Goal: Task Accomplishment & Management: Use online tool/utility

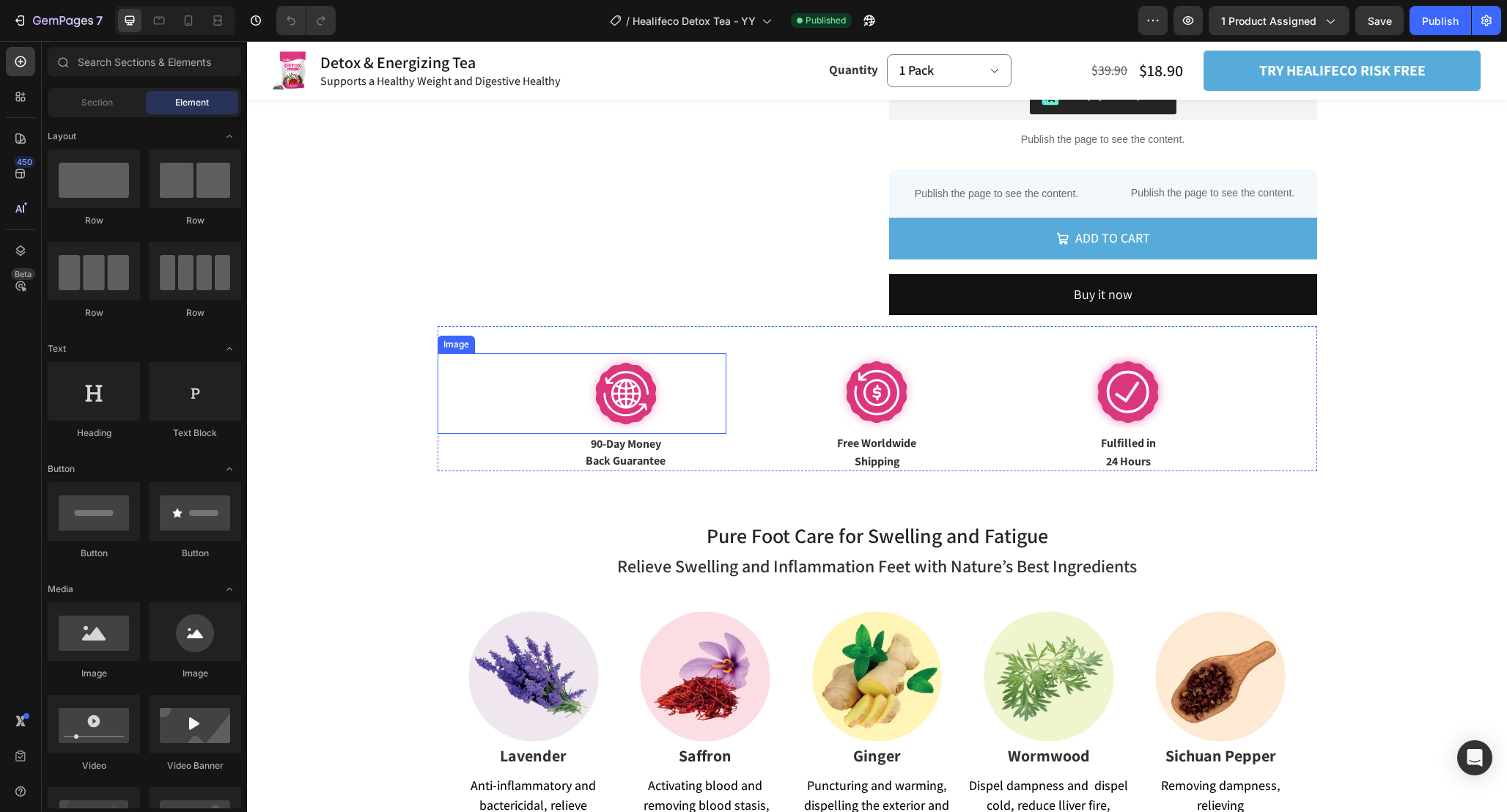
scroll to position [954, 0]
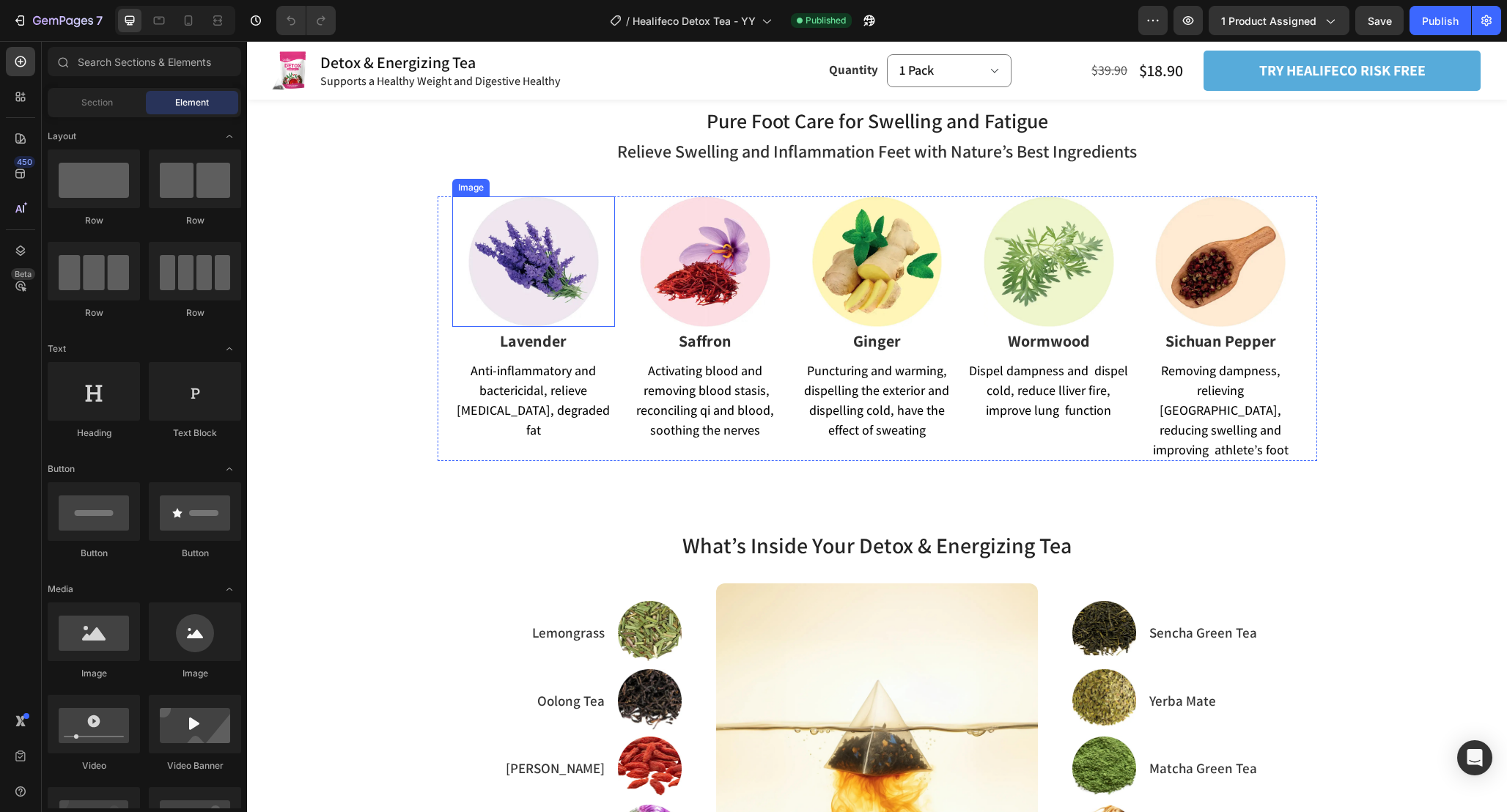
click at [555, 292] on img at bounding box center [533, 261] width 130 height 130
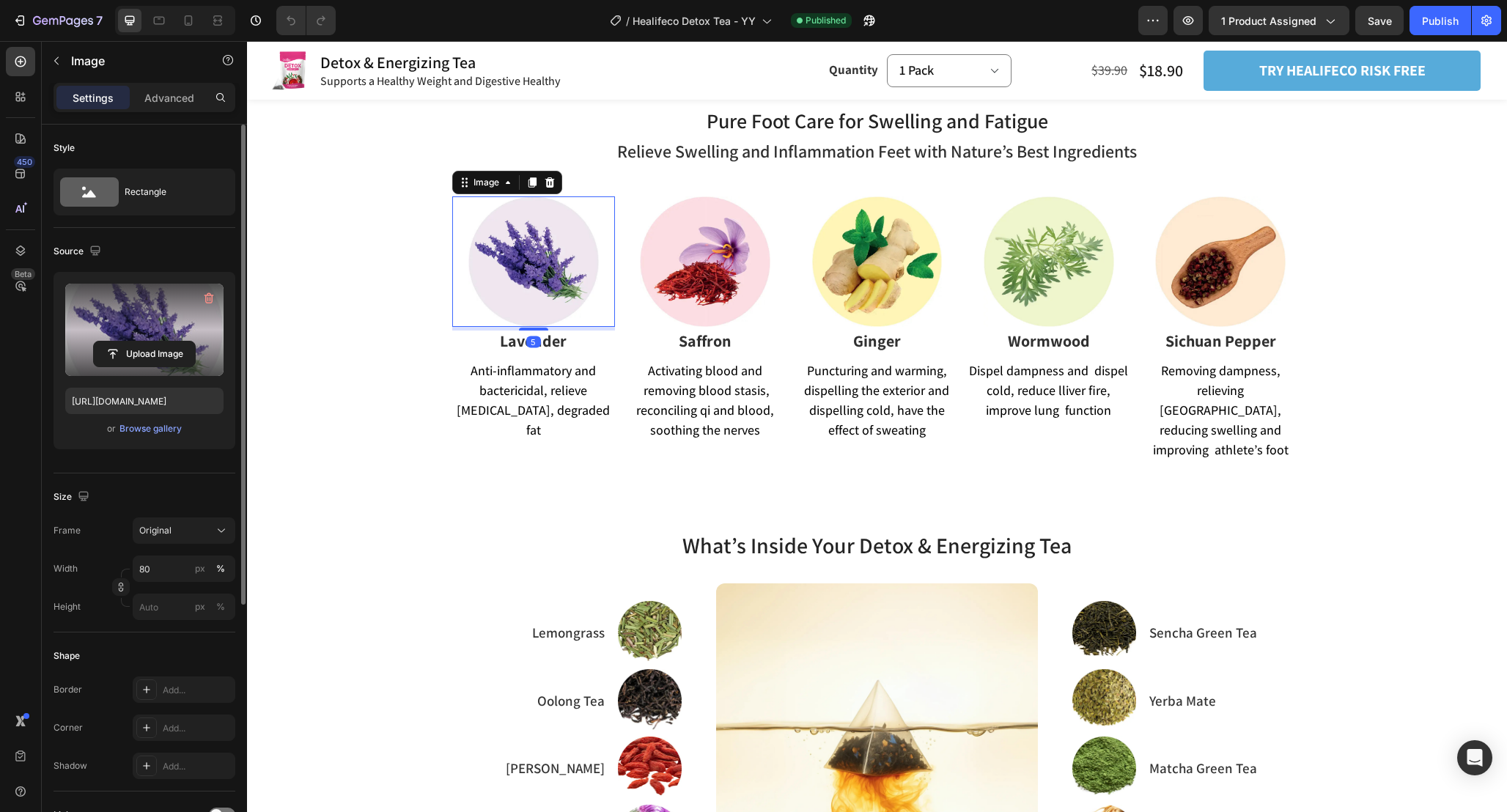
click at [149, 322] on label at bounding box center [144, 329] width 158 height 92
click at [149, 341] on input "file" at bounding box center [144, 354] width 101 height 25
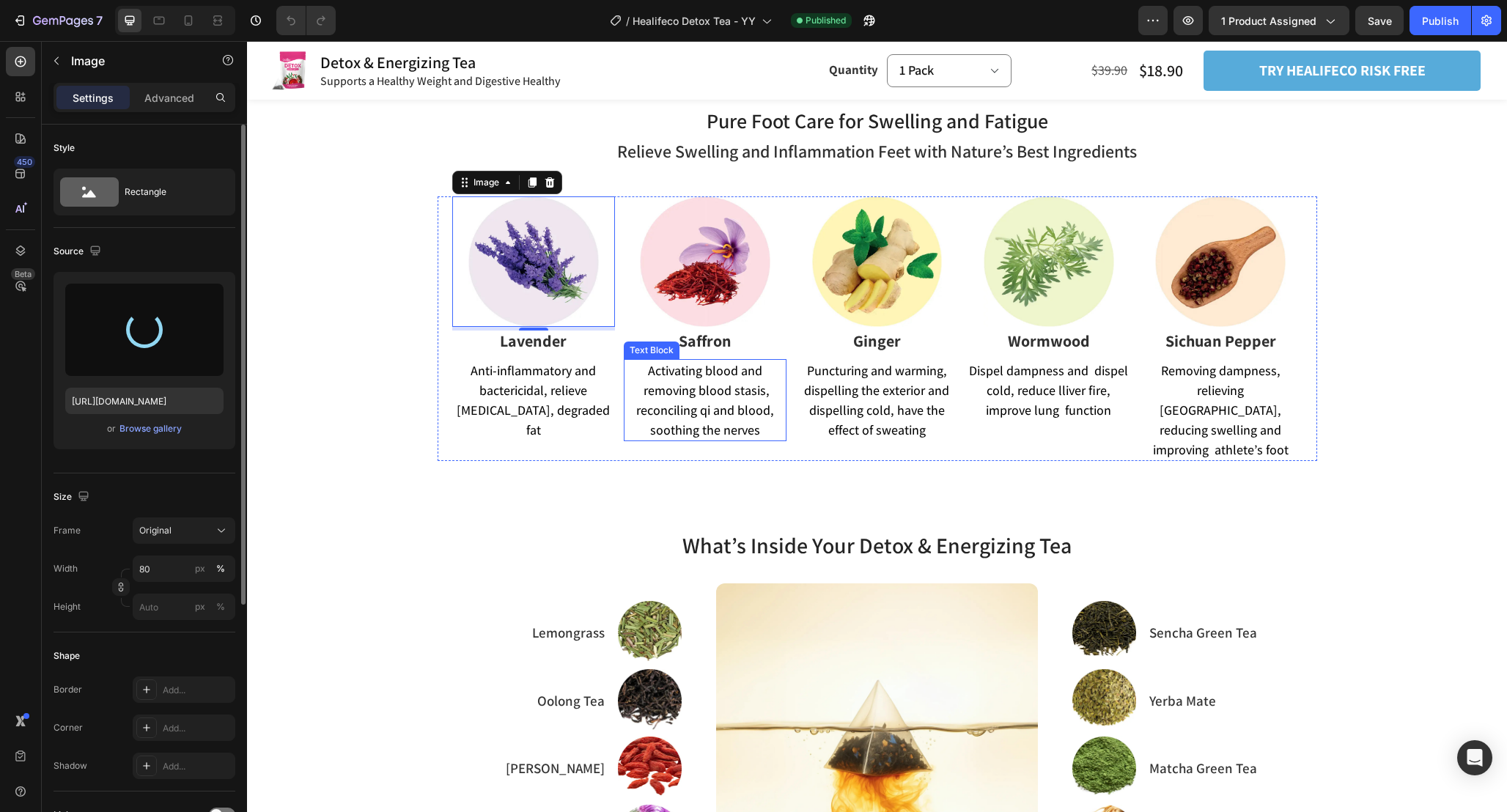
scroll to position [917, 0]
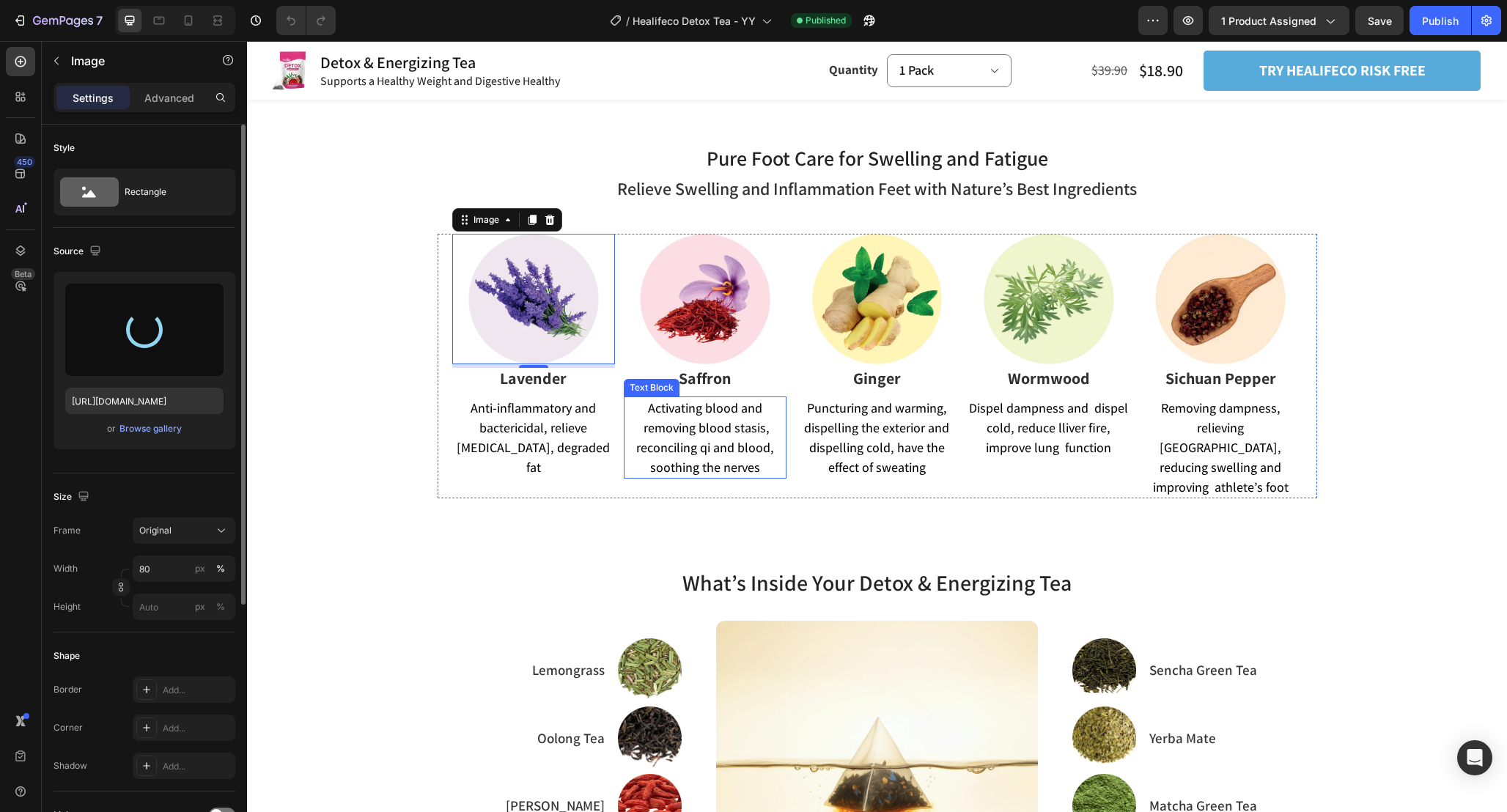
type input "https://cdn.shopify.com/s/files/1/0665/9355/4687/files/gempages_464015395364275…"
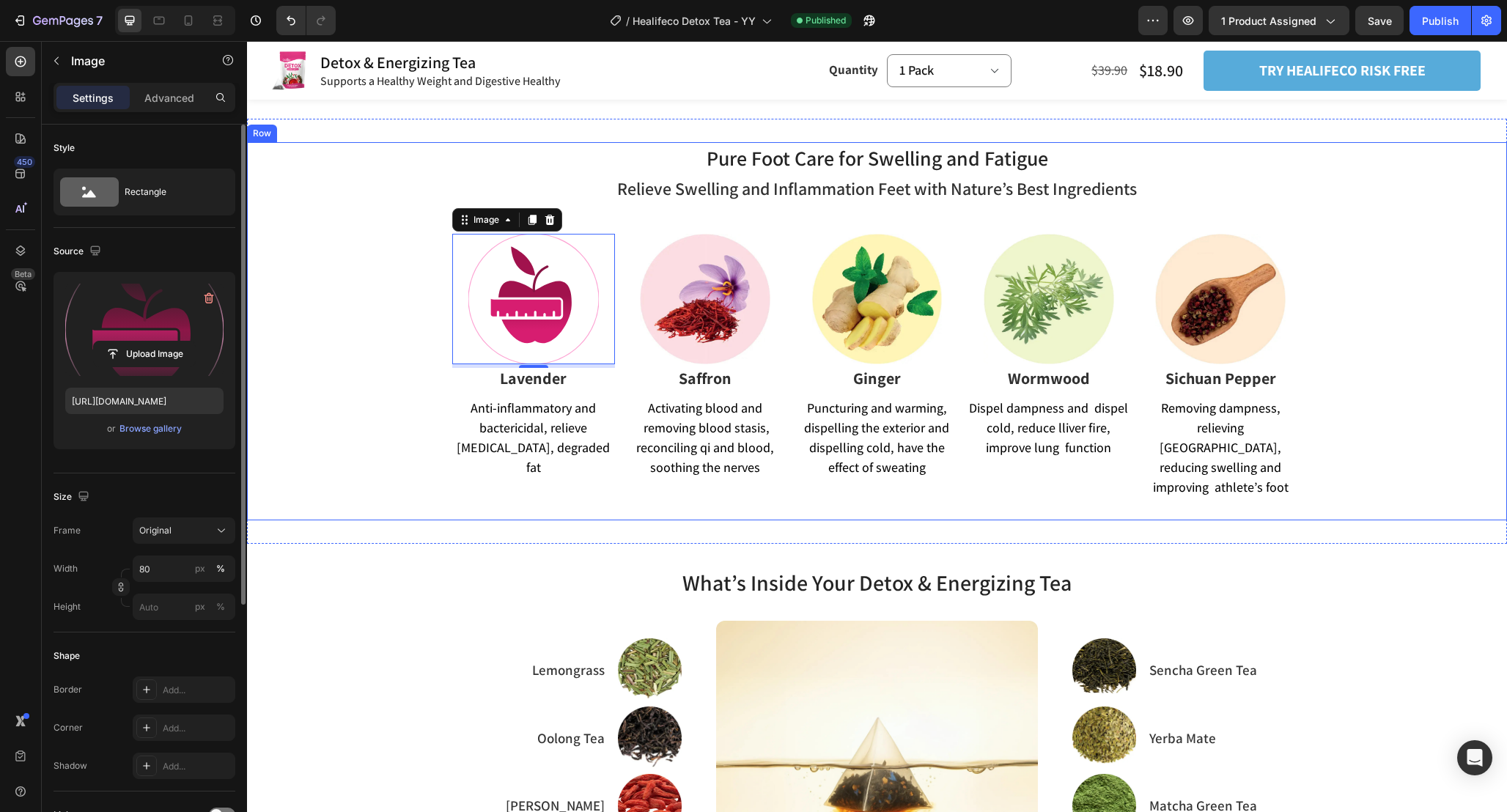
click at [381, 347] on div "Pure Foot Care for Swelling and Fatigue Heading Relieve Swelling and Inflammati…" at bounding box center [878, 332] width 1261 height 378
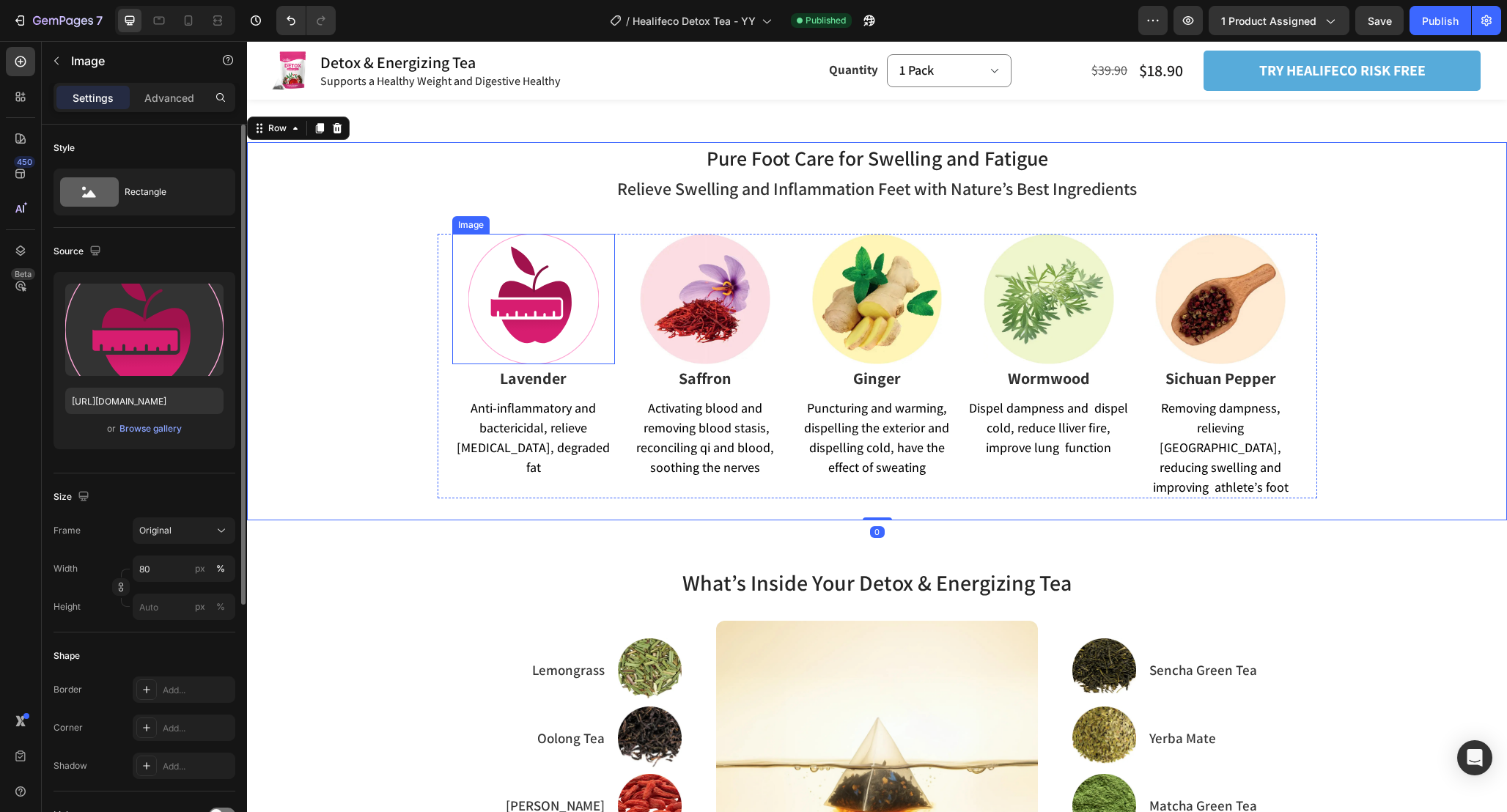
click at [523, 303] on img at bounding box center [533, 299] width 130 height 130
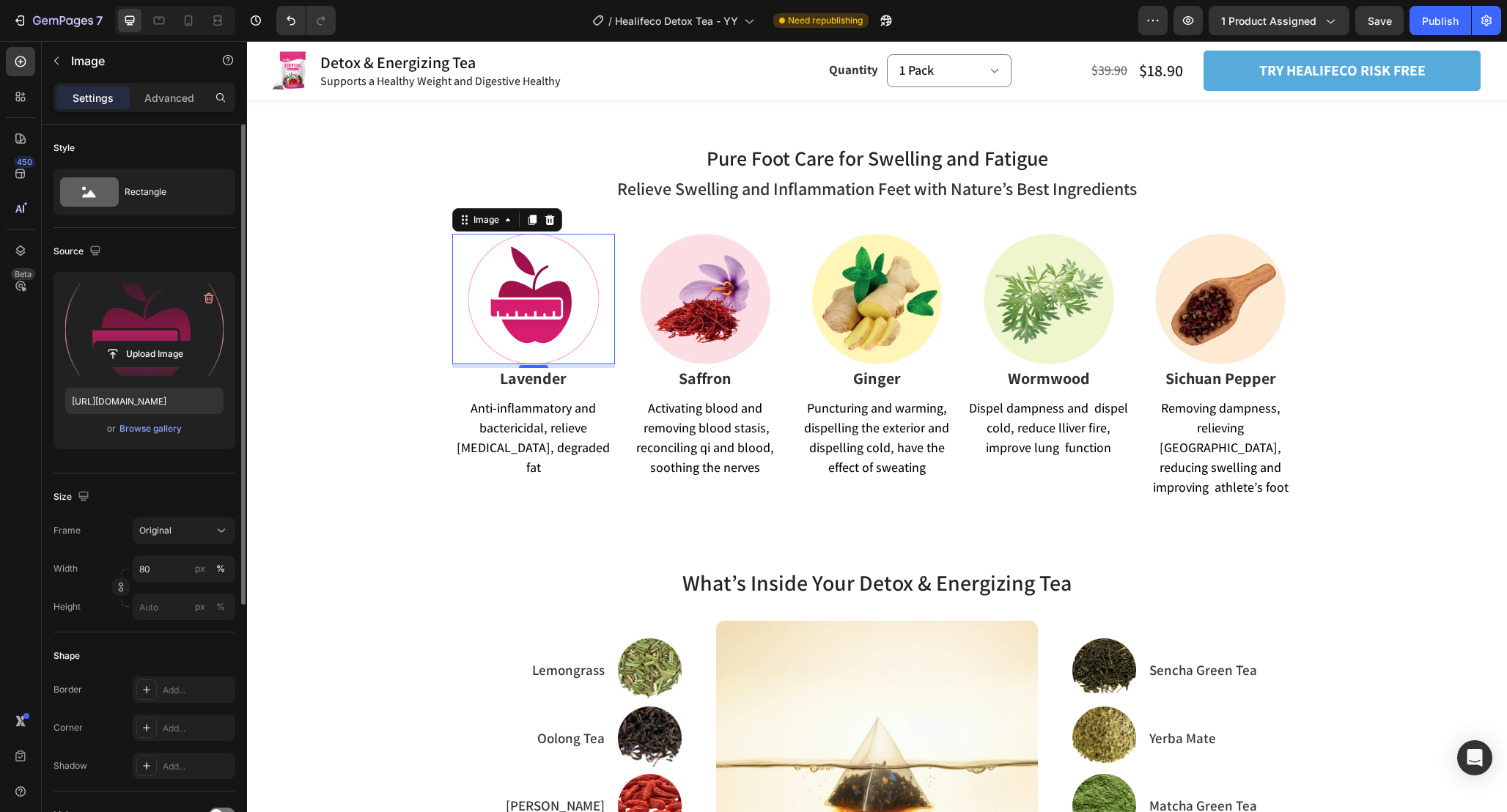
click at [129, 322] on label at bounding box center [144, 329] width 158 height 92
click at [129, 341] on input "file" at bounding box center [144, 354] width 101 height 25
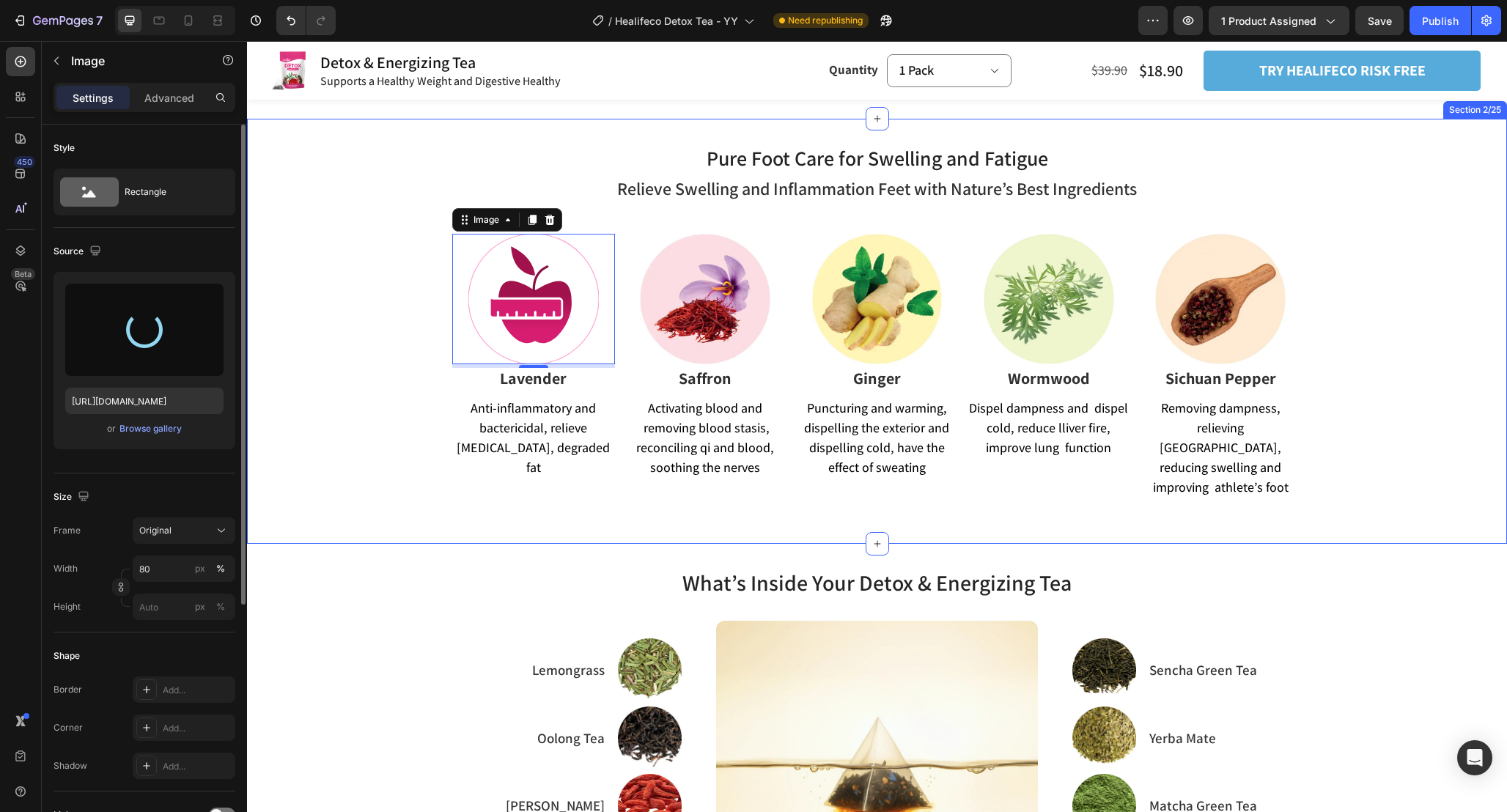
type input "https://cdn.shopify.com/s/files/1/0665/9355/4687/files/gempages_464015395364275…"
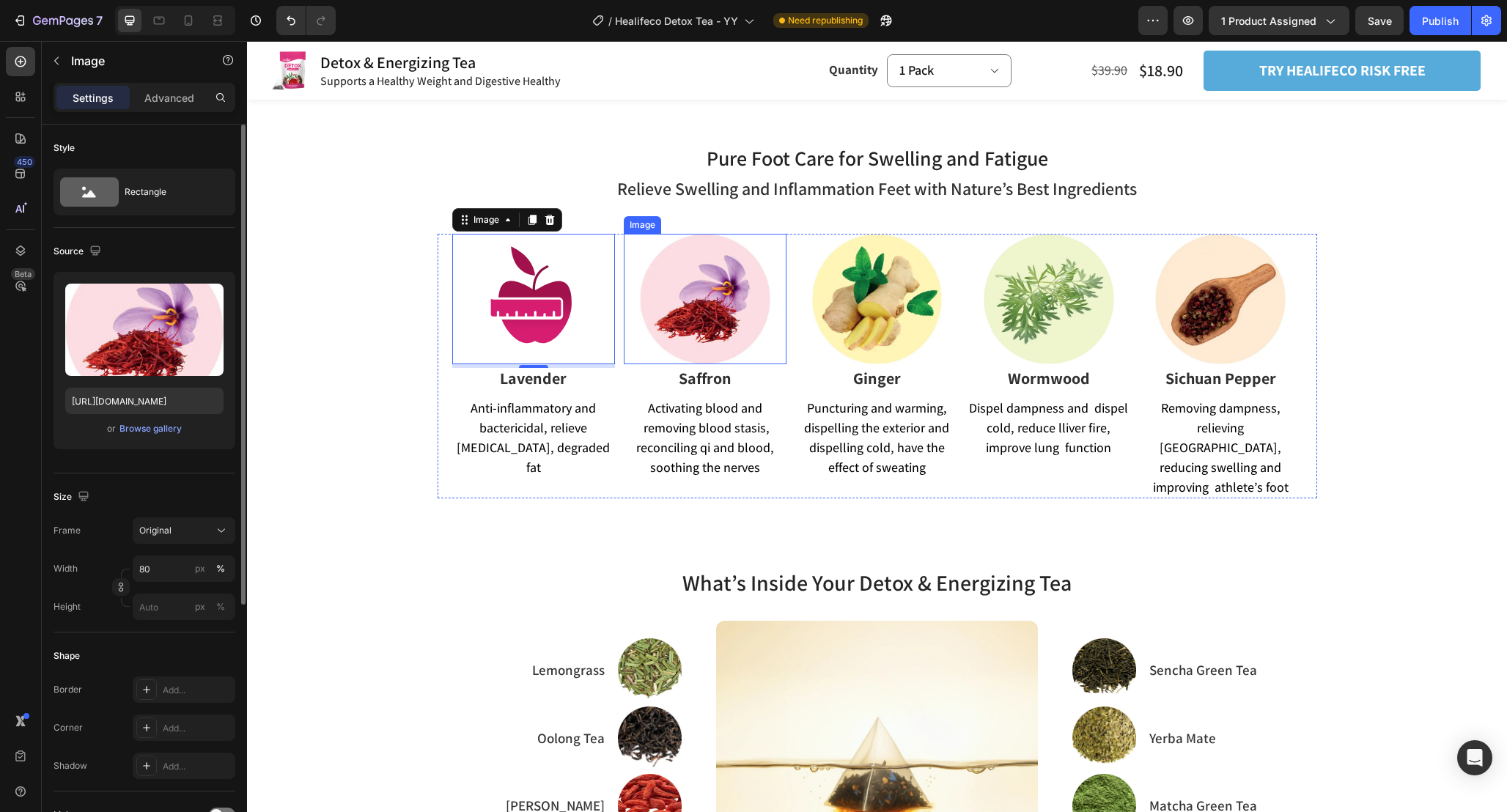
click at [740, 318] on img at bounding box center [705, 299] width 130 height 130
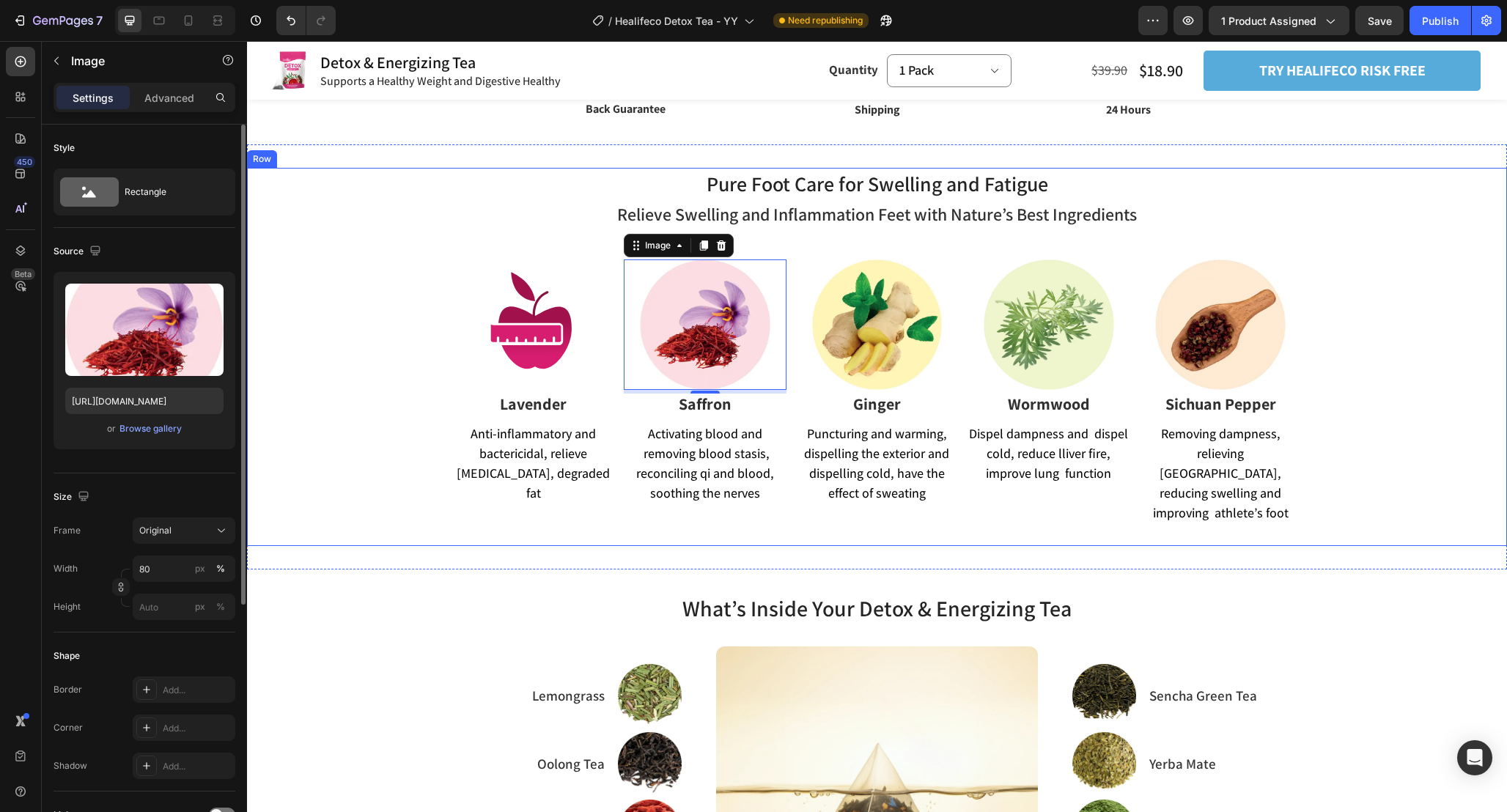
scroll to position [883, 0]
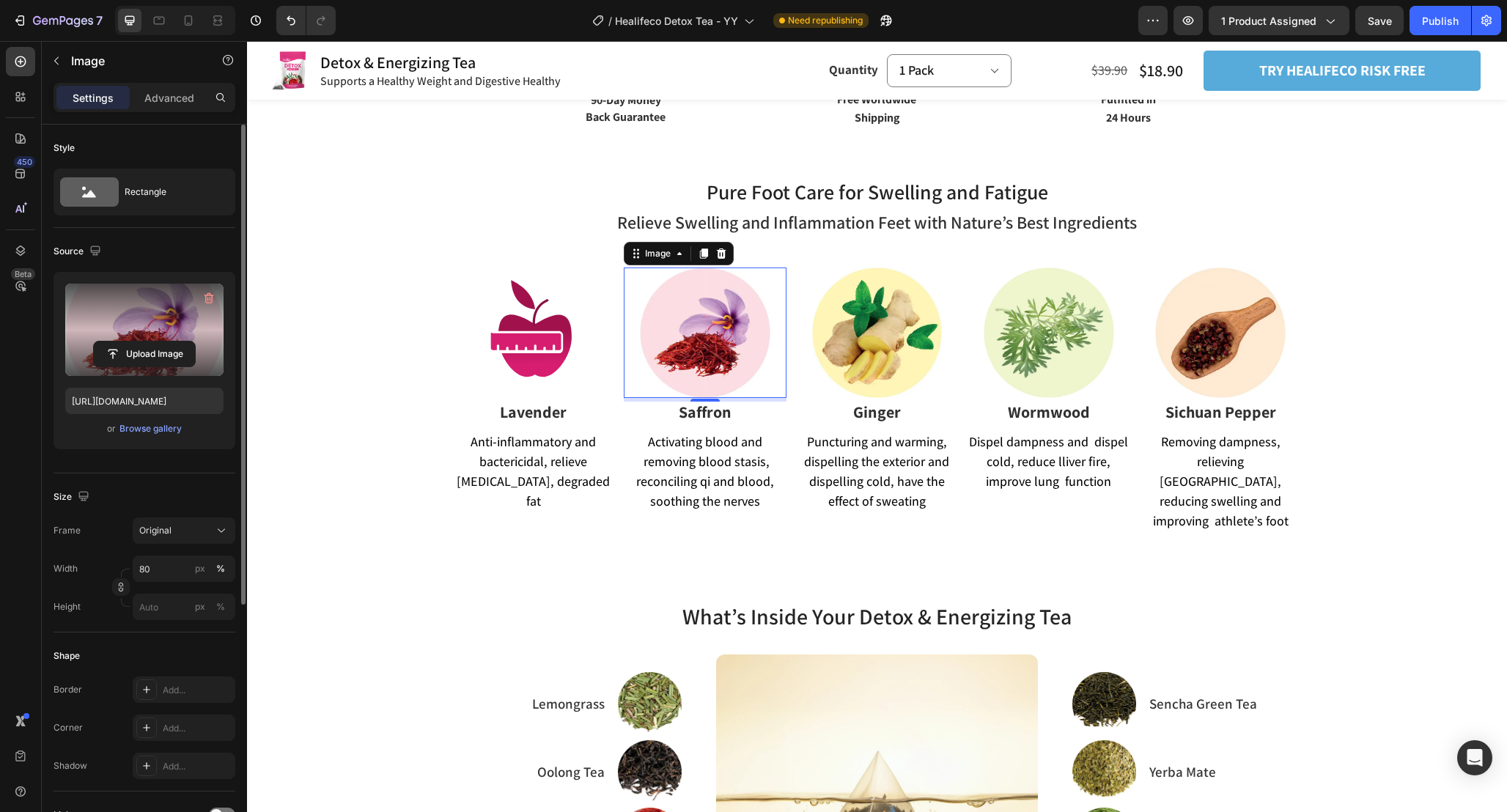
click at [138, 323] on label at bounding box center [144, 329] width 158 height 92
click at [138, 341] on input "file" at bounding box center [144, 354] width 101 height 25
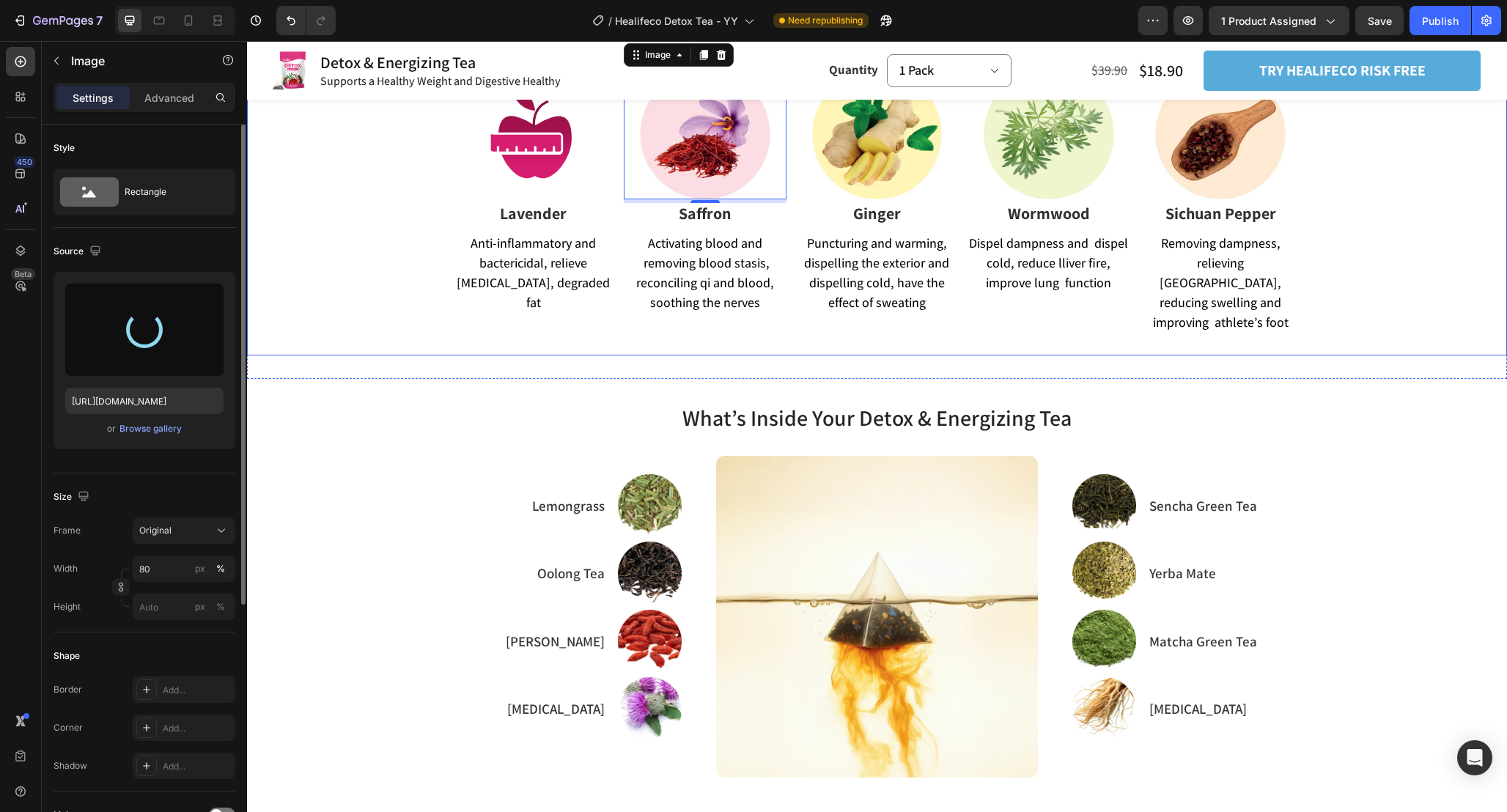
type input "https://cdn.shopify.com/s/files/1/0665/9355/4687/files/gempages_464015395364275…"
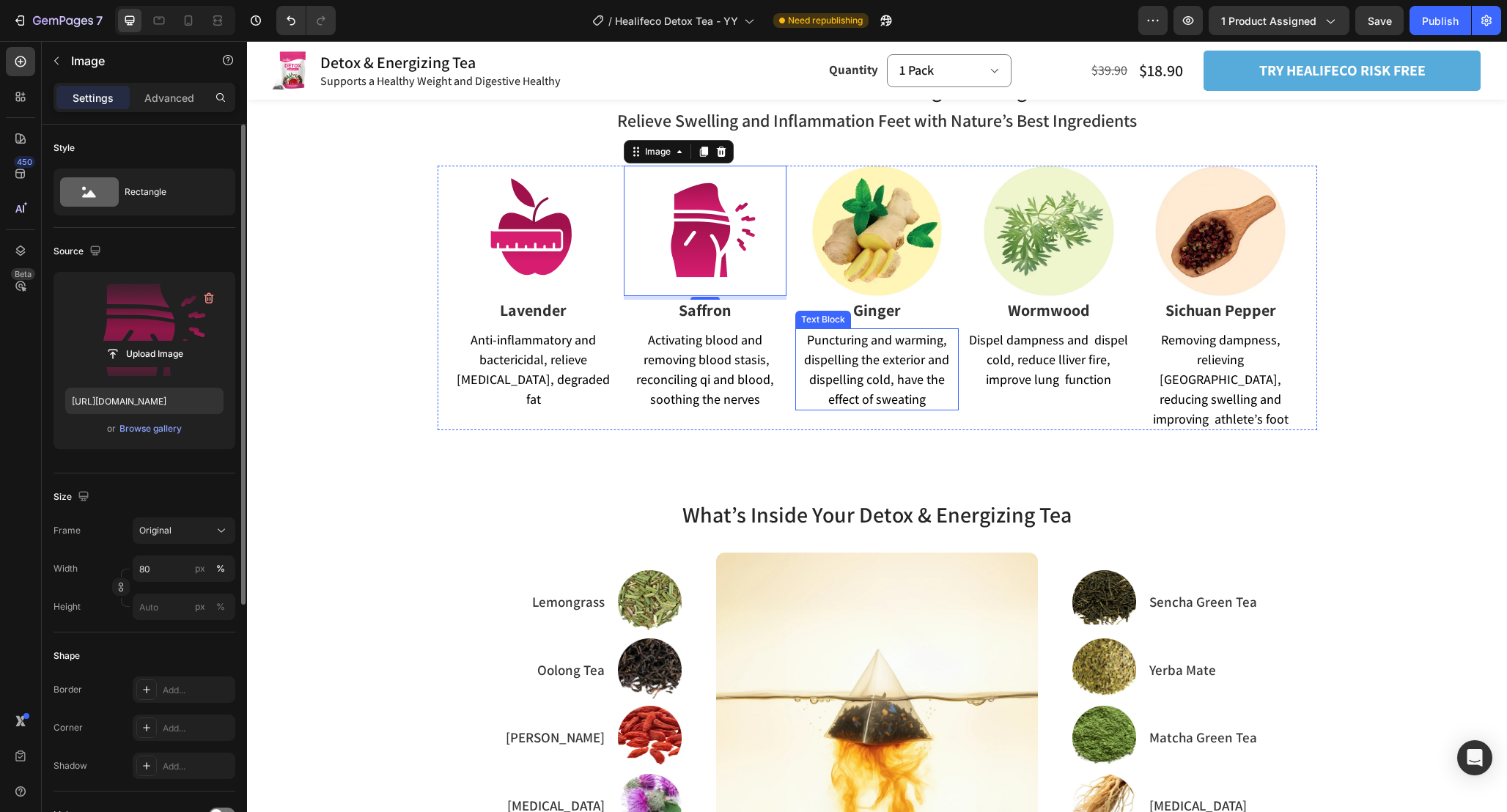
scroll to position [981, 0]
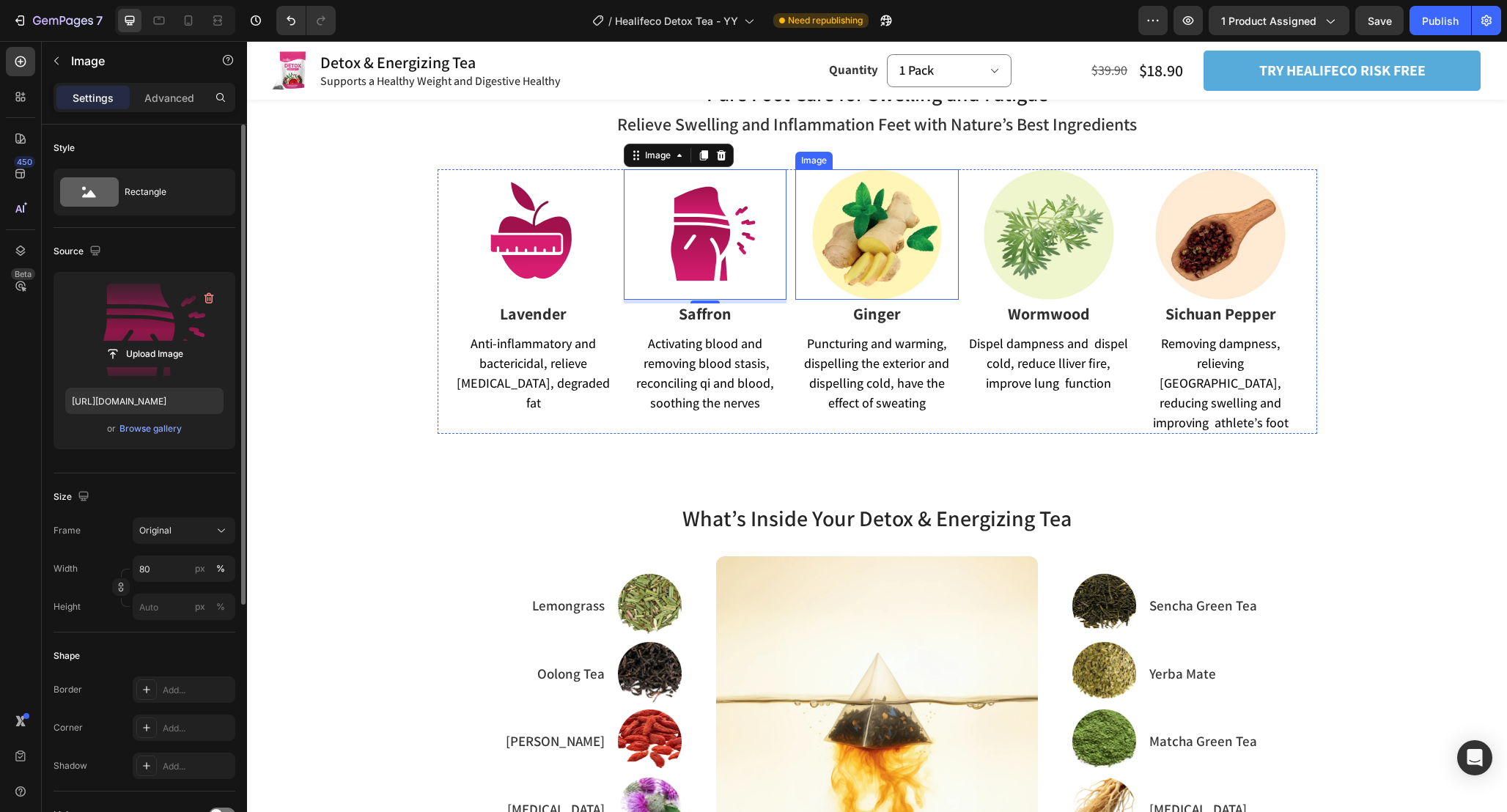
click at [864, 222] on img at bounding box center [878, 234] width 130 height 130
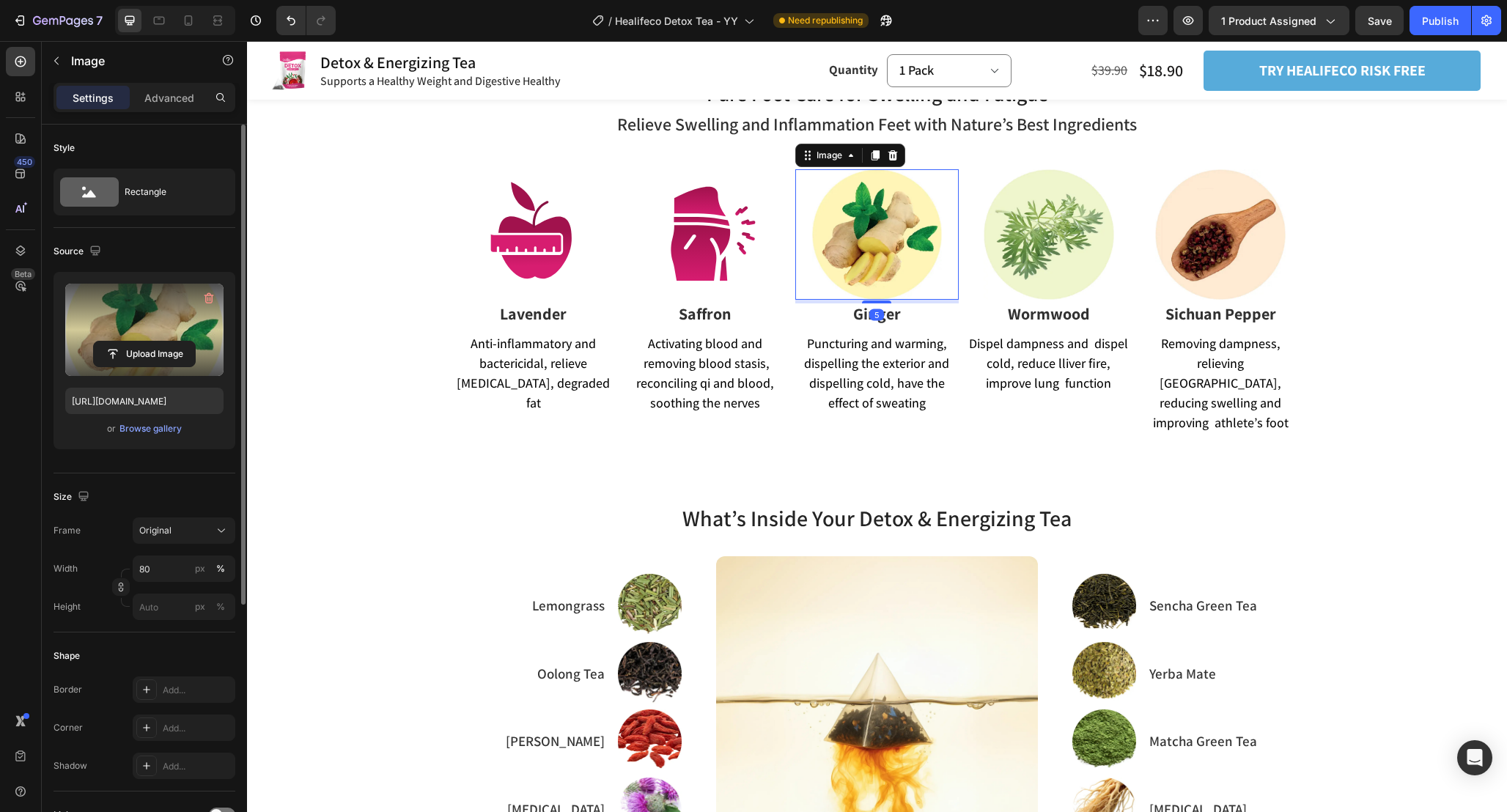
click at [141, 328] on label at bounding box center [144, 329] width 158 height 92
click at [141, 341] on input "file" at bounding box center [144, 354] width 101 height 25
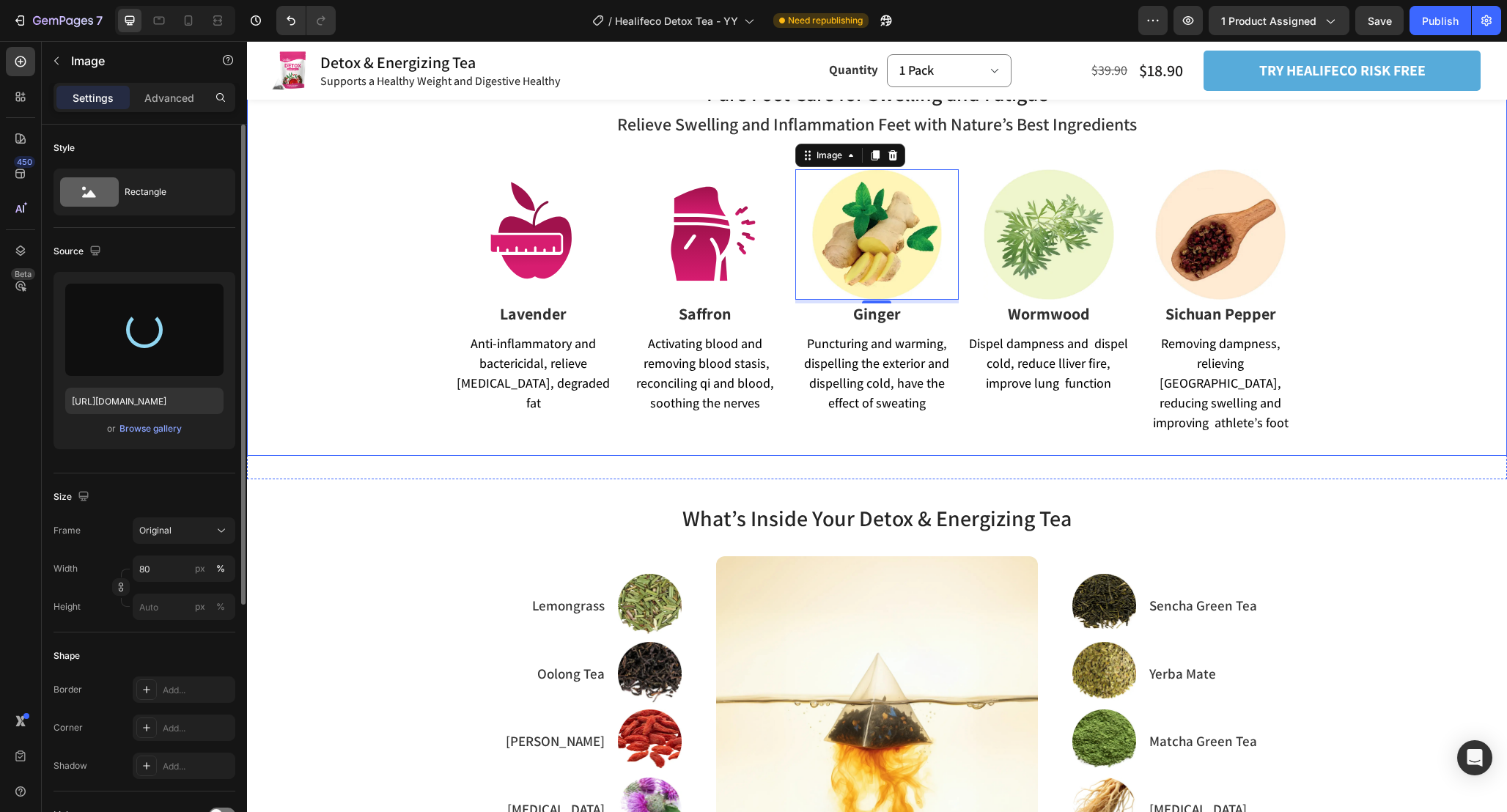
scroll to position [949, 0]
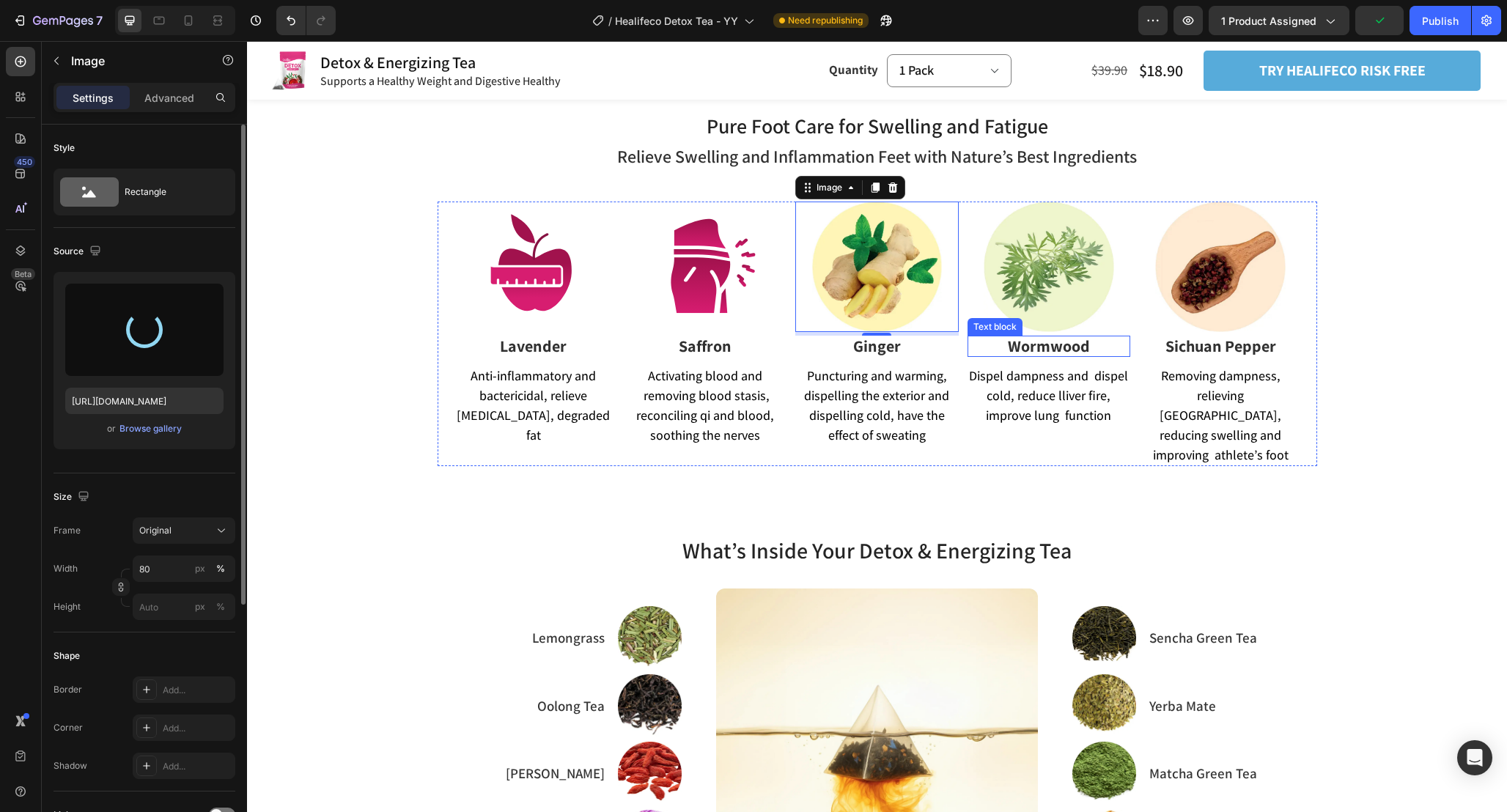
type input "https://cdn.shopify.com/s/files/1/0665/9355/4687/files/gempages_464015395364275…"
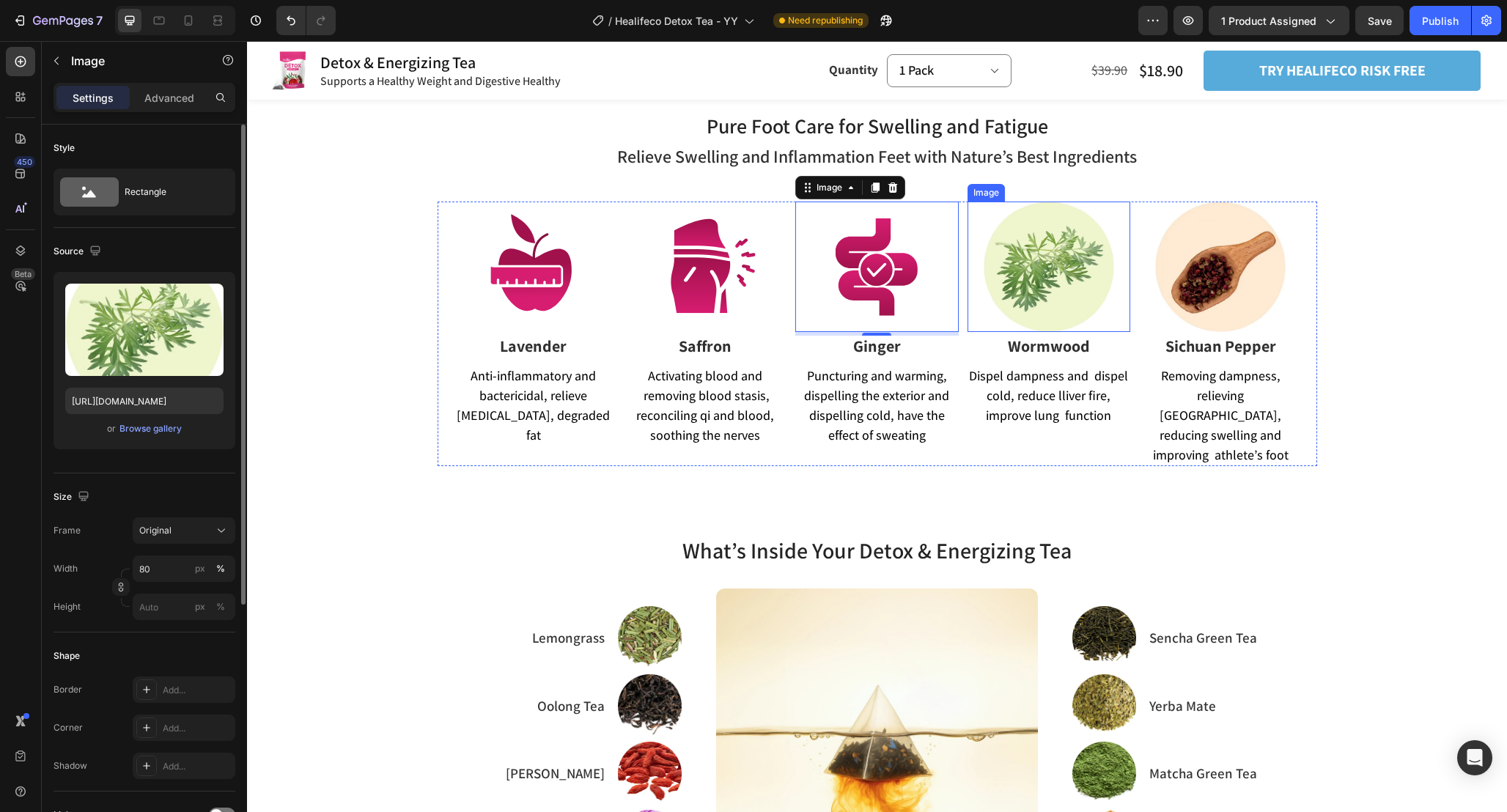
click at [1050, 269] on img at bounding box center [1049, 267] width 130 height 130
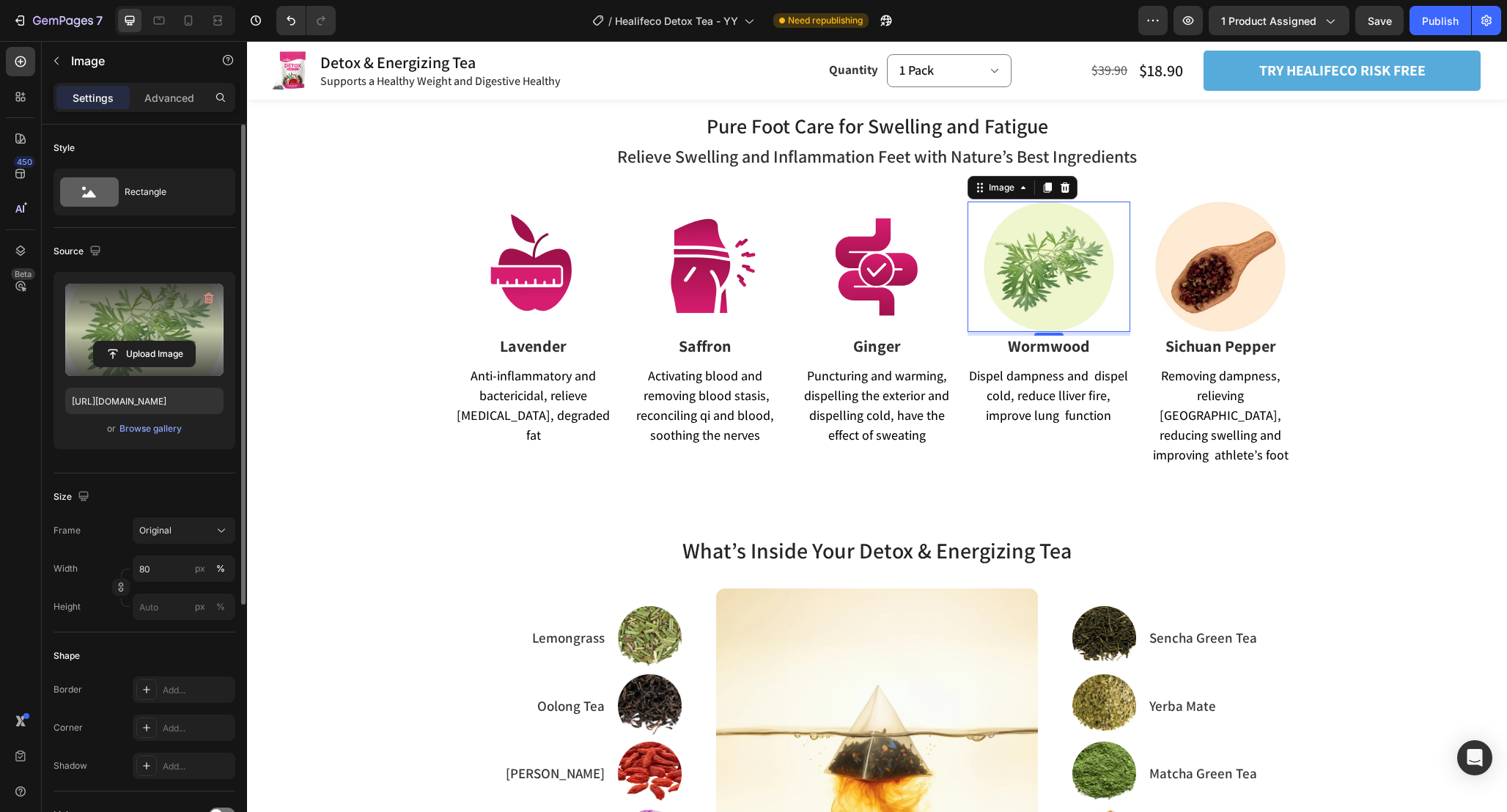
click at [155, 320] on label at bounding box center [144, 329] width 158 height 92
click at [155, 341] on input "file" at bounding box center [144, 354] width 101 height 25
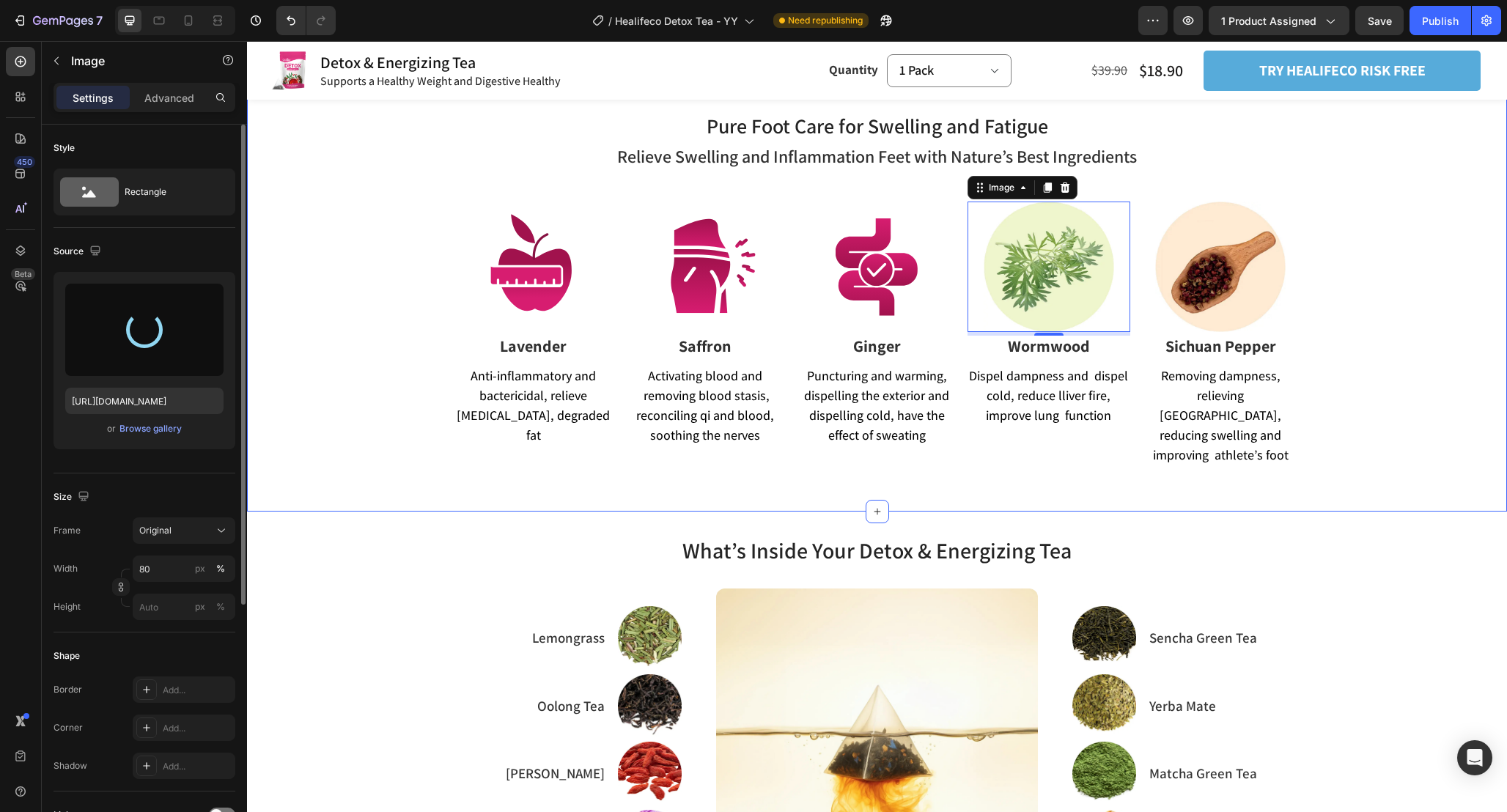
type input "https://cdn.shopify.com/s/files/1/0665/9355/4687/files/gempages_464015395364275…"
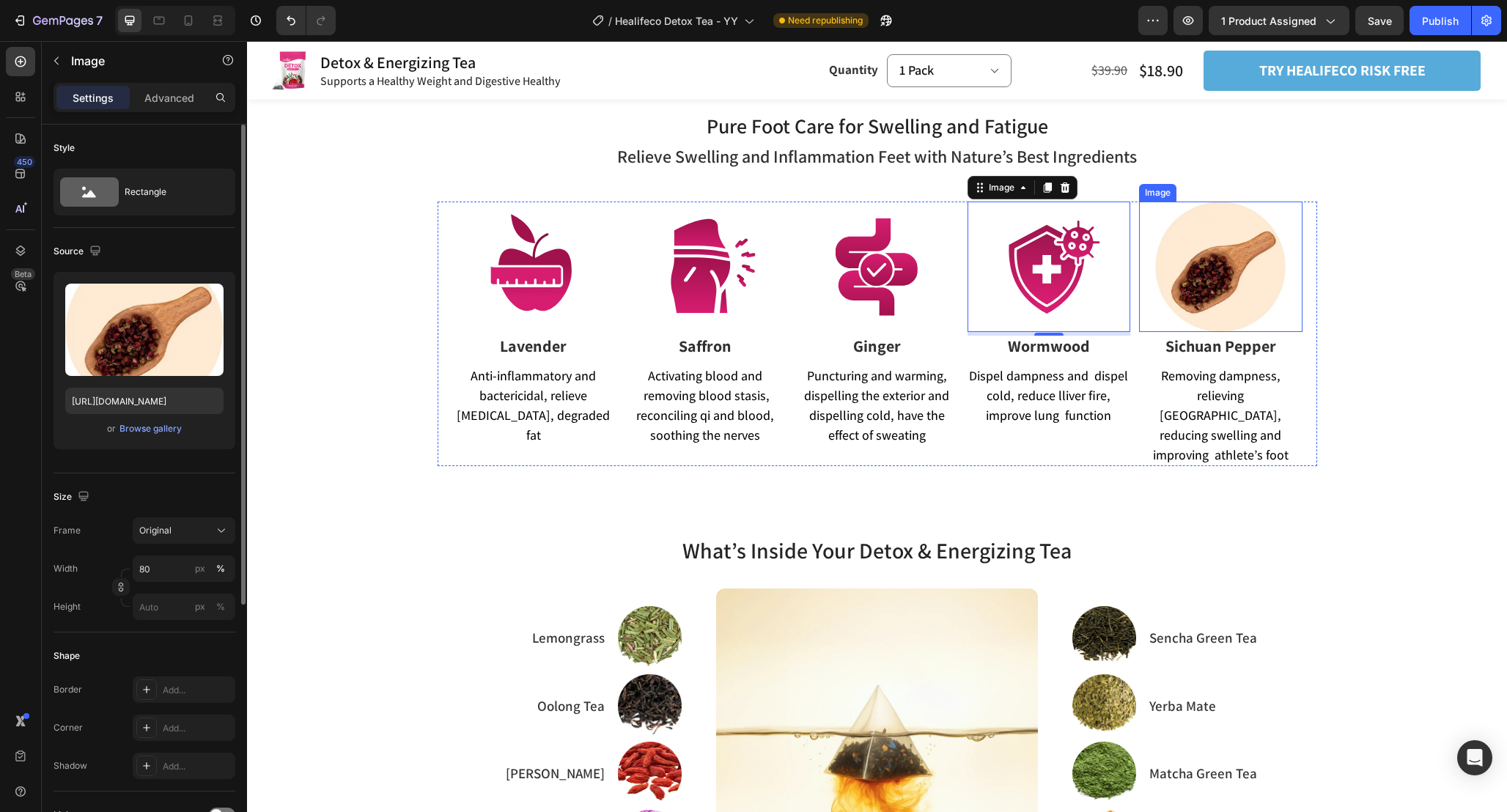
click at [1238, 284] on img at bounding box center [1221, 267] width 130 height 130
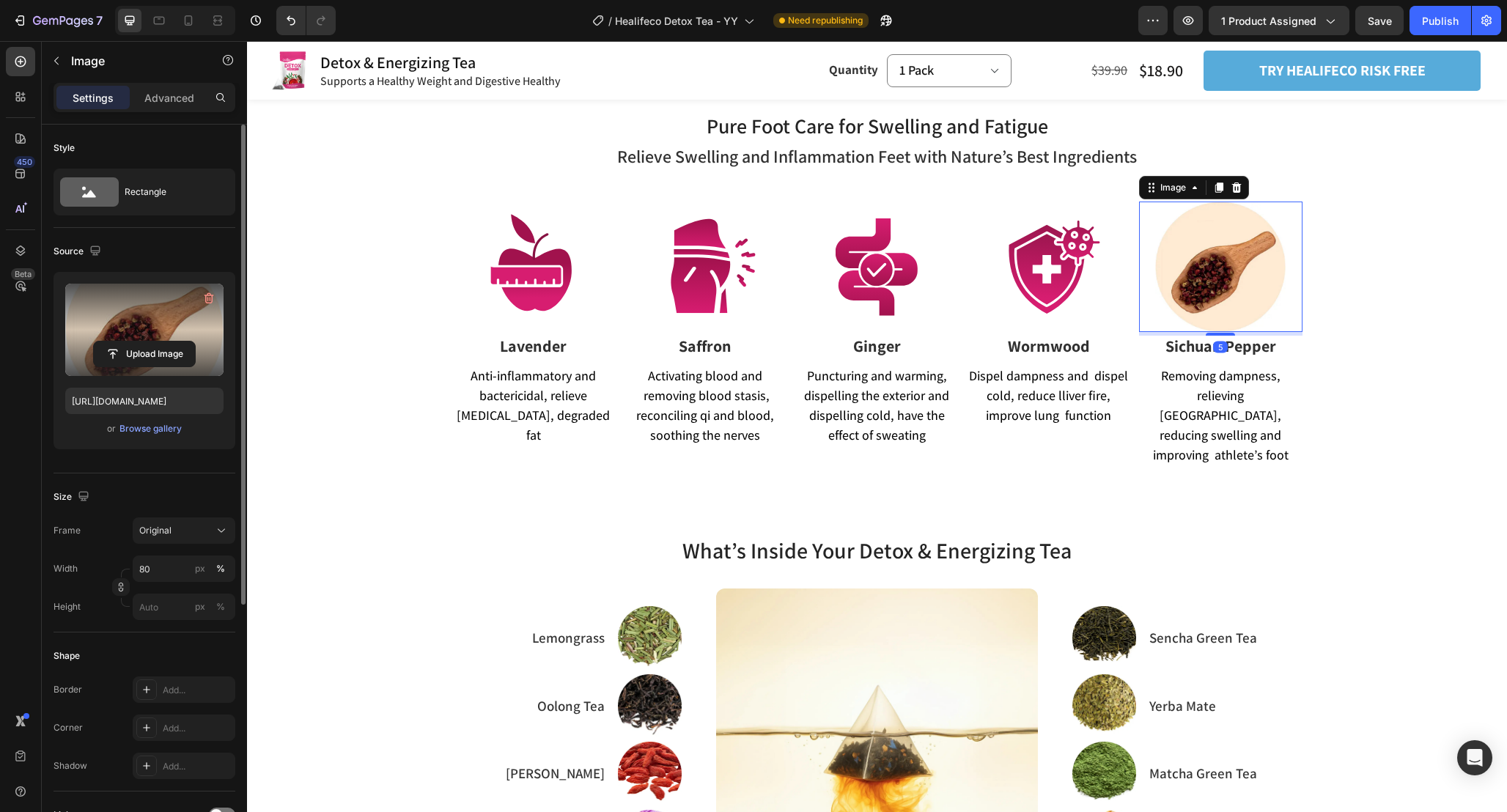
click at [151, 323] on label at bounding box center [144, 329] width 158 height 92
click at [151, 341] on input "file" at bounding box center [144, 354] width 101 height 25
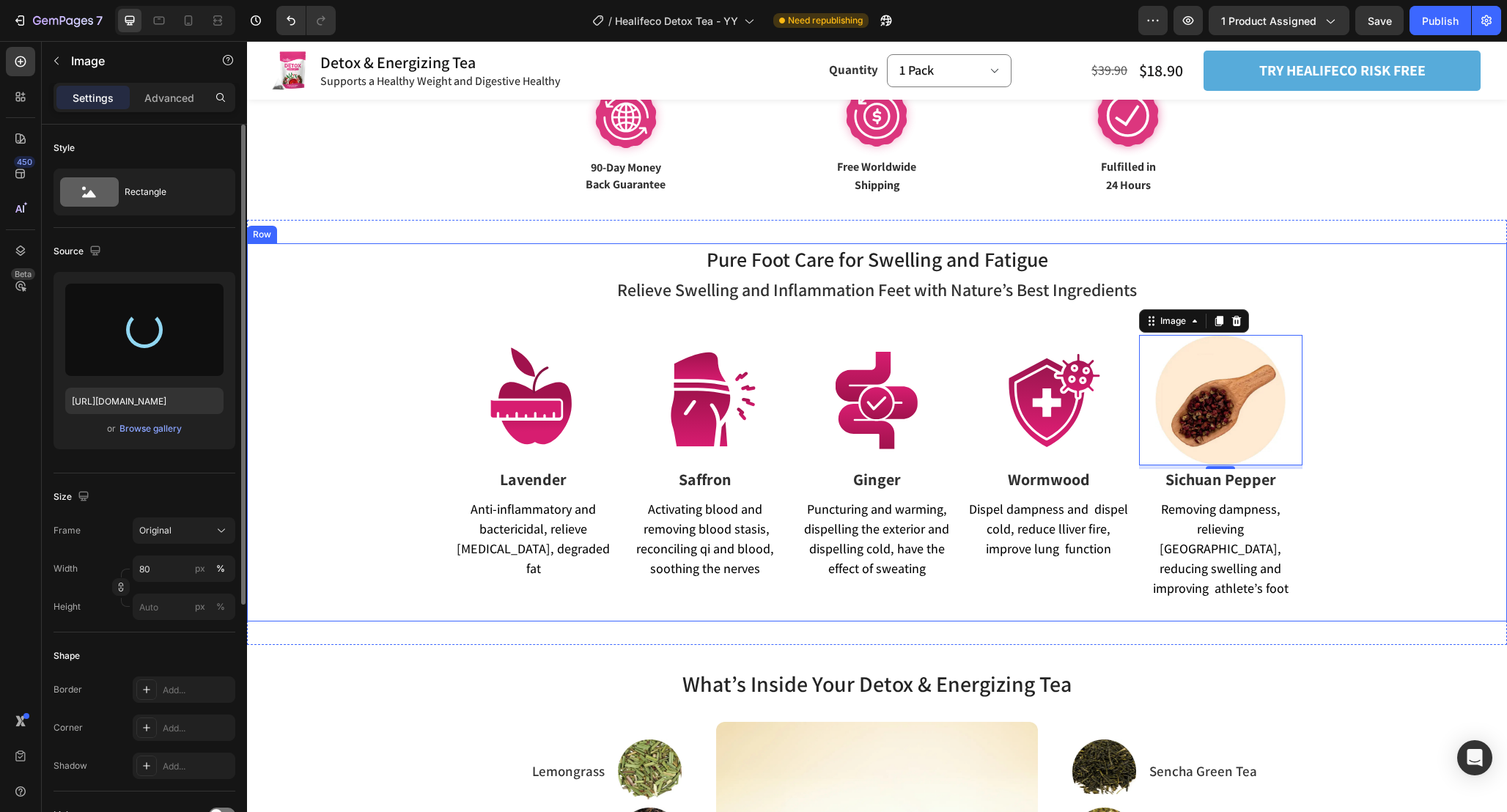
type input "[URL][DOMAIN_NAME]"
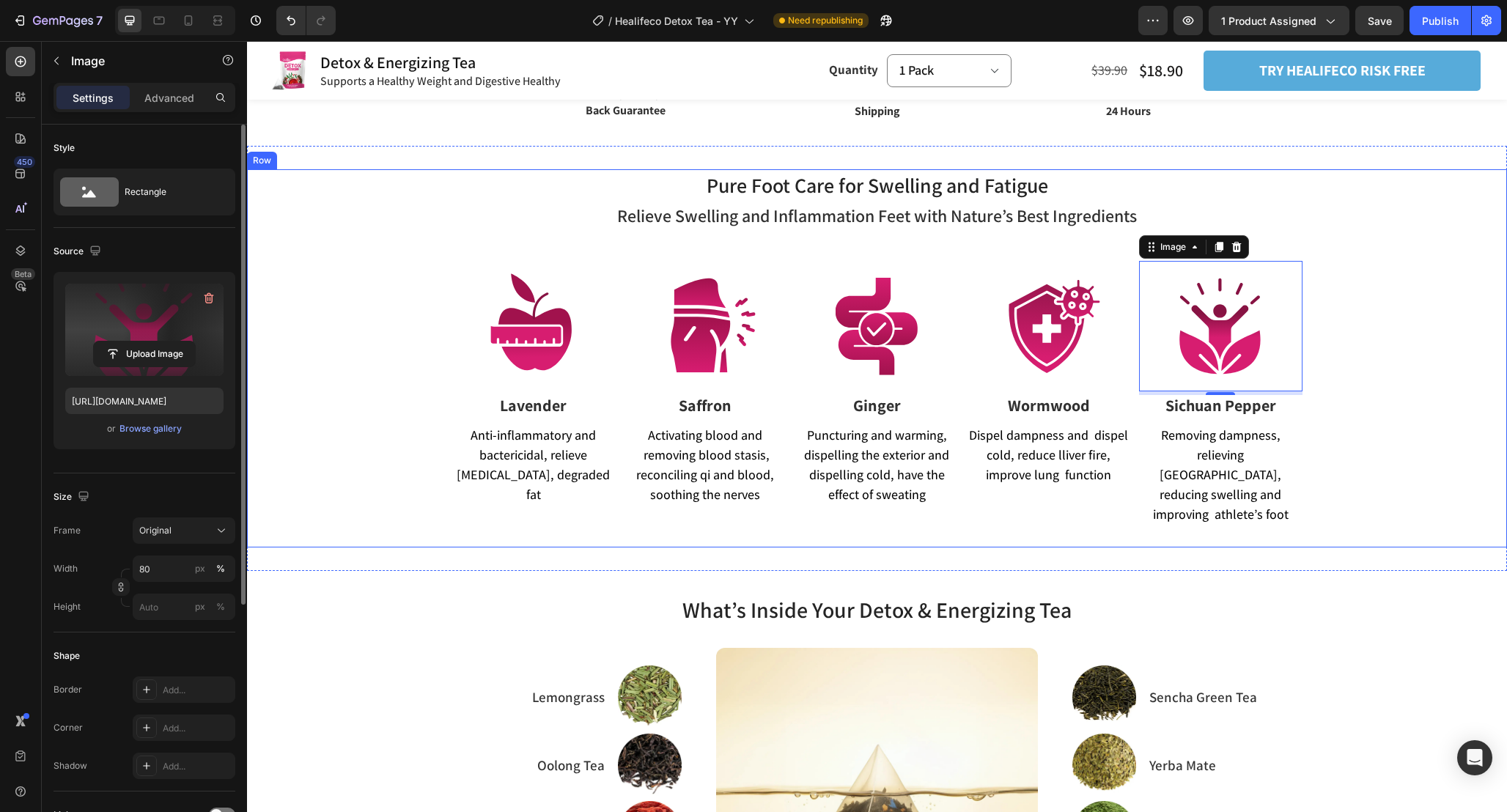
scroll to position [893, 0]
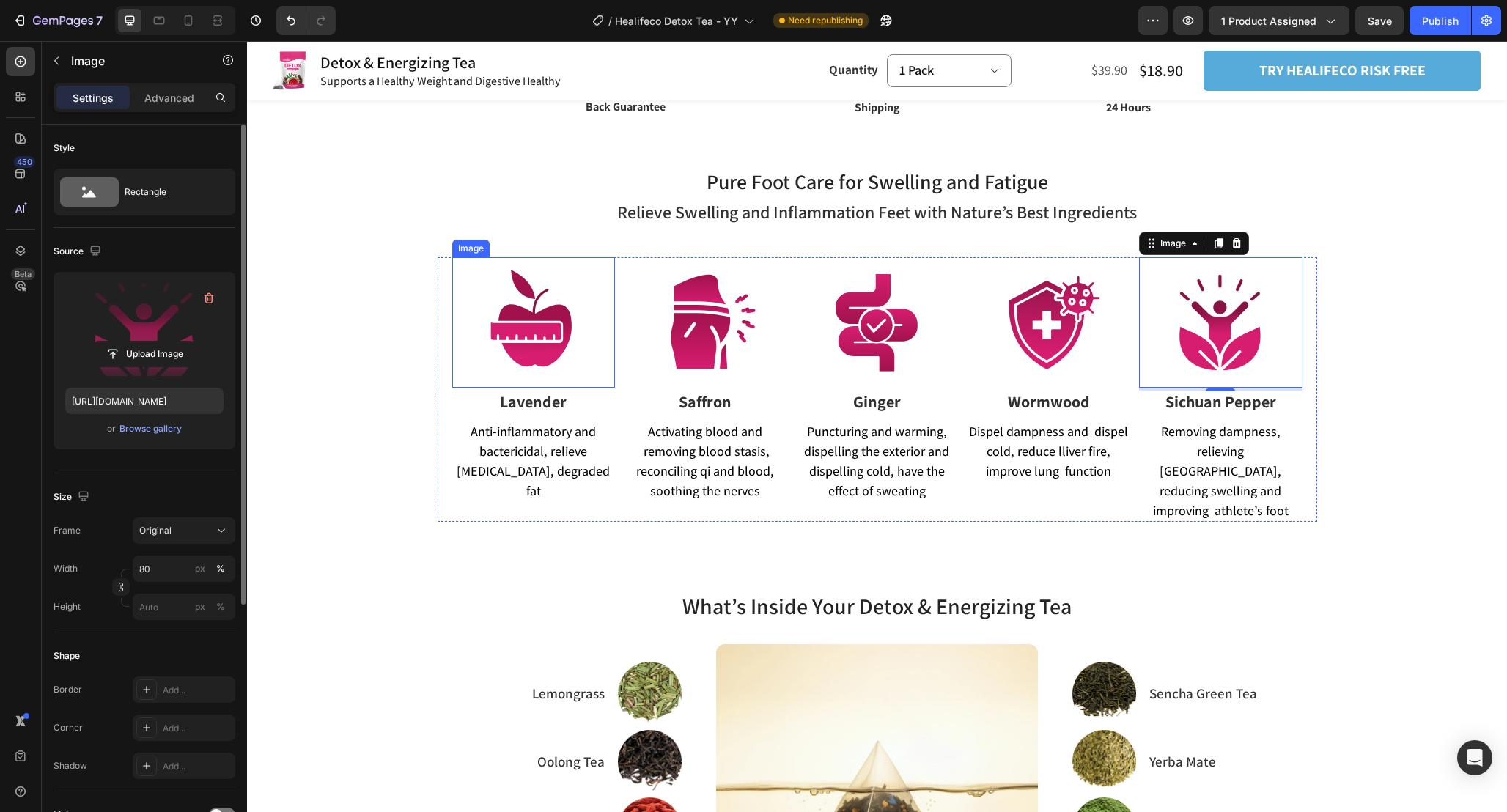
click at [534, 322] on img at bounding box center [533, 322] width 130 height 130
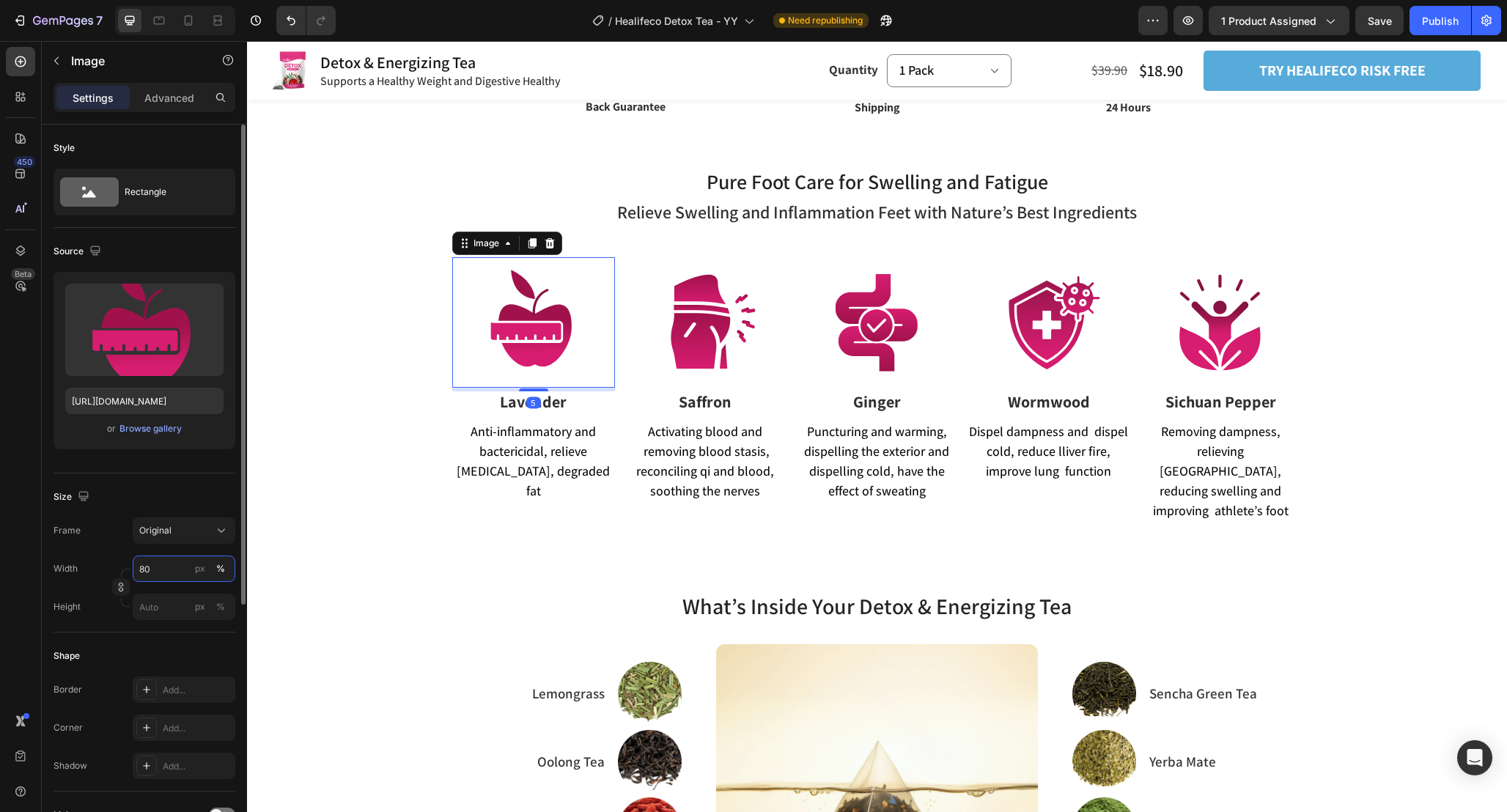
click at [156, 567] on input "80" at bounding box center [184, 568] width 103 height 26
type input "70"
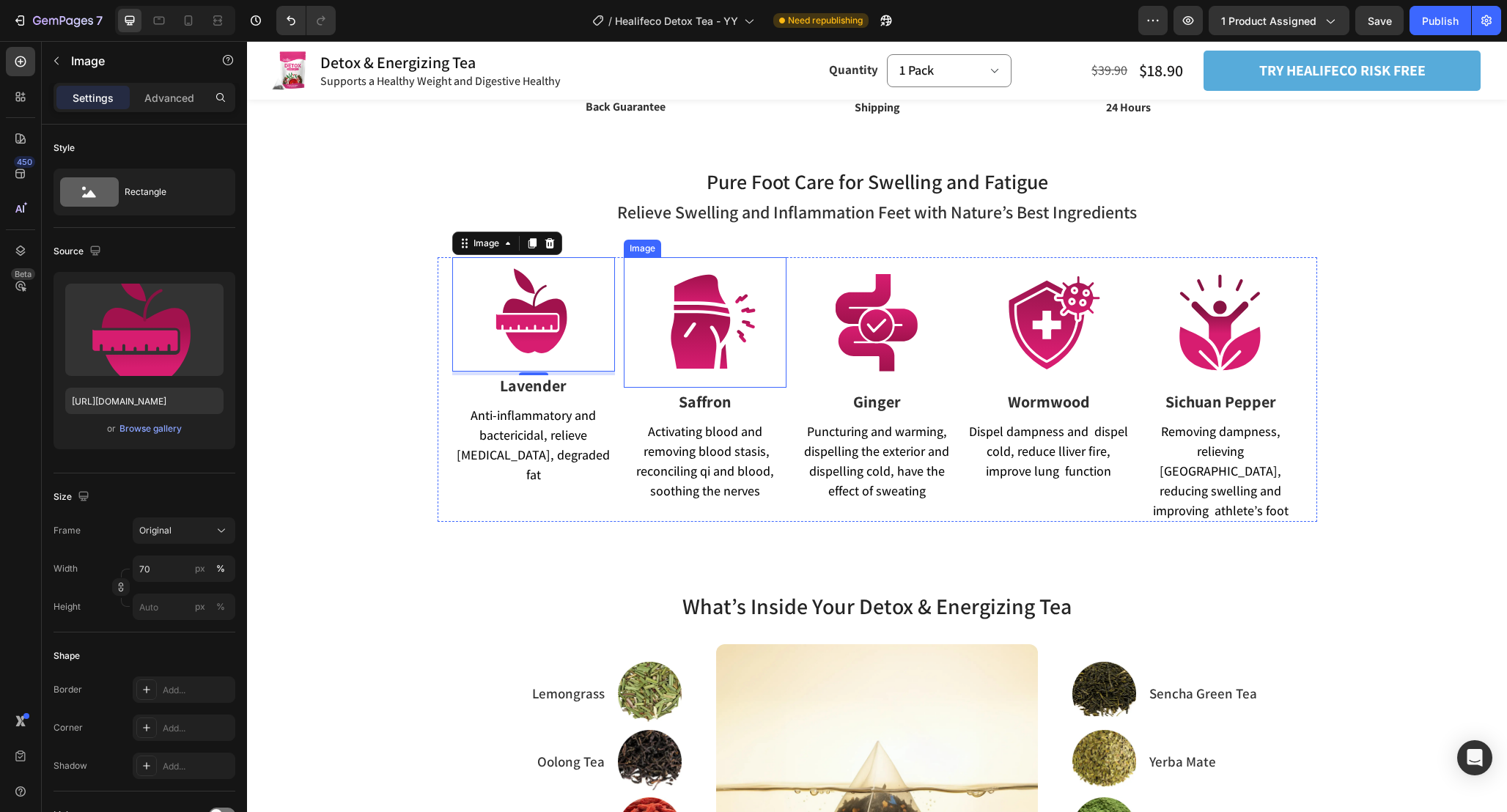
click at [673, 340] on img at bounding box center [705, 322] width 130 height 130
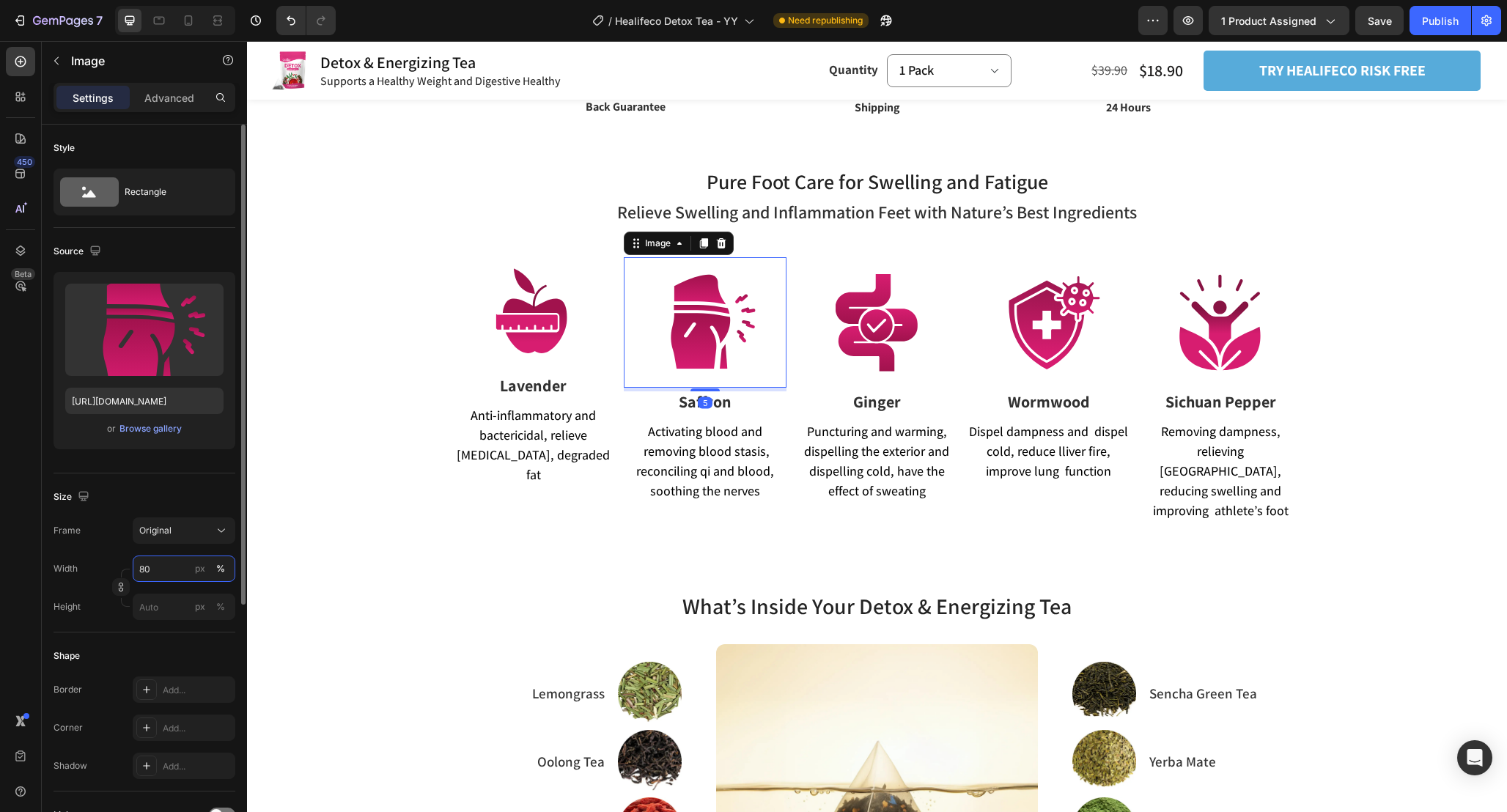
click at [182, 567] on input "80" at bounding box center [184, 568] width 103 height 26
type input "70"
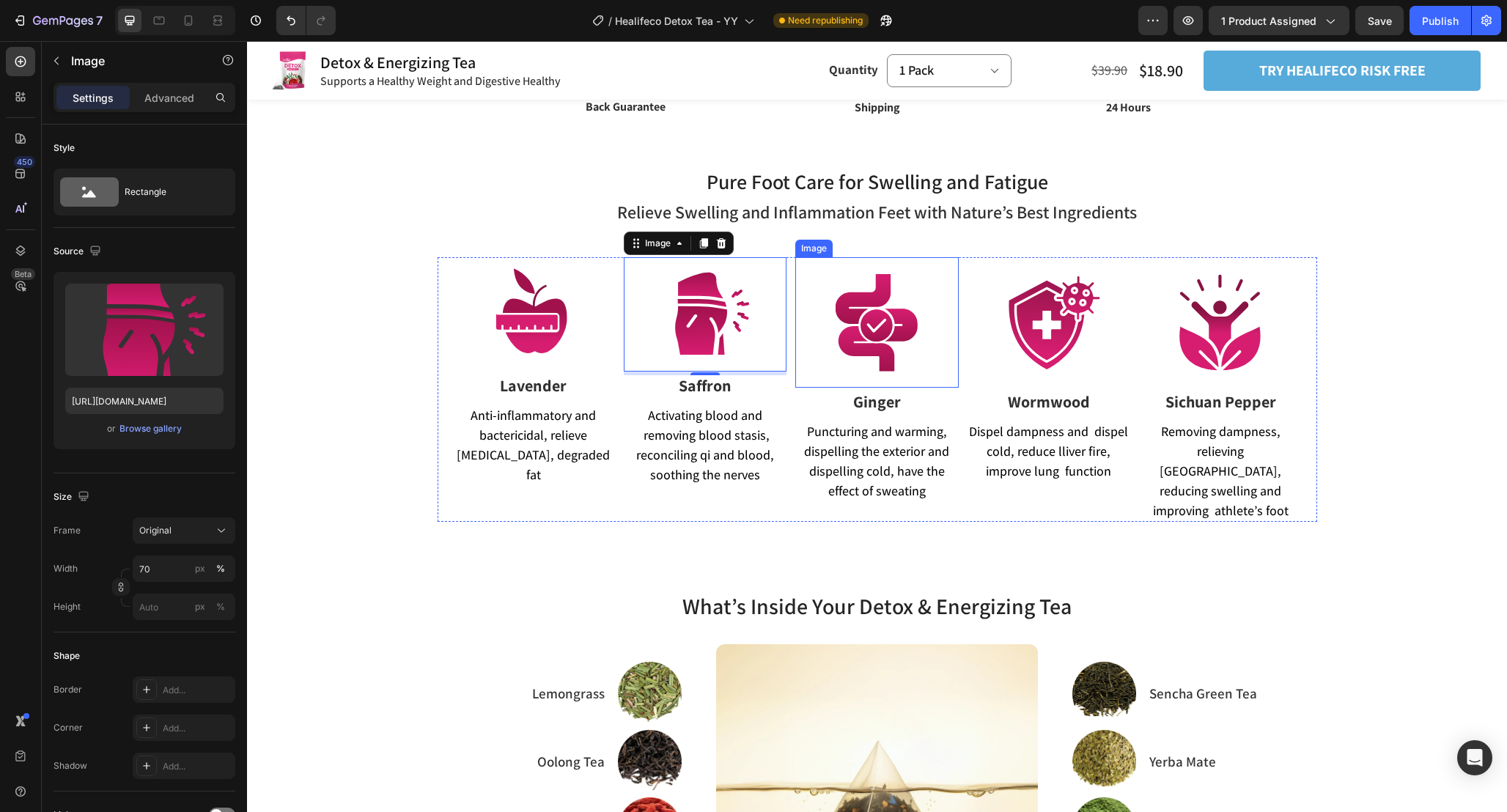
click at [858, 331] on img at bounding box center [878, 322] width 130 height 130
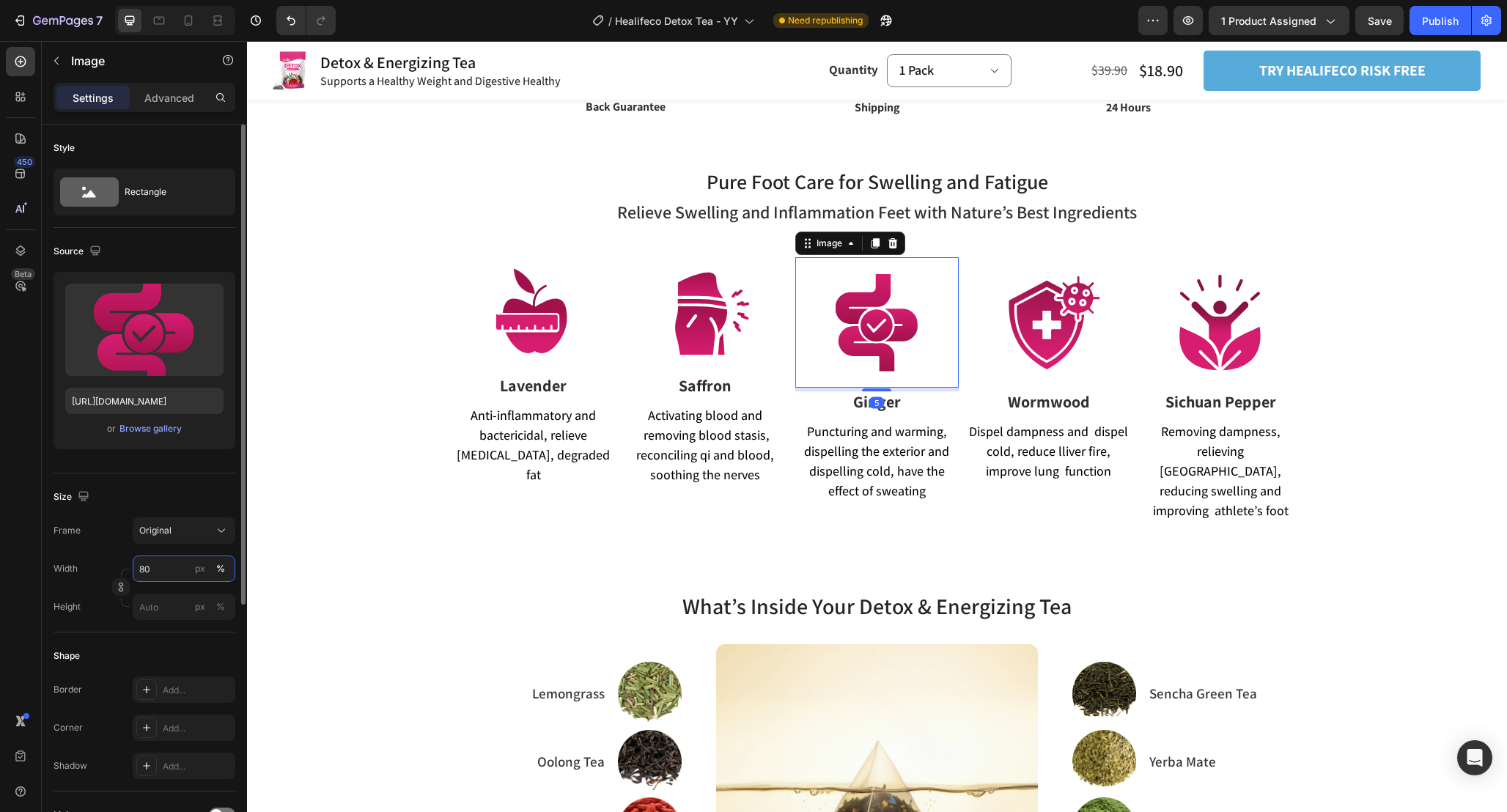
click at [179, 564] on input "80" at bounding box center [184, 568] width 103 height 26
type input "70"
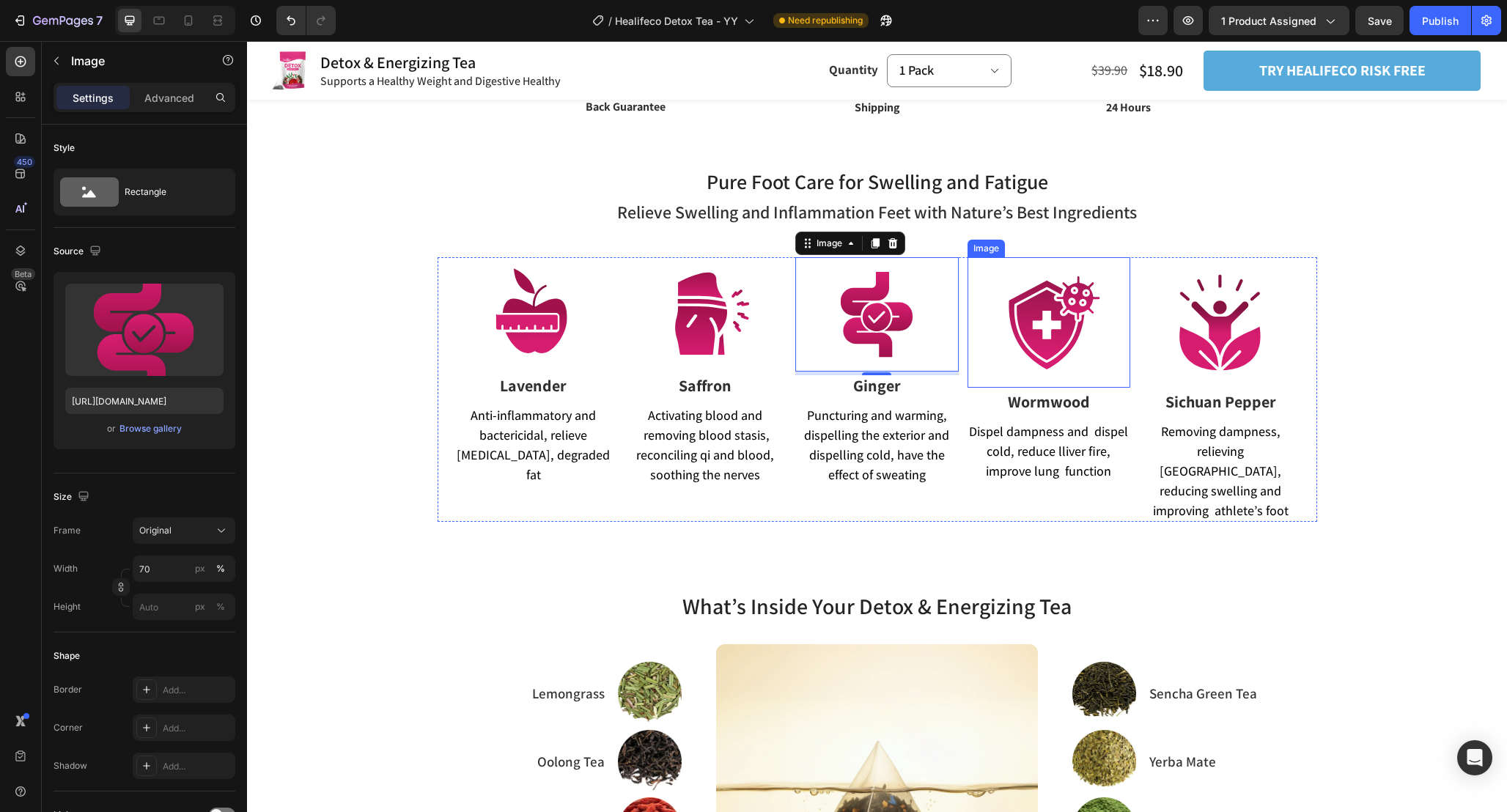
click at [1047, 330] on img at bounding box center [1049, 322] width 130 height 130
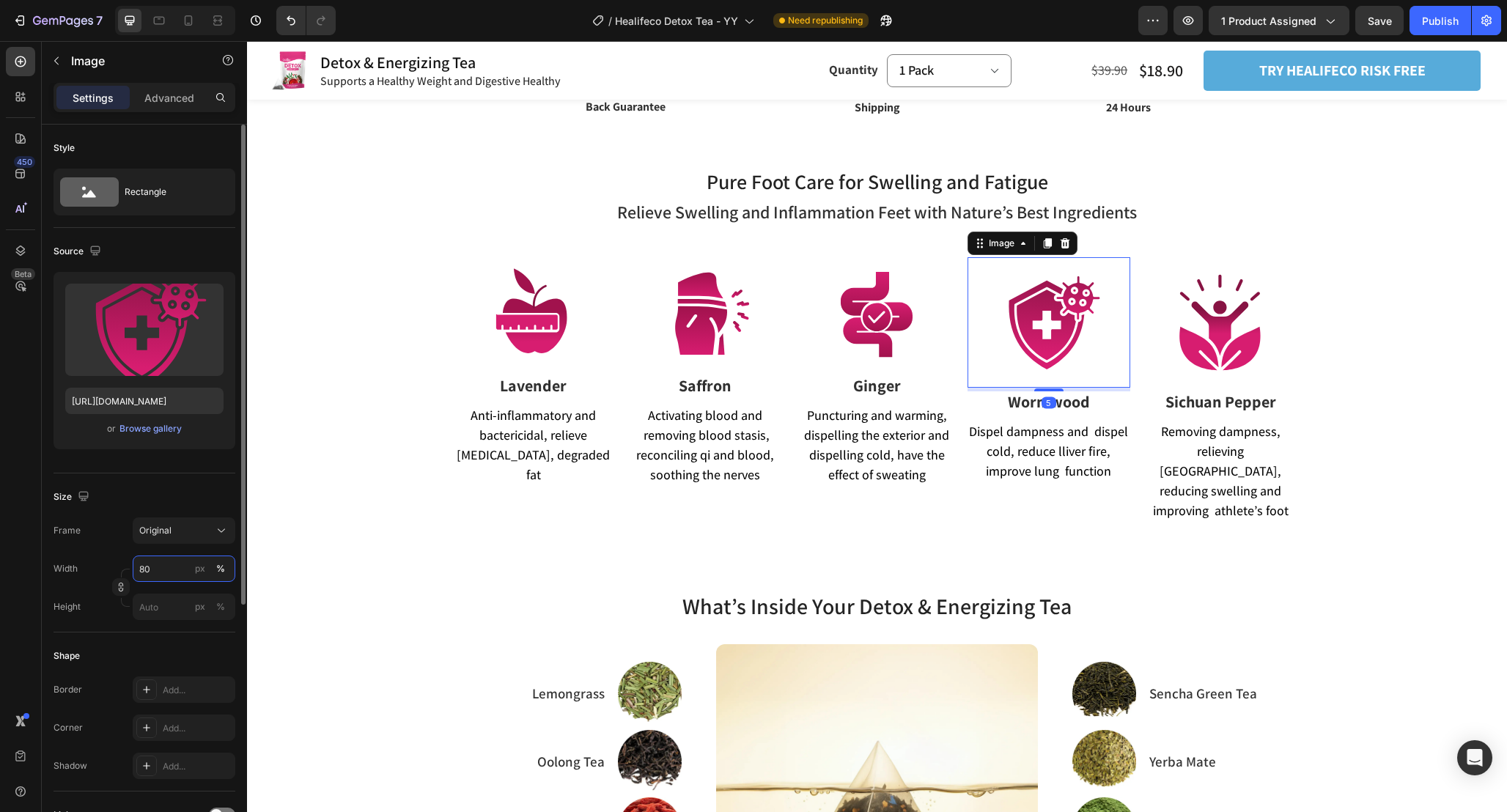
click at [151, 567] on input "80" at bounding box center [184, 568] width 103 height 26
type input "70"
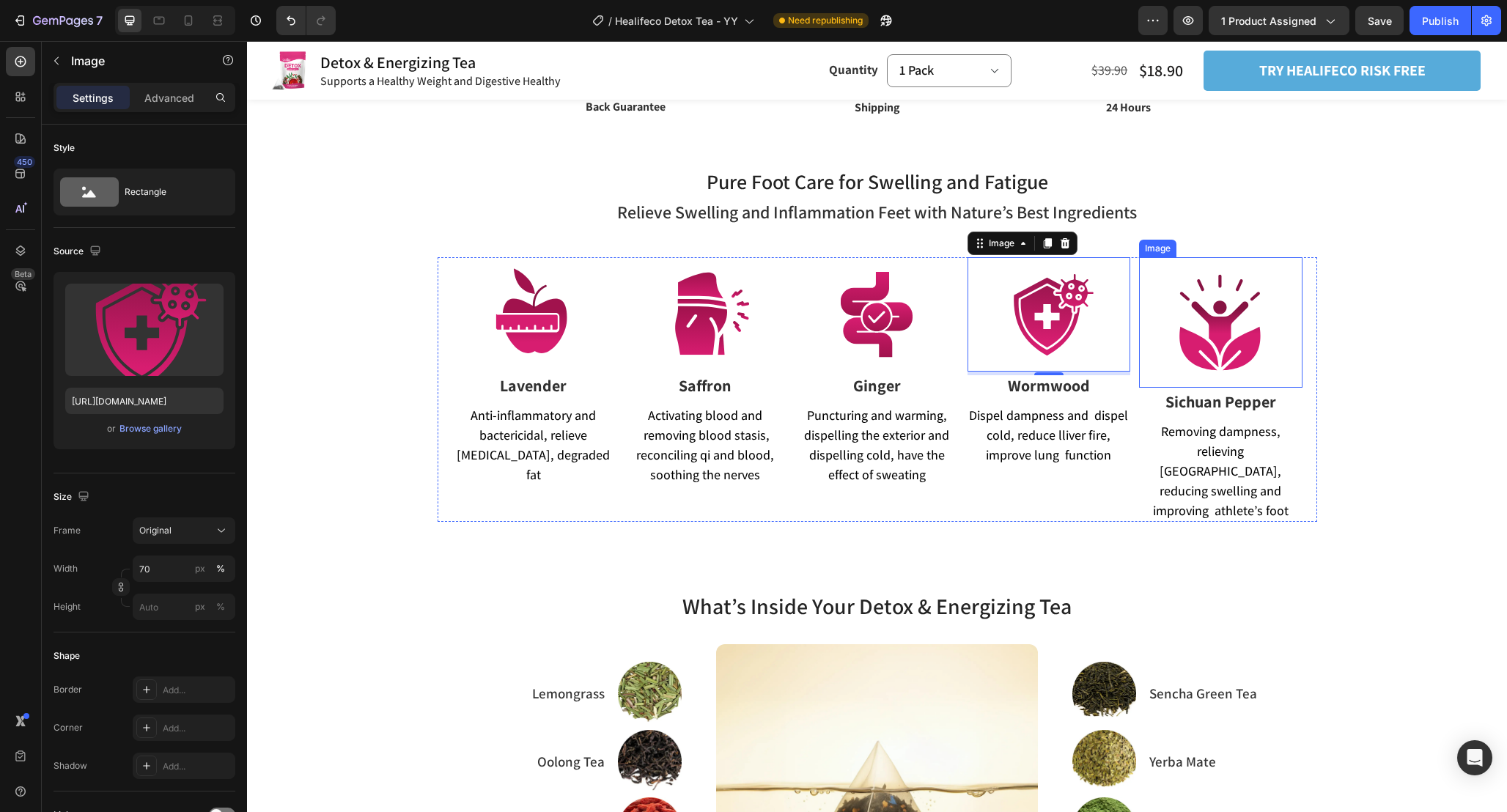
click at [1226, 323] on img at bounding box center [1221, 322] width 130 height 130
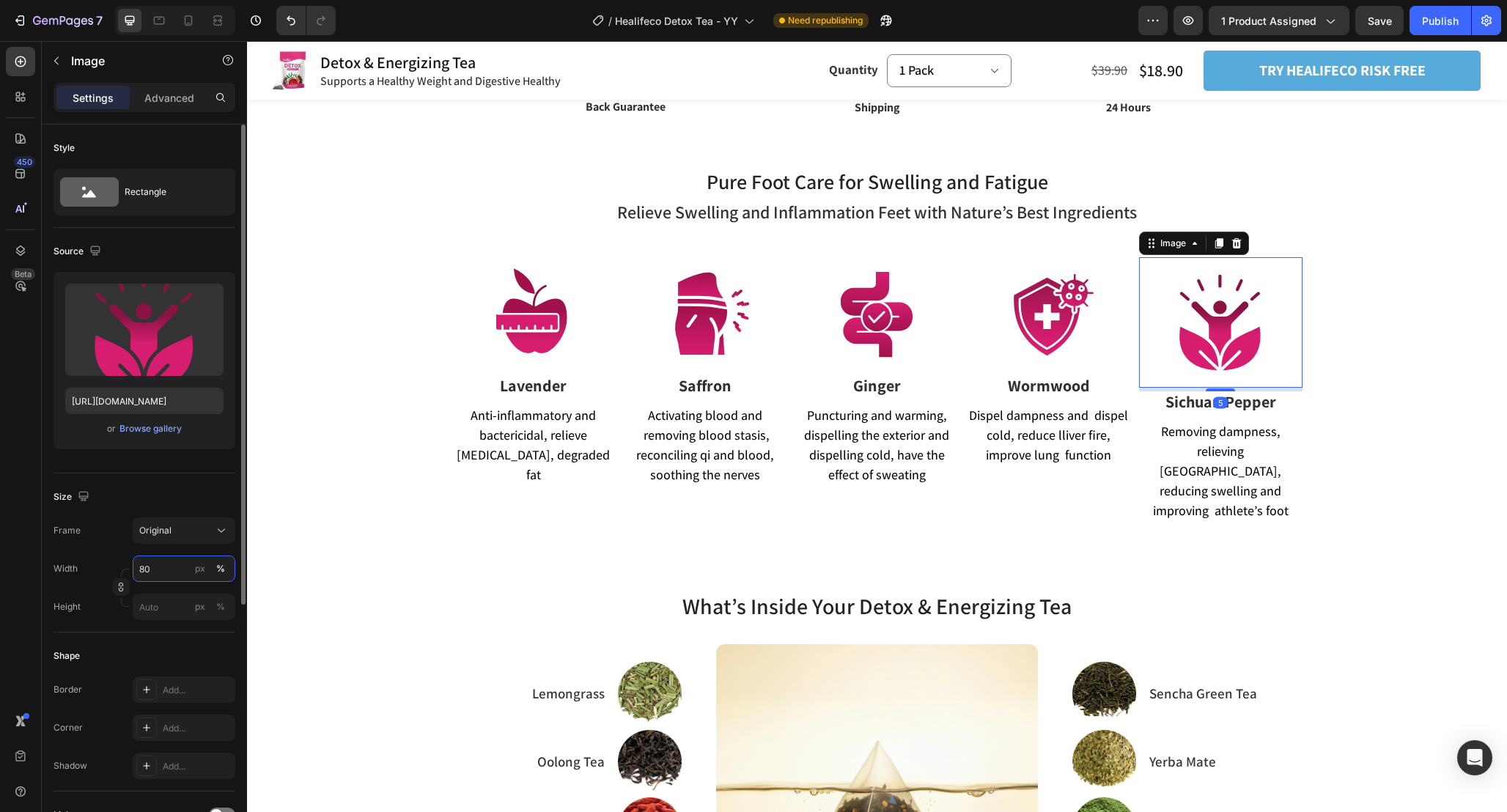
click at [163, 575] on input "80" at bounding box center [184, 568] width 103 height 26
type input "70"
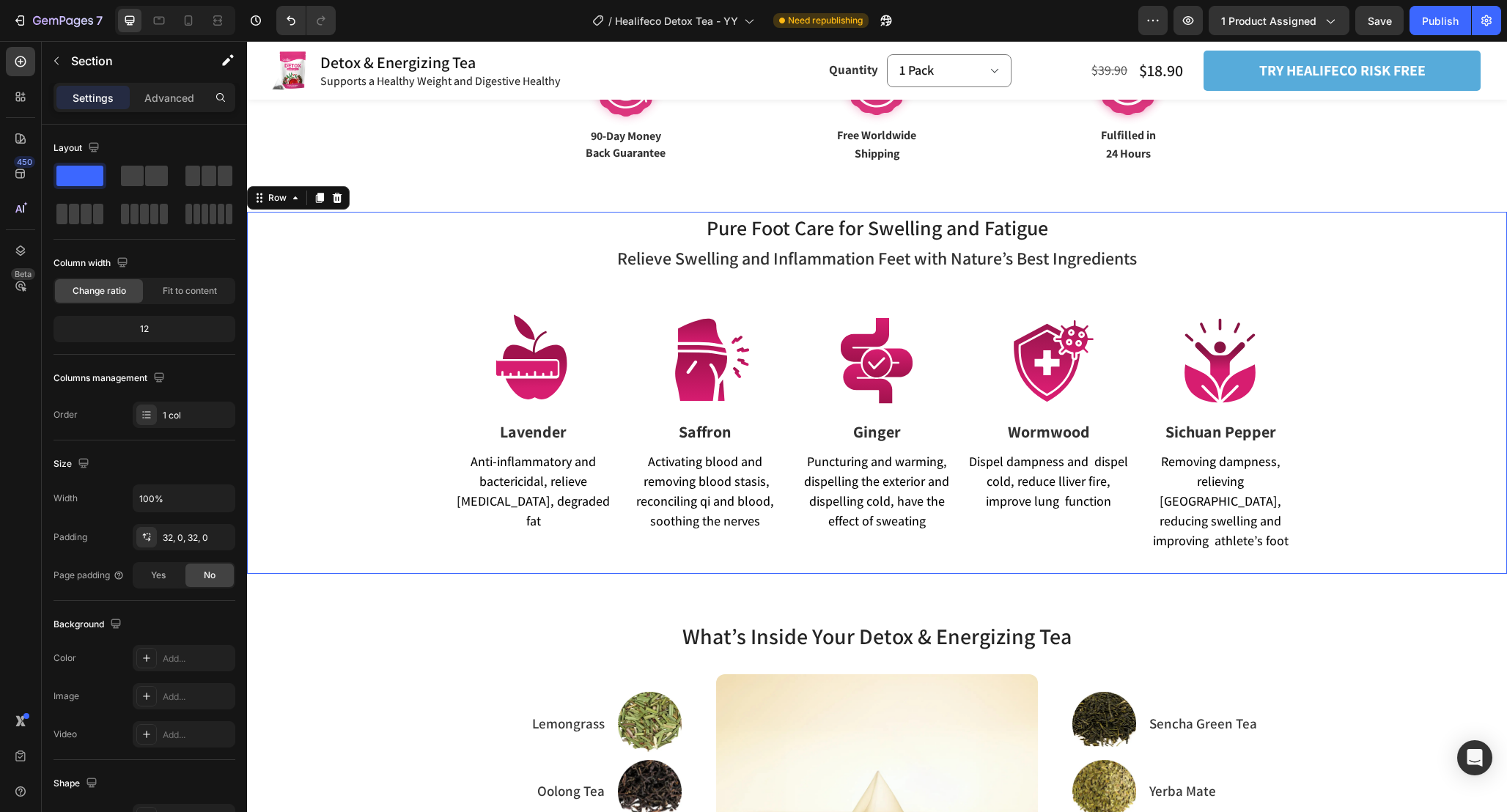
click at [1453, 288] on div "Pure Foot Care for Swelling and Fatigue Heading Relieve Swelling and Inflammati…" at bounding box center [878, 392] width 1261 height 362
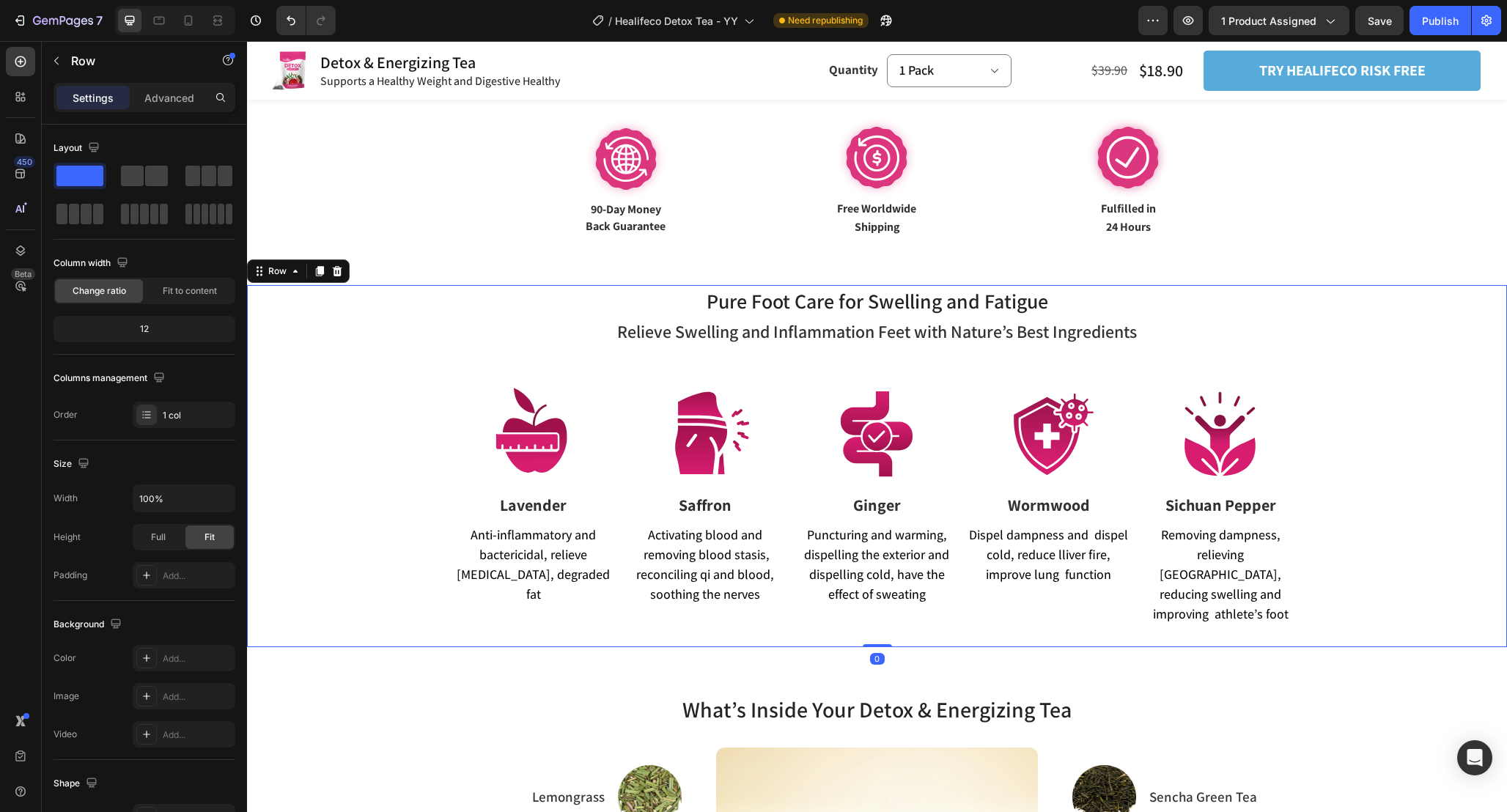
scroll to position [772, 0]
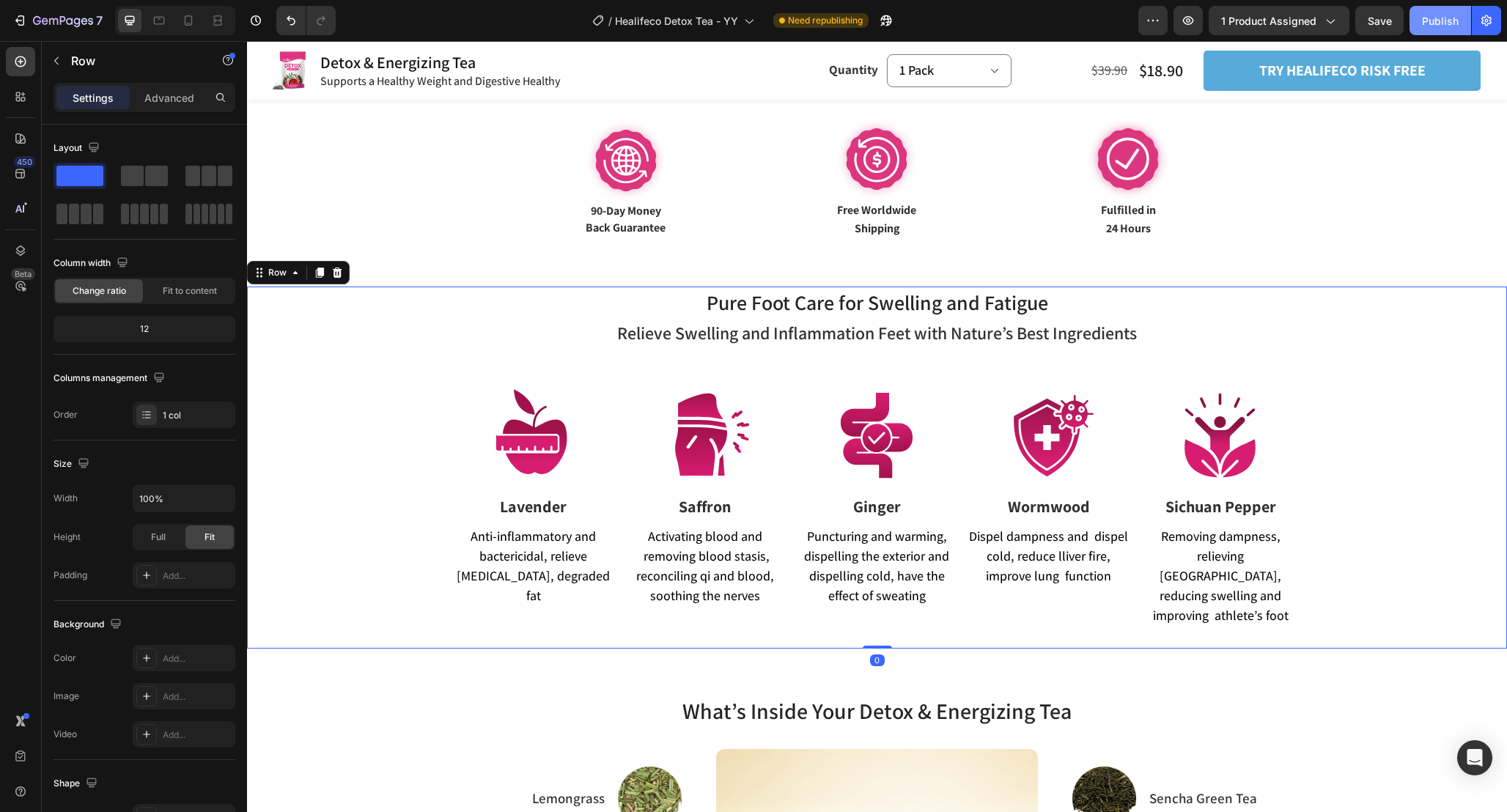
click at [1437, 17] on div "Publish" at bounding box center [1441, 20] width 37 height 15
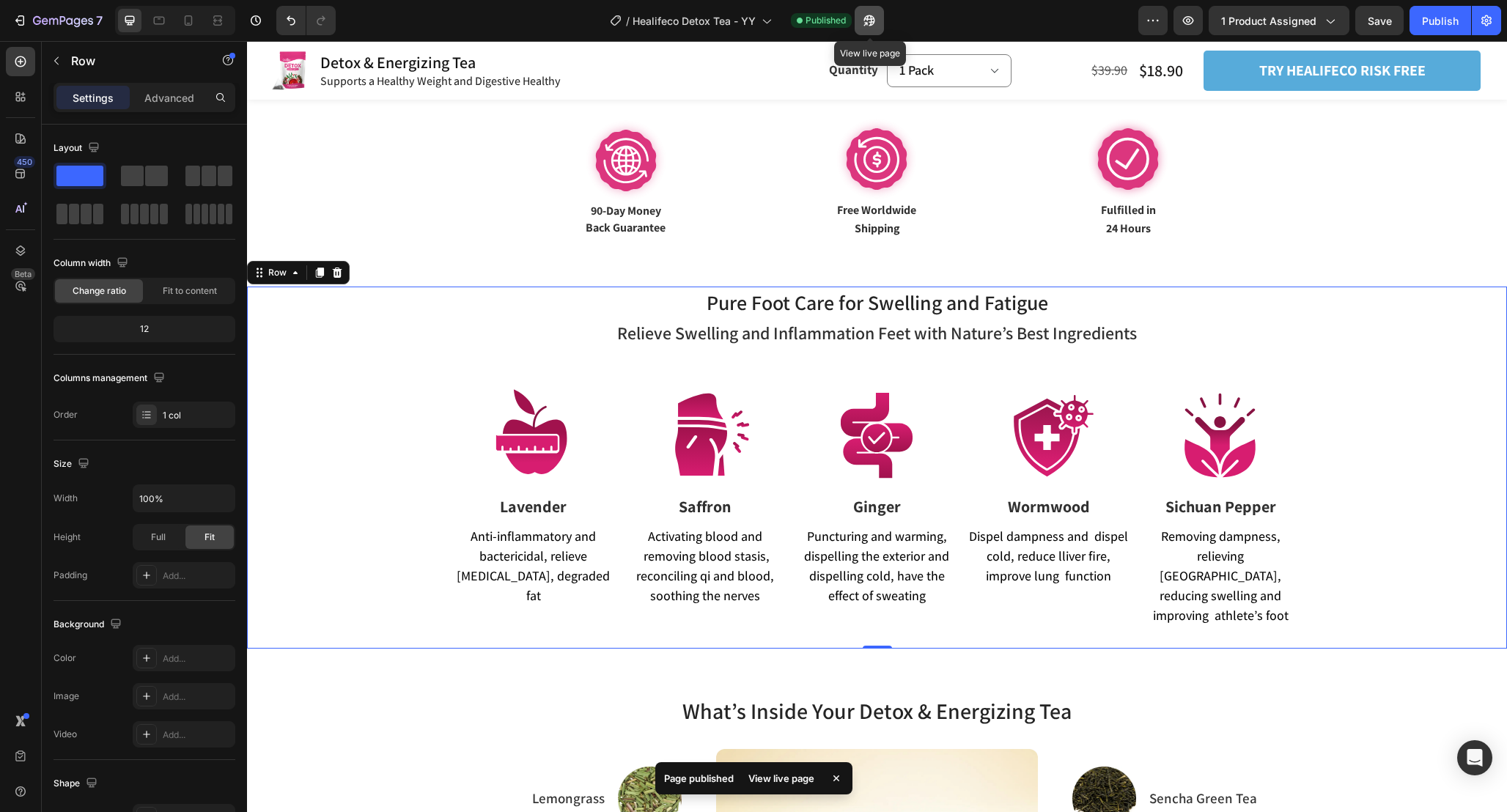
click at [867, 22] on icon "button" at bounding box center [865, 24] width 4 height 4
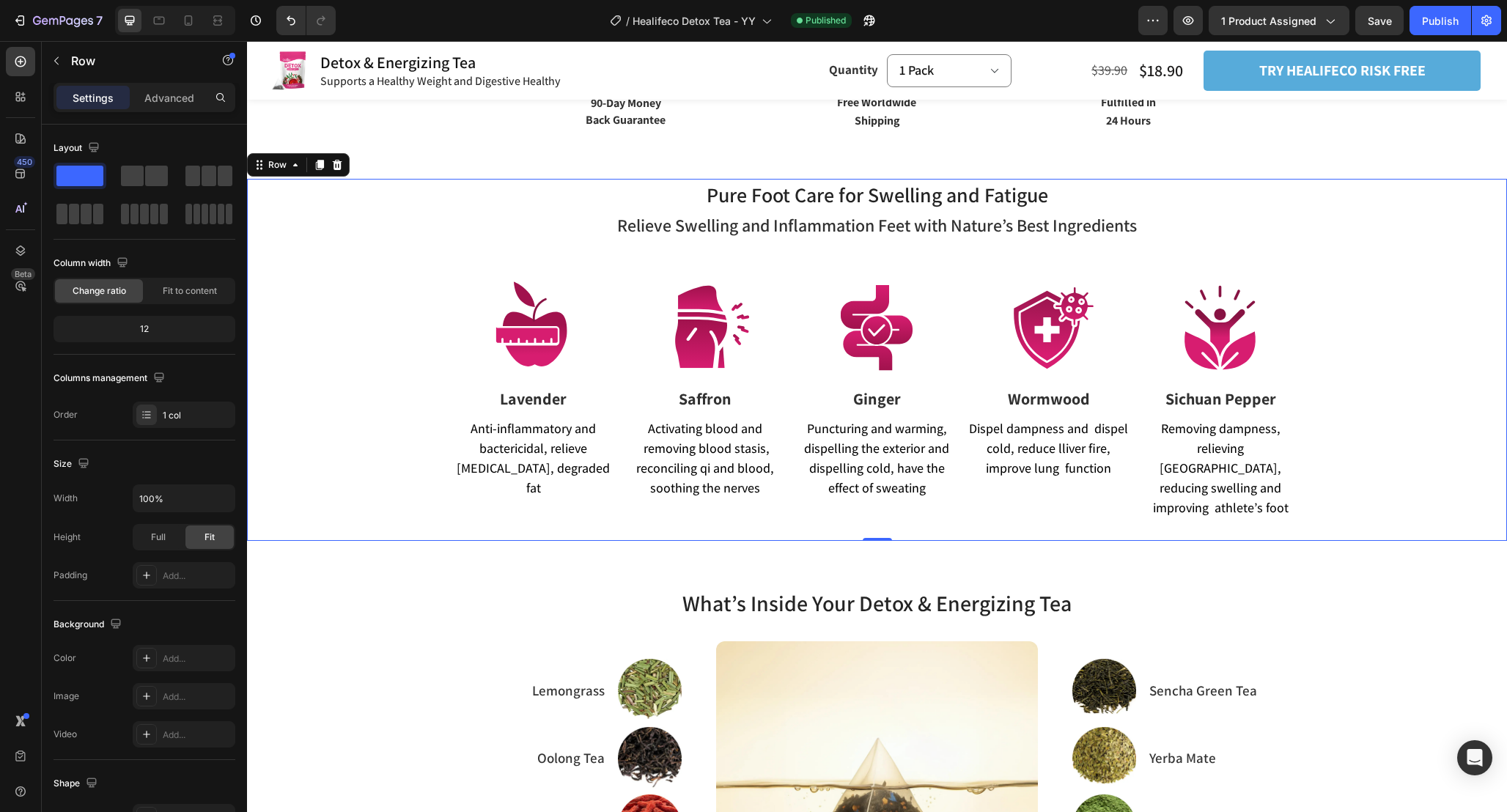
scroll to position [873, 0]
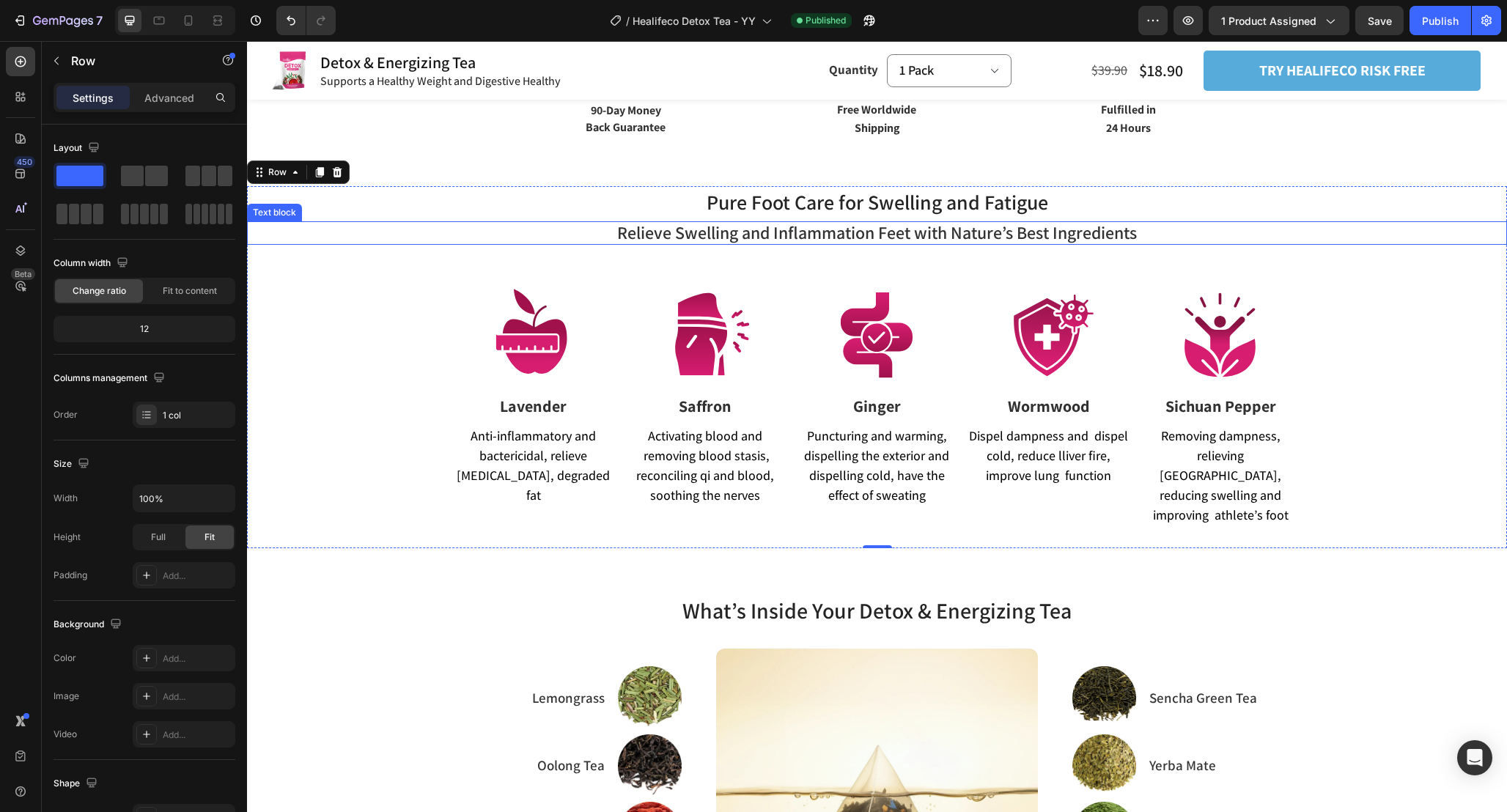
click at [336, 243] on div "Relieve Swelling and Inflammation Feet with Nature’s Best Ingredients" at bounding box center [878, 233] width 1261 height 24
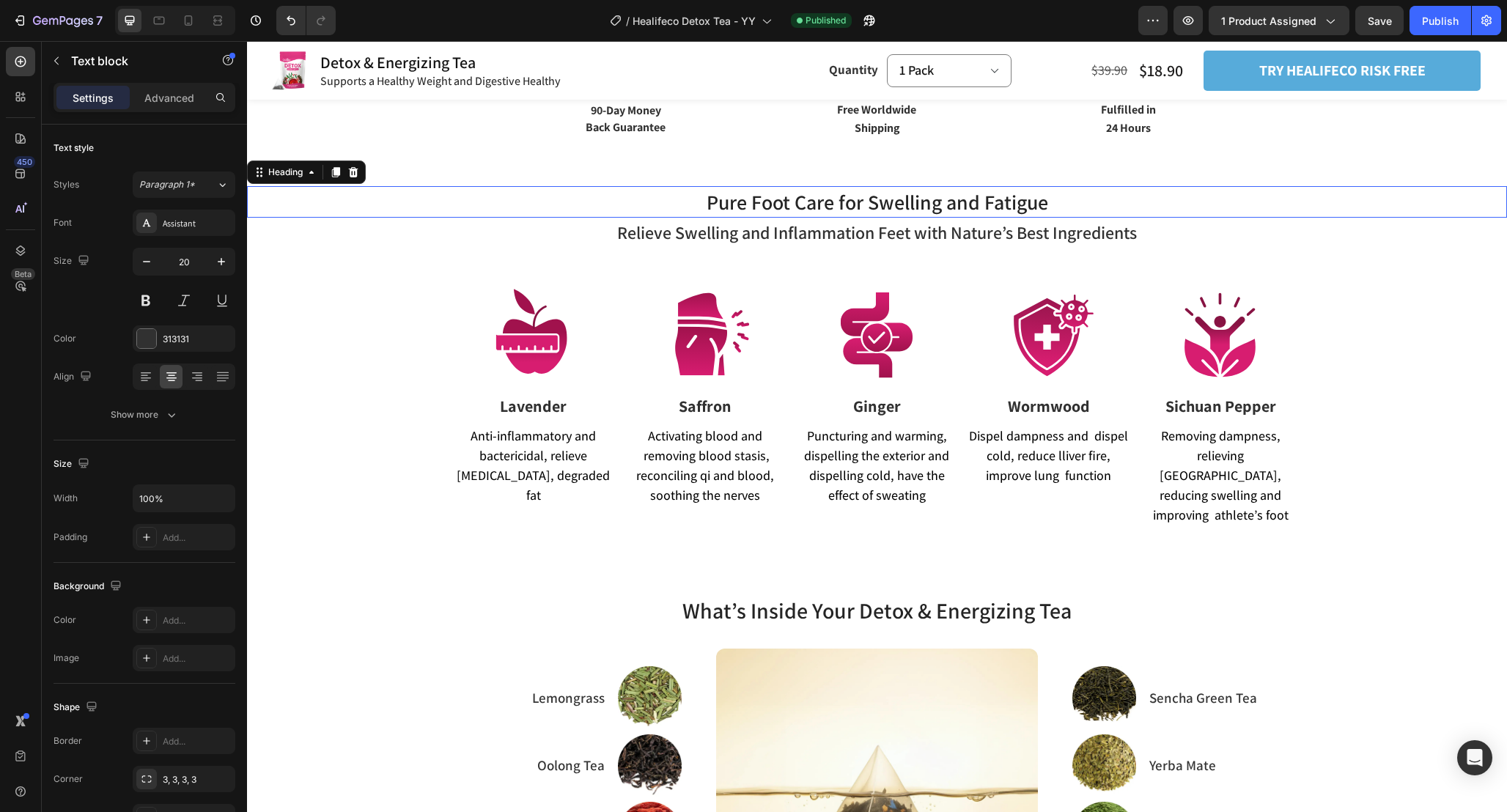
click at [513, 194] on h2 "Pure Foot Care for Swelling and Fatigue" at bounding box center [878, 202] width 1261 height 32
click at [460, 221] on div "5" at bounding box center [878, 219] width 1261 height 4
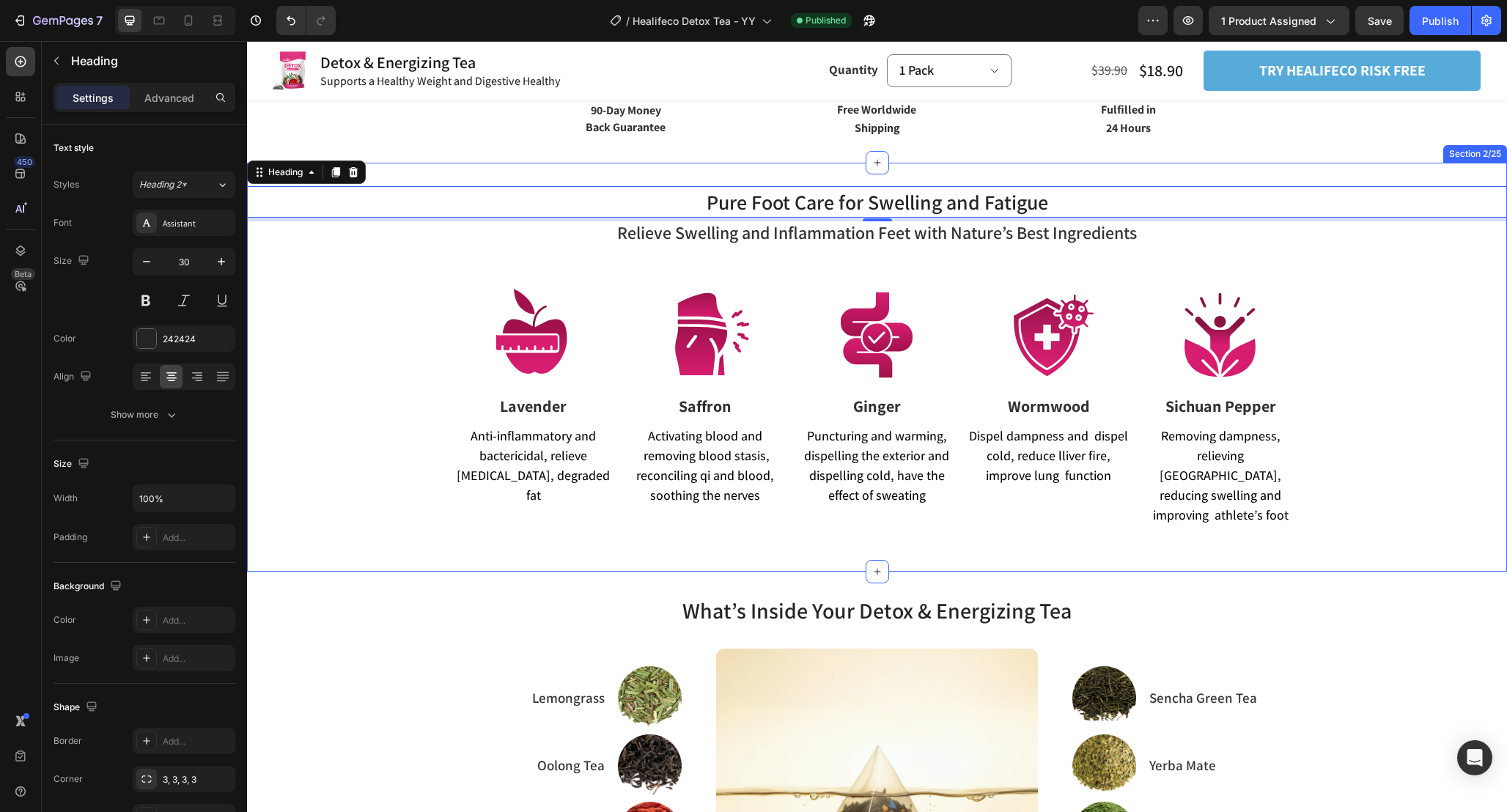
click at [411, 535] on div "Pure Foot Care for Swelling and Fatigue Heading 5 Relieve Swelling and Inflamma…" at bounding box center [878, 367] width 1261 height 409
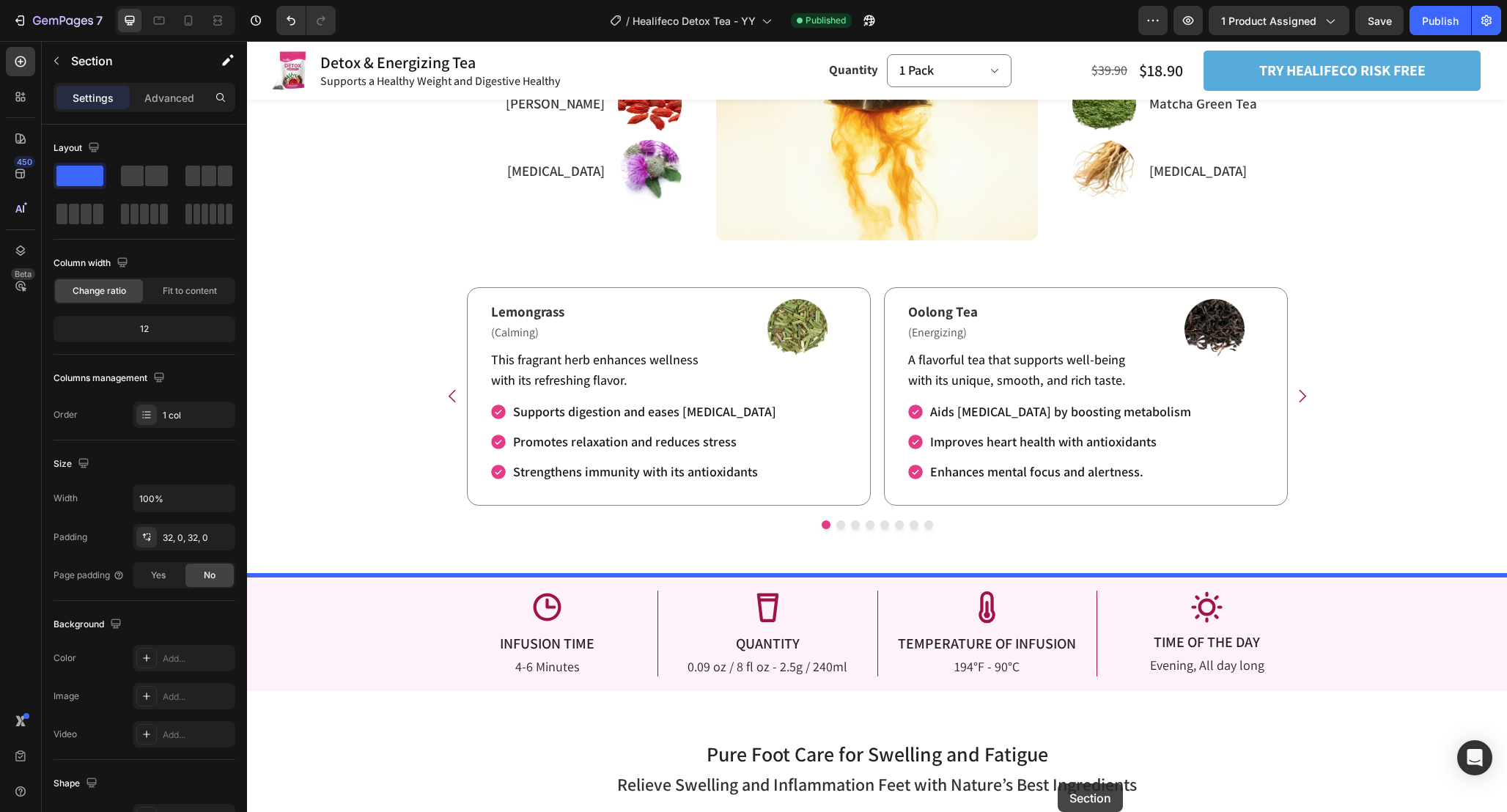
scroll to position [1808, 0]
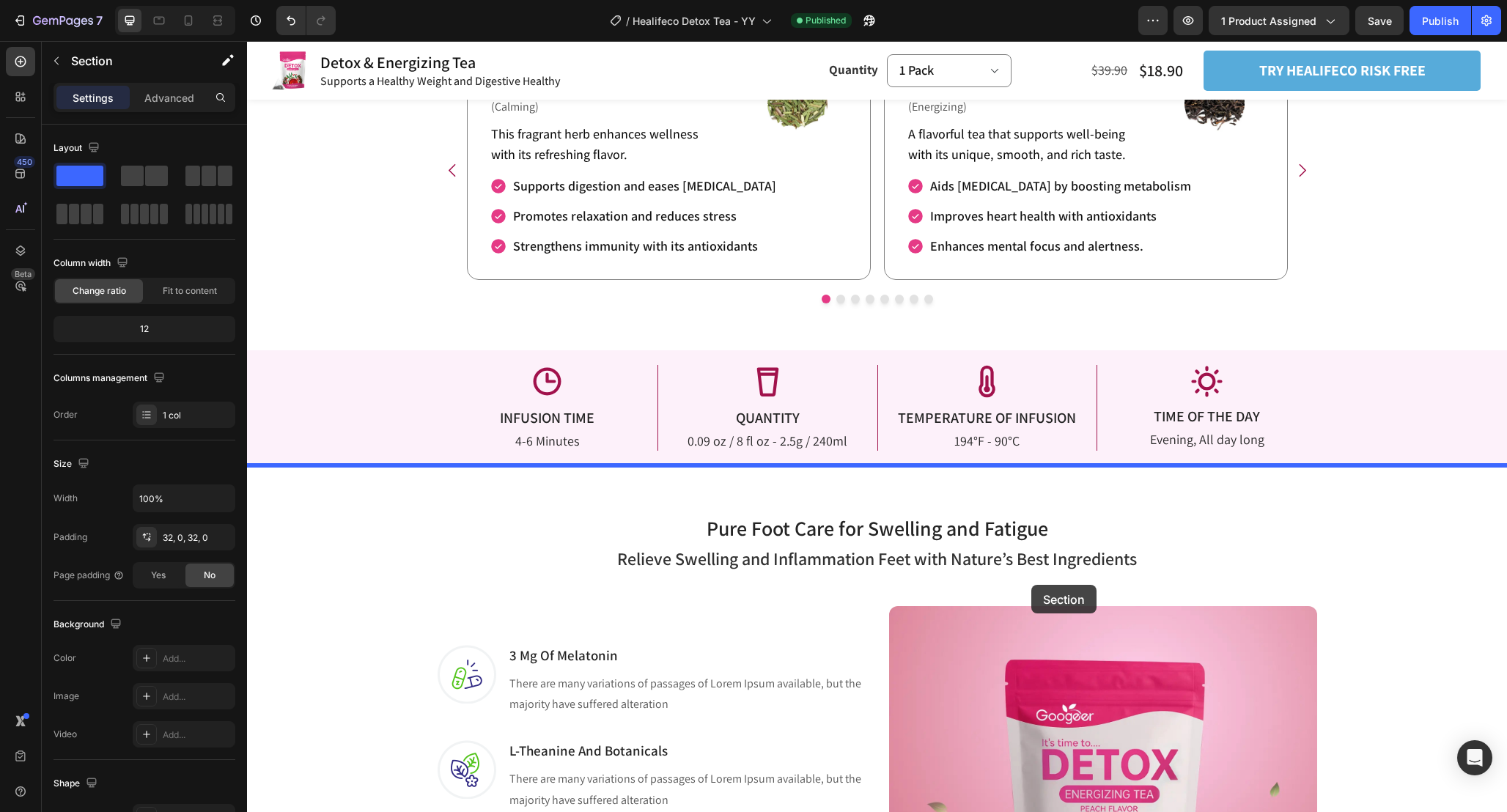
drag, startPoint x: 1200, startPoint y: 155, endPoint x: 1032, endPoint y: 585, distance: 461.7
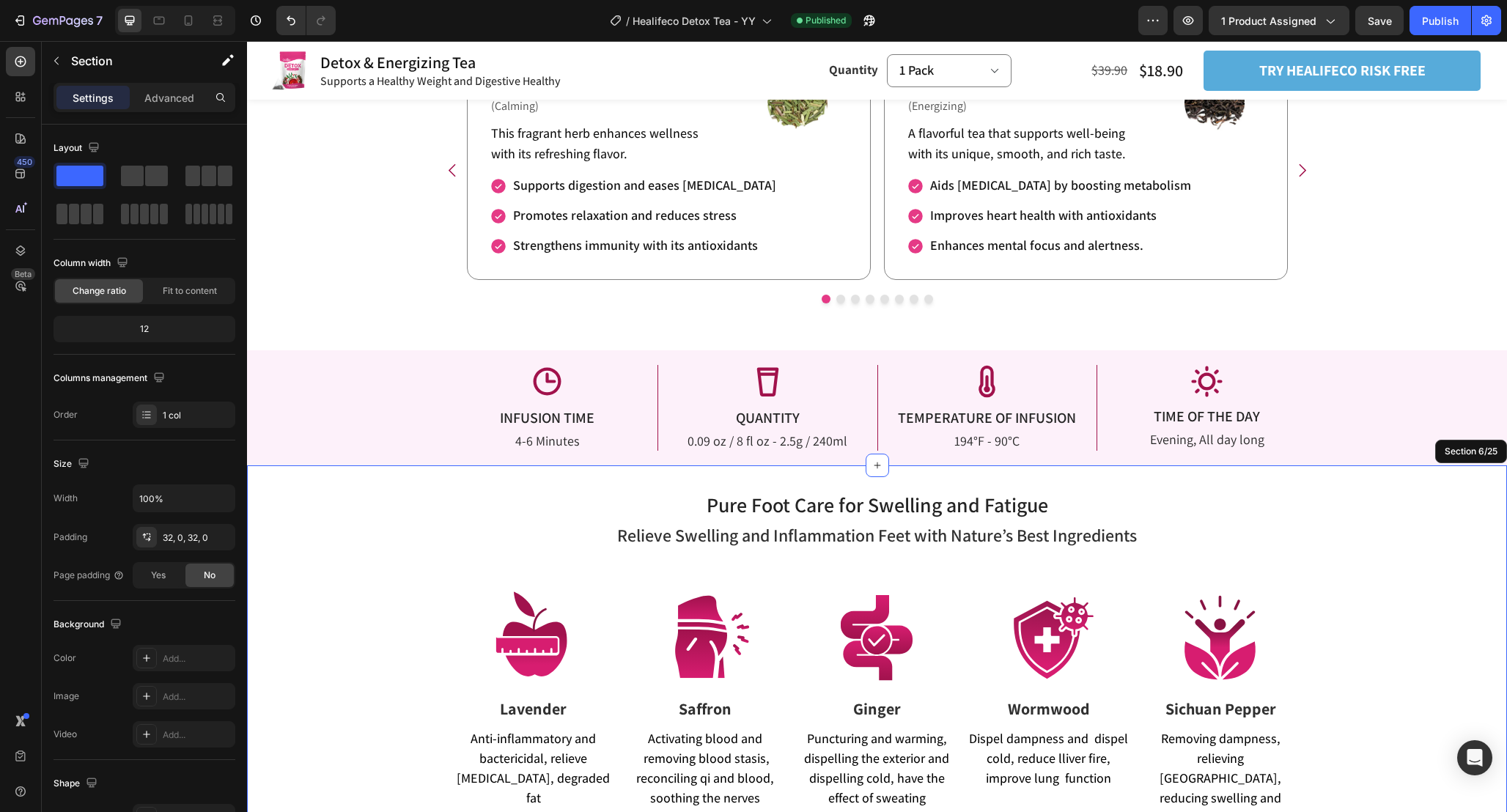
scroll to position [1744, 0]
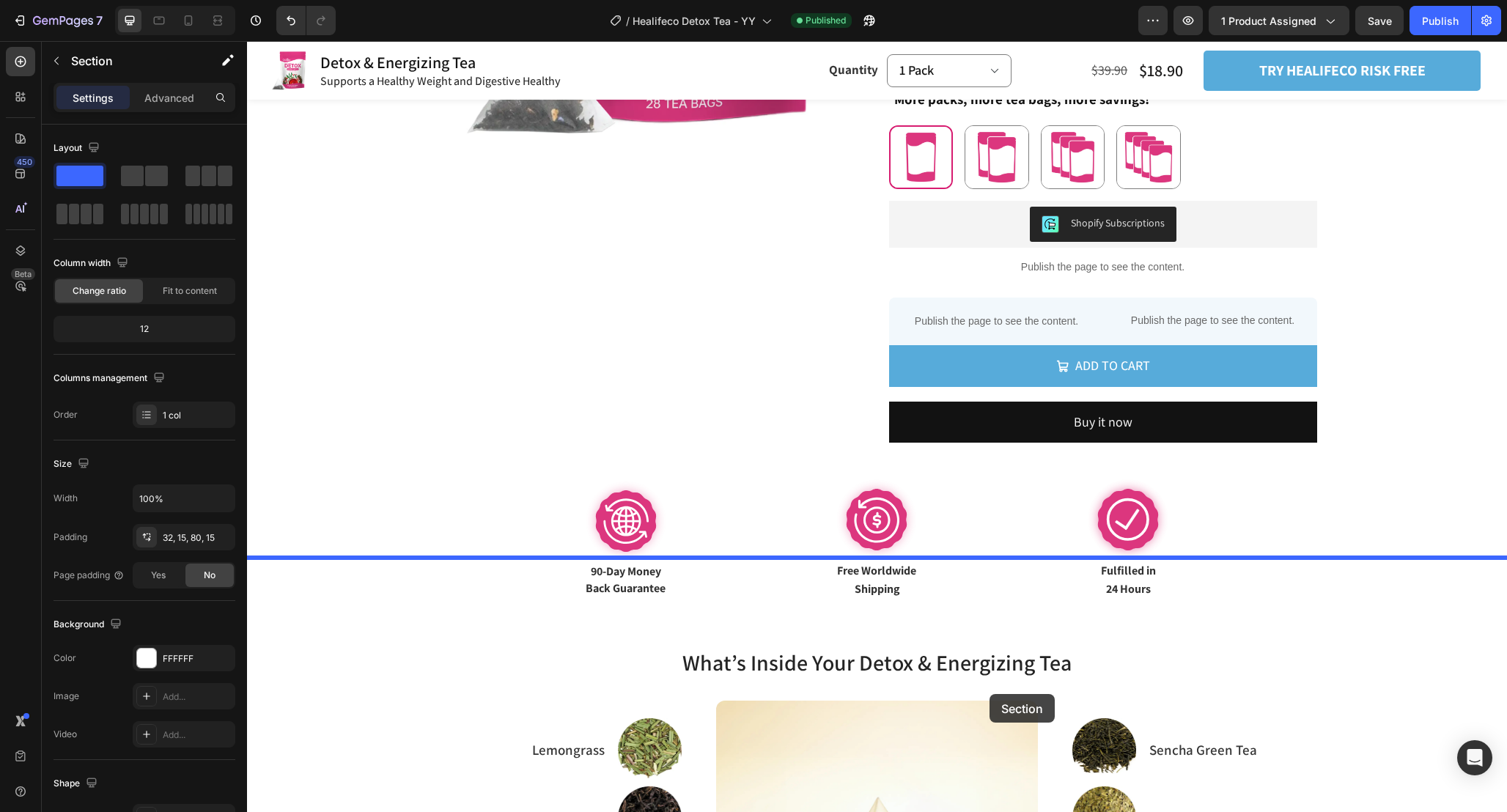
scroll to position [596, 0]
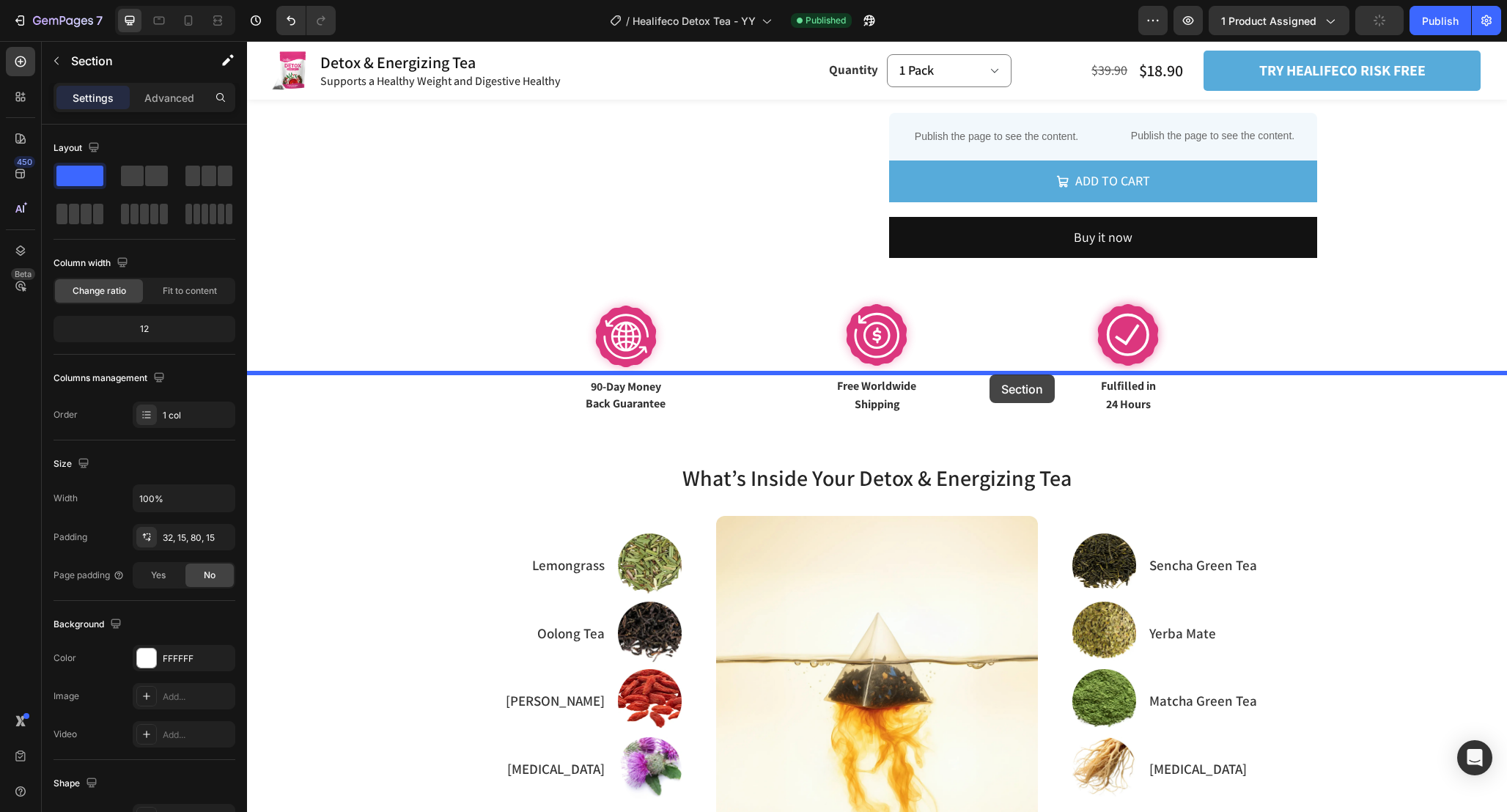
drag, startPoint x: 1204, startPoint y: 518, endPoint x: 989, endPoint y: 377, distance: 257.1
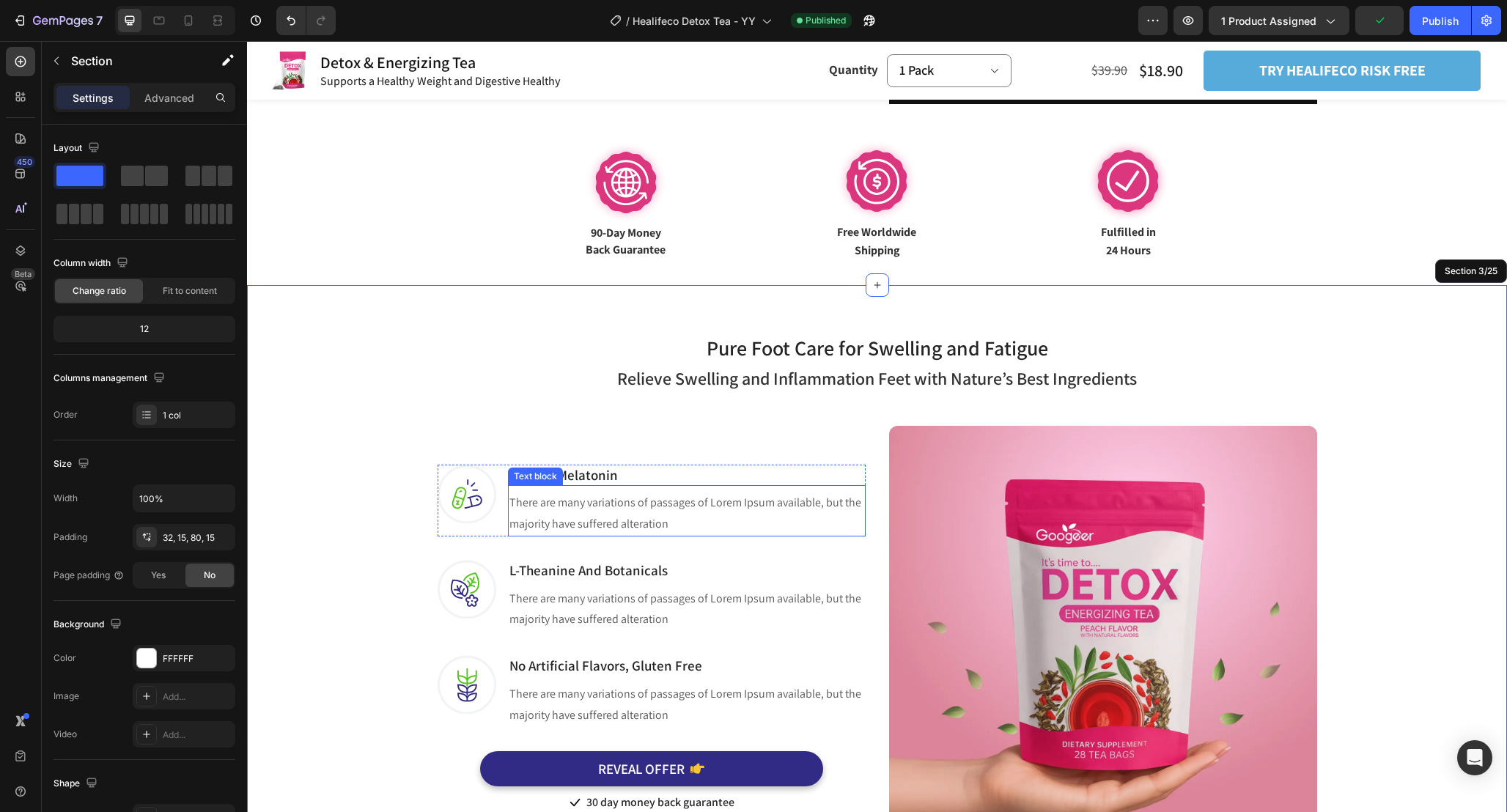
scroll to position [817, 0]
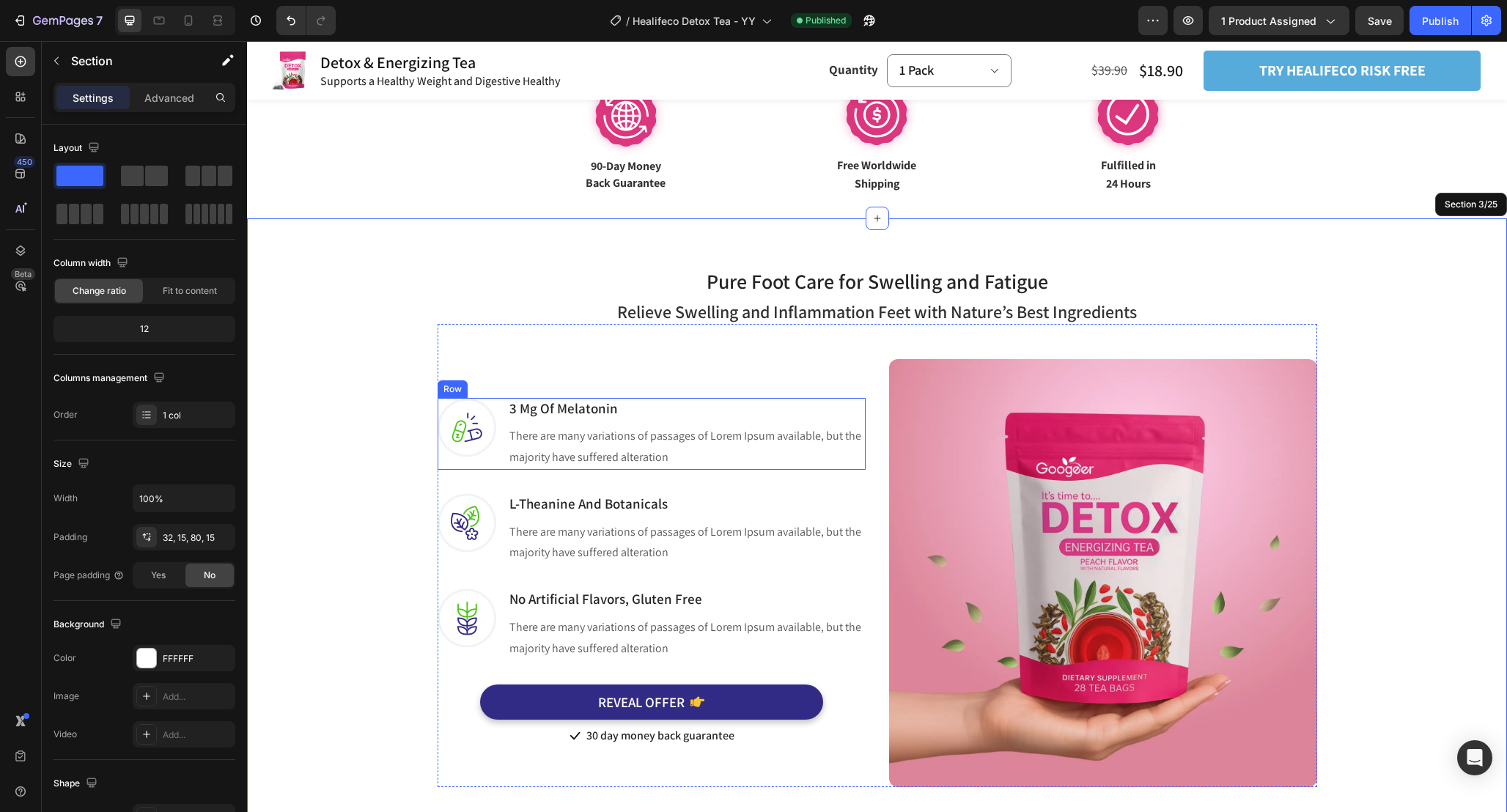
click at [441, 463] on div "Image" at bounding box center [467, 434] width 59 height 72
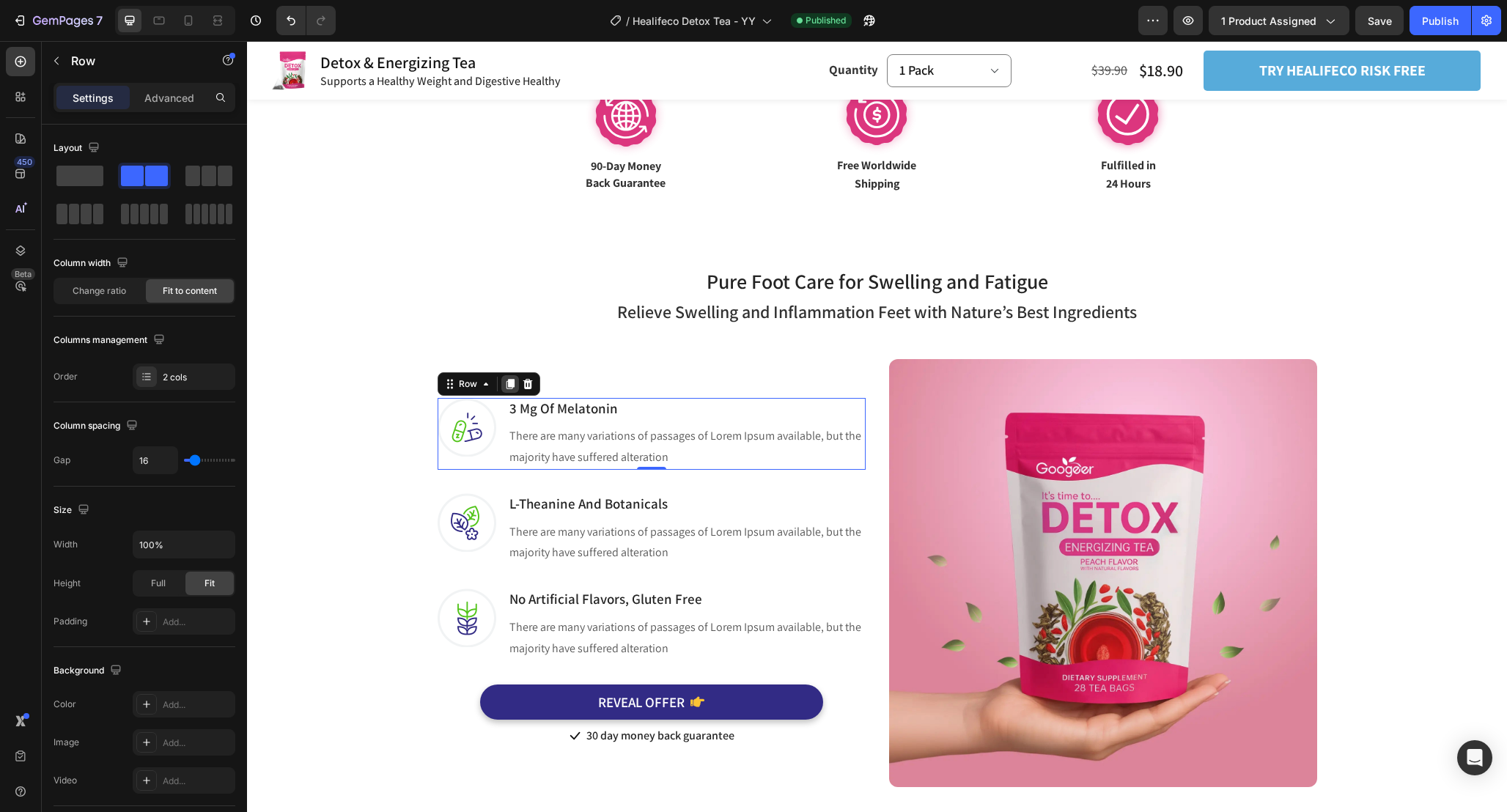
click at [504, 388] on icon at bounding box center [510, 384] width 11 height 11
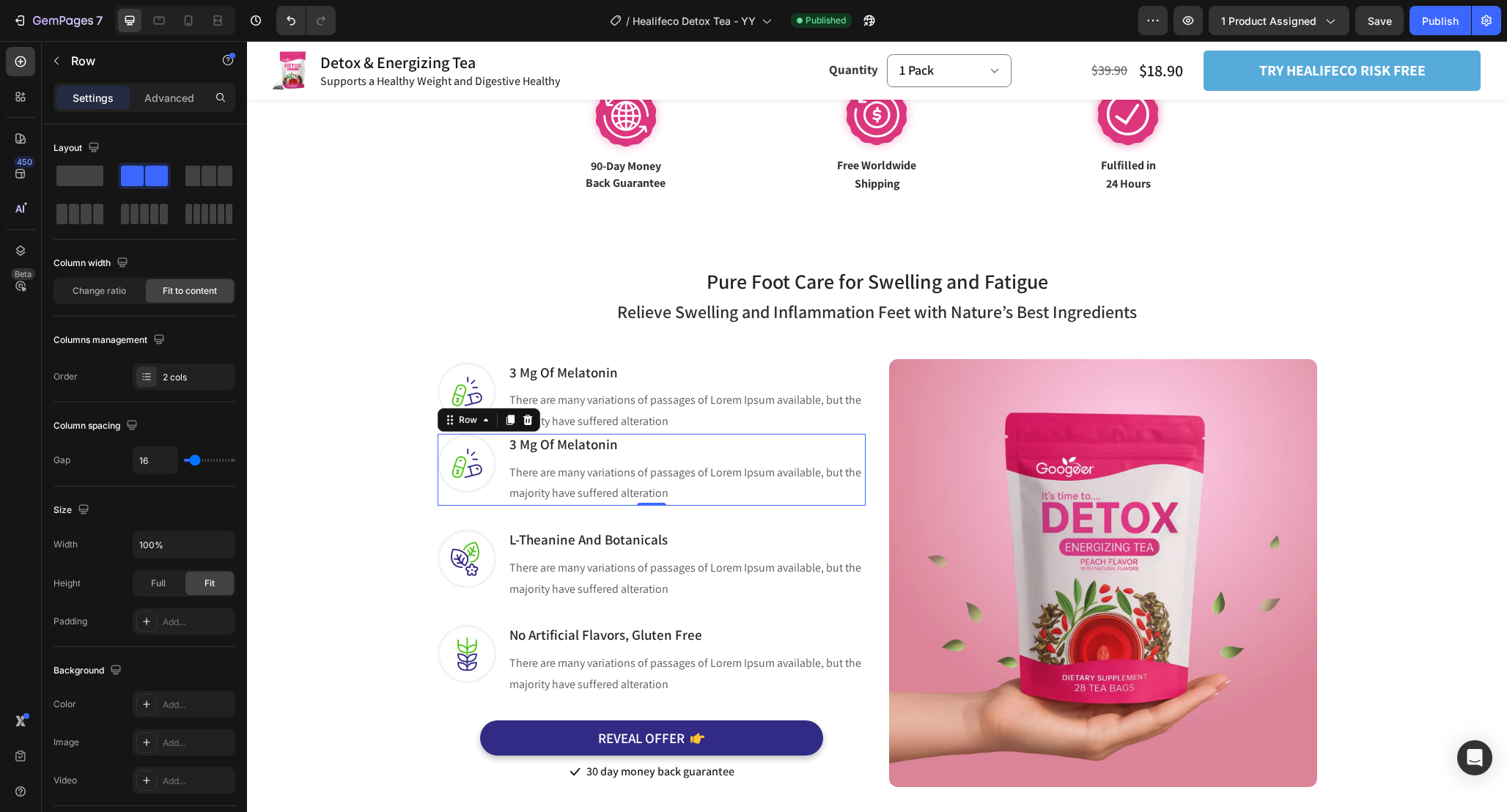
click at [504, 388] on div "Image 3 Mg Of Melatonin Heading There are many variations of passages of Lorem …" at bounding box center [651, 398] width 428 height 72
click at [530, 348] on icon at bounding box center [527, 347] width 11 height 11
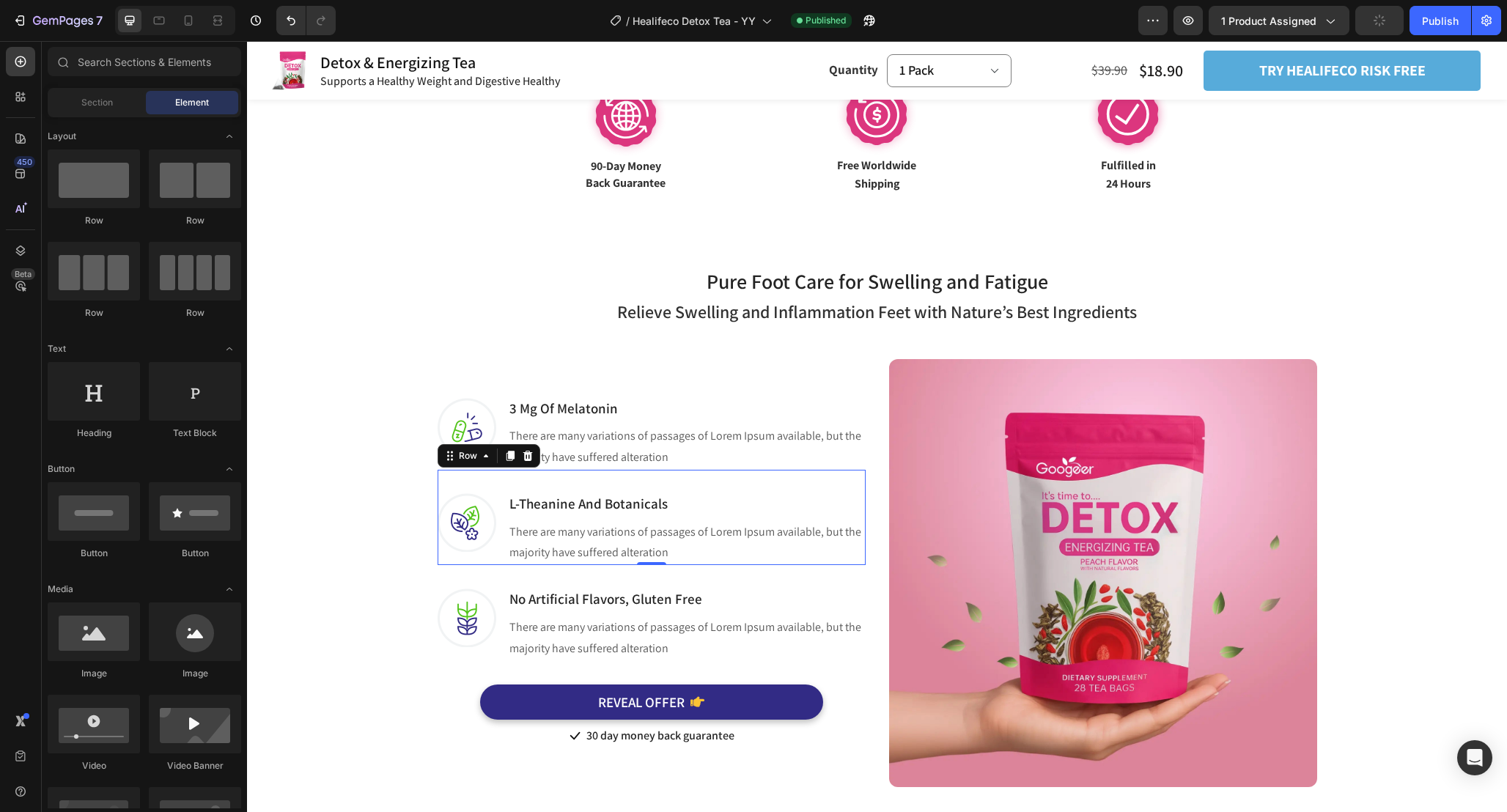
click at [496, 485] on div "Image L-Theanine And Botanicals Heading There are many variations of passages o…" at bounding box center [651, 517] width 428 height 95
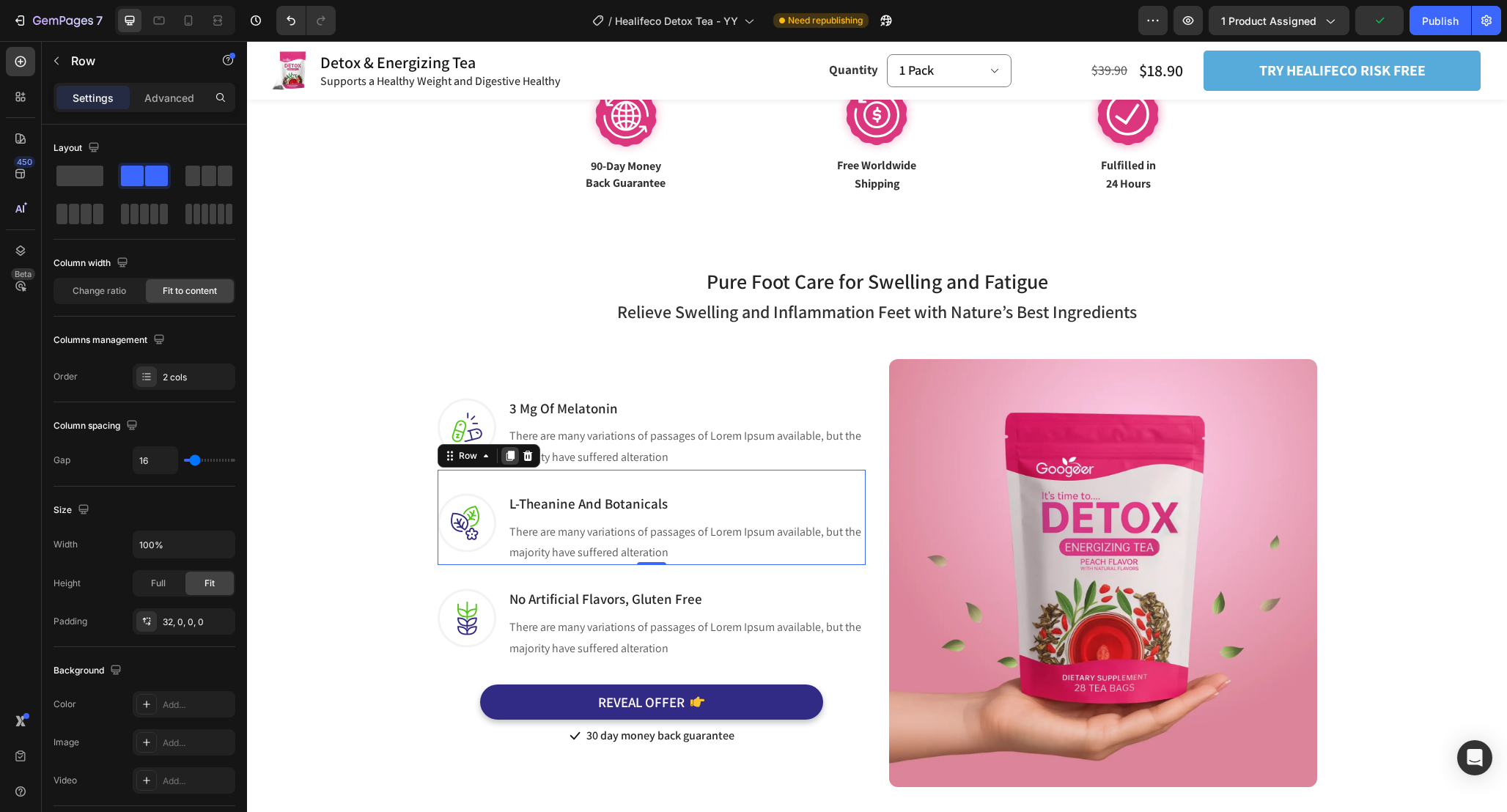
click at [511, 457] on icon at bounding box center [510, 456] width 8 height 11
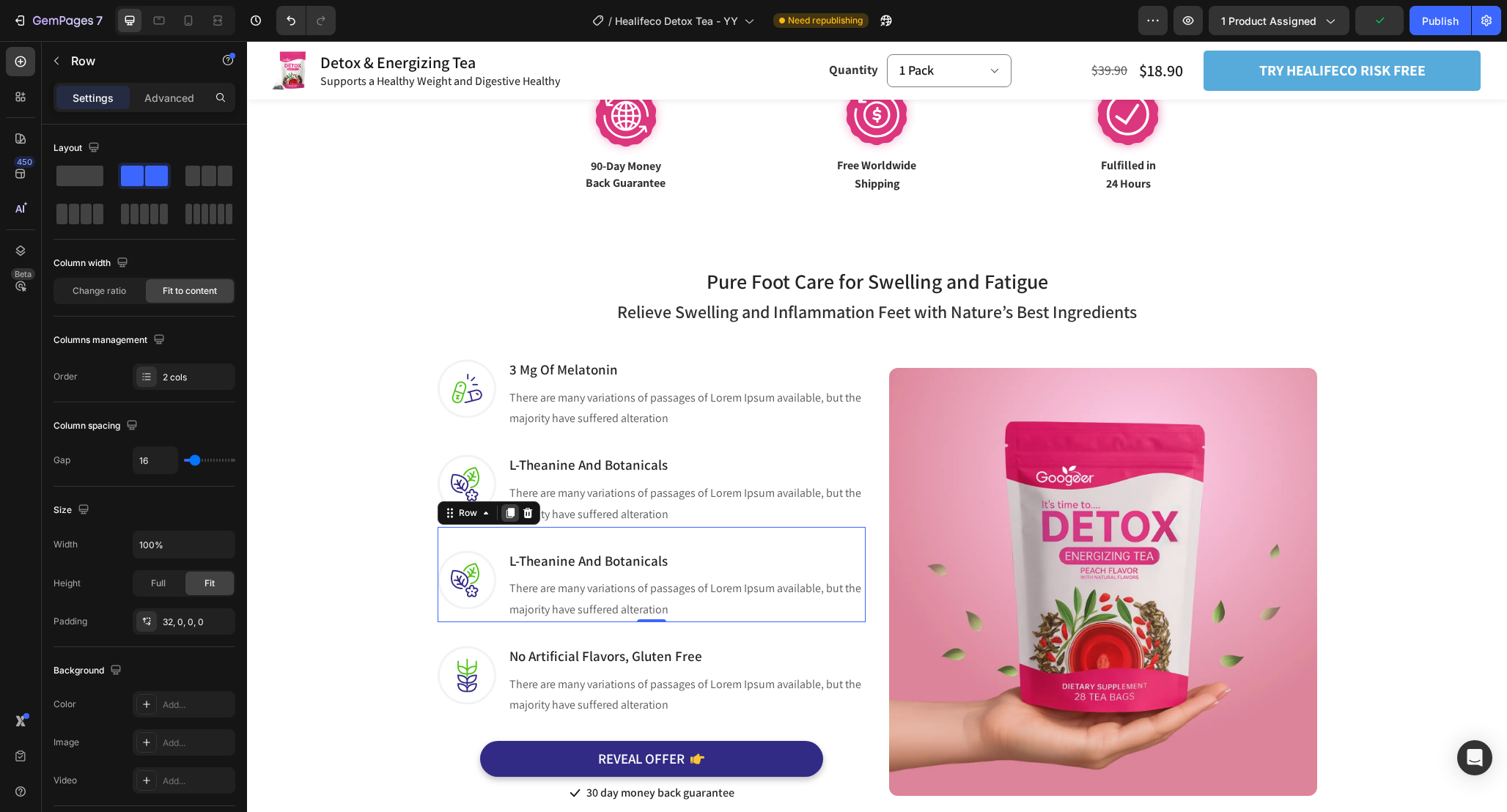
click at [511, 517] on icon at bounding box center [510, 512] width 11 height 11
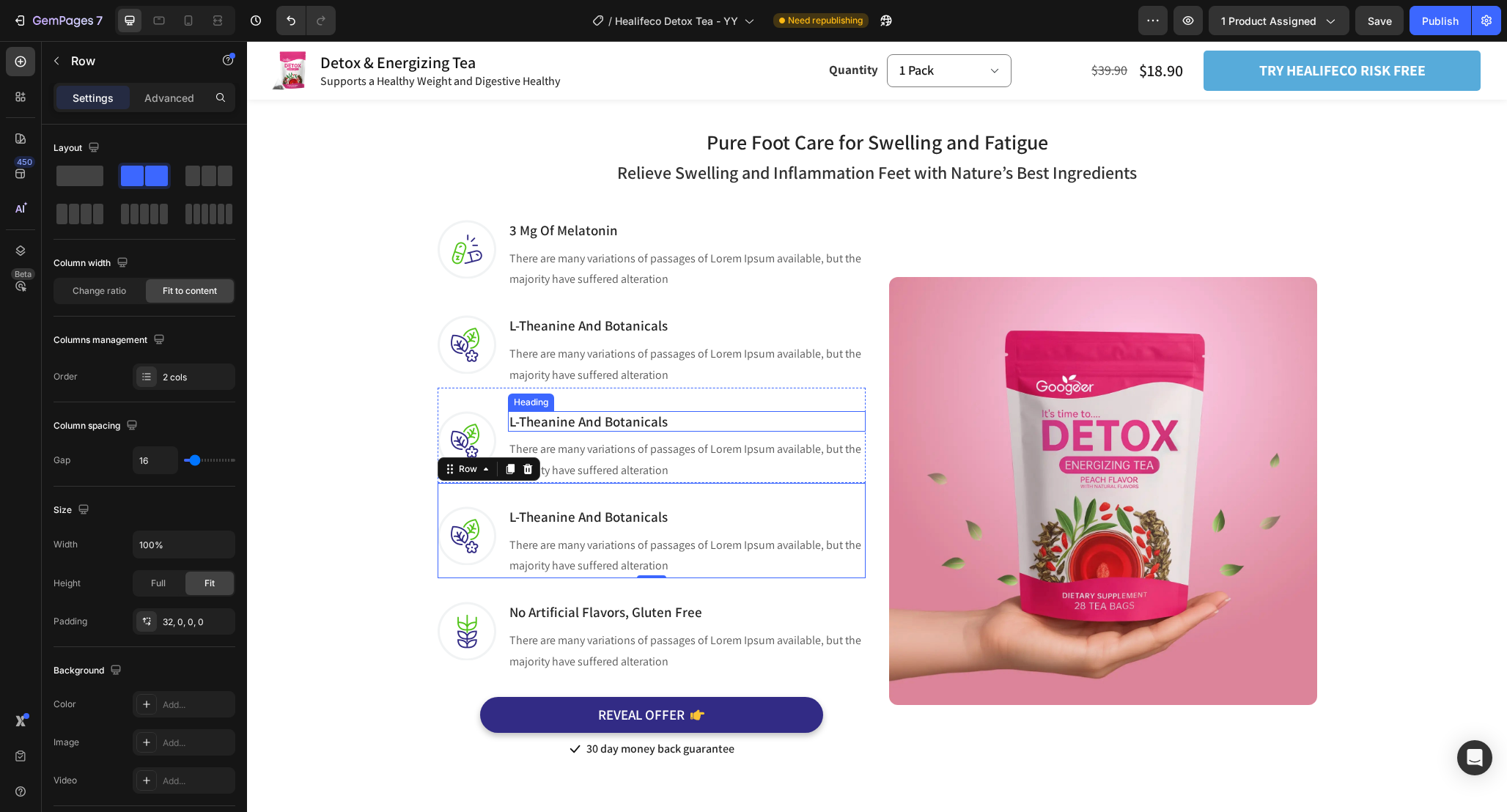
scroll to position [940, 0]
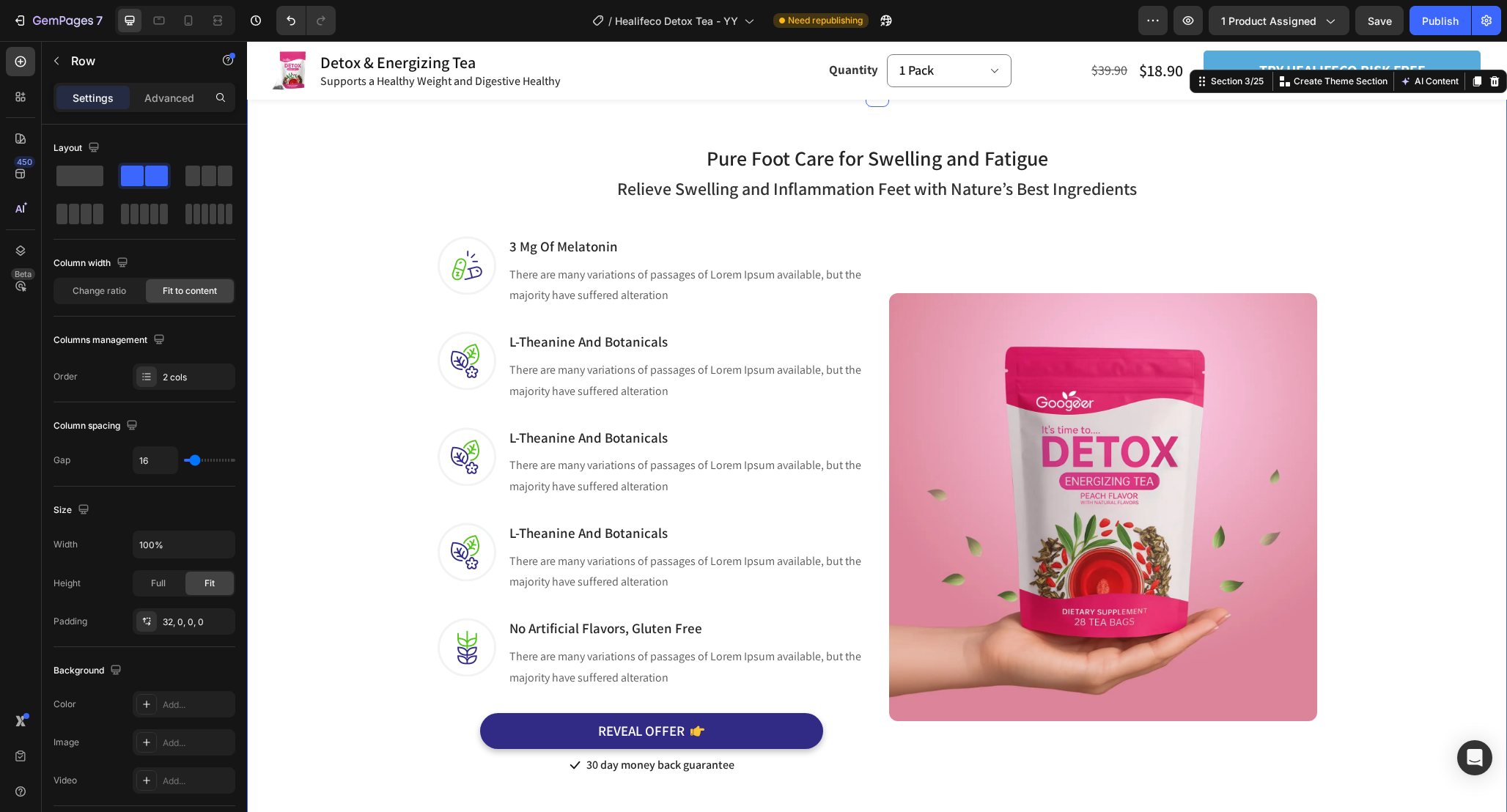
click at [1388, 379] on div "Pure Foot Care for Swelling and Fatigue Heading Row Relieve Swelling and Inflam…" at bounding box center [877, 448] width 1239 height 659
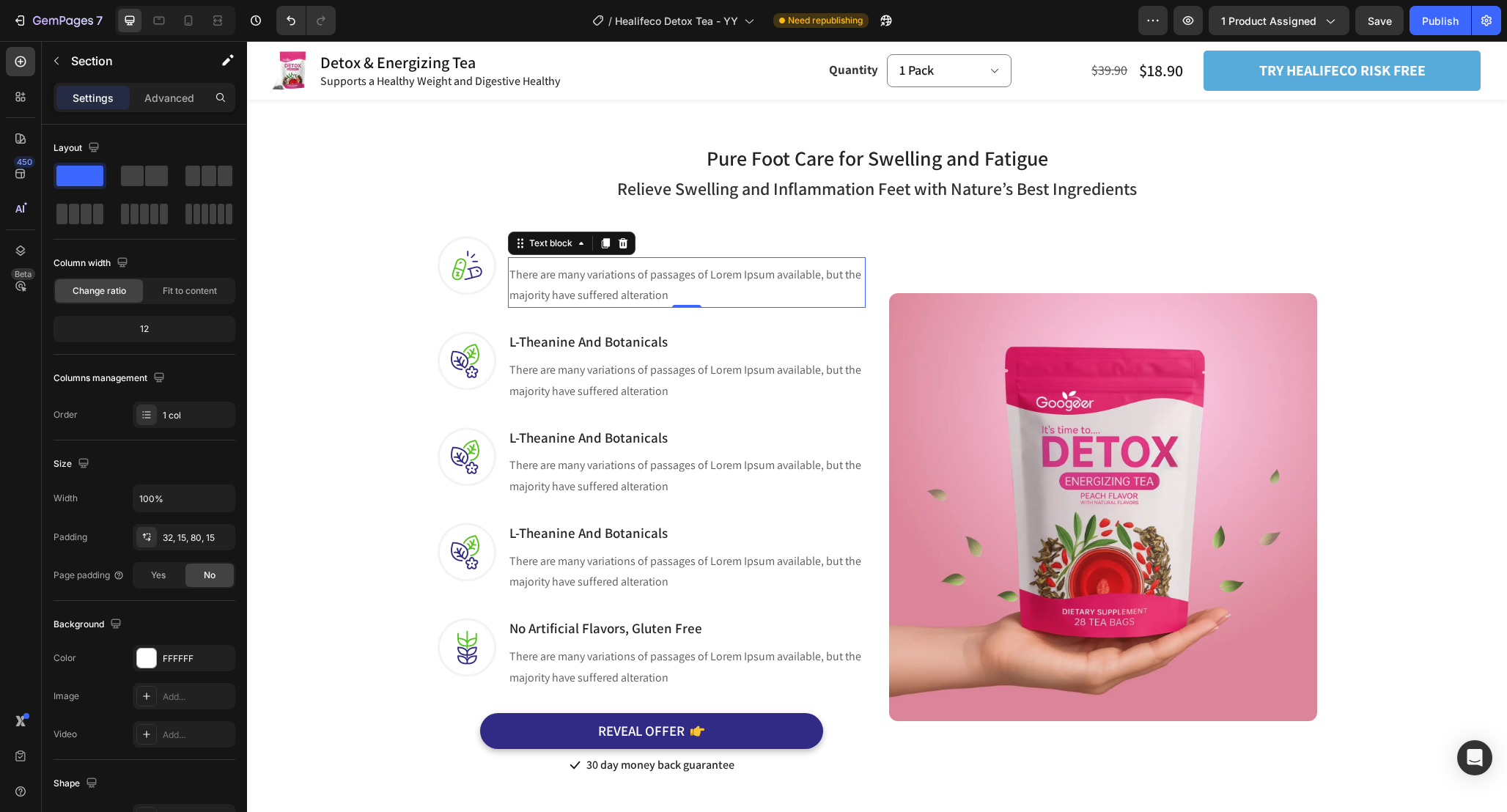
click at [721, 289] on p "There are many variations of passages of Lorem Ipsum available, but the majorit…" at bounding box center [687, 286] width 355 height 42
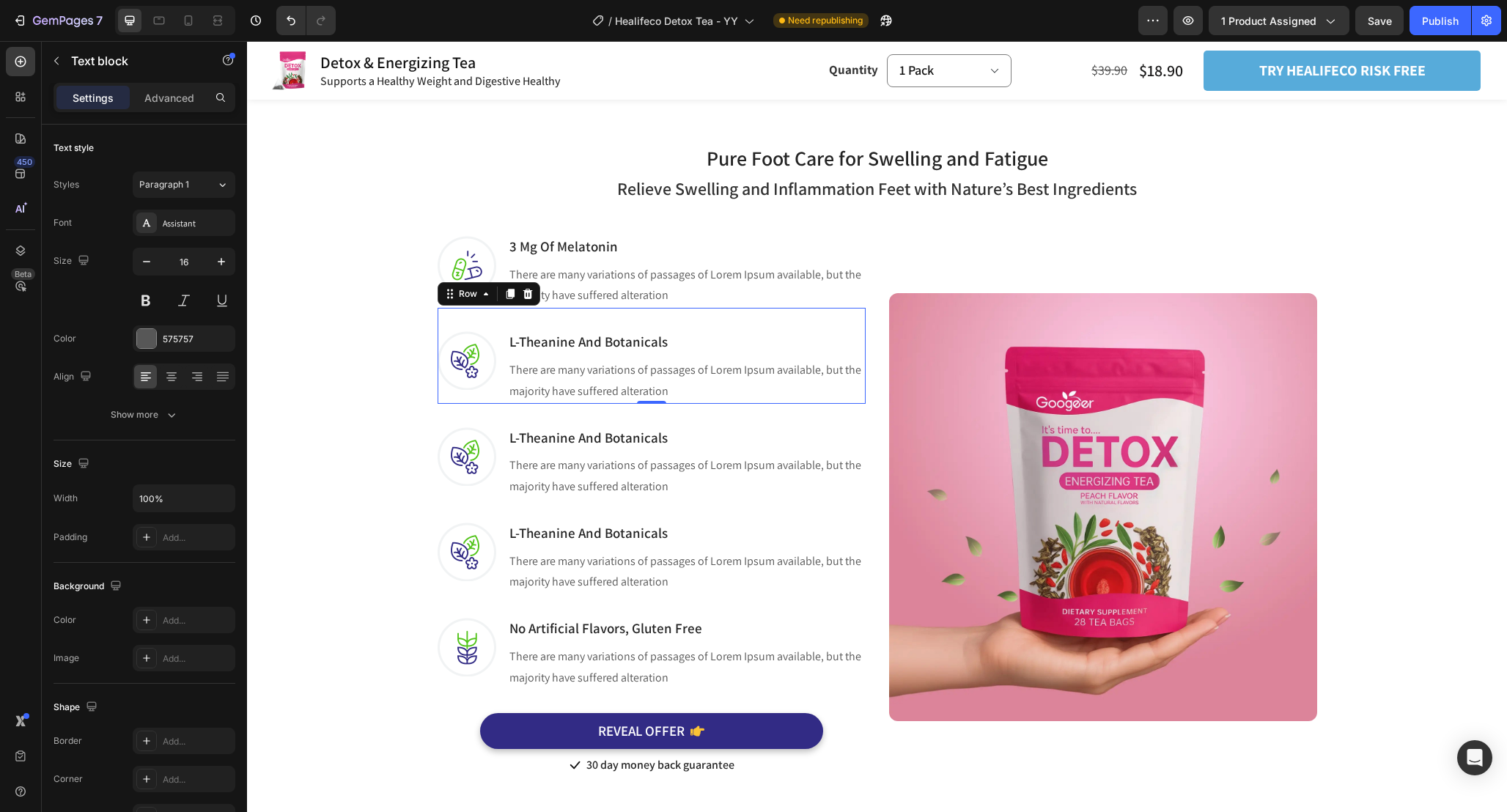
click at [709, 318] on div "Image L-Theanine And Botanicals Heading There are many variations of passages o…" at bounding box center [651, 355] width 428 height 95
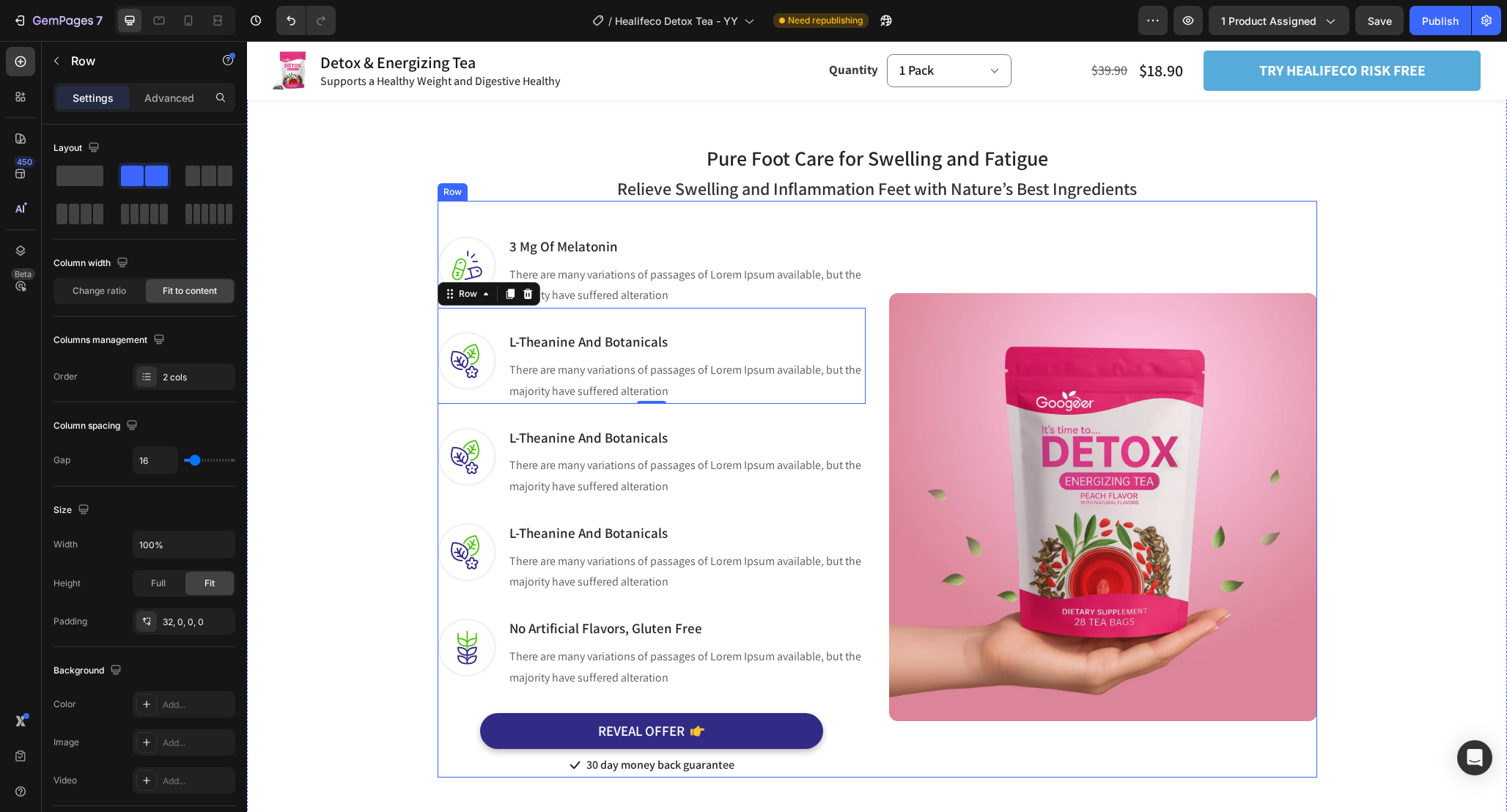
click at [679, 234] on div "Image 3 Mg Of Melatonin Heading There are many variations of passages of Lorem …" at bounding box center [877, 488] width 879 height 576
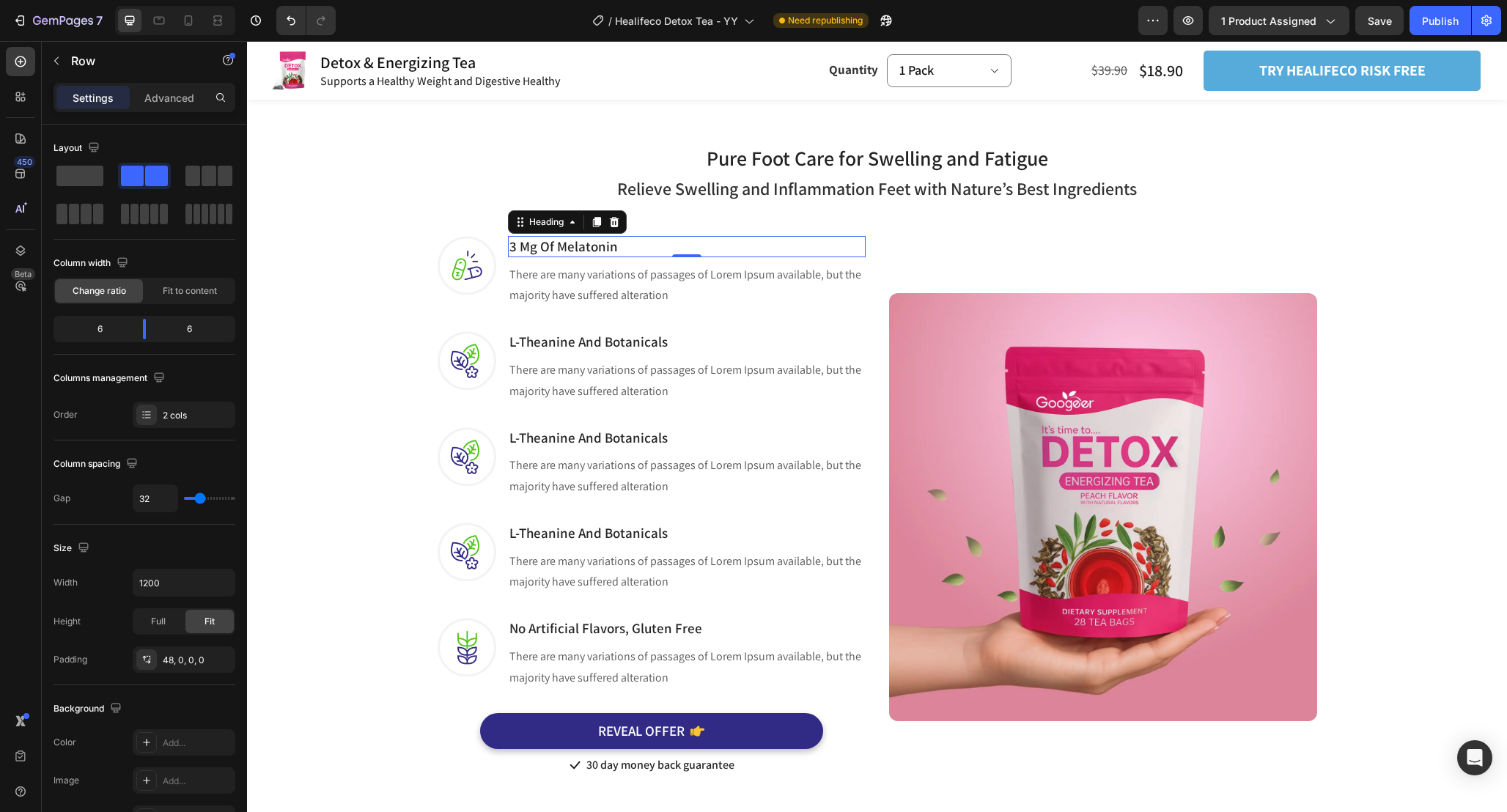
click at [679, 252] on div "3 Mg Of Melatonin Heading 0" at bounding box center [687, 246] width 357 height 21
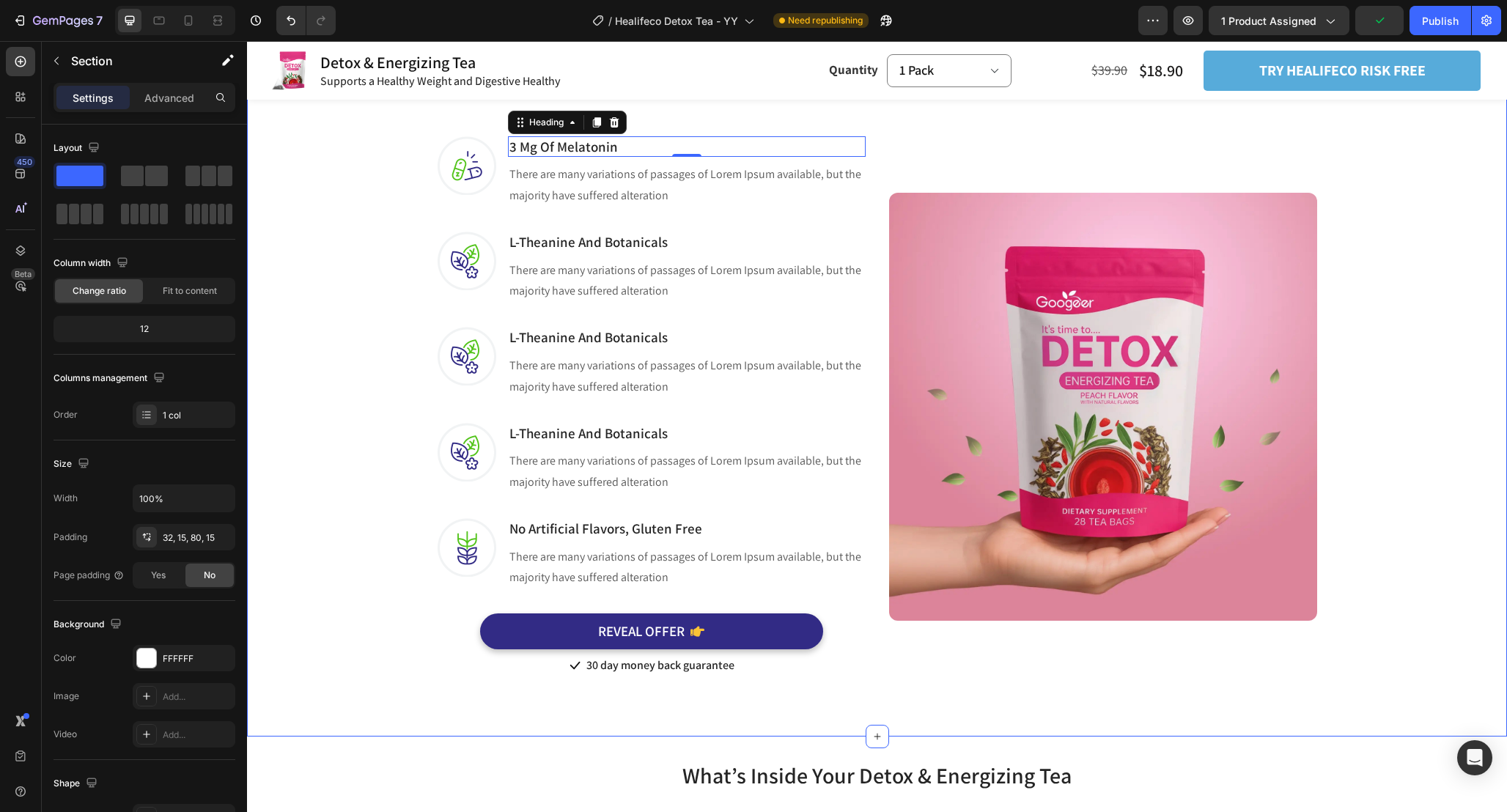
click at [1377, 296] on div "Pure Foot Care for Swelling and Fatigue Heading Row Relieve Swelling and Inflam…" at bounding box center [877, 348] width 1239 height 659
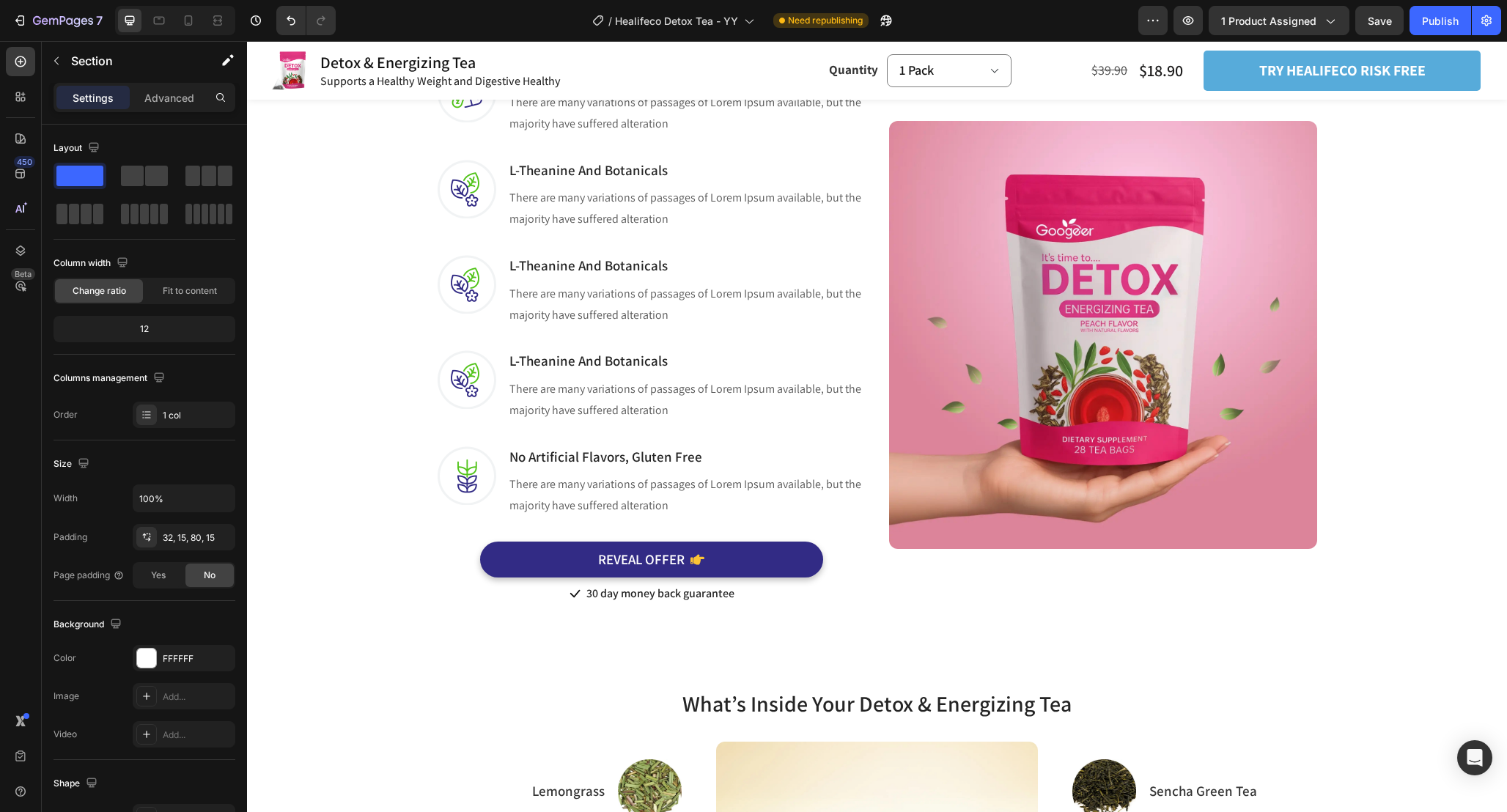
scroll to position [1124, 0]
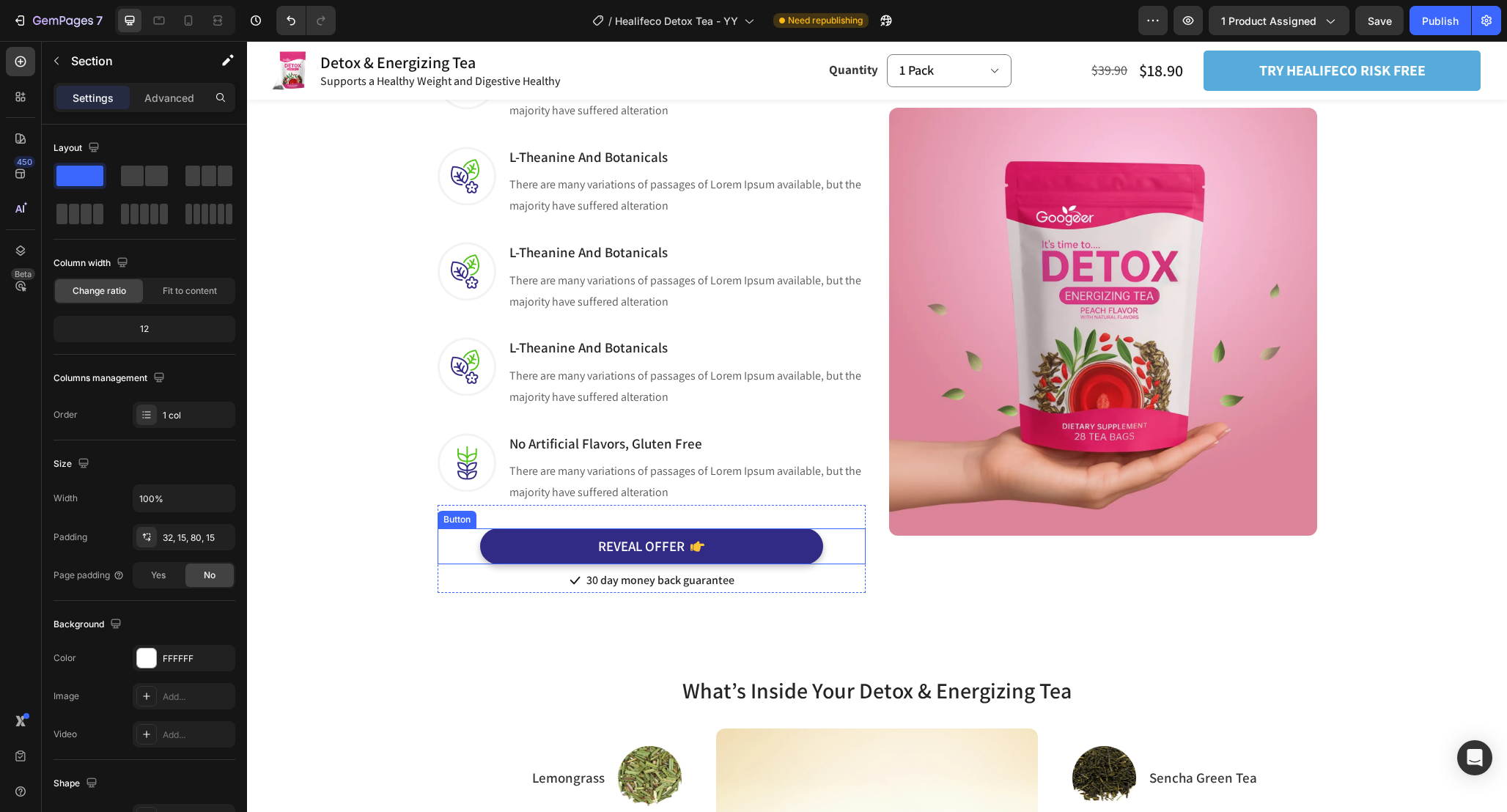
click at [848, 545] on div "REVEAL OFFER Button" at bounding box center [651, 546] width 428 height 36
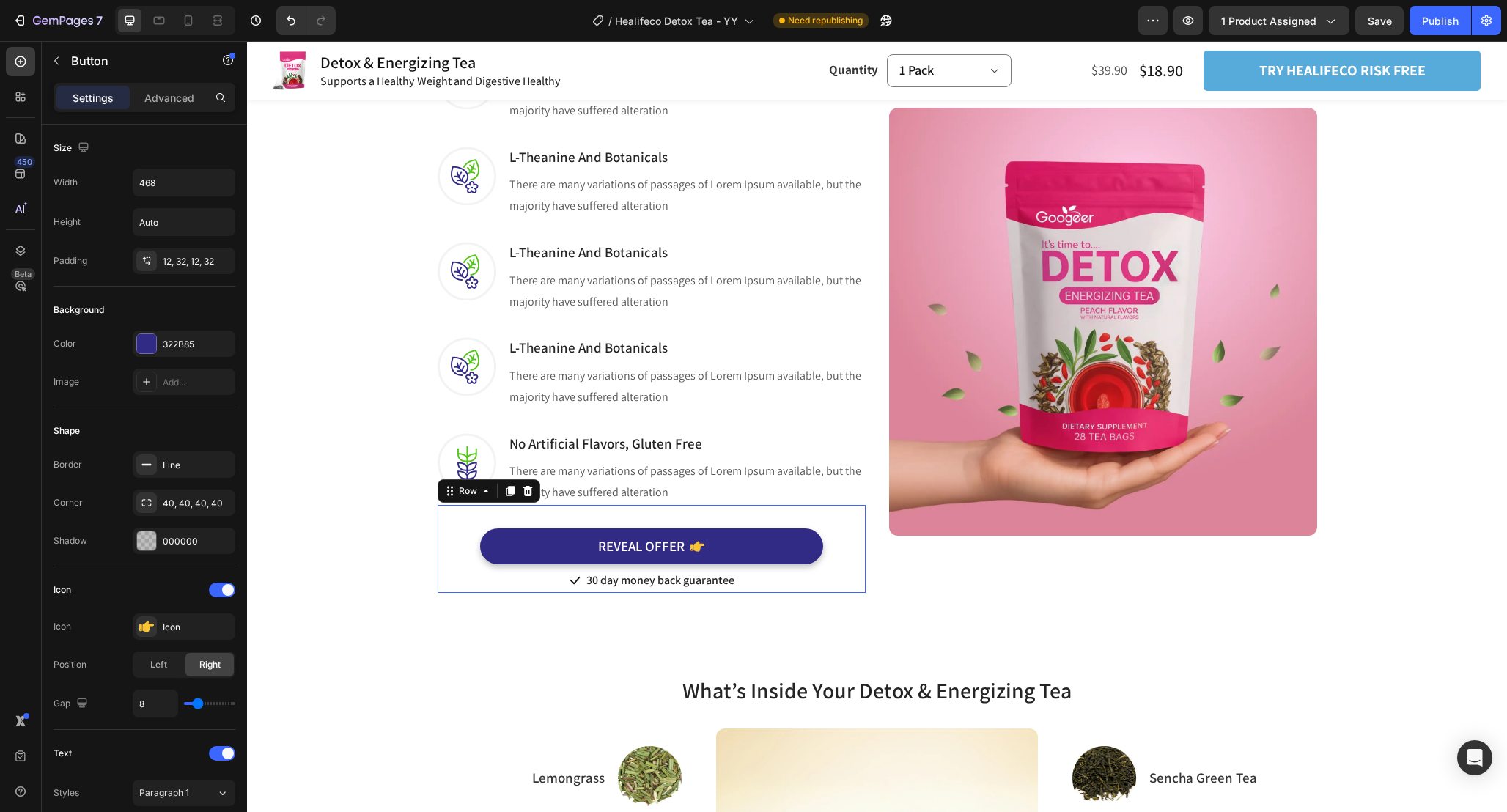
click at [847, 516] on div "REVEAL OFFER Button" at bounding box center [651, 534] width 428 height 59
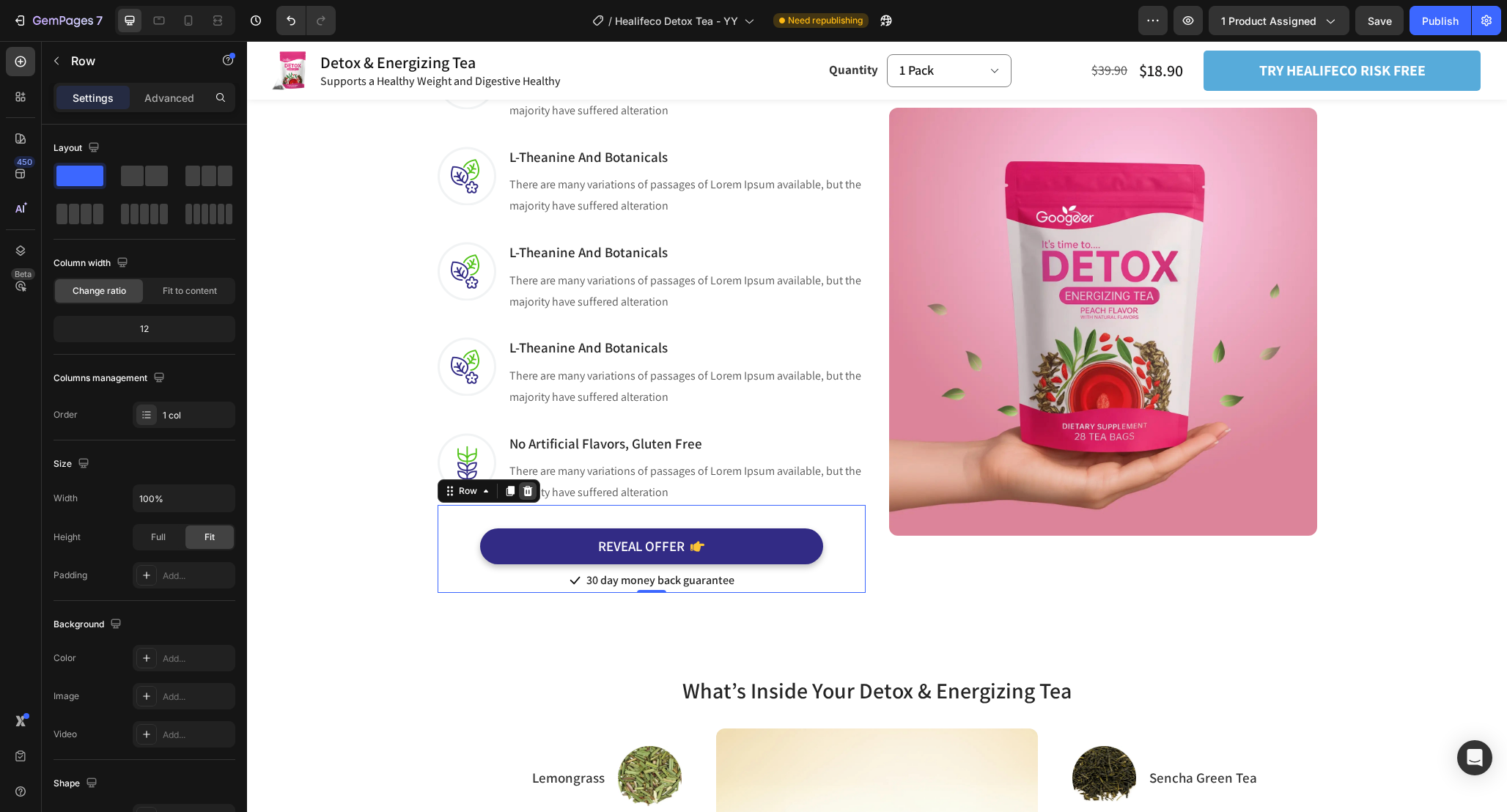
click at [532, 489] on icon at bounding box center [527, 490] width 11 height 11
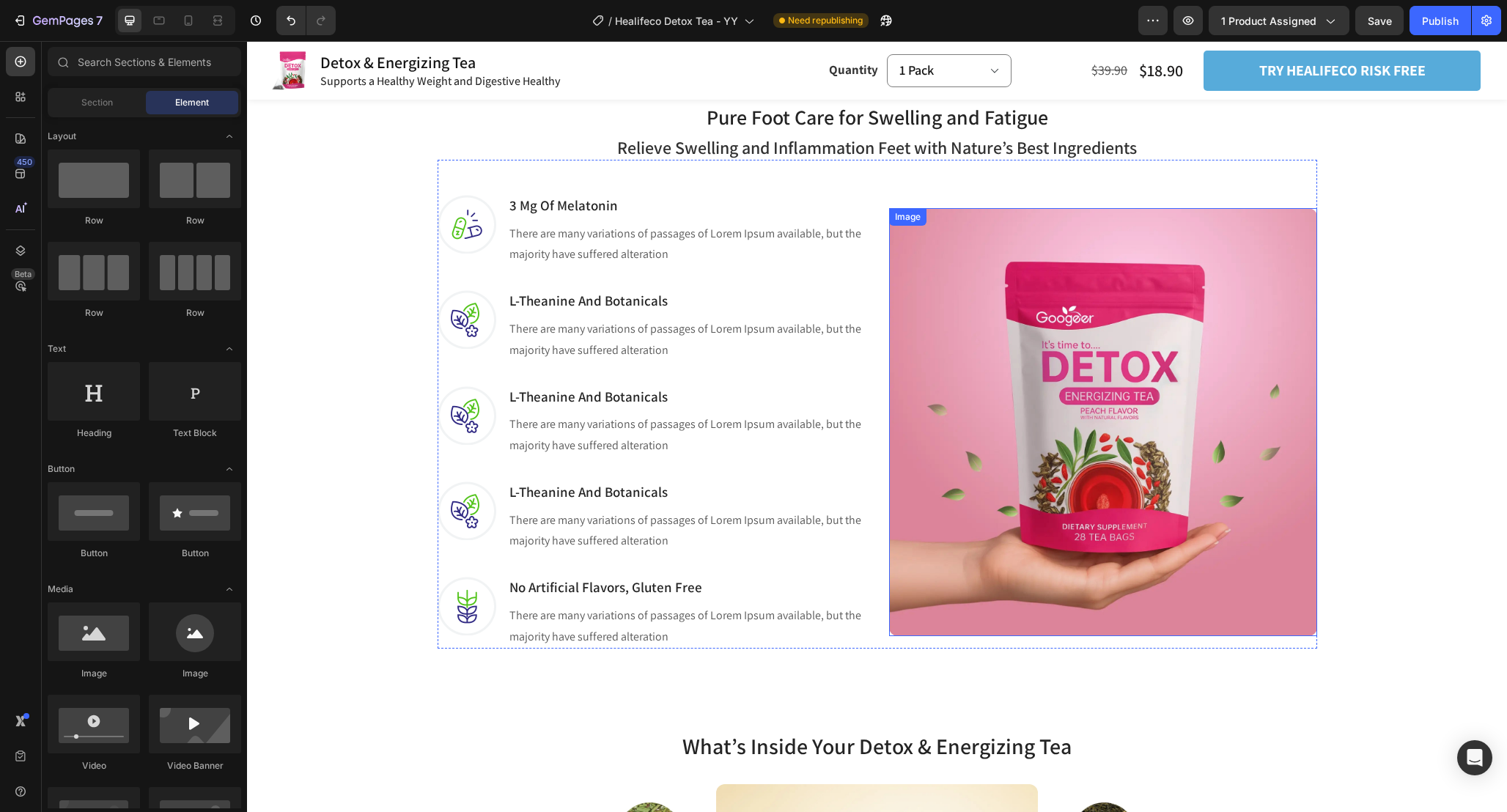
scroll to position [925, 0]
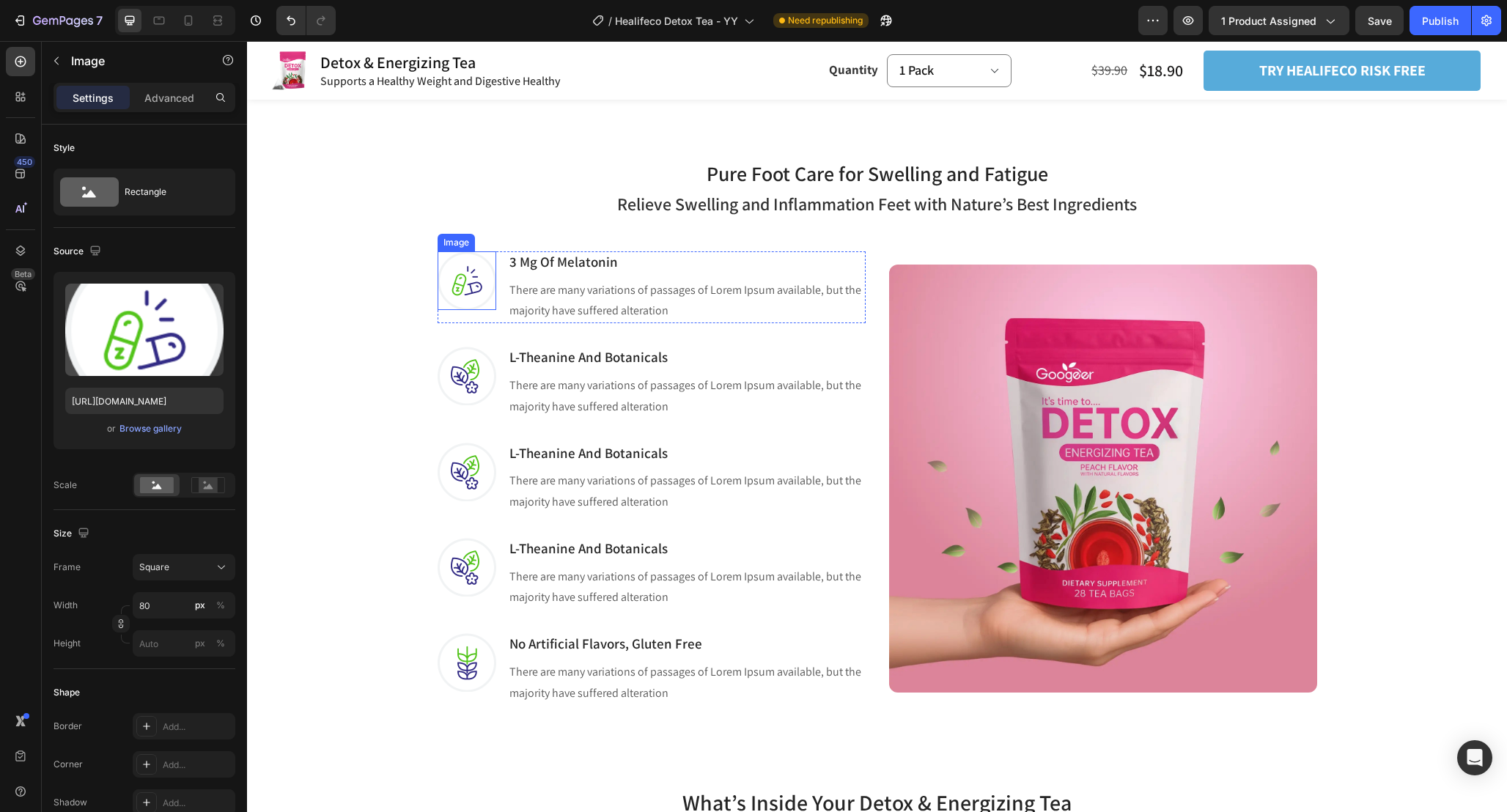
click at [465, 282] on img at bounding box center [467, 281] width 59 height 59
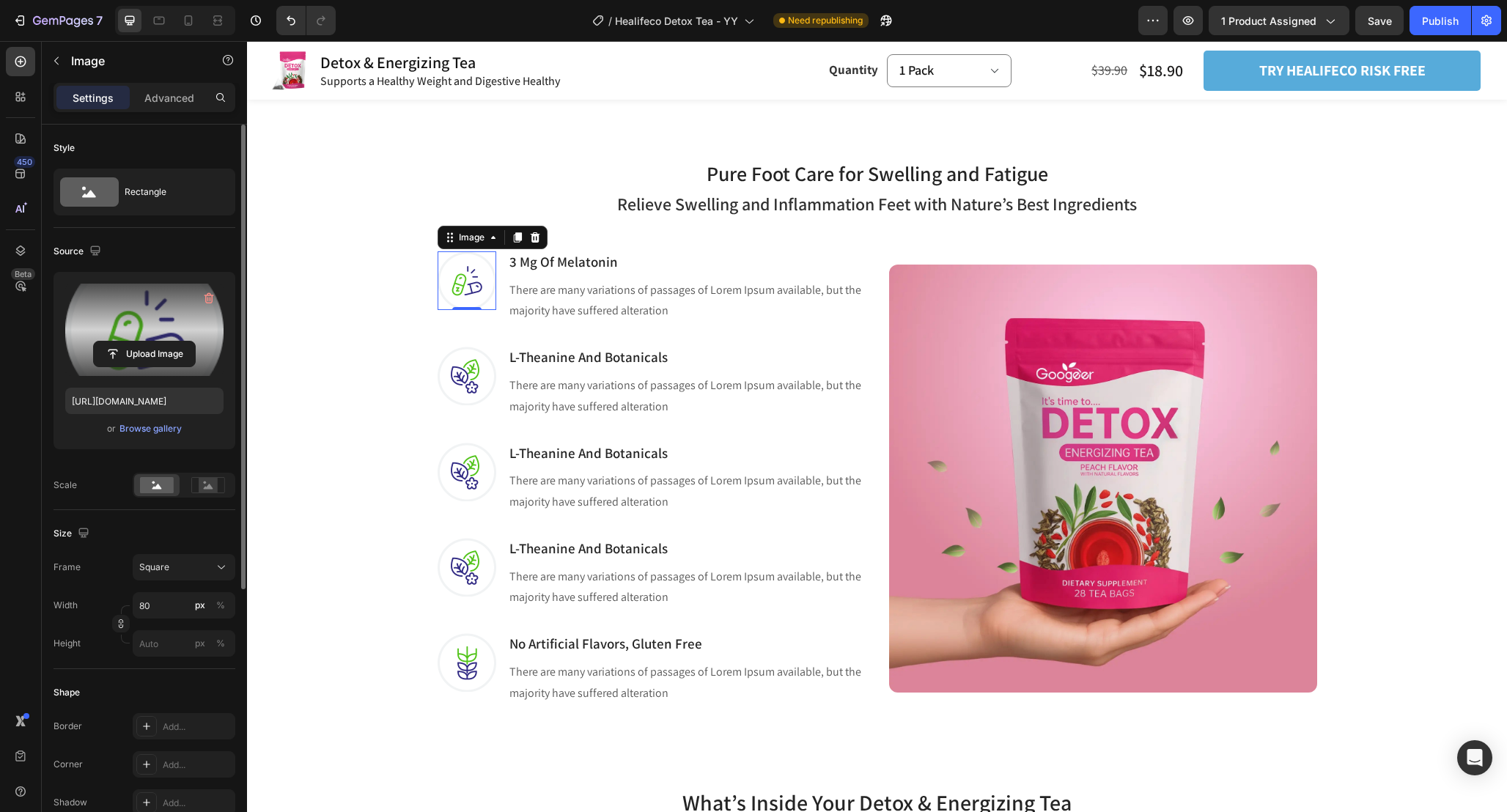
click at [161, 306] on label at bounding box center [144, 329] width 158 height 92
click at [161, 341] on input "file" at bounding box center [144, 354] width 101 height 25
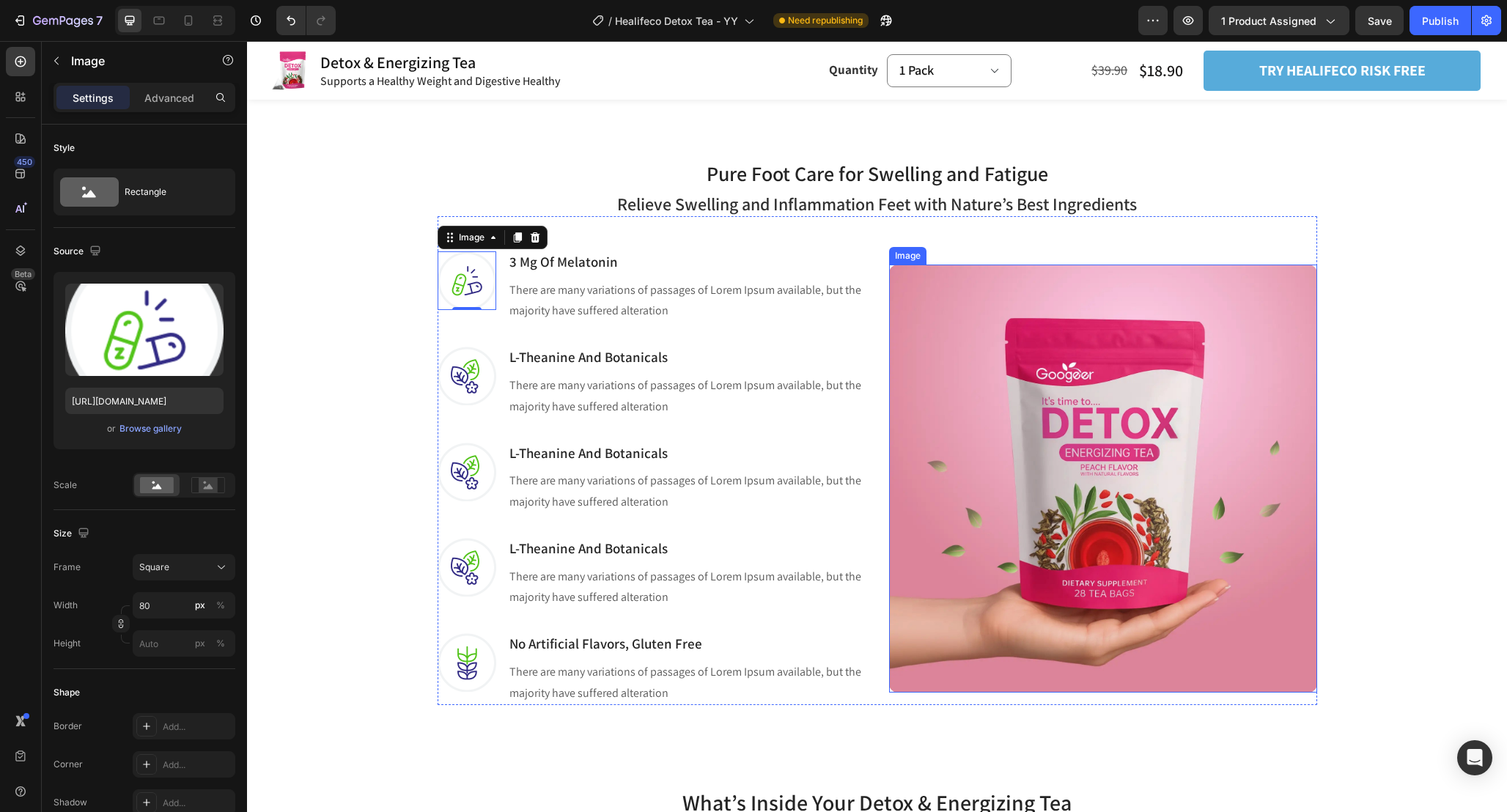
type input "https://cdn.shopify.com/s/files/1/0665/9355/4687/files/gempages_464015395364275…"
click at [451, 375] on img at bounding box center [467, 376] width 59 height 59
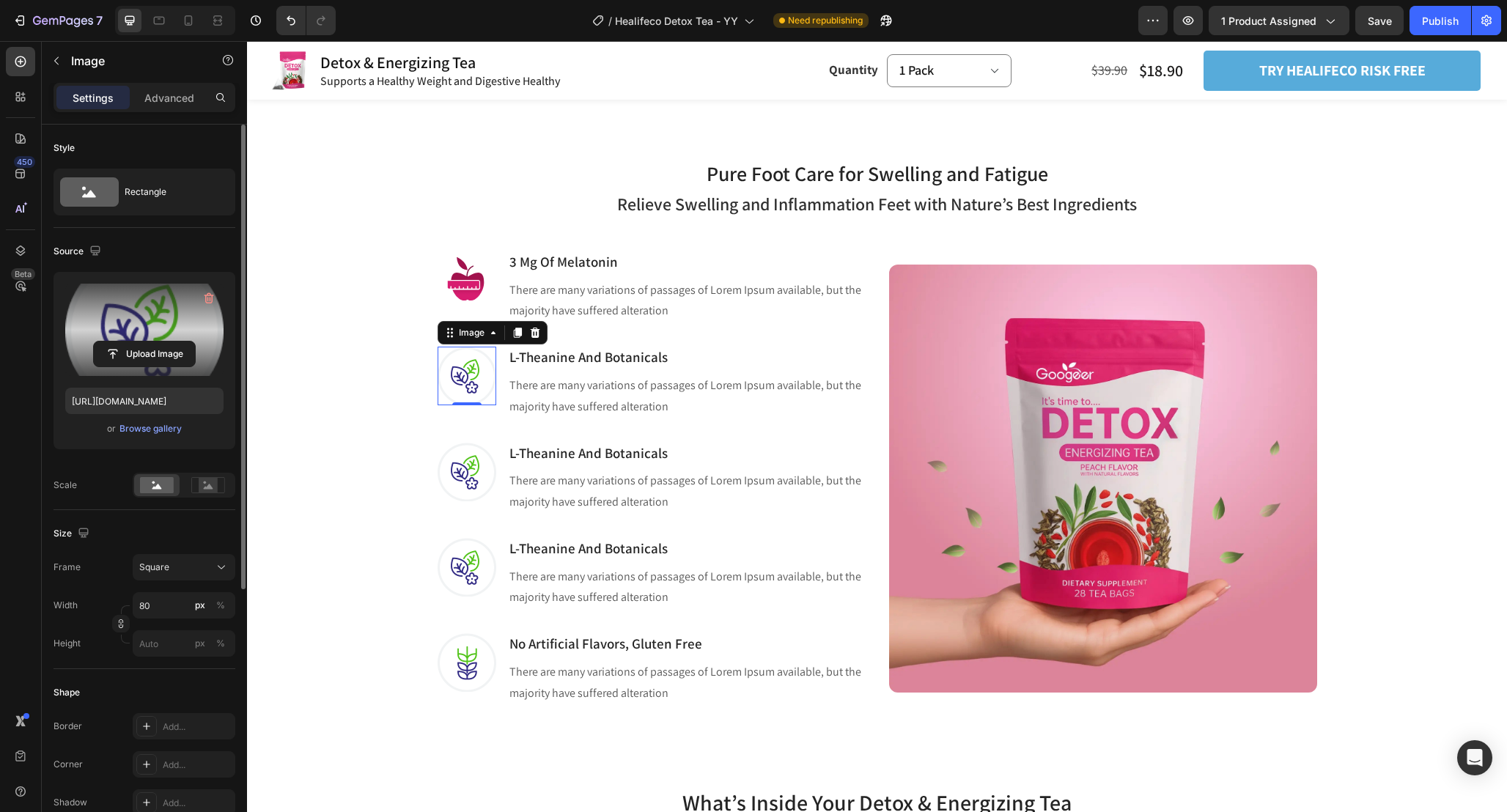
click at [158, 340] on label at bounding box center [144, 329] width 158 height 92
click at [158, 341] on input "file" at bounding box center [144, 354] width 101 height 25
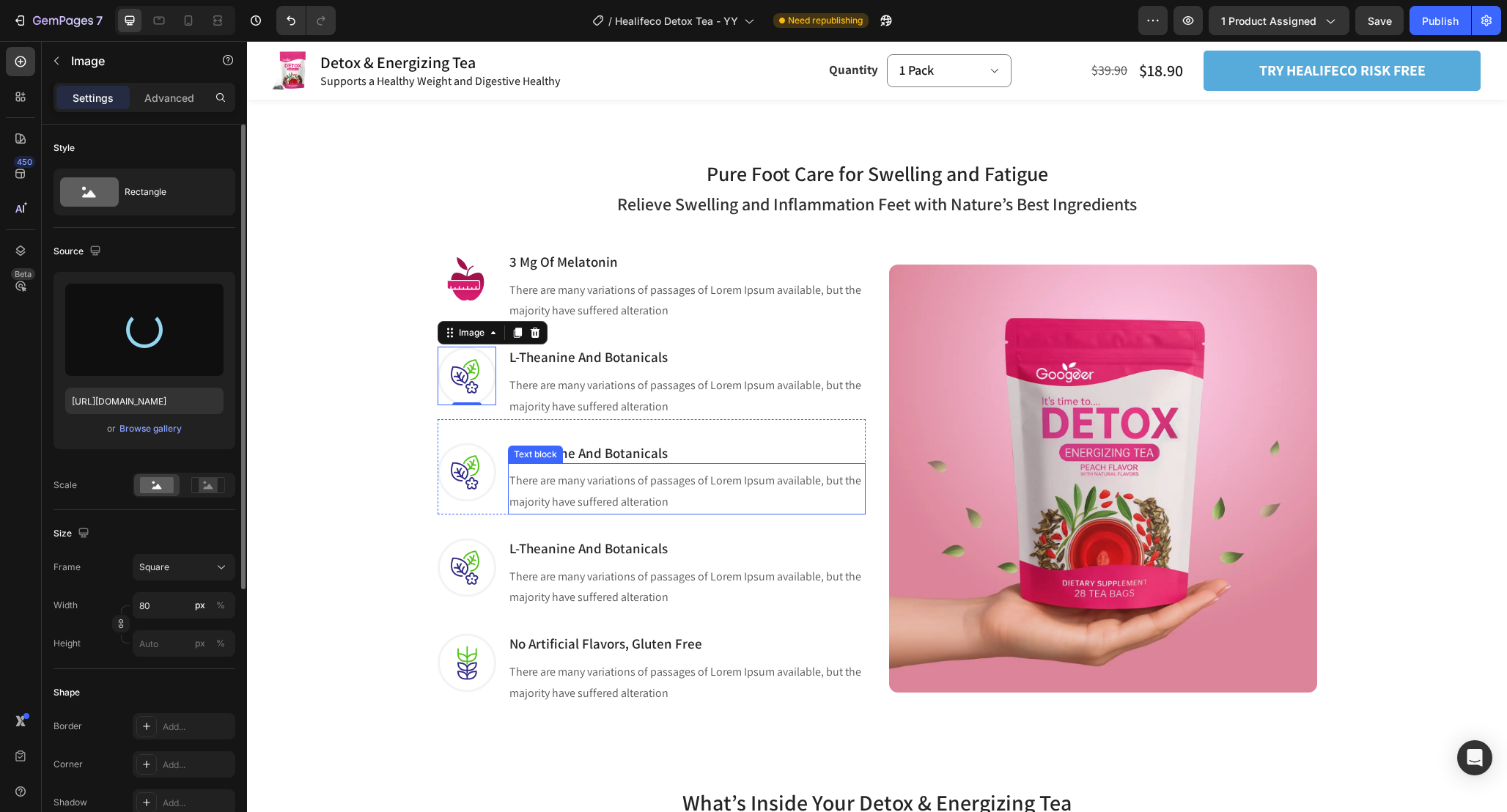
type input "https://cdn.shopify.com/s/files/1/0665/9355/4687/files/gempages_464015395364275…"
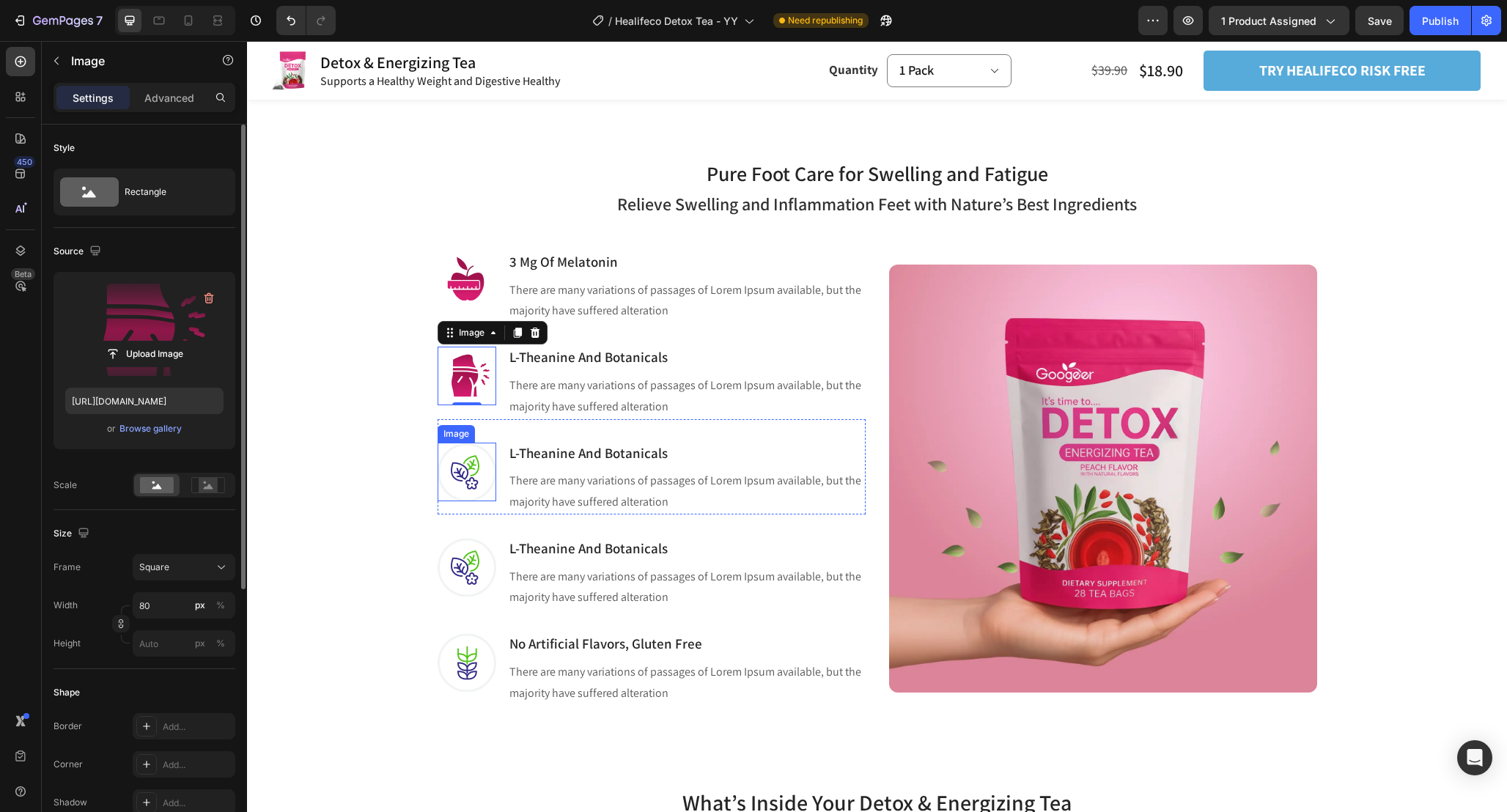
click at [465, 475] on img at bounding box center [467, 472] width 59 height 59
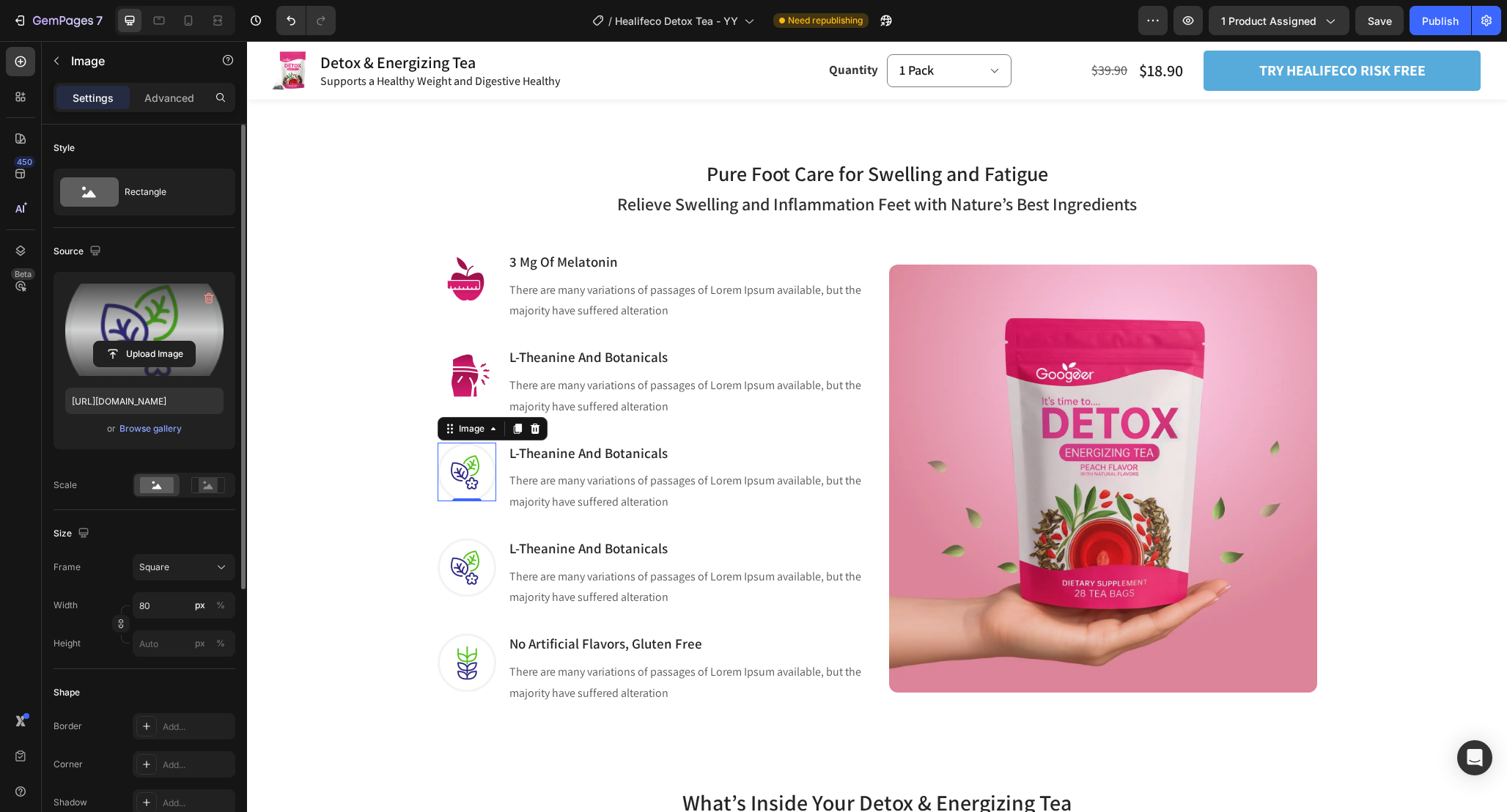
click at [138, 335] on label at bounding box center [144, 329] width 158 height 92
click at [138, 341] on input "file" at bounding box center [144, 354] width 101 height 25
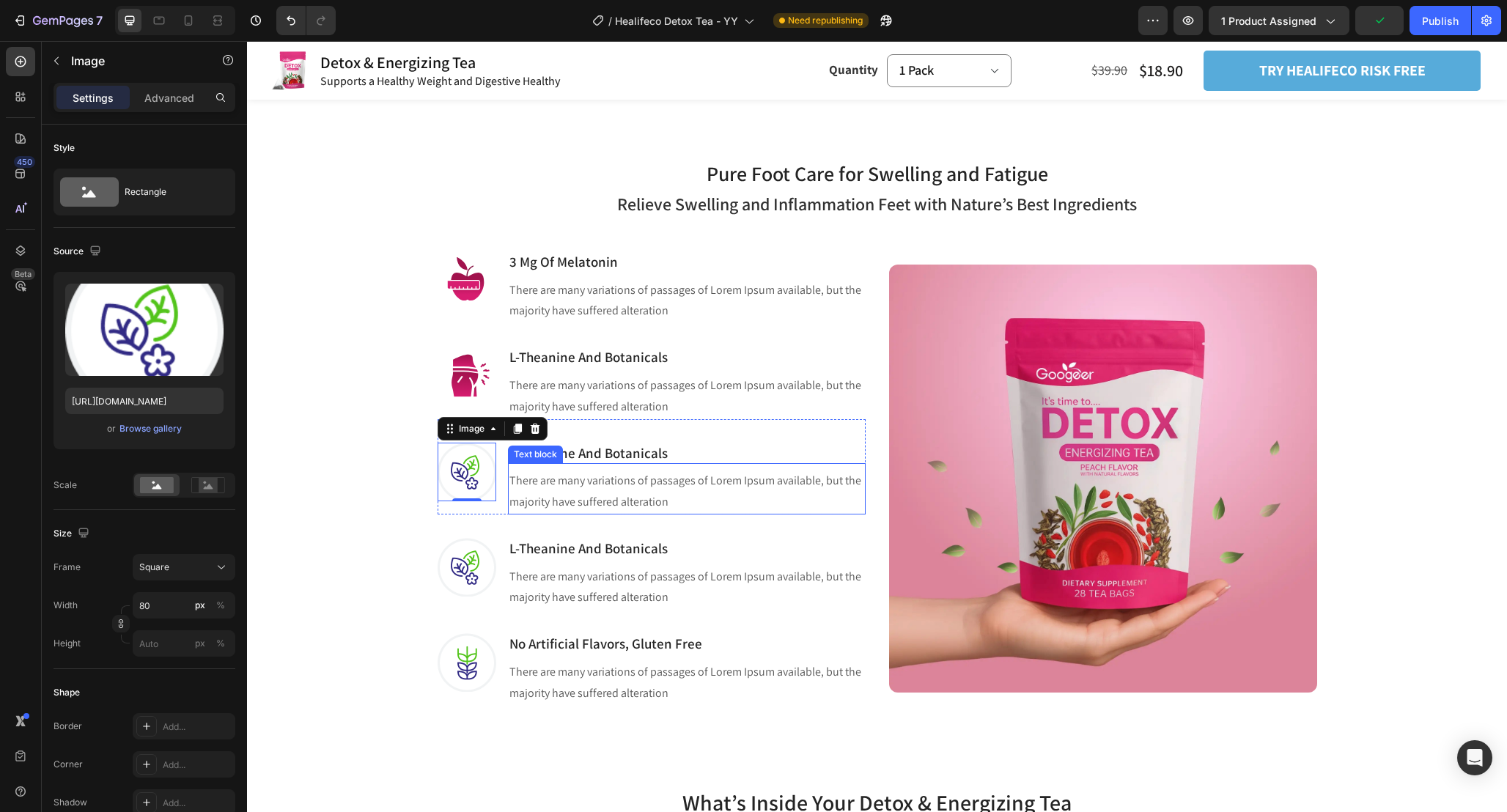
type input "https://cdn.shopify.com/s/files/1/0665/9355/4687/files/gempages_464015395364275…"
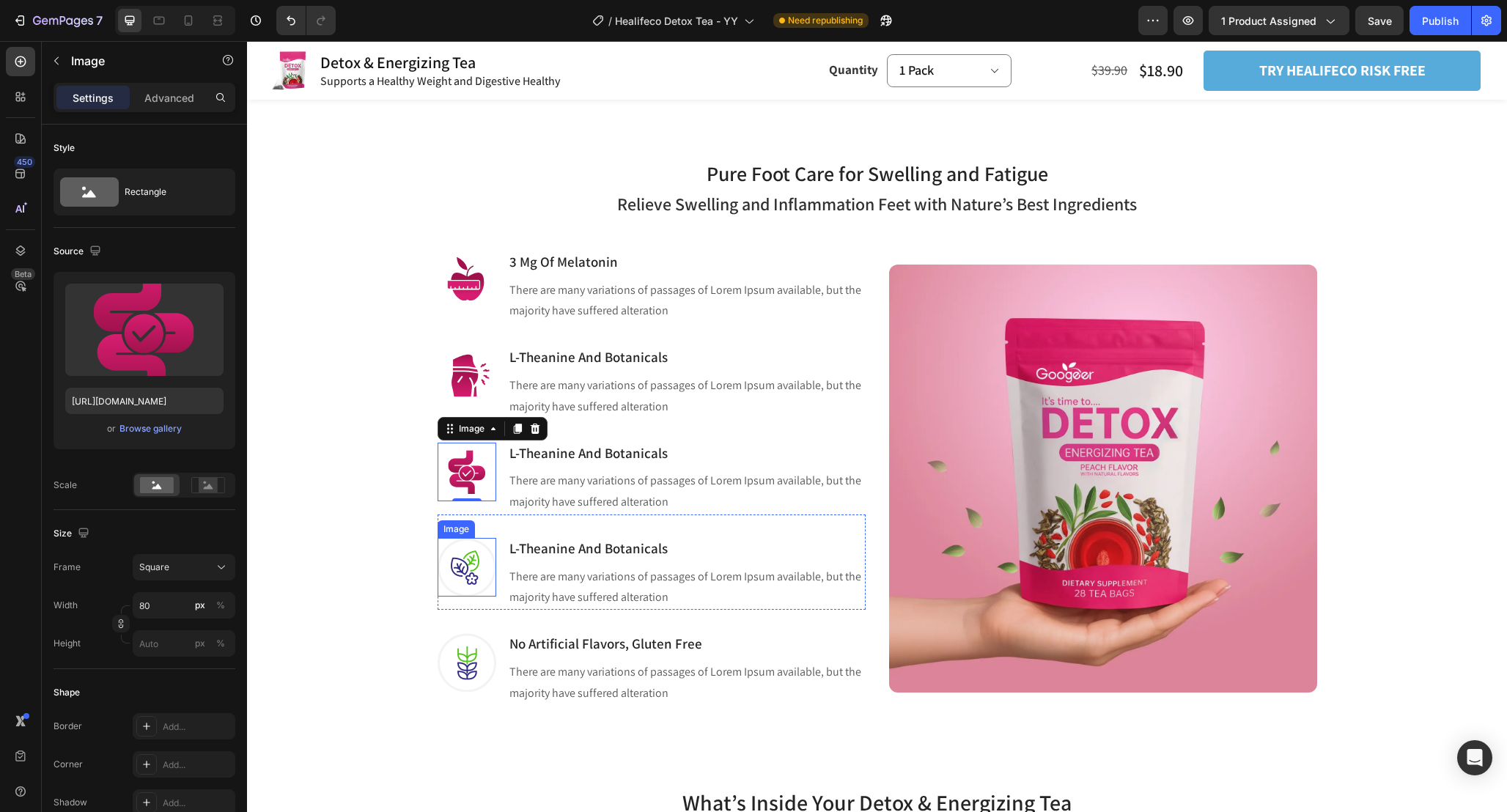
click at [452, 582] on img at bounding box center [467, 567] width 59 height 59
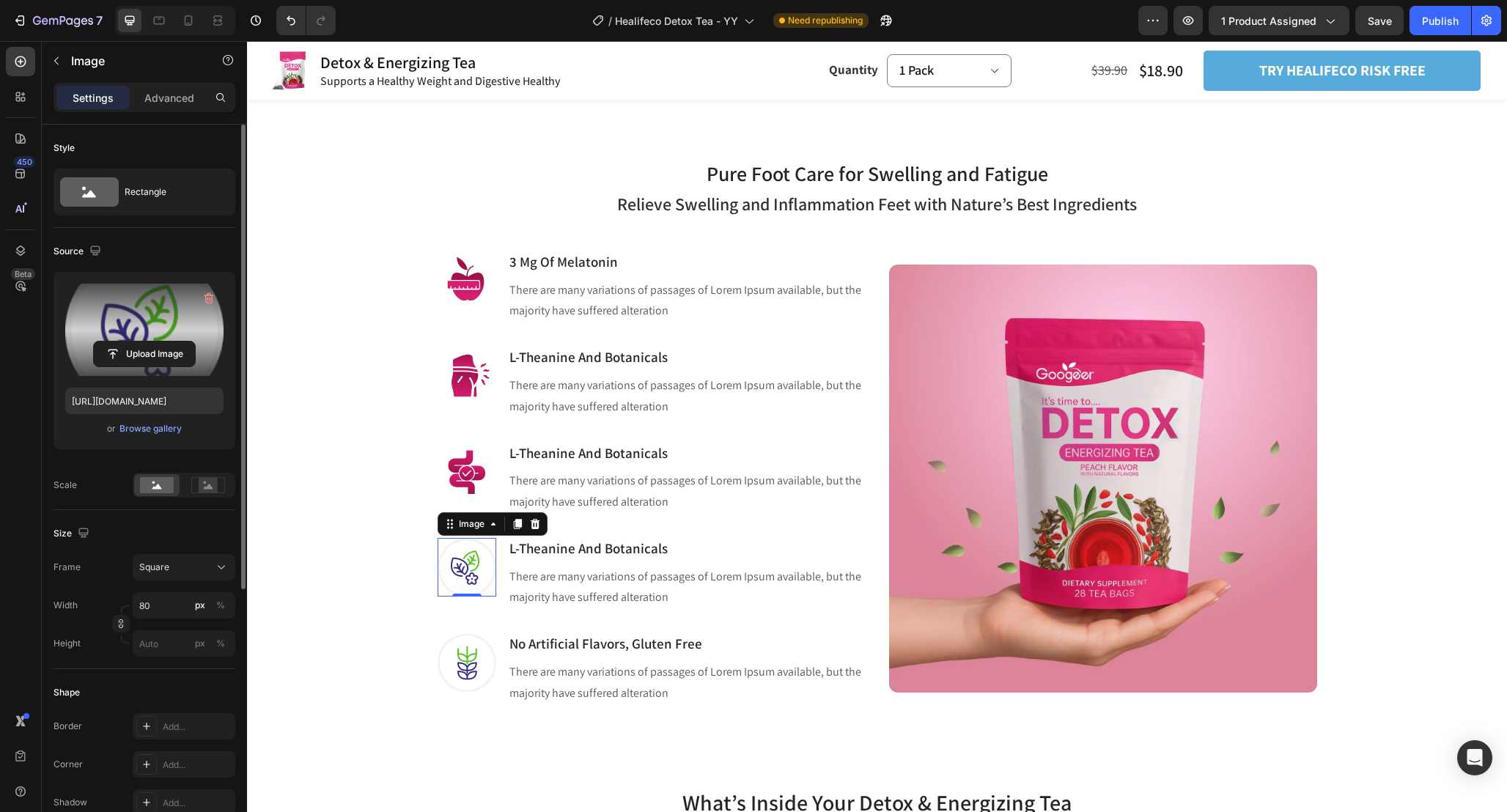
click at [189, 332] on label at bounding box center [144, 329] width 158 height 92
click at [189, 341] on input "file" at bounding box center [144, 354] width 101 height 25
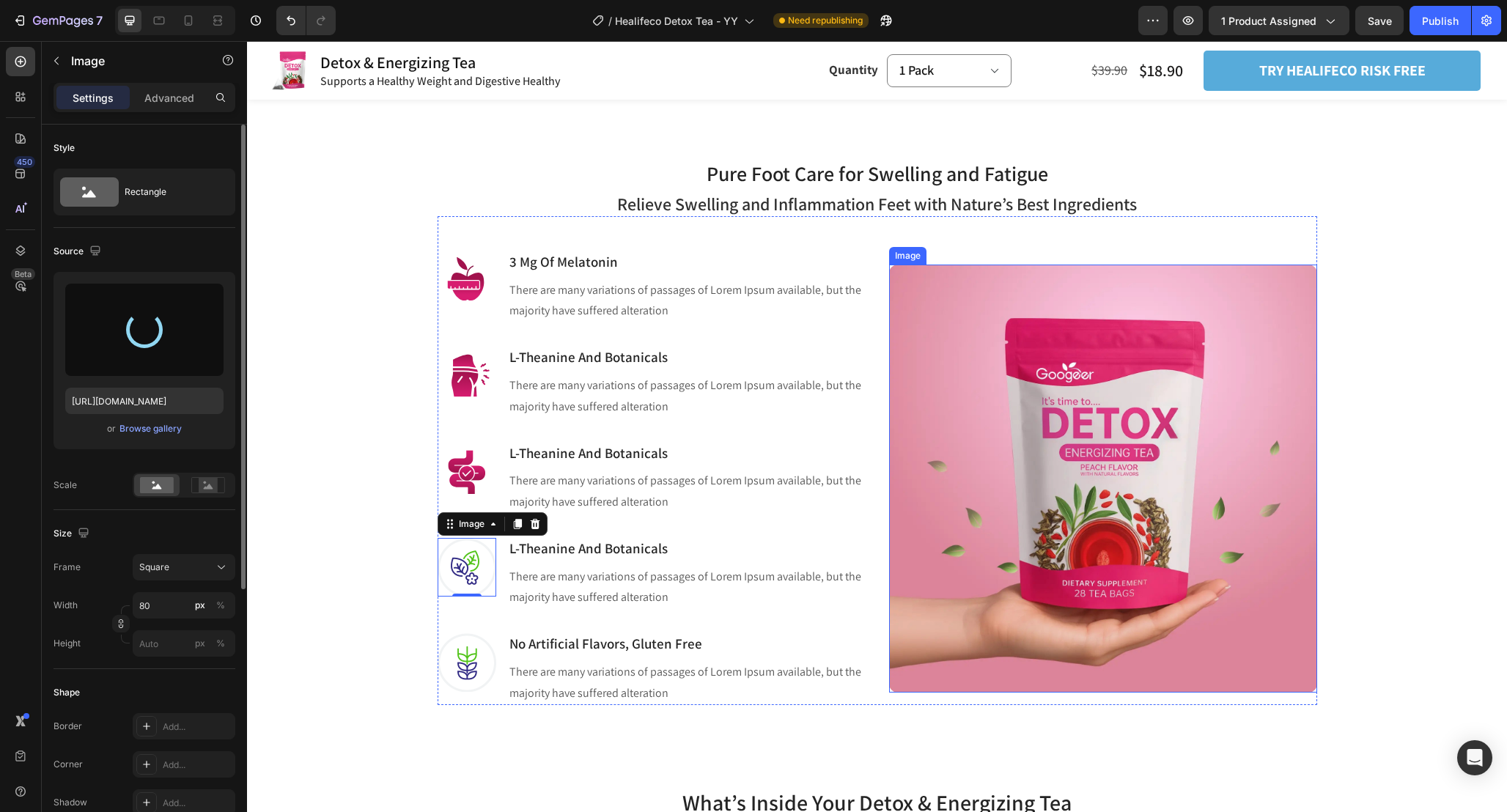
type input "https://cdn.shopify.com/s/files/1/0665/9355/4687/files/gempages_464015395364275…"
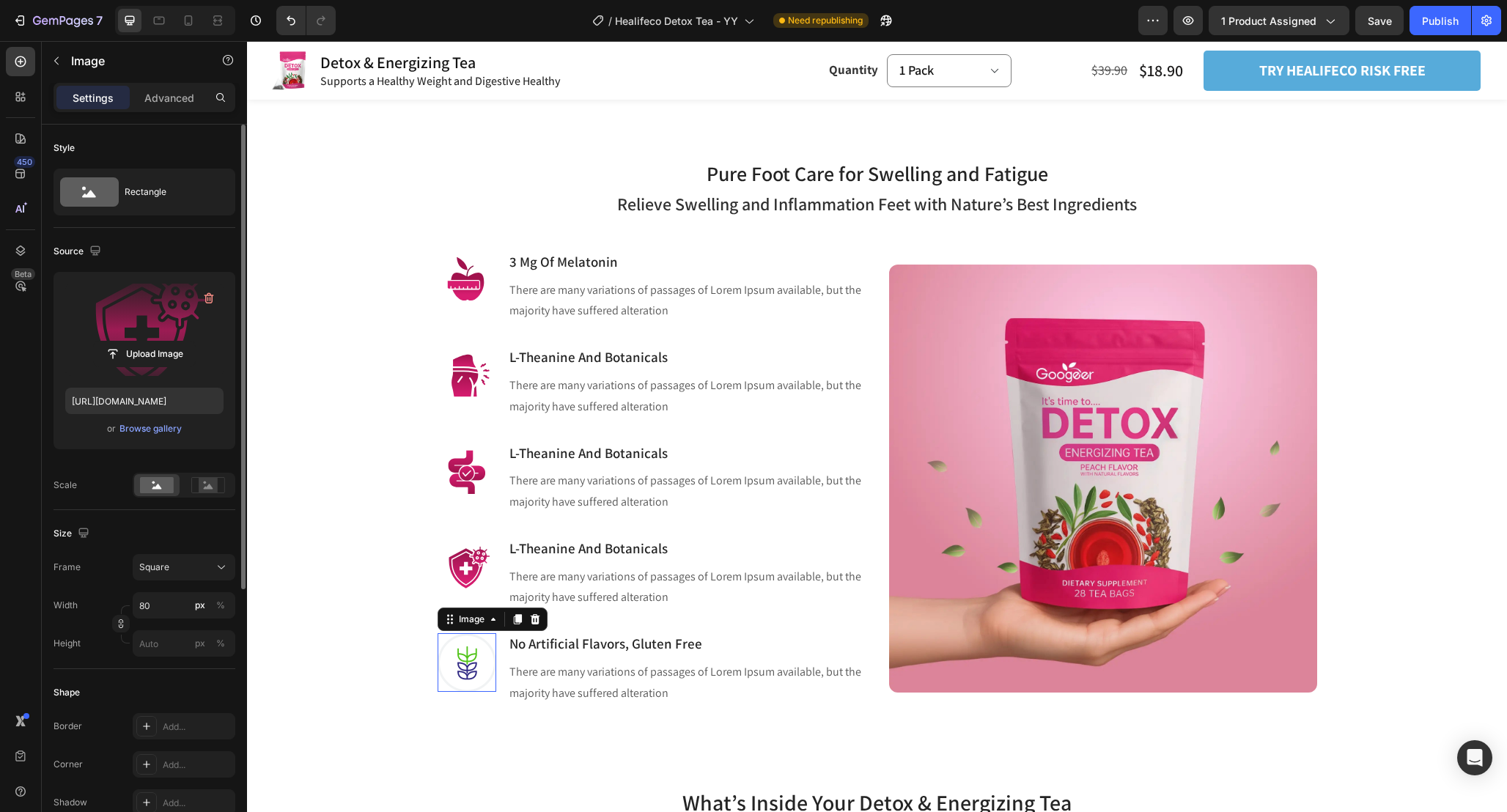
click at [483, 660] on img at bounding box center [467, 662] width 59 height 59
click at [143, 316] on label at bounding box center [144, 329] width 158 height 92
click at [143, 341] on input "file" at bounding box center [144, 354] width 101 height 25
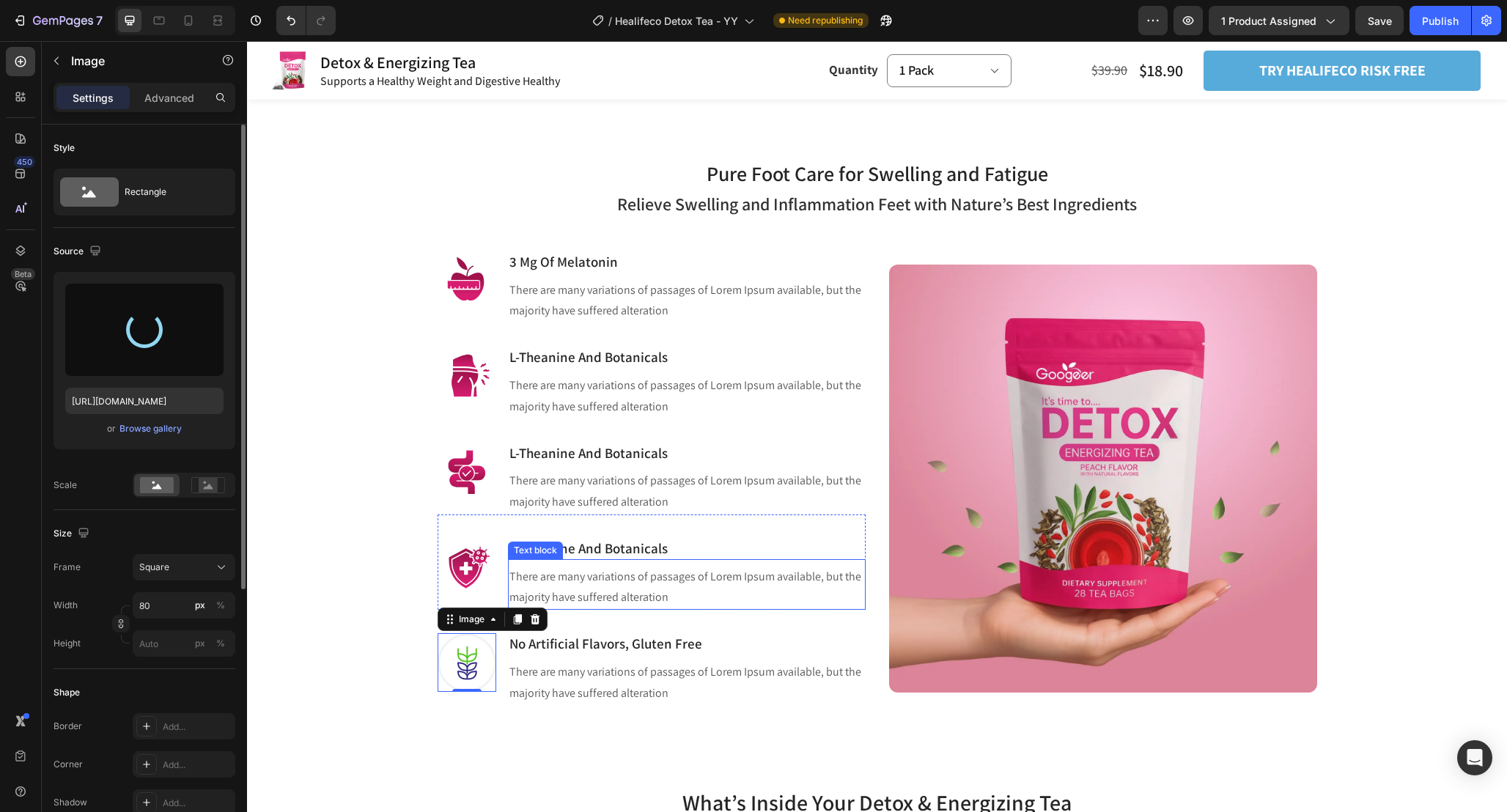
type input "[URL][DOMAIN_NAME]"
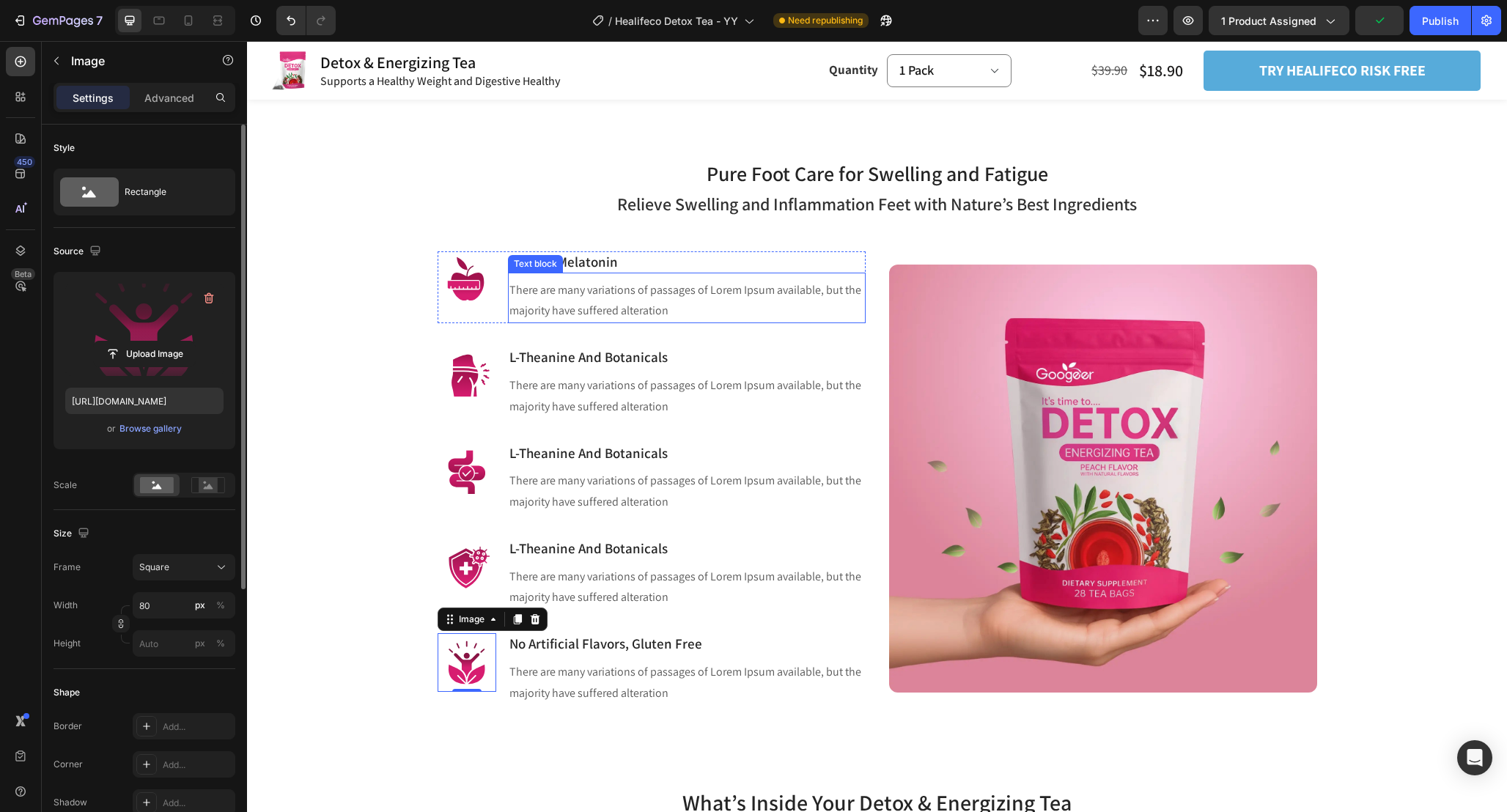
click at [767, 318] on p "There are many variations of passages of Lorem Ipsum available, but the majorit…" at bounding box center [687, 301] width 355 height 42
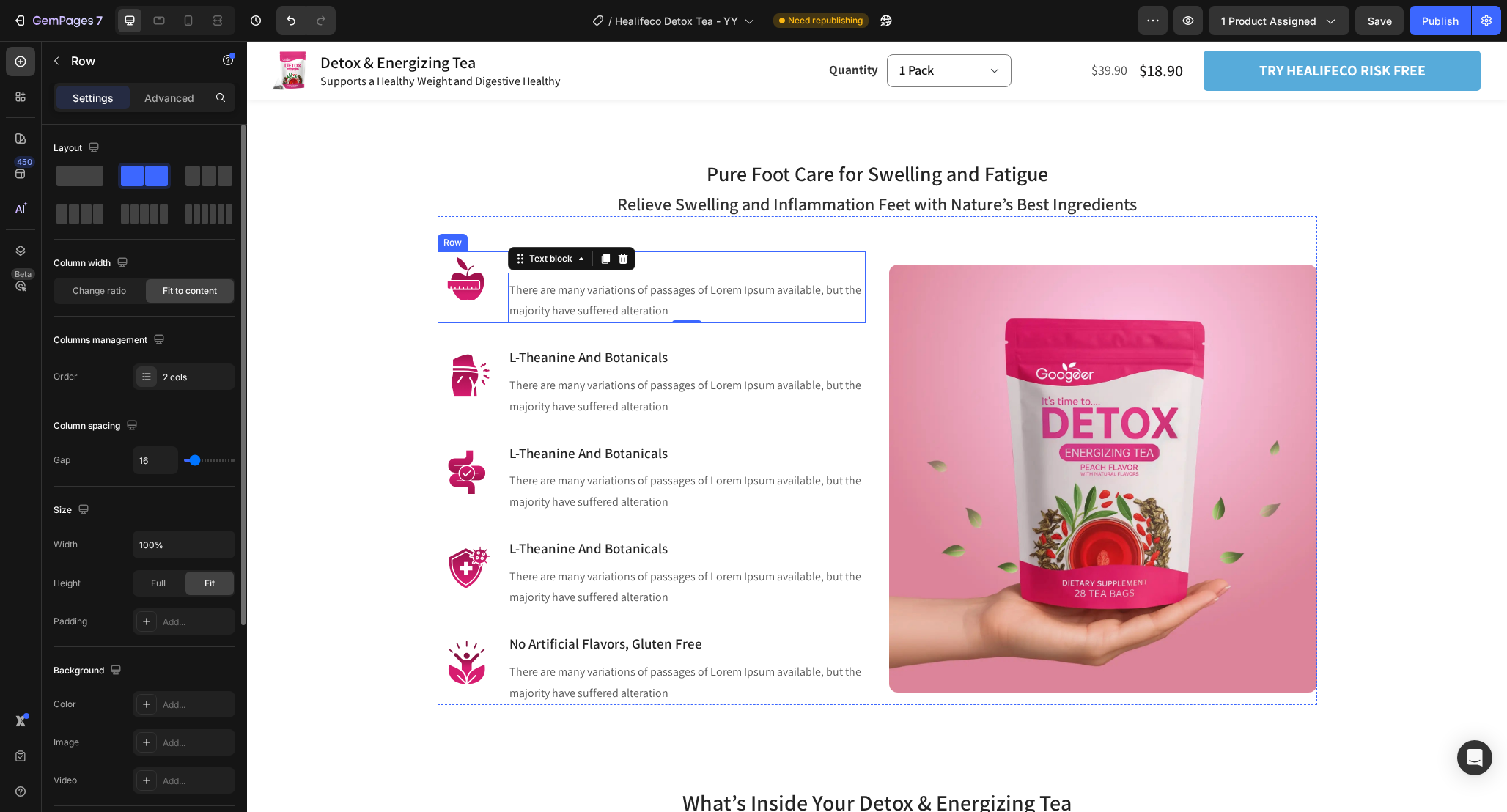
click at [502, 318] on div "Image 3 Mg Of Melatonin Heading There are many variations of passages of Lorem …" at bounding box center [651, 288] width 428 height 72
click at [494, 340] on div "Image L-Theanine And Botanicals Heading There are many variations of passages o…" at bounding box center [651, 370] width 428 height 95
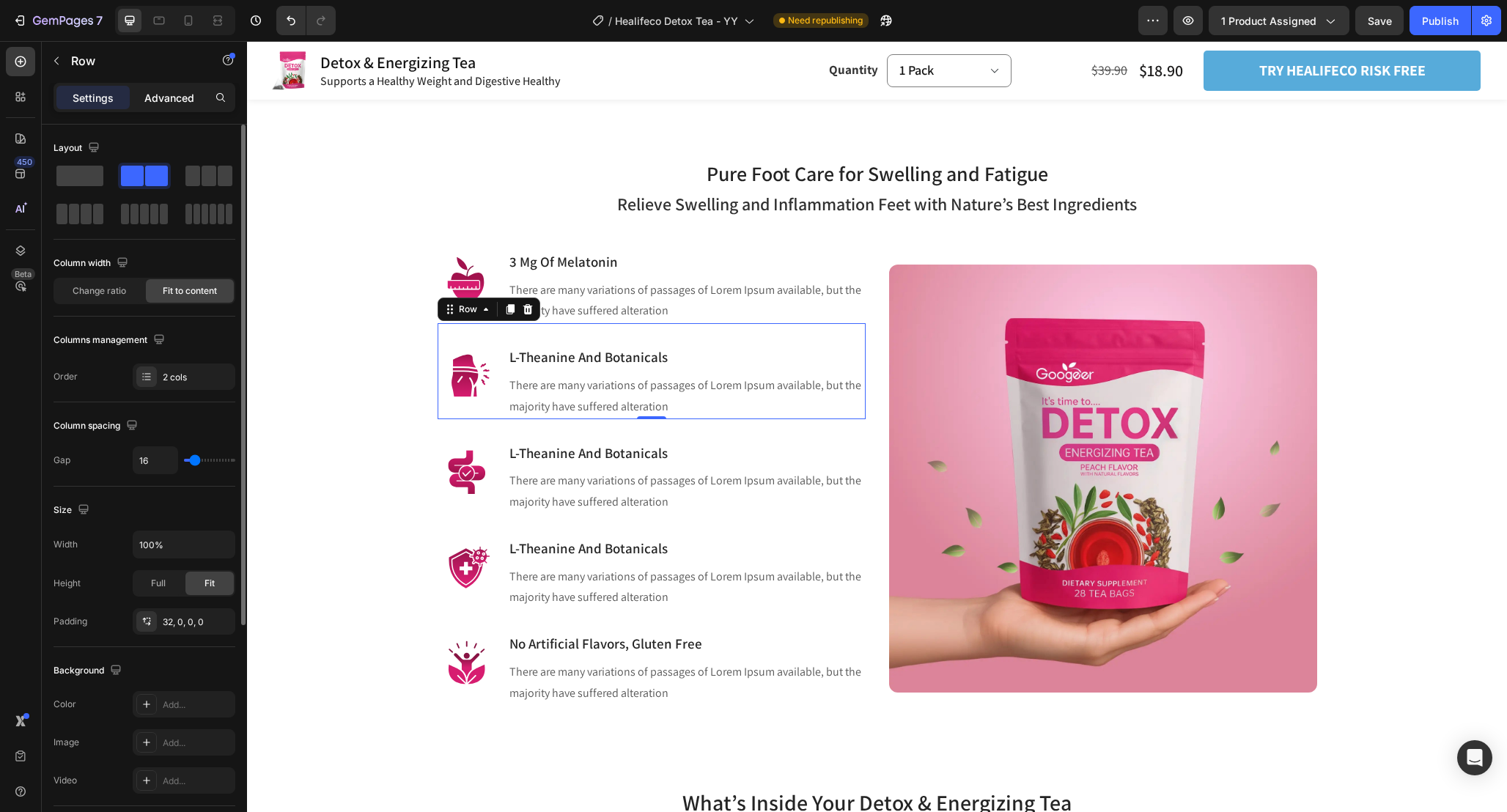
click at [190, 100] on p "Advanced" at bounding box center [169, 97] width 50 height 15
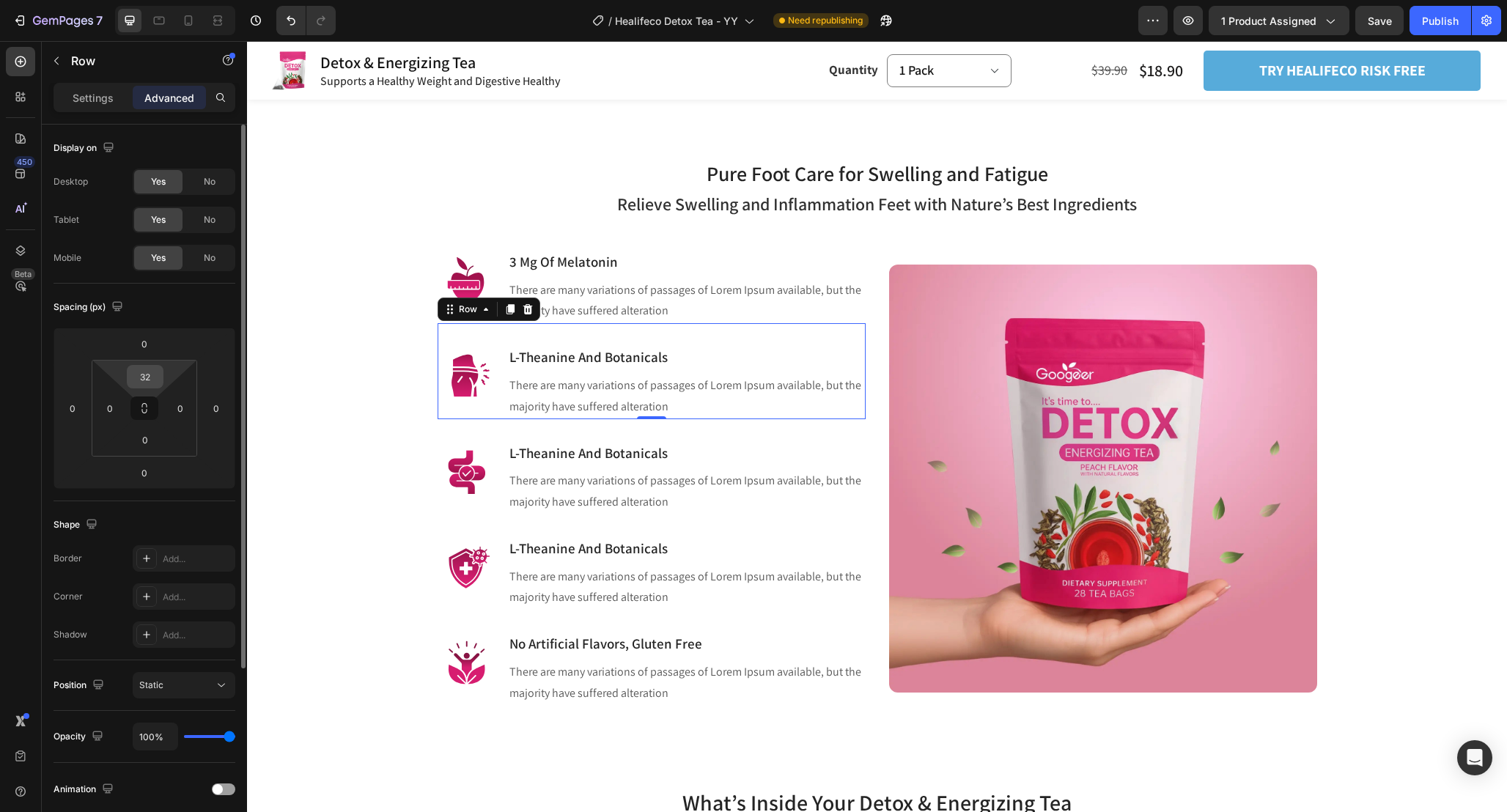
click at [156, 375] on input "32" at bounding box center [144, 377] width 29 height 22
type input "15"
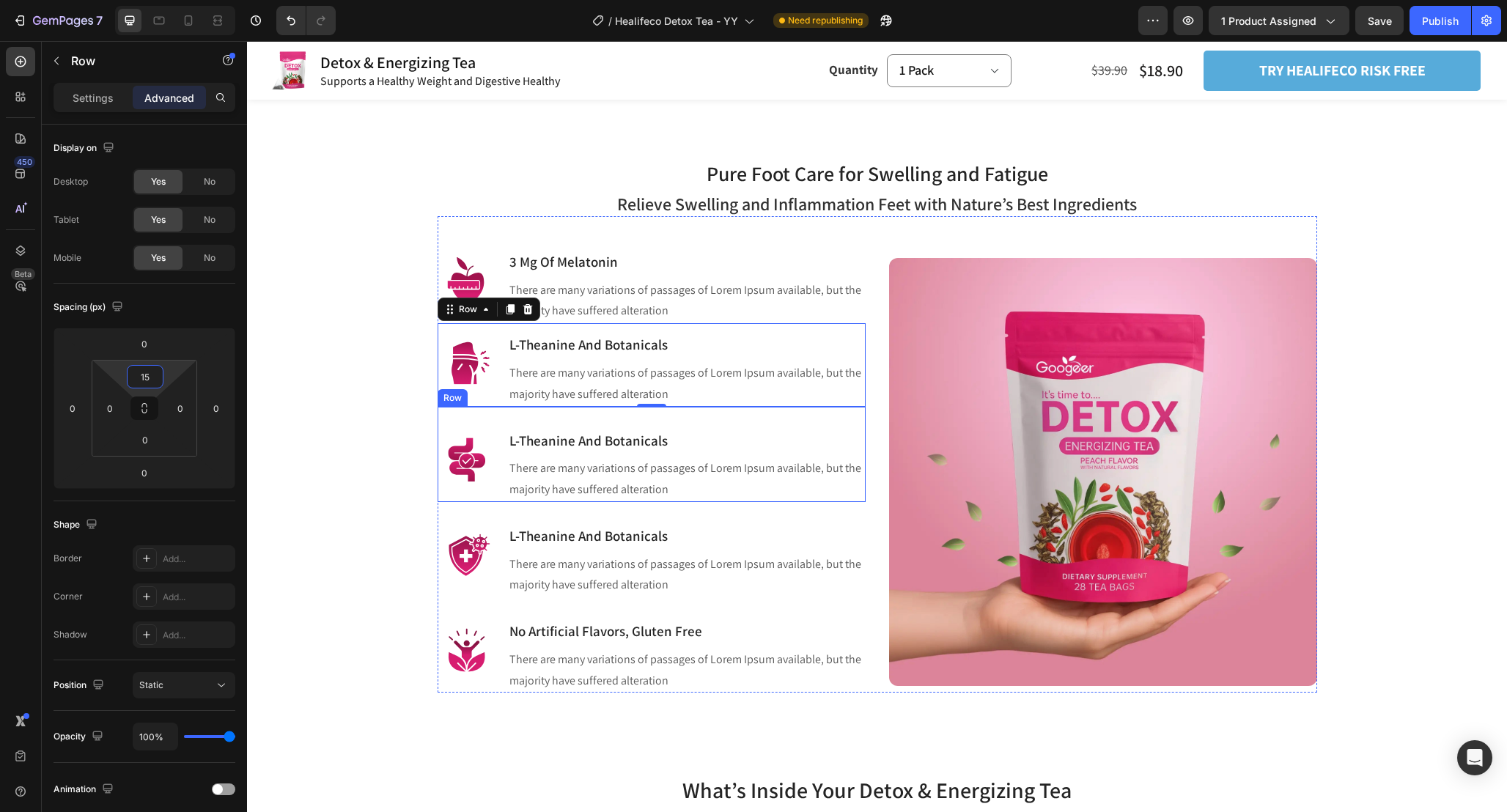
click at [504, 423] on div "Image L-Theanine And Botanicals Heading There are many variations of passages o…" at bounding box center [651, 454] width 428 height 95
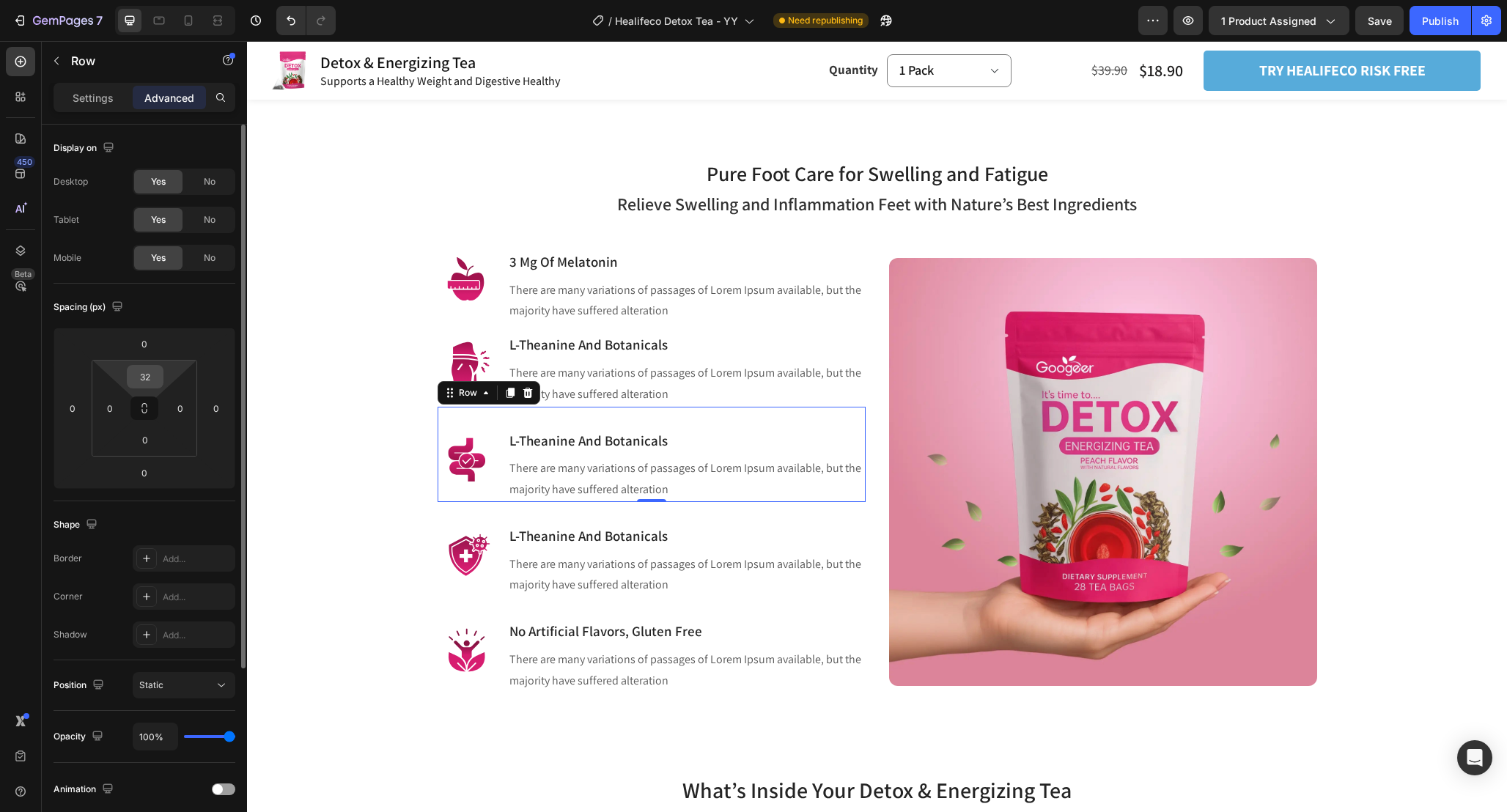
click at [159, 382] on input "32" at bounding box center [144, 377] width 29 height 22
type input "15"
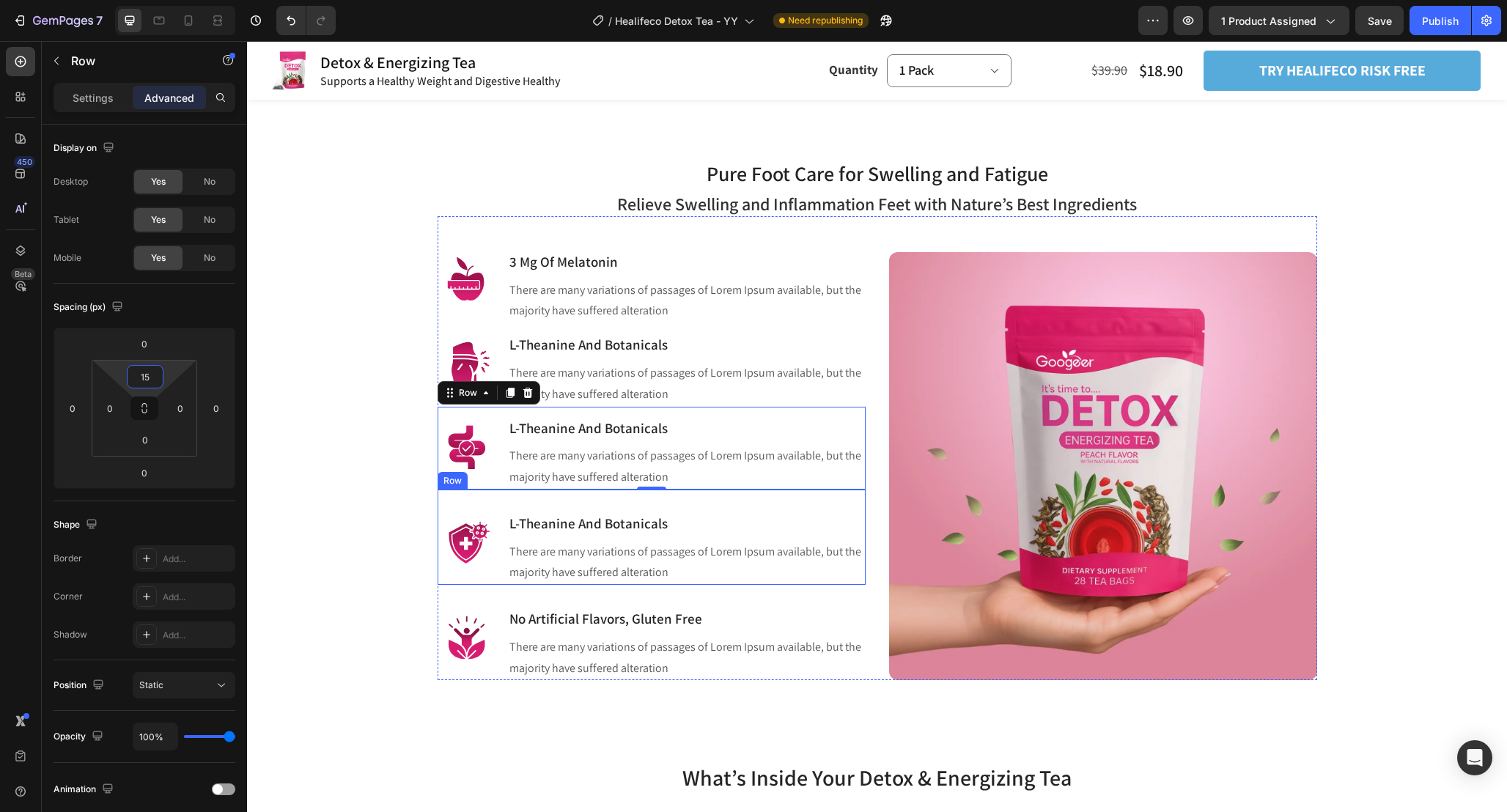
click at [498, 507] on div "Image L-Theanine And Botanicals Heading There are many variations of passages o…" at bounding box center [651, 537] width 428 height 95
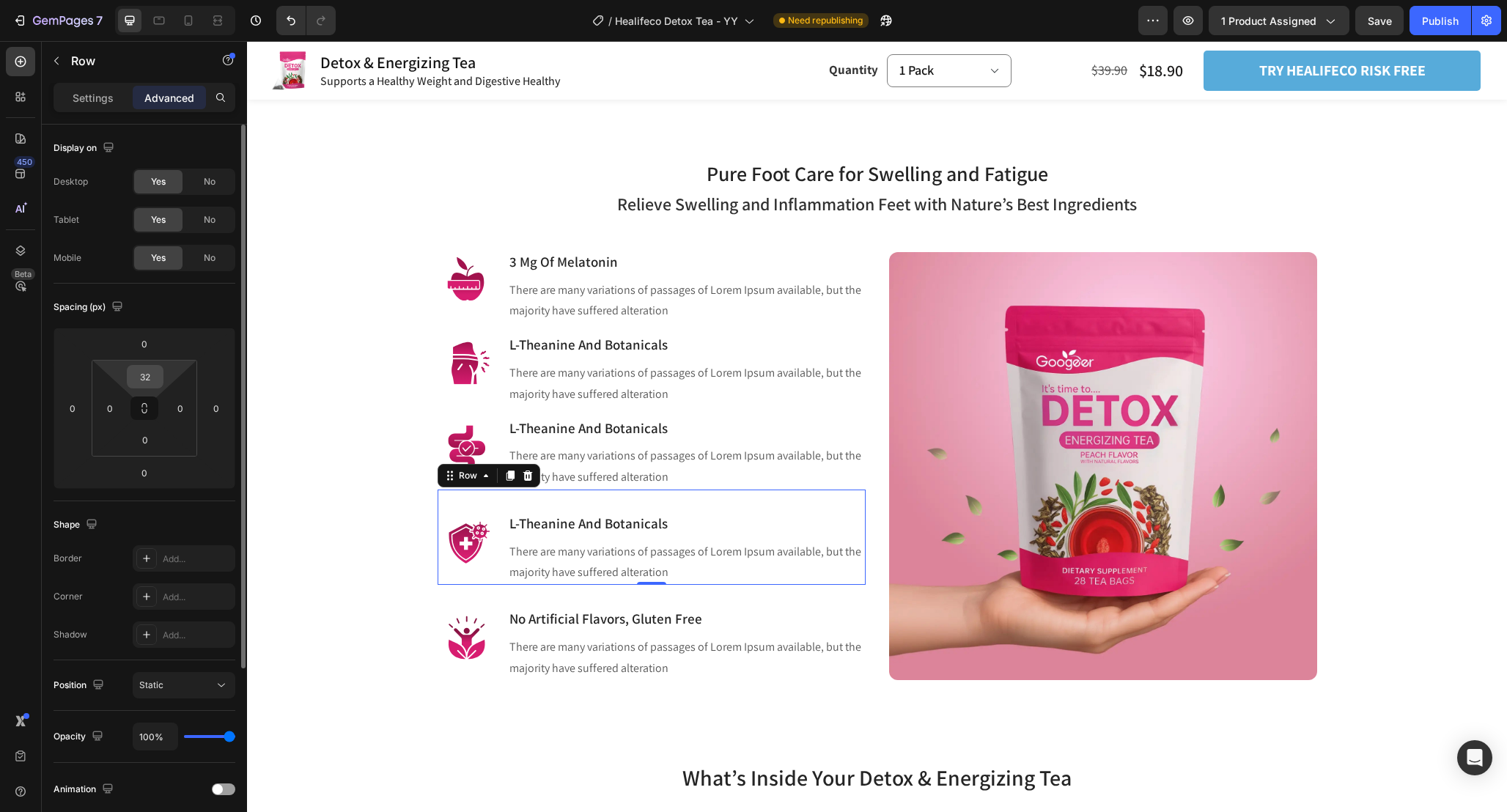
click at [151, 383] on input "32" at bounding box center [144, 377] width 29 height 22
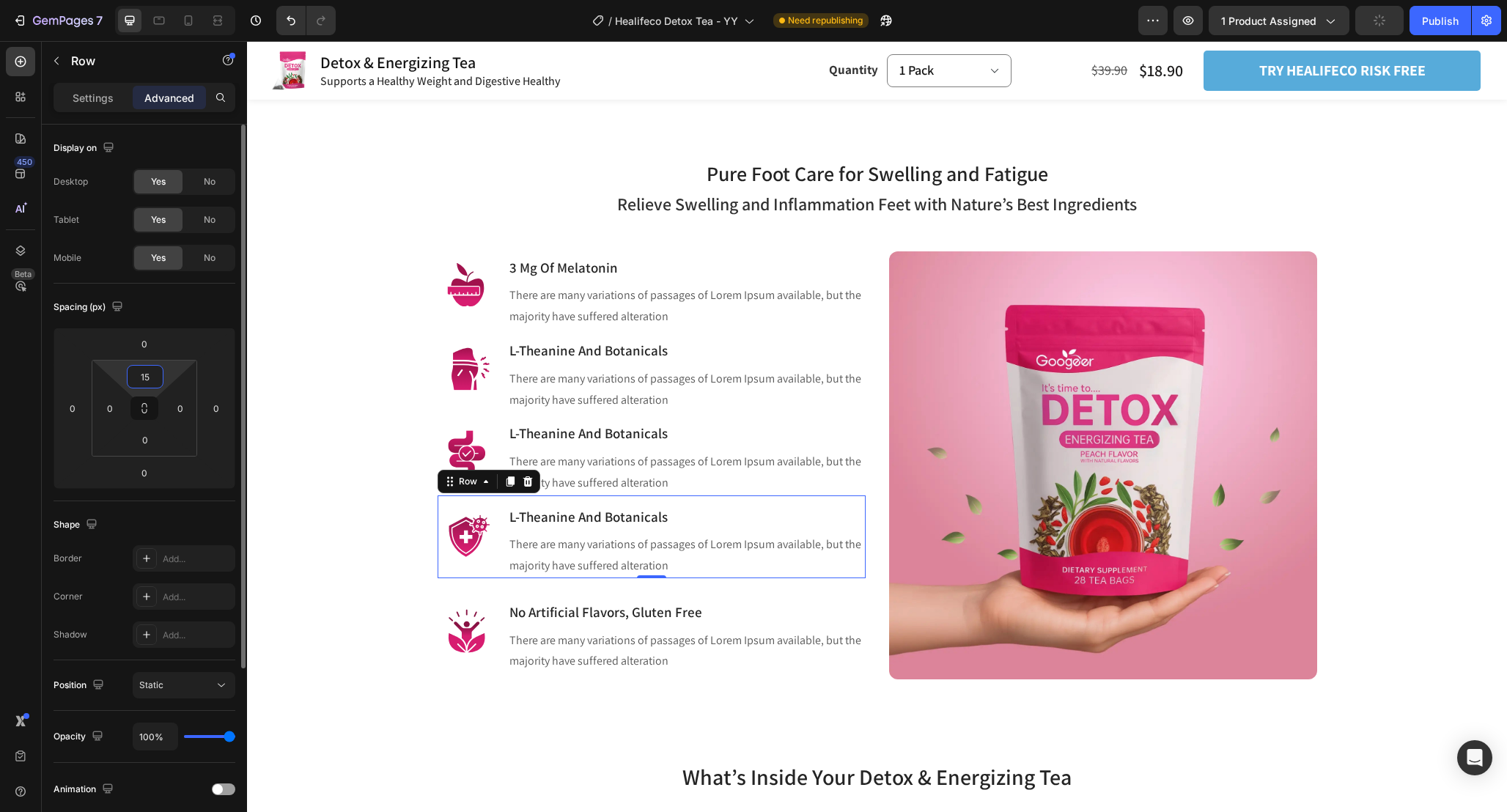
click at [151, 377] on input "15" at bounding box center [144, 377] width 29 height 22
type input "20"
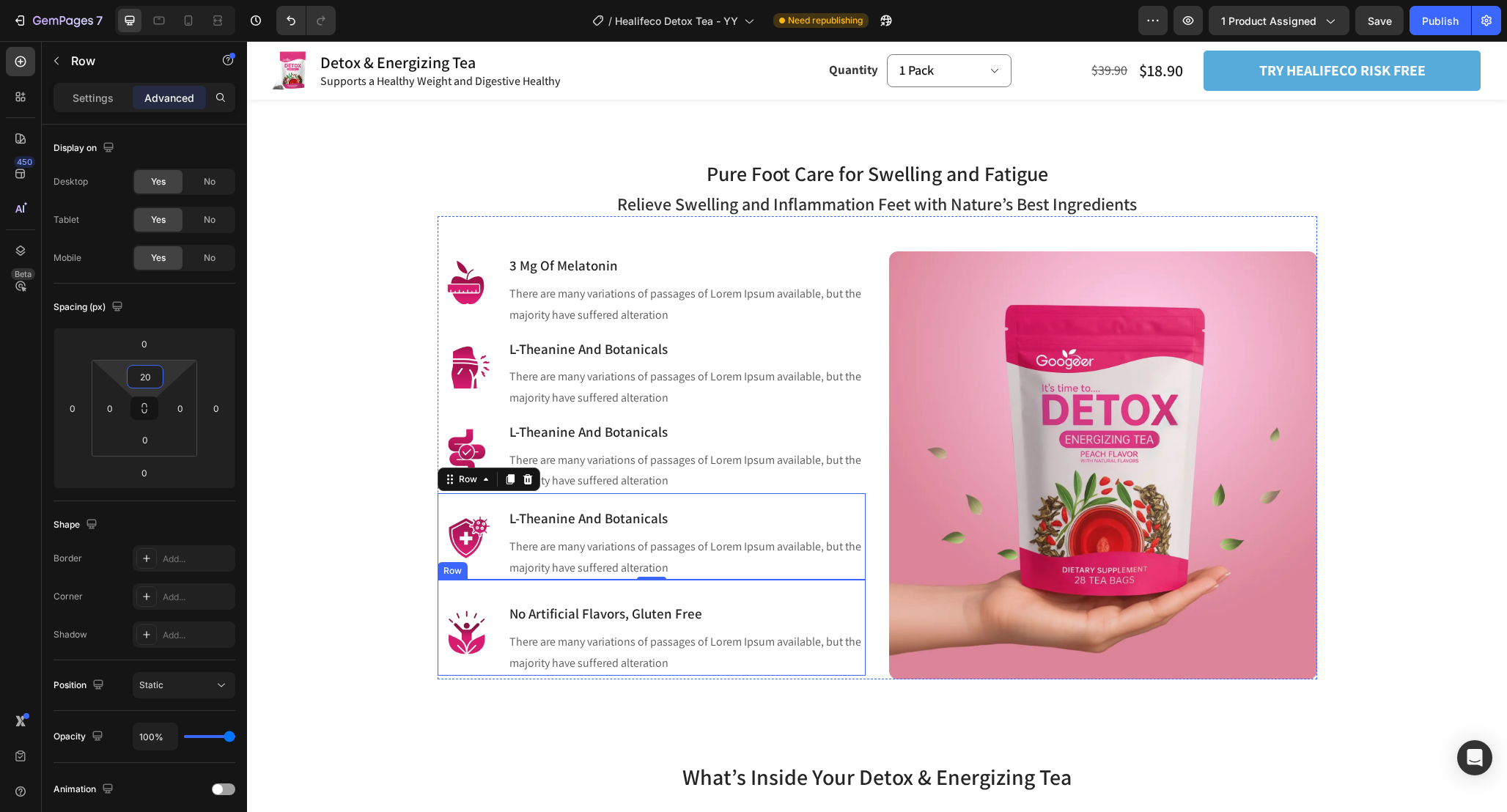
click at [503, 595] on div "Image No Artificial Flavors, Gluten Free Heading There are many variations of p…" at bounding box center [651, 627] width 428 height 95
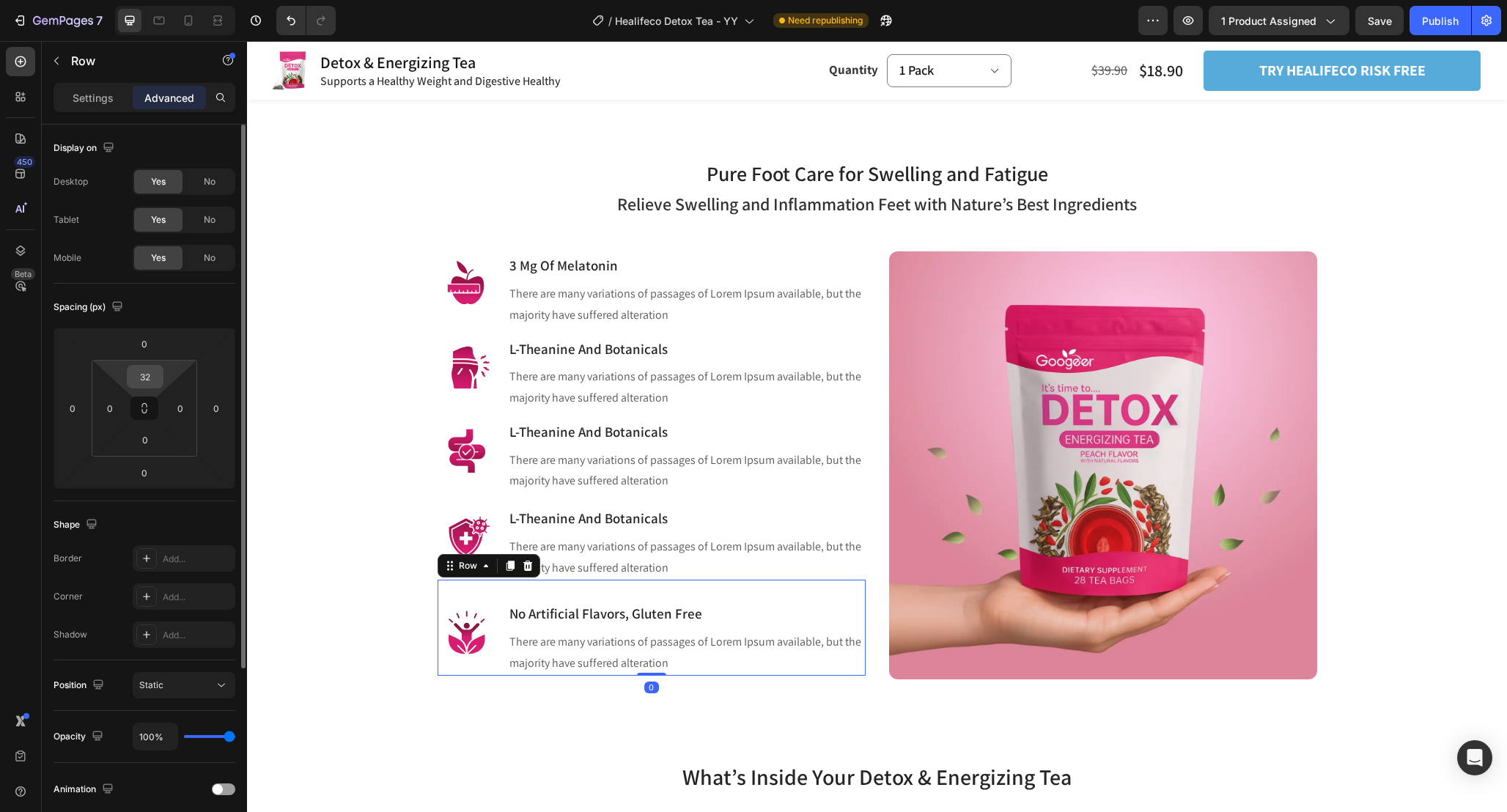
click at [155, 377] on input "32" at bounding box center [144, 377] width 29 height 22
type input "20"
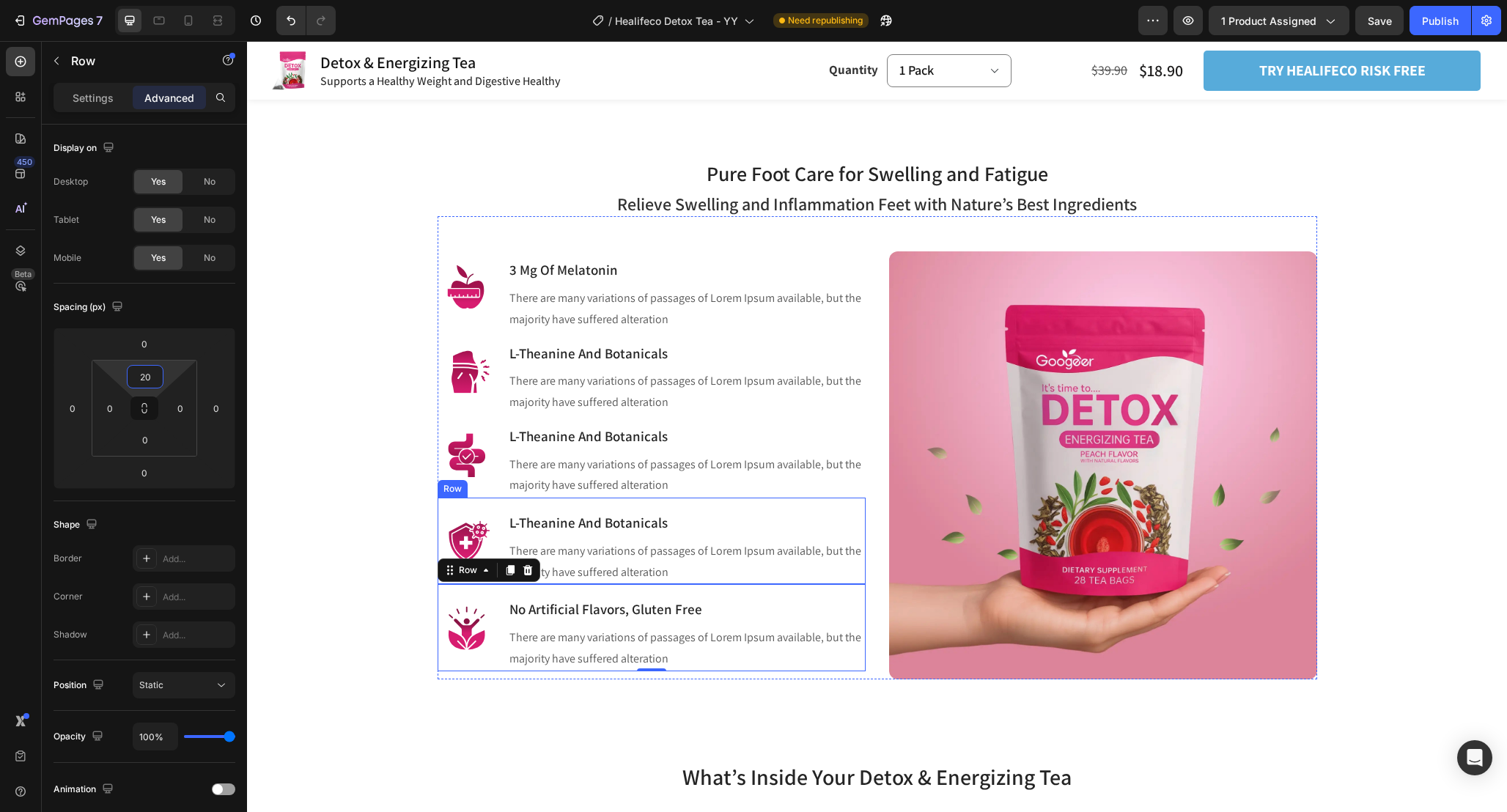
click at [496, 507] on div "Image L-Theanine And Botanicals Heading There are many variations of passages o…" at bounding box center [651, 541] width 428 height 86
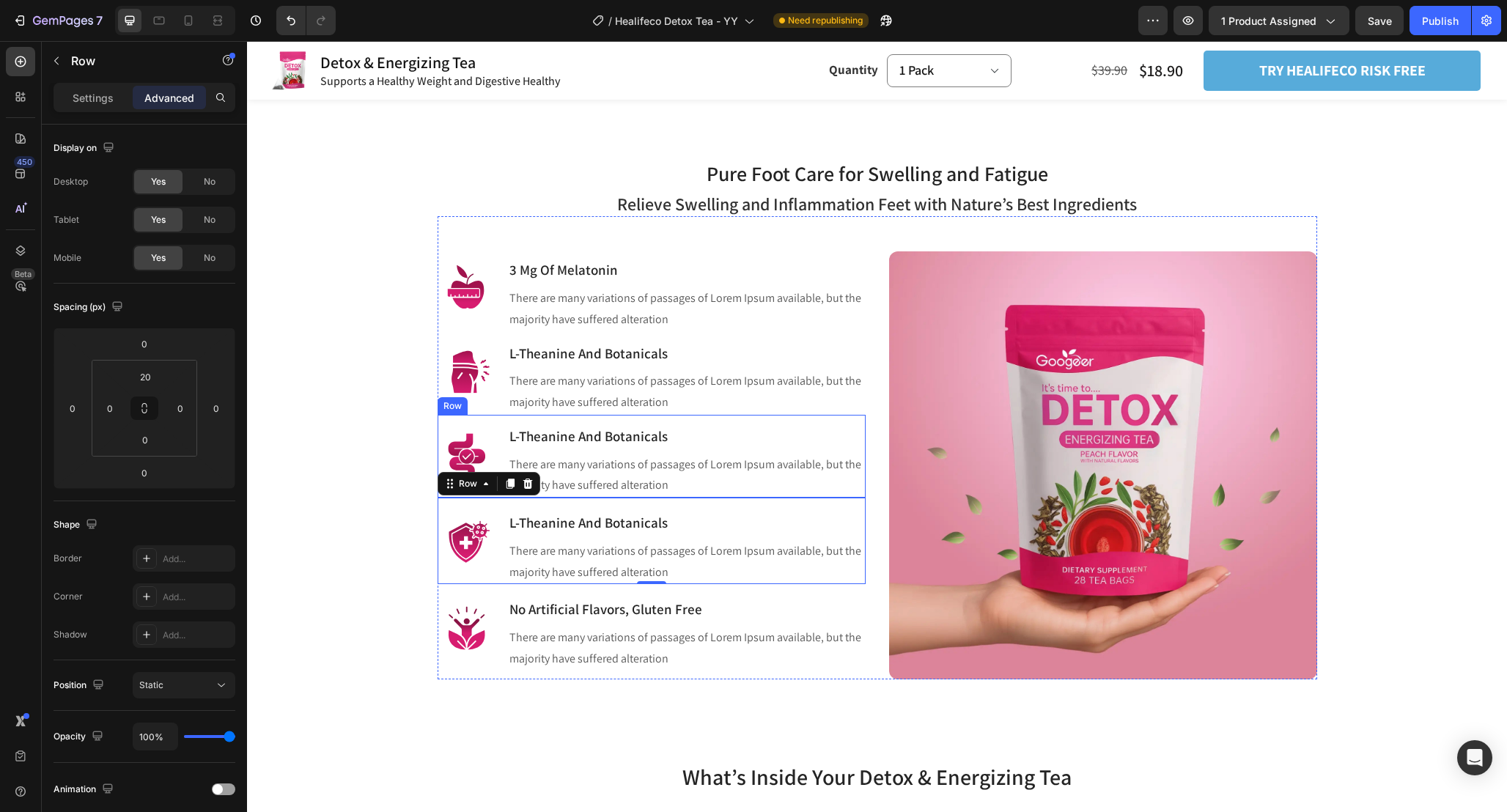
click at [503, 423] on div "Image L-Theanine And Botanicals Heading There are many variations of passages o…" at bounding box center [651, 456] width 428 height 83
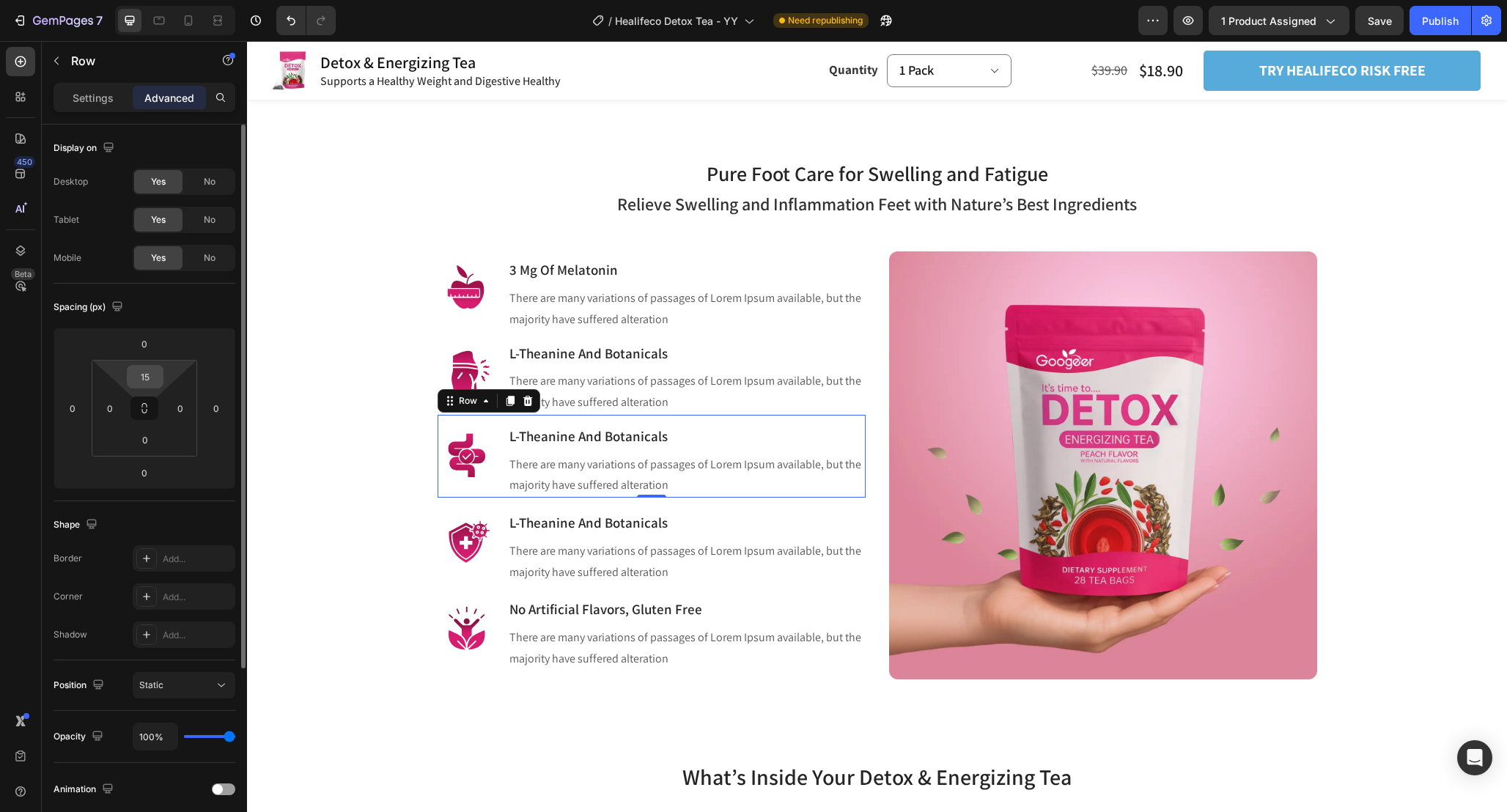
click at [151, 383] on input "15" at bounding box center [144, 377] width 29 height 22
type input "20"
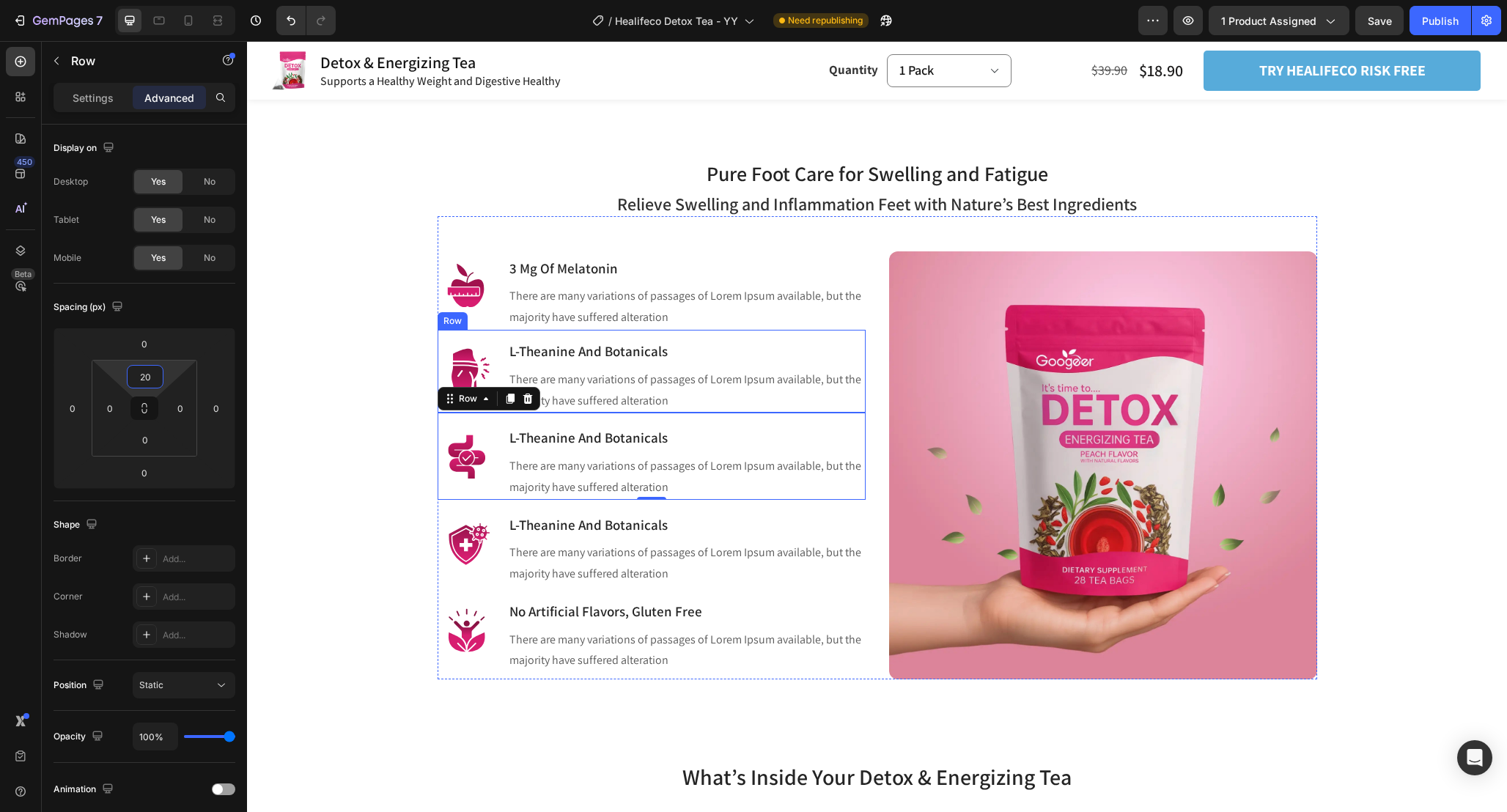
click at [502, 345] on div "Image L-Theanine And Botanicals Heading There are many variations of passages o…" at bounding box center [651, 371] width 428 height 83
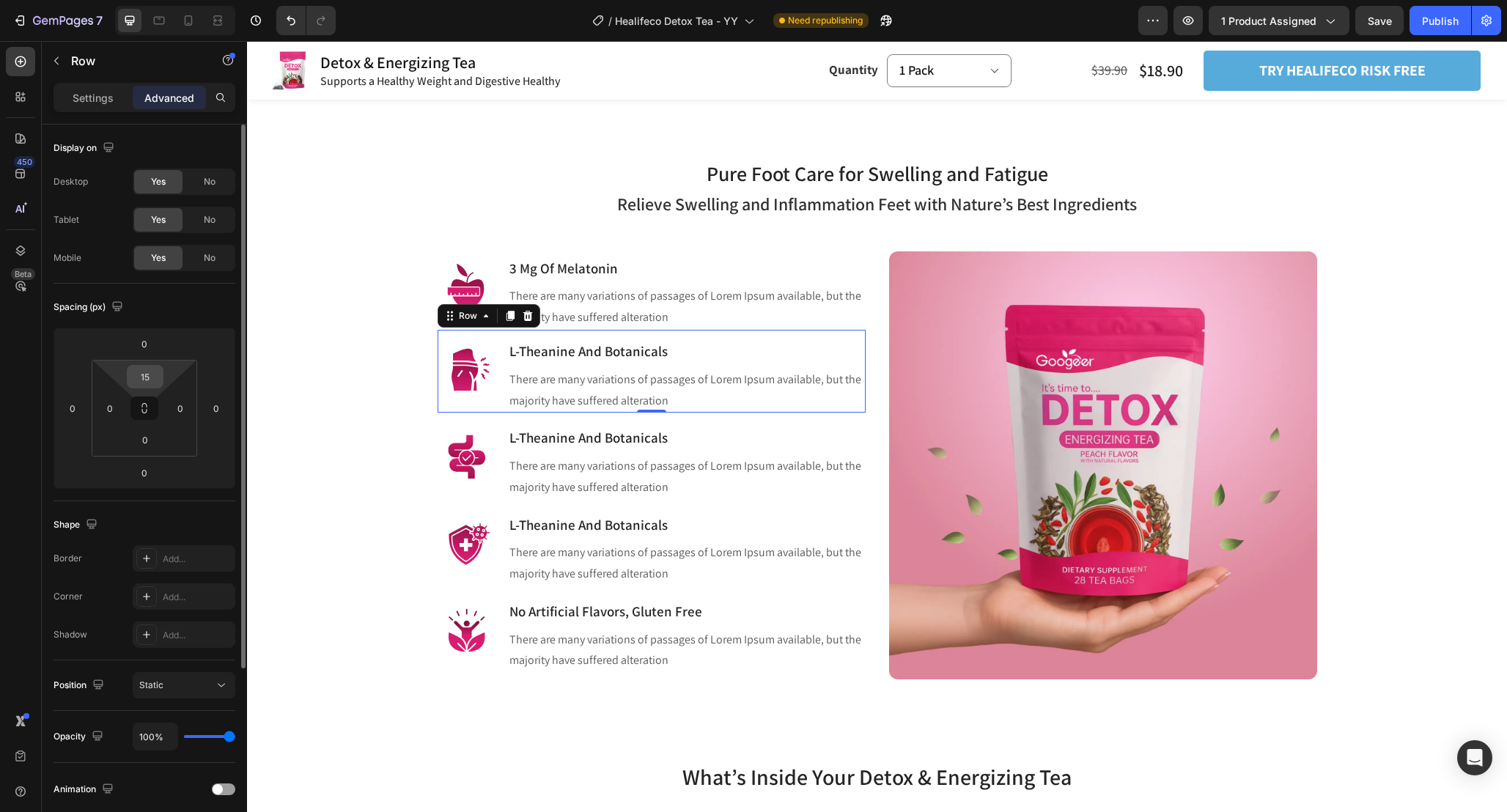
click at [155, 378] on input "15" at bounding box center [144, 377] width 29 height 22
type input "20"
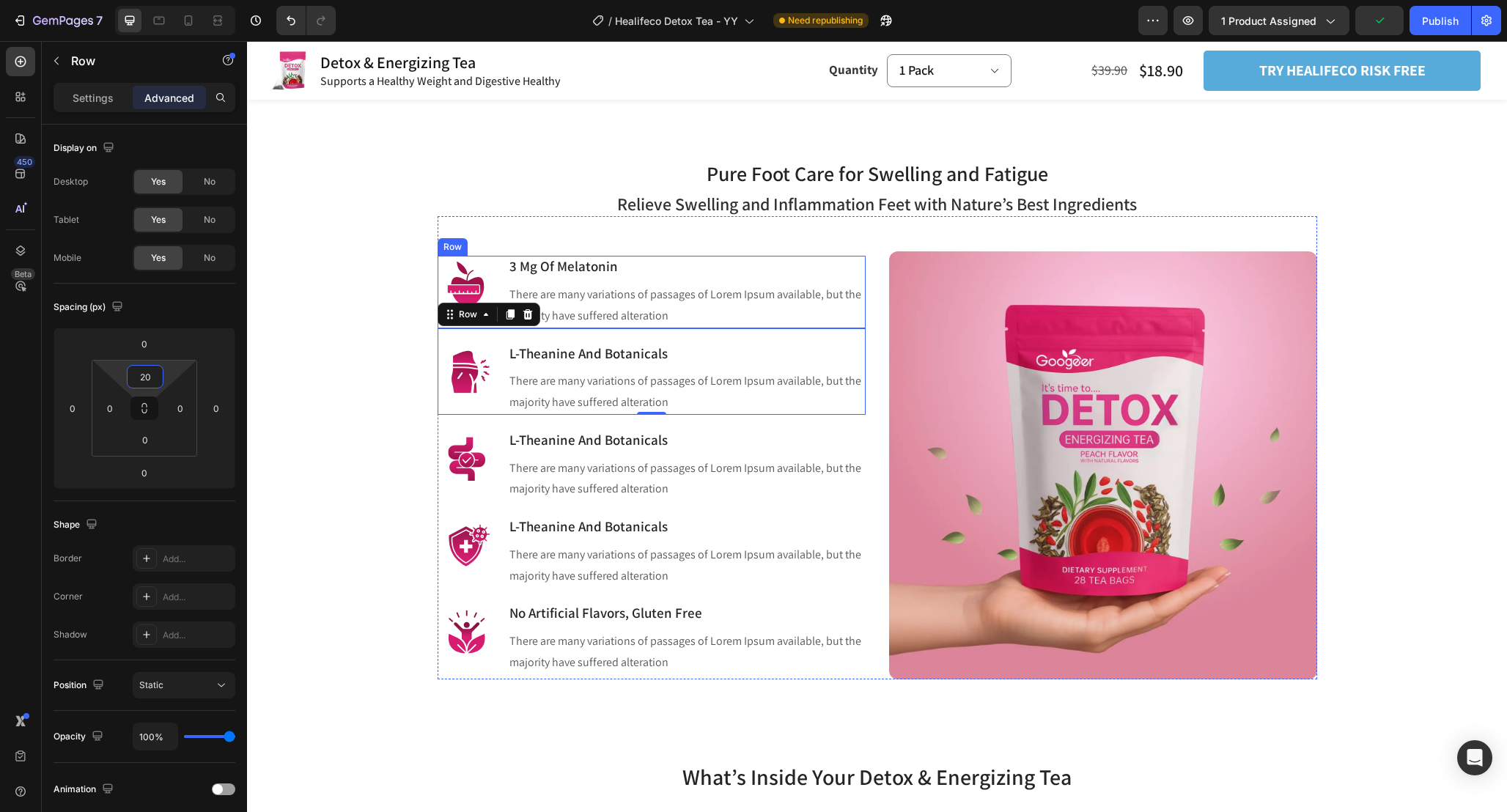
click at [500, 263] on div "Image 3 Mg Of Melatonin Heading There are many variations of passages of Lorem …" at bounding box center [651, 292] width 428 height 72
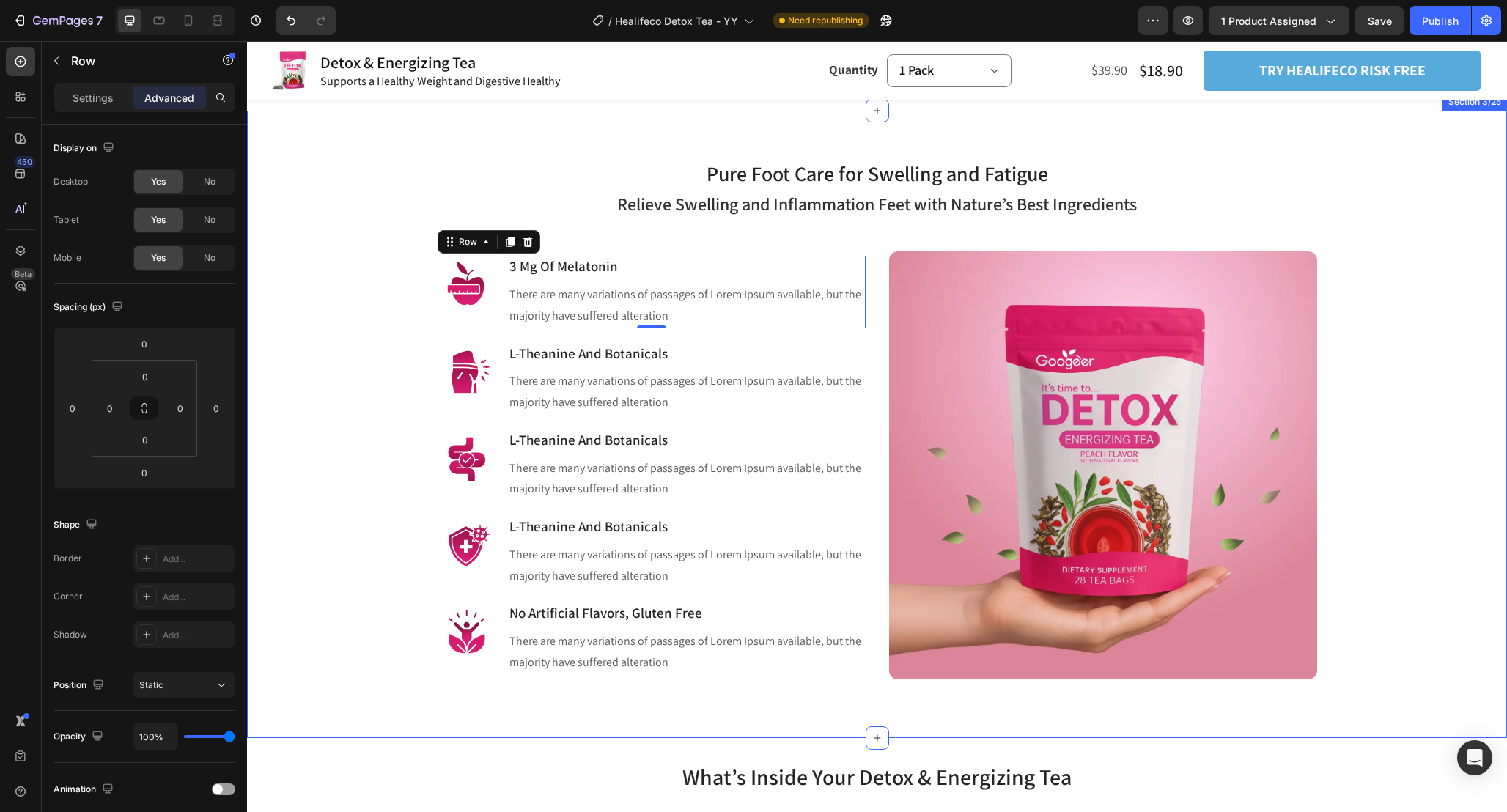
click at [398, 441] on div "Pure Foot Care for Swelling and Fatigue Heading Row Relieve Swelling and Inflam…" at bounding box center [877, 406] width 1239 height 545
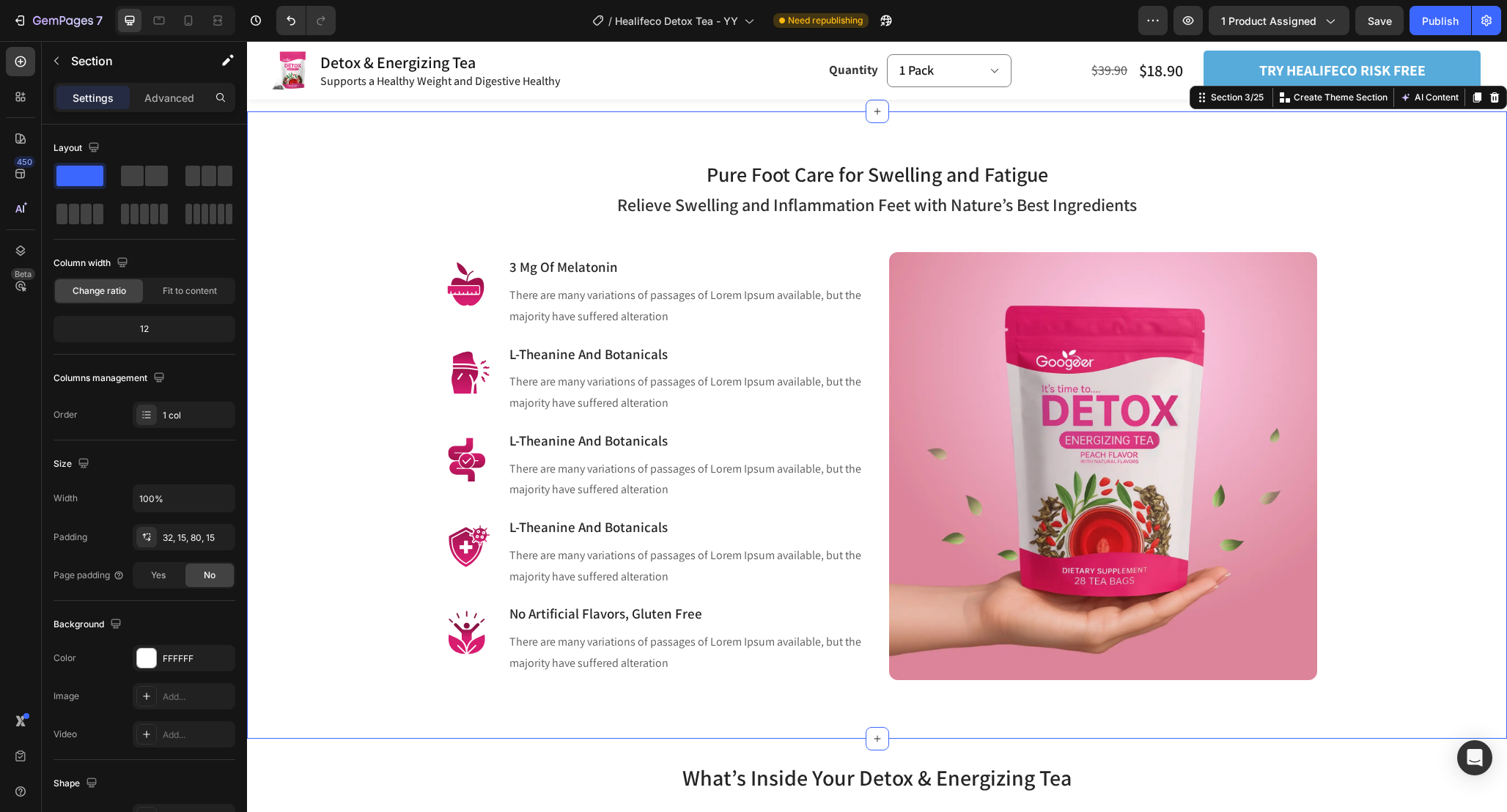
scroll to position [933, 0]
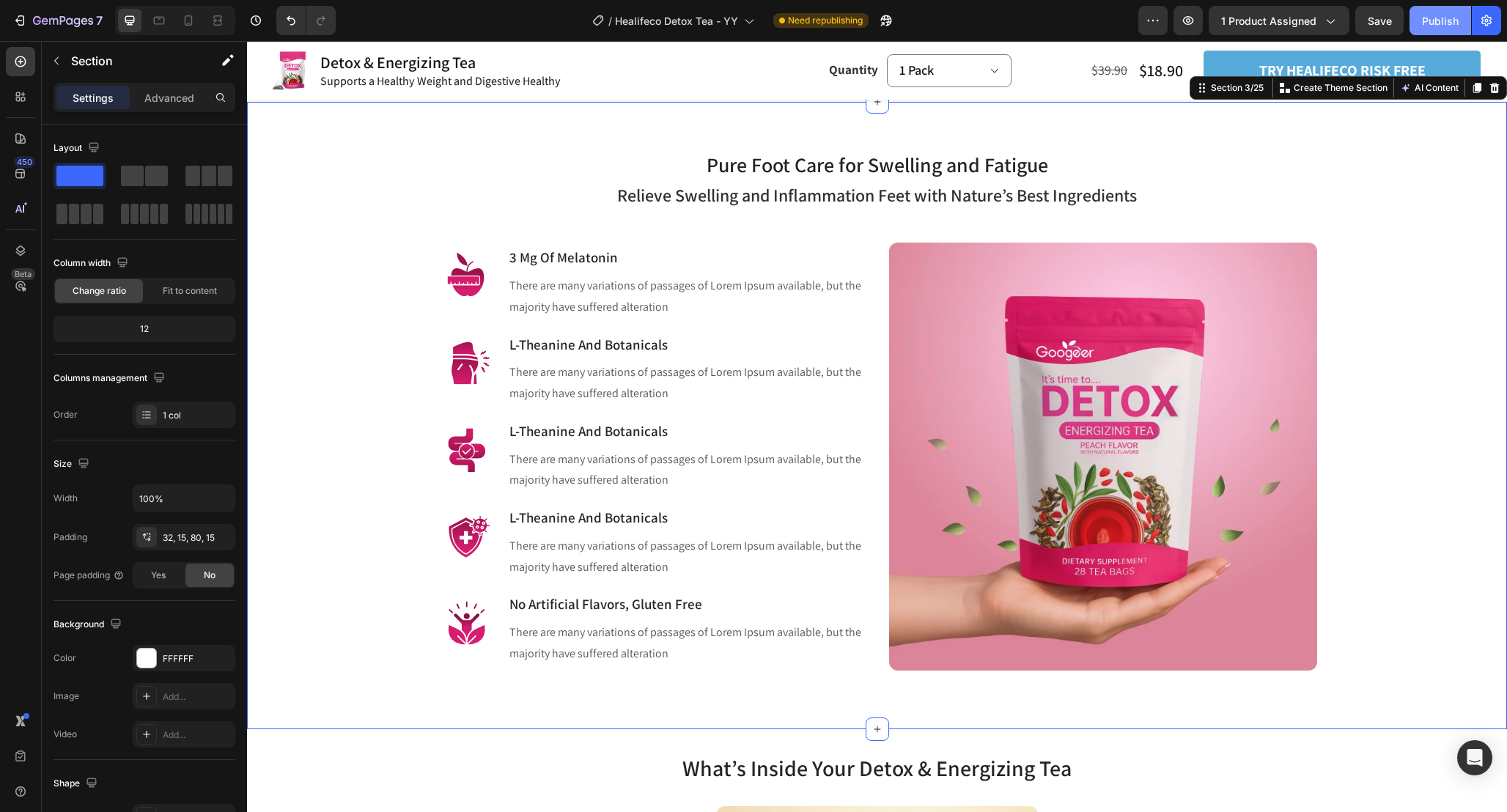
click at [1445, 20] on div "Publish" at bounding box center [1441, 20] width 37 height 15
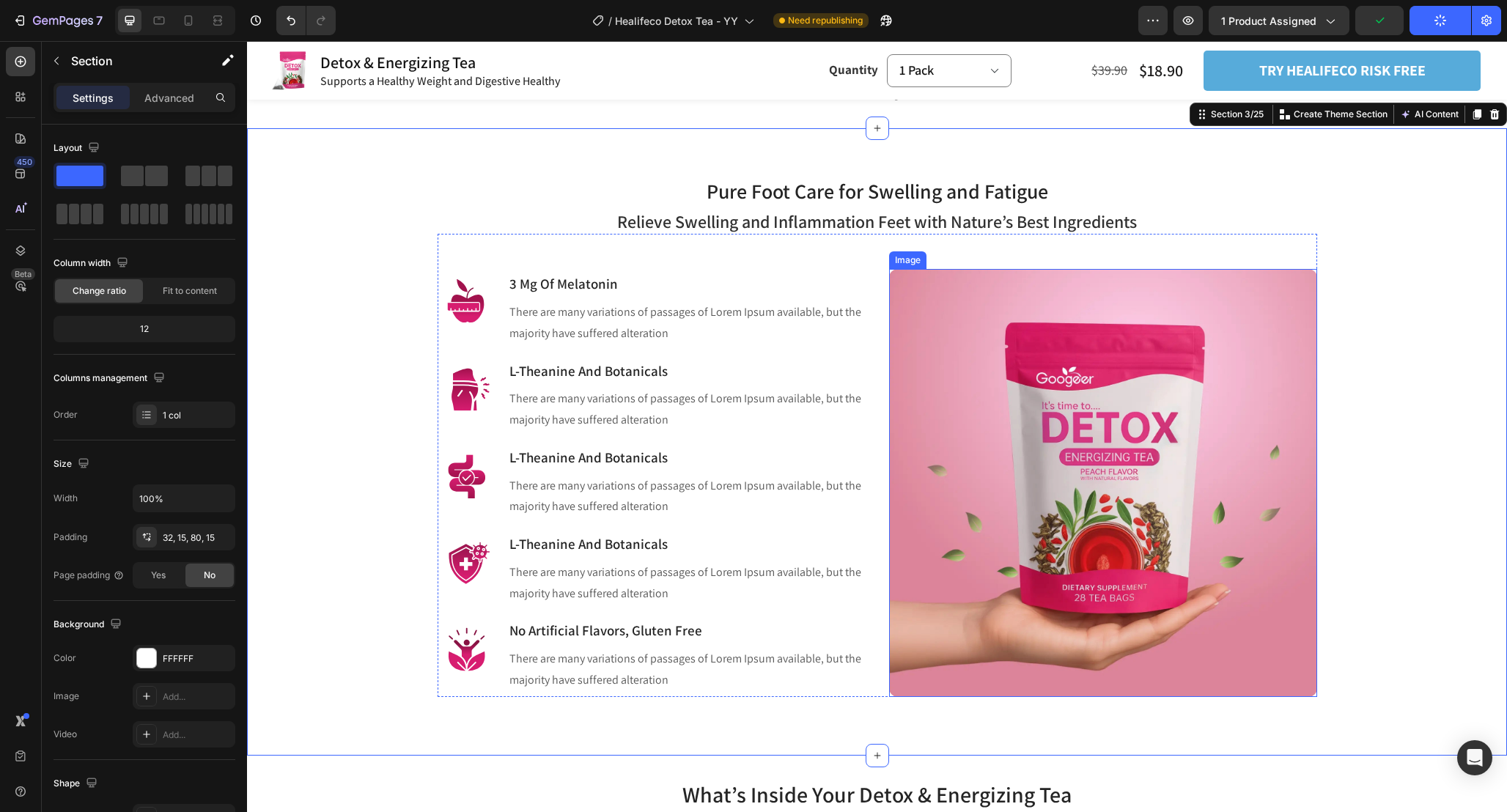
scroll to position [914, 0]
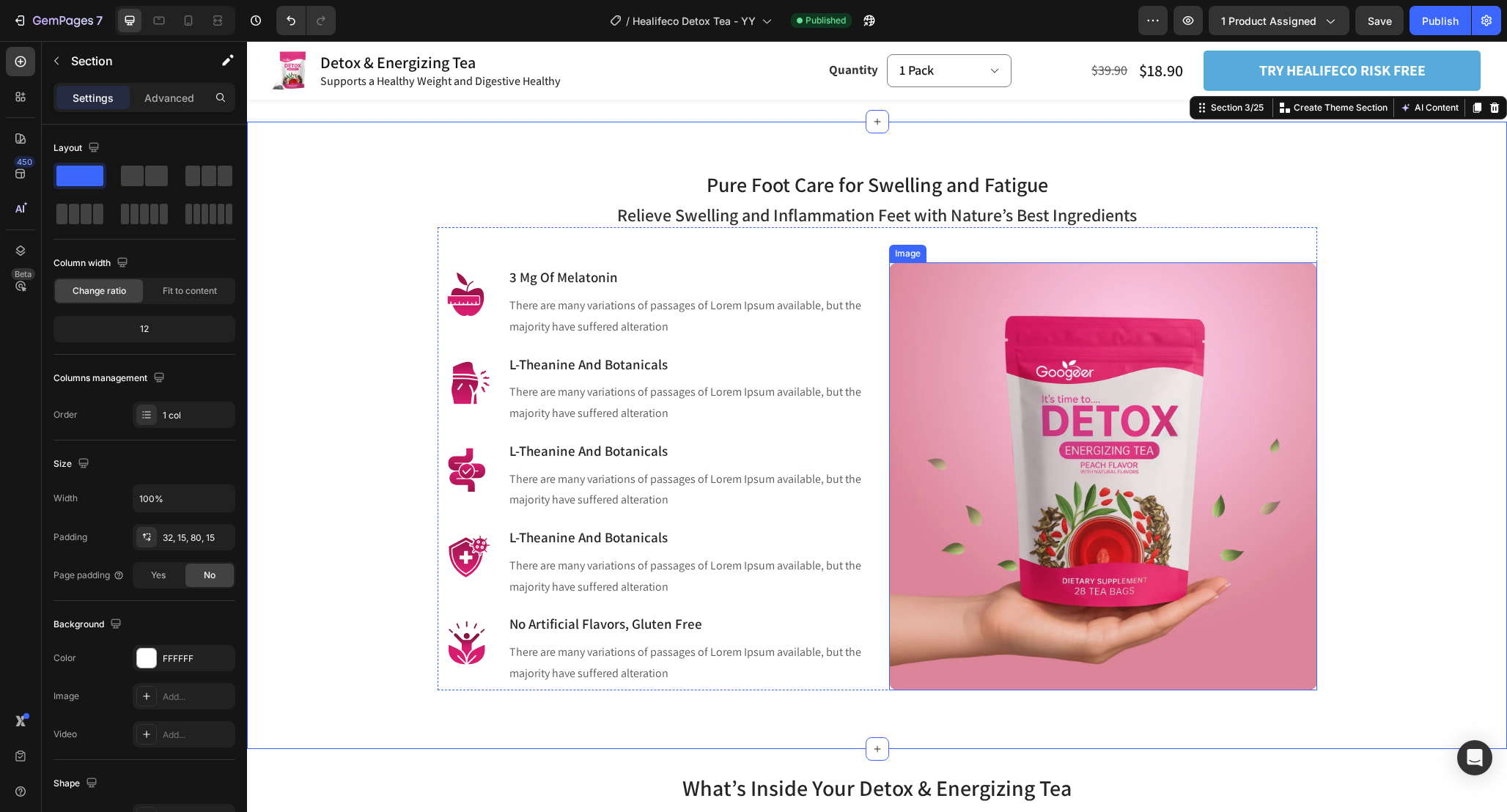
click at [970, 319] on img at bounding box center [1103, 476] width 428 height 428
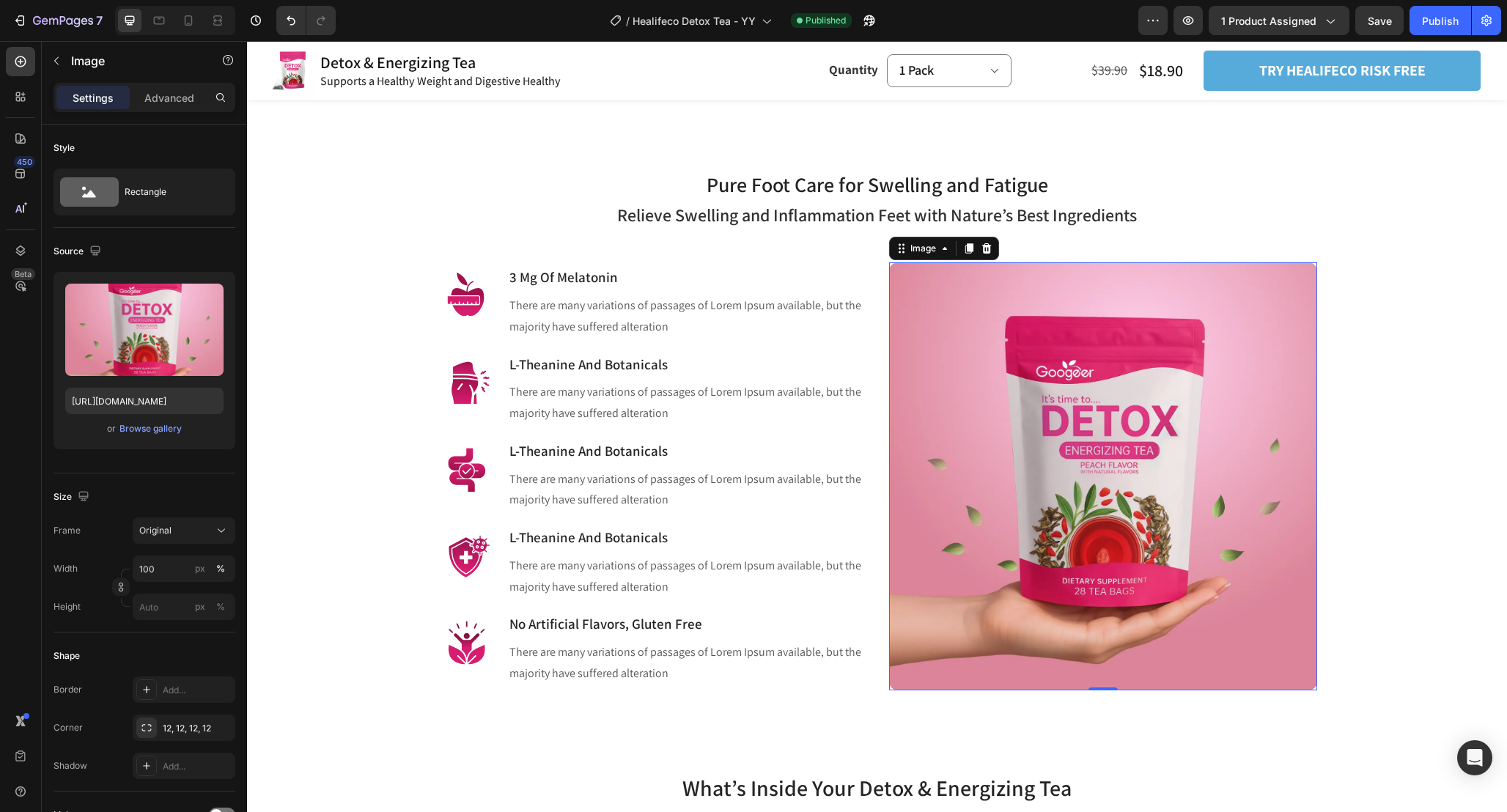
click at [1115, 381] on img at bounding box center [1103, 476] width 428 height 428
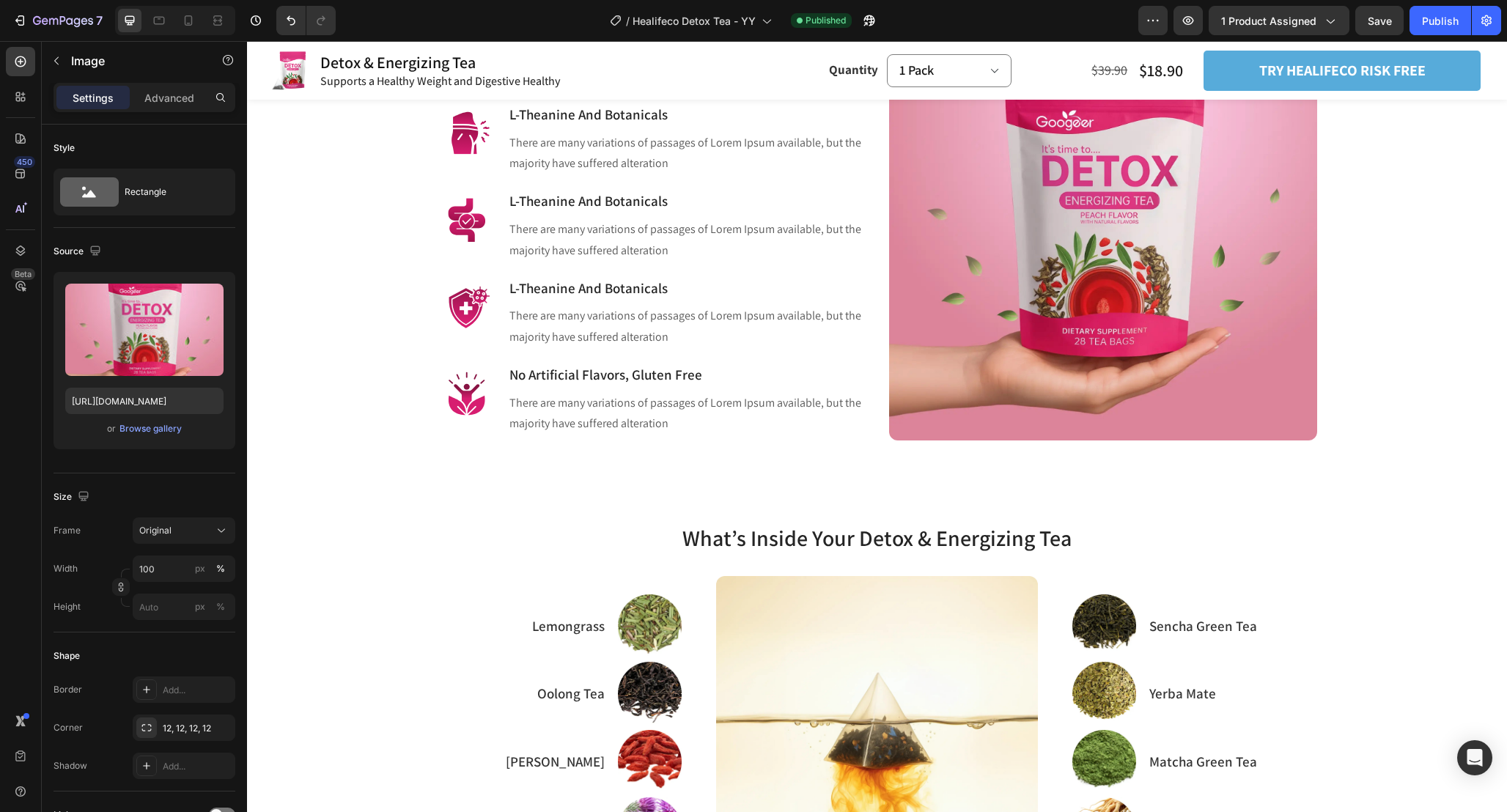
scroll to position [1155, 0]
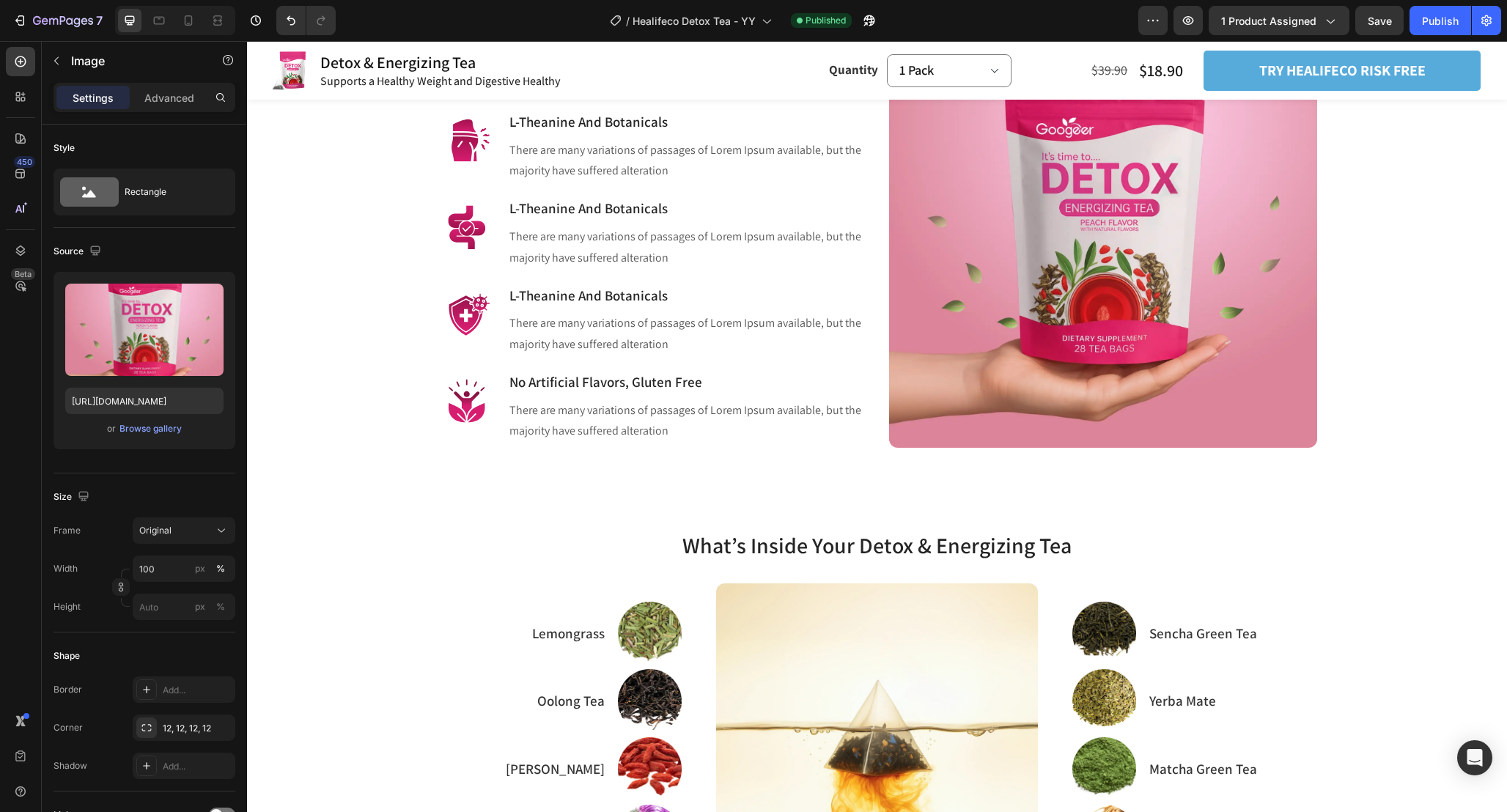
click at [1019, 290] on img at bounding box center [1103, 233] width 428 height 428
click at [1130, 244] on img at bounding box center [1103, 233] width 428 height 428
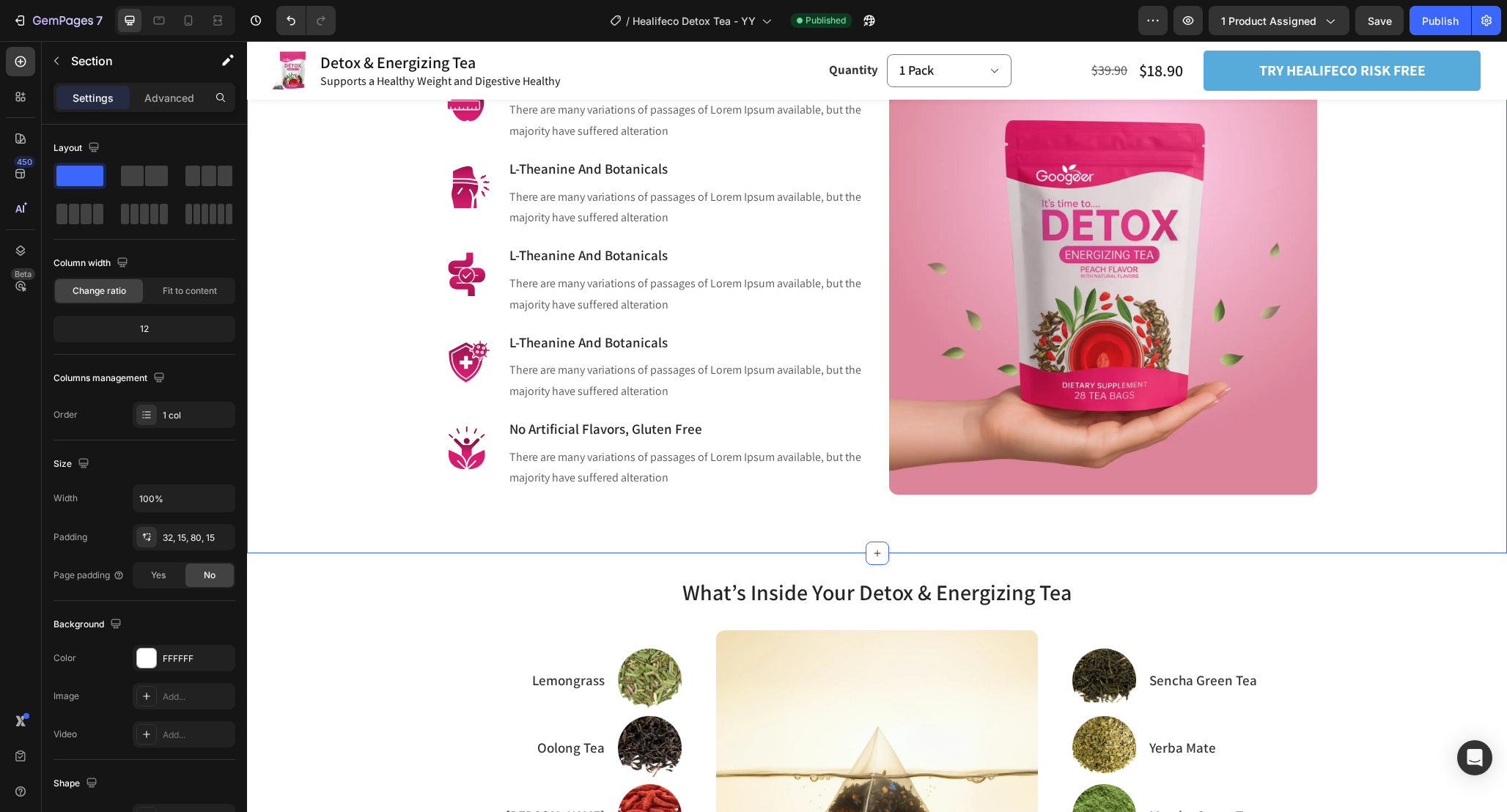
click at [1419, 289] on div "Pure Foot Care for Swelling and Fatigue Heading Row Relieve Swelling and Inflam…" at bounding box center [877, 223] width 1239 height 545
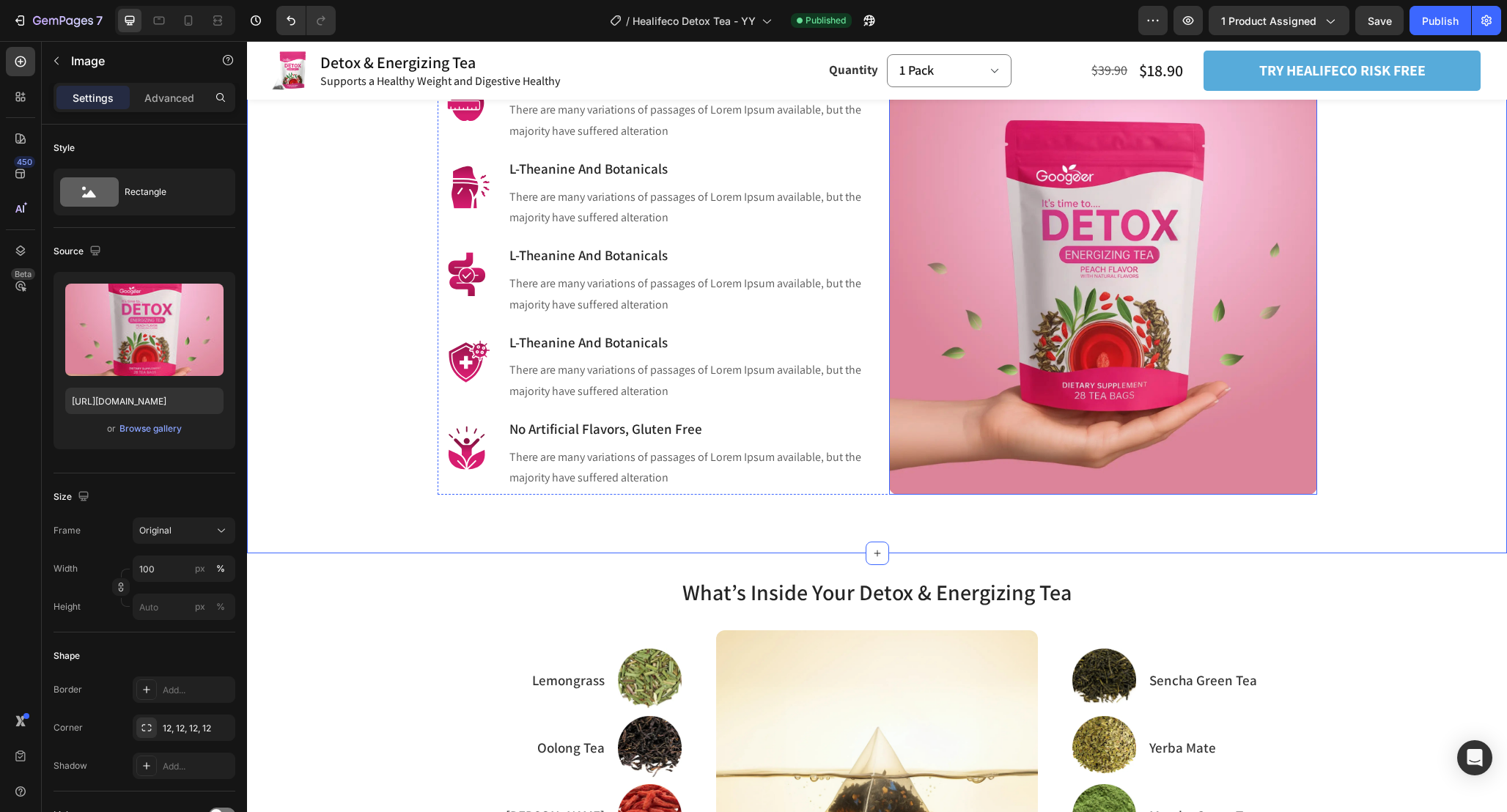
click at [1114, 257] on img at bounding box center [1103, 281] width 428 height 428
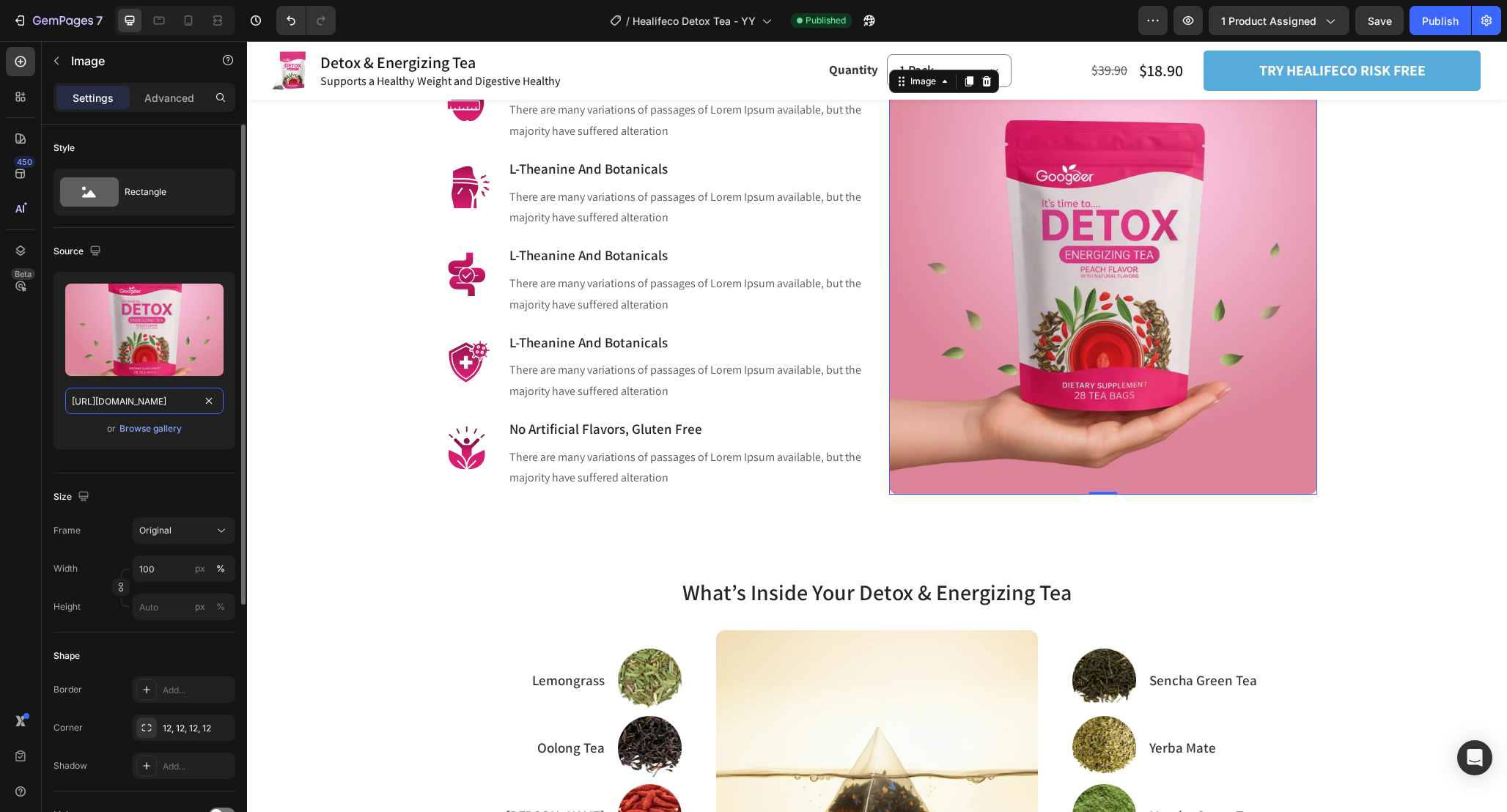
click at [129, 404] on input "https://cdn.shopify.com/s/files/1/0665/9355/4687/files/gempages_464015395364275…" at bounding box center [144, 401] width 158 height 26
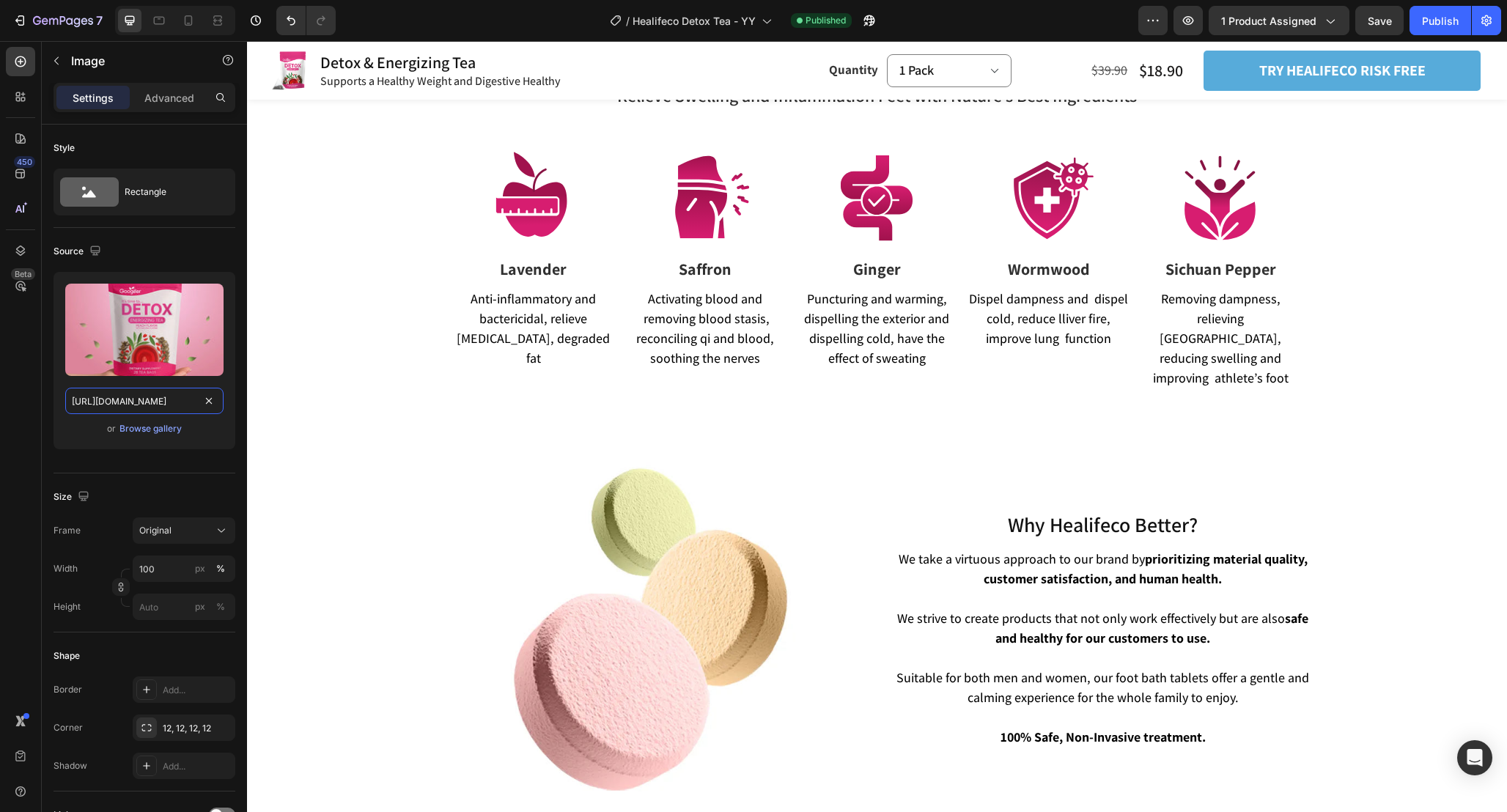
scroll to position [2481, 0]
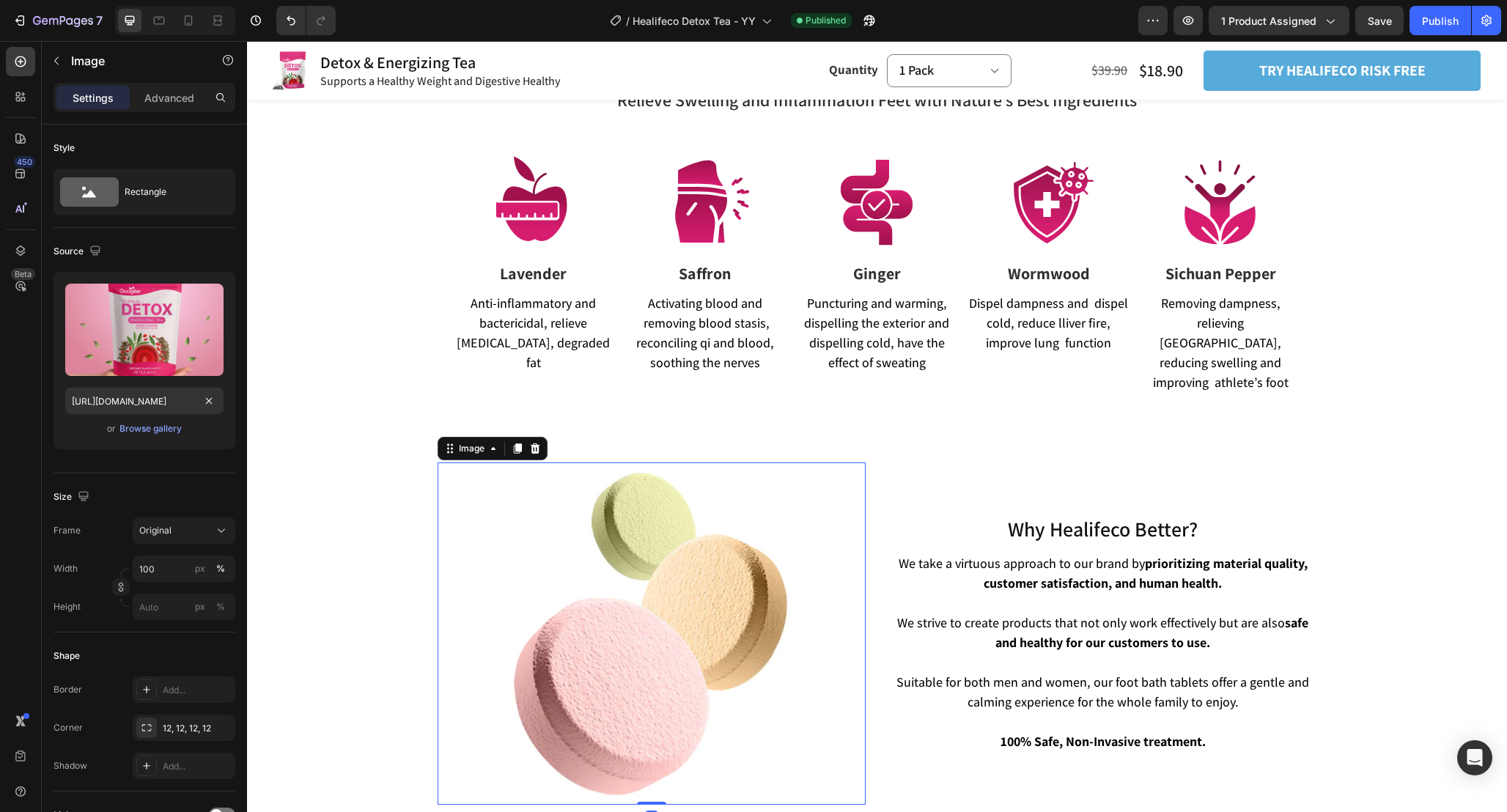
click at [631, 621] on img at bounding box center [651, 633] width 342 height 342
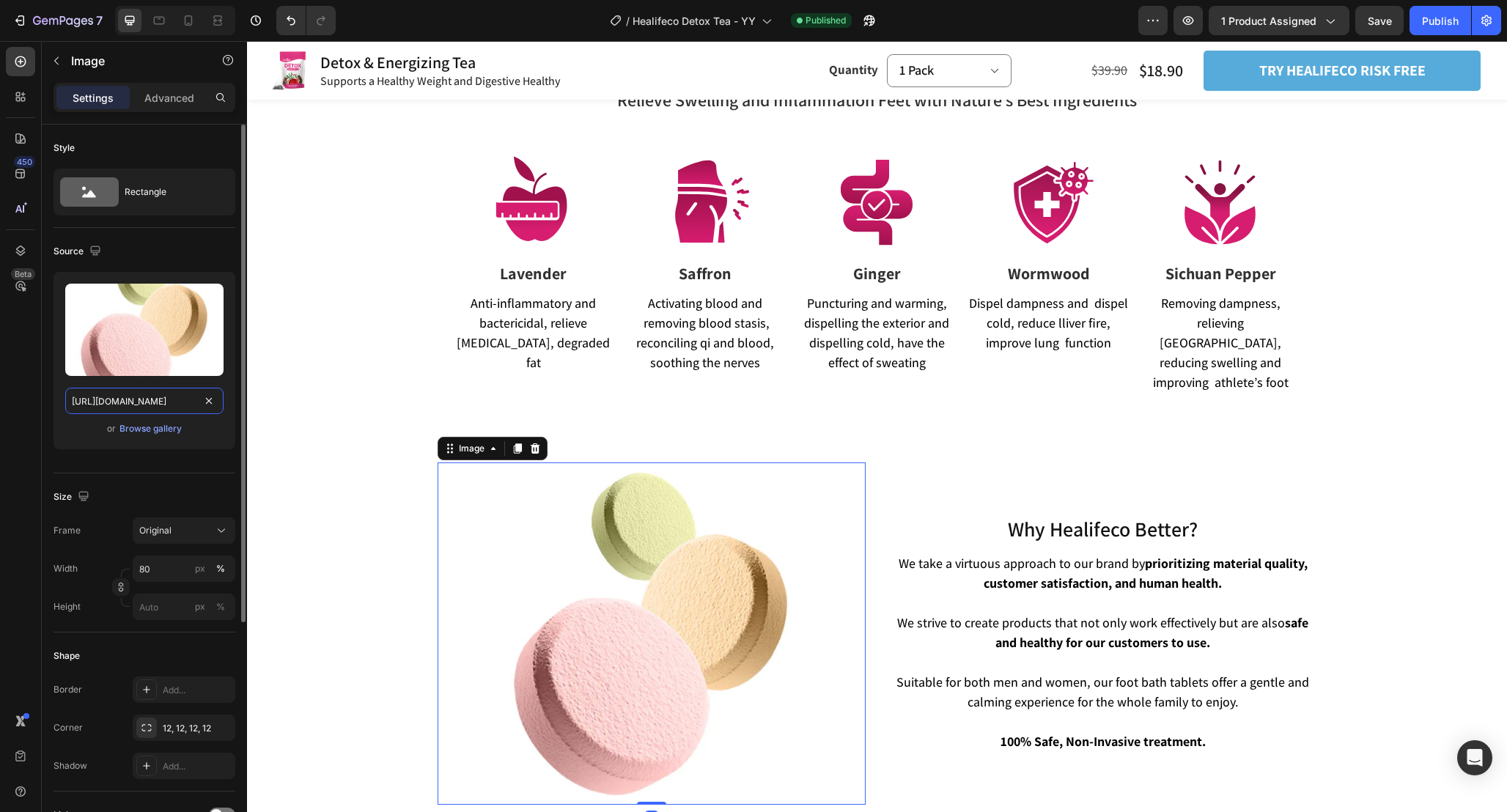
click at [178, 401] on input "https://cdn.shopify.com/s/files/1/0665/9355/4687/files/gempages_464015395364275…" at bounding box center [144, 401] width 158 height 26
paste input "cc71ed83-c969-4b0c-a9ee-66d57f3a5c15"
type input "https://cdn.shopify.com/s/files/1/0665/9355/4687/files/gempages_464015395364275…"
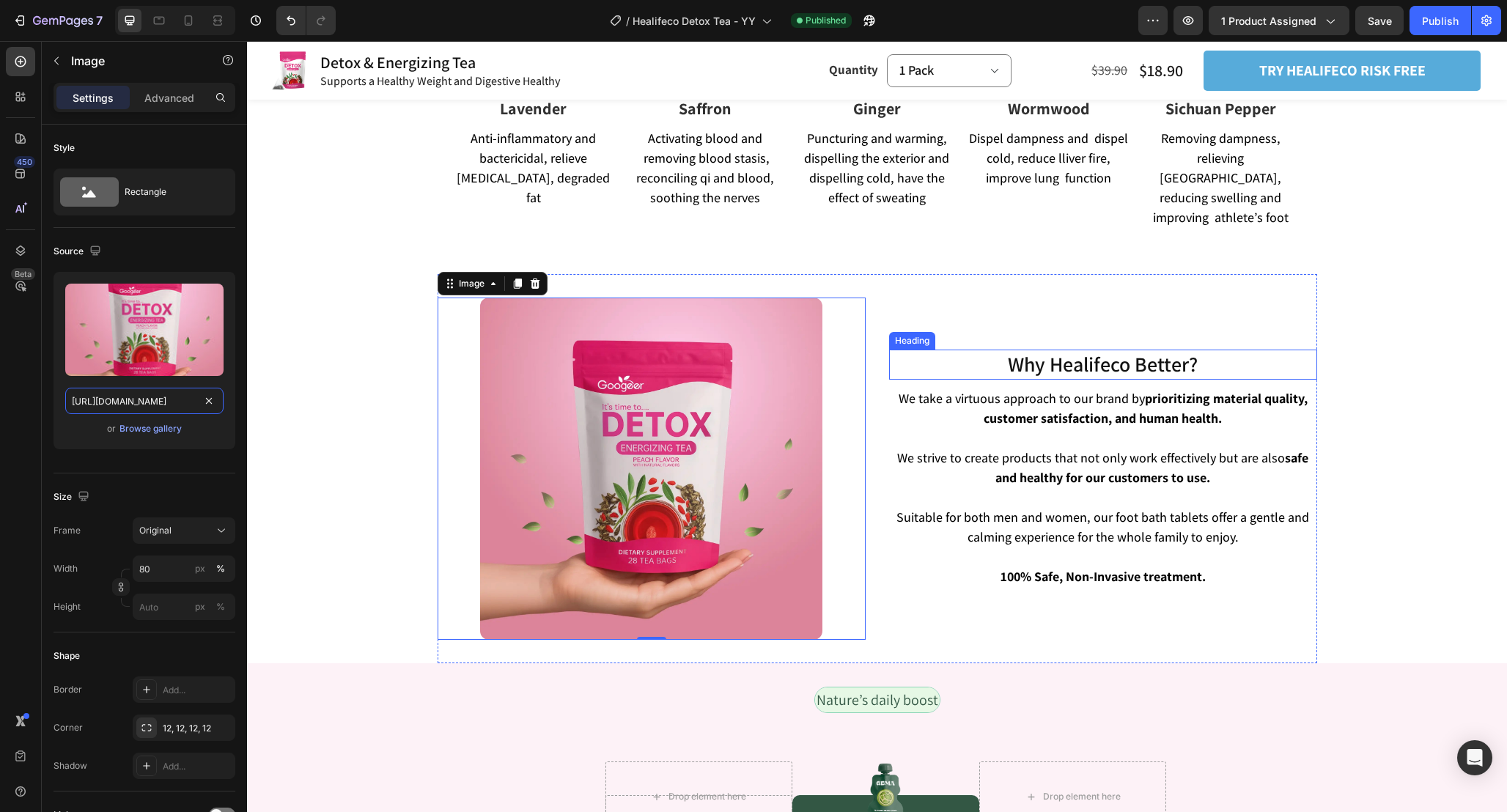
scroll to position [2672, 0]
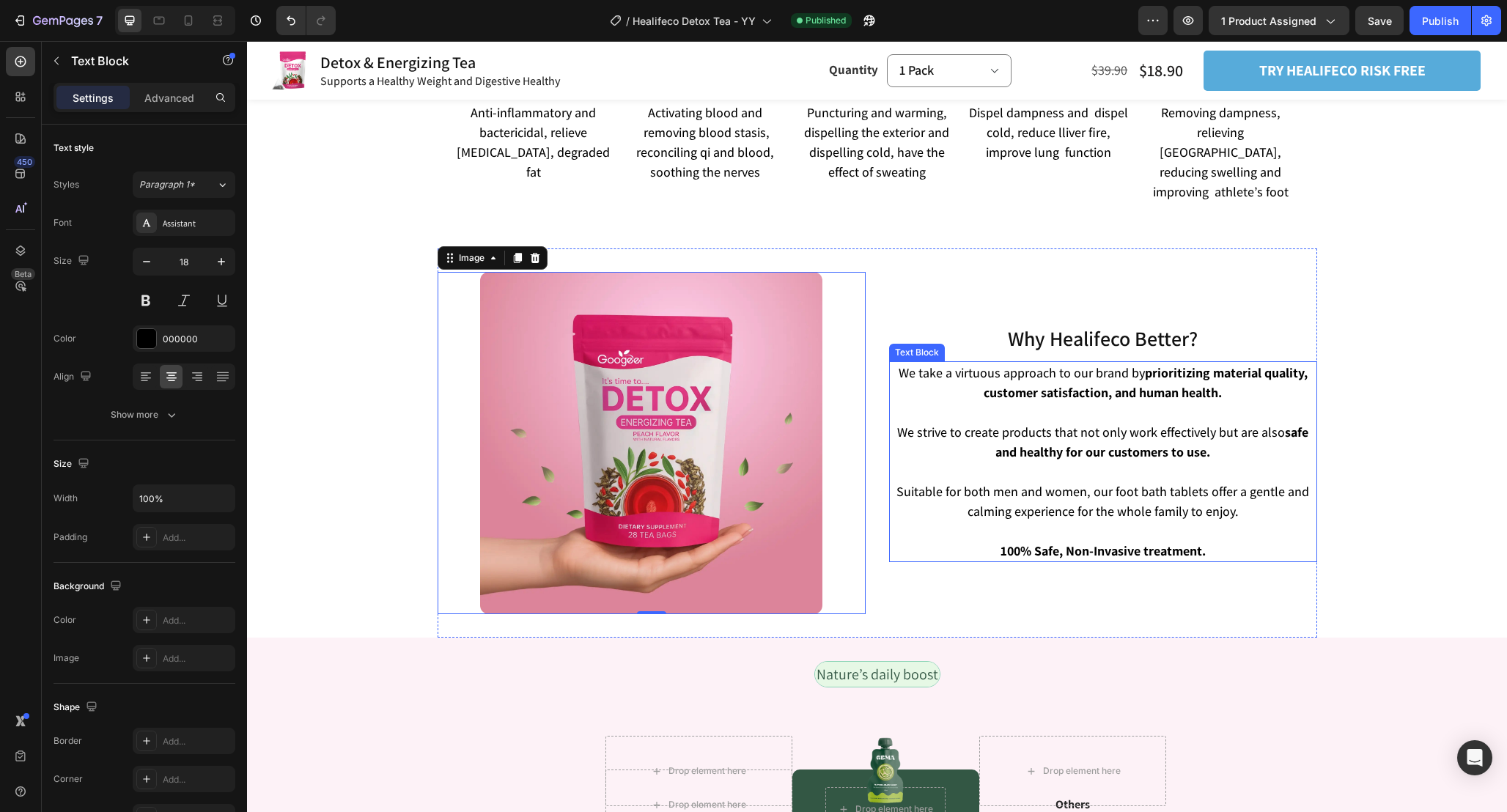
click at [889, 527] on div "We take a virtuous approach to our brand by prioritizing material quality, cust…" at bounding box center [1103, 462] width 428 height 201
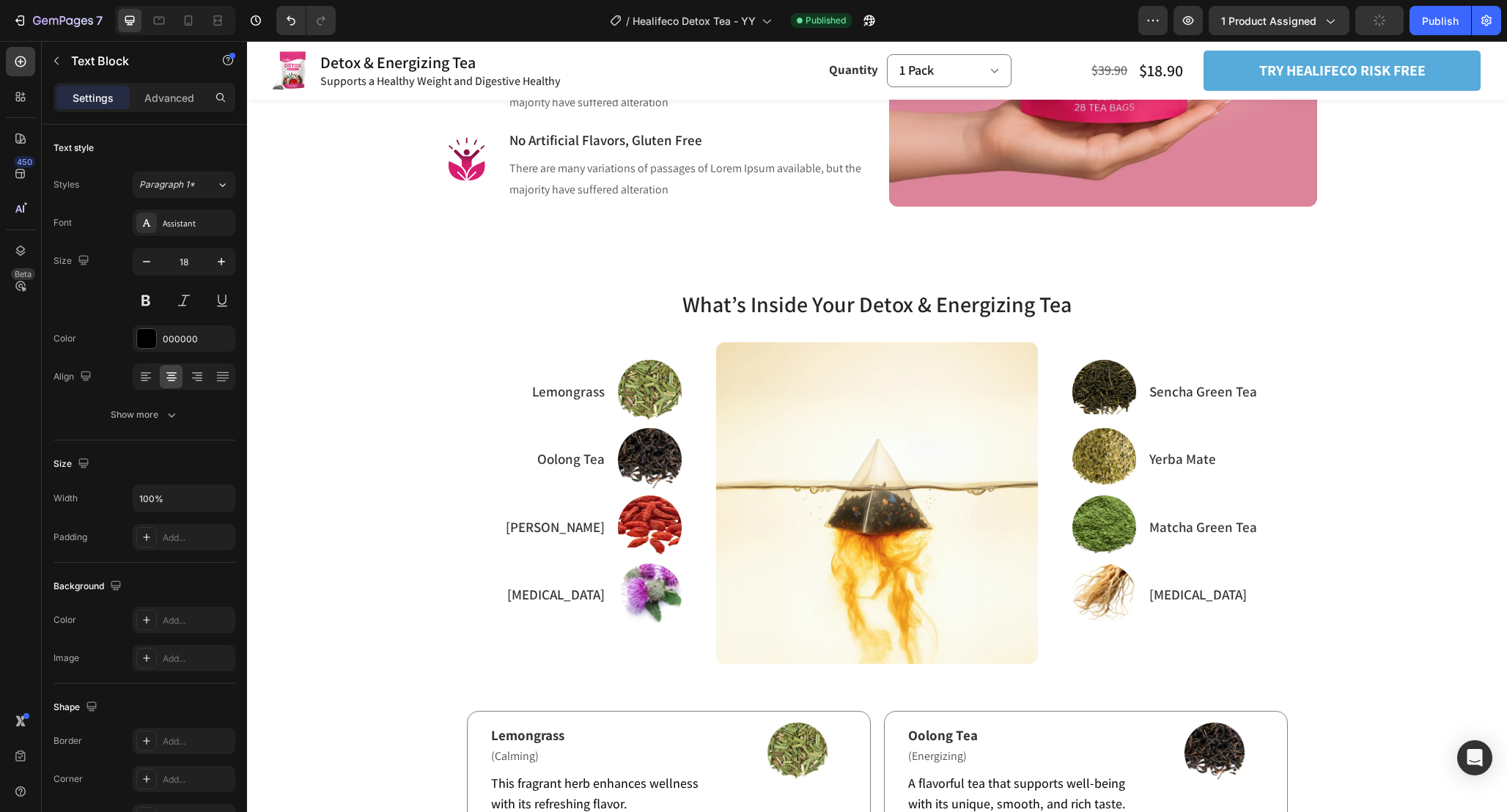
scroll to position [971, 0]
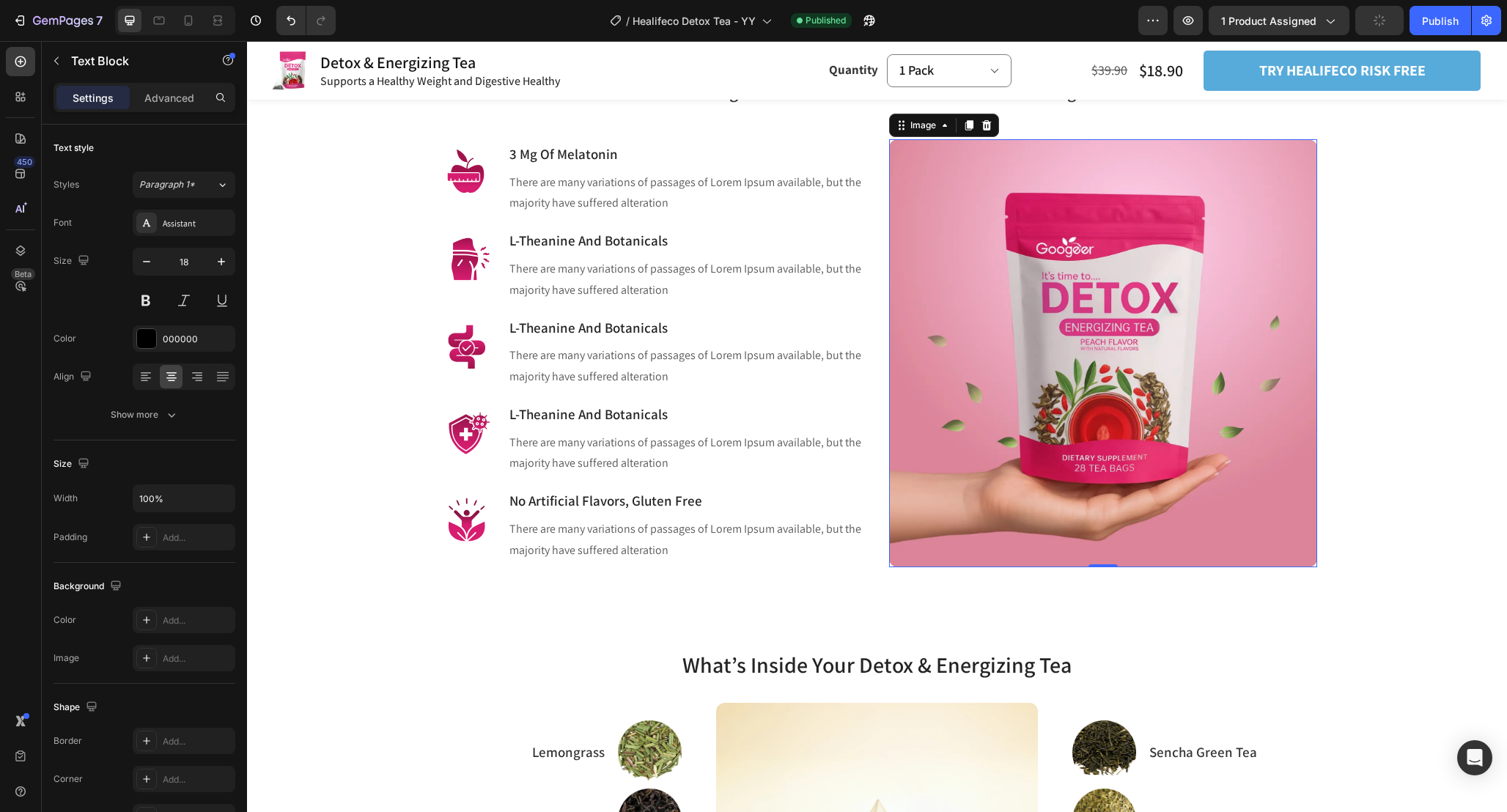
click at [1050, 414] on img at bounding box center [1103, 353] width 428 height 428
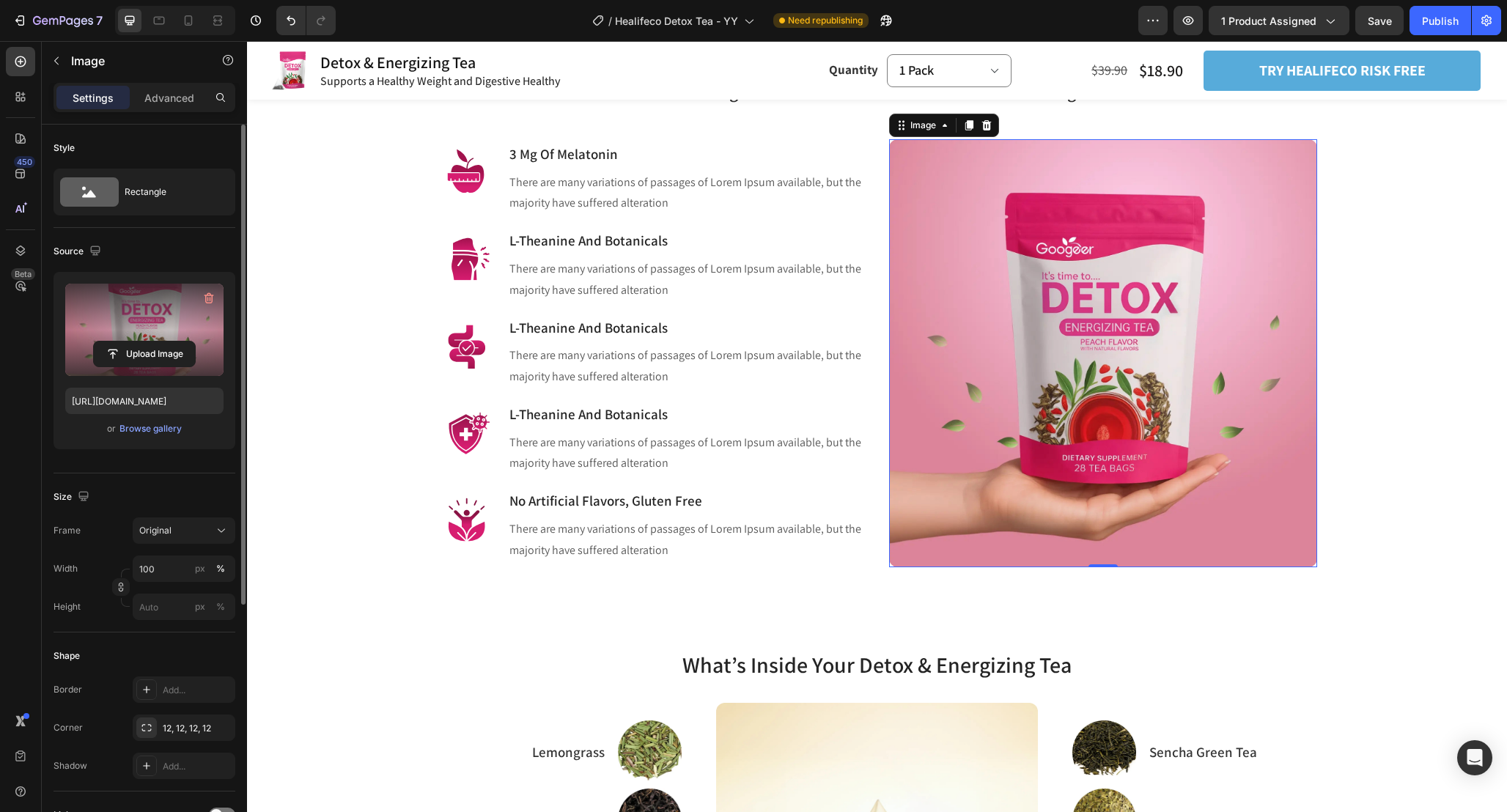
click at [135, 318] on label at bounding box center [144, 329] width 158 height 92
click at [135, 341] on input "file" at bounding box center [144, 354] width 101 height 25
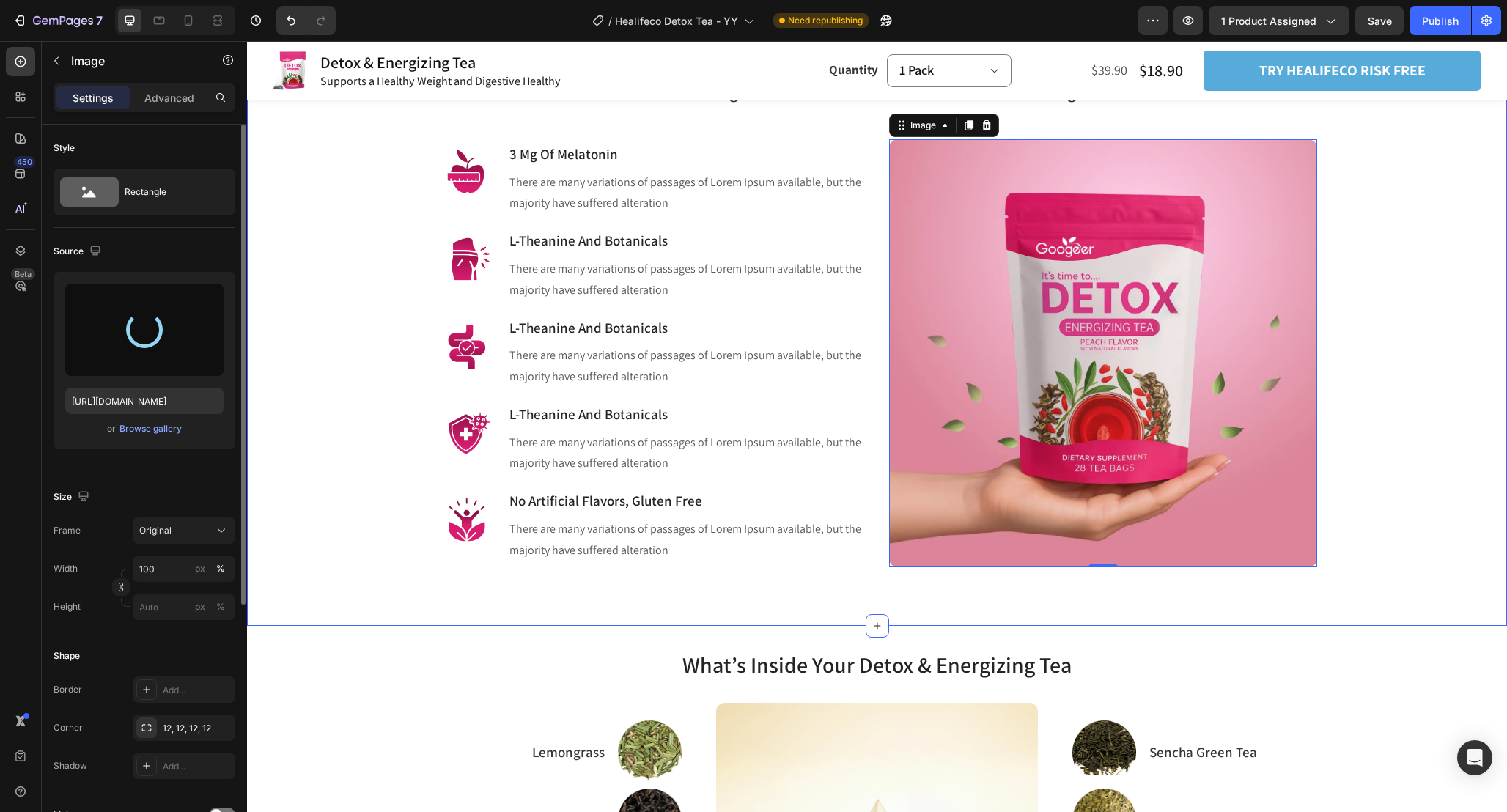
type input "https://cdn.shopify.com/s/files/1/0665/9355/4687/files/gempages_464015395364275…"
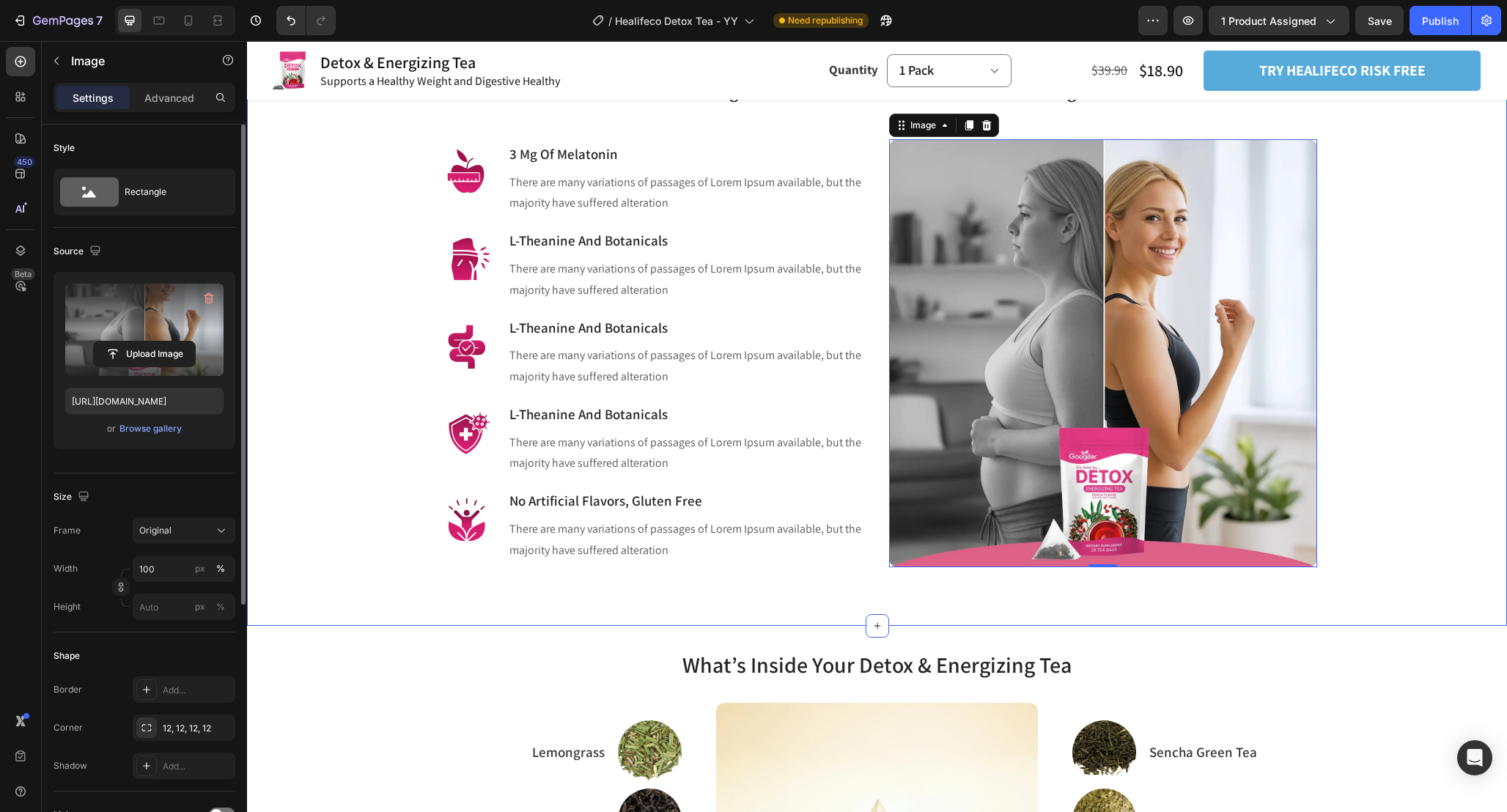
click at [1432, 358] on div "Pure Foot Care for Swelling and Fatigue Heading Row Relieve Swelling and Inflam…" at bounding box center [877, 295] width 1239 height 545
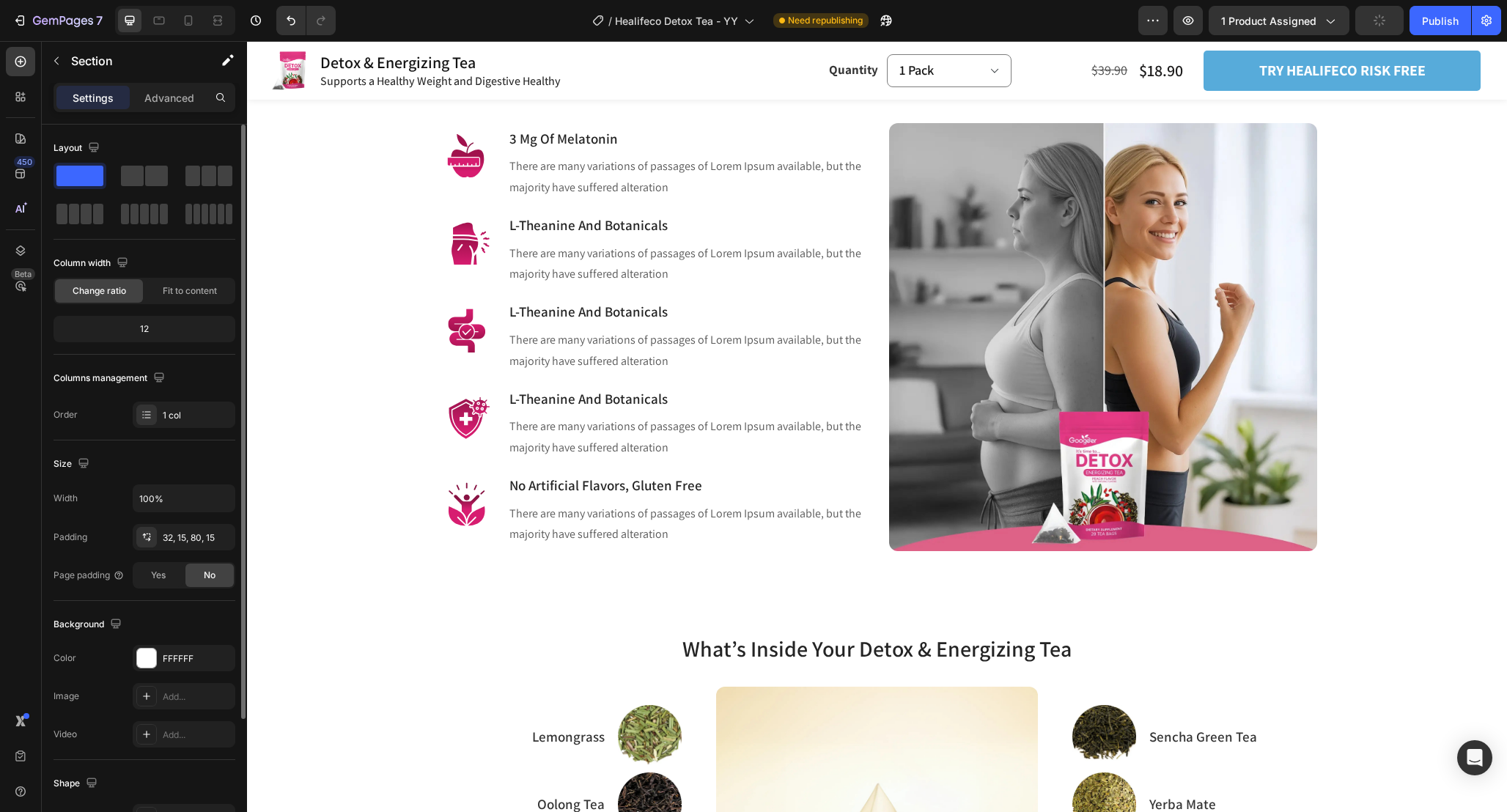
scroll to position [981, 0]
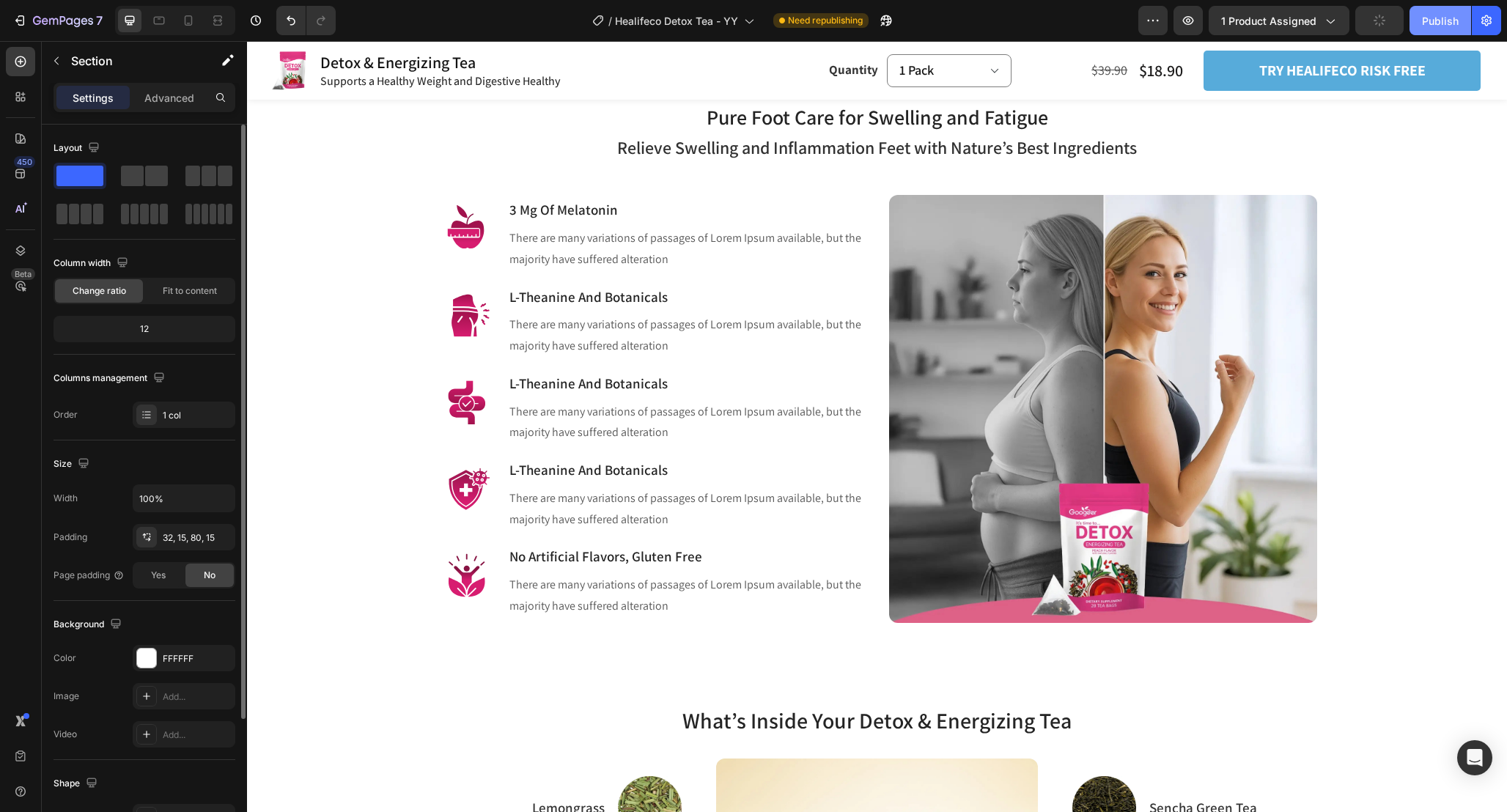
click at [1450, 24] on div "Publish" at bounding box center [1441, 20] width 37 height 15
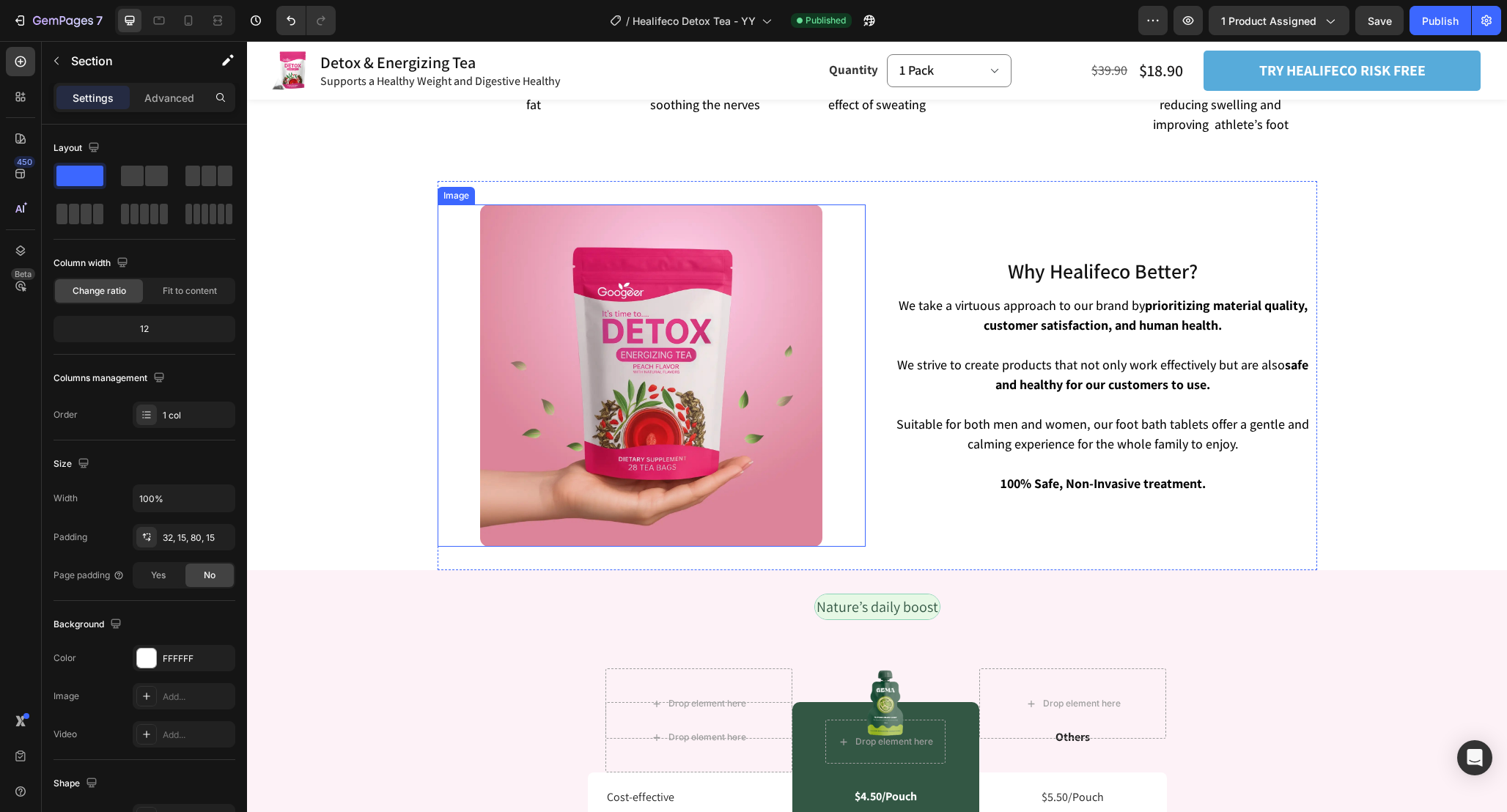
scroll to position [2740, 0]
click at [1443, 15] on div "Publish" at bounding box center [1441, 20] width 37 height 15
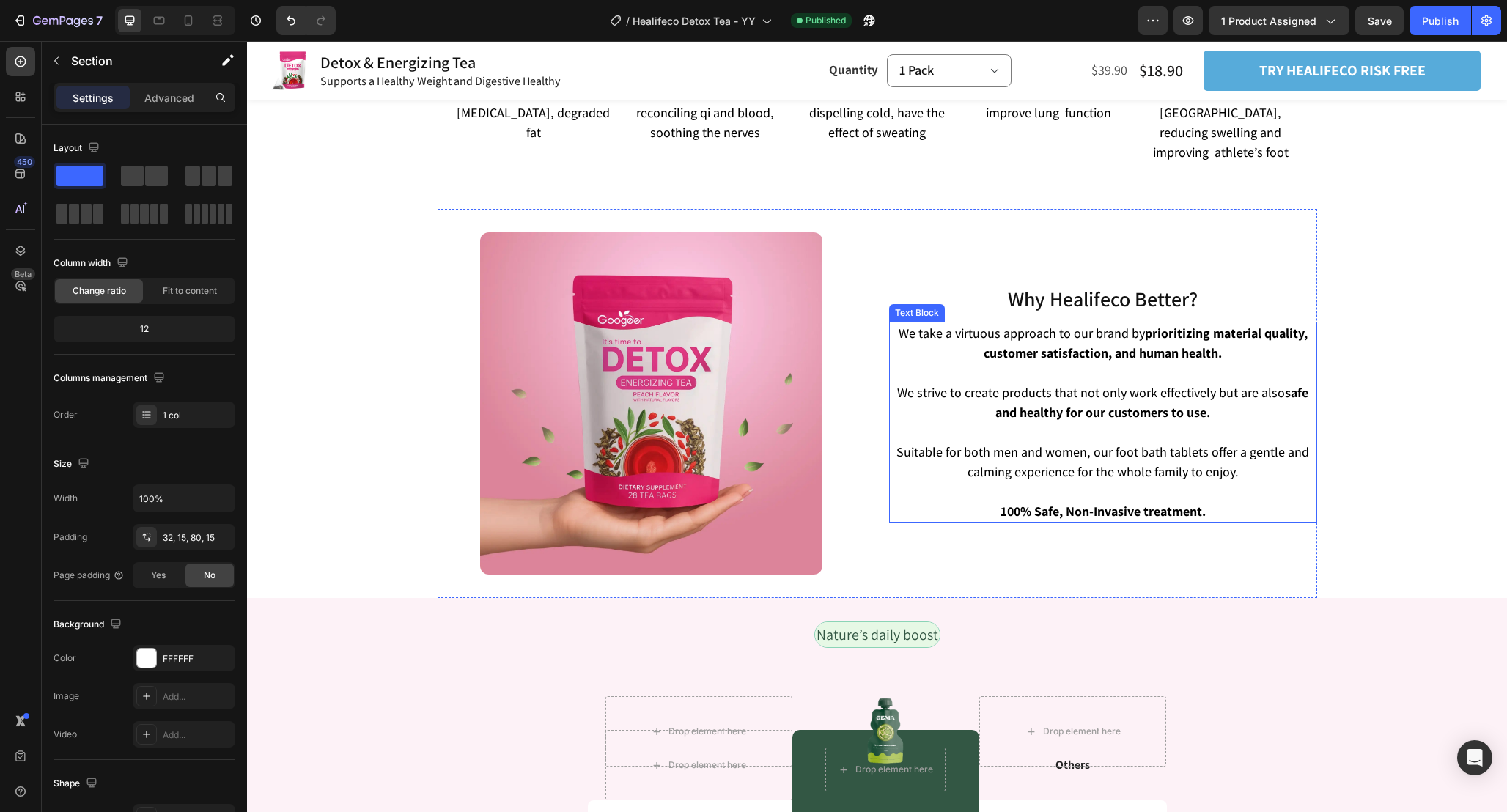
scroll to position [2696, 0]
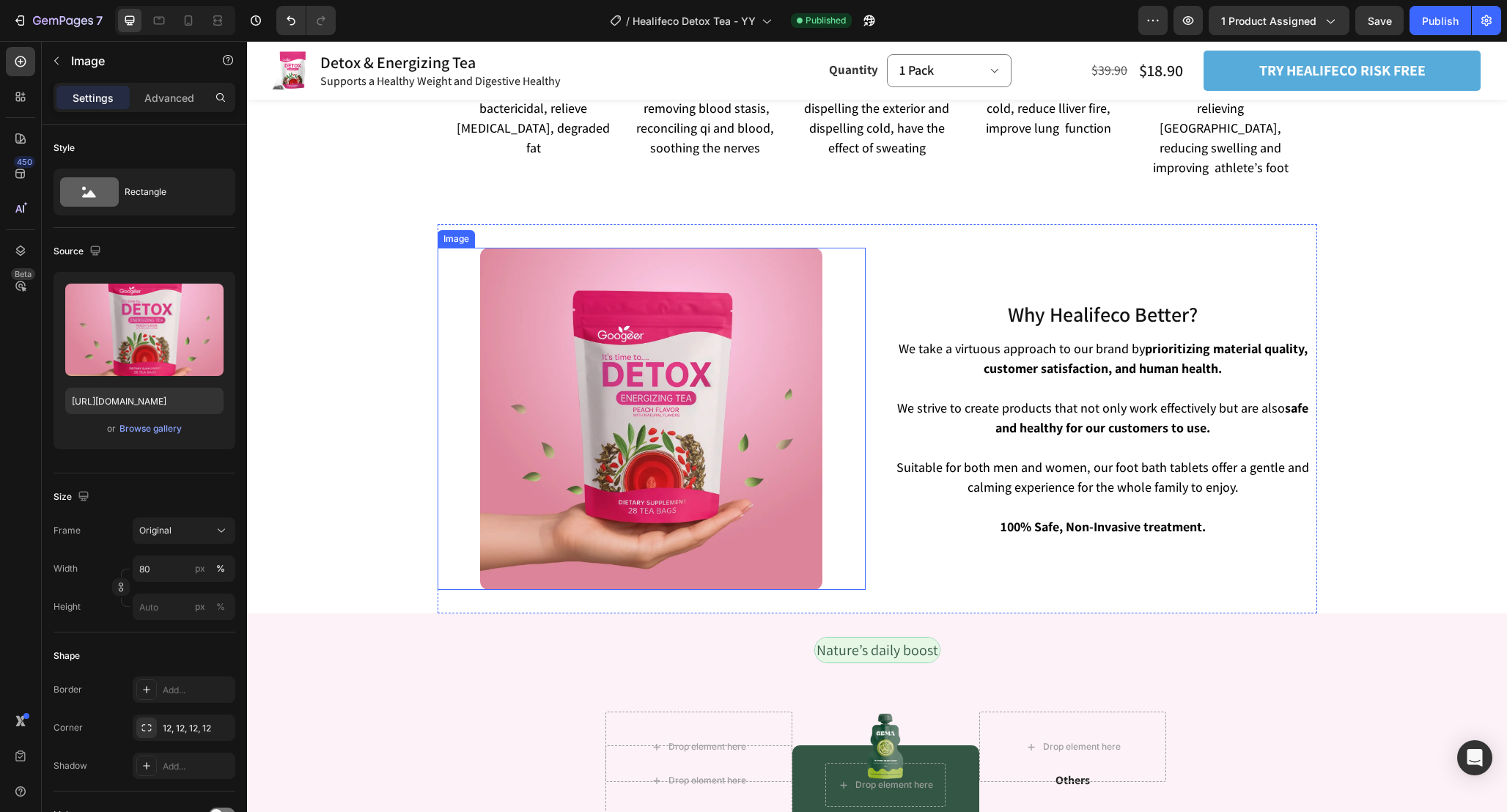
click at [702, 347] on img at bounding box center [651, 419] width 342 height 342
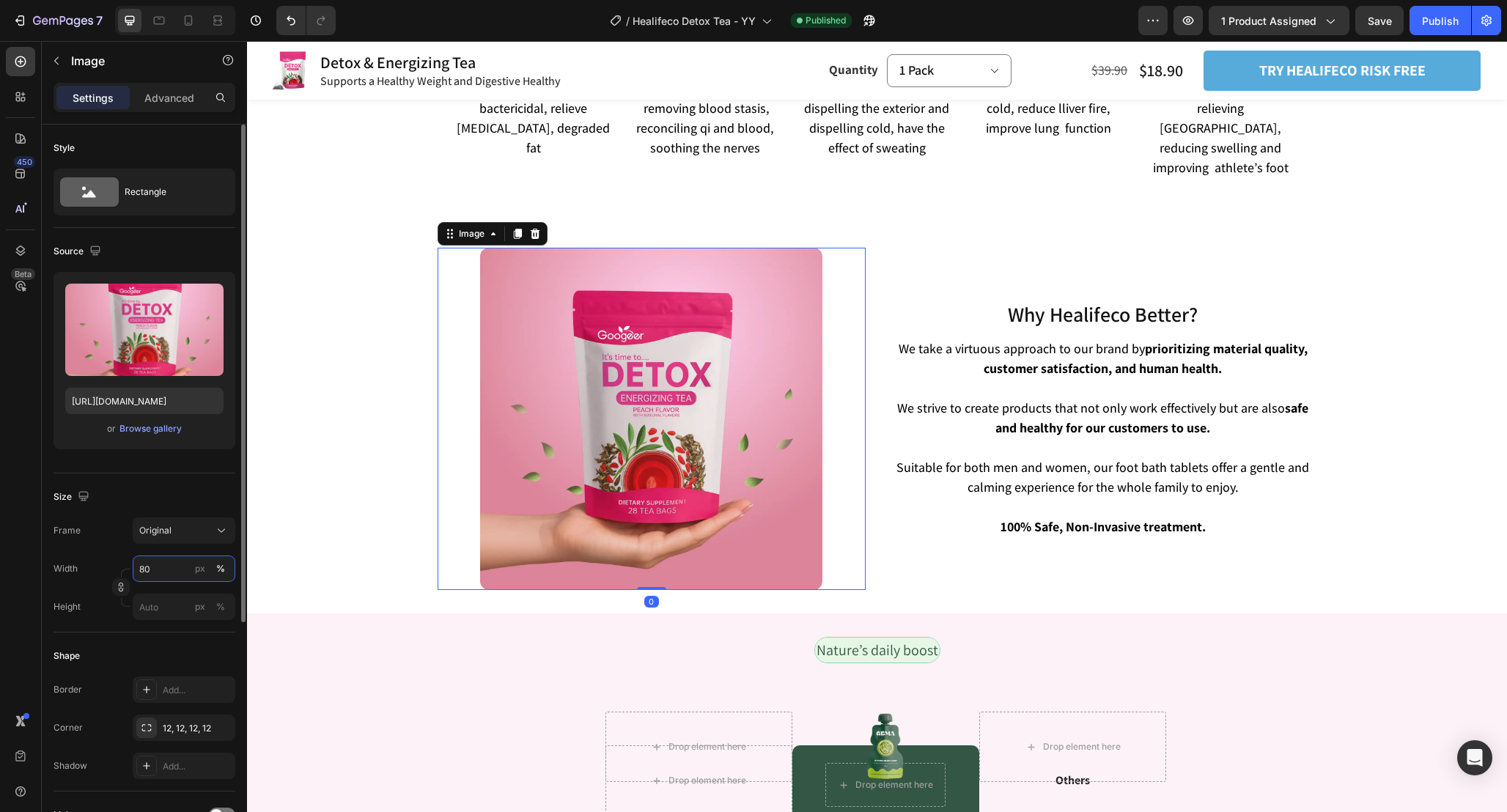
click at [173, 570] on input "80" at bounding box center [184, 568] width 103 height 26
click at [874, 322] on div "Why Healifeco Better? Heading Why Healifeco Better? Heading We take a virtuous …" at bounding box center [877, 419] width 879 height 389
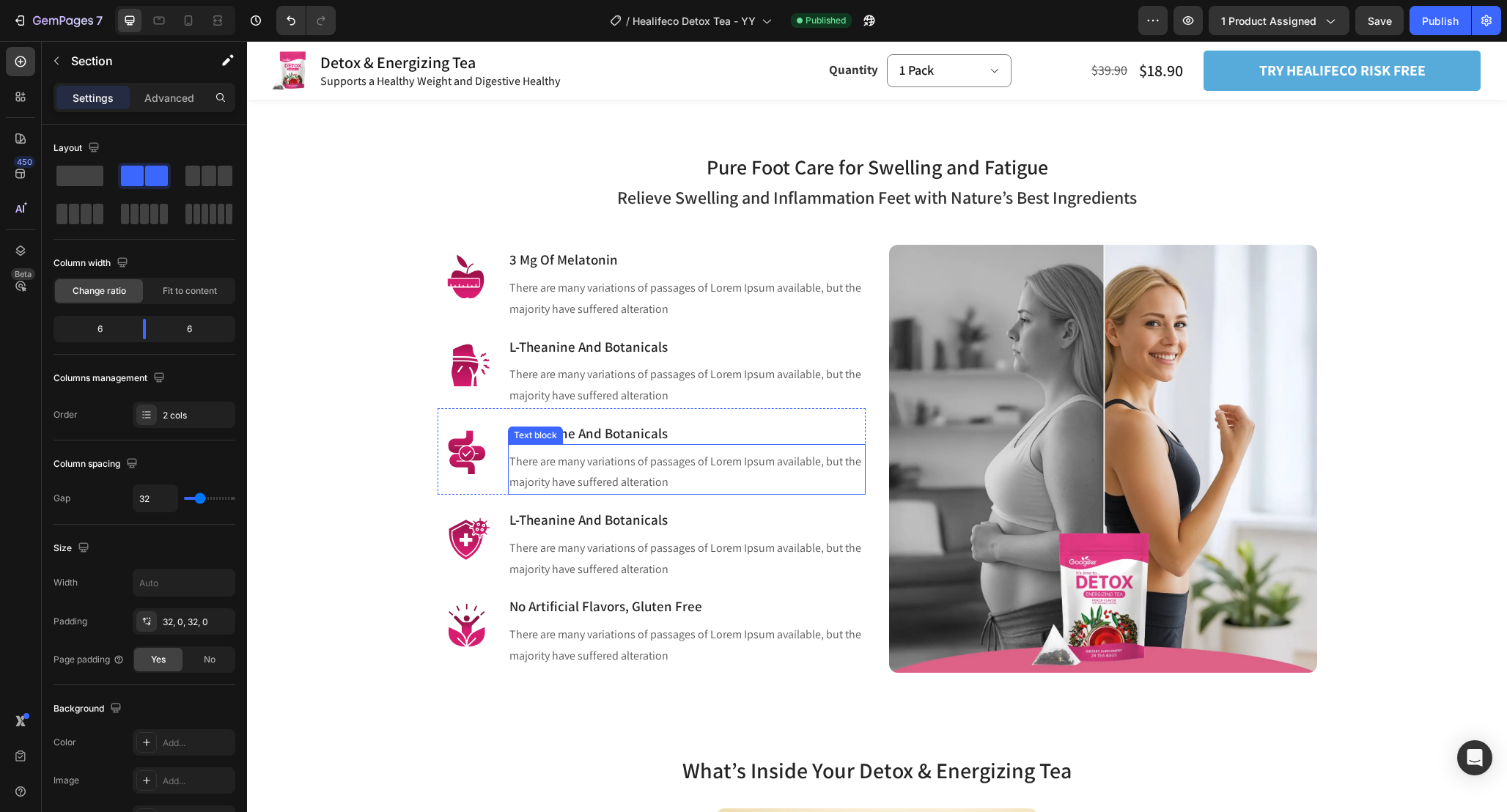
scroll to position [928, 0]
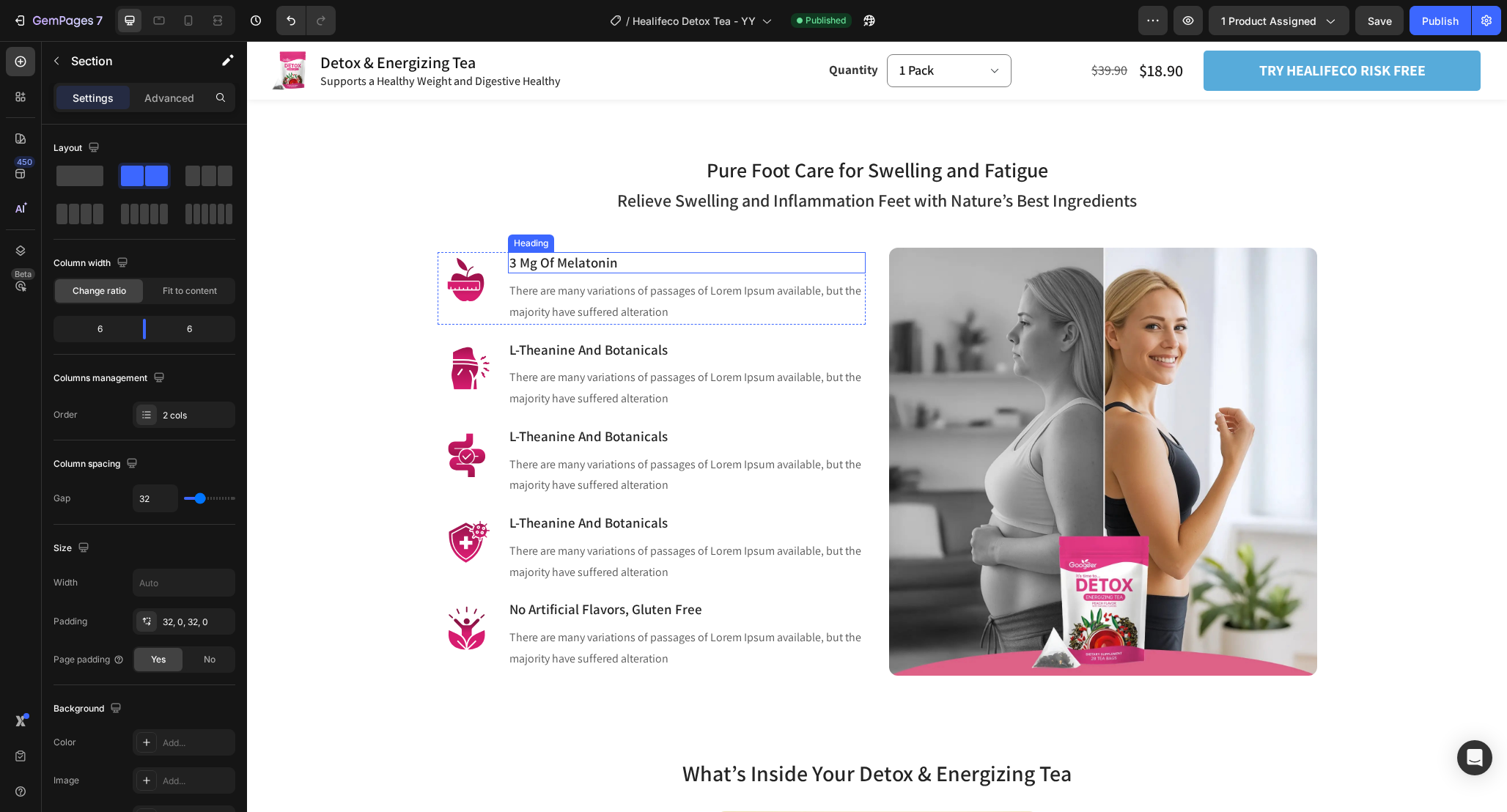
click at [599, 261] on p "3 Mg Of Melatonin" at bounding box center [687, 262] width 355 height 18
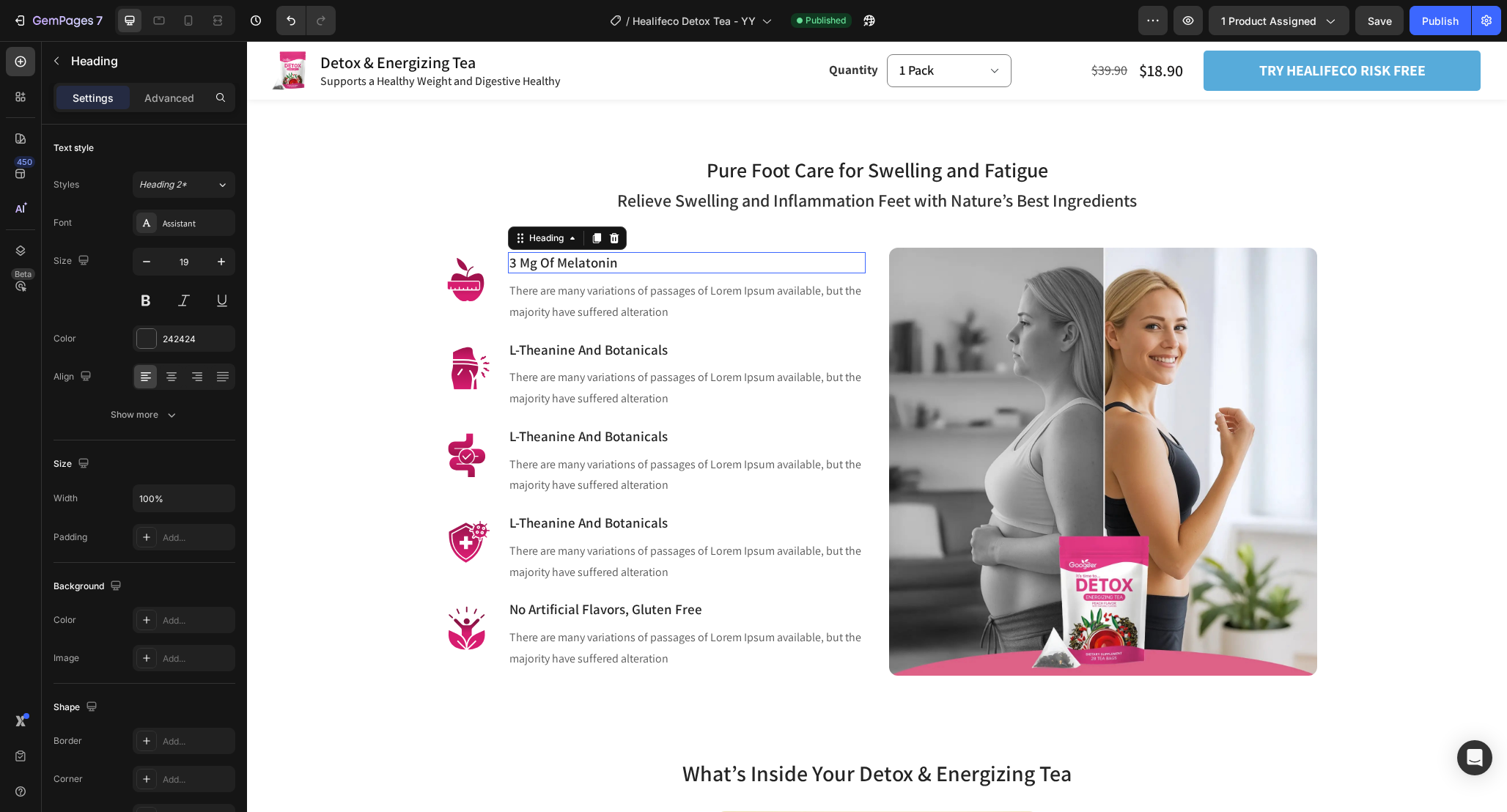
click at [599, 261] on p "3 Mg Of Melatonin" at bounding box center [687, 262] width 355 height 18
click at [600, 355] on p "L-Theanine And Botanicals" at bounding box center [687, 349] width 355 height 18
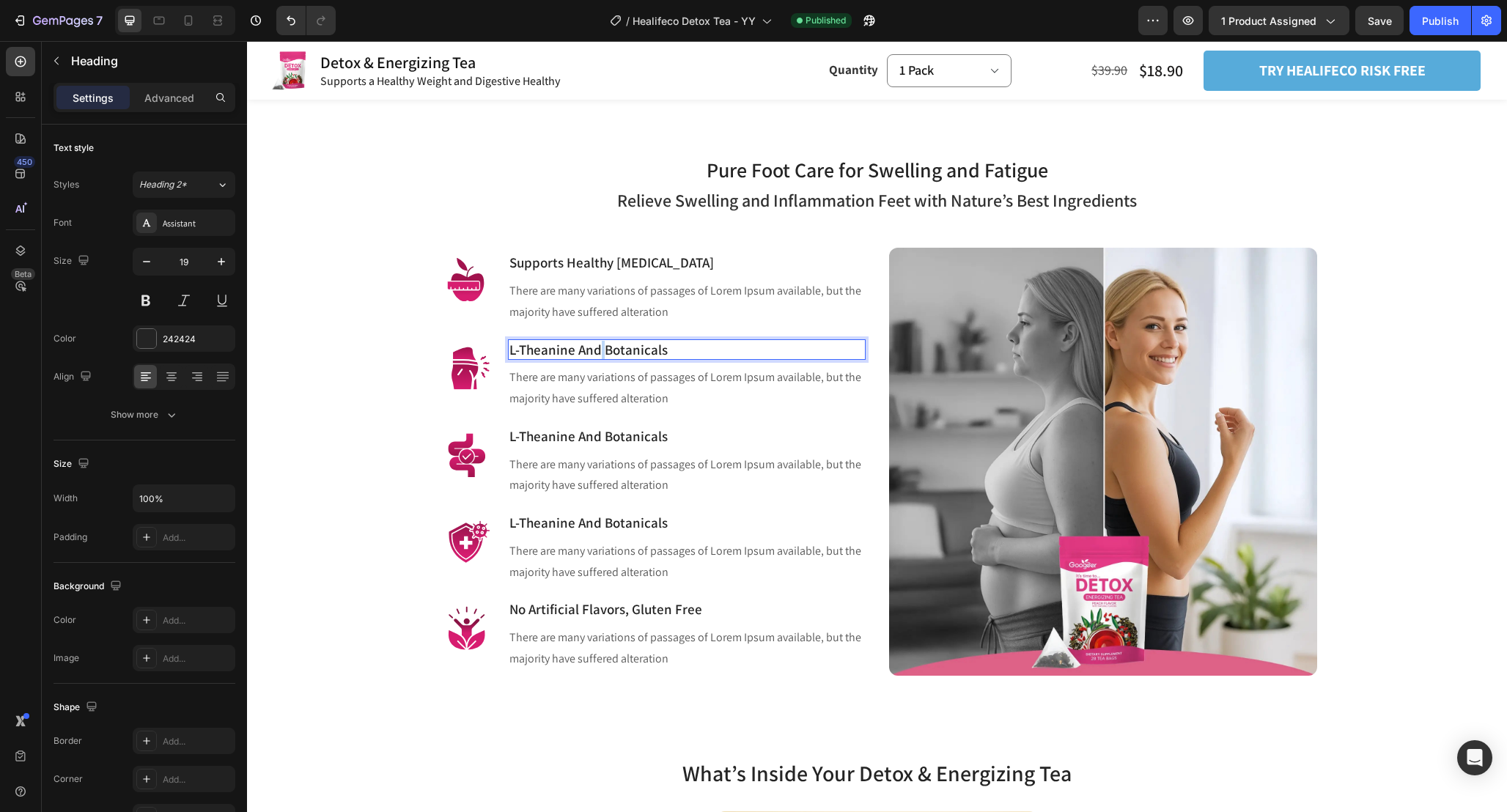
click at [600, 355] on p "L-Theanine And Botanicals" at bounding box center [687, 349] width 355 height 18
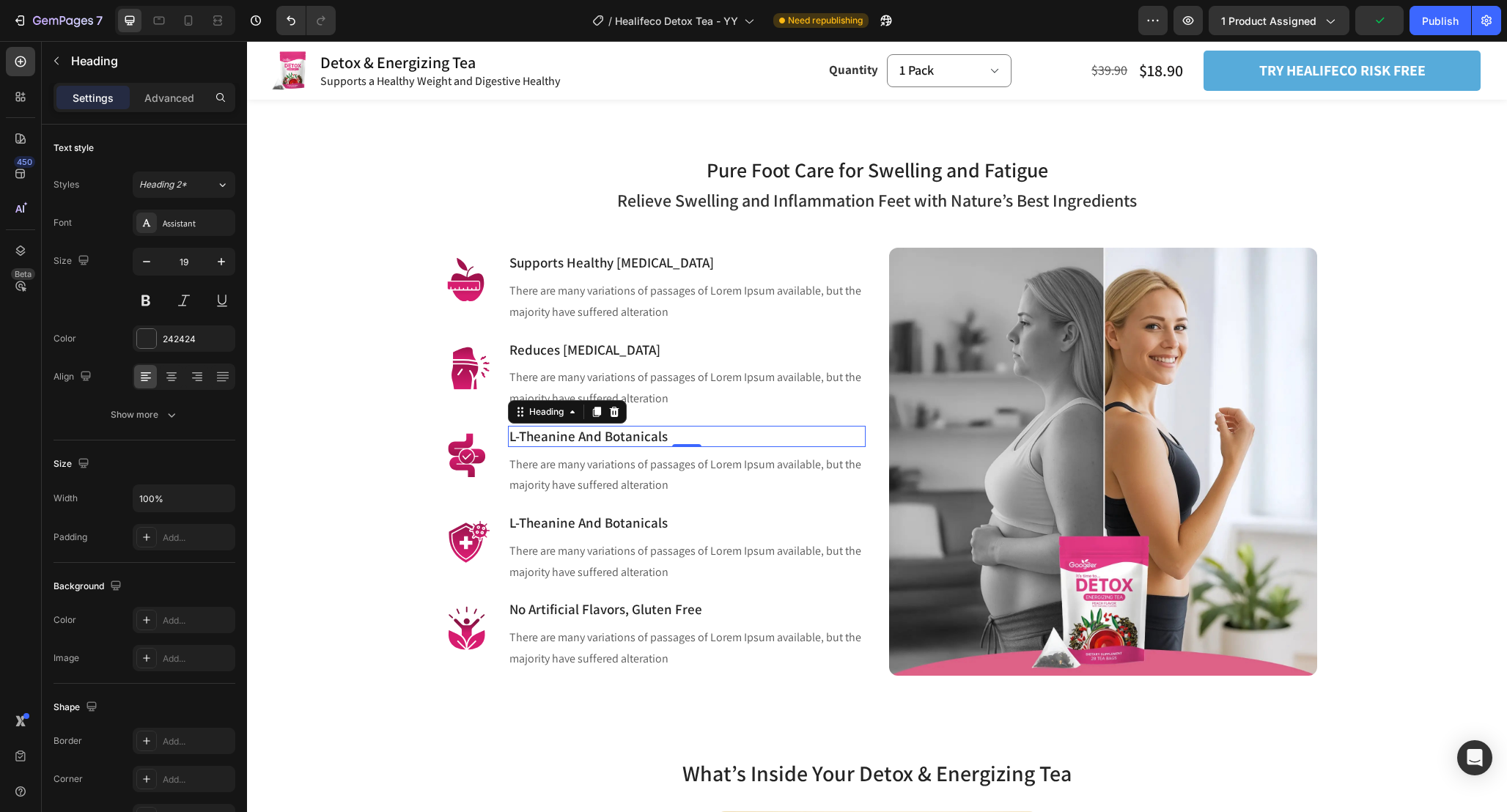
click at [634, 436] on p "L-Theanine And Botanicals" at bounding box center [687, 436] width 355 height 18
copy p "Eases Menopausal Symptoms"
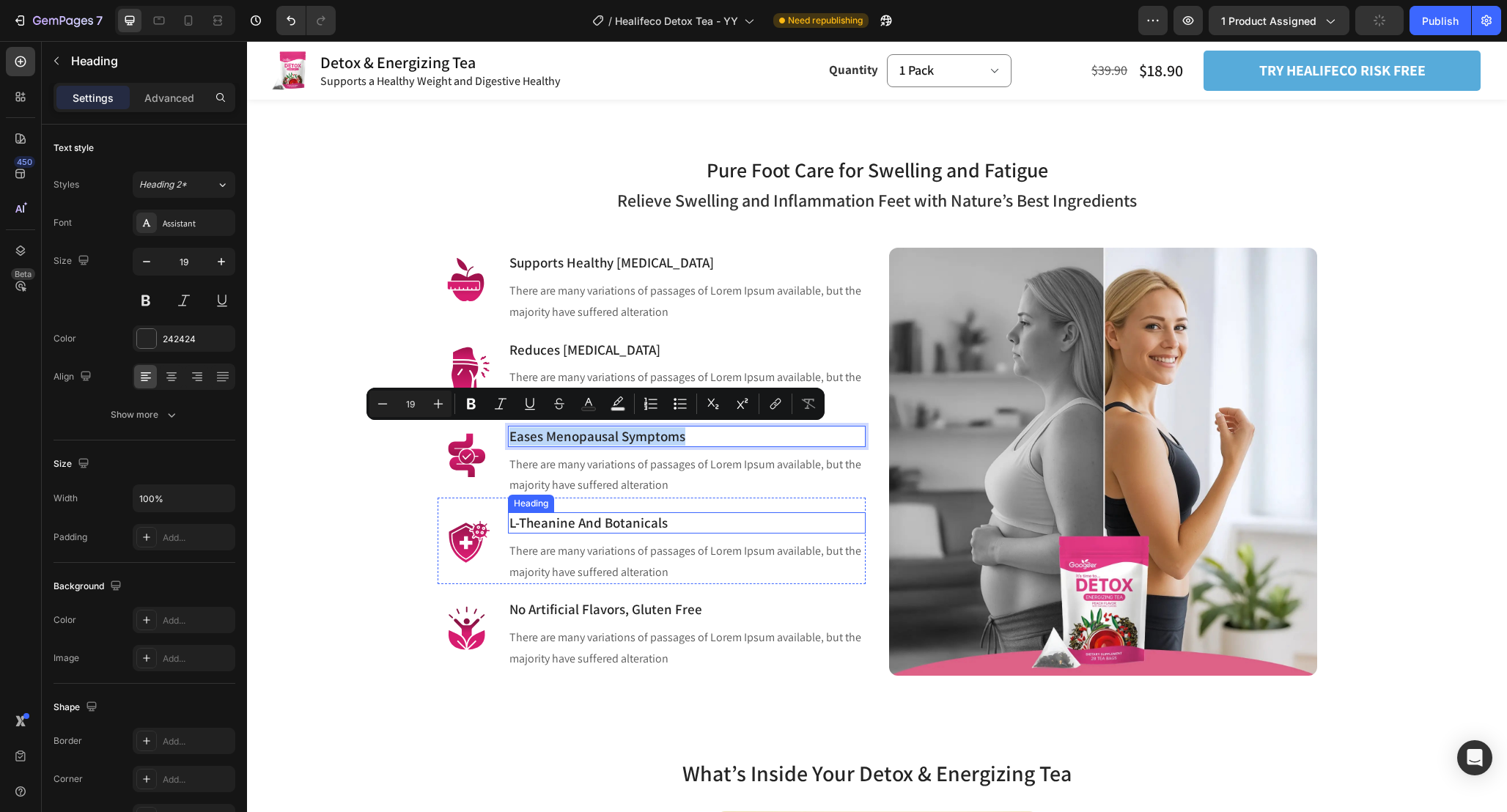
click at [634, 523] on p "L-Theanine And Botanicals" at bounding box center [687, 523] width 355 height 18
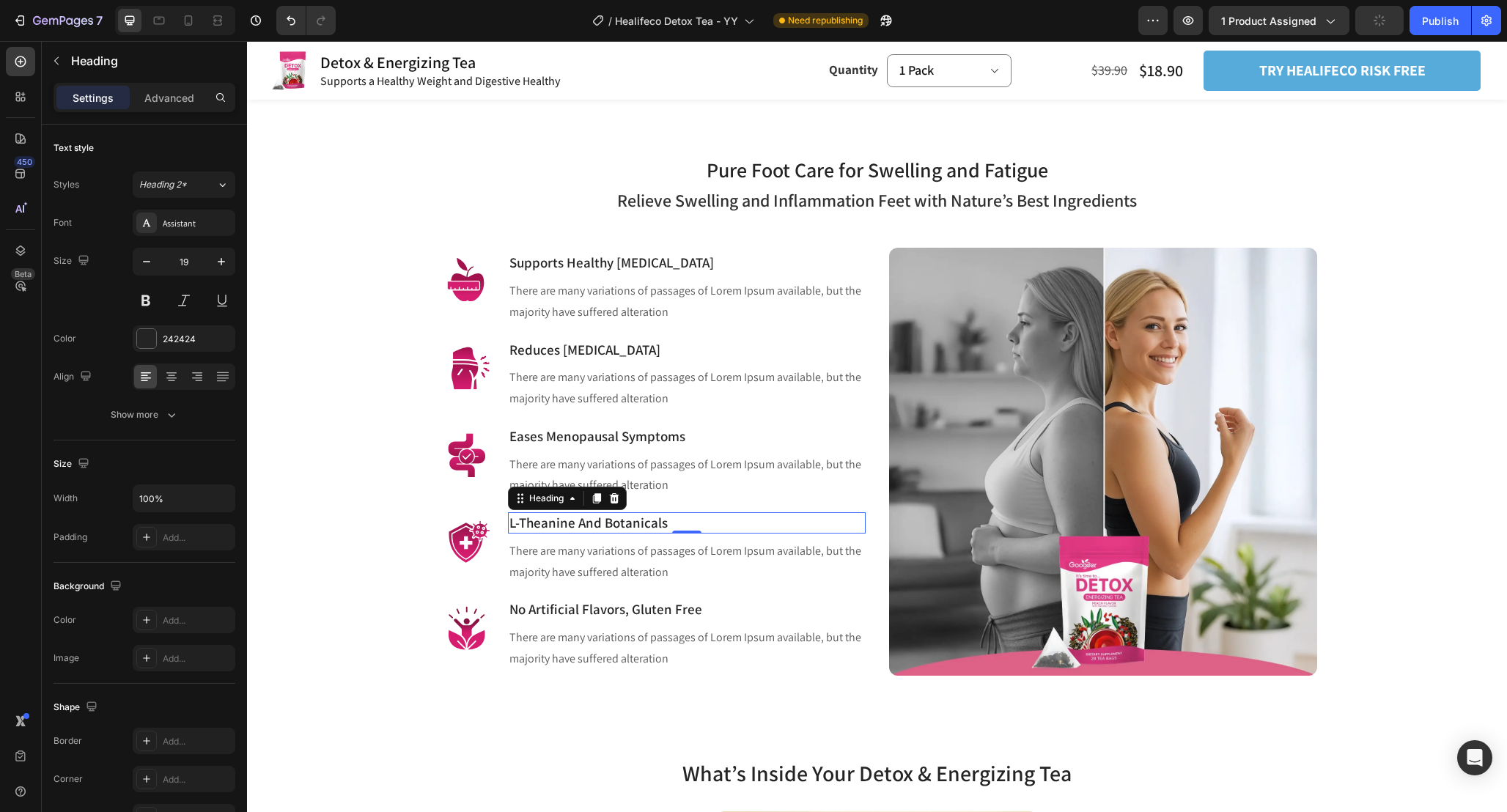
click at [634, 523] on p "L-Theanine And Botanicals" at bounding box center [687, 523] width 355 height 18
click at [594, 609] on p "No Artificial Flavors, Gluten Free" at bounding box center [687, 609] width 355 height 18
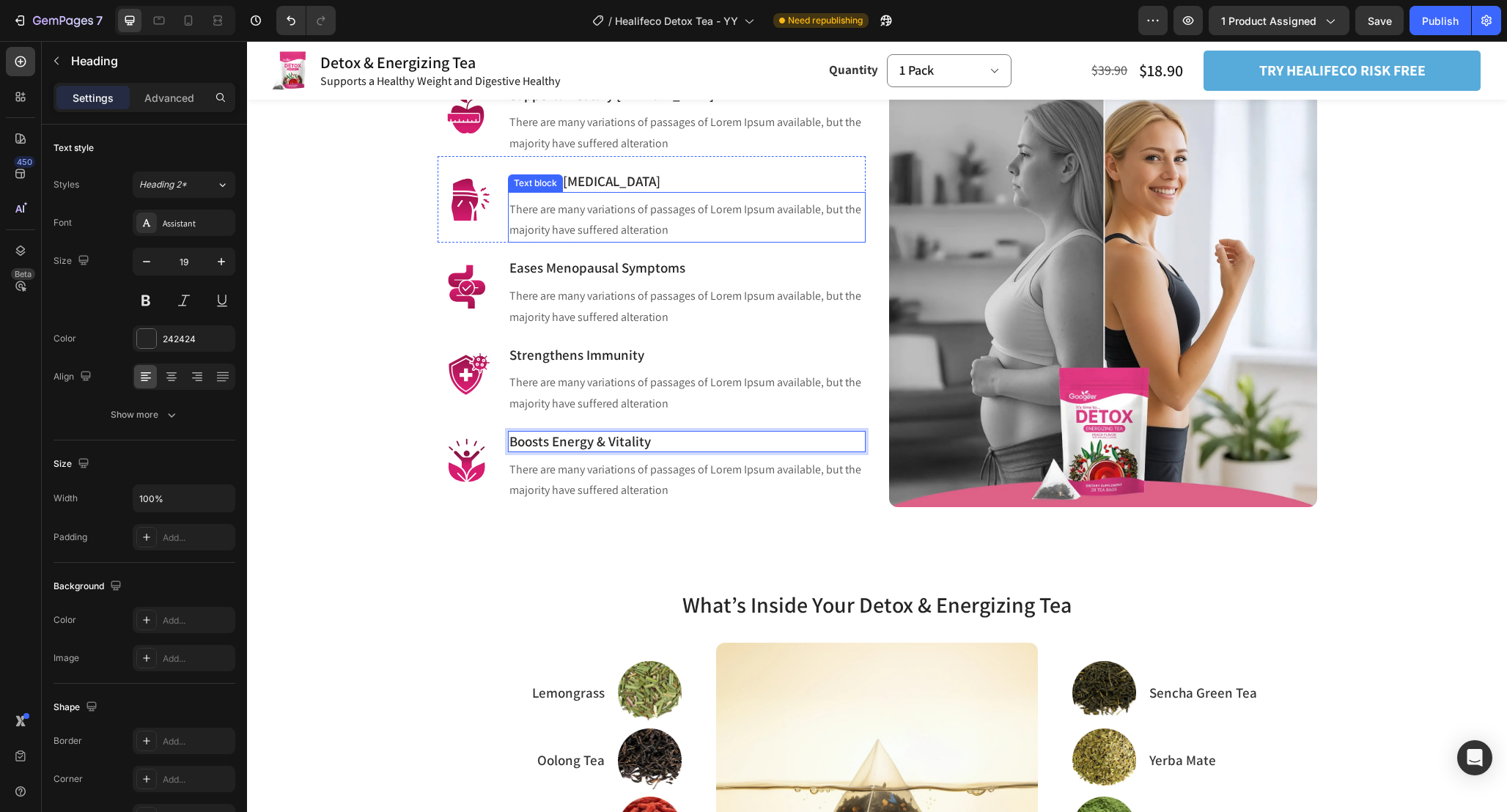
scroll to position [1097, 0]
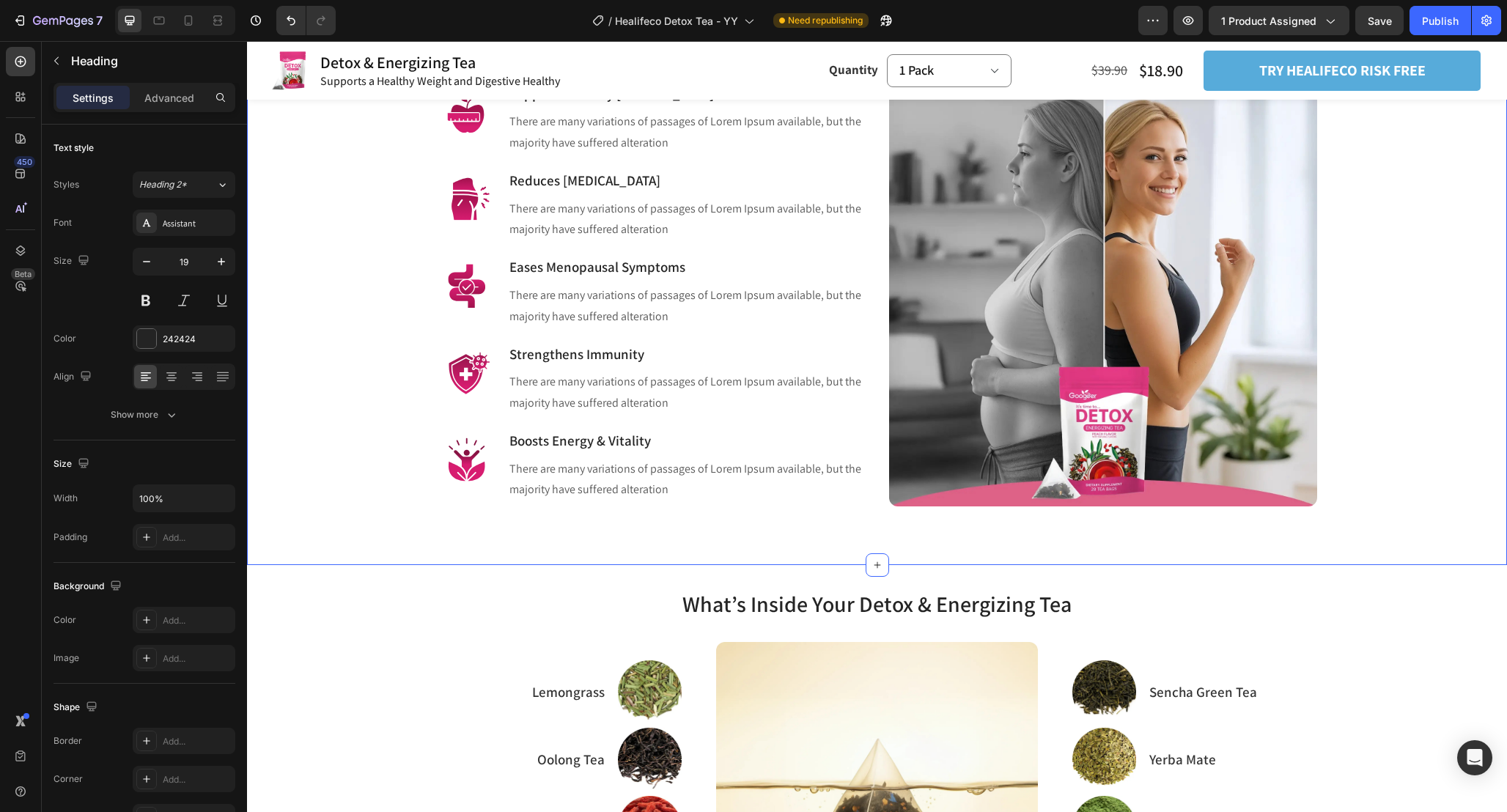
click at [896, 552] on div "Pure Foot Care for Swelling and Fatigue Heading Row Relieve Swelling and Inflam…" at bounding box center [878, 251] width 1261 height 627
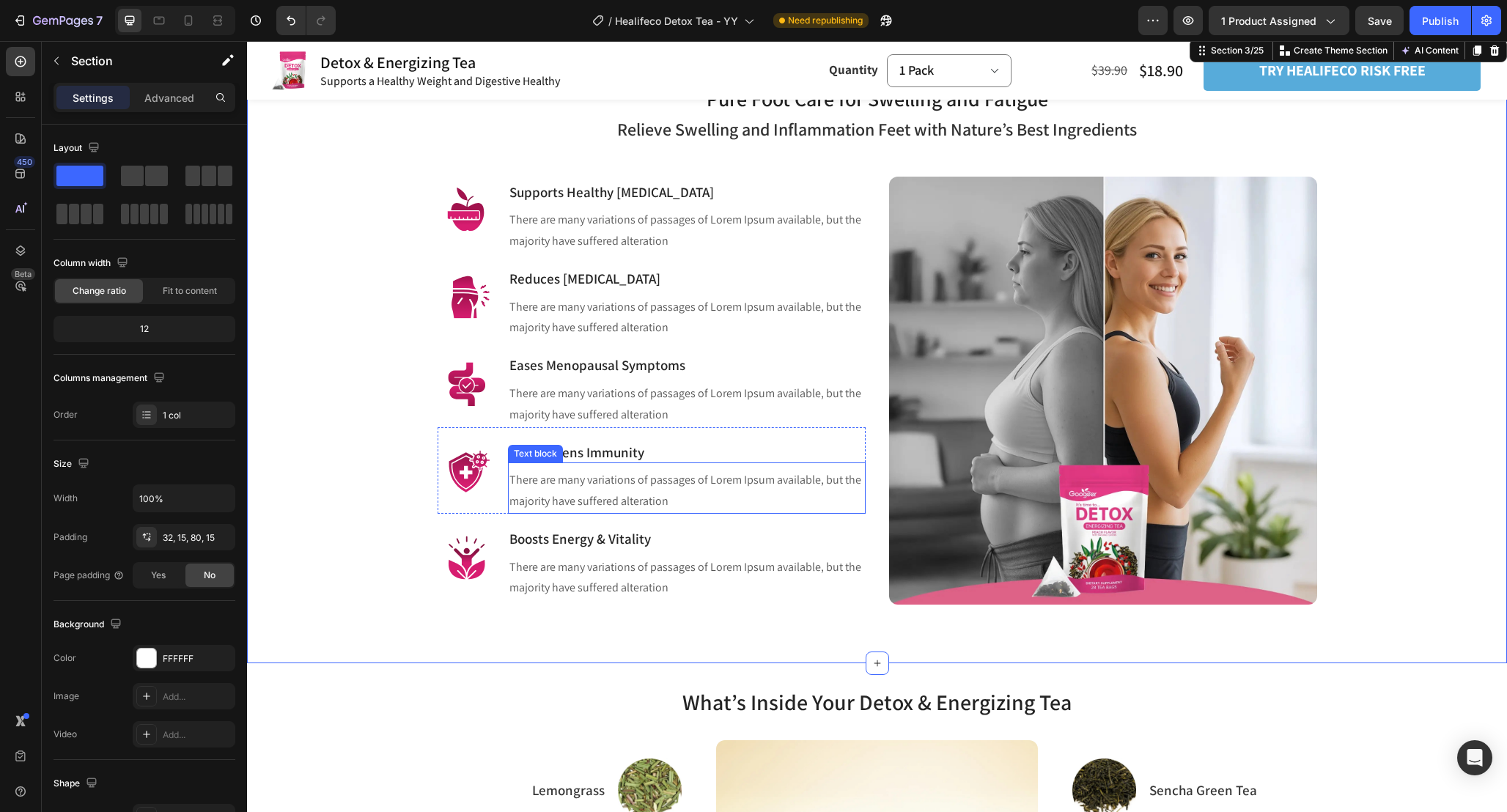
scroll to position [1002, 0]
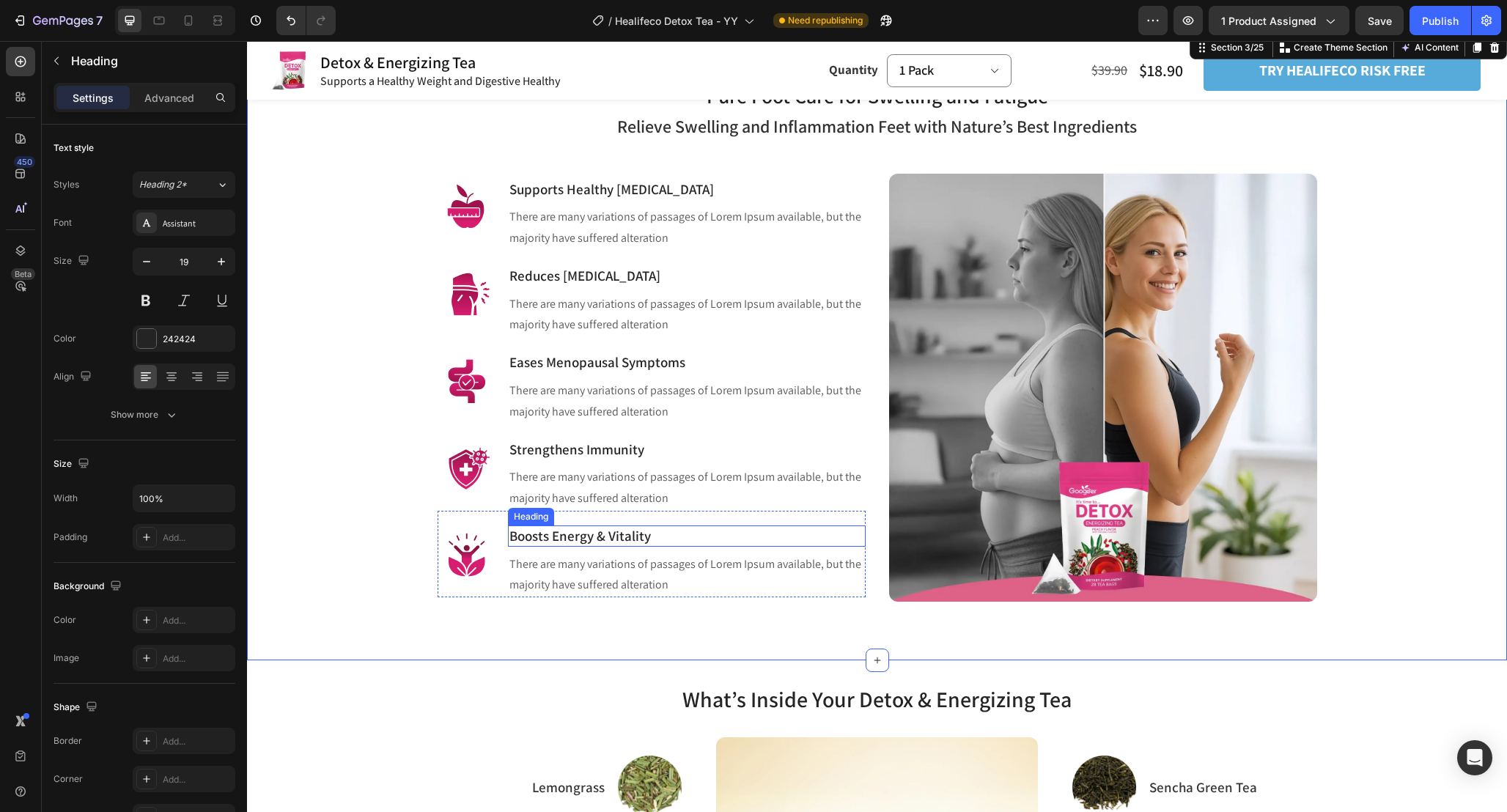
click at [673, 536] on p "Boosts Energy & Vitality" at bounding box center [687, 536] width 355 height 18
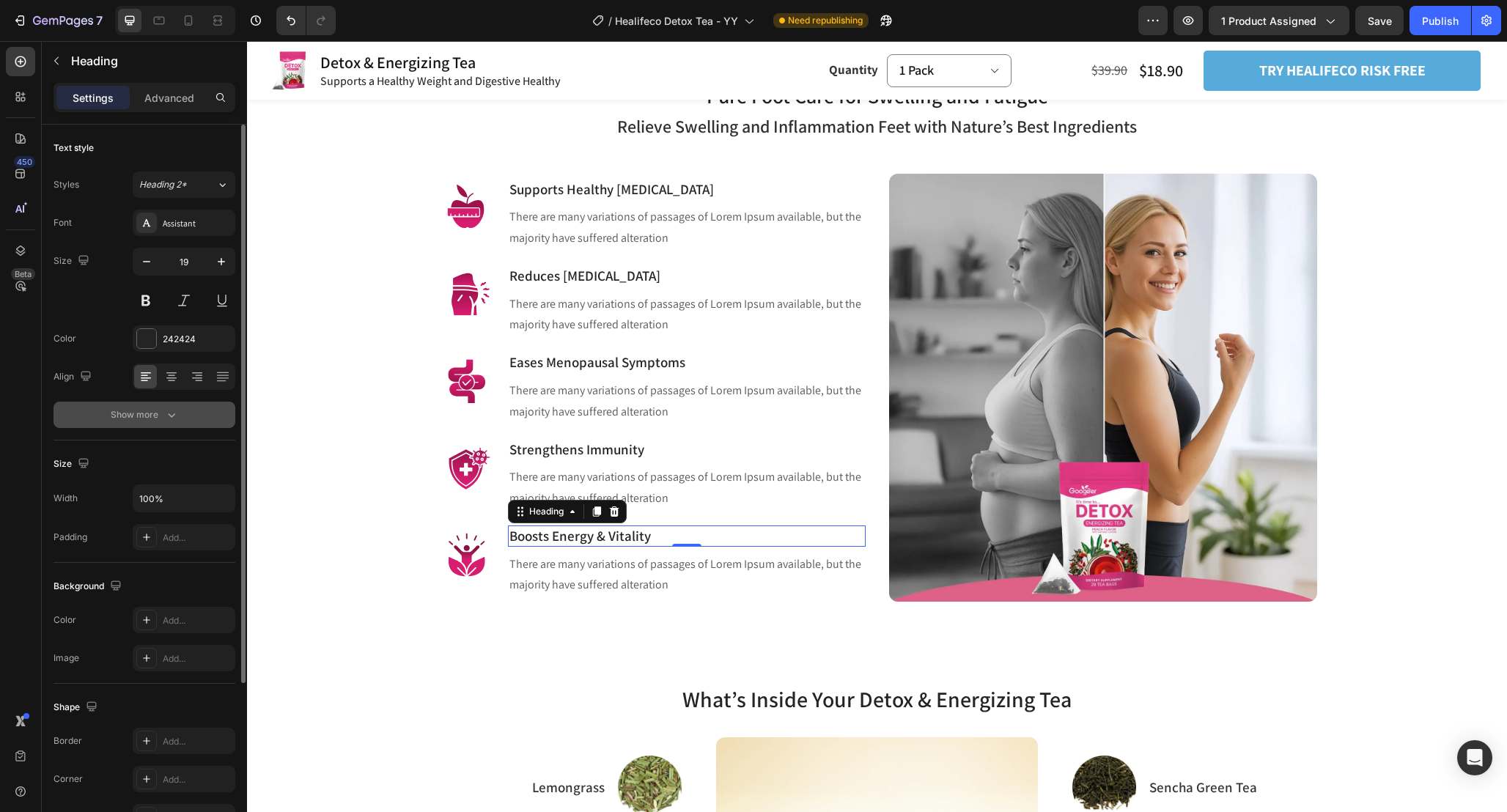
click at [182, 409] on button "Show more" at bounding box center [144, 414] width 182 height 26
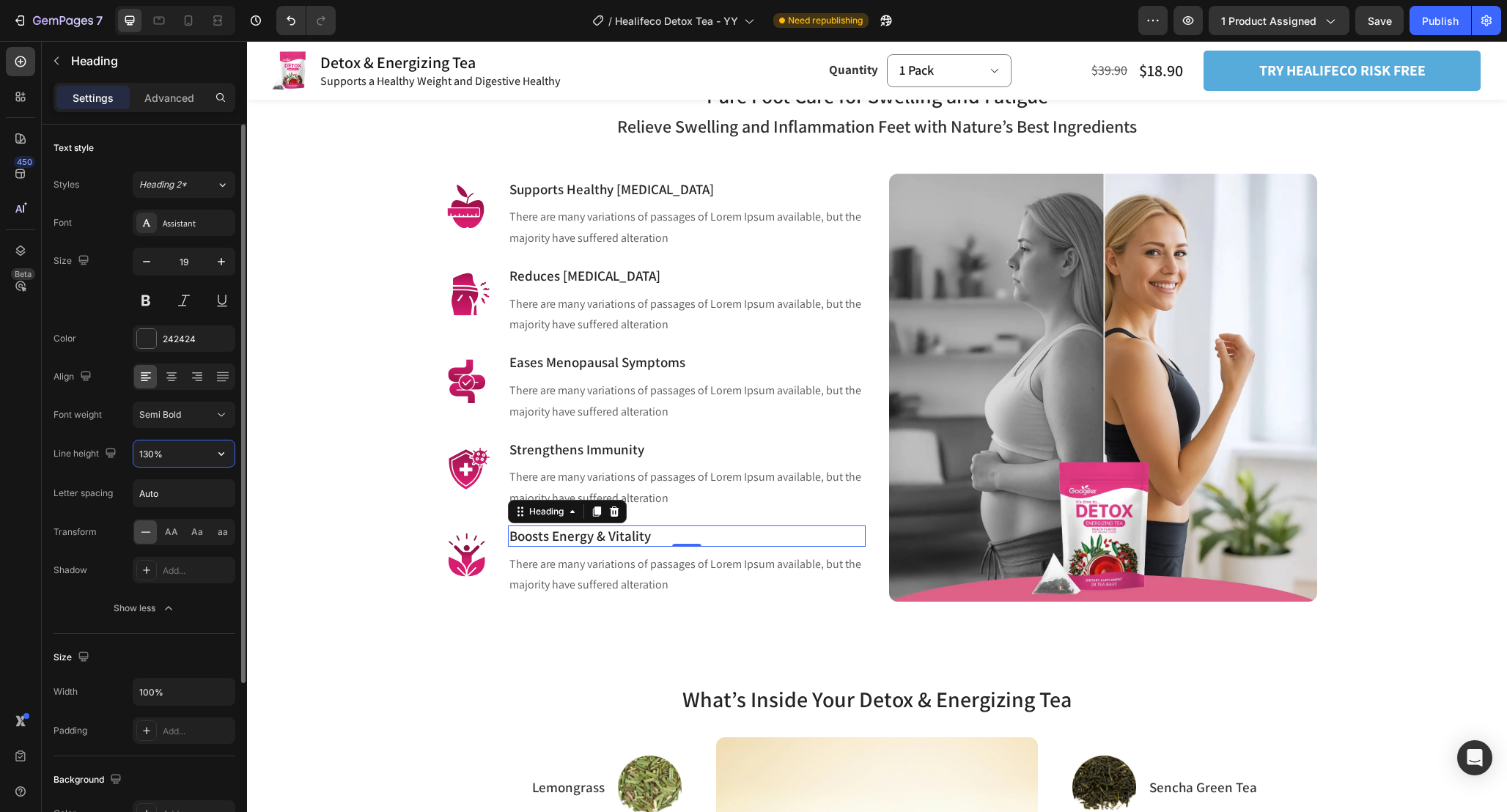
click at [206, 452] on input "130%" at bounding box center [184, 454] width 101 height 26
click at [232, 462] on button "button" at bounding box center [222, 454] width 26 height 26
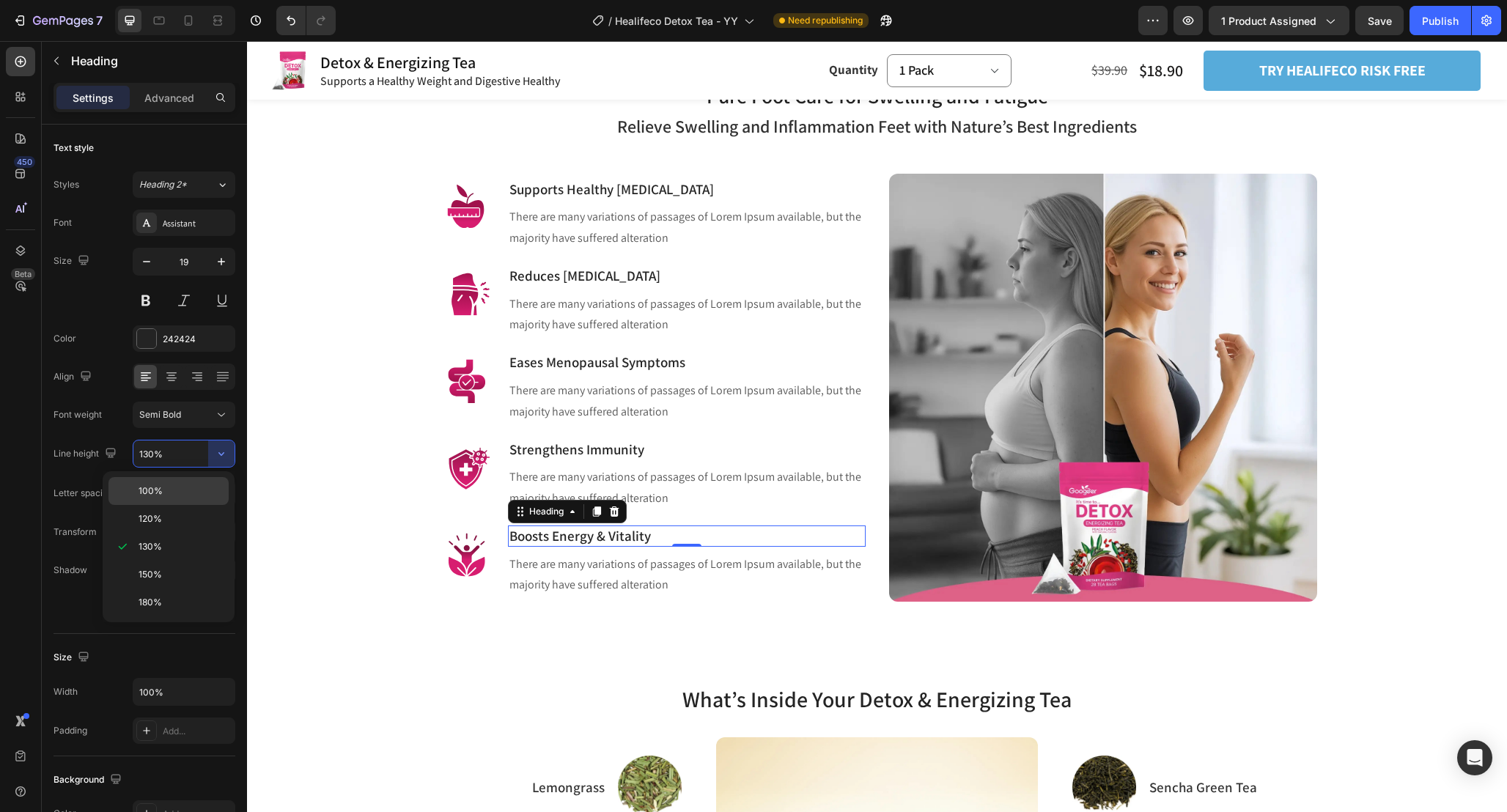
click at [195, 491] on p "100%" at bounding box center [180, 491] width 84 height 13
type input "100%"
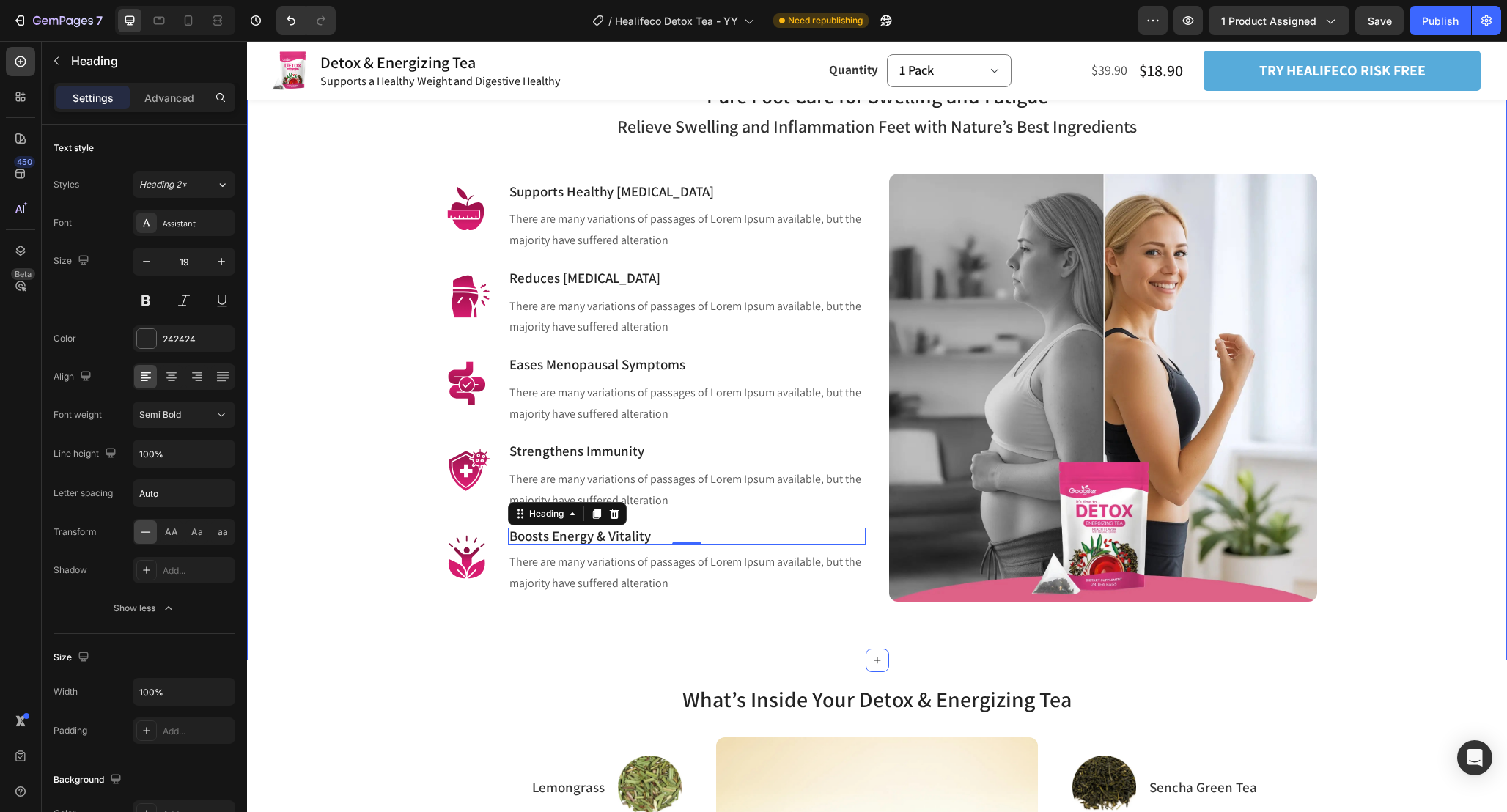
click at [644, 647] on div "Pure Foot Care for Swelling and Fatigue Heading Row Relieve Swelling and Inflam…" at bounding box center [878, 346] width 1261 height 627
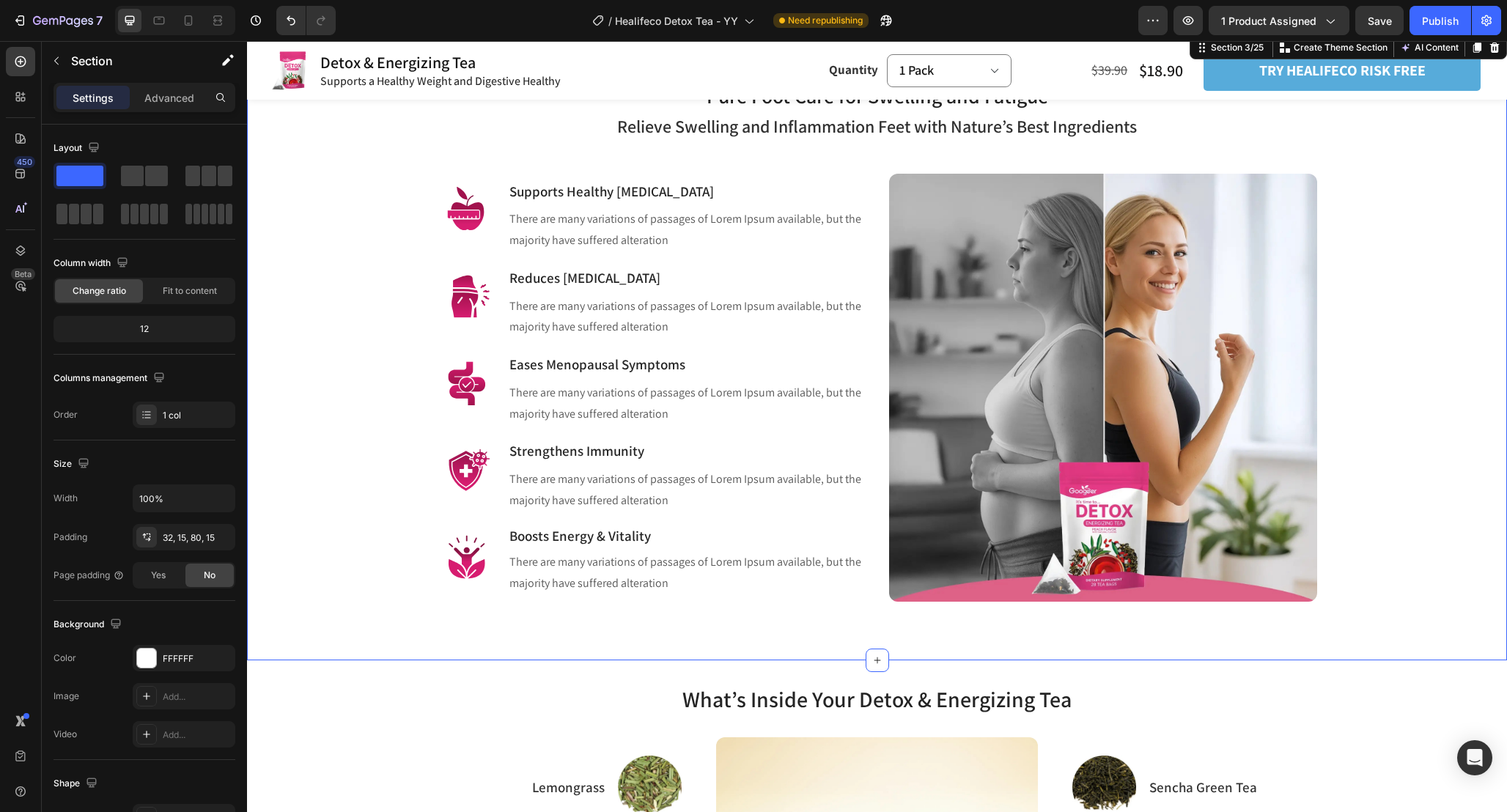
scroll to position [1042, 0]
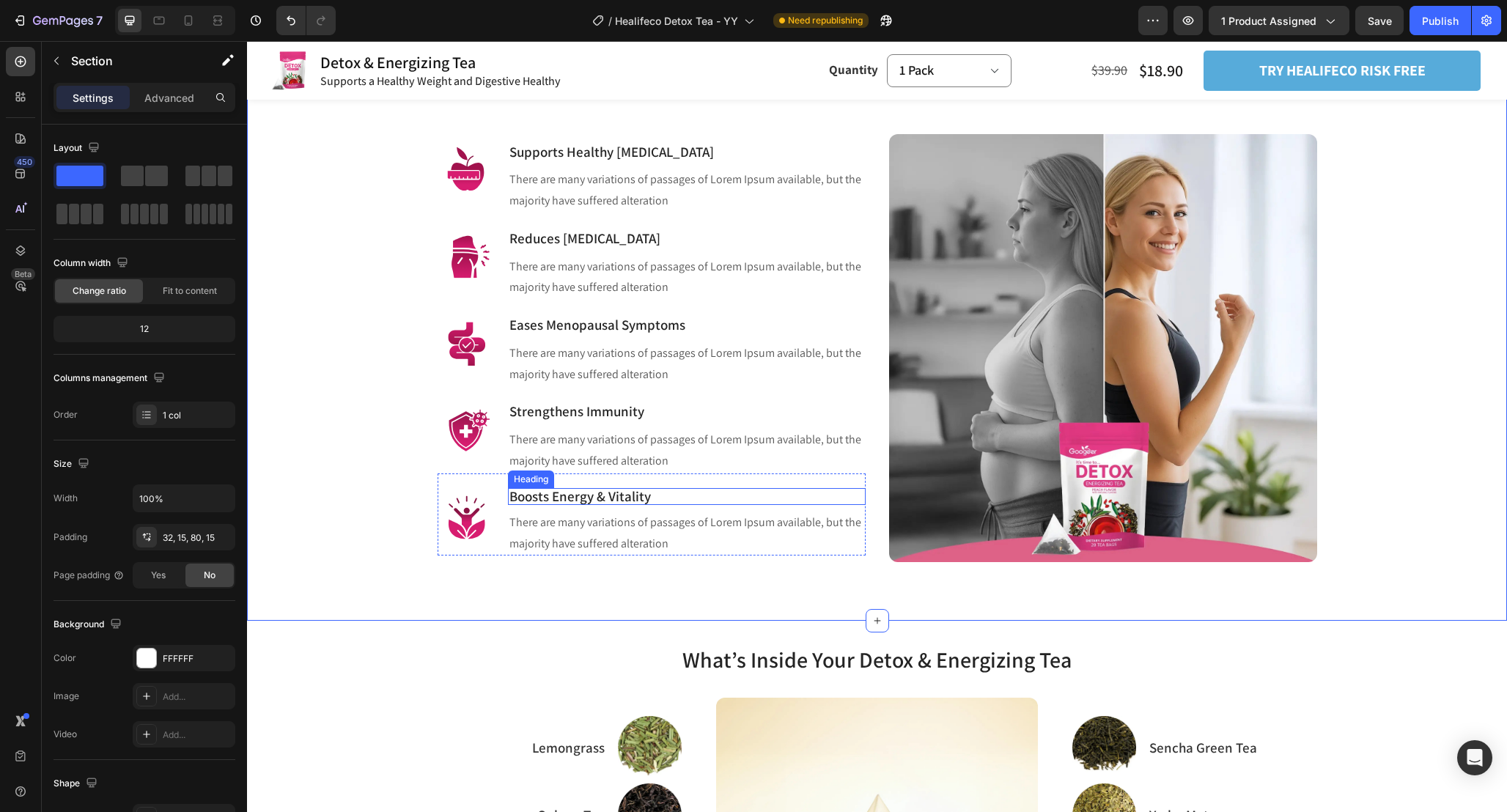
click at [669, 500] on p "Boosts Energy & Vitality" at bounding box center [687, 496] width 355 height 14
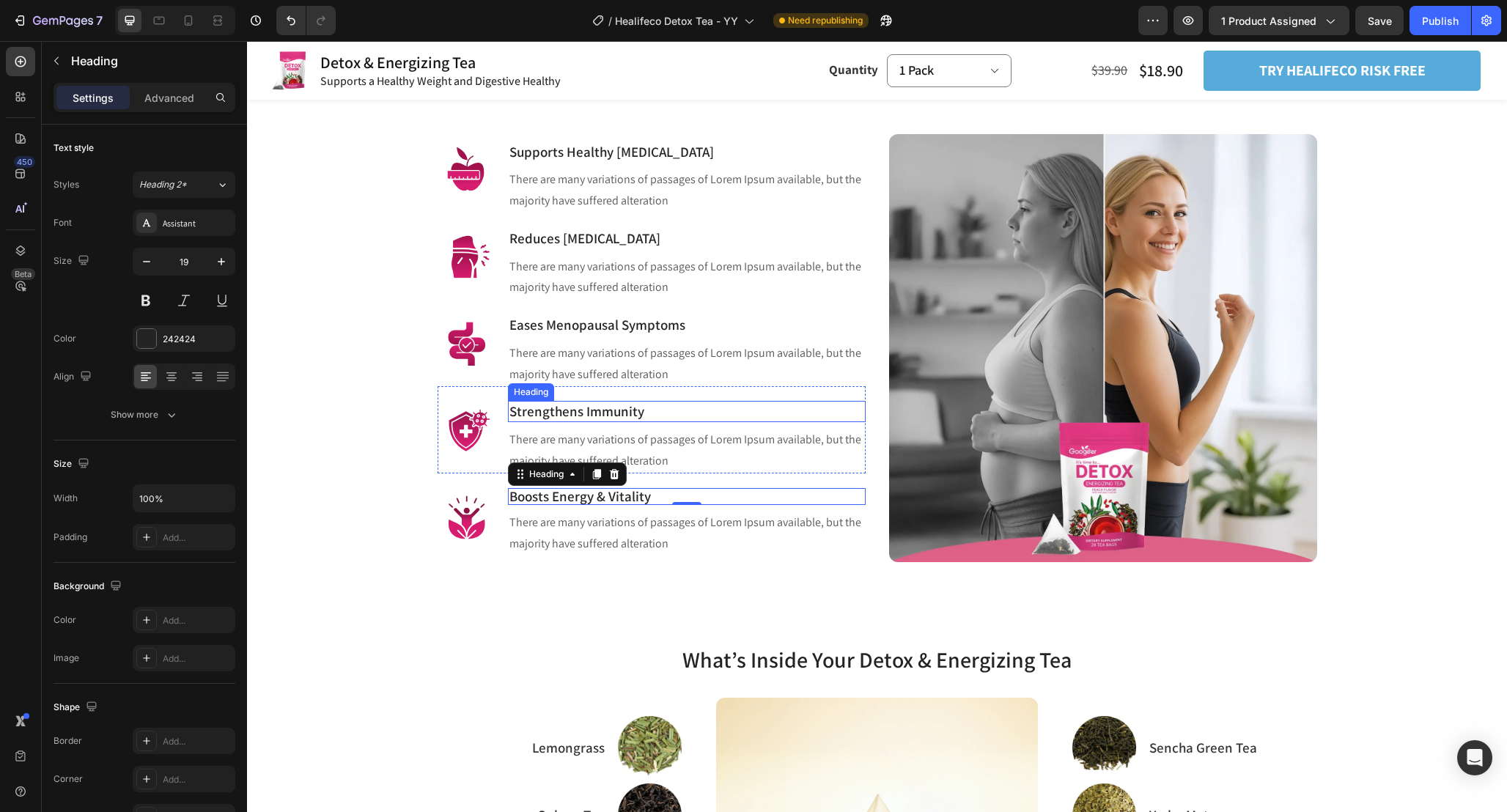
click at [646, 417] on p "Strengthens Immunity" at bounding box center [687, 411] width 355 height 18
click at [647, 494] on p "Boosts Energy & Vitality" at bounding box center [687, 496] width 355 height 14
click at [153, 94] on p "Advanced" at bounding box center [169, 97] width 50 height 15
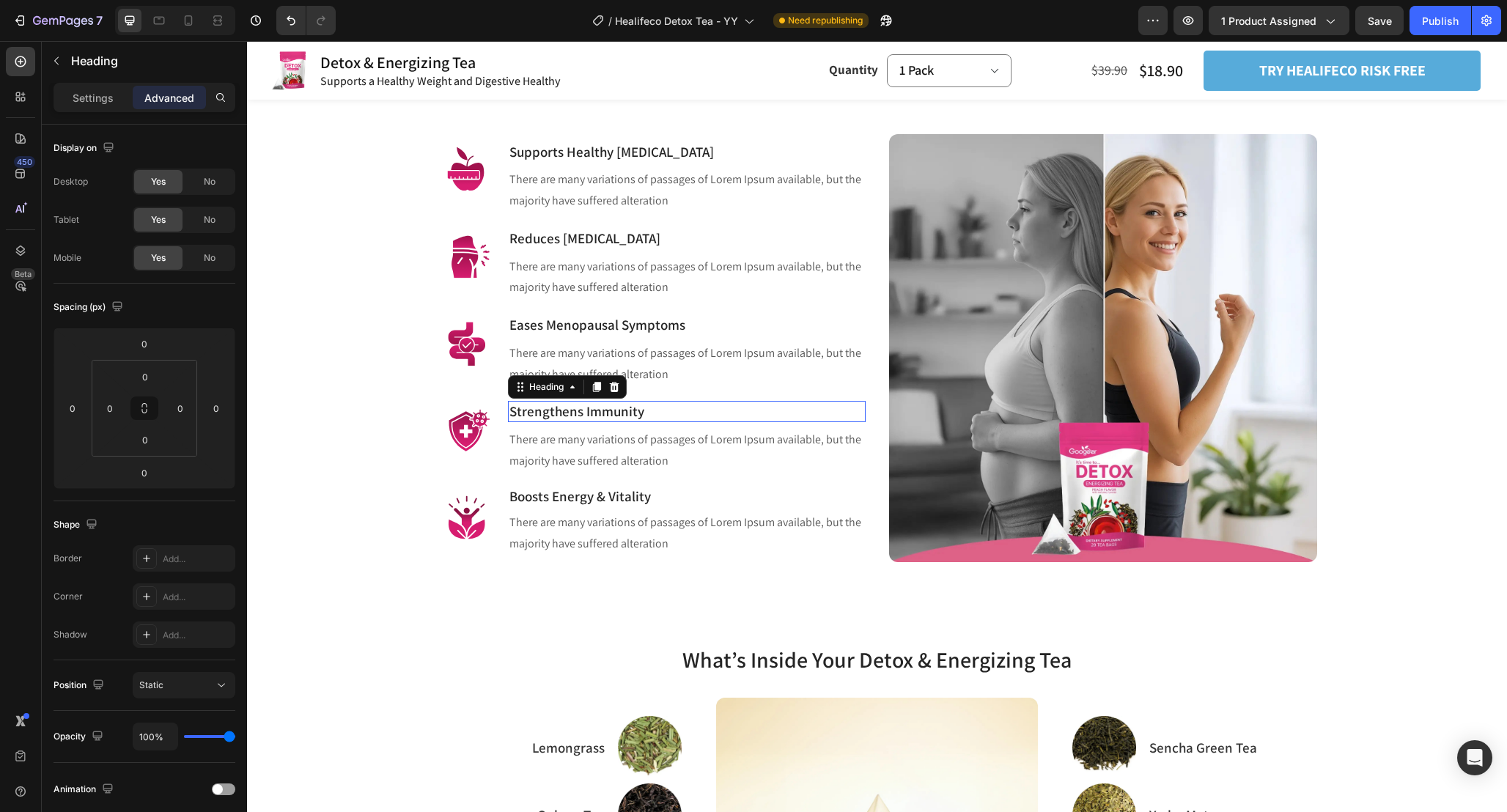
click at [680, 411] on p "Strengthens Immunity" at bounding box center [687, 411] width 355 height 18
click at [112, 100] on p "Settings" at bounding box center [92, 97] width 41 height 15
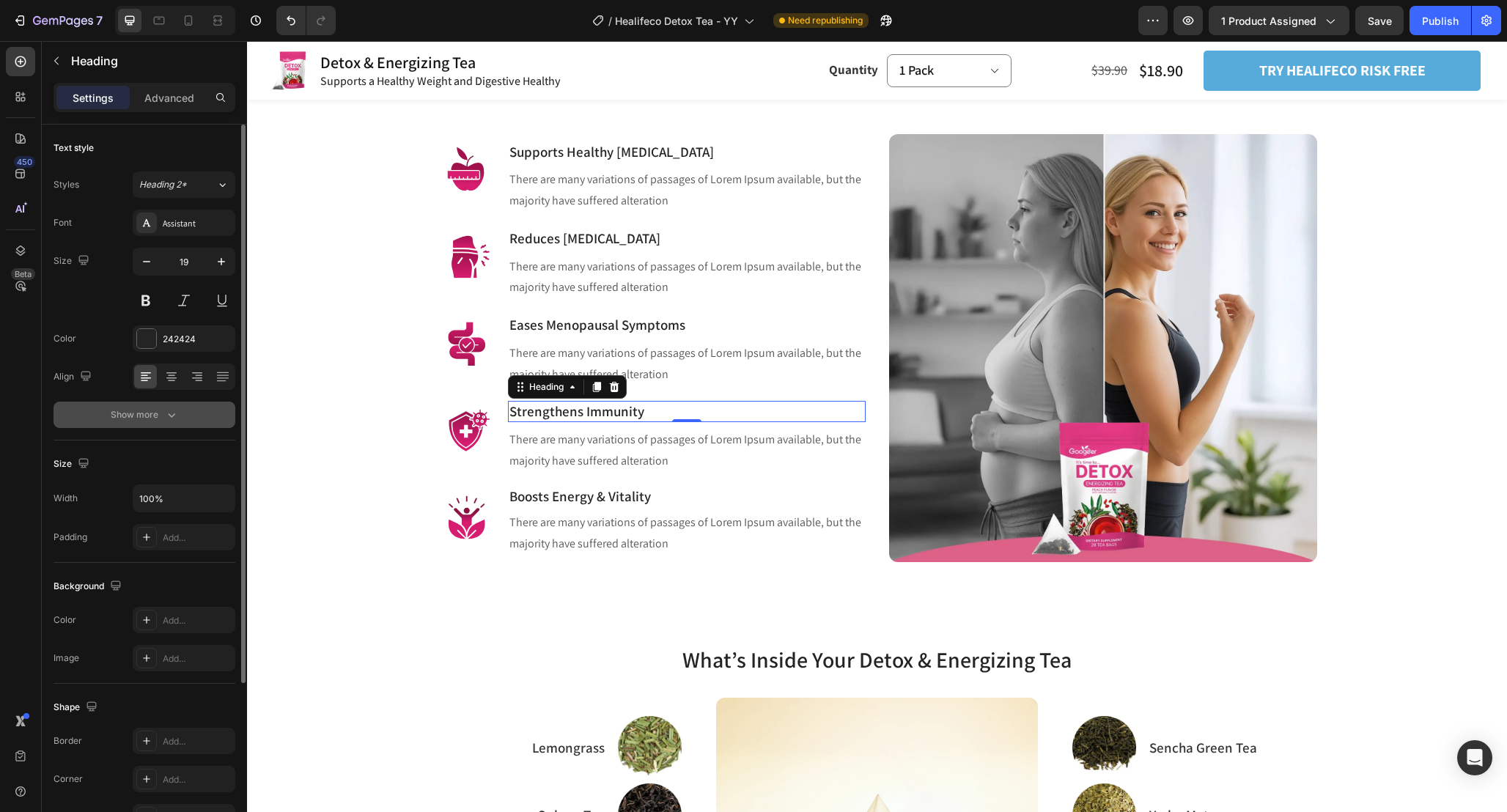
click at [187, 410] on button "Show more" at bounding box center [144, 414] width 182 height 26
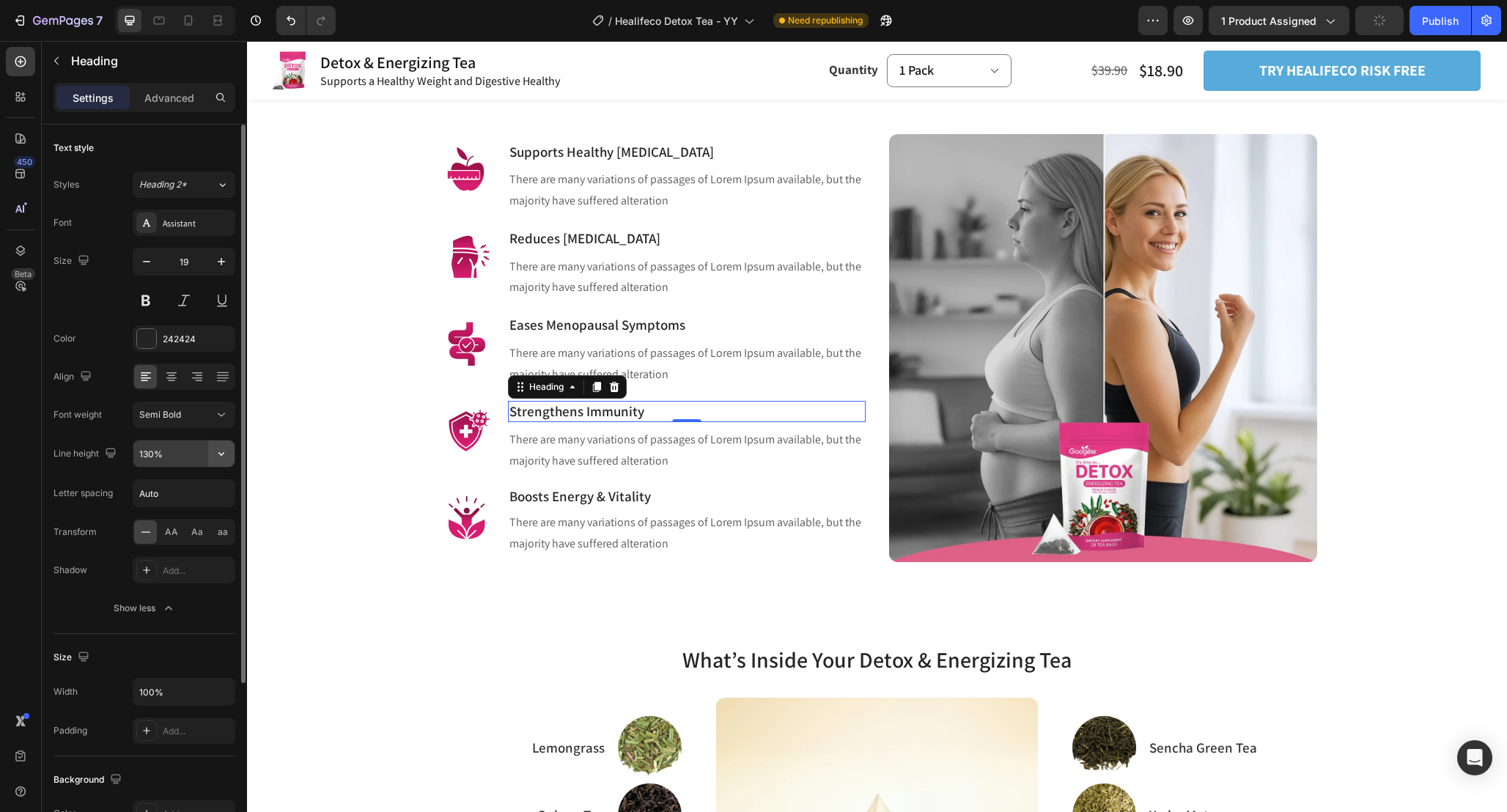
click at [224, 454] on icon "button" at bounding box center [221, 453] width 15 height 15
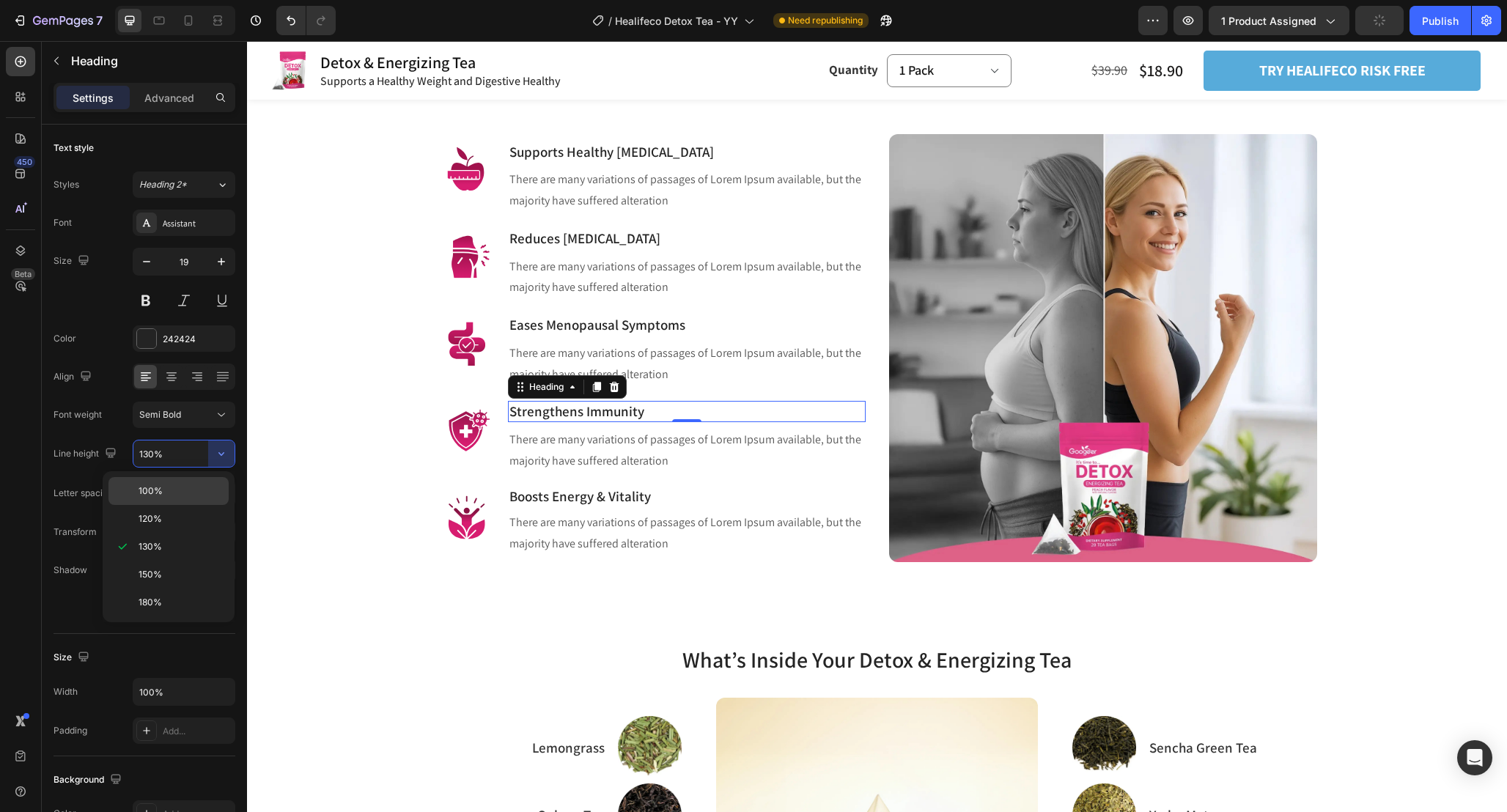
click at [204, 505] on div "100%" at bounding box center [168, 519] width 121 height 28
type input "100%"
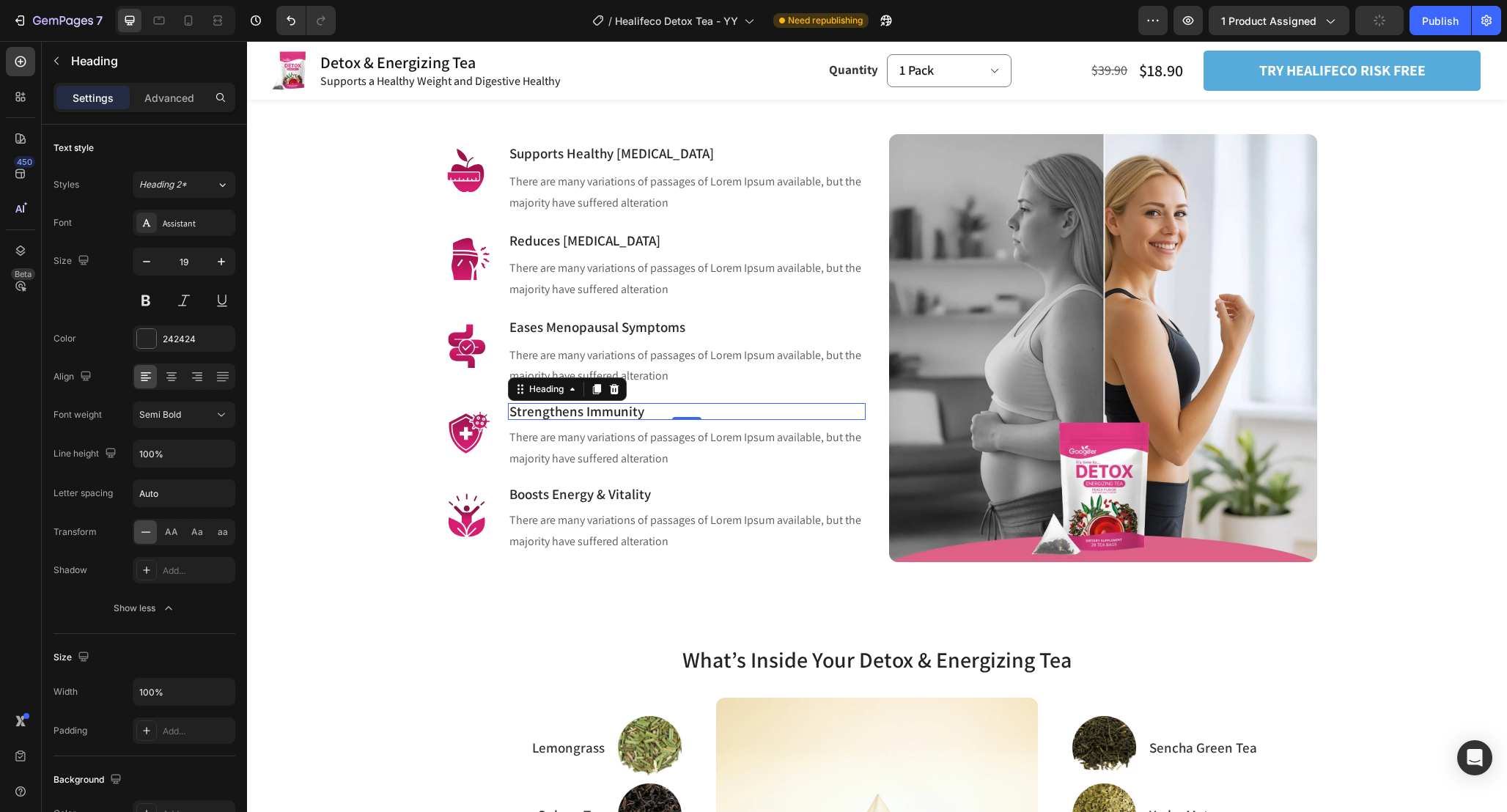
scroll to position [1017, 0]
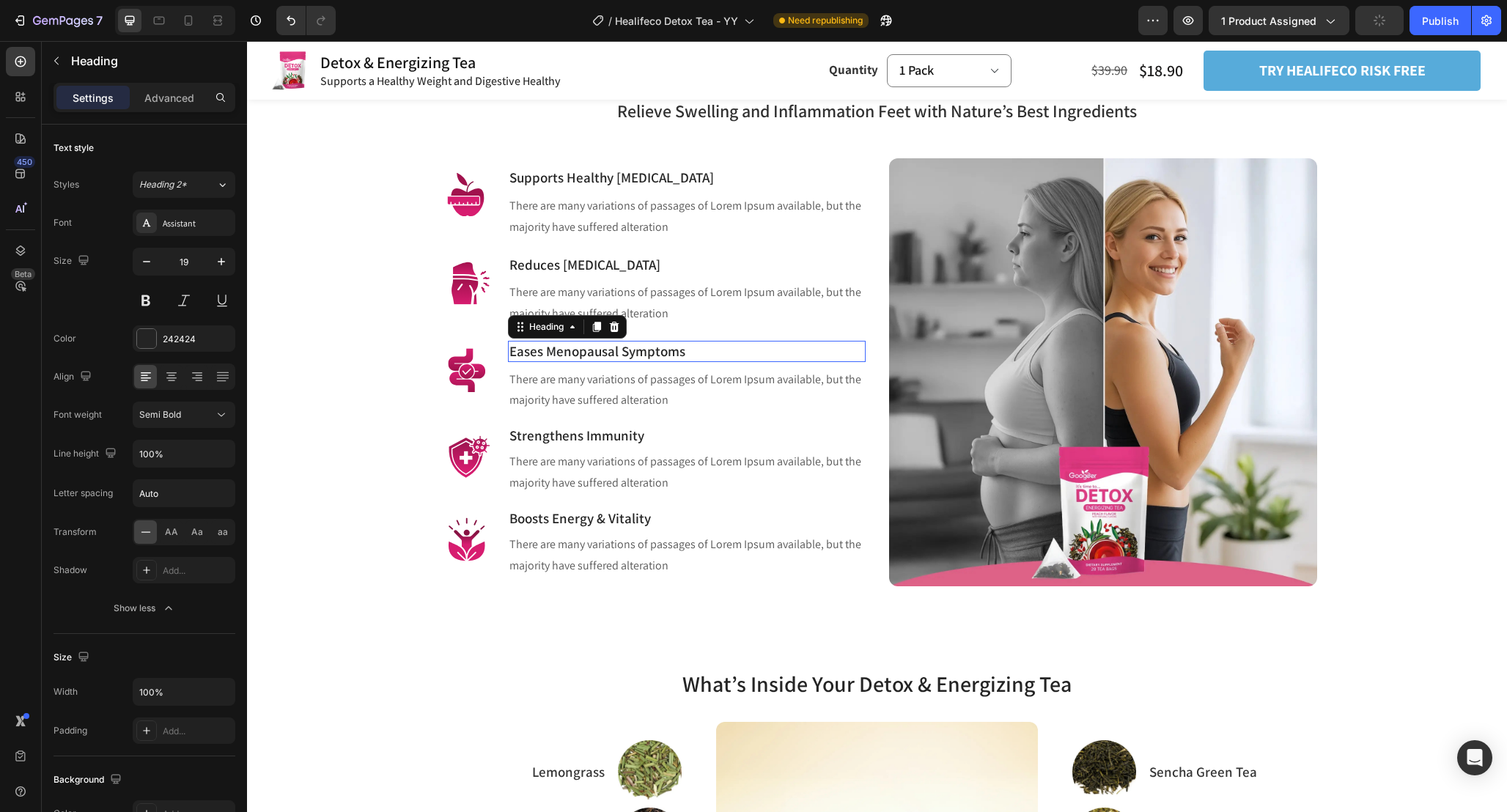
click at [687, 347] on p "Eases Menopausal Symptoms" at bounding box center [687, 351] width 355 height 18
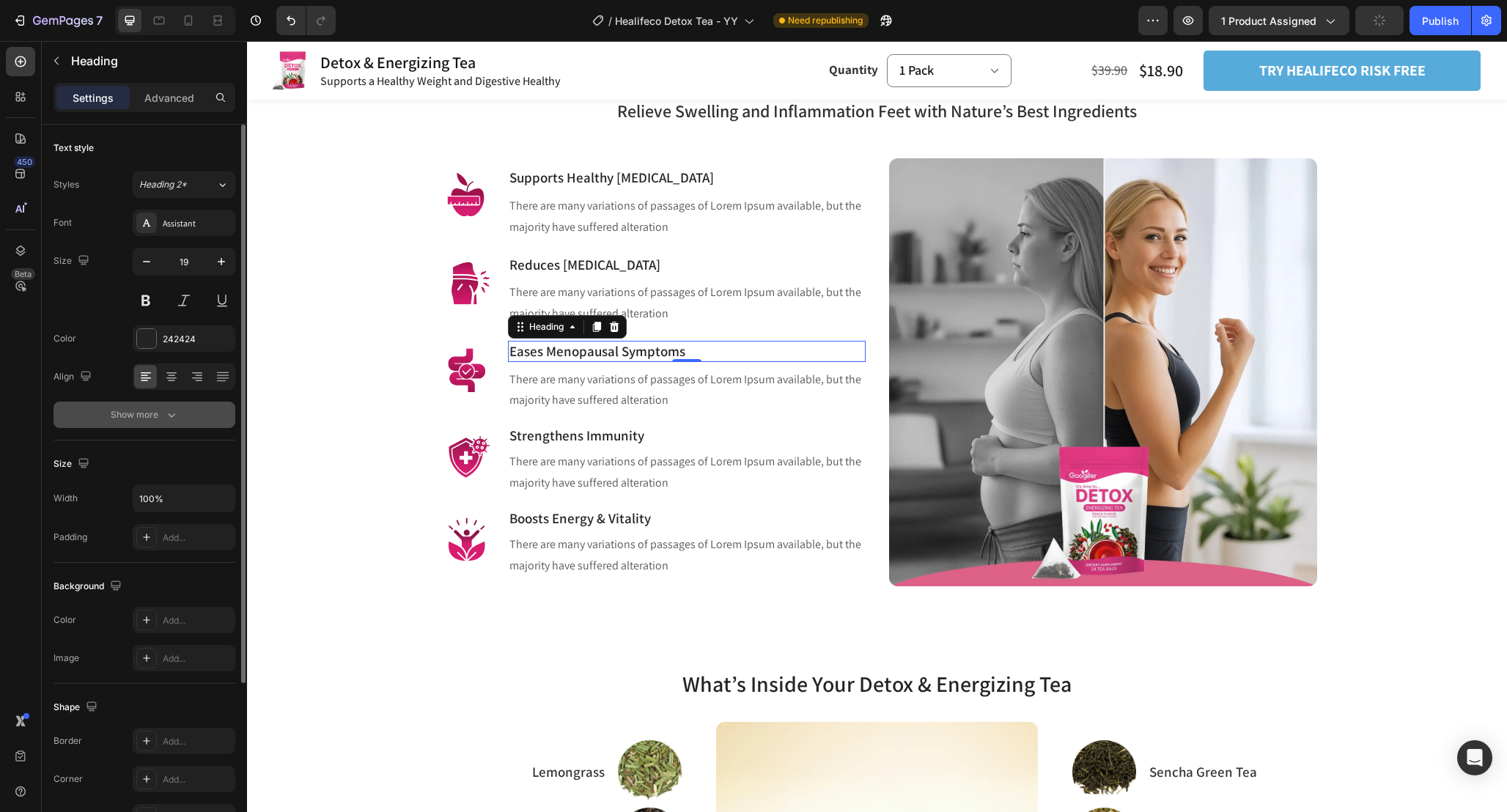
click at [187, 421] on button "Show more" at bounding box center [144, 414] width 182 height 26
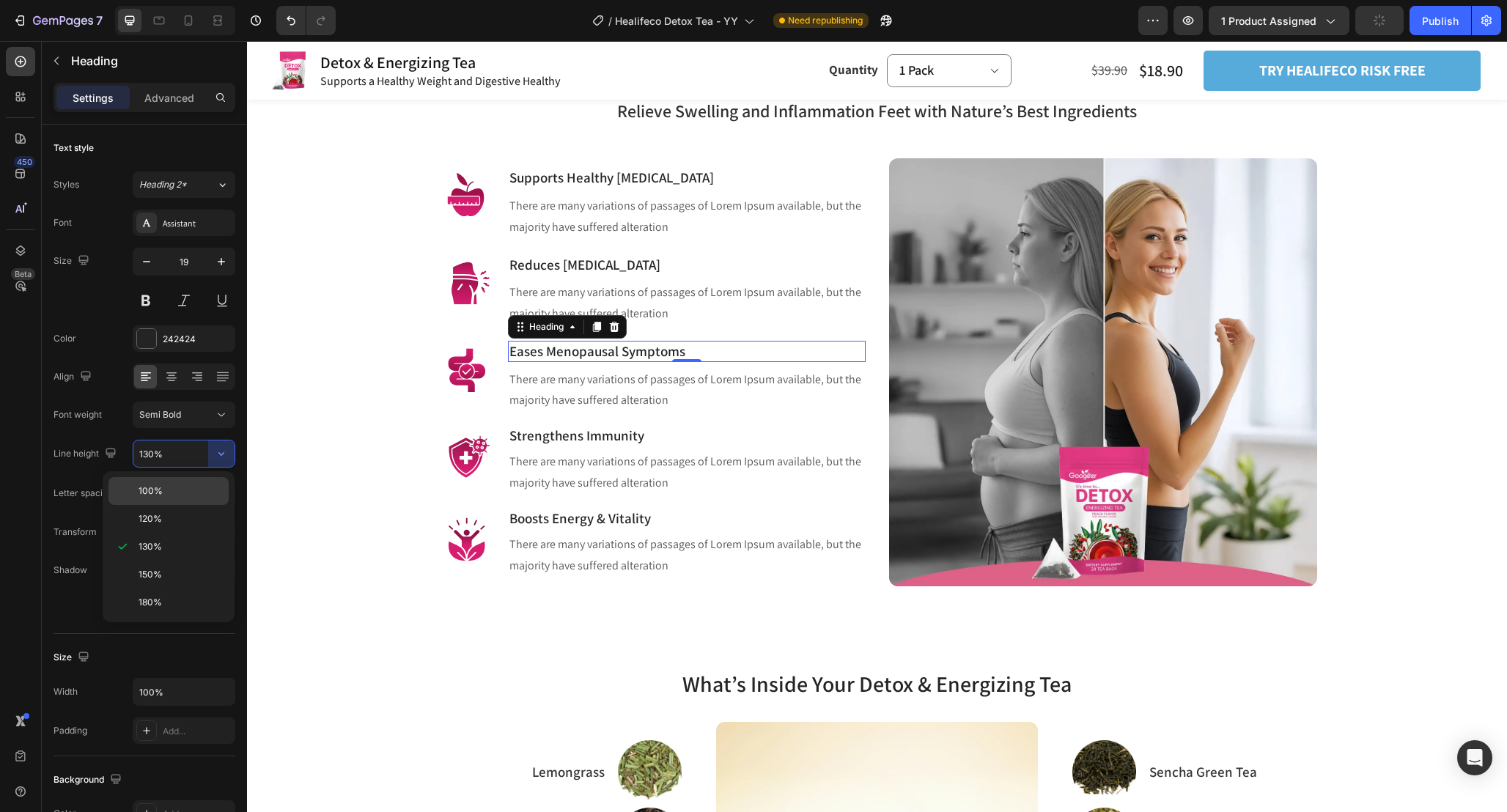
click at [202, 486] on p "100%" at bounding box center [180, 491] width 84 height 13
type input "100%"
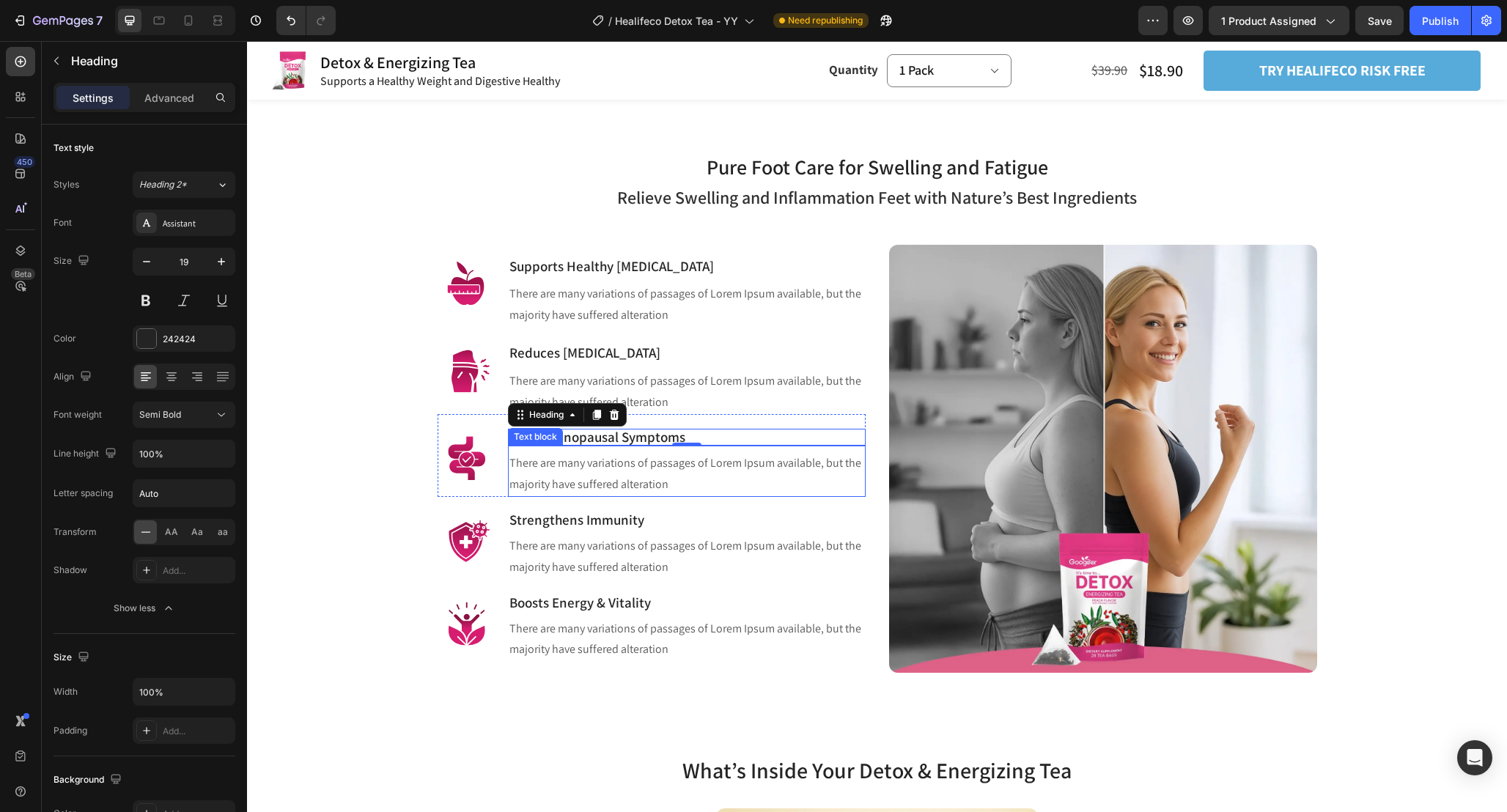
scroll to position [917, 0]
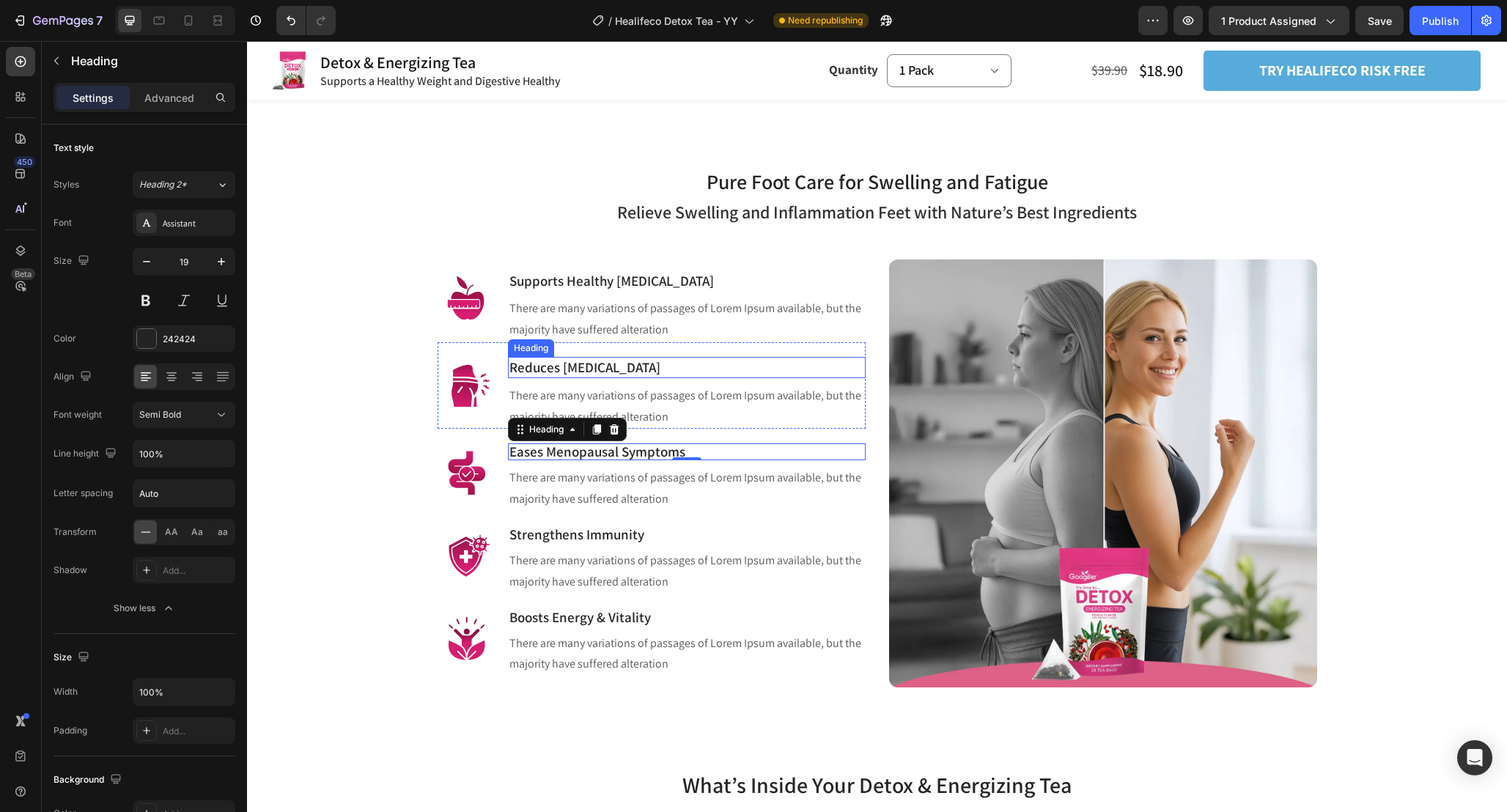
click at [625, 371] on p "Reduces [MEDICAL_DATA]" at bounding box center [687, 367] width 355 height 18
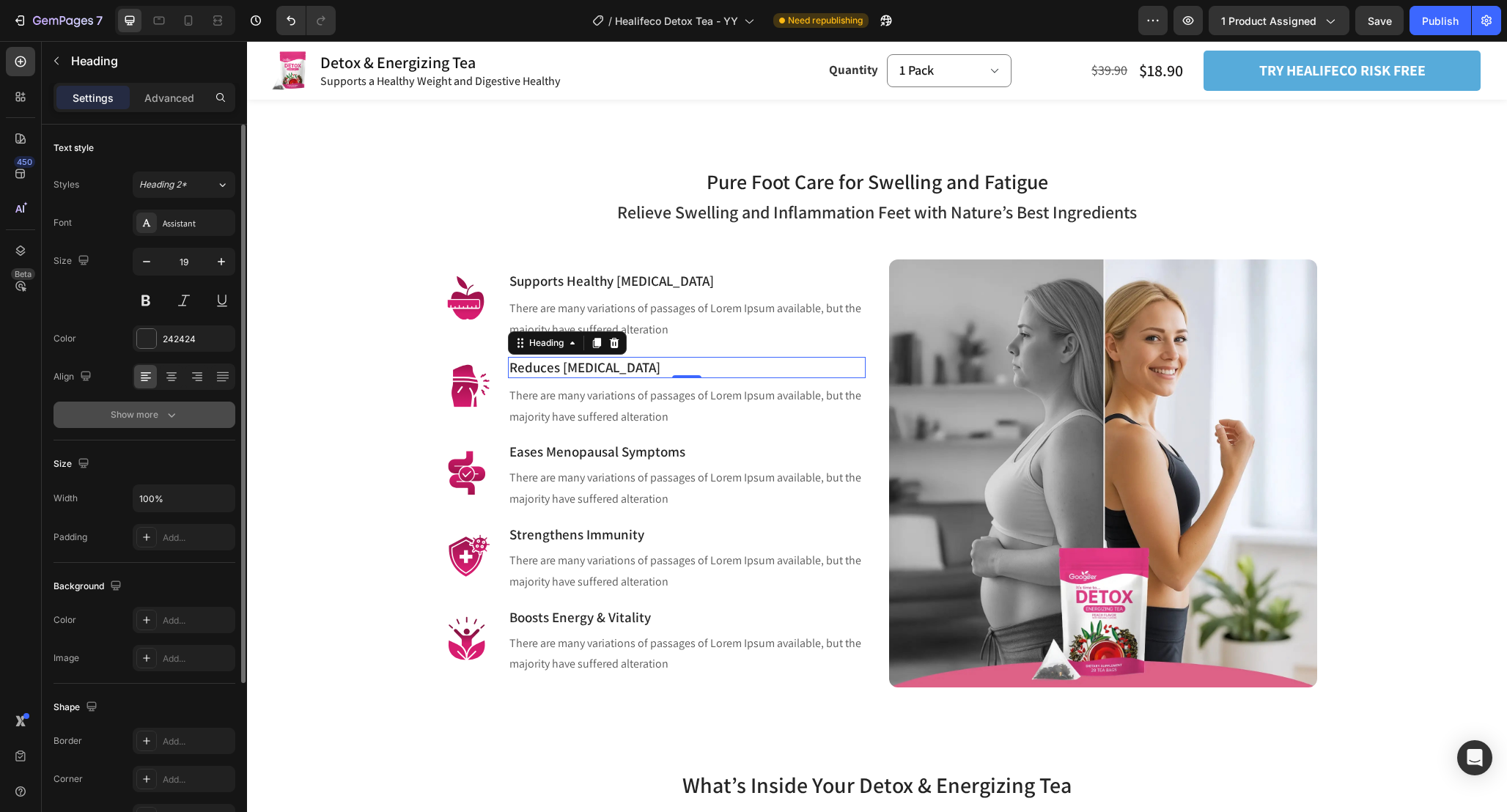
click at [180, 412] on button "Show more" at bounding box center [144, 414] width 182 height 26
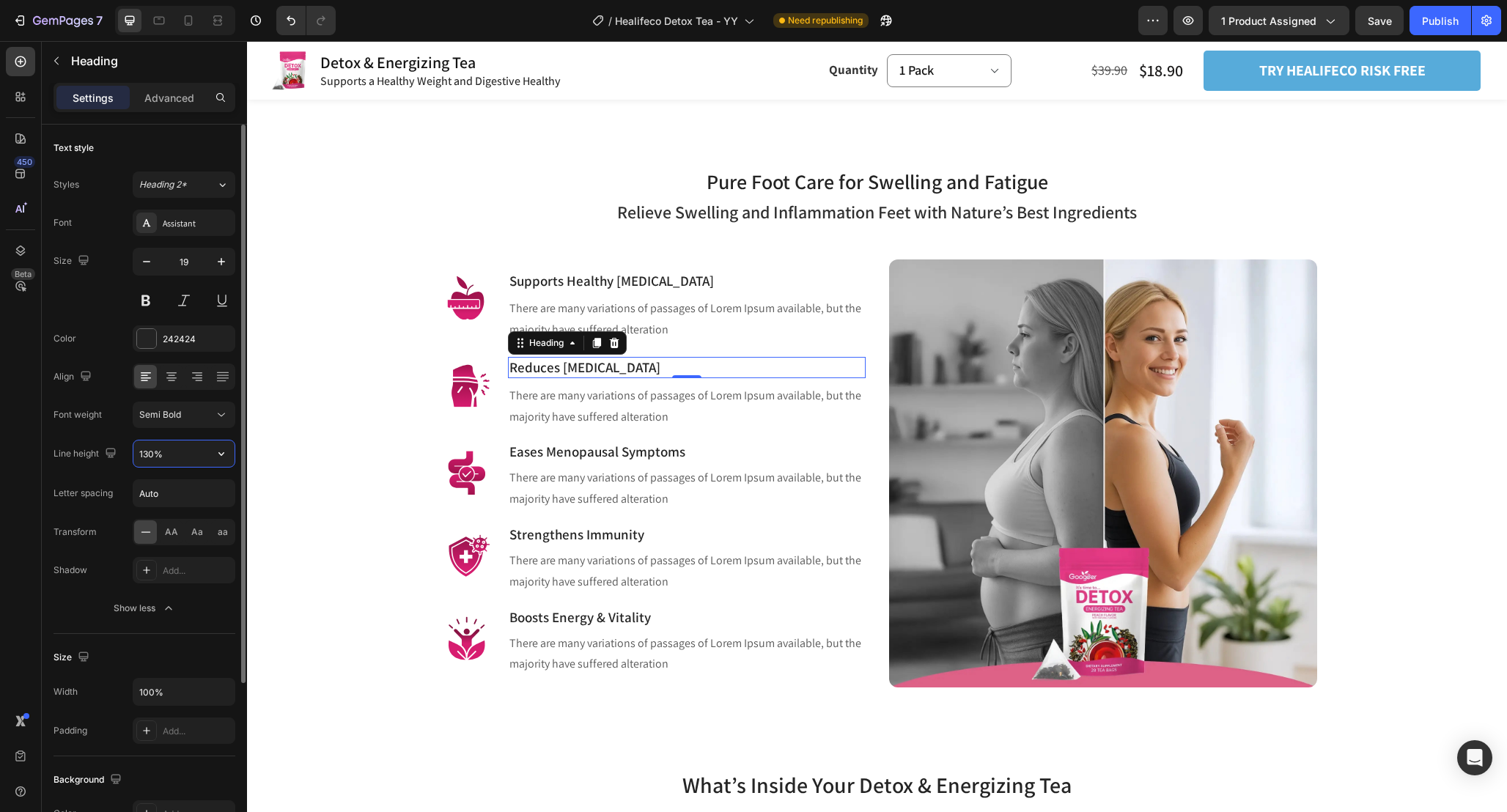
click at [198, 449] on input "130%" at bounding box center [184, 454] width 101 height 26
click at [213, 457] on button "button" at bounding box center [222, 454] width 26 height 26
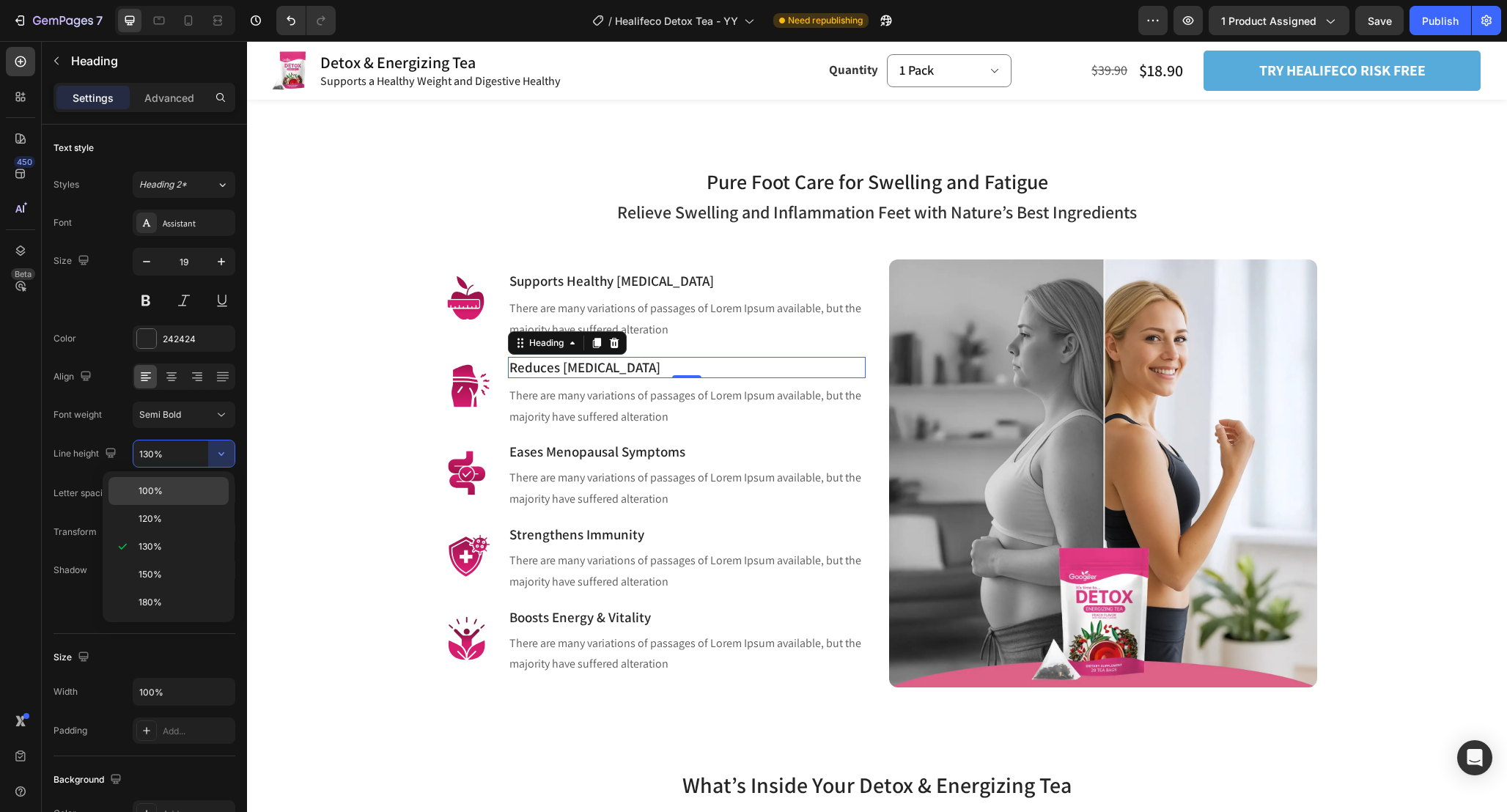
click at [204, 486] on p "100%" at bounding box center [180, 491] width 84 height 13
type input "100%"
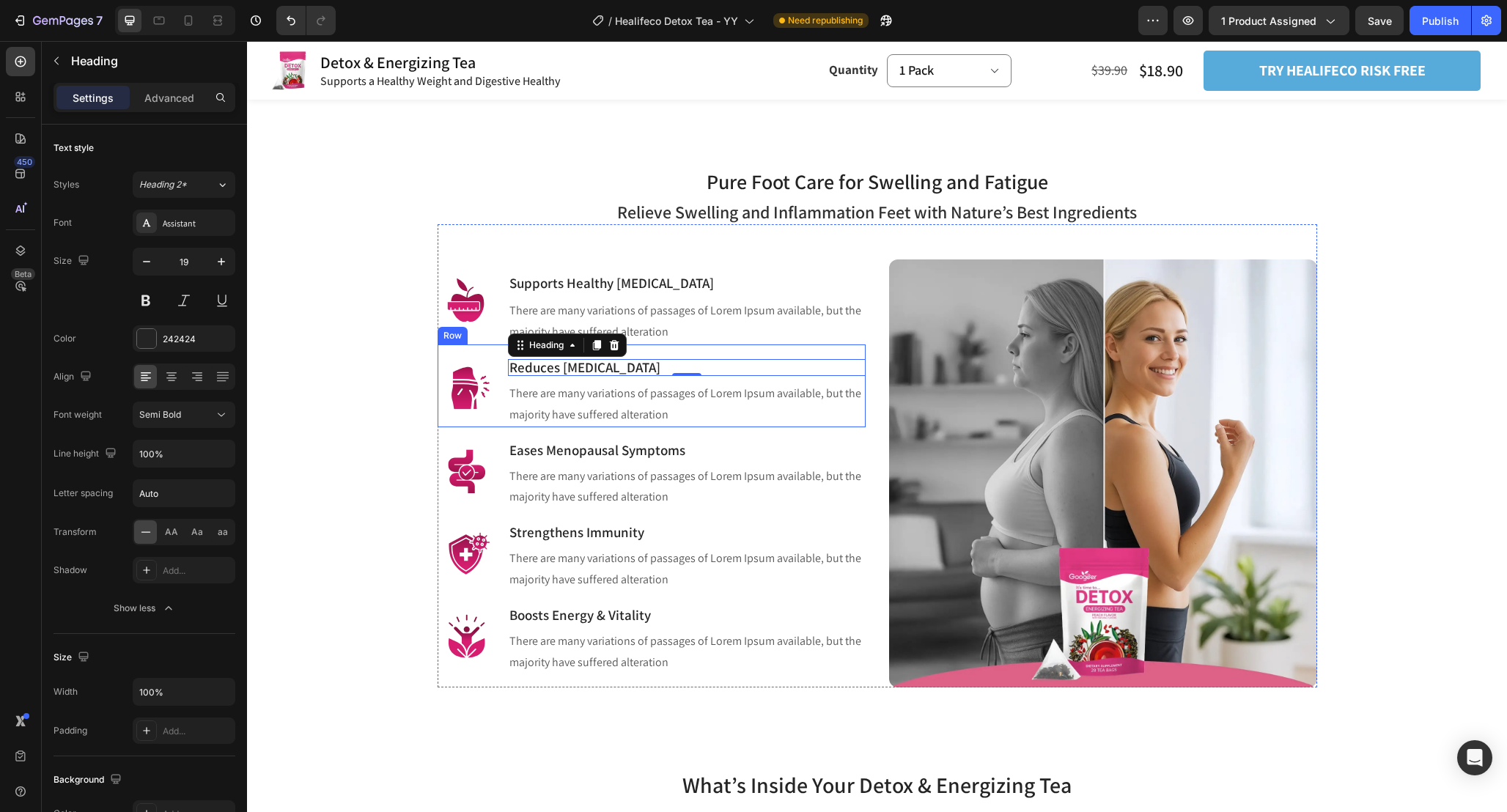
scroll to position [905, 0]
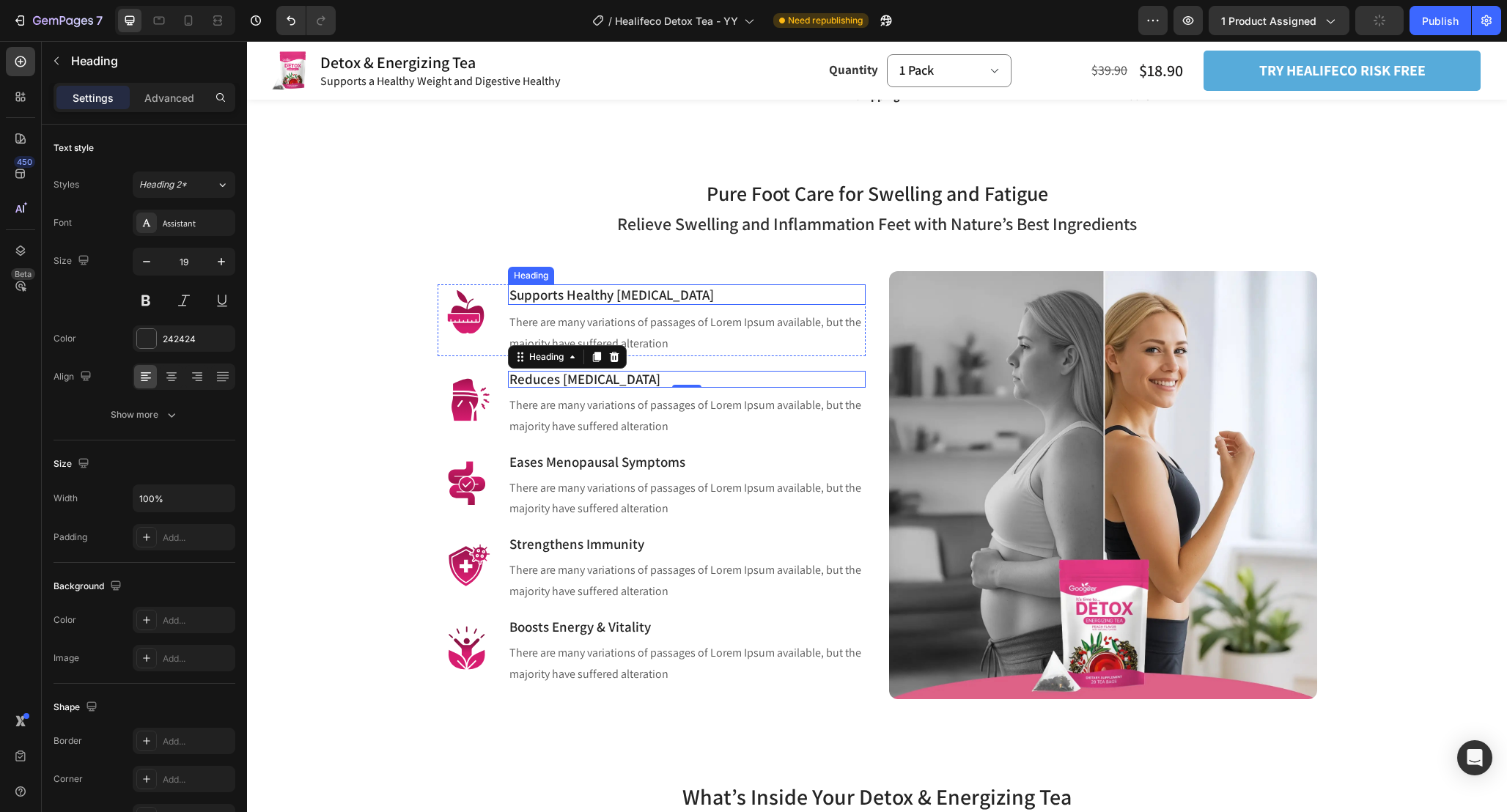
click at [694, 302] on div "Supports Healthy Weight Management Heading" at bounding box center [687, 295] width 357 height 21
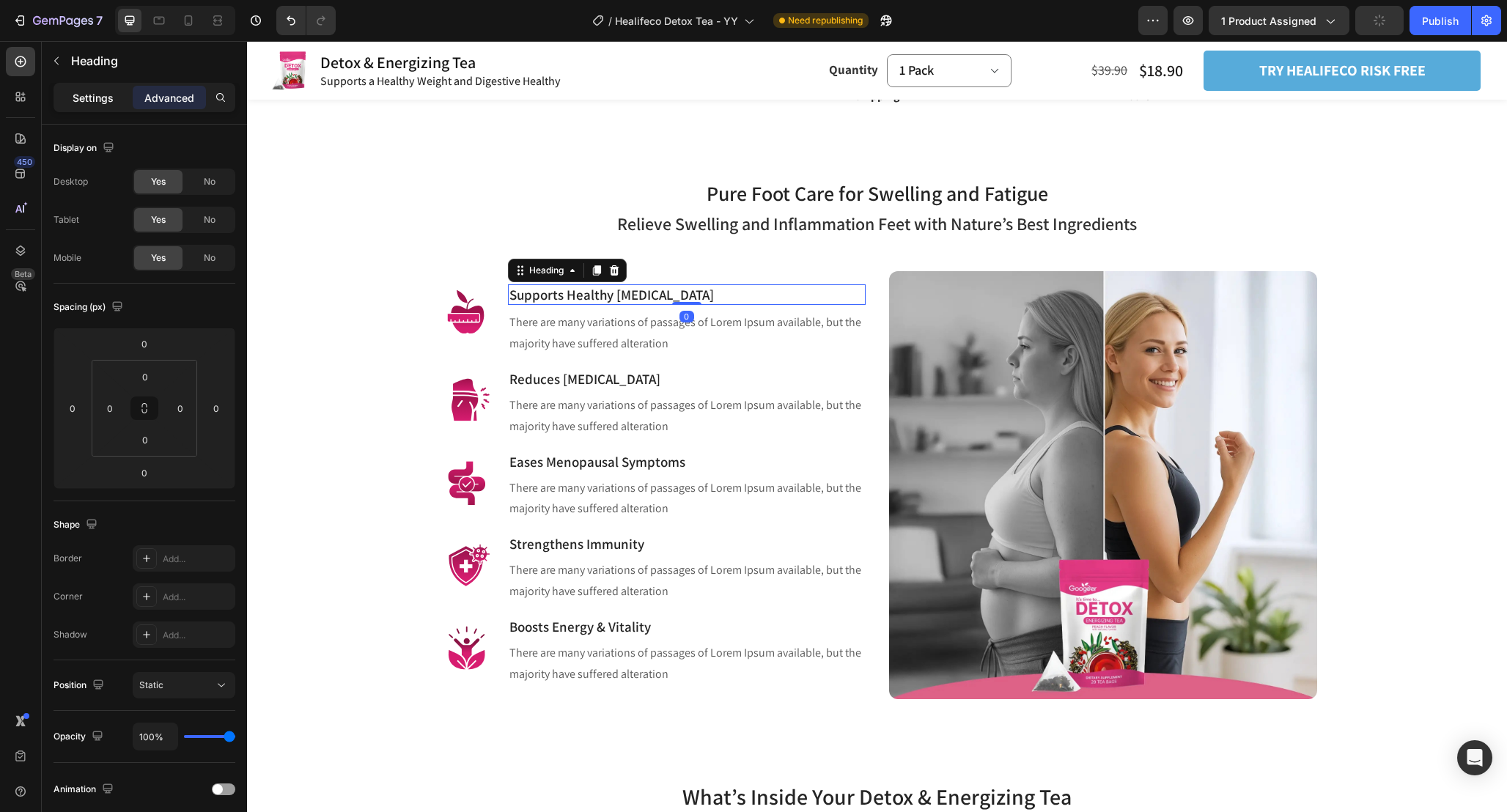
click at [93, 100] on p "Settings" at bounding box center [92, 97] width 41 height 15
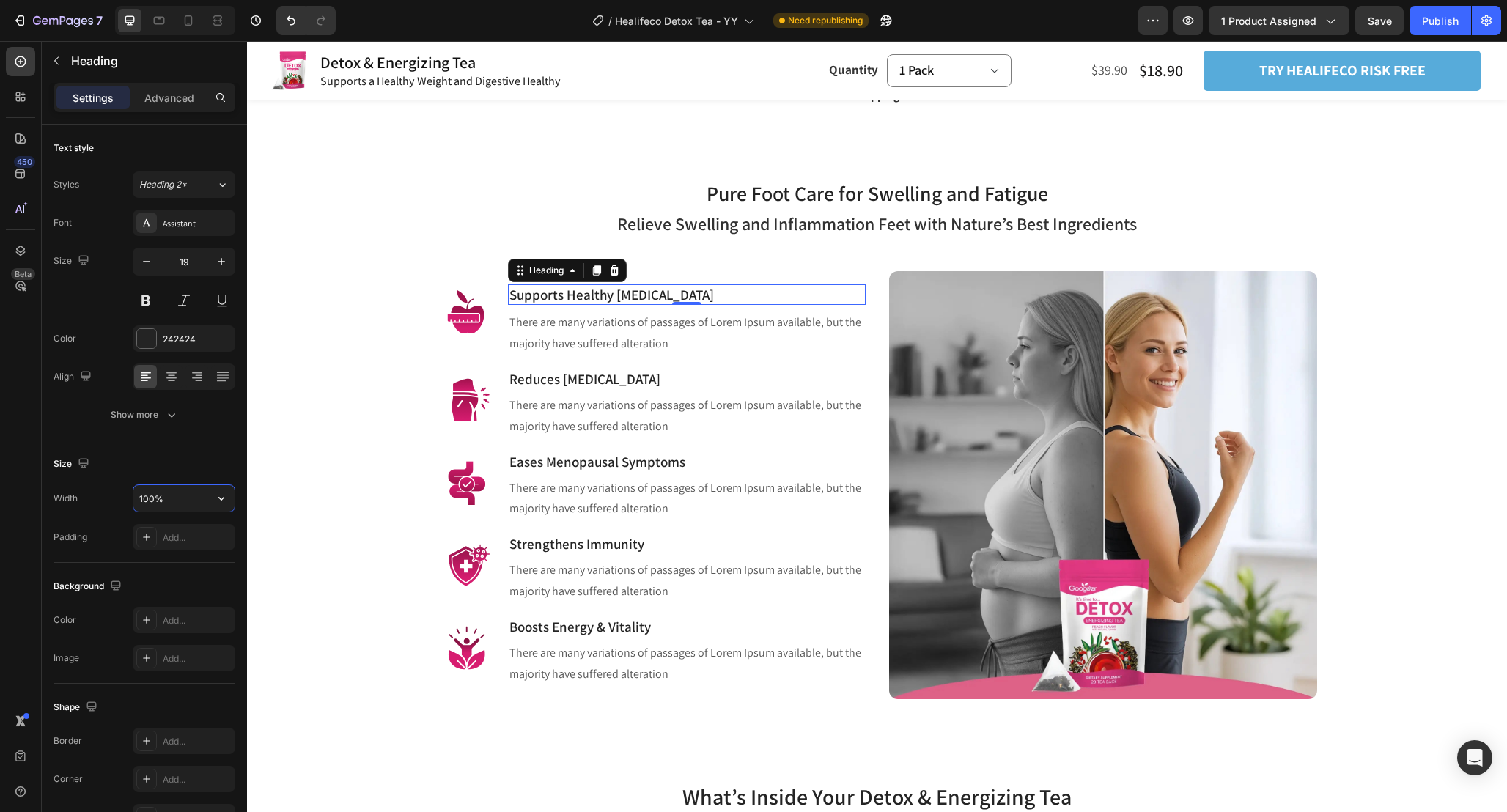
click at [201, 502] on input "100%" at bounding box center [184, 498] width 101 height 26
click at [217, 502] on icon "button" at bounding box center [221, 498] width 15 height 15
click at [172, 449] on div "Size Width 100% Padding Add..." at bounding box center [144, 501] width 182 height 122
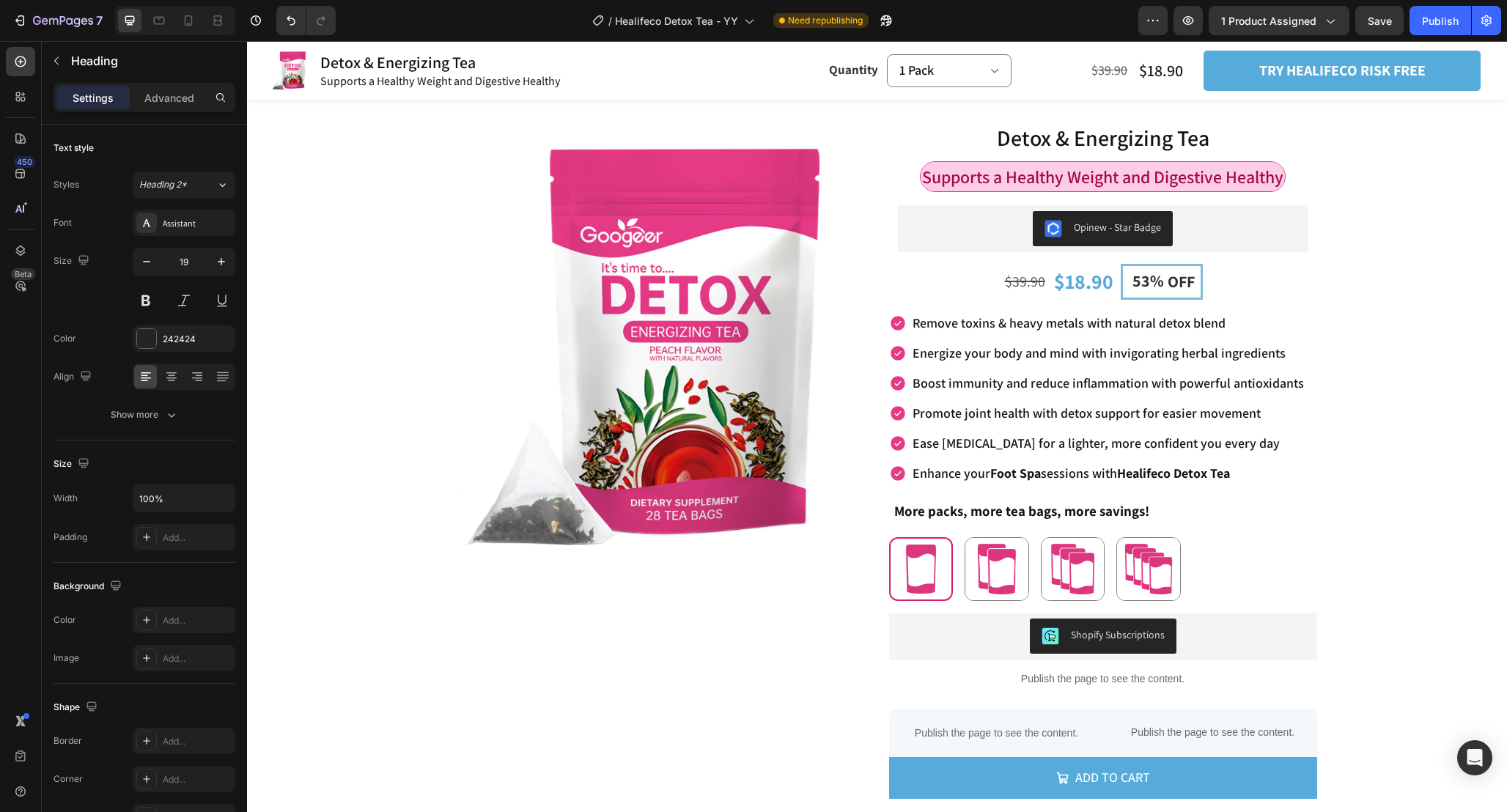
scroll to position [905, 0]
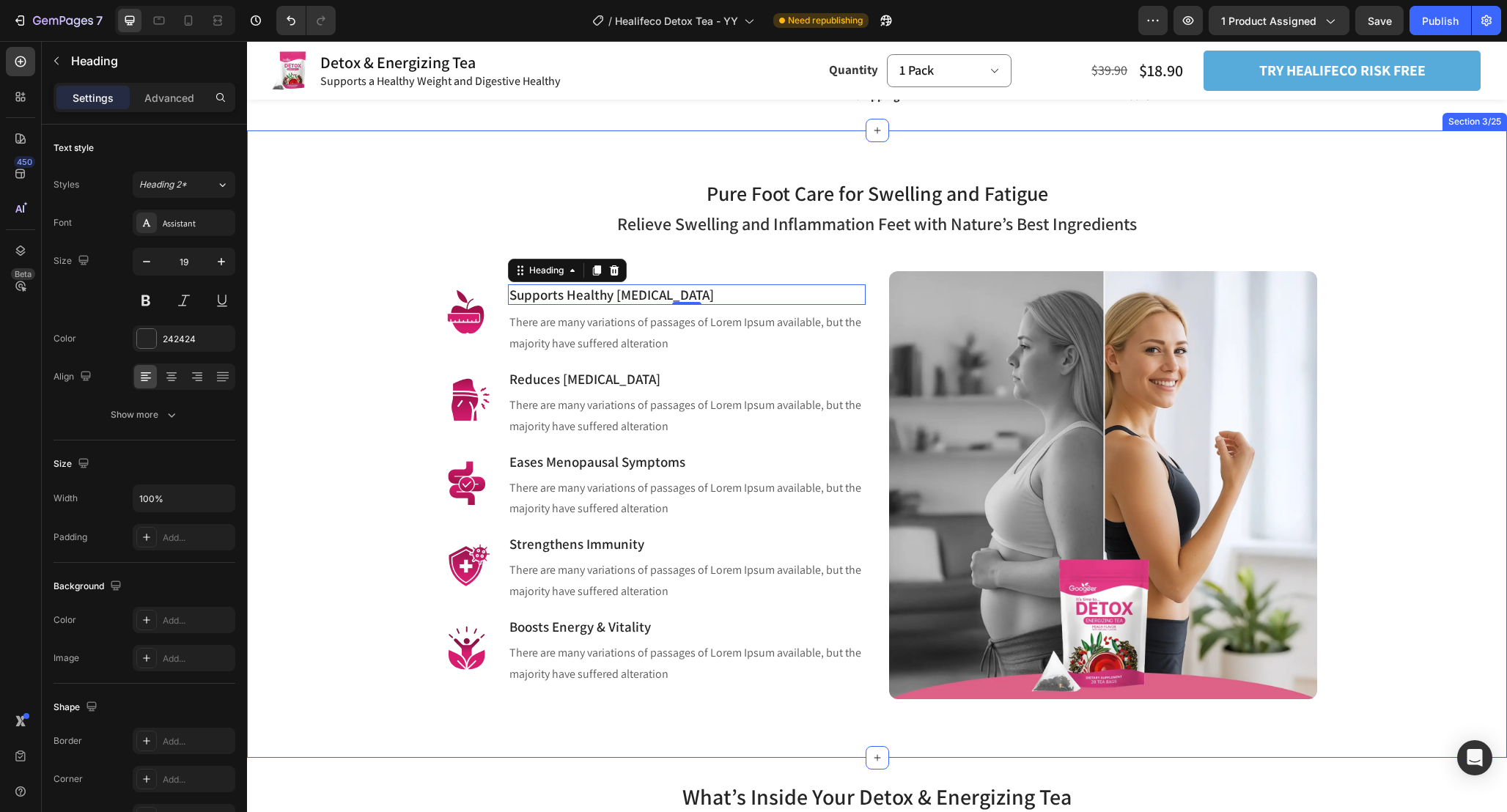
click at [403, 379] on div "Pure Foot Care for Swelling and Fatigue Heading Row Relieve Swelling and Inflam…" at bounding box center [877, 427] width 1239 height 545
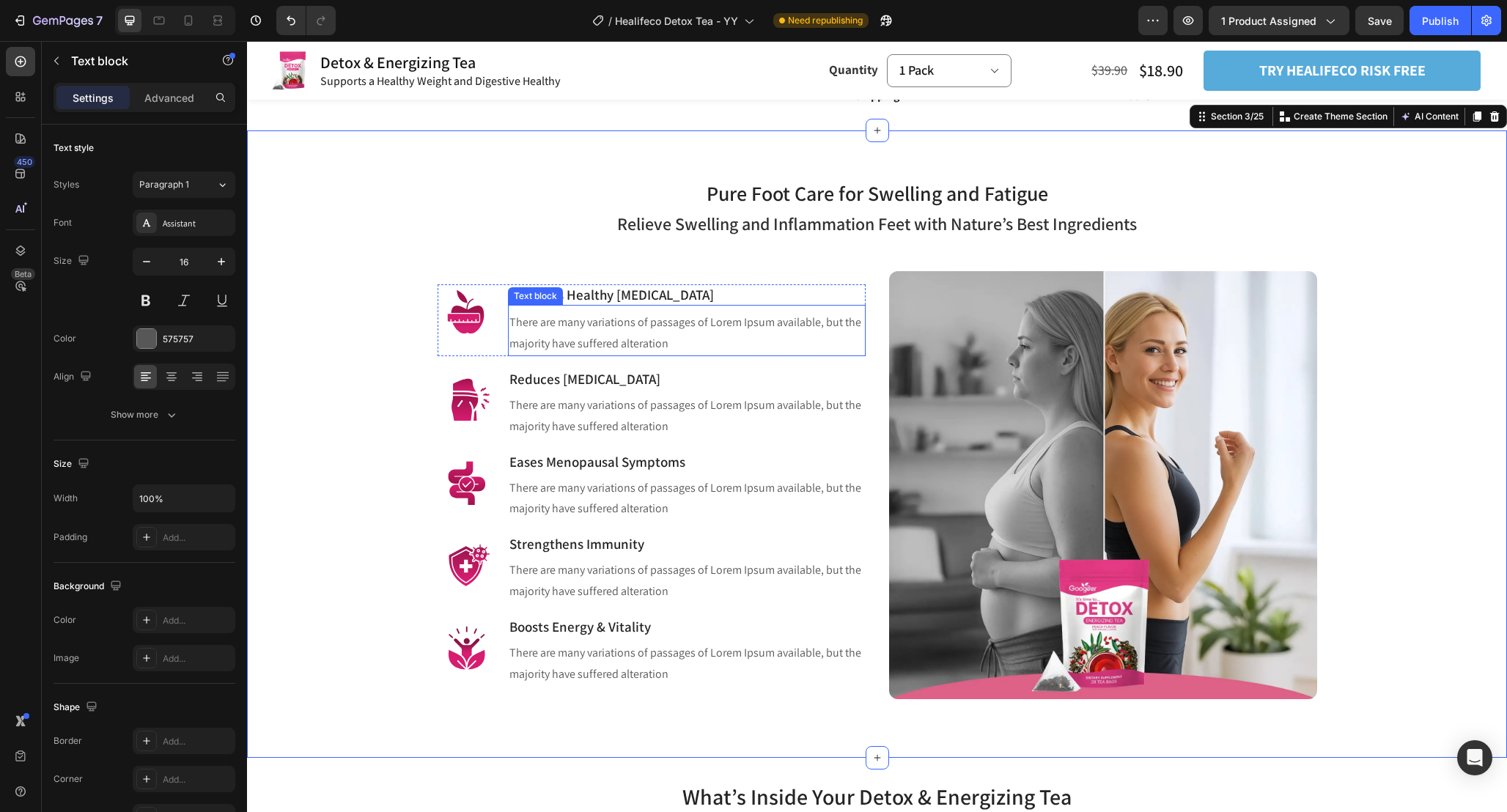
click at [625, 330] on p "There are many variations of passages of Lorem Ipsum available, but the majorit…" at bounding box center [687, 333] width 355 height 42
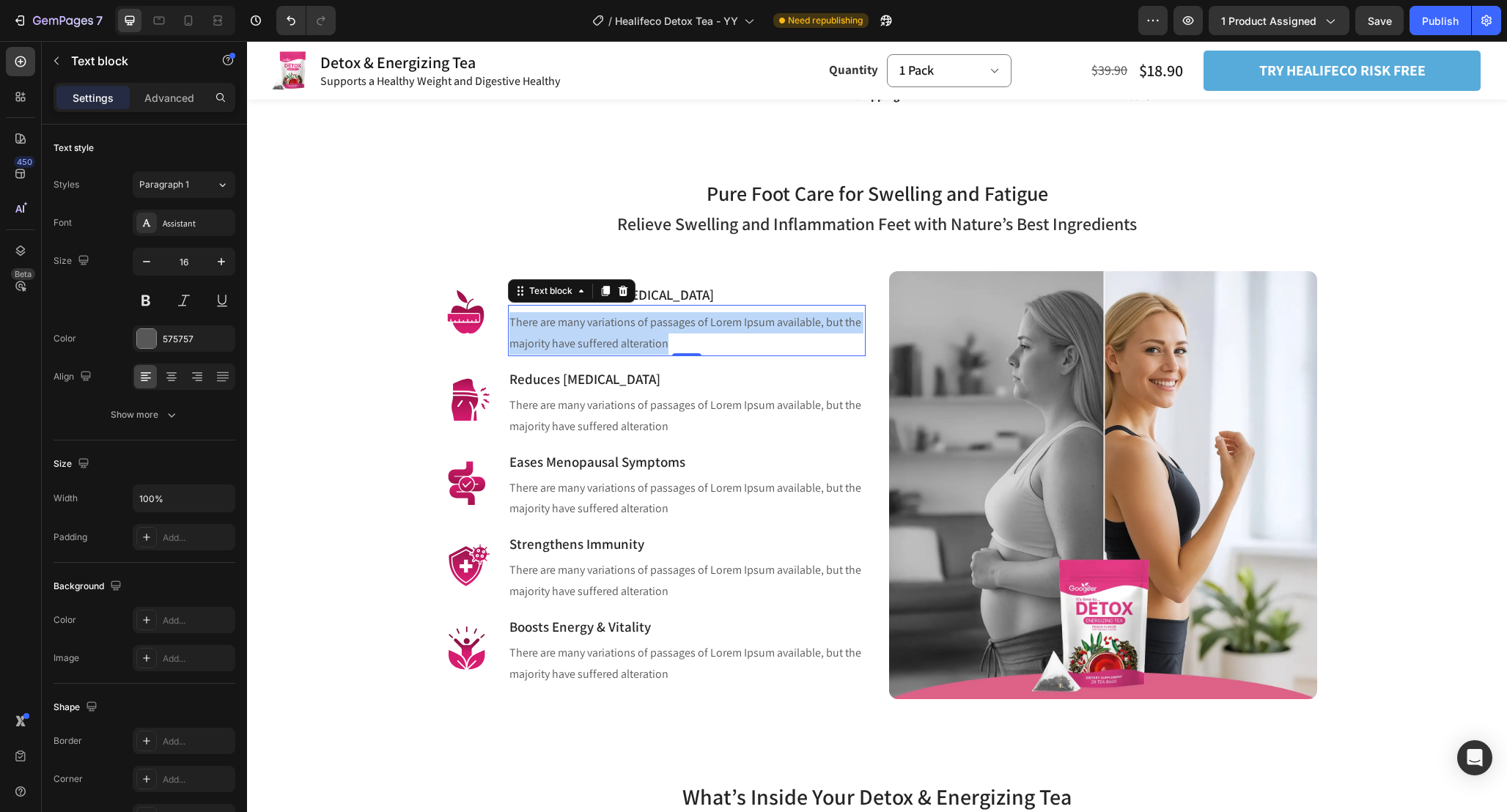
click at [625, 330] on p "There are many variations of passages of Lorem Ipsum available, but the majorit…" at bounding box center [687, 333] width 355 height 42
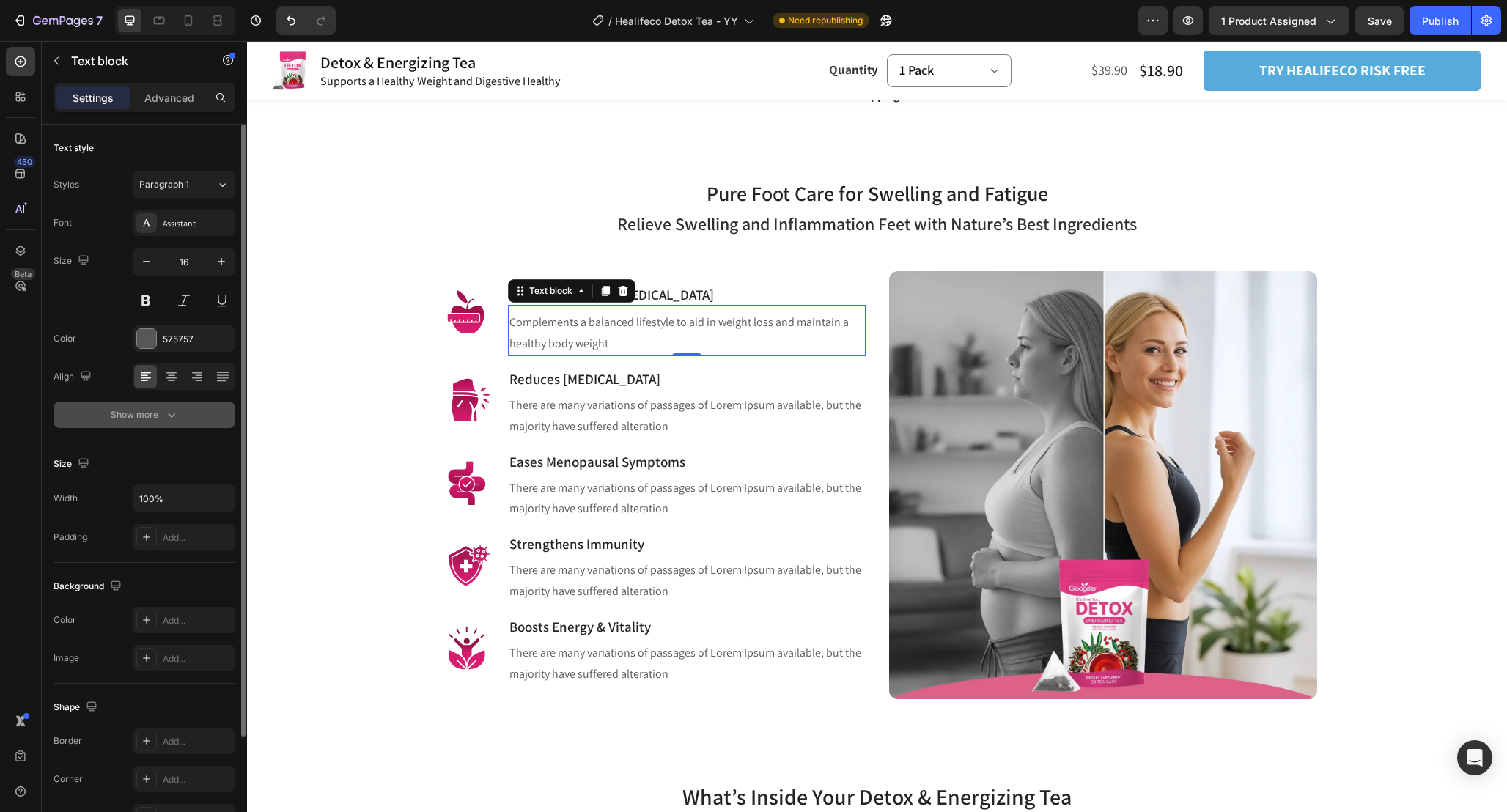
click at [187, 418] on button "Show more" at bounding box center [144, 414] width 182 height 26
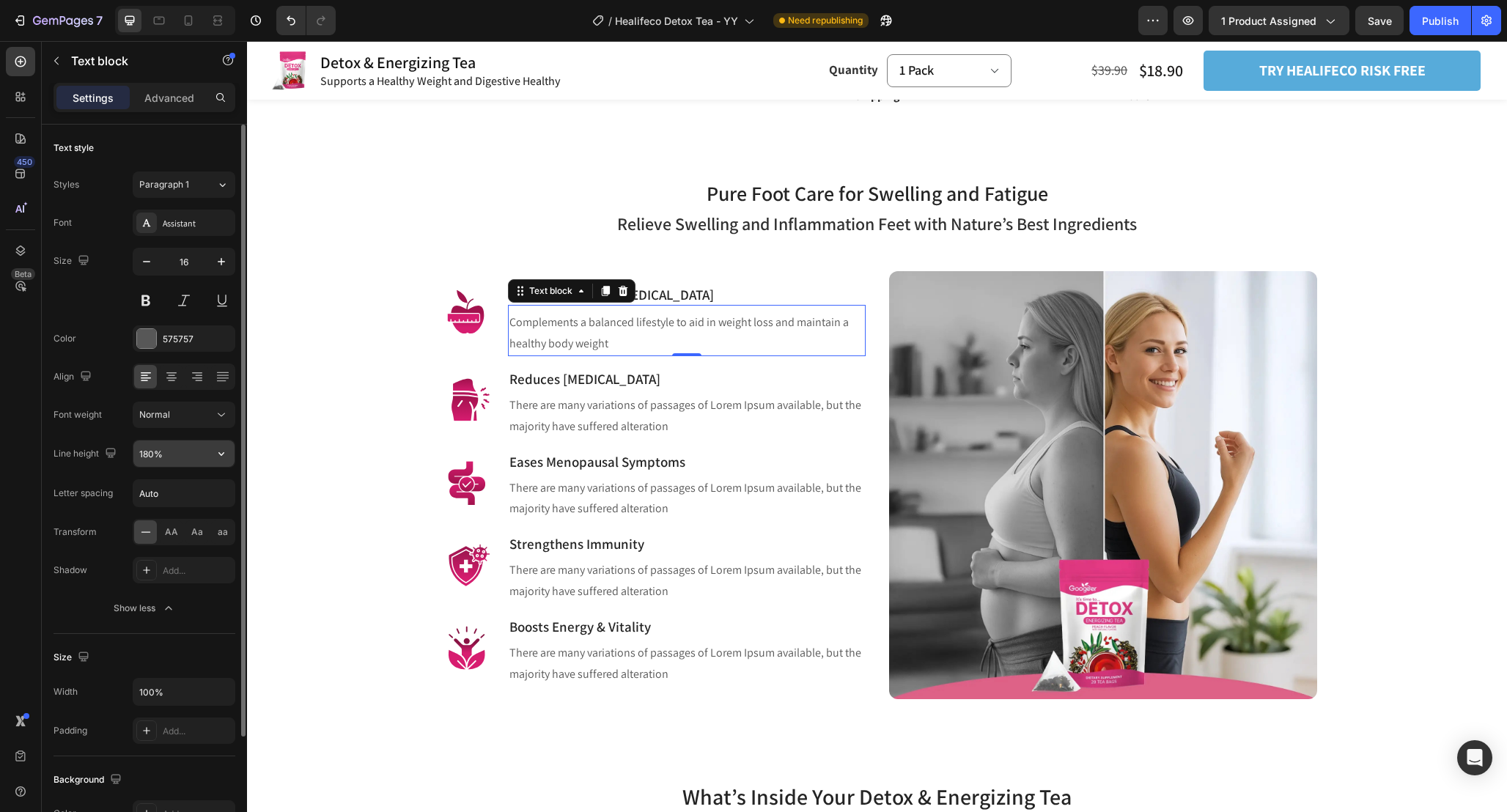
click at [210, 450] on button "button" at bounding box center [222, 454] width 26 height 26
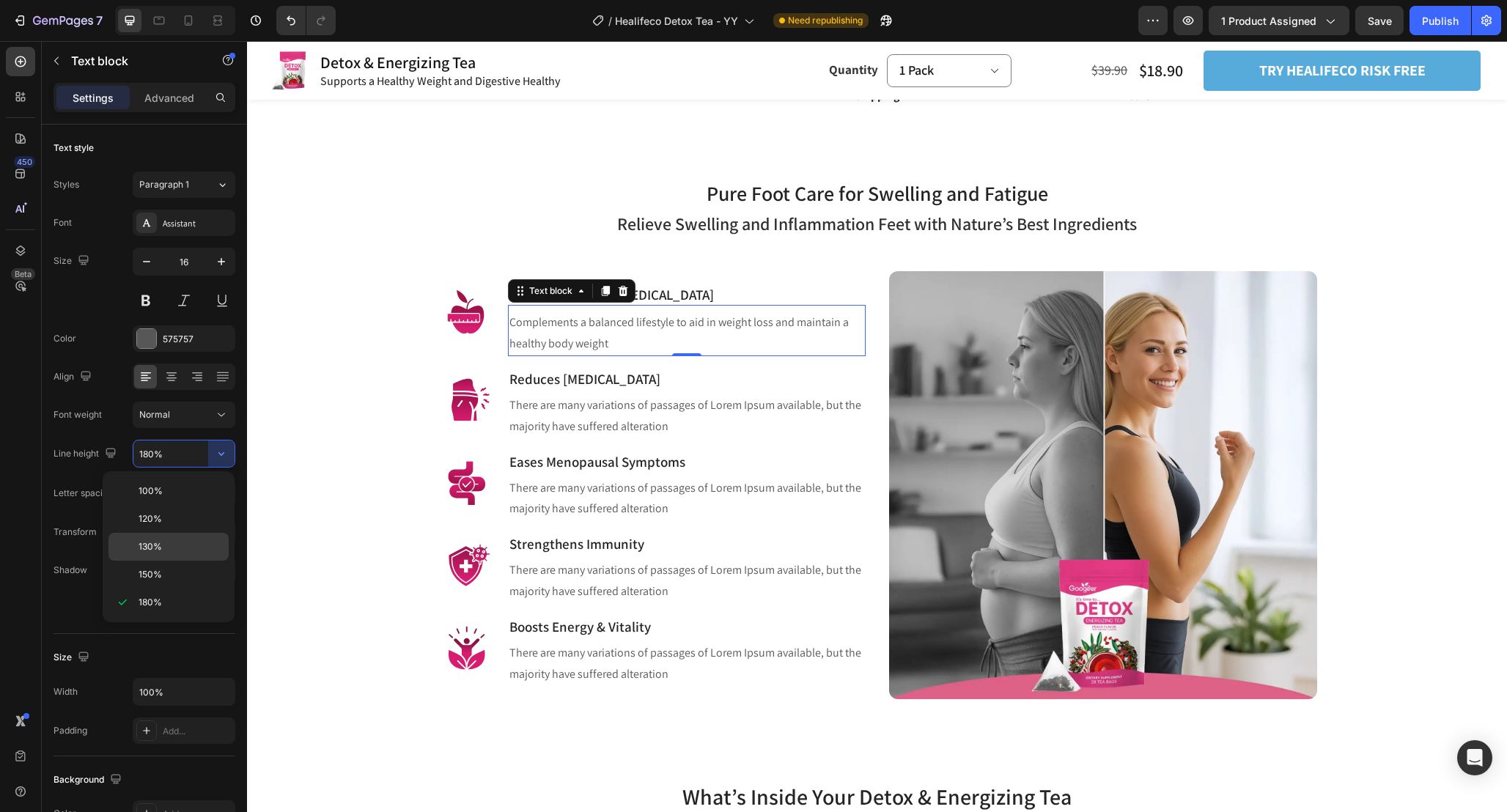
click at [191, 547] on p "130%" at bounding box center [180, 546] width 84 height 13
type input "130%"
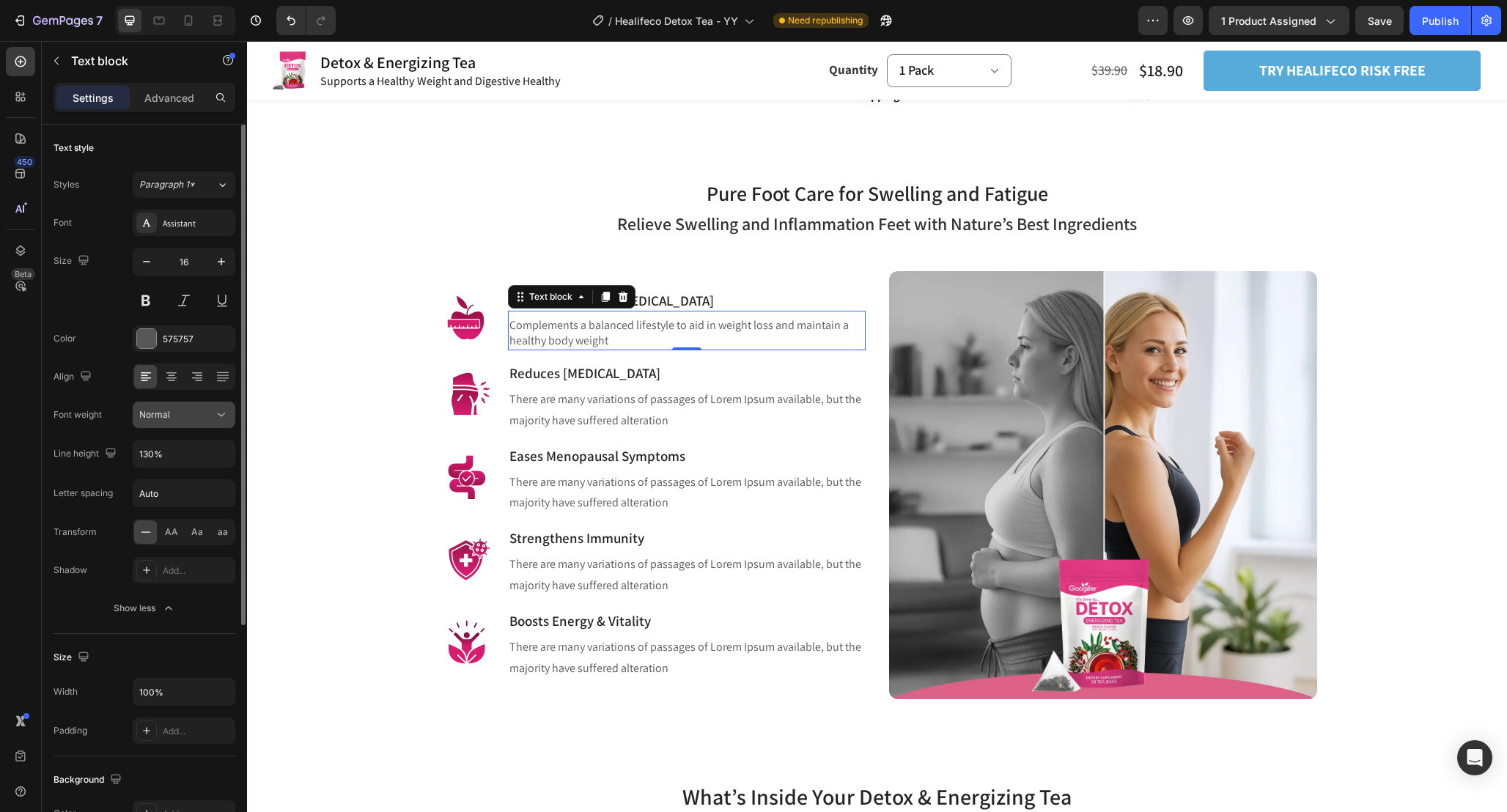
click at [217, 413] on icon at bounding box center [221, 414] width 15 height 15
click at [215, 407] on icon at bounding box center [221, 414] width 15 height 15
click at [217, 261] on icon "button" at bounding box center [221, 261] width 15 height 15
type input "17"
click at [186, 611] on button "Show less" at bounding box center [144, 608] width 182 height 26
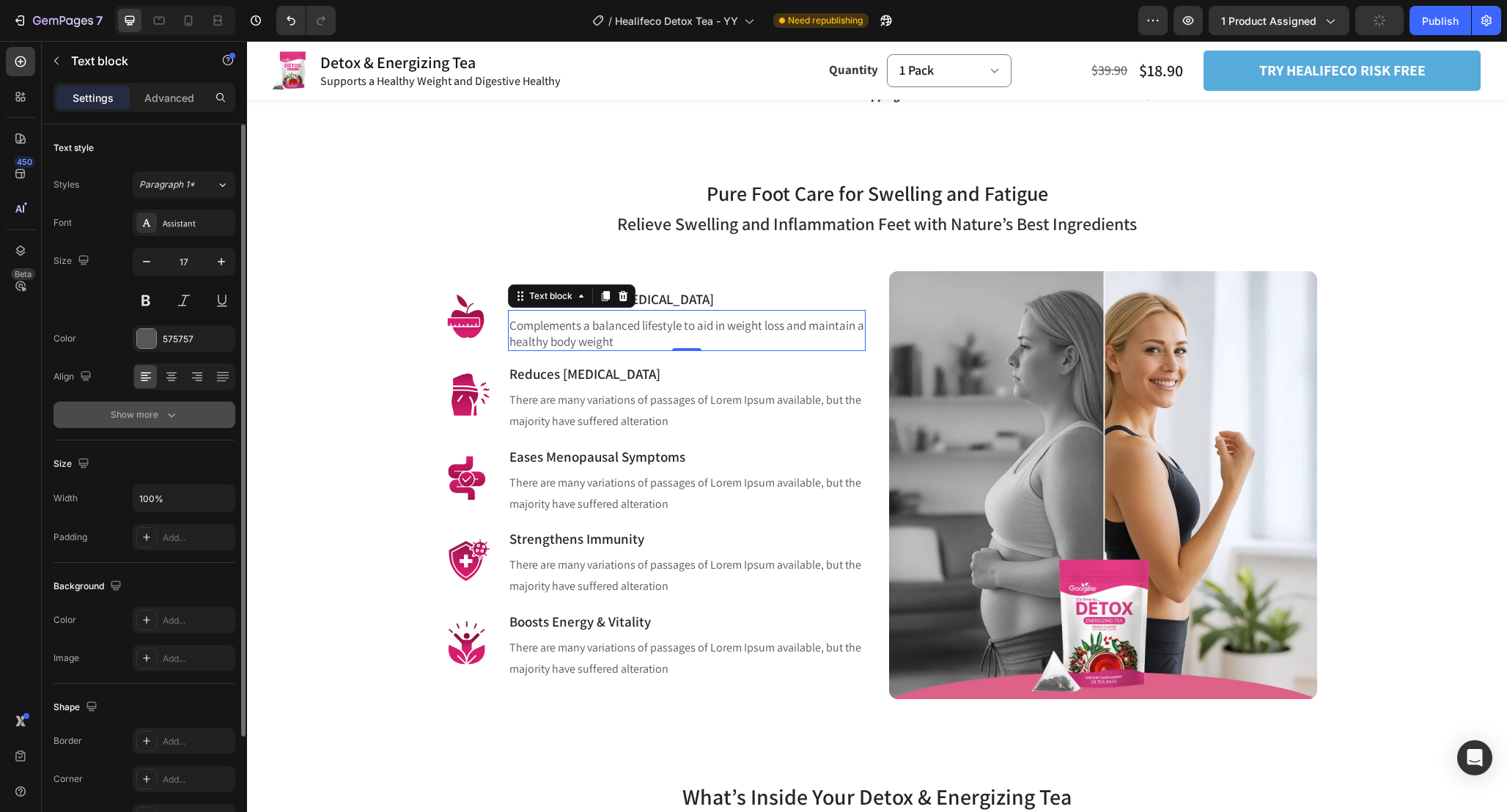
click at [182, 428] on button "Show more" at bounding box center [144, 414] width 182 height 26
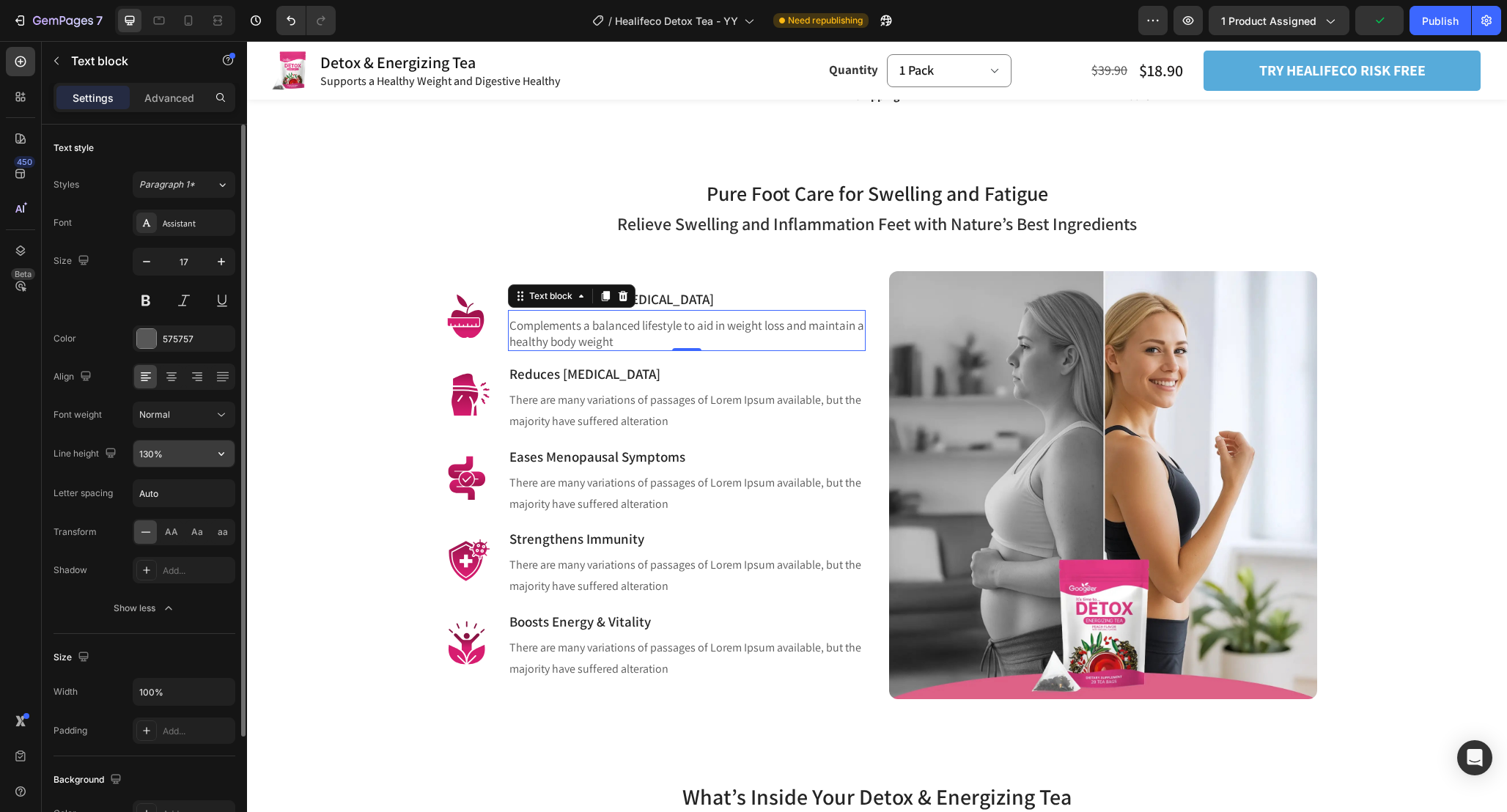
click at [213, 456] on button "button" at bounding box center [222, 454] width 26 height 26
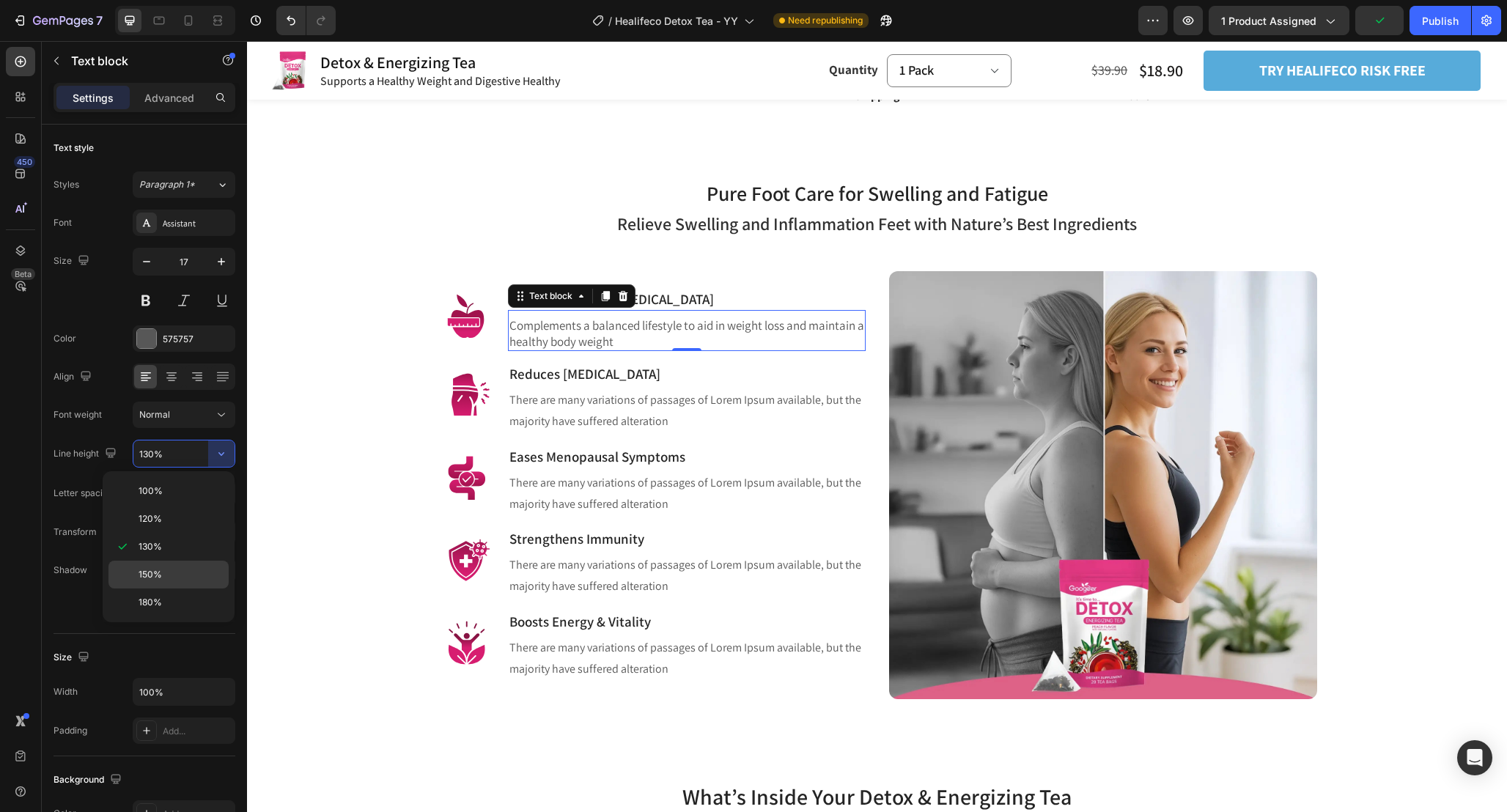
click at [197, 570] on p "150%" at bounding box center [180, 574] width 84 height 13
type input "150%"
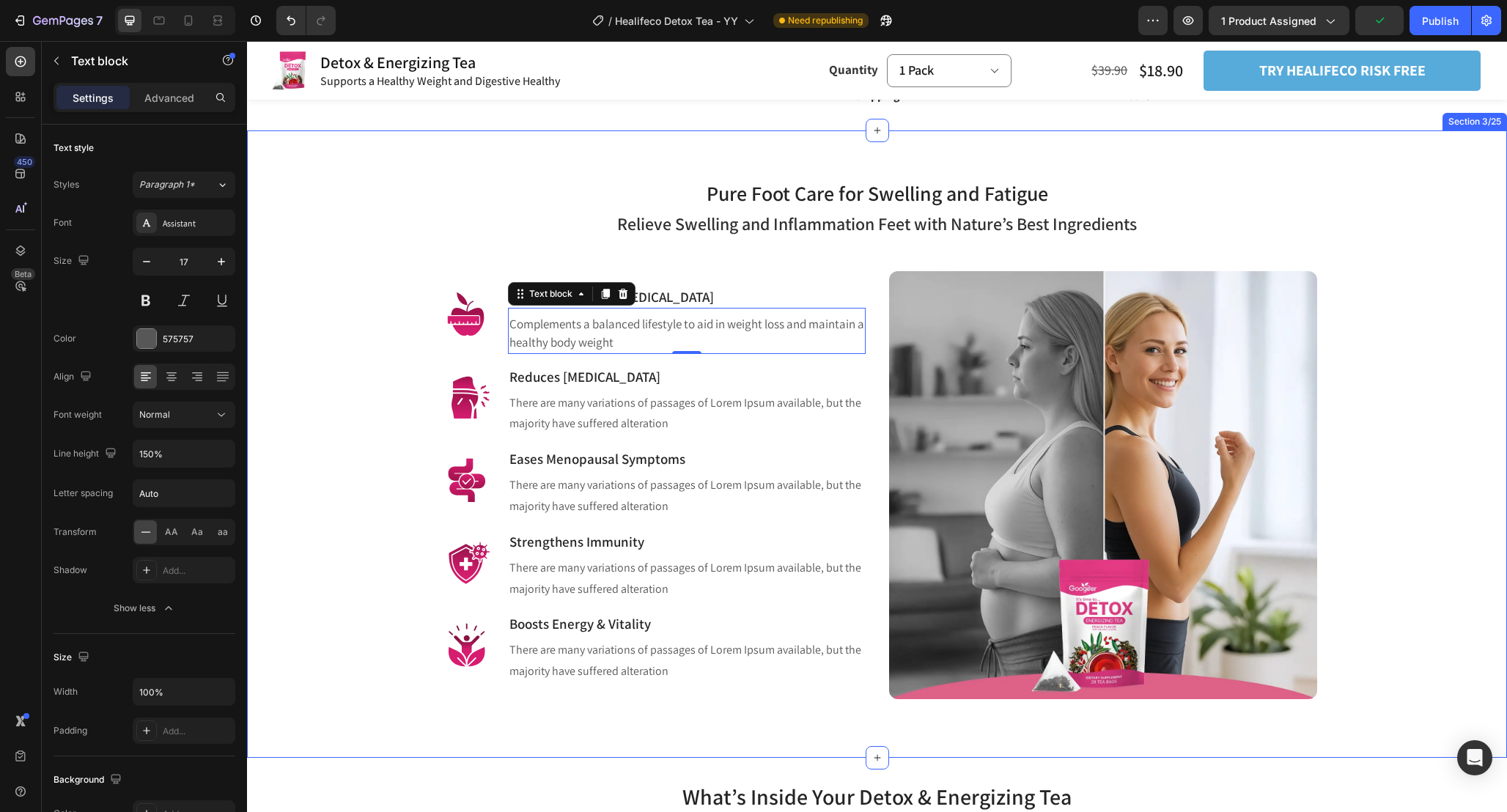
click at [345, 370] on div "Pure Foot Care for Swelling and Fatigue Heading Row Relieve Swelling and Inflam…" at bounding box center [877, 427] width 1239 height 545
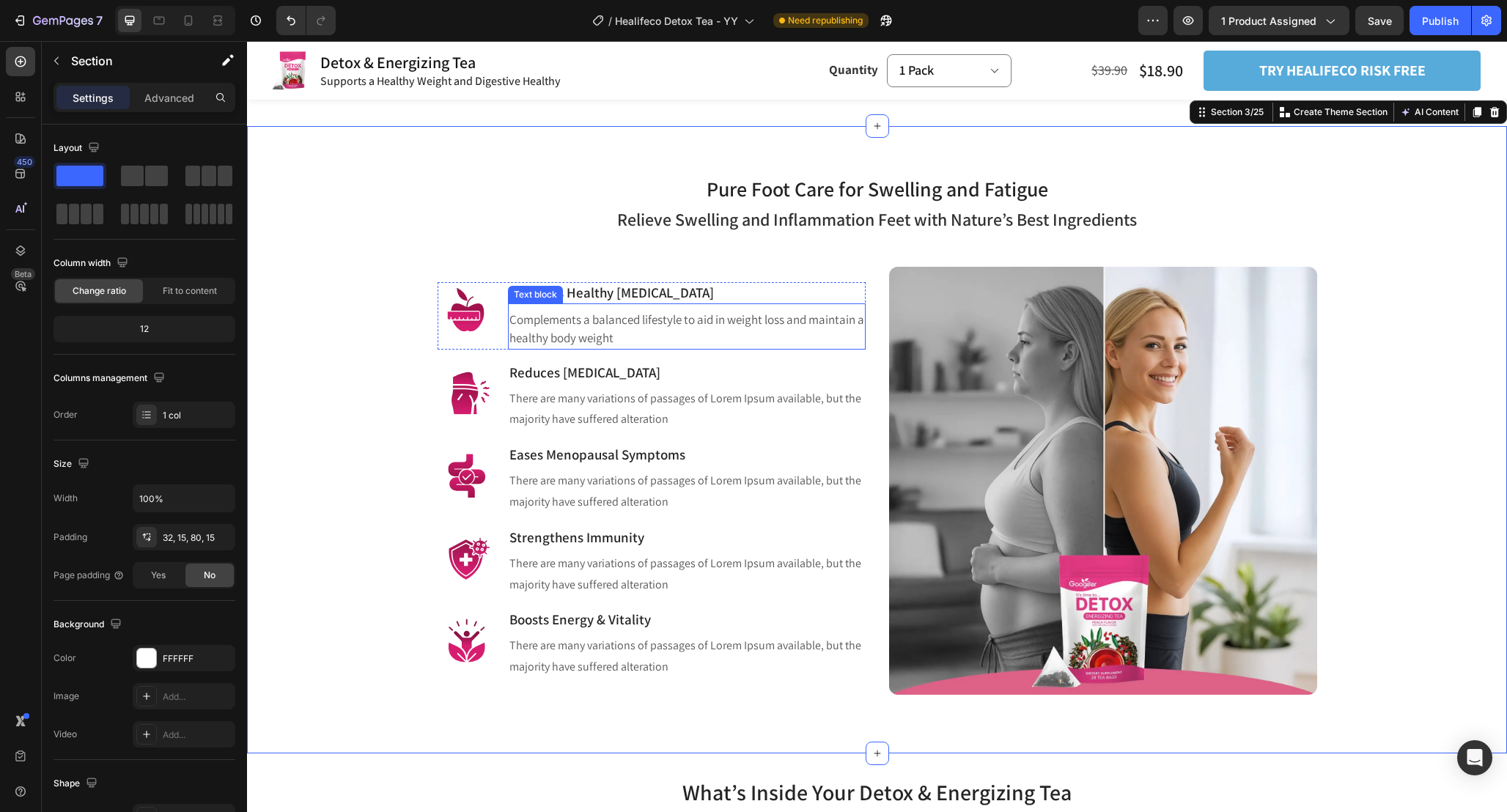
scroll to position [903, 0]
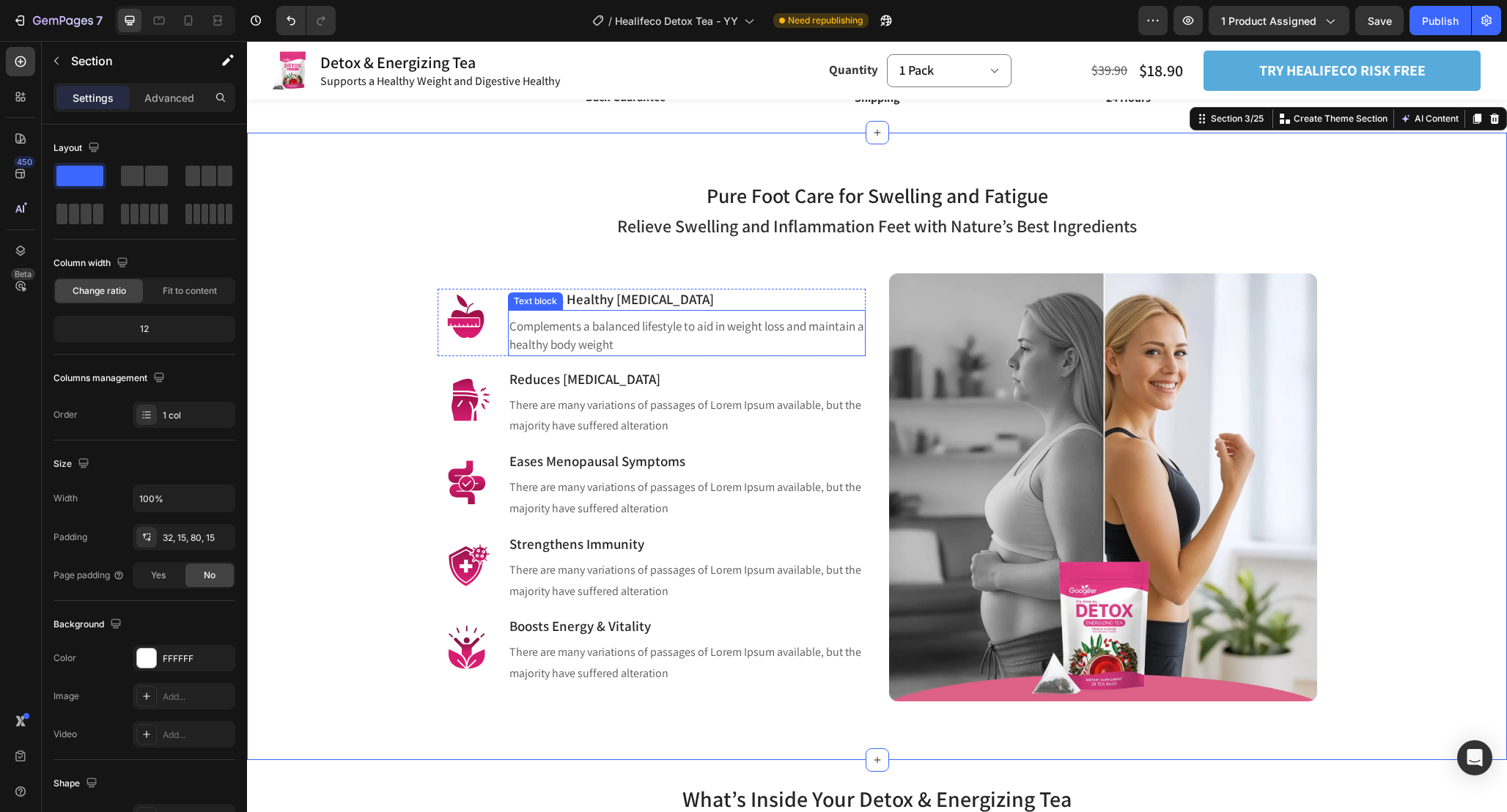
click at [741, 343] on p "Complements a balanced lifestyle to aid in weight loss and maintain a healthy b…" at bounding box center [687, 336] width 355 height 37
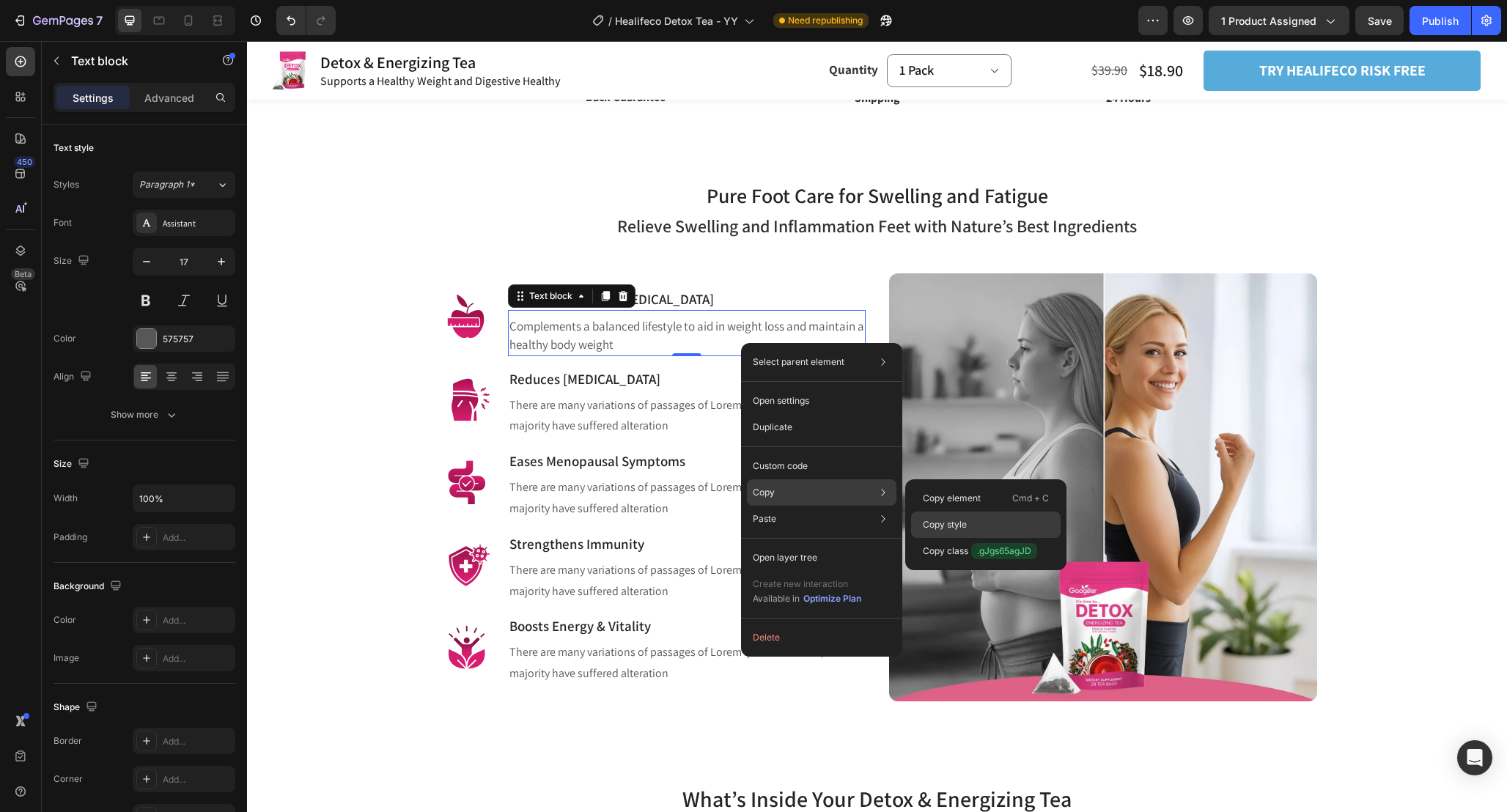
click at [964, 538] on div "Copy style" at bounding box center [986, 551] width 150 height 26
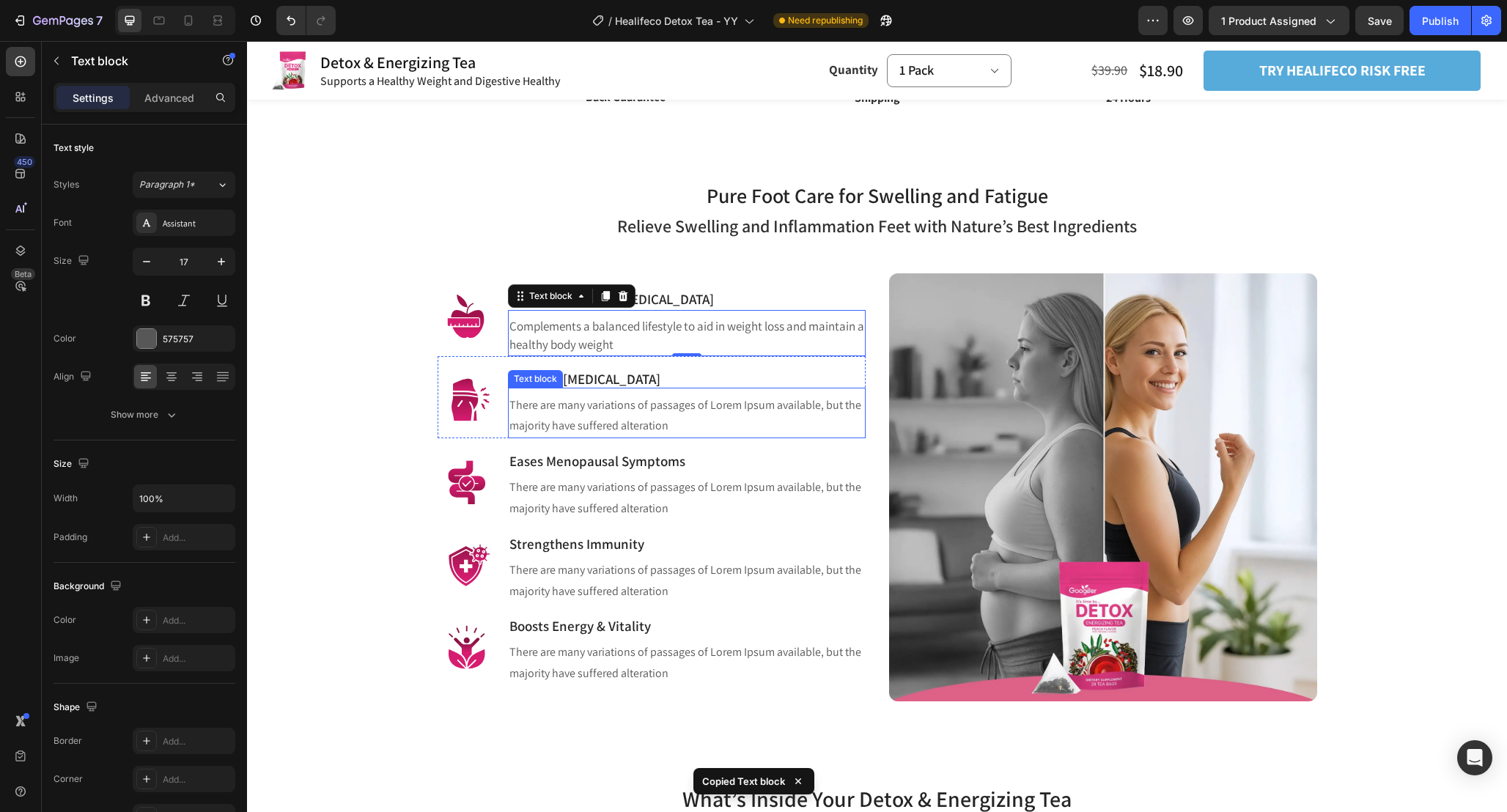
click at [690, 419] on p "There are many variations of passages of Lorem Ipsum available, but the majorit…" at bounding box center [687, 416] width 355 height 42
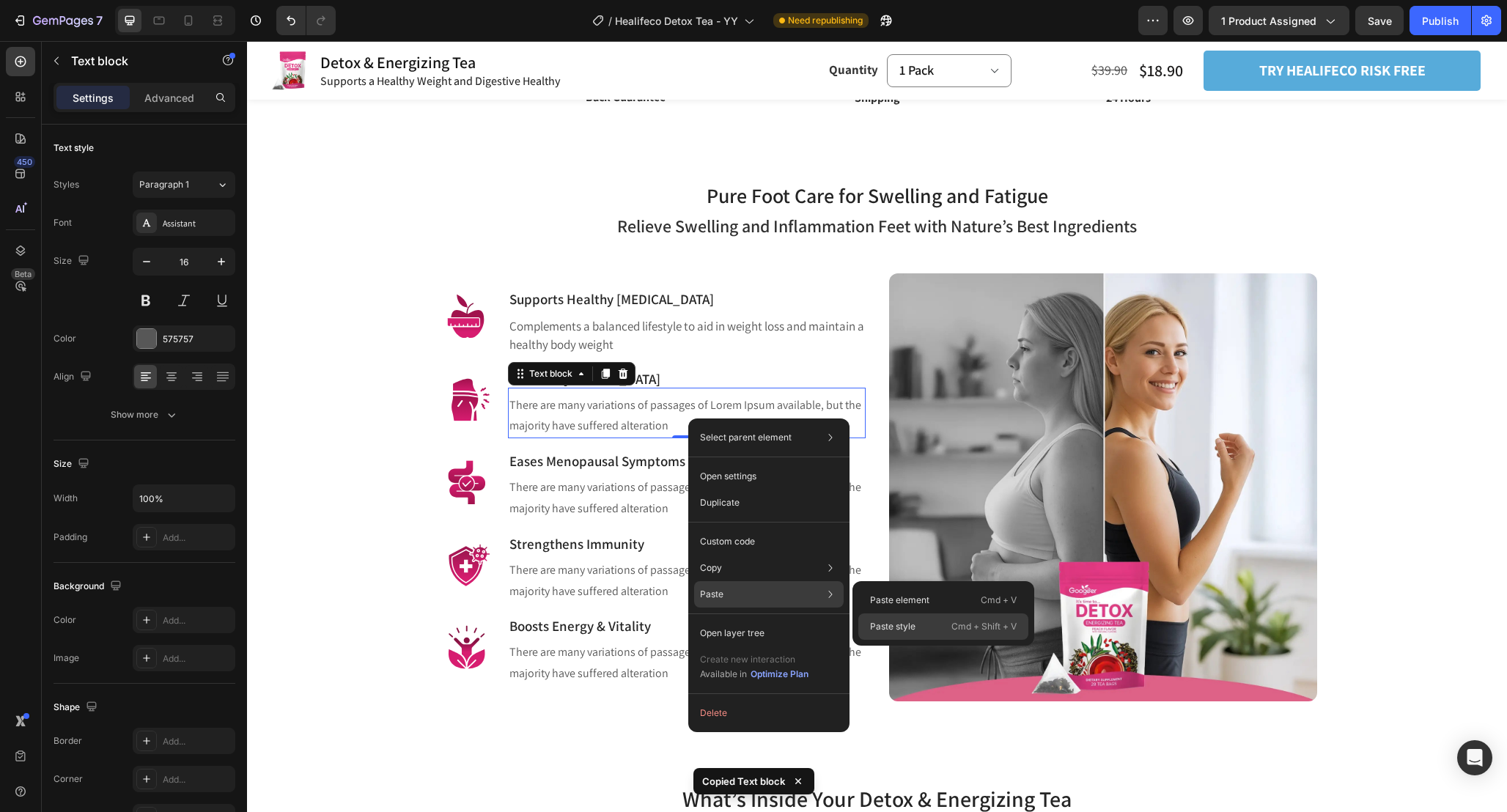
click at [894, 629] on p "Paste style" at bounding box center [893, 626] width 46 height 13
type input "17"
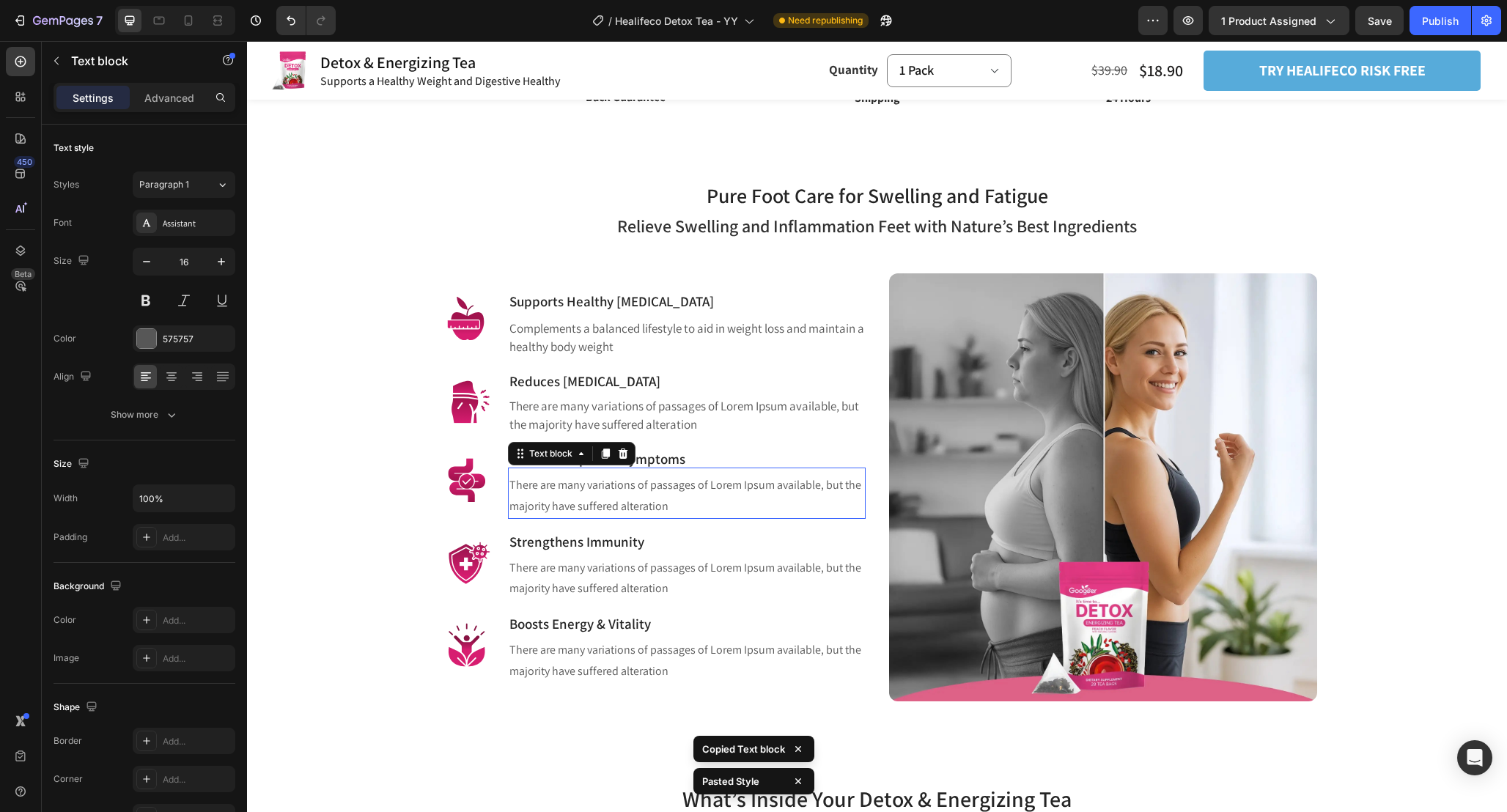
click at [759, 499] on p "There are many variations of passages of Lorem Ipsum available, but the majorit…" at bounding box center [687, 496] width 355 height 42
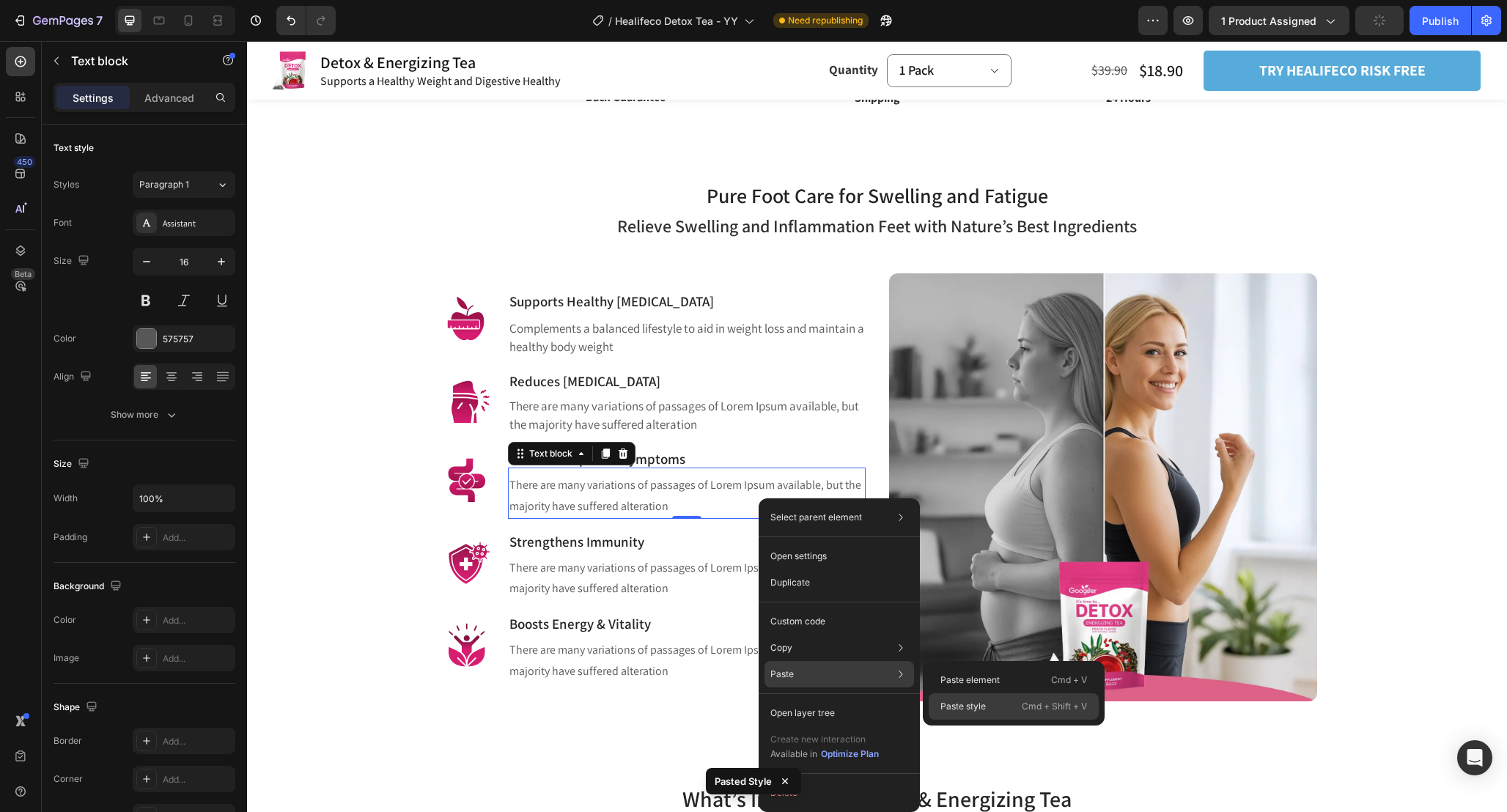
click at [951, 712] on p "Paste style" at bounding box center [964, 706] width 46 height 13
type input "17"
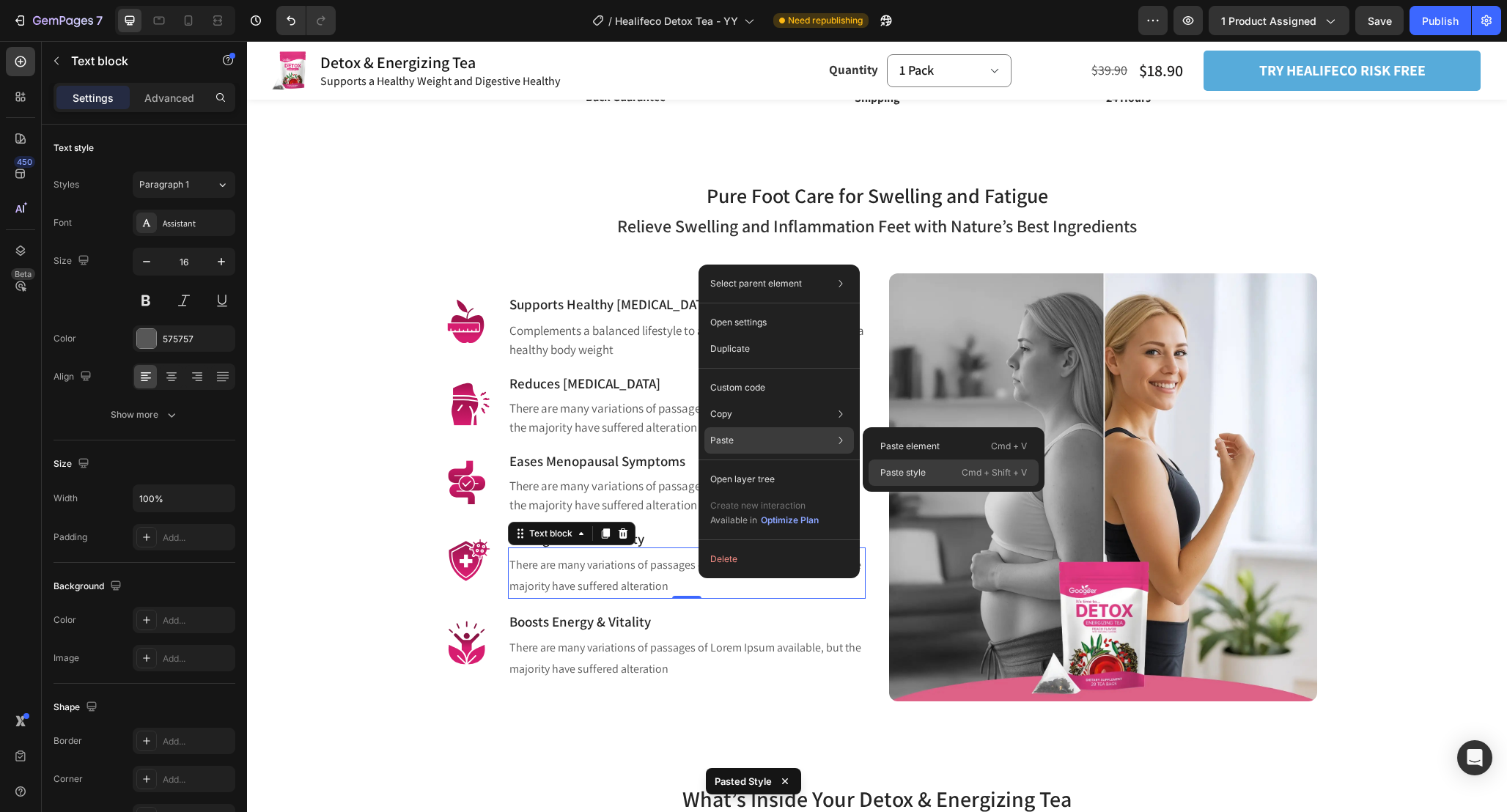
click at [946, 476] on div "Paste style Cmd + Shift + V" at bounding box center [953, 472] width 170 height 26
type input "17"
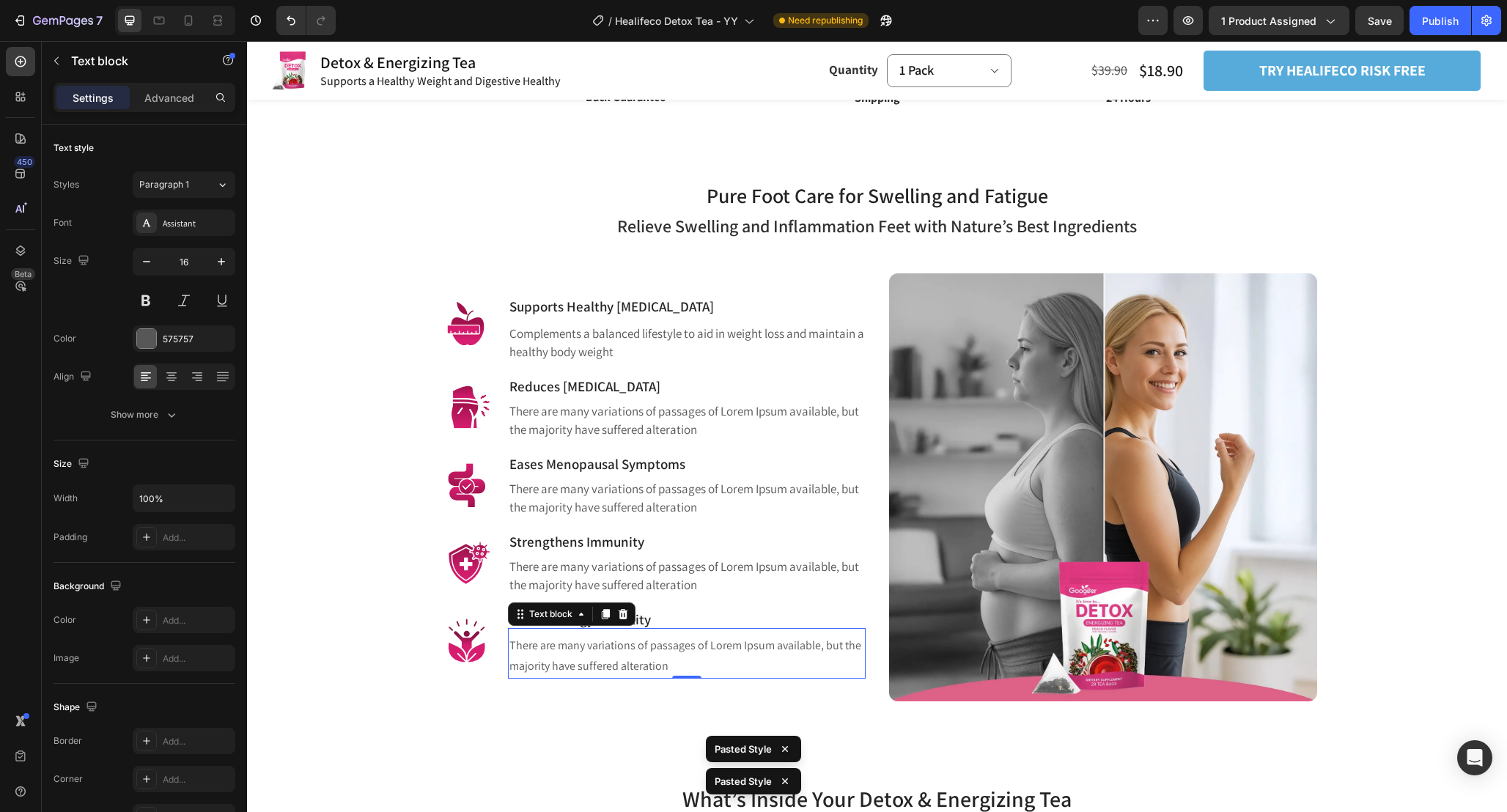
click at [756, 667] on p "There are many variations of passages of Lorem Ipsum available, but the majorit…" at bounding box center [687, 656] width 355 height 42
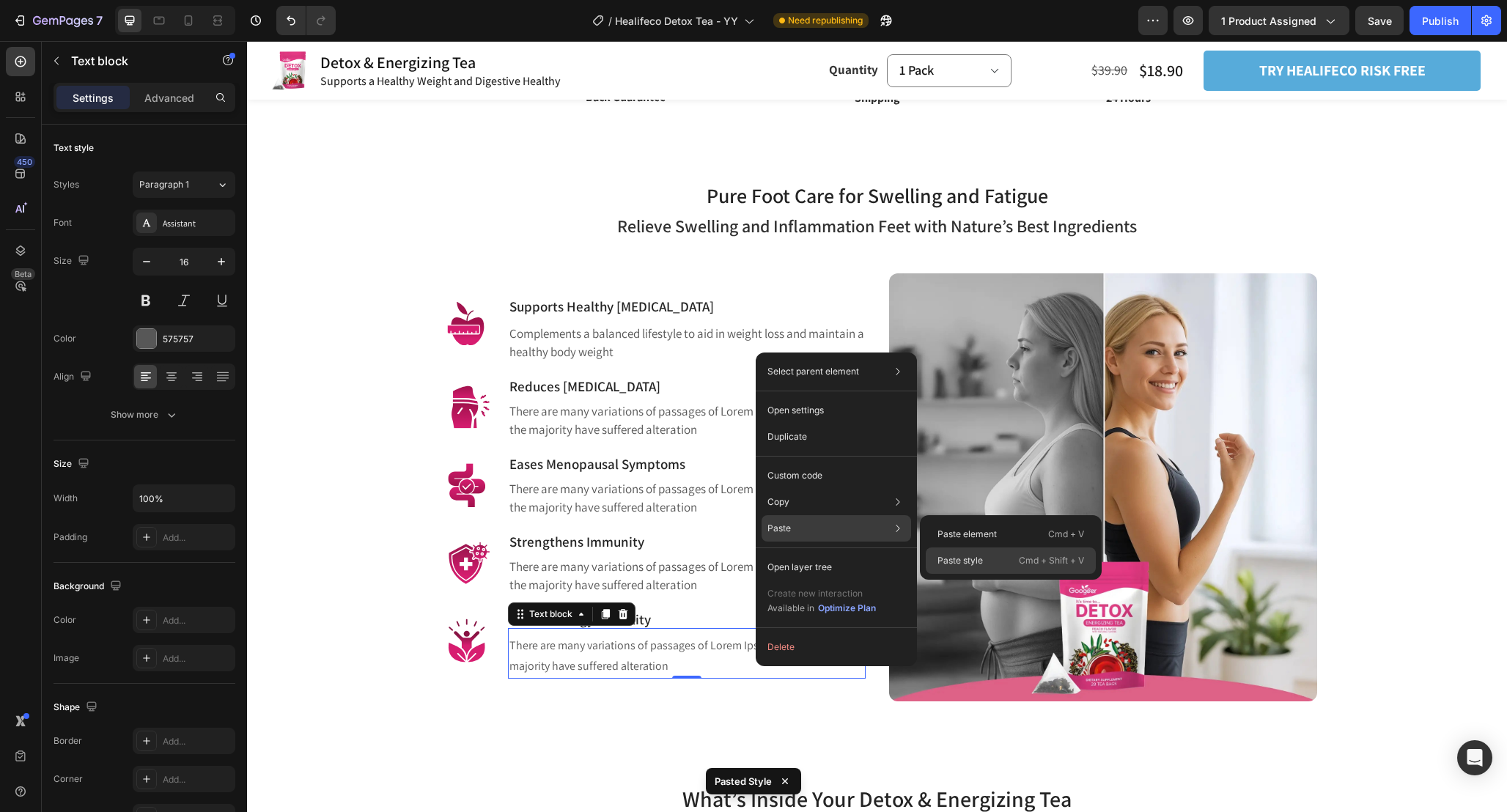
click at [996, 560] on div "Paste style Cmd + Shift + V" at bounding box center [1011, 560] width 170 height 26
type input "17"
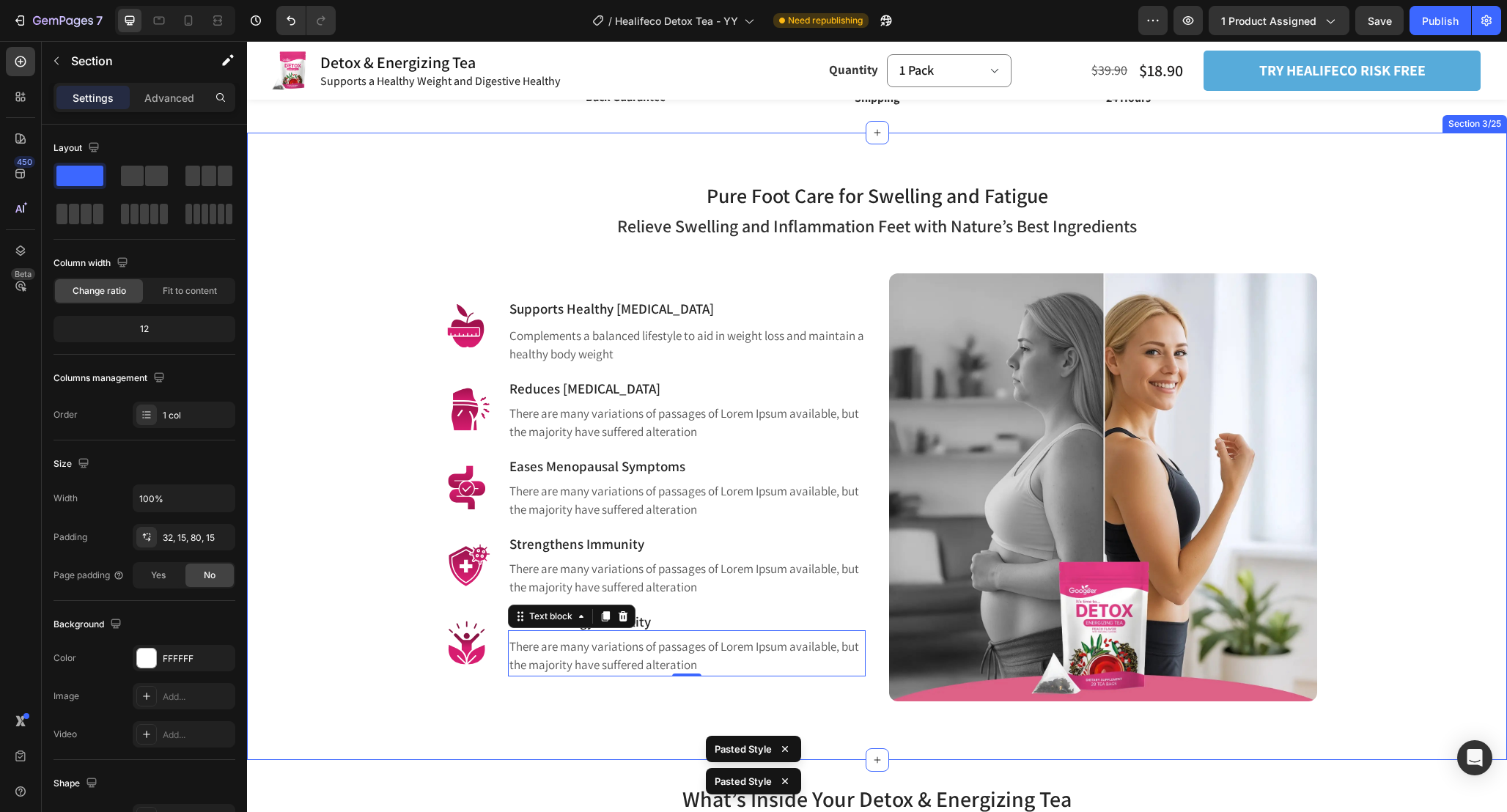
click at [384, 437] on div "Pure Foot Care for Swelling and Fatigue Heading Row Relieve Swelling and Inflam…" at bounding box center [877, 428] width 1239 height 545
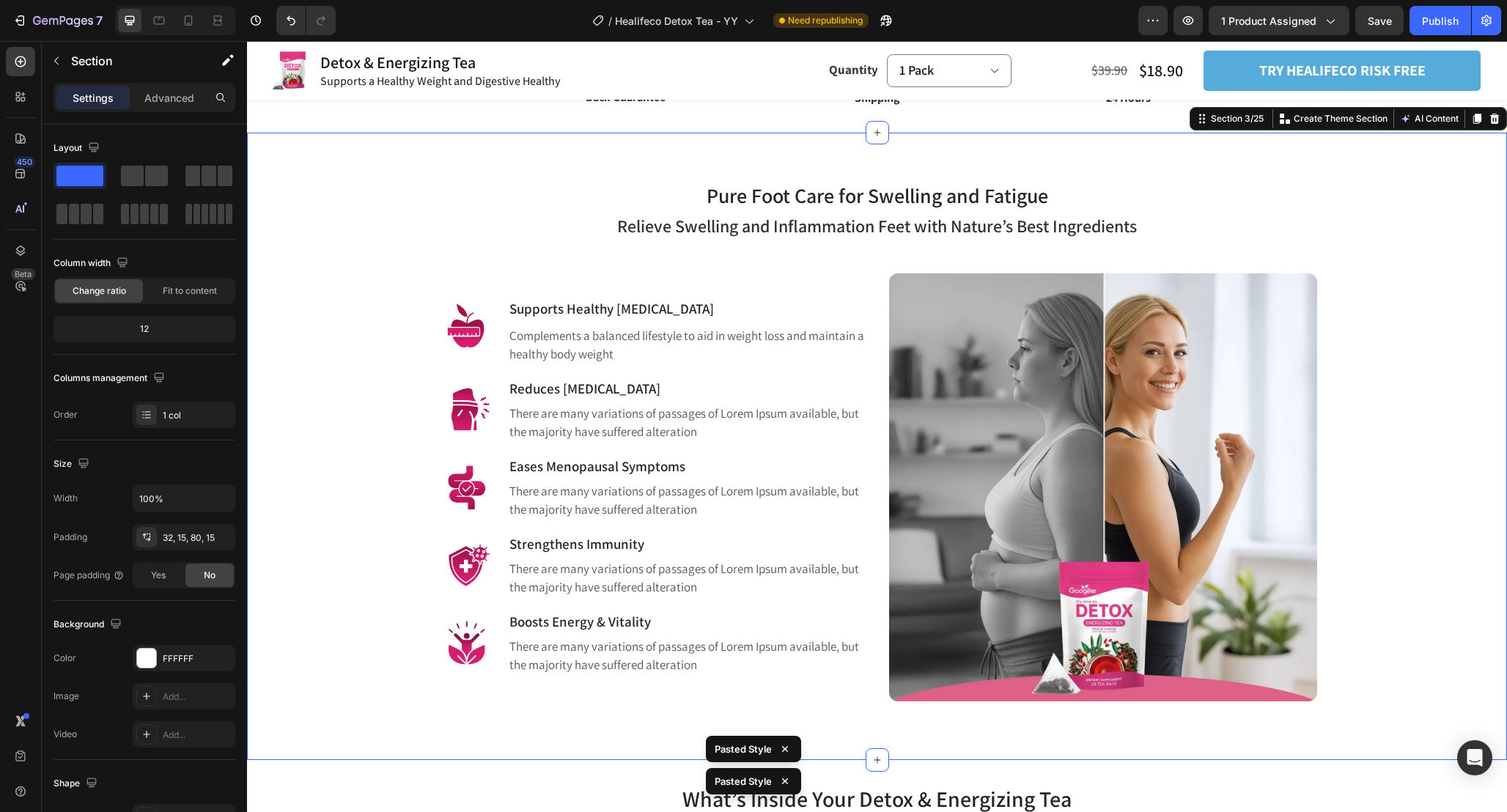
scroll to position [936, 0]
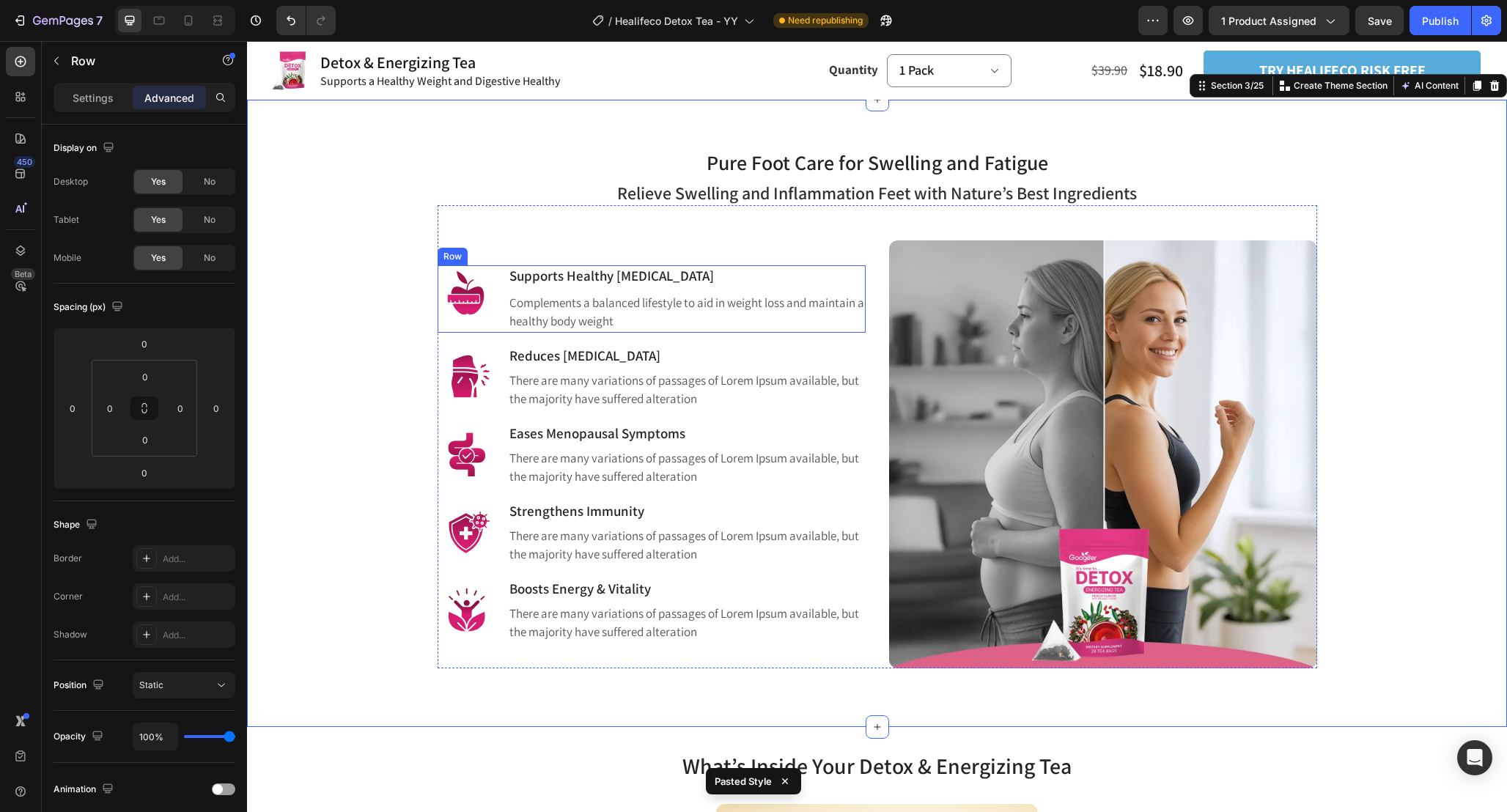
click at [500, 319] on div "Image Supports Healthy [MEDICAL_DATA] Heading Complements a balanced lifestyle …" at bounding box center [651, 299] width 428 height 68
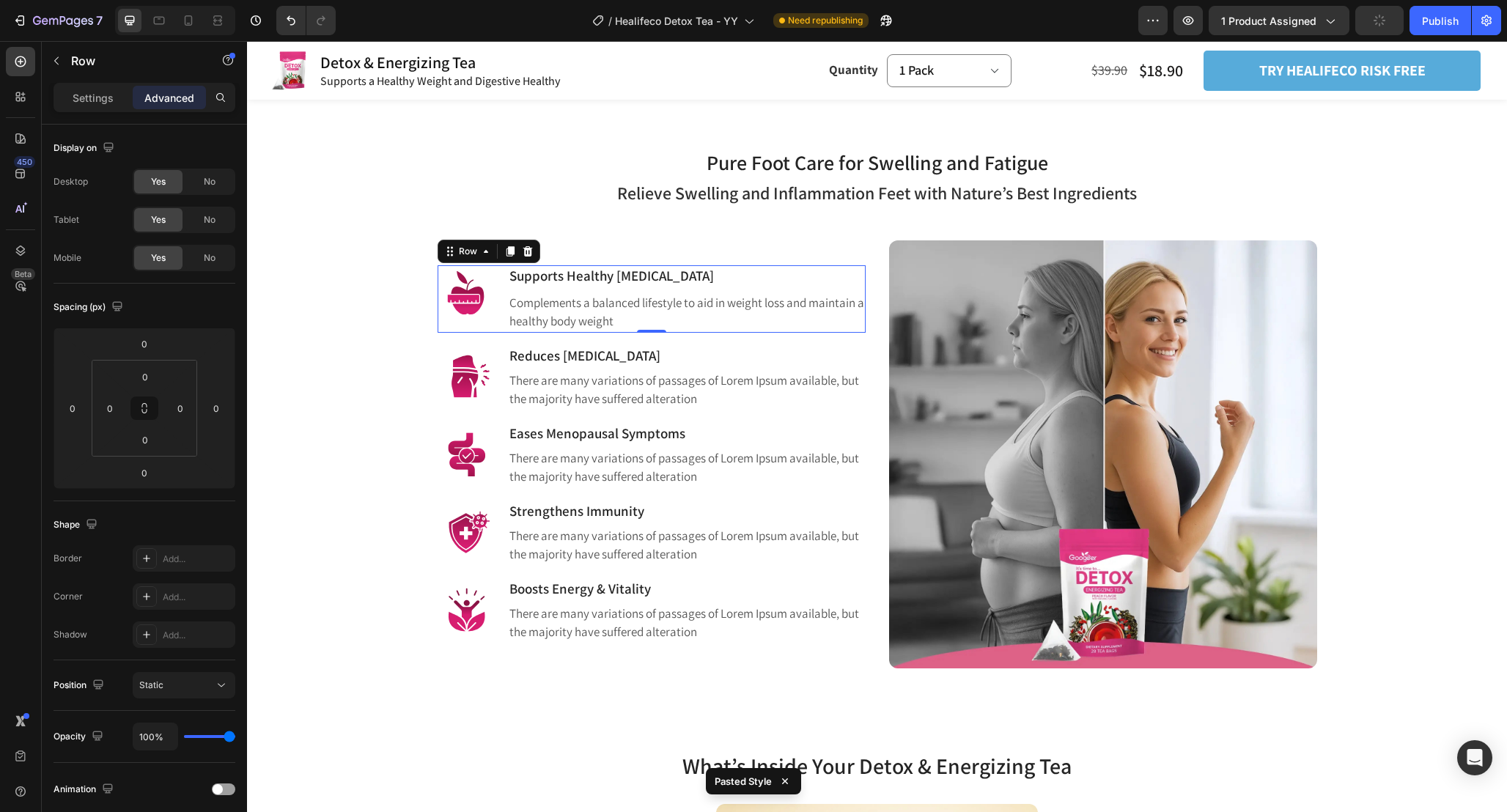
click at [92, 113] on div "Settings Advanced" at bounding box center [143, 103] width 205 height 41
click at [92, 102] on p "Settings" at bounding box center [92, 97] width 41 height 15
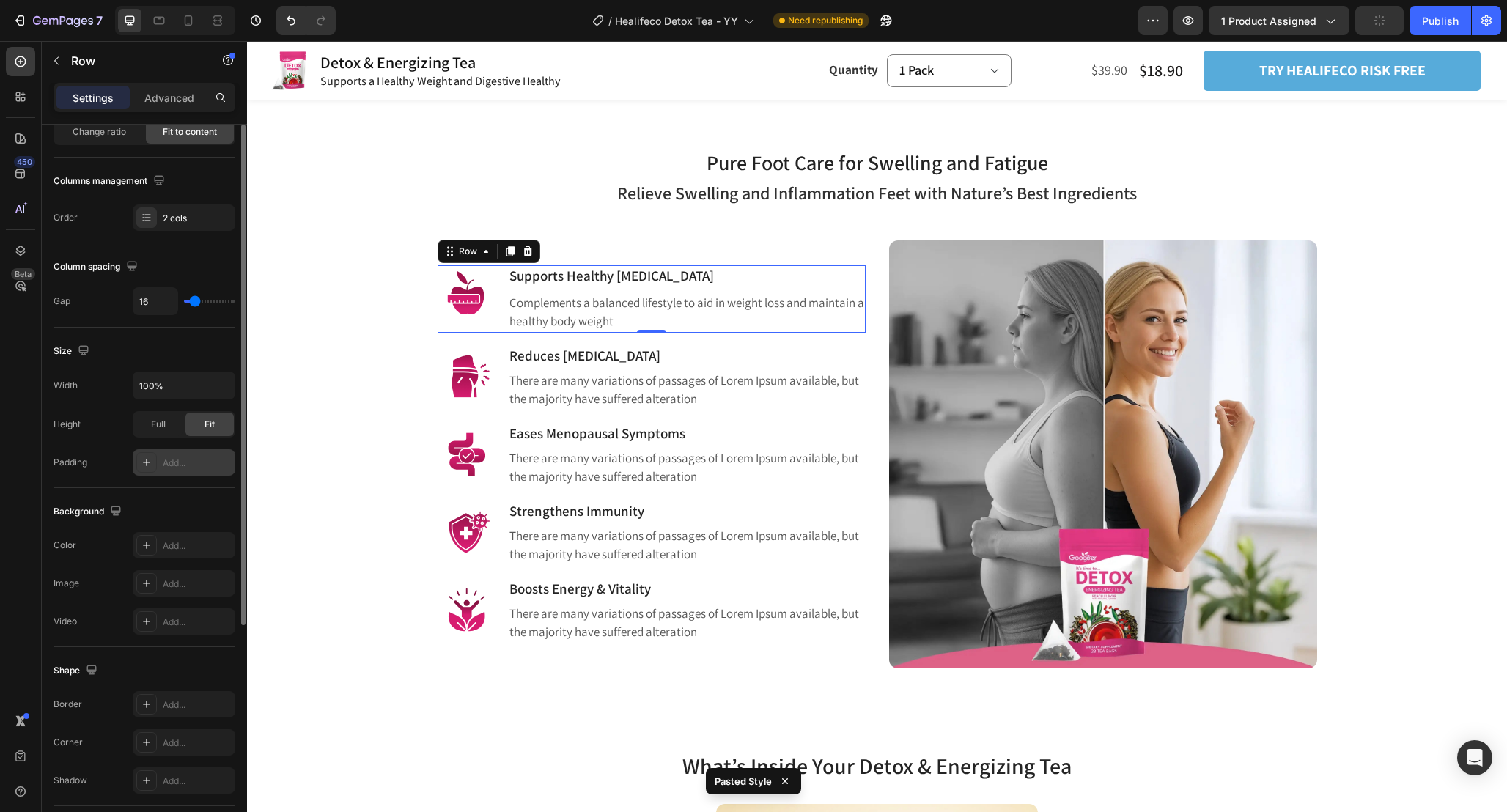
scroll to position [332, 0]
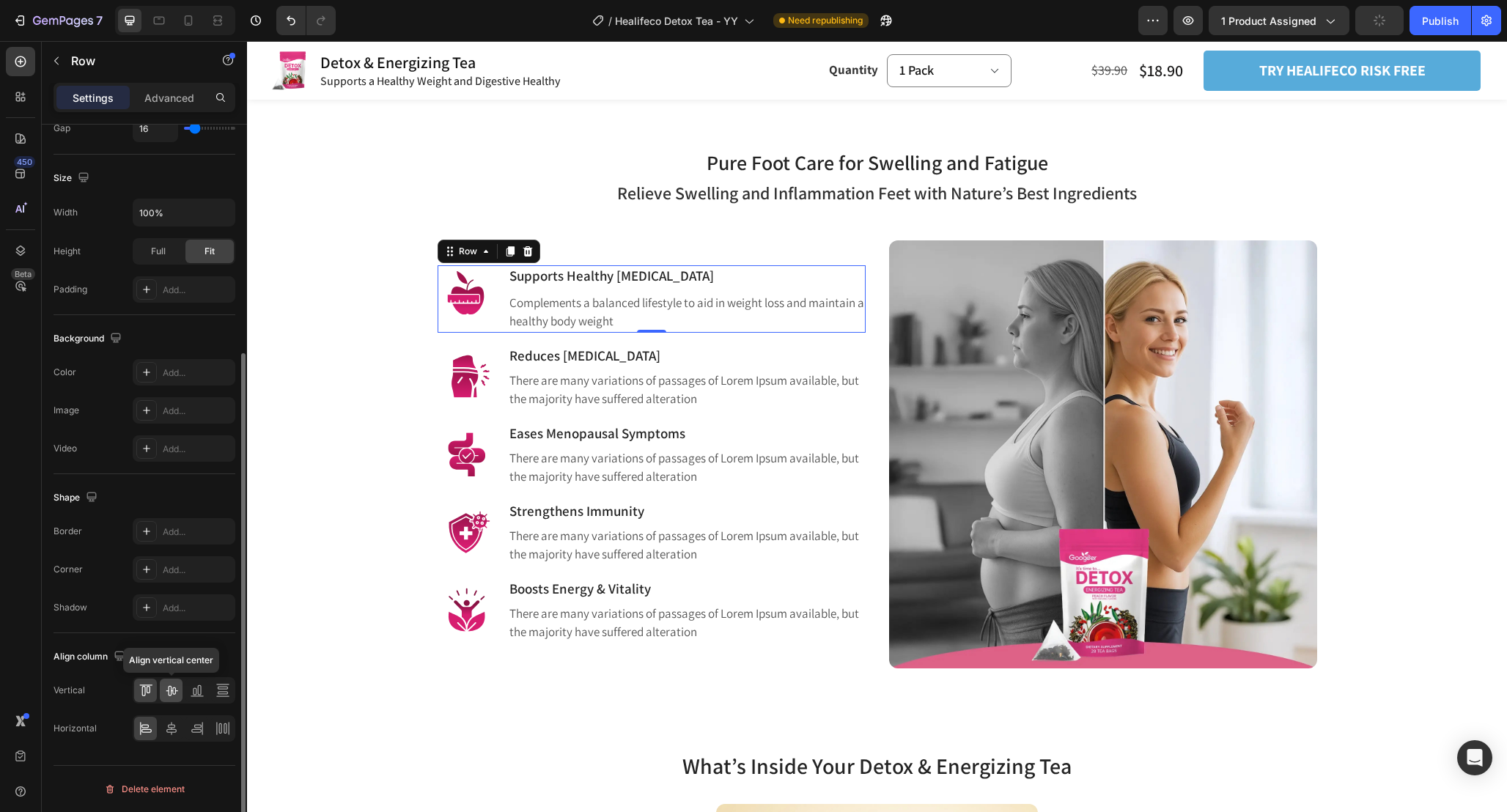
click at [173, 685] on icon at bounding box center [172, 690] width 15 height 15
click at [503, 406] on div "Image Reduces [MEDICAL_DATA] Heading There are many variations of passages of L…" at bounding box center [651, 371] width 428 height 77
click at [173, 695] on icon at bounding box center [172, 690] width 15 height 15
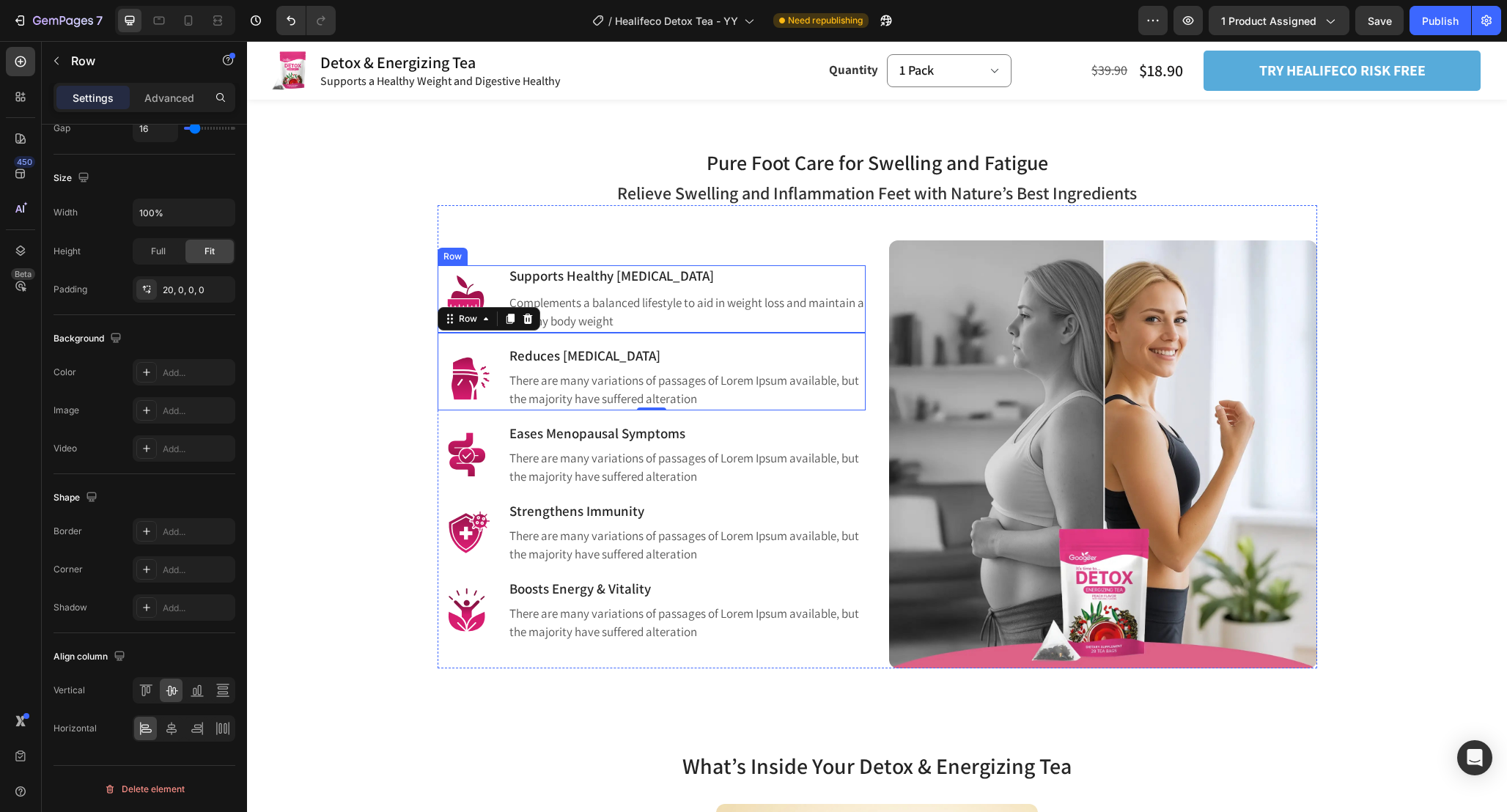
click at [502, 269] on div "Image Supports Healthy [MEDICAL_DATA] Heading Complements a balanced lifestyle …" at bounding box center [651, 299] width 428 height 68
click at [498, 348] on div "Image Reduces [MEDICAL_DATA] Heading There are many variations of passages of L…" at bounding box center [651, 371] width 428 height 77
click at [178, 288] on div "20, 0, 0, 0" at bounding box center [184, 289] width 42 height 13
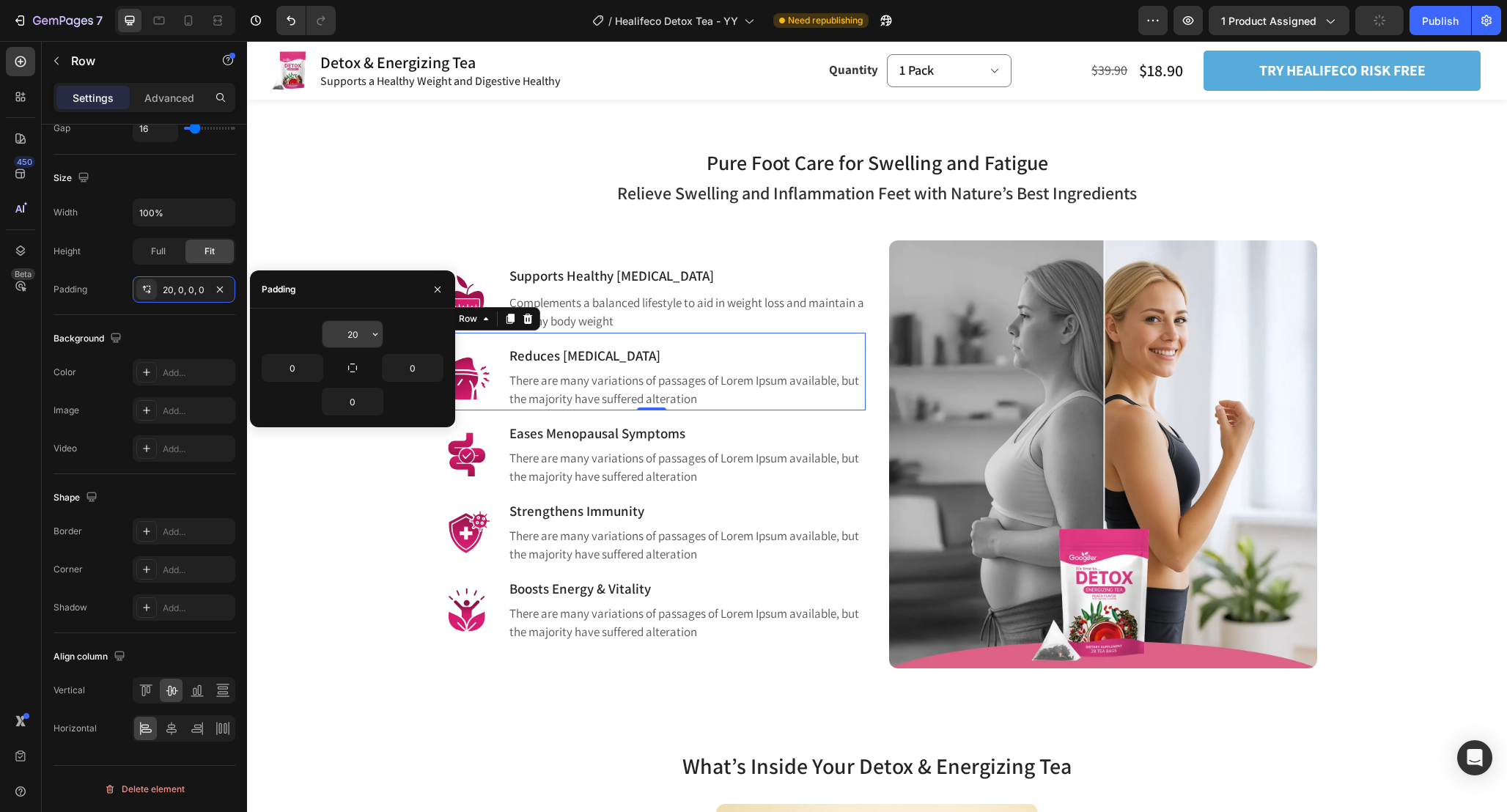
click at [361, 335] on input "20" at bounding box center [352, 334] width 60 height 26
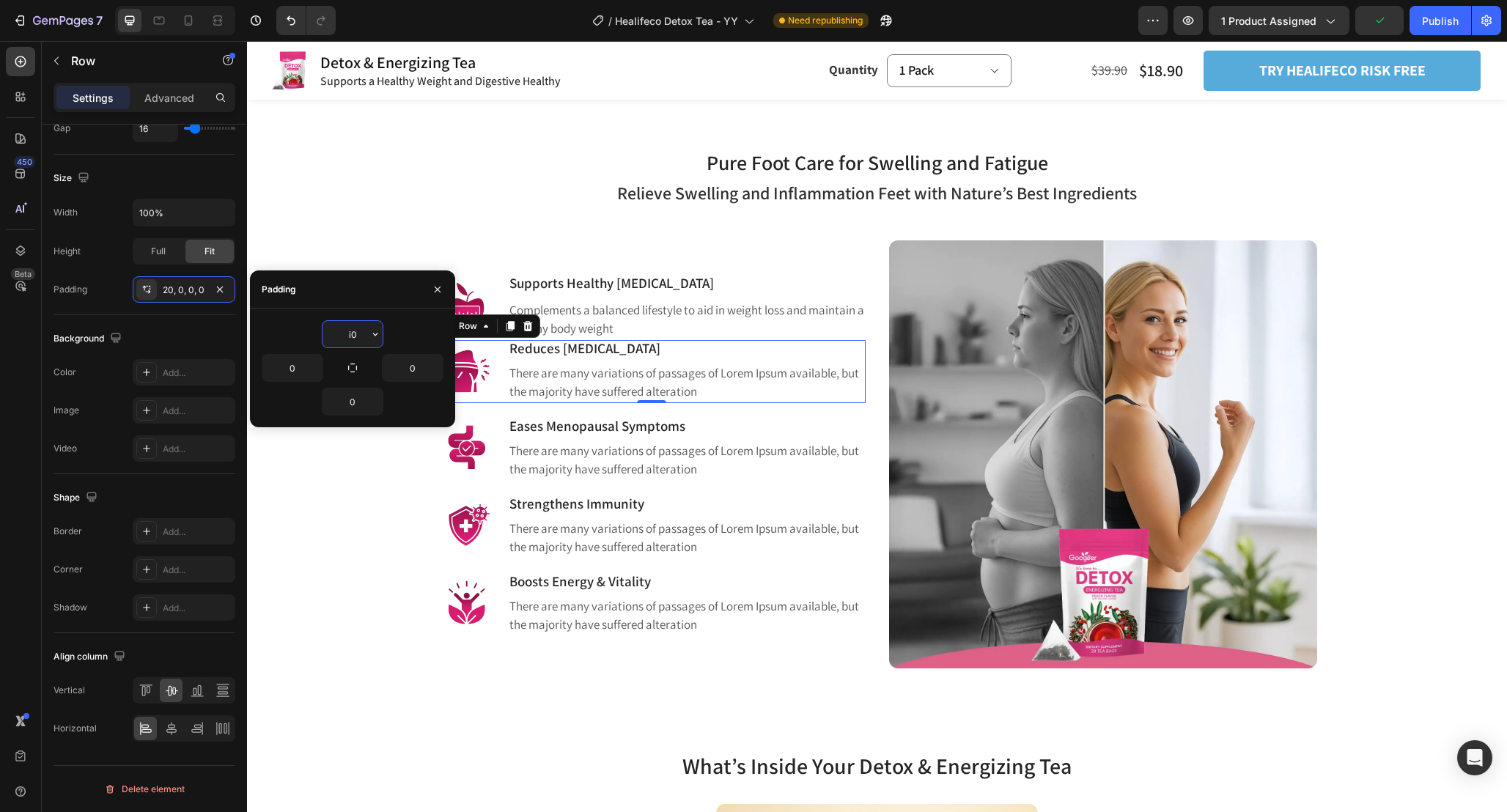
type input "i"
type input "0"
click at [389, 222] on div "Pure Foot Care for Swelling and Fatigue Heading Row Relieve Swelling and Inflam…" at bounding box center [877, 396] width 1239 height 545
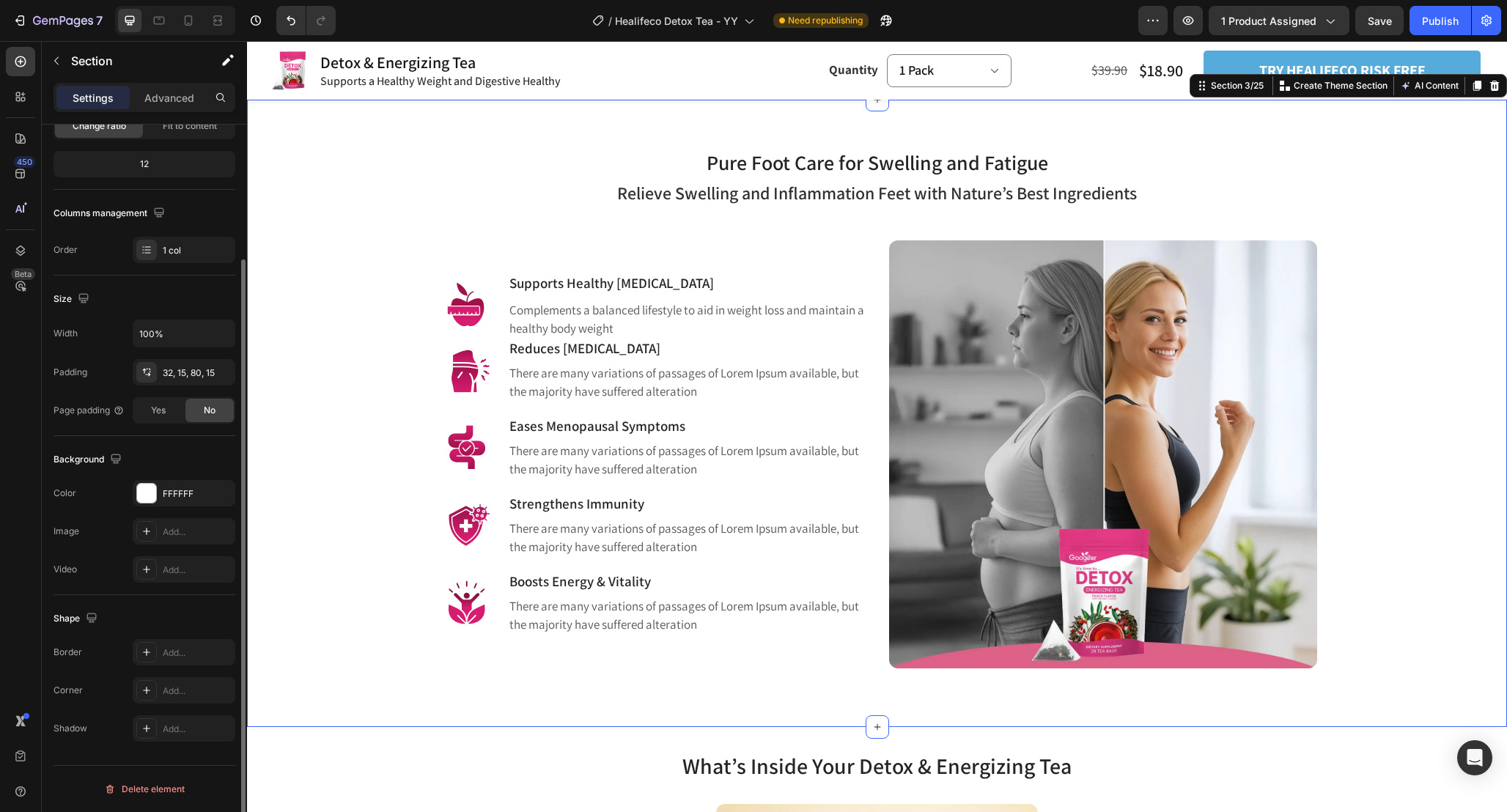
scroll to position [0, 0]
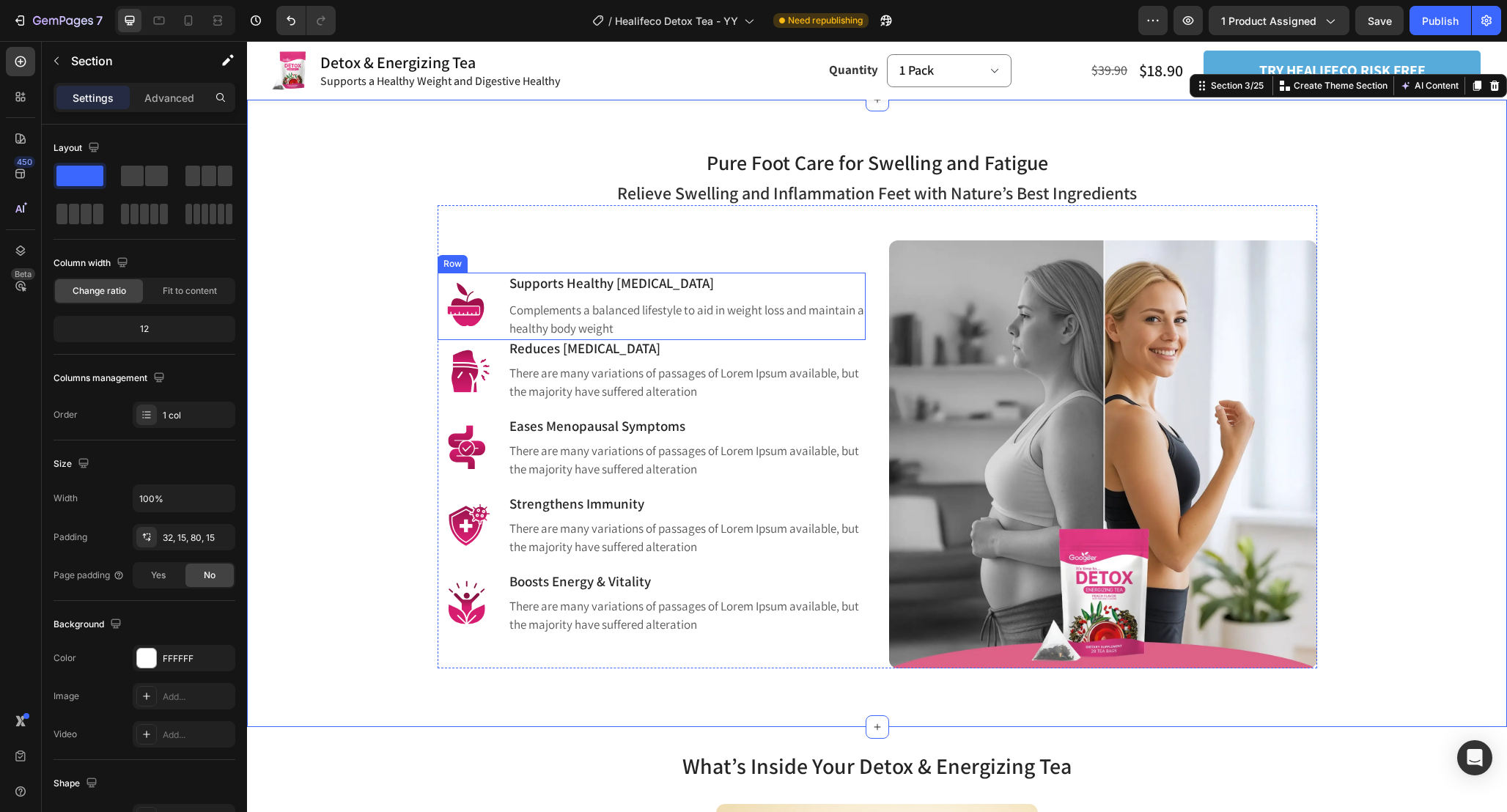
click at [500, 335] on div "Image Supports Healthy [MEDICAL_DATA] Heading Complements a balanced lifestyle …" at bounding box center [651, 306] width 428 height 68
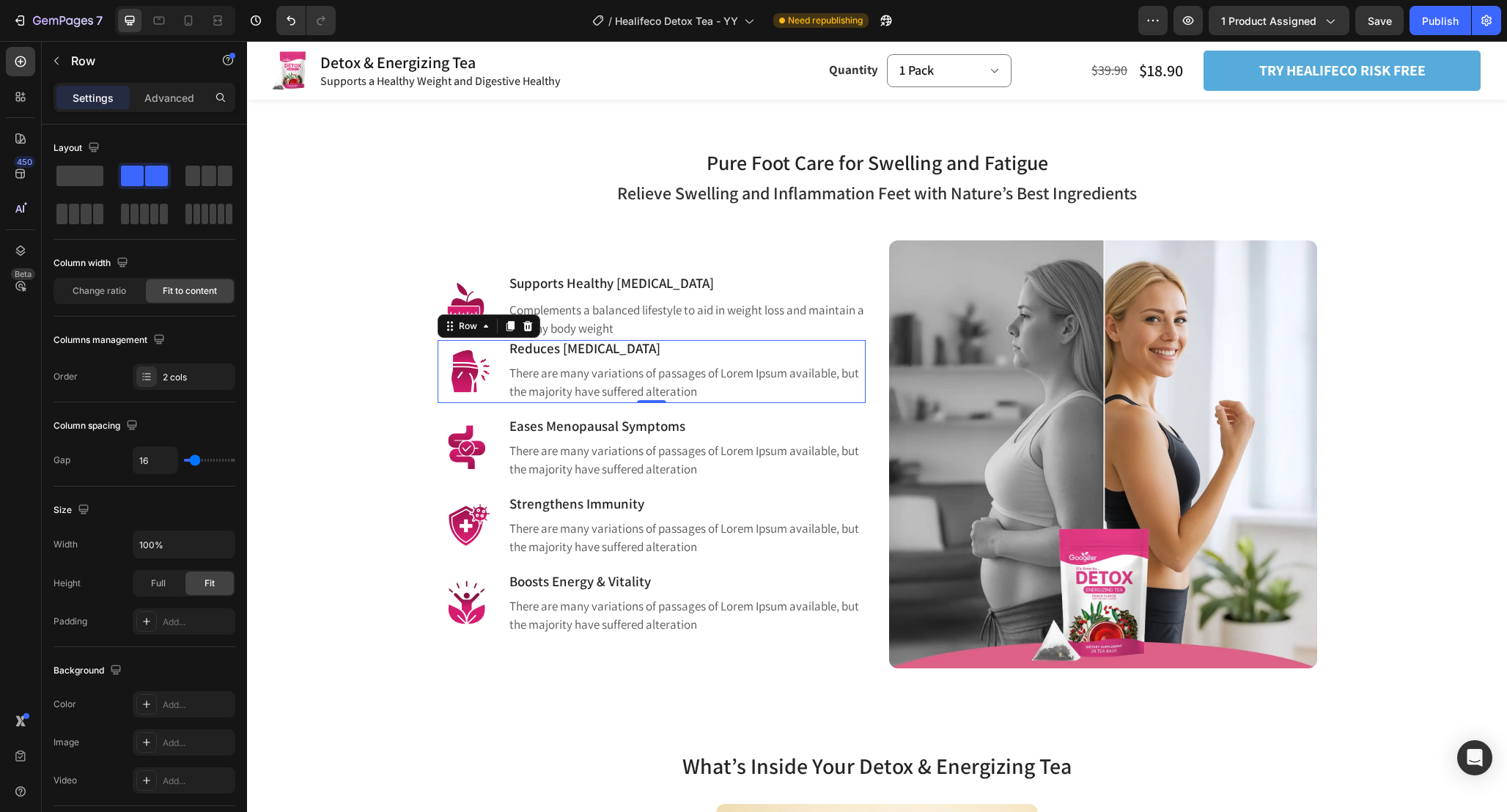
click at [503, 349] on div "Image Reduces [MEDICAL_DATA] Heading There are many variations of passages of L…" at bounding box center [651, 371] width 428 height 63
click at [501, 414] on div "Image Eases Menopausal Symptoms Heading There are many variations of passages o…" at bounding box center [651, 442] width 428 height 77
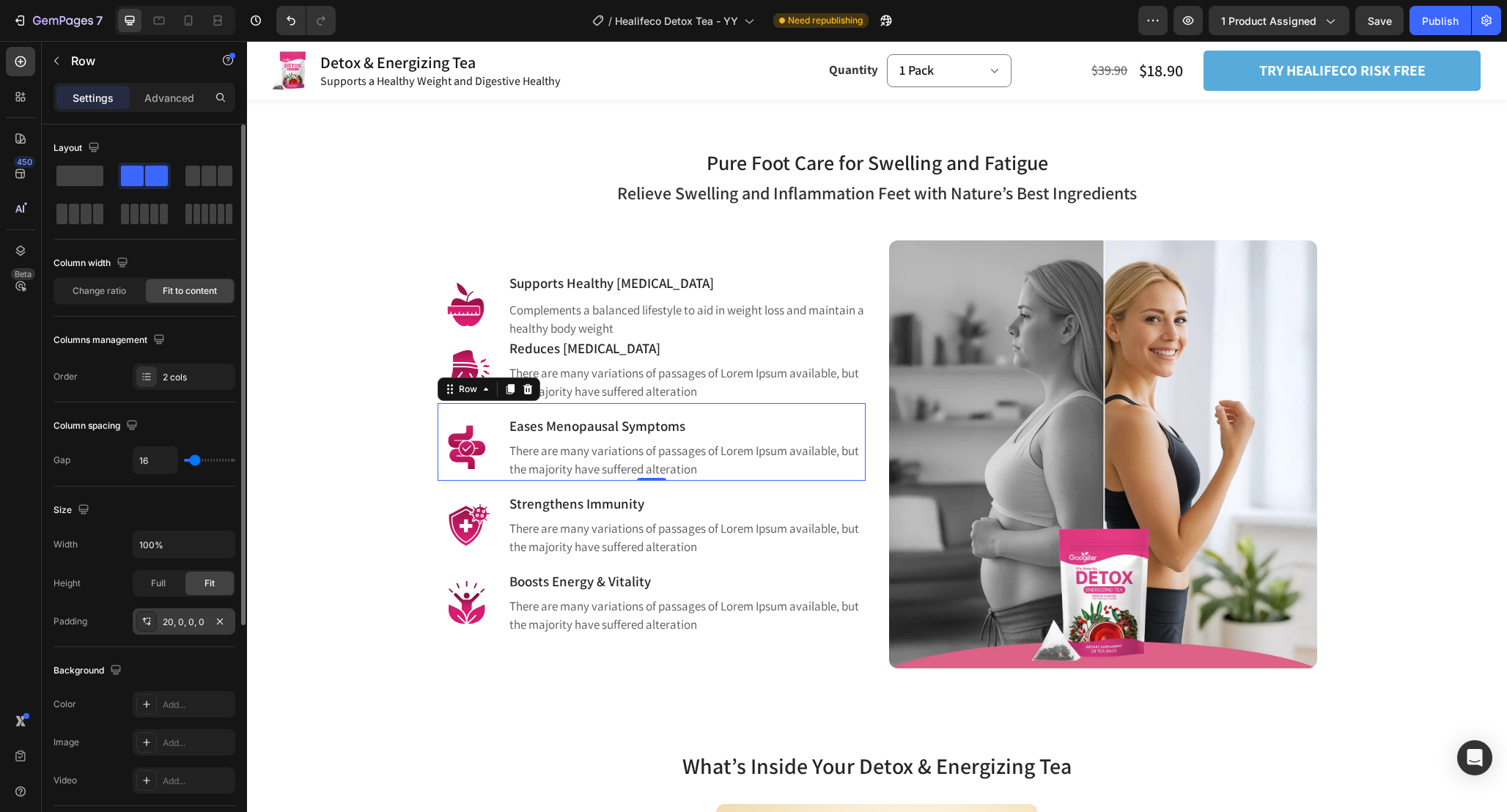
click at [174, 625] on div "20, 0, 0, 0" at bounding box center [184, 622] width 42 height 13
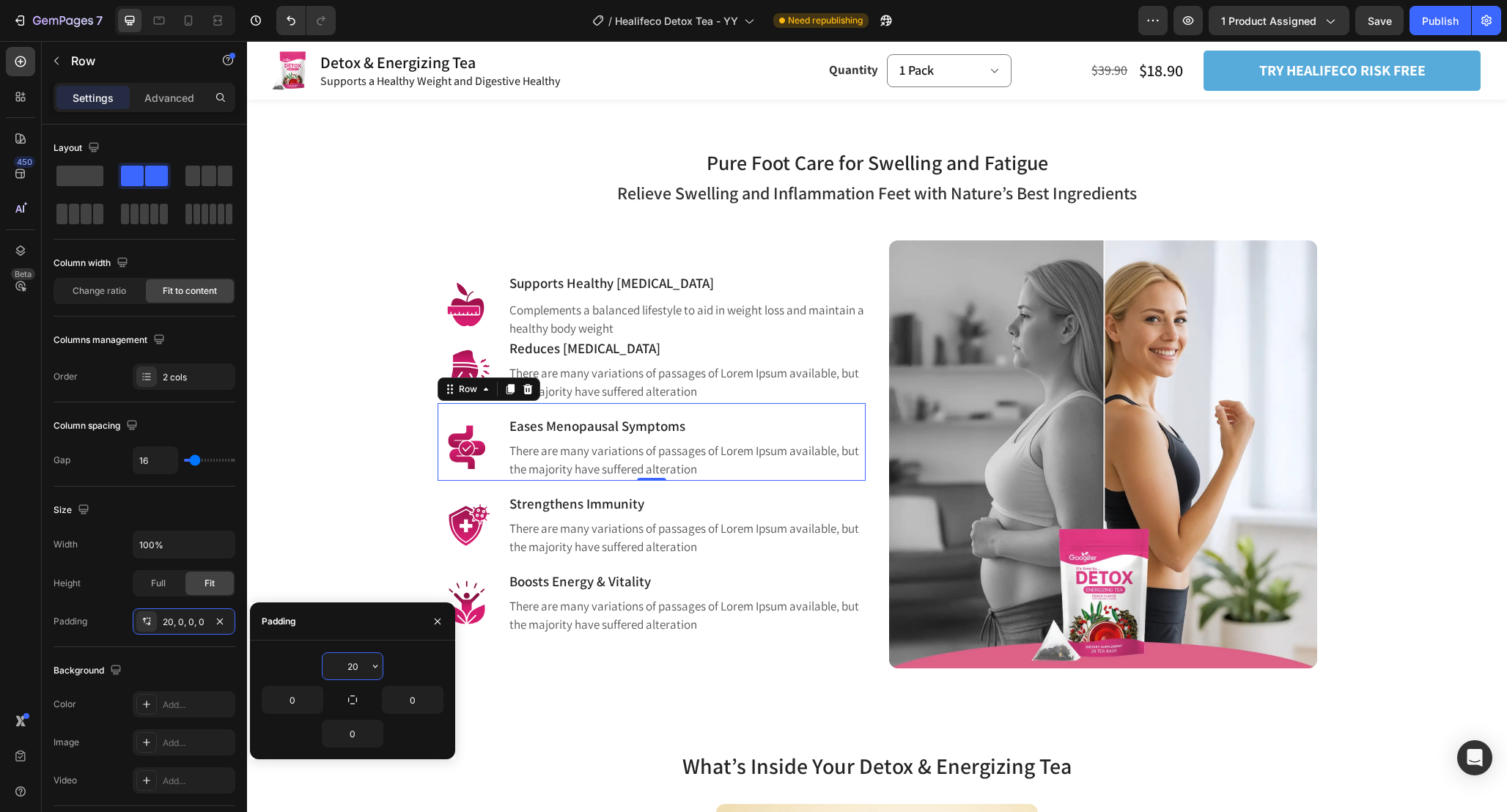
click at [360, 671] on input "20" at bounding box center [352, 666] width 60 height 26
type input "0"
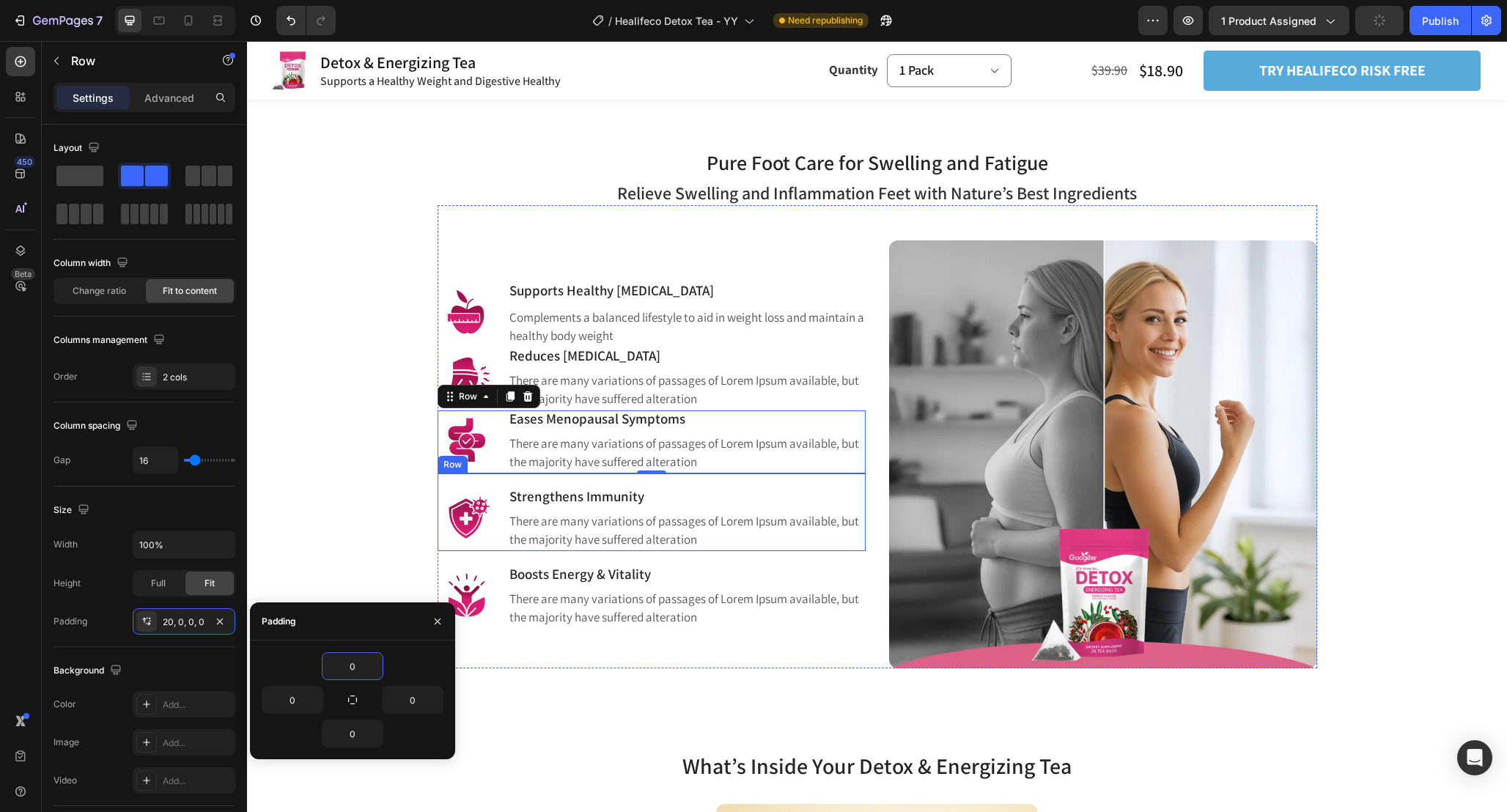
click at [498, 491] on div "Image Strengthens Immunity Heading There are many variations of passages of Lor…" at bounding box center [651, 512] width 428 height 77
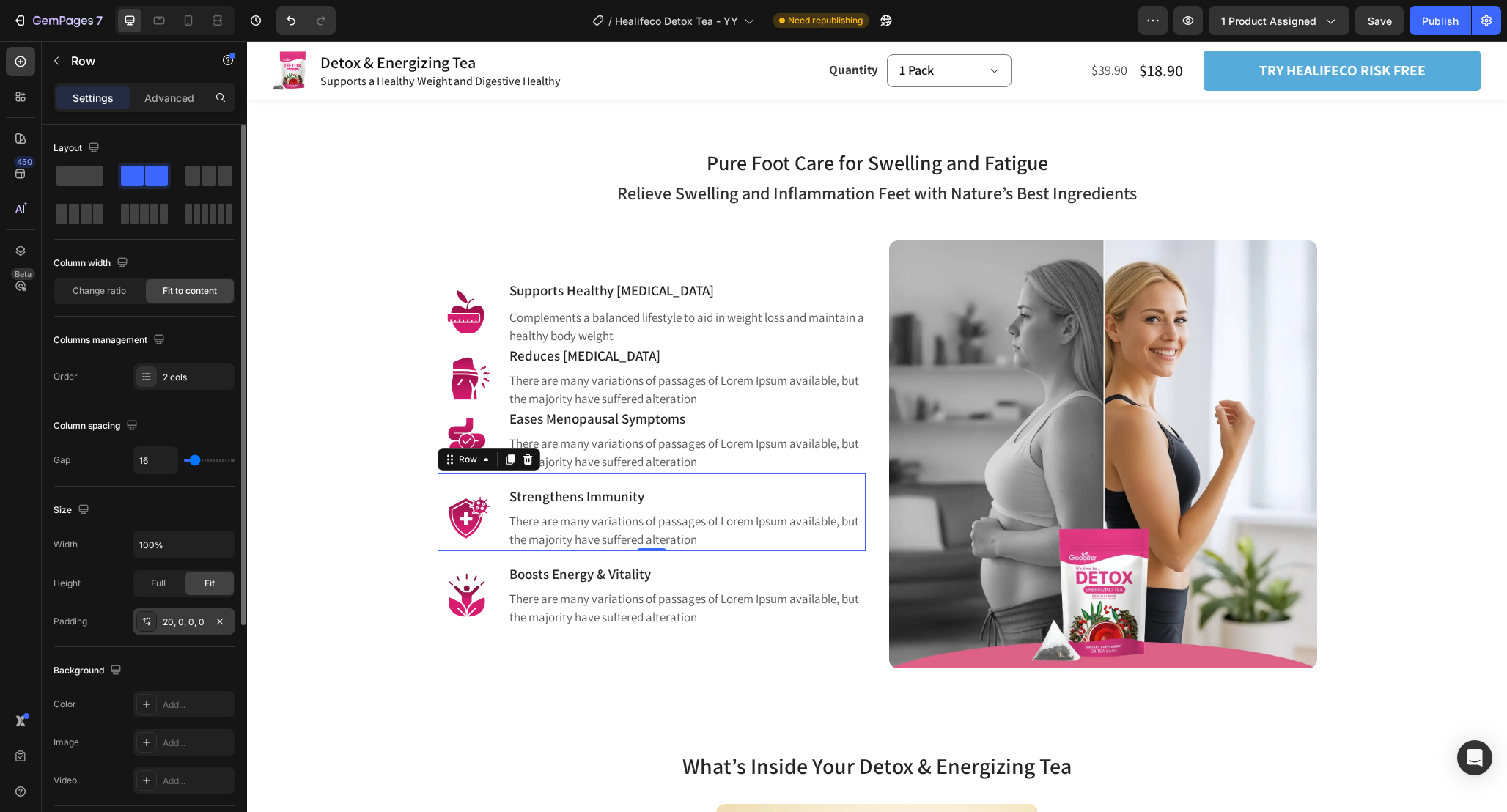
click at [197, 622] on div "20, 0, 0, 0" at bounding box center [184, 622] width 42 height 13
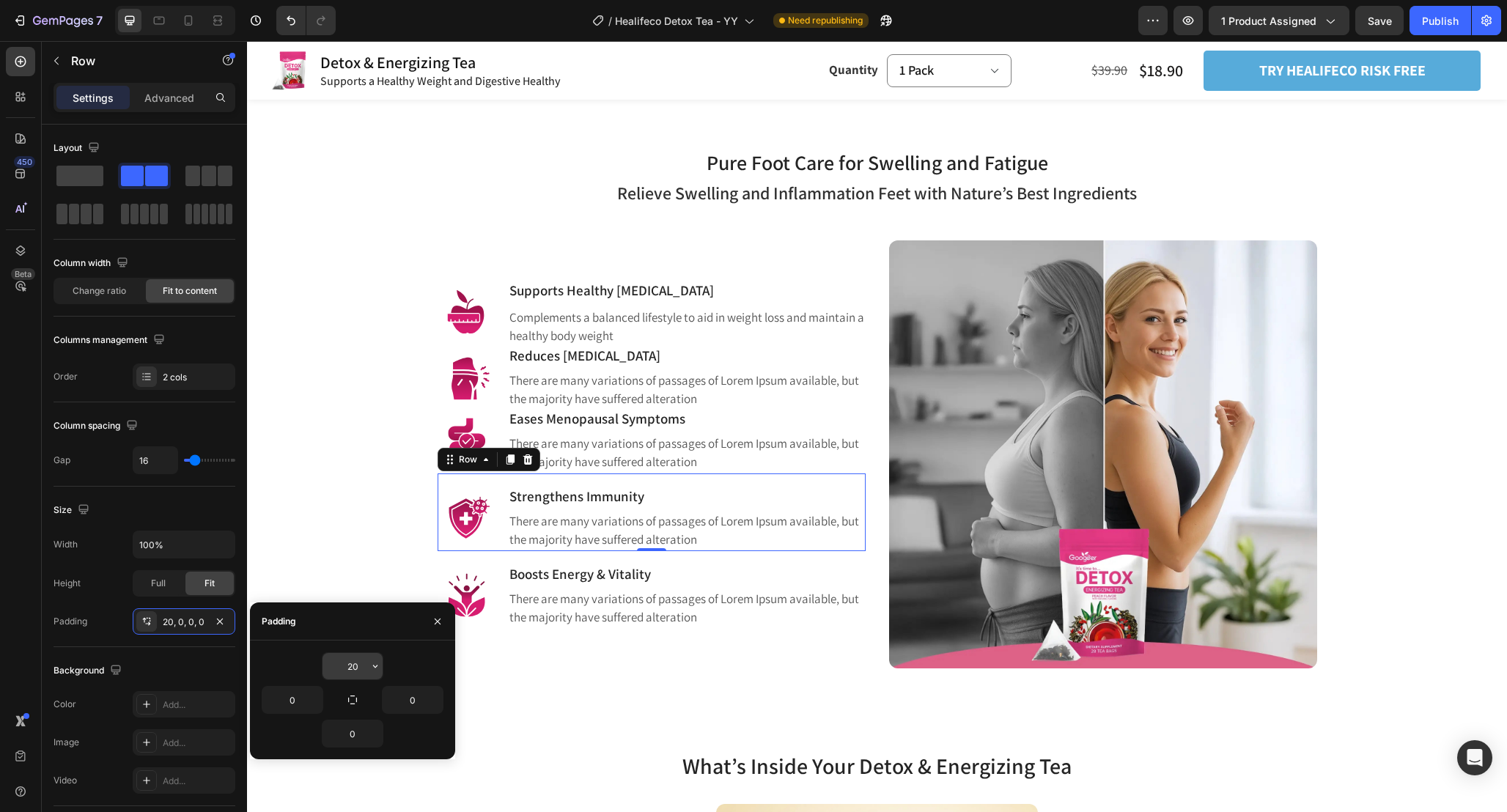
click at [366, 667] on input "20" at bounding box center [352, 666] width 60 height 26
type input "0"
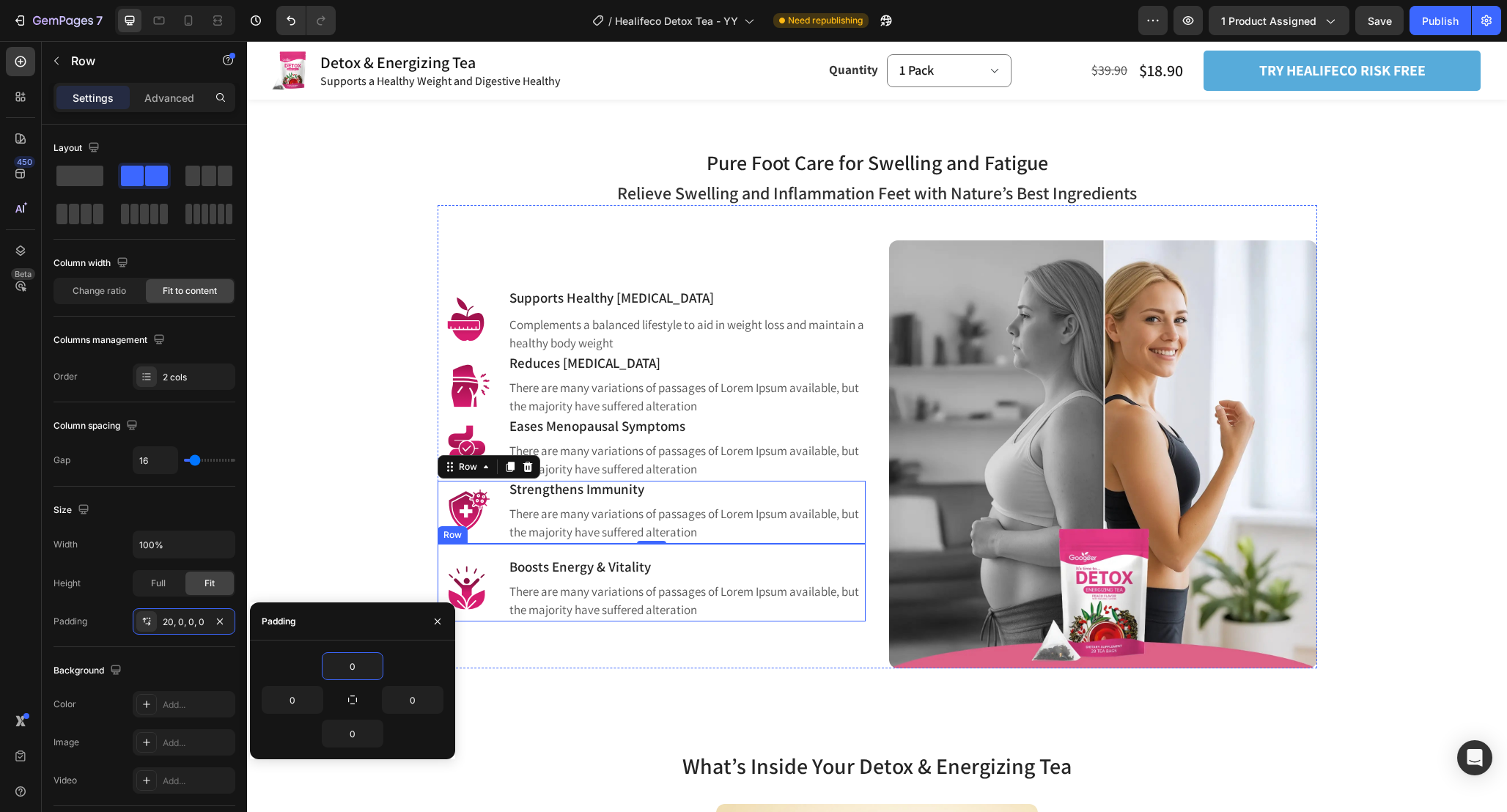
click at [505, 565] on div "Image Boosts Energy & Vitality Heading There are many variations of passages of…" at bounding box center [651, 582] width 428 height 77
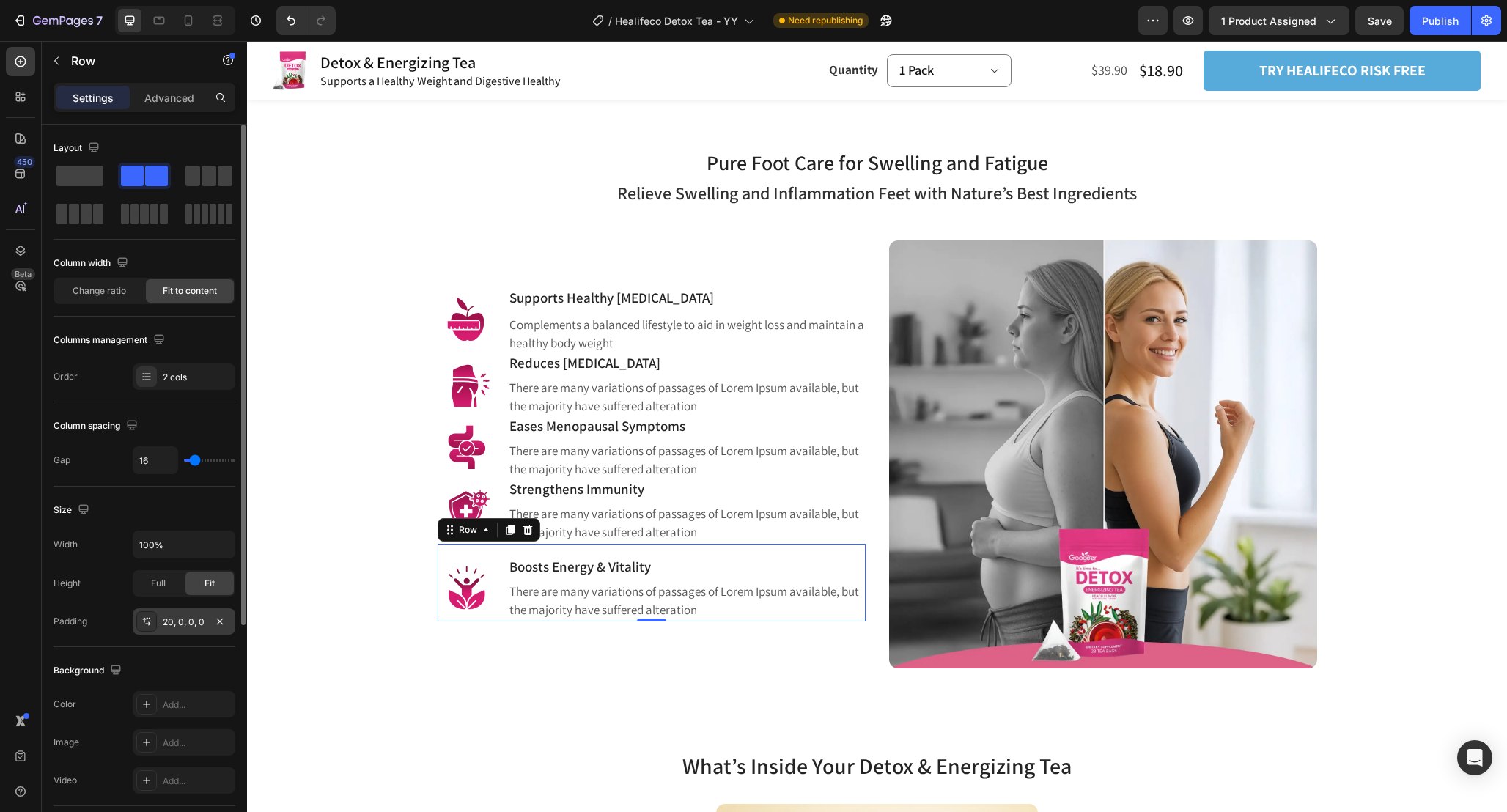
click at [194, 625] on div "20, 0, 0, 0" at bounding box center [184, 622] width 42 height 13
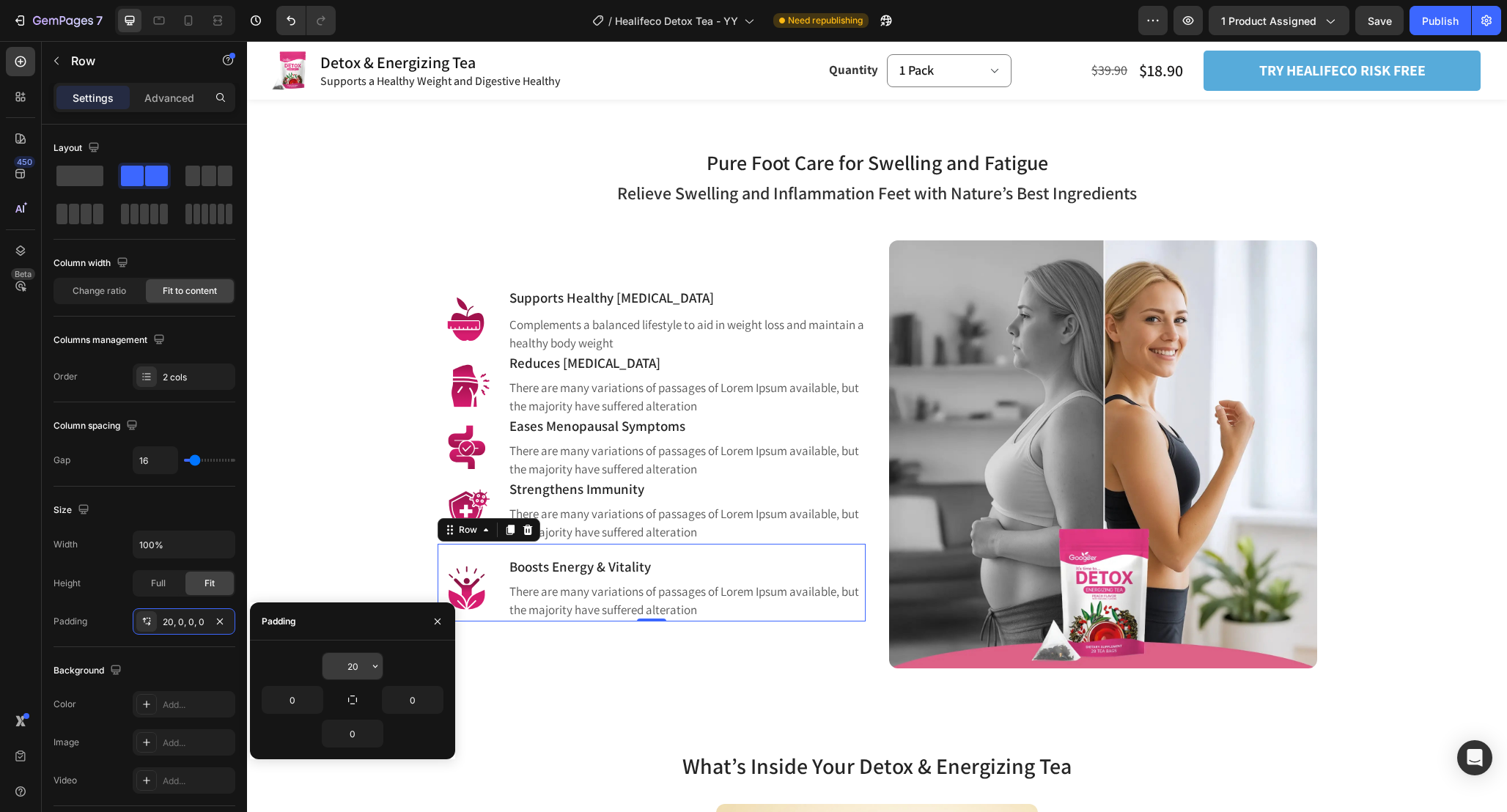
click at [360, 663] on input "20" at bounding box center [352, 666] width 60 height 26
type input "0"
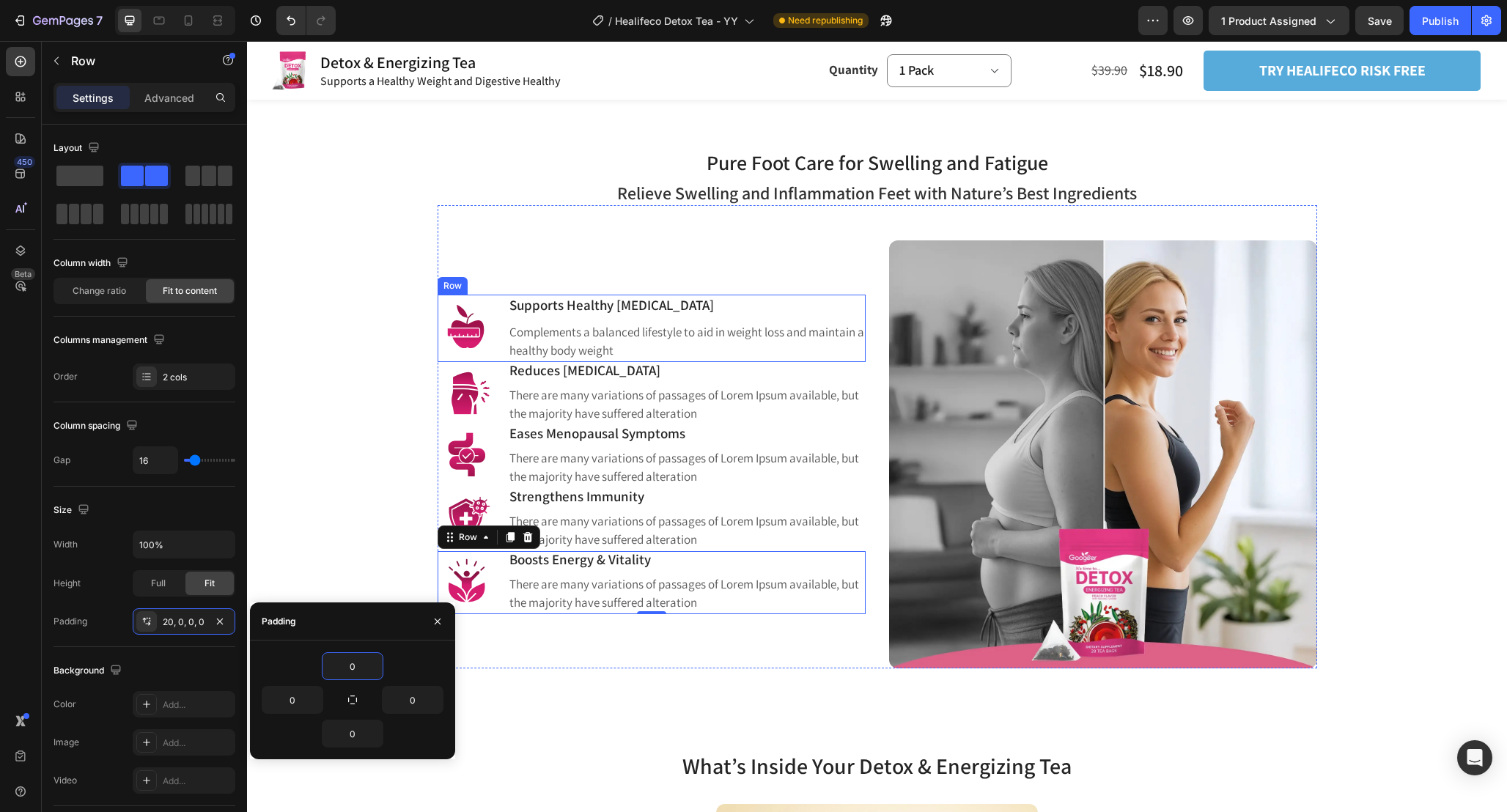
click at [504, 335] on div "Image Supports Healthy [MEDICAL_DATA] Heading Complements a balanced lifestyle …" at bounding box center [651, 328] width 428 height 68
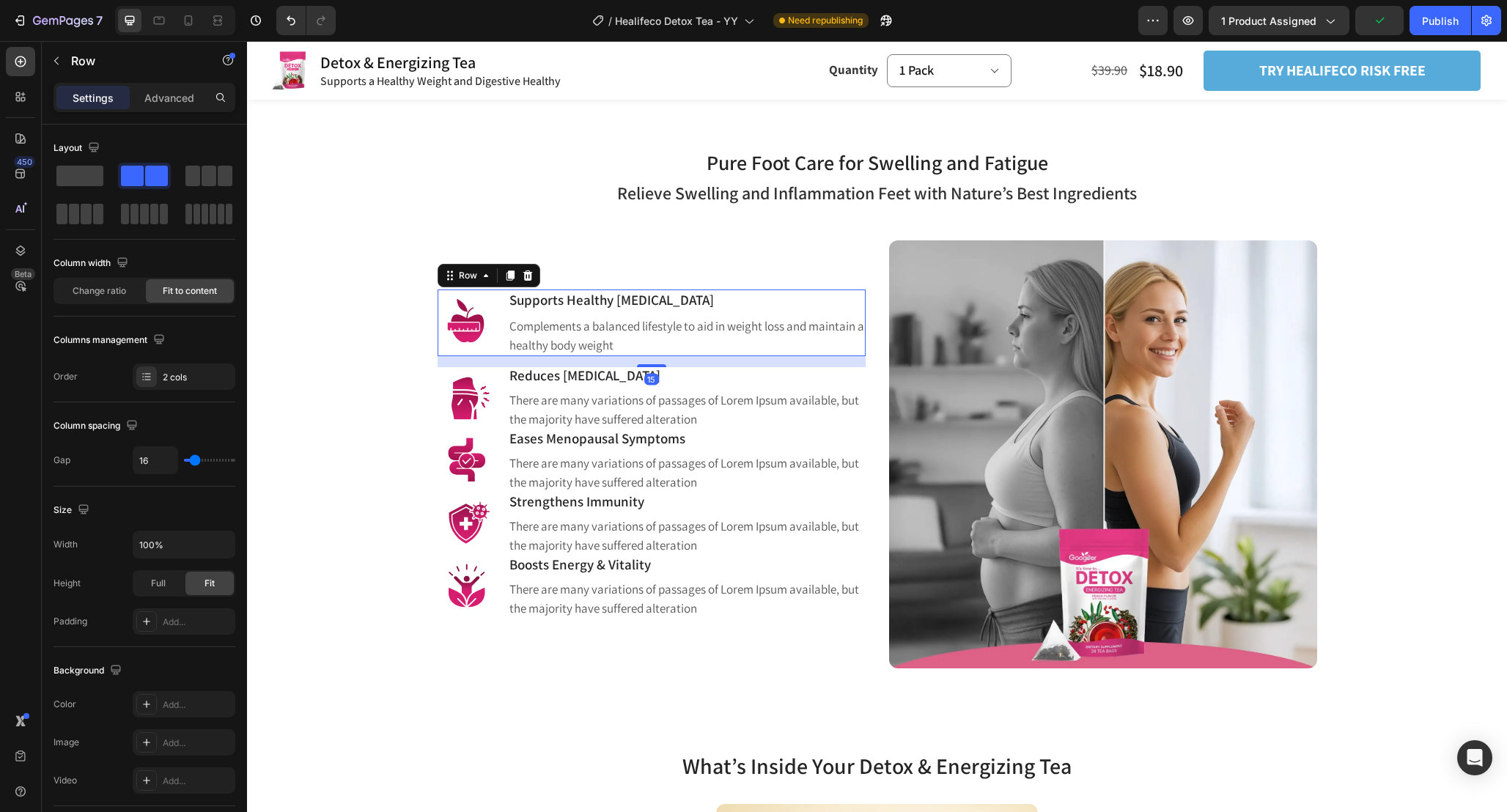
drag, startPoint x: 656, startPoint y: 360, endPoint x: 673, endPoint y: 370, distance: 19.7
click at [673, 370] on div "Image Supports Healthy [MEDICAL_DATA] Heading Complements a balanced lifestyle …" at bounding box center [651, 454] width 428 height 428
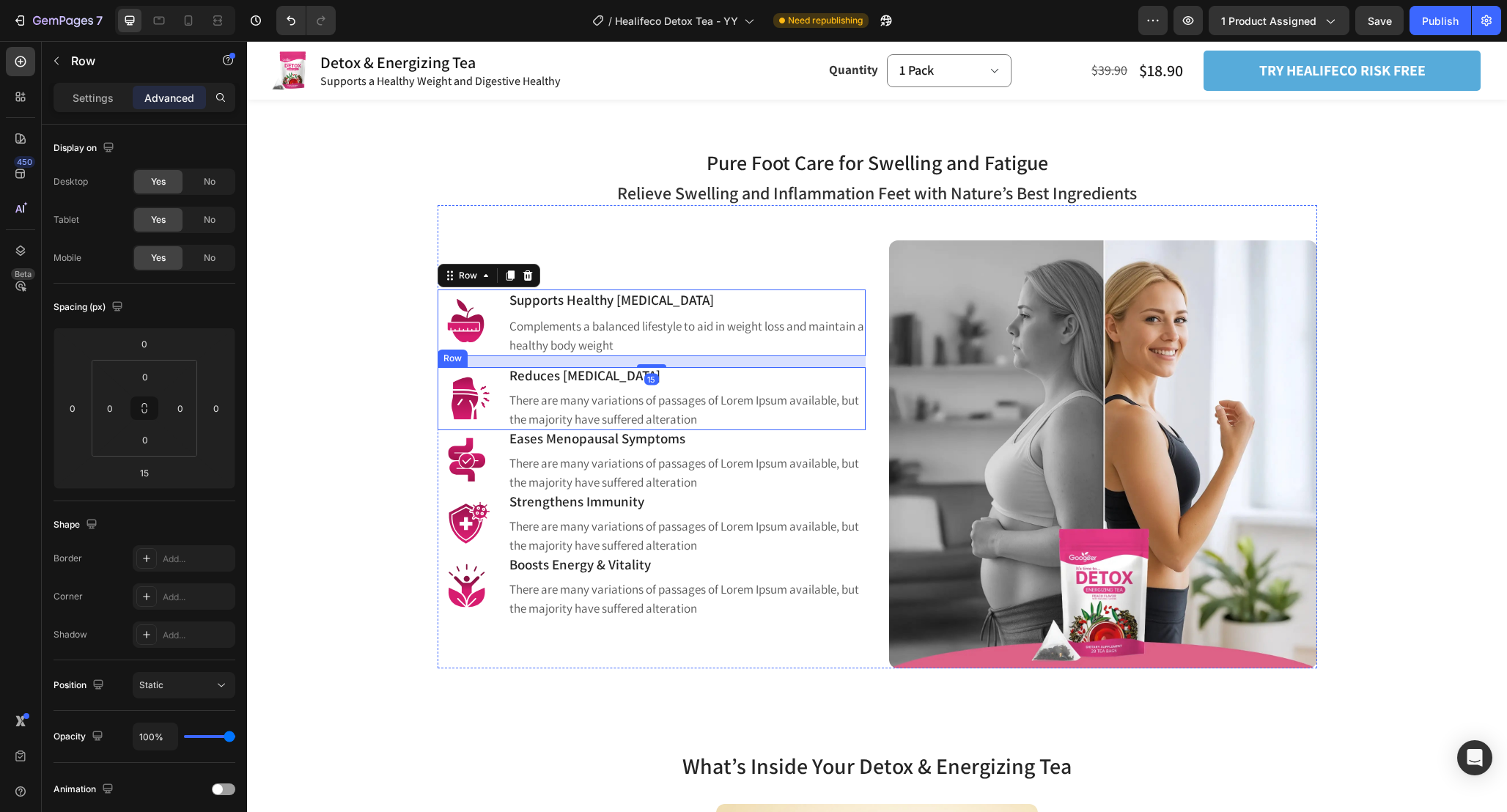
click at [503, 381] on div "Image Reduces [MEDICAL_DATA] Heading There are many variations of passages of L…" at bounding box center [651, 399] width 428 height 63
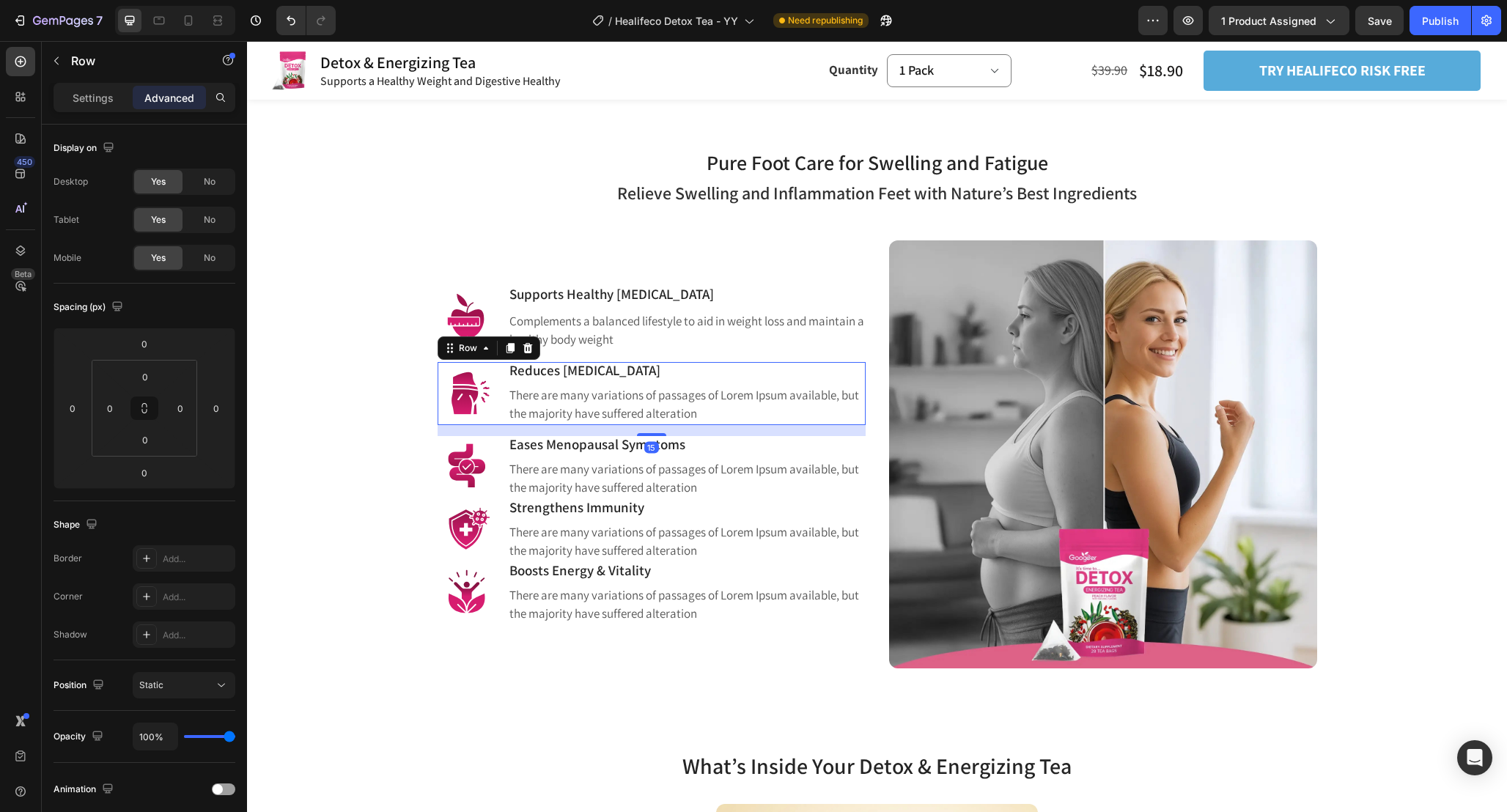
drag, startPoint x: 660, startPoint y: 427, endPoint x: 660, endPoint y: 437, distance: 10.0
click at [660, 437] on div "Image Supports Healthy [MEDICAL_DATA] Heading Complements a balanced lifestyle …" at bounding box center [651, 454] width 428 height 428
type input "15"
click at [501, 493] on div "Image Eases Menopausal Symptoms Heading There are many variations of passages o…" at bounding box center [651, 468] width 428 height 63
click at [655, 494] on div "0" at bounding box center [651, 499] width 15 height 11
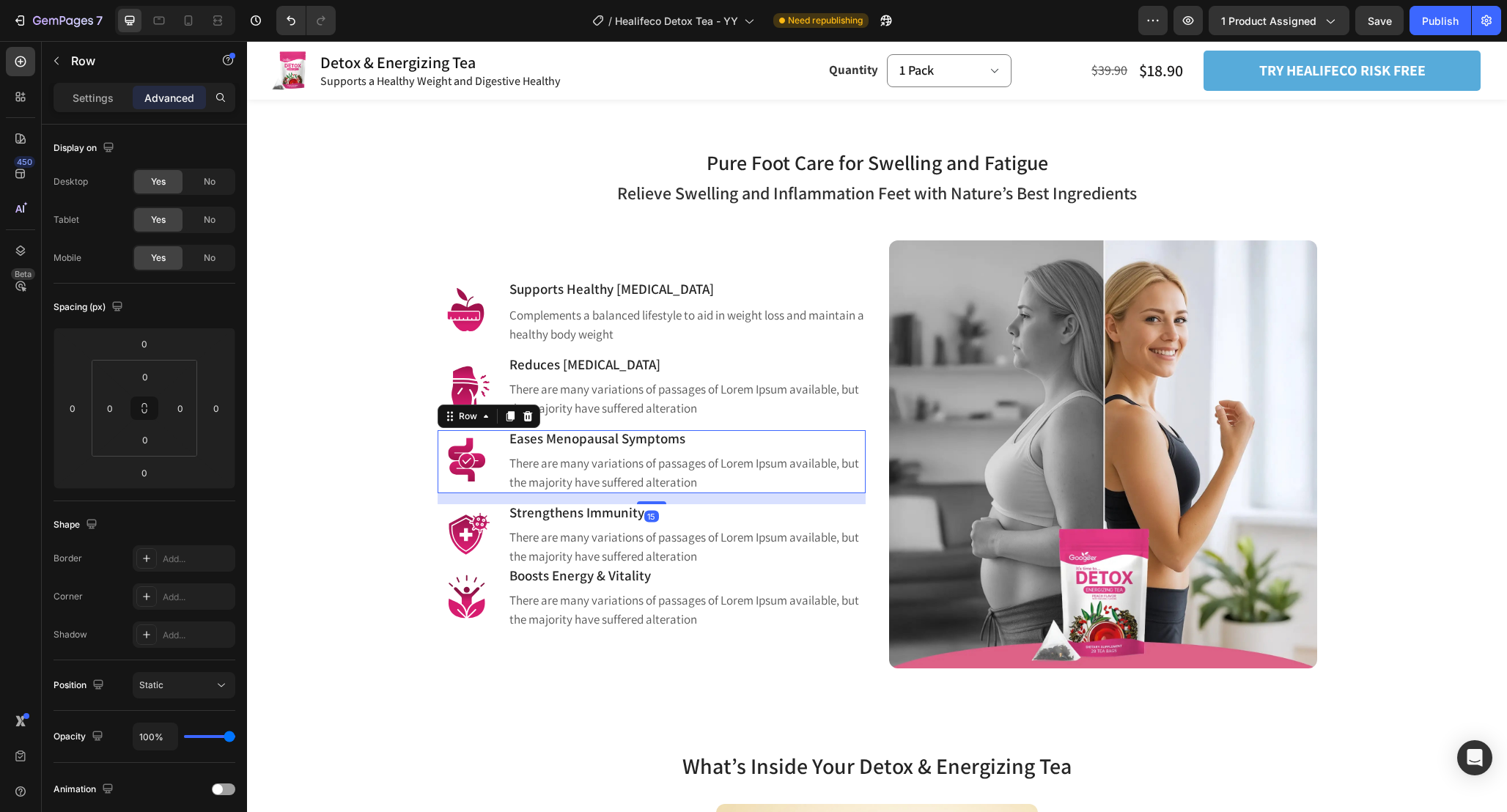
drag, startPoint x: 661, startPoint y: 498, endPoint x: 661, endPoint y: 509, distance: 11.0
click at [661, 509] on div "Image Supports Healthy [MEDICAL_DATA] Heading Complements a balanced lifestyle …" at bounding box center [651, 454] width 428 height 428
type input "15"
click at [501, 560] on div "Image Strengthens Immunity Heading There are many variations of passages of Lor…" at bounding box center [651, 536] width 428 height 63
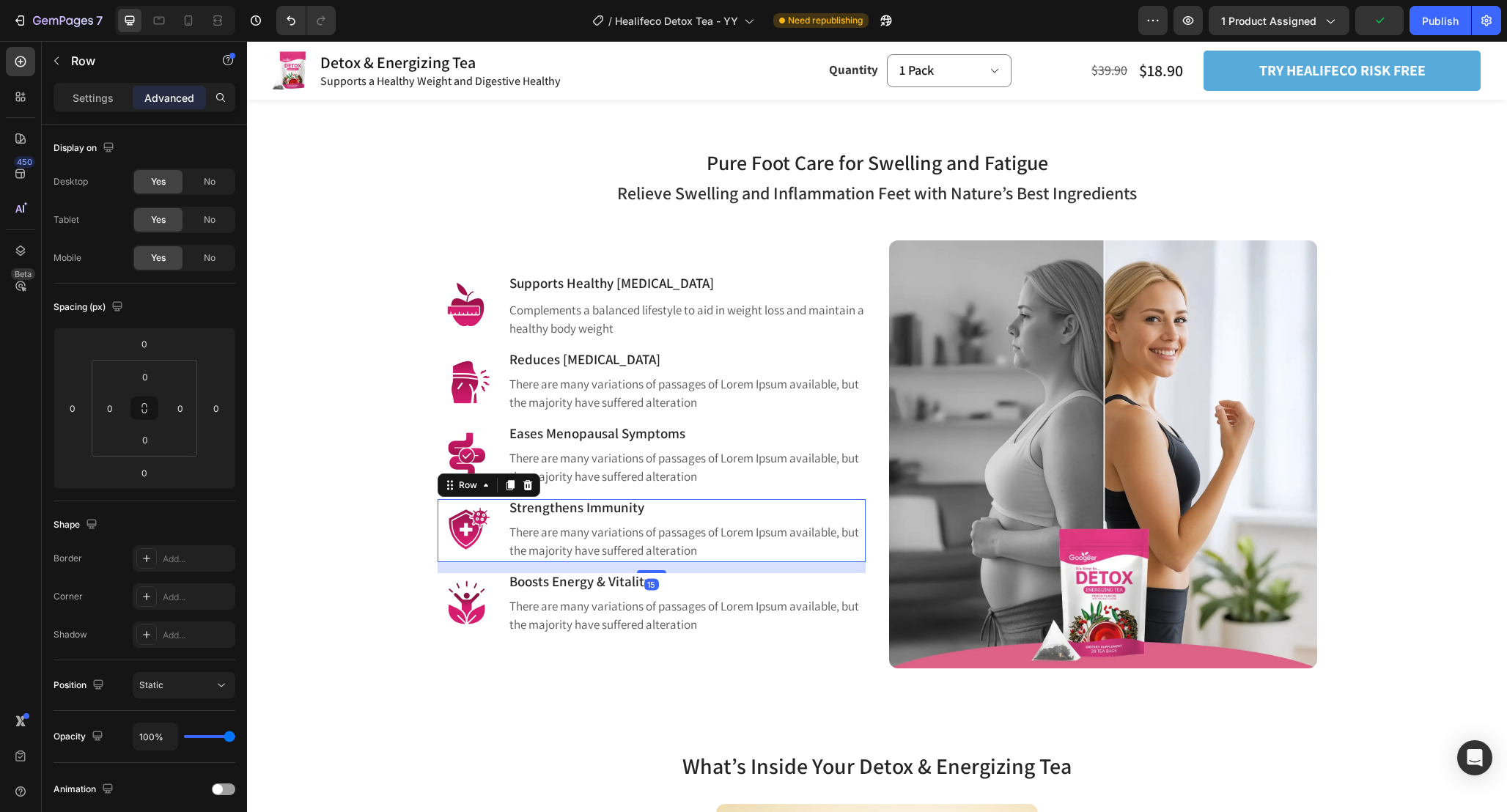
drag, startPoint x: 647, startPoint y: 565, endPoint x: 675, endPoint y: 576, distance: 30.1
click at [675, 576] on div "Image Supports Healthy [MEDICAL_DATA] Heading Complements a balanced lifestyle …" at bounding box center [651, 454] width 428 height 428
type input "15"
click at [499, 629] on div "Image Boosts Energy & Vitality Heading There are many variations of passages of…" at bounding box center [651, 604] width 428 height 63
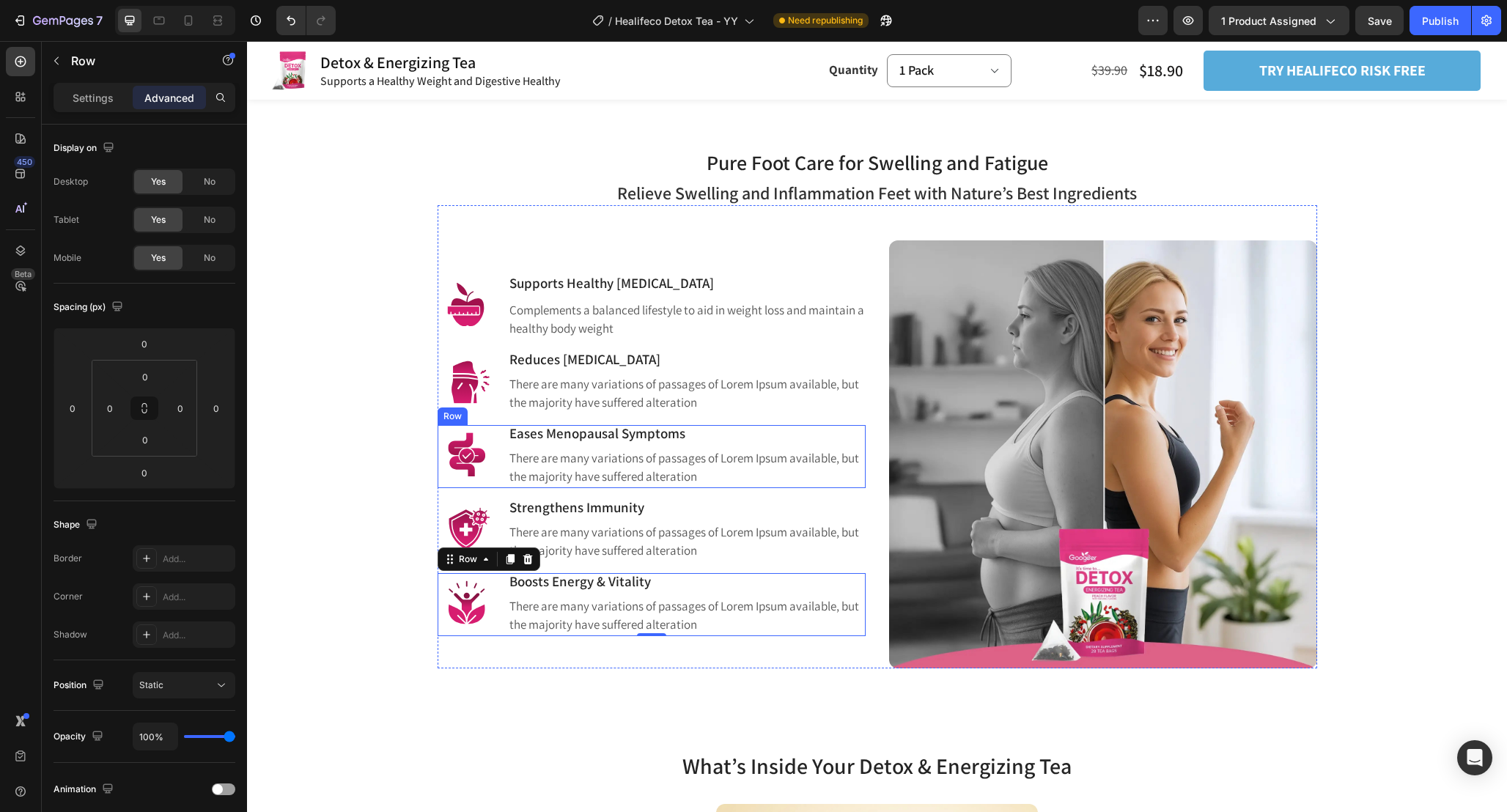
scroll to position [923, 0]
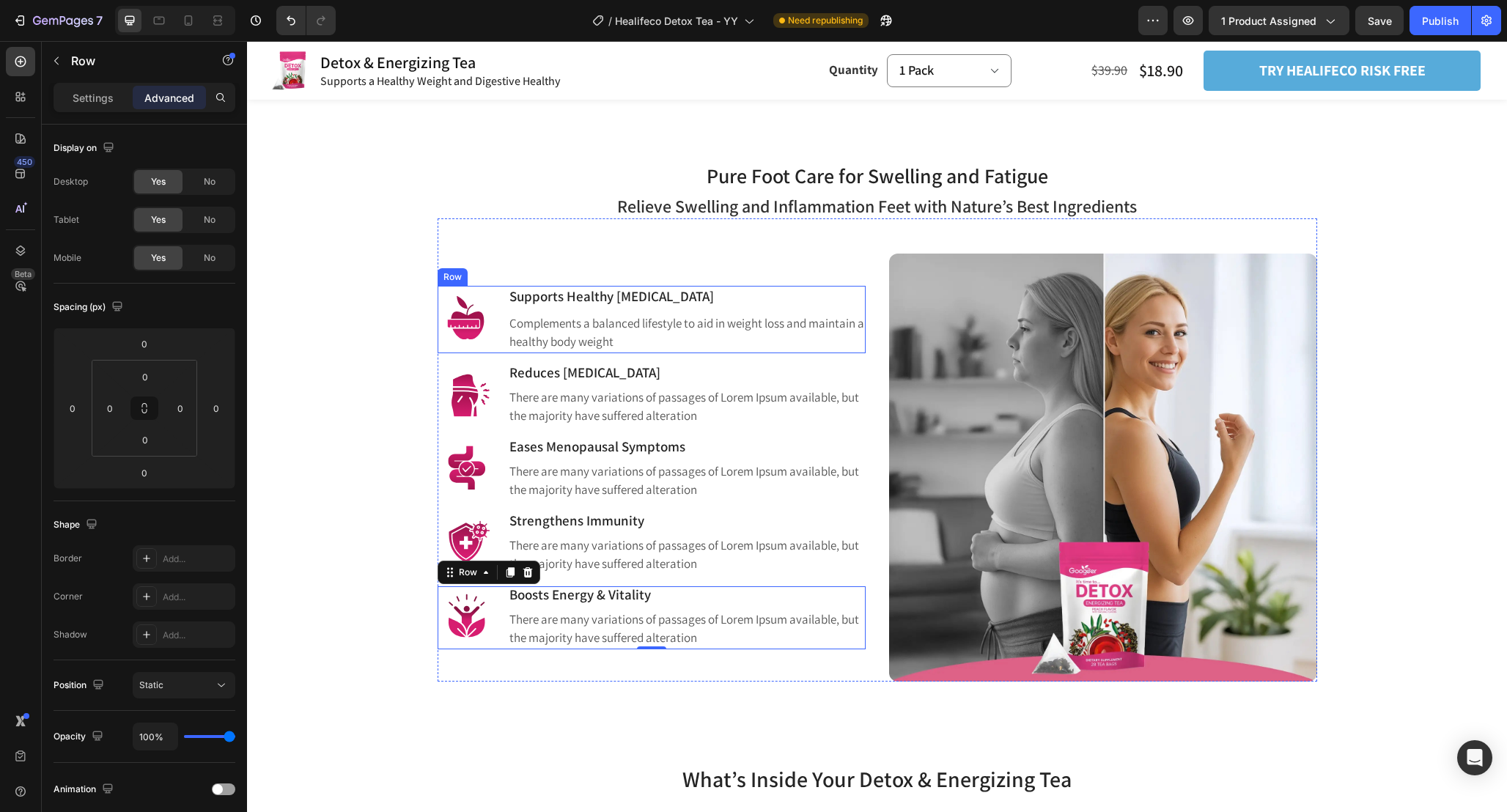
click at [498, 348] on div "Image Supports Healthy [MEDICAL_DATA] Heading Complements a balanced lifestyle …" at bounding box center [651, 319] width 428 height 68
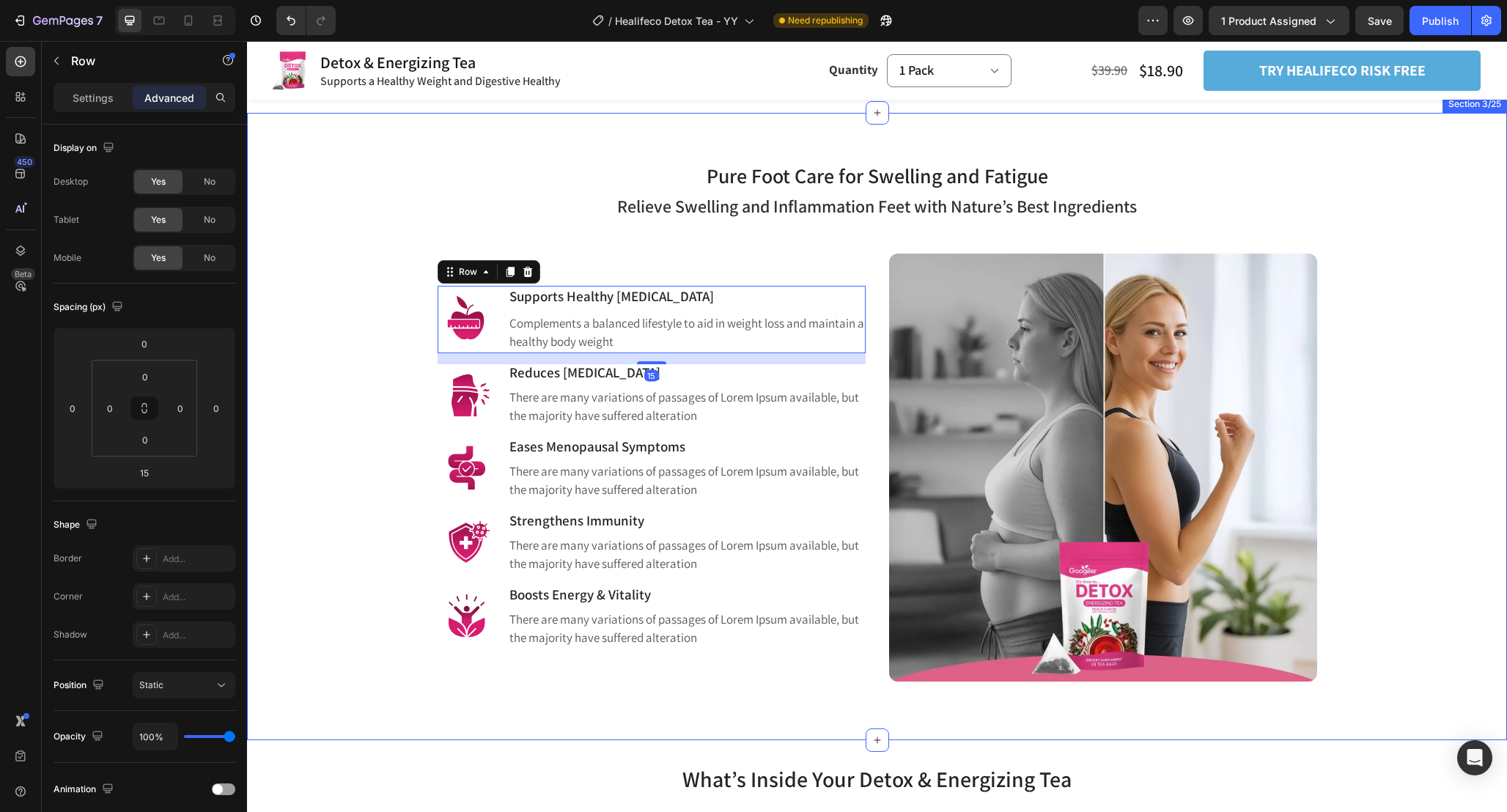
click at [362, 476] on div "Pure Foot Care for Swelling and Fatigue Heading Row Relieve Swelling and Inflam…" at bounding box center [877, 409] width 1239 height 545
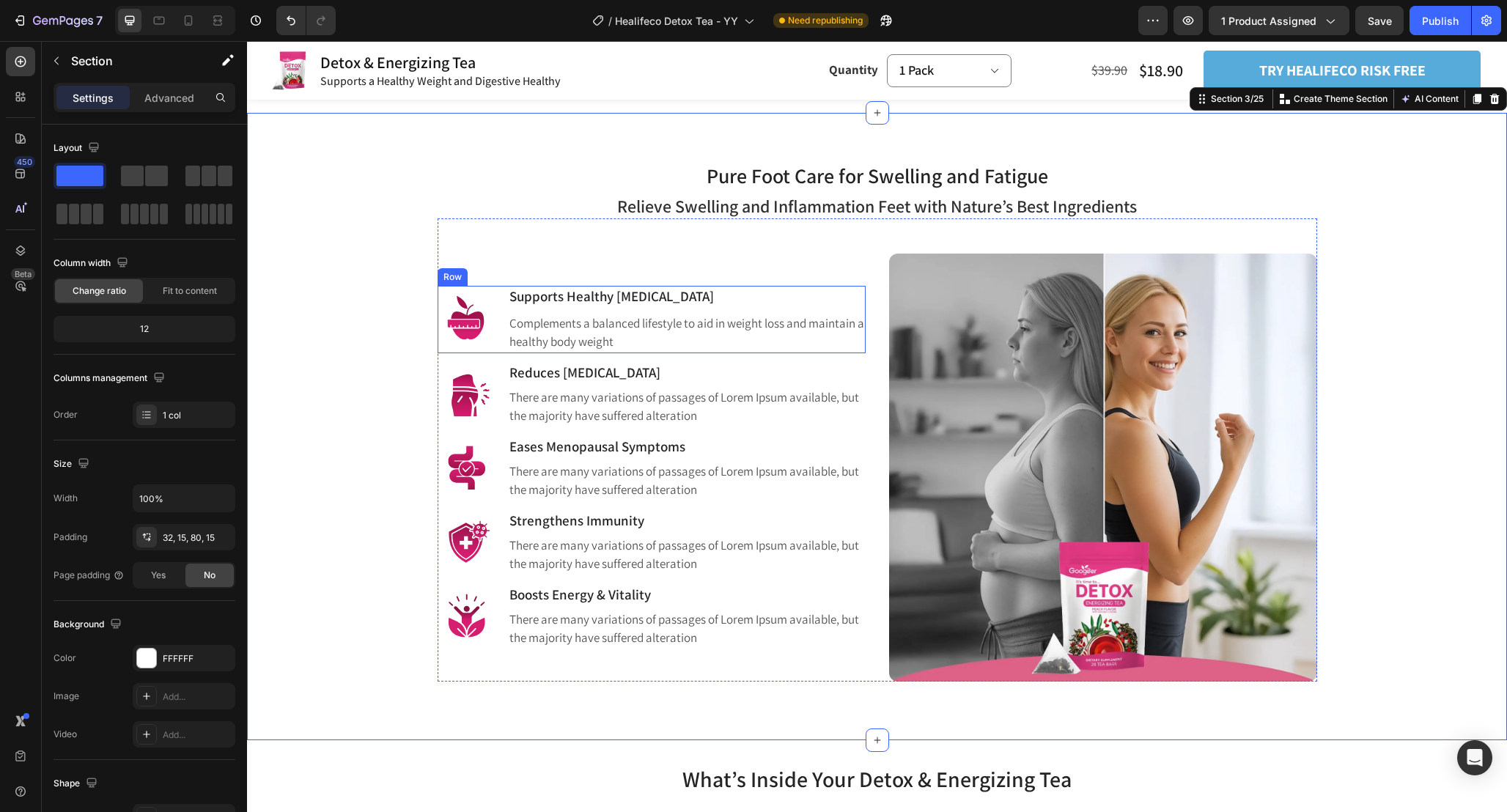
click at [500, 347] on div "Image Supports Healthy [MEDICAL_DATA] Heading Complements a balanced lifestyle …" at bounding box center [651, 319] width 428 height 68
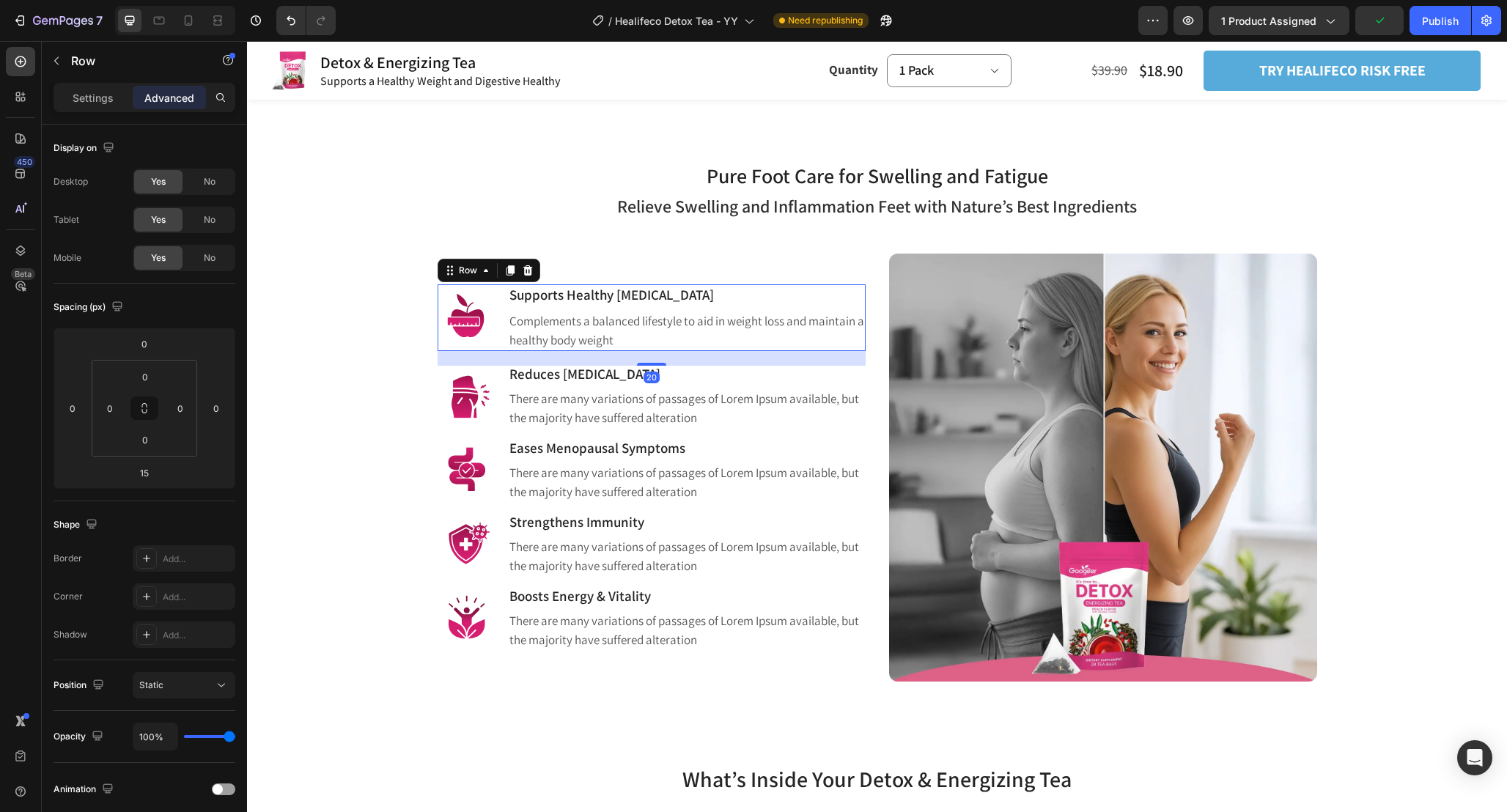
drag, startPoint x: 651, startPoint y: 362, endPoint x: 673, endPoint y: 366, distance: 22.4
click at [673, 366] on div "Image Supports Healthy [MEDICAL_DATA] Heading Complements a balanced lifestyle …" at bounding box center [651, 467] width 428 height 428
type input "20"
click at [500, 422] on div "Image Reduces [MEDICAL_DATA] Heading There are many variations of passages of L…" at bounding box center [651, 398] width 428 height 63
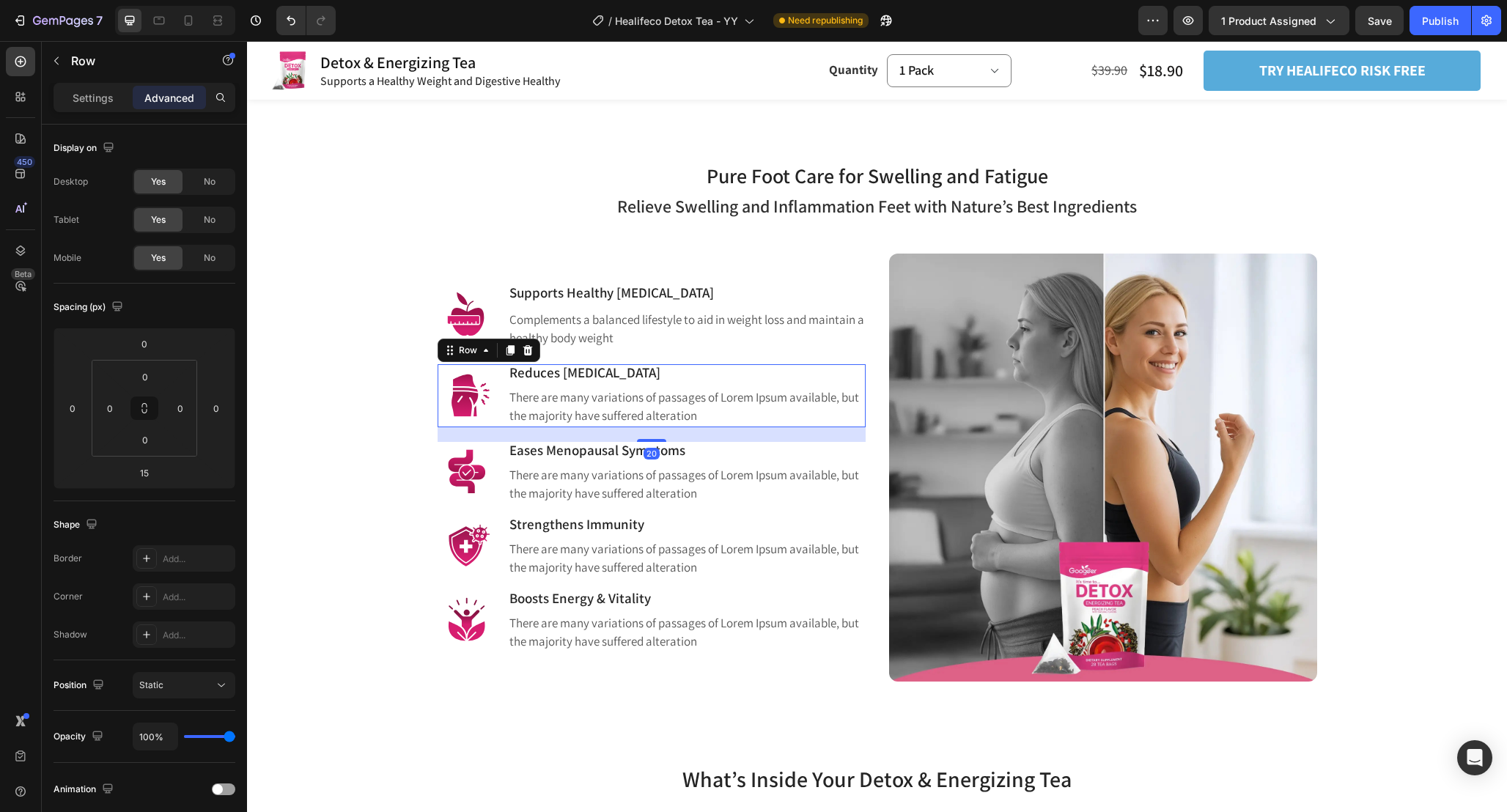
drag, startPoint x: 659, startPoint y: 437, endPoint x: 669, endPoint y: 441, distance: 10.8
click at [669, 441] on div "Image Supports Healthy [MEDICAL_DATA] Heading Complements a balanced lifestyle …" at bounding box center [651, 467] width 428 height 428
type input "20"
click at [499, 502] on div "Image Eases Menopausal Symptoms Heading There are many variations of passages o…" at bounding box center [651, 473] width 428 height 63
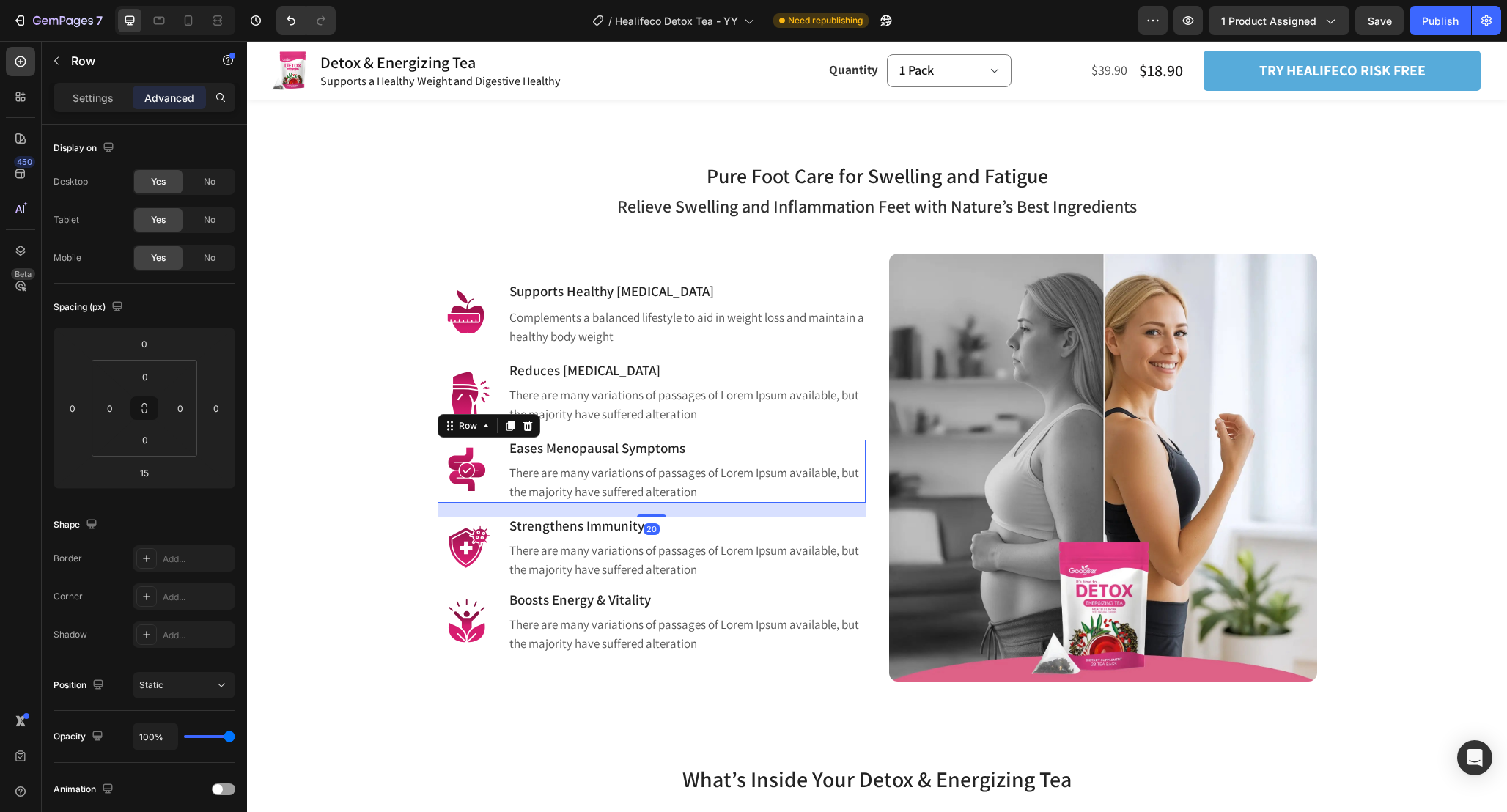
click at [662, 517] on div "Image Supports Healthy [MEDICAL_DATA] Heading Complements a balanced lifestyle …" at bounding box center [651, 467] width 428 height 428
type input "20"
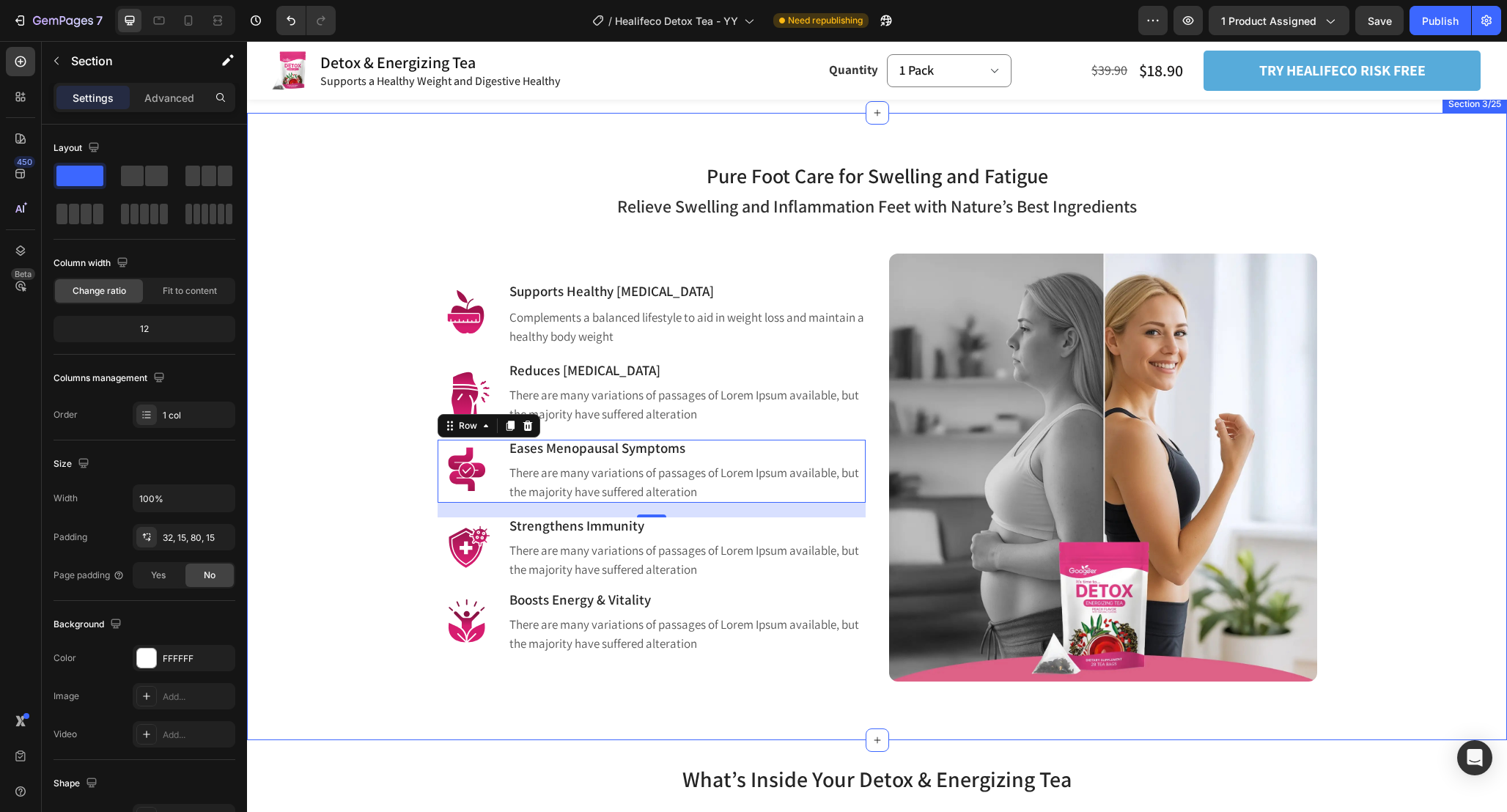
click at [386, 432] on div "Pure Foot Care for Swelling and Fatigue Heading Row Relieve Swelling and Inflam…" at bounding box center [877, 409] width 1239 height 545
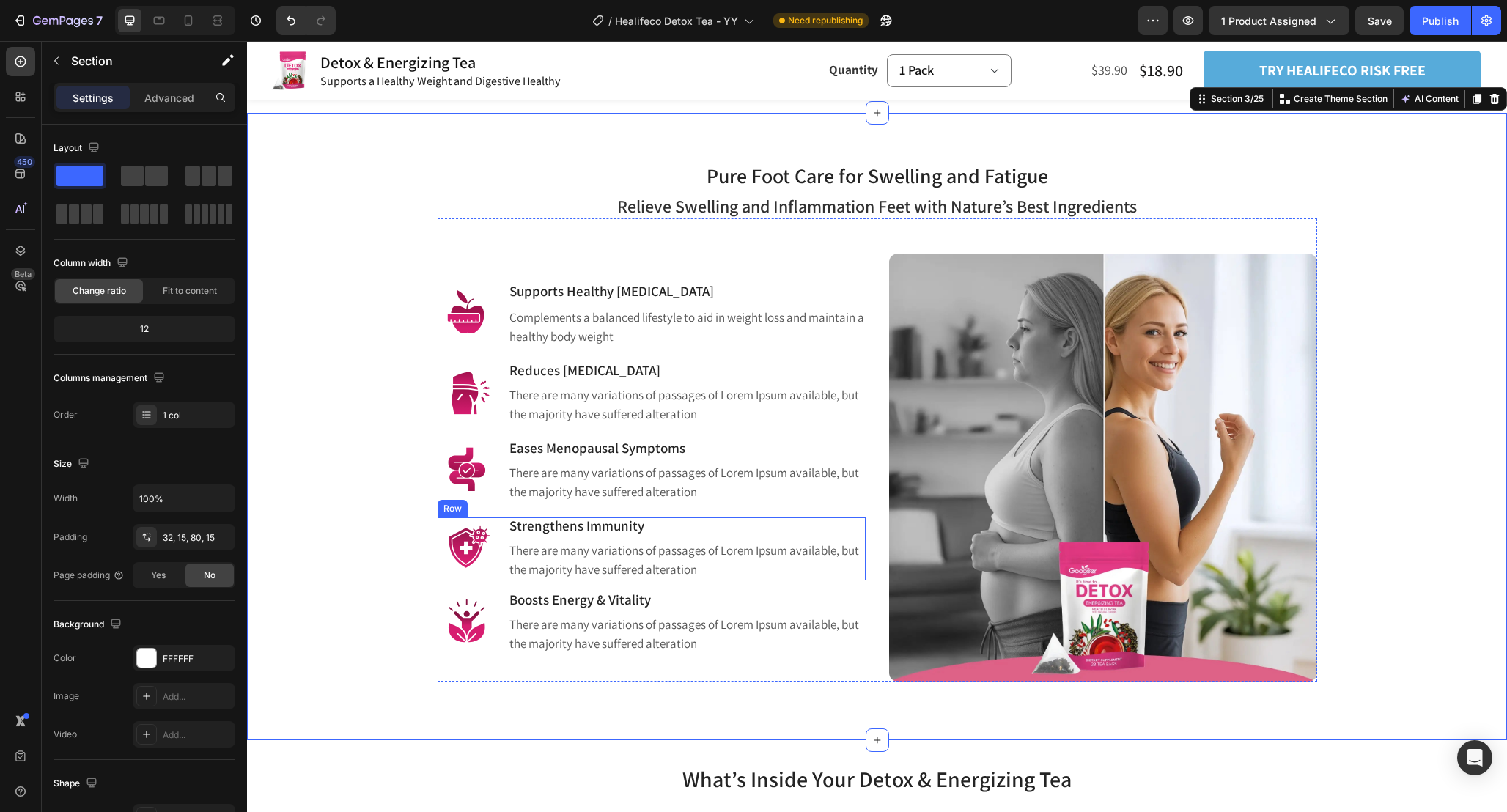
click at [502, 522] on div "Image Strengthens Immunity Heading There are many variations of passages of Lor…" at bounding box center [651, 549] width 428 height 63
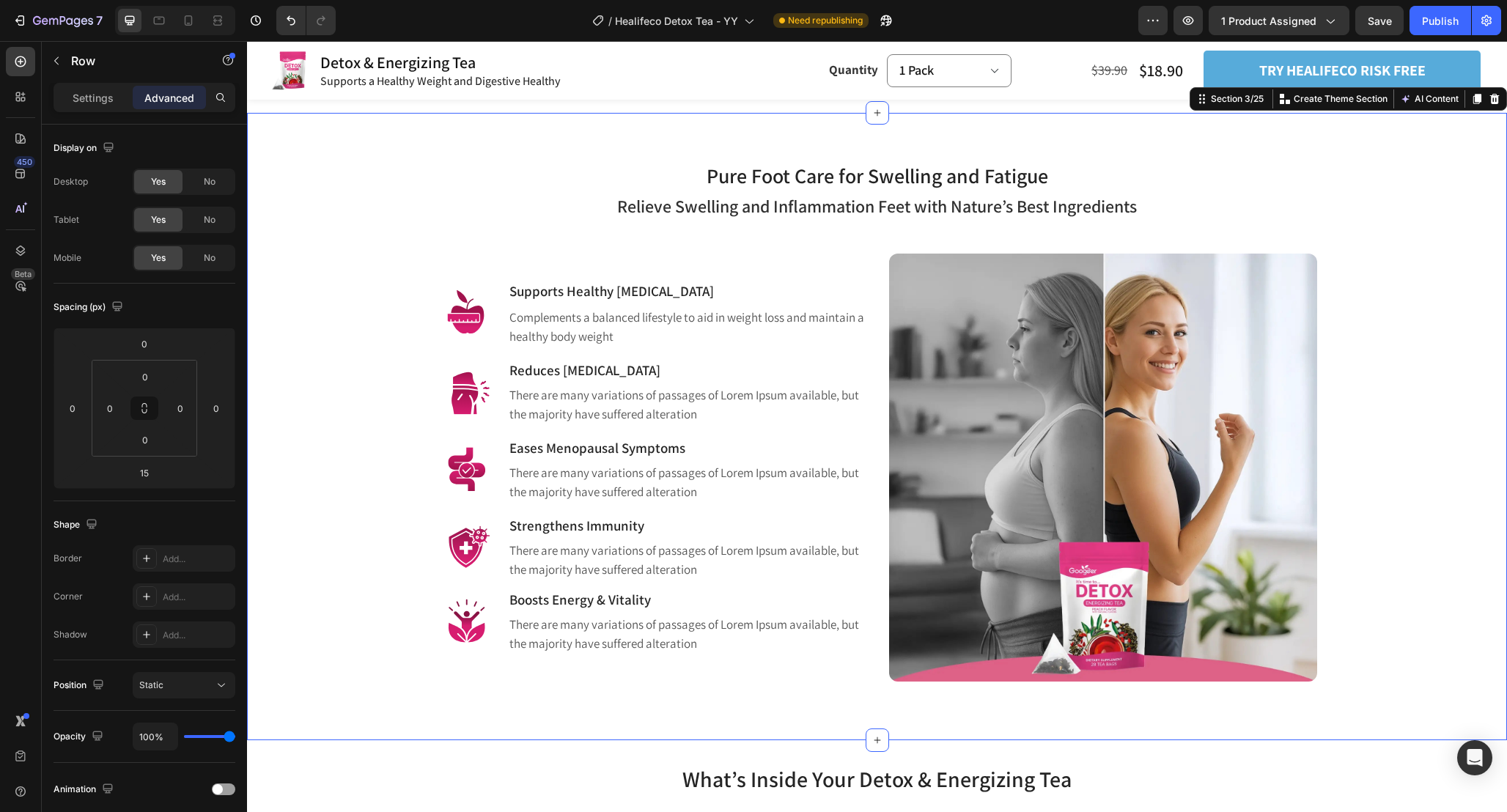
click at [376, 512] on div "Pure Foot Care for Swelling and Fatigue Heading Row Relieve Swelling and Inflam…" at bounding box center [877, 409] width 1239 height 545
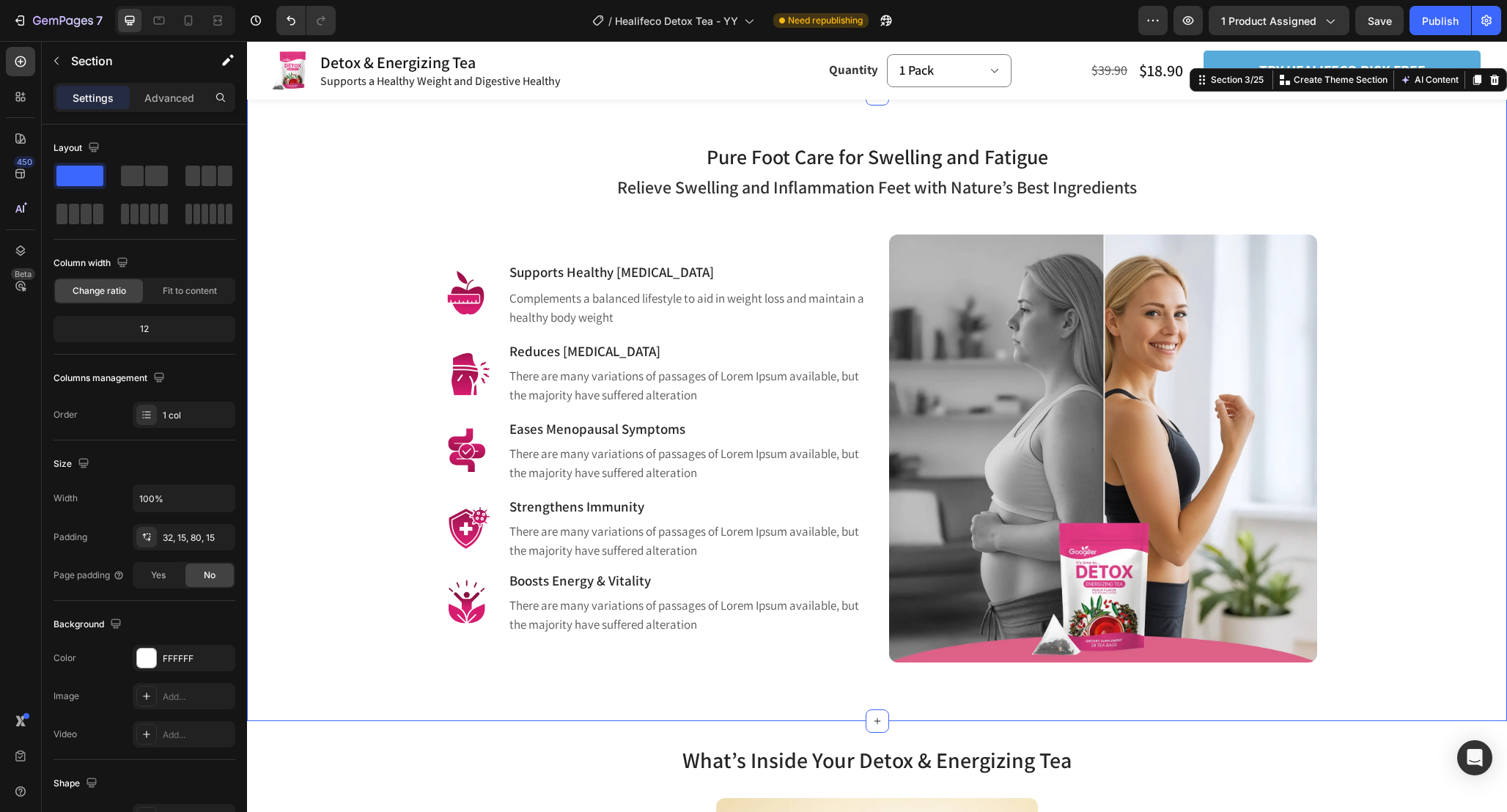
scroll to position [974, 0]
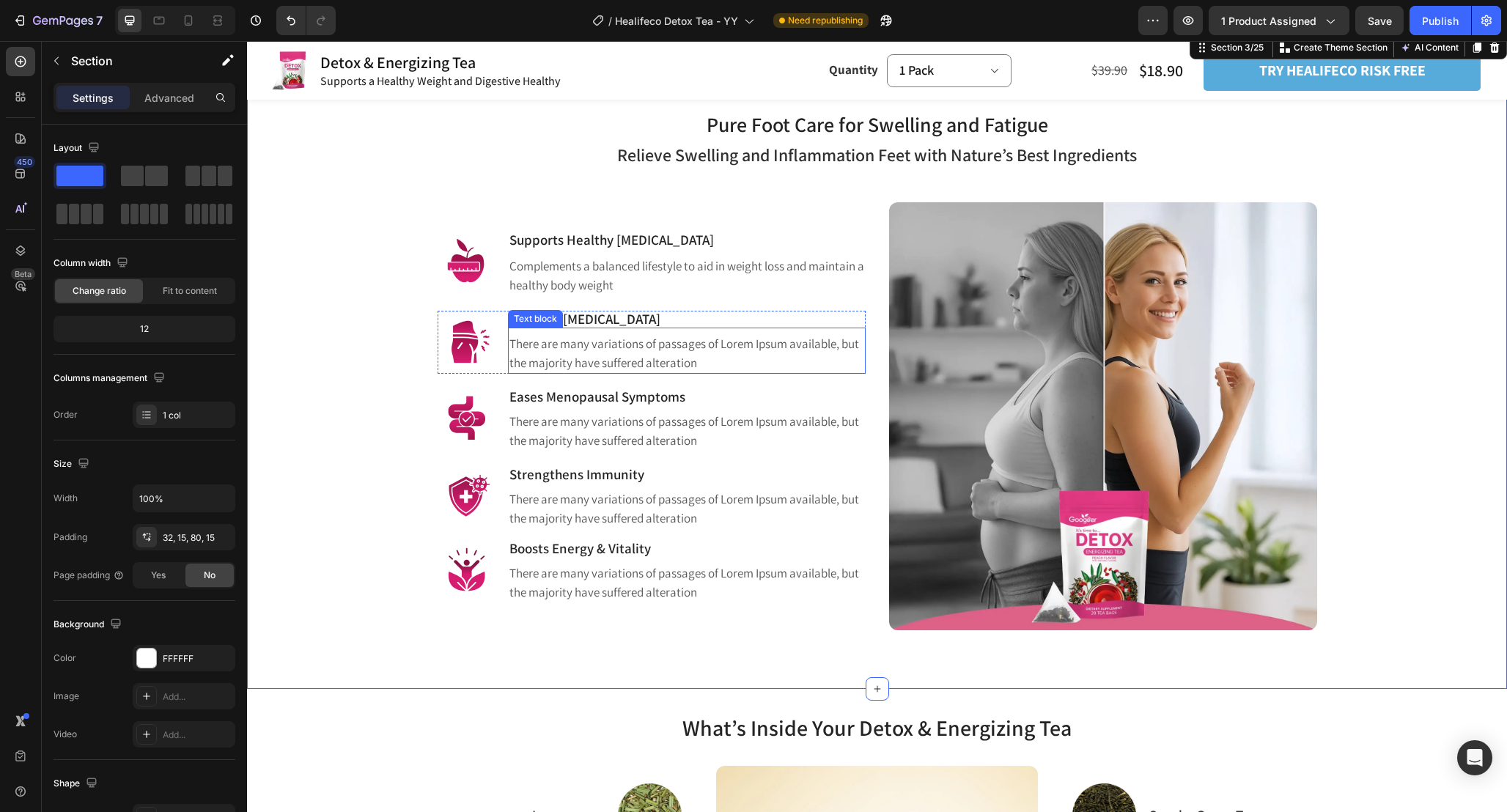
click at [640, 364] on p "There are many variations of passages of Lorem Ipsum available, but the majorit…" at bounding box center [687, 354] width 355 height 37
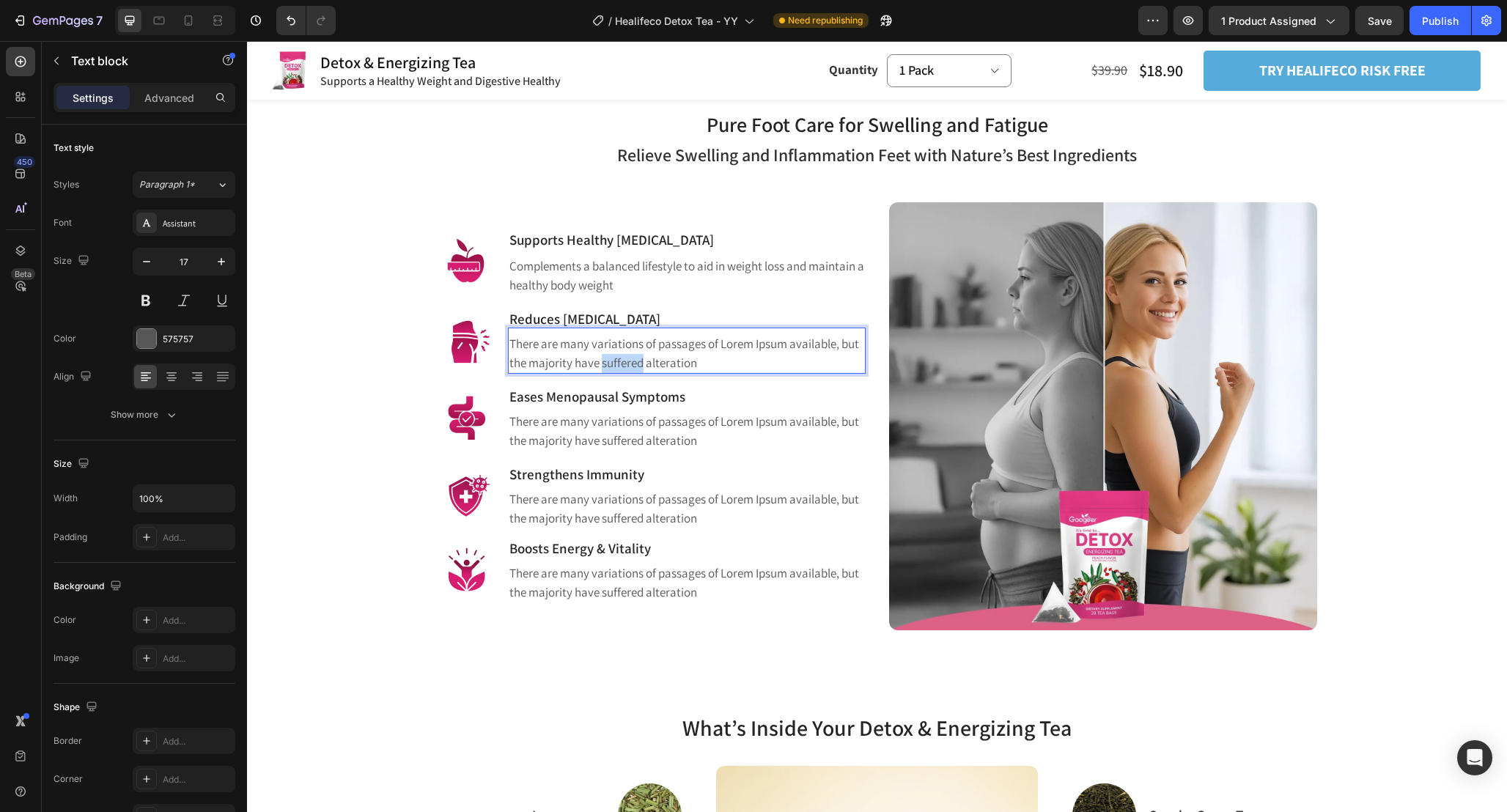
click at [640, 364] on p "There are many variations of passages of Lorem Ipsum available, but the majorit…" at bounding box center [687, 354] width 355 height 37
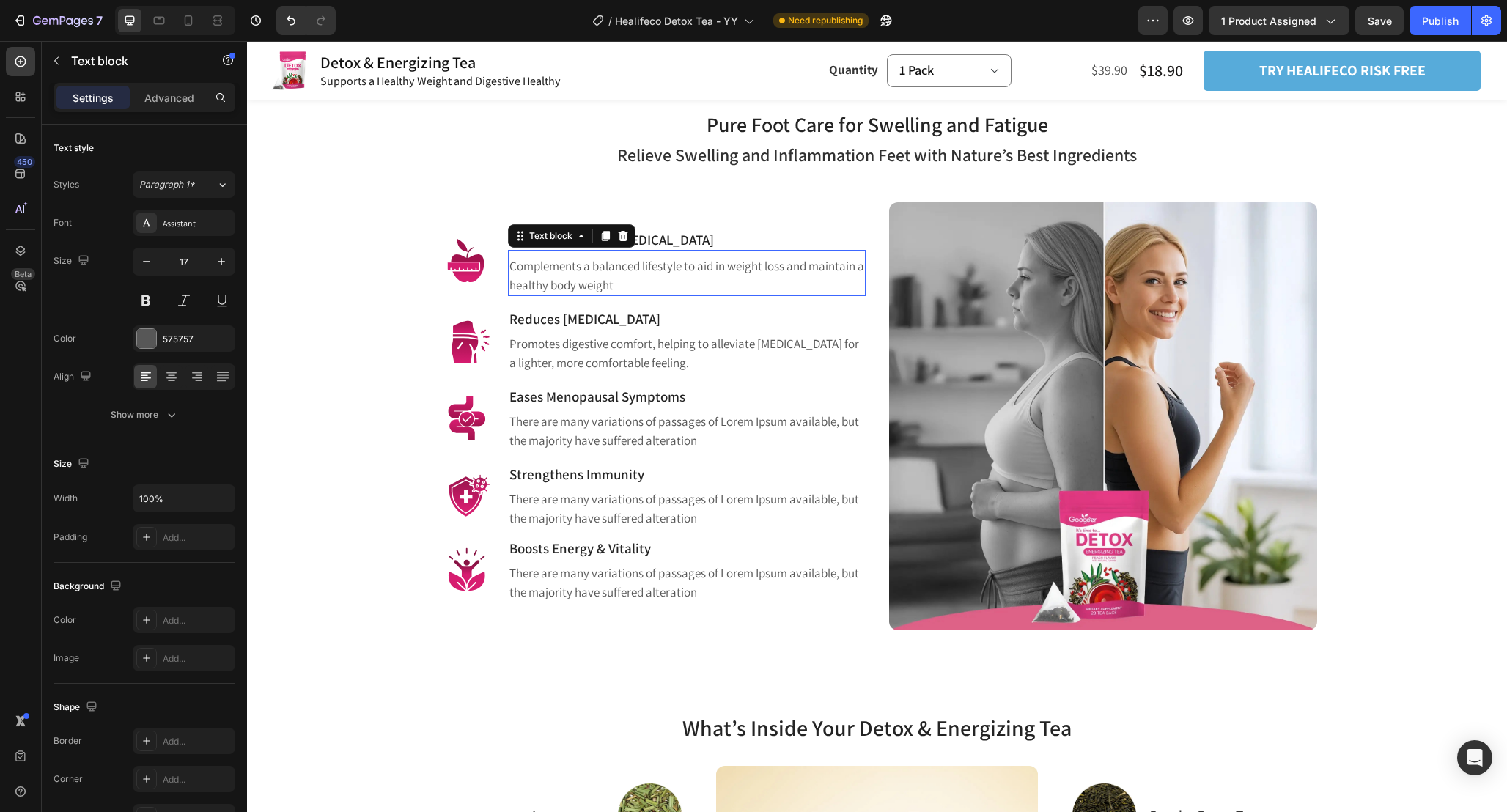
click at [667, 268] on p "Complements a balanced lifestyle to aid in weight loss and maintain a healthy b…" at bounding box center [687, 275] width 355 height 37
click at [612, 357] on p "Promotes digestive comfort, helping to alleviate [MEDICAL_DATA] for a lighter, …" at bounding box center [687, 354] width 355 height 37
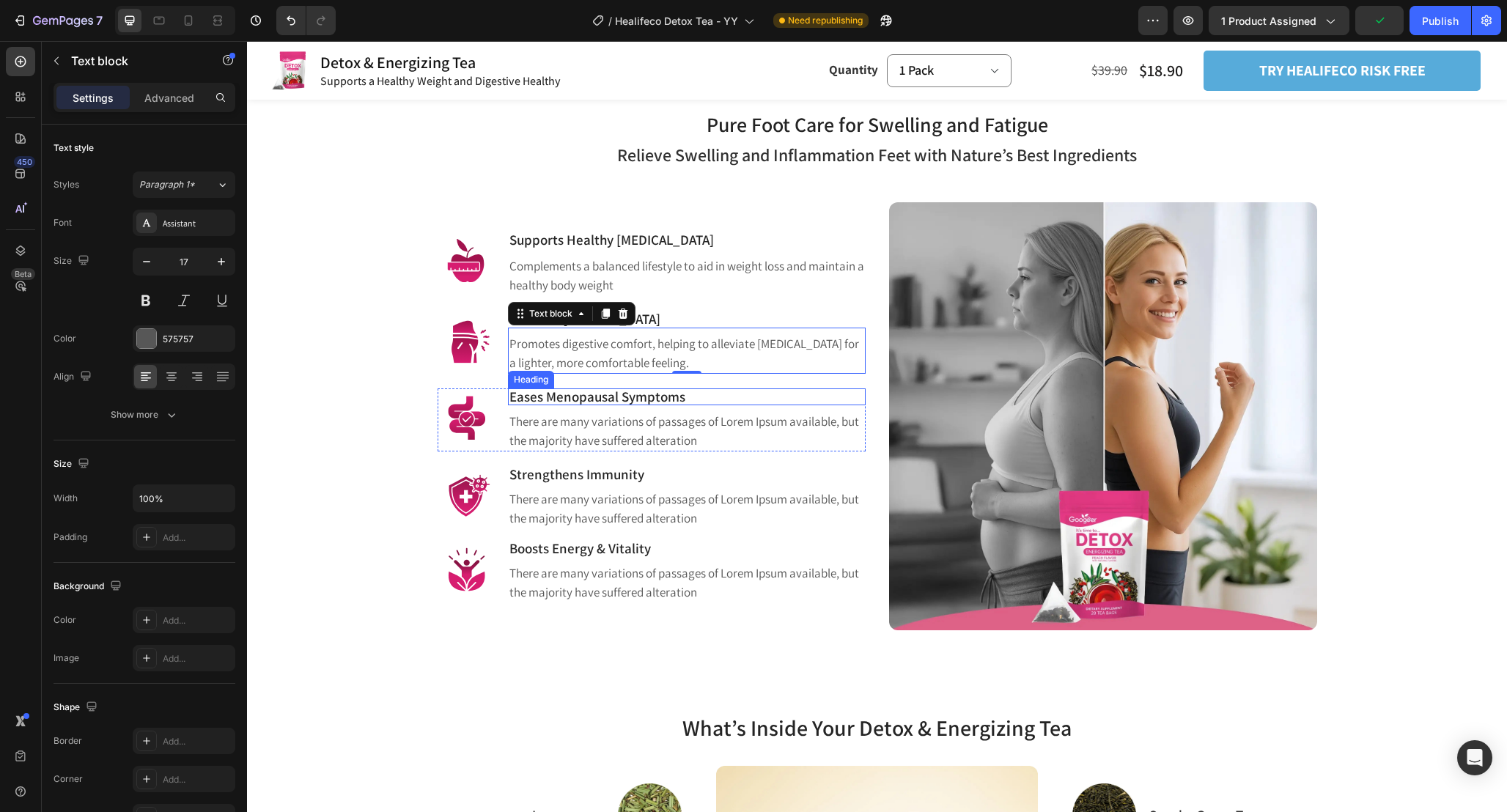
click at [557, 423] on p "There are many variations of passages of Lorem Ipsum available, but the majorit…" at bounding box center [687, 431] width 355 height 37
click at [585, 428] on p "There are many variations of passages of Lorem Ipsum available, but the majorit…" at bounding box center [687, 431] width 355 height 37
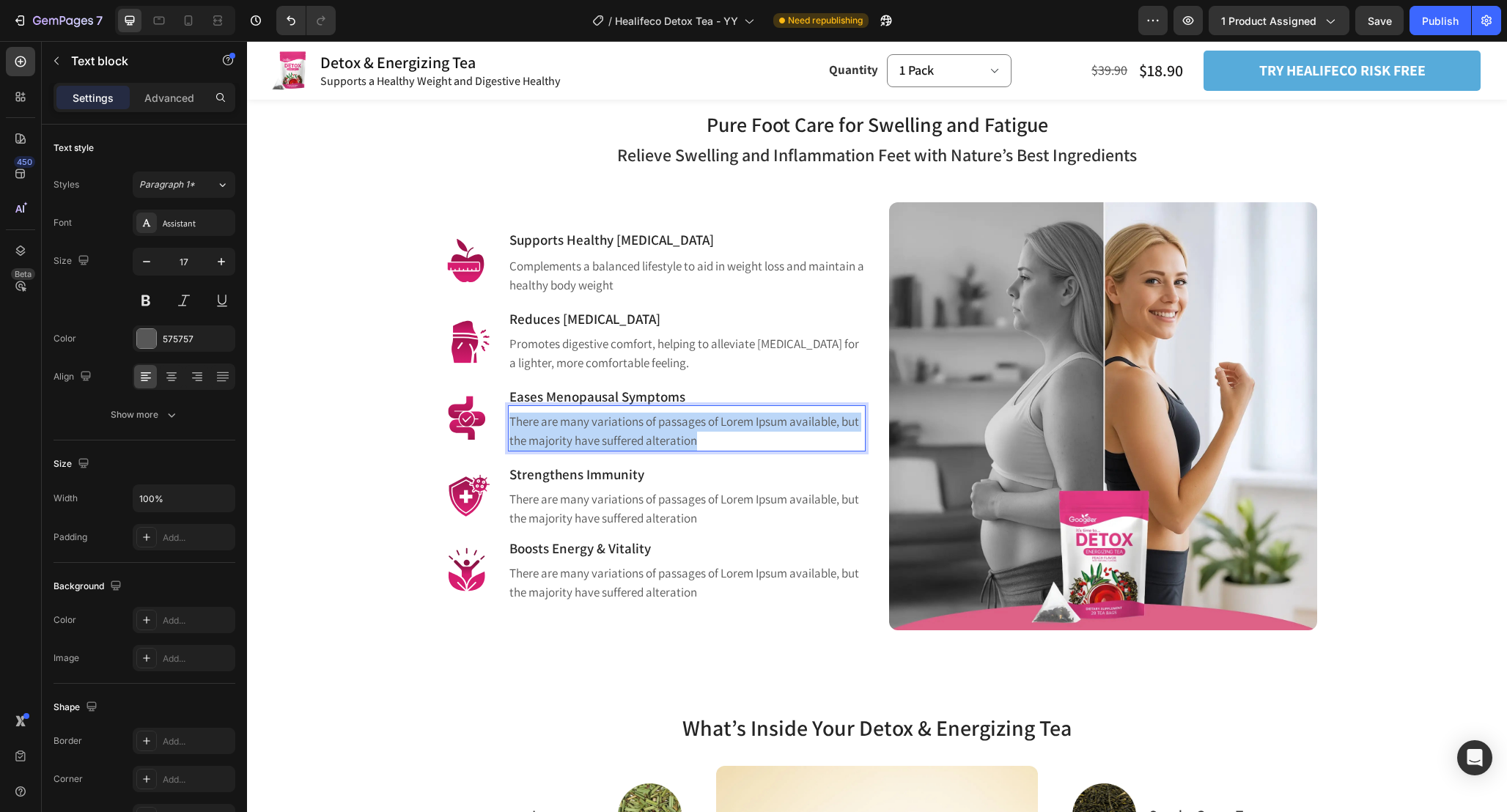
click at [585, 428] on p "There are many variations of passages of Lorem Ipsum available, but the majorit…" at bounding box center [687, 431] width 355 height 37
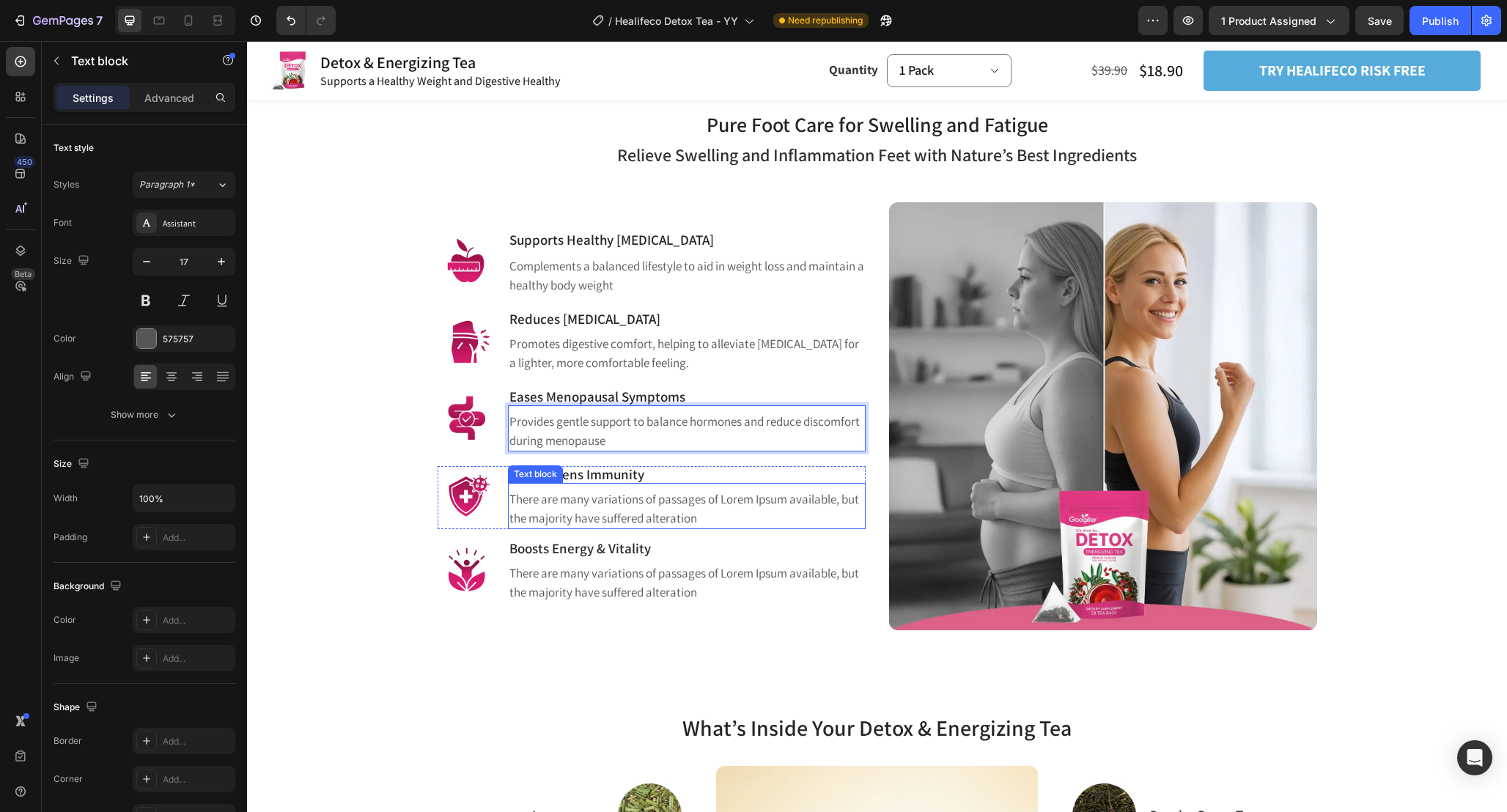
click at [615, 505] on p "There are many variations of passages of Lorem Ipsum available, but the majorit…" at bounding box center [687, 508] width 355 height 37
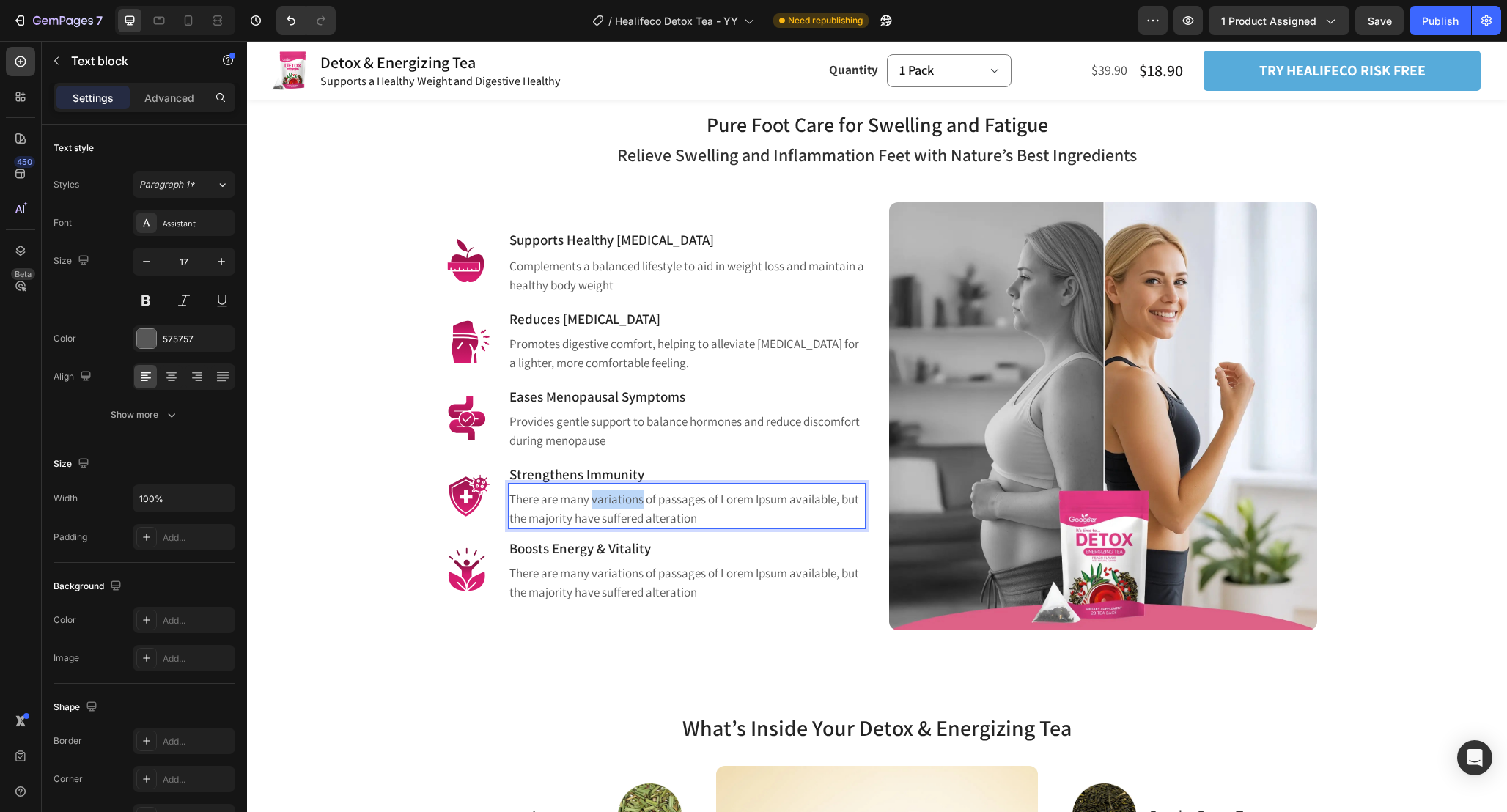
click at [615, 505] on p "There are many variations of passages of Lorem Ipsum available, but the majorit…" at bounding box center [687, 508] width 355 height 37
click at [679, 572] on p "There are many variations of passages of Lorem Ipsum available, but the majorit…" at bounding box center [687, 582] width 355 height 37
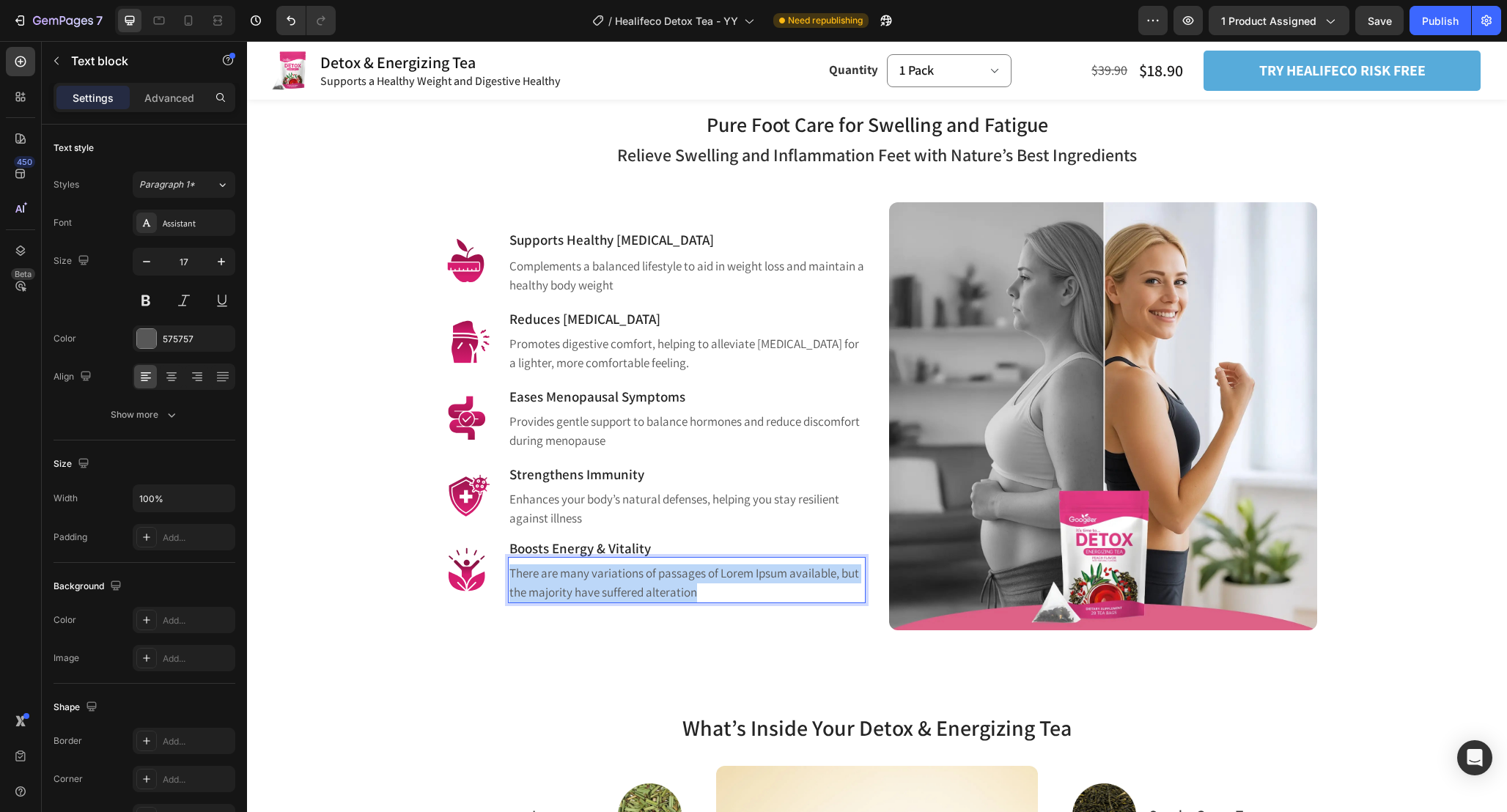
click at [679, 572] on p "There are many variations of passages of Lorem Ipsum available, but the majorit…" at bounding box center [687, 582] width 355 height 37
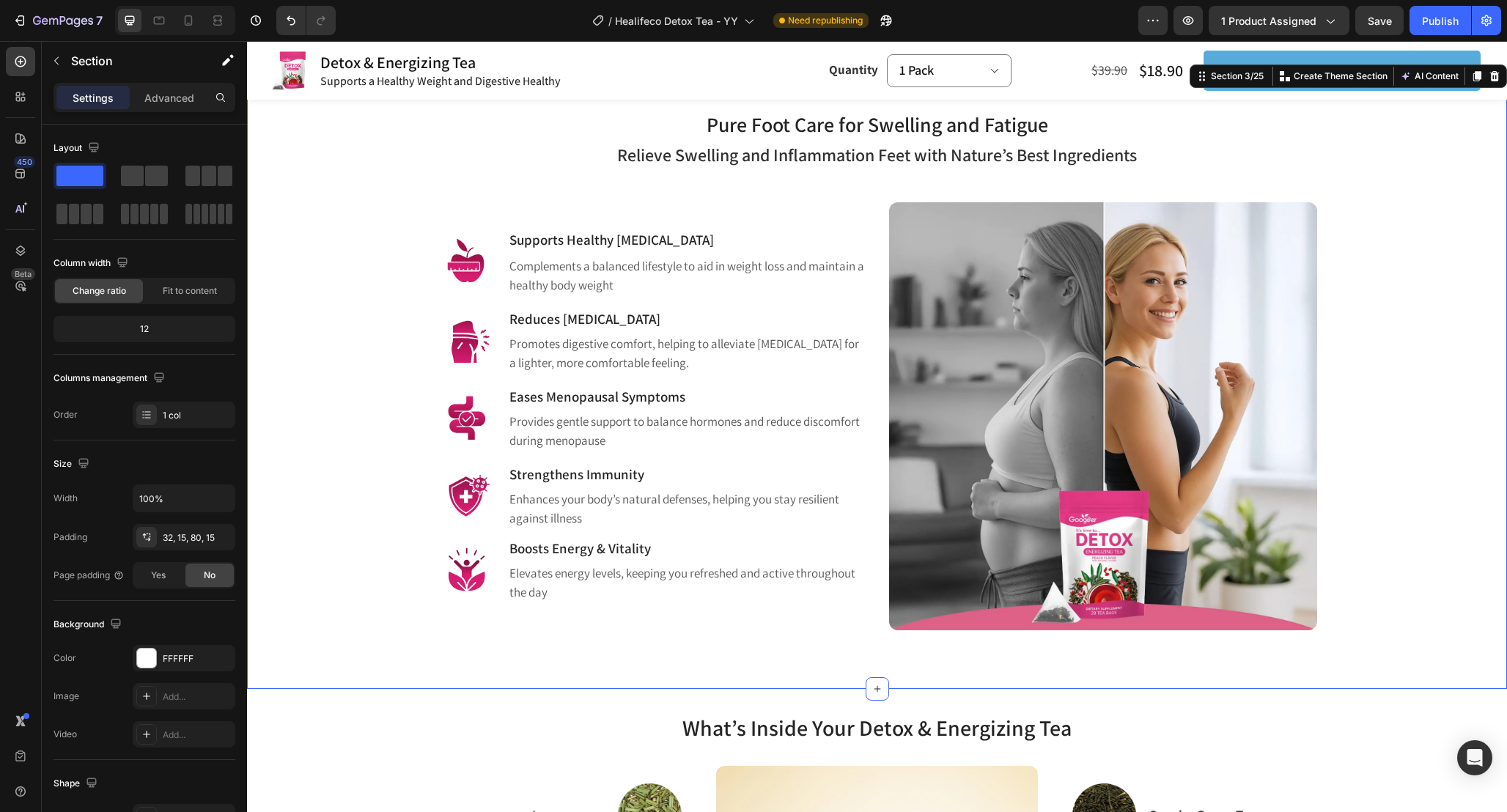
click at [663, 657] on div "Pure Foot Care for Swelling and Fatigue Heading Row Relieve Swelling and Inflam…" at bounding box center [878, 375] width 1261 height 627
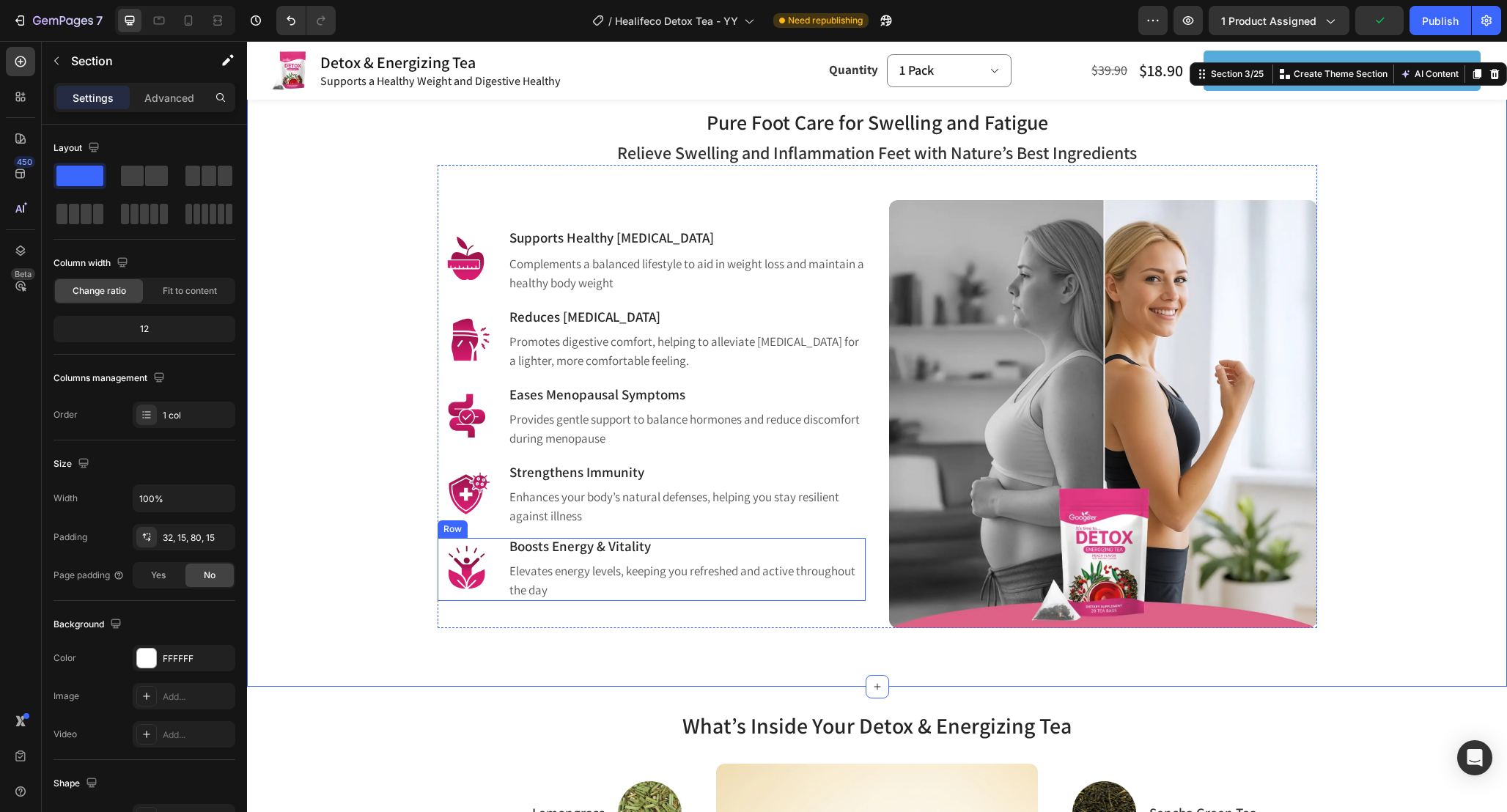
click at [503, 545] on div "Image Boosts Energy & Vitality Heading Elevates energy levels, keeping you refr…" at bounding box center [651, 569] width 428 height 63
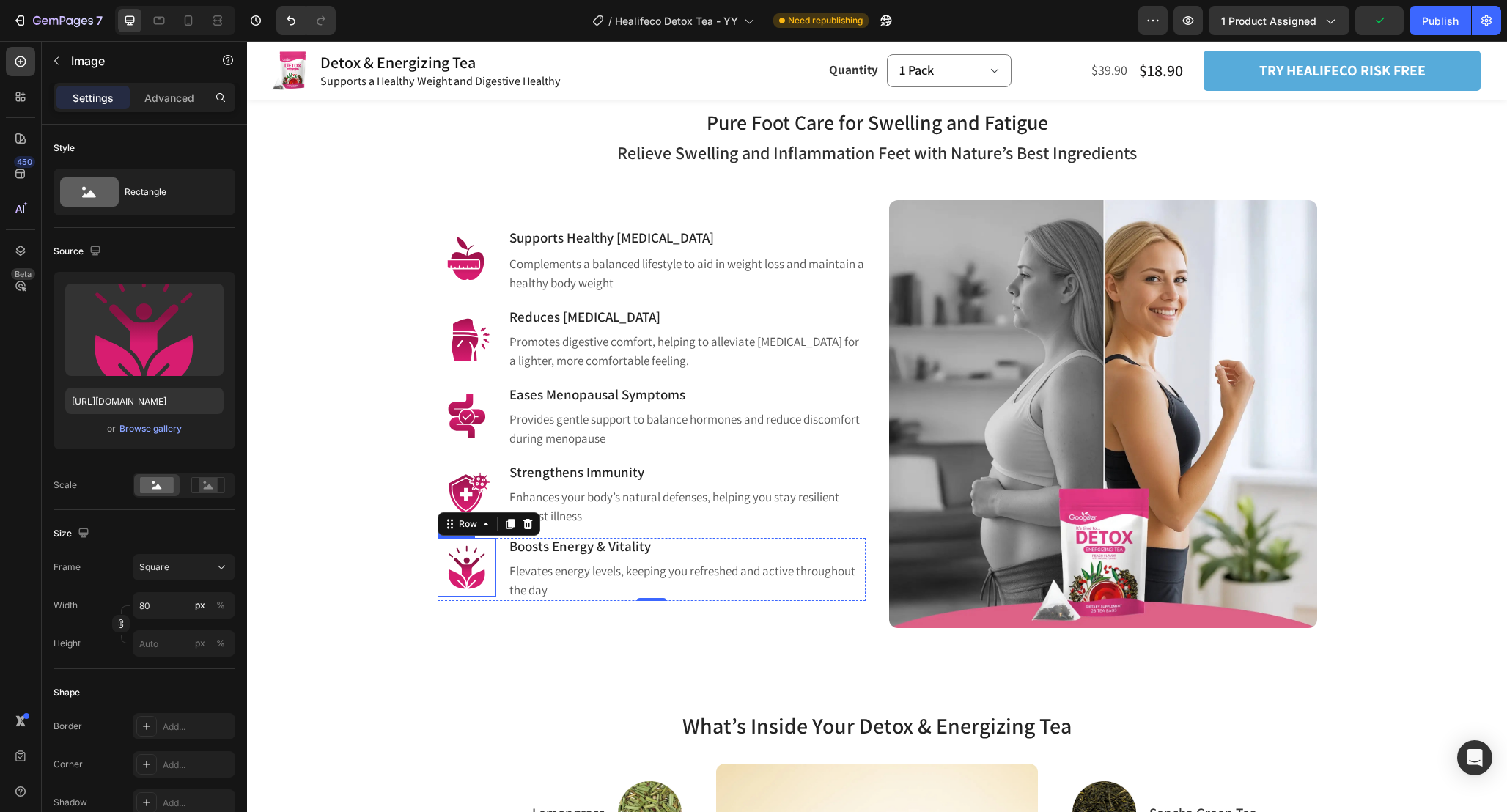
click at [469, 578] on img at bounding box center [467, 567] width 59 height 59
click at [165, 94] on p "Advanced" at bounding box center [169, 97] width 50 height 15
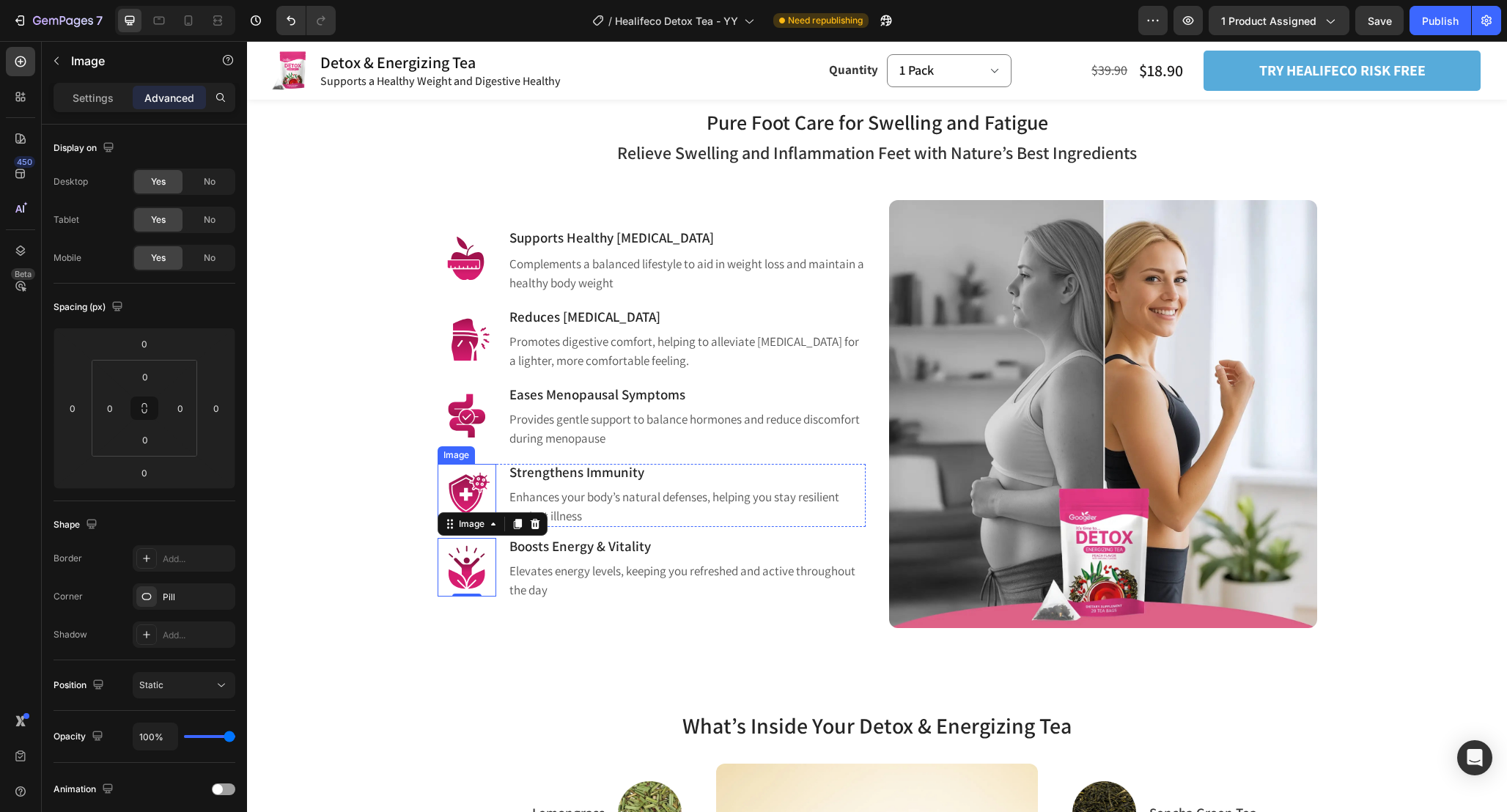
click at [464, 485] on img at bounding box center [467, 493] width 59 height 59
click at [458, 410] on img at bounding box center [467, 415] width 59 height 59
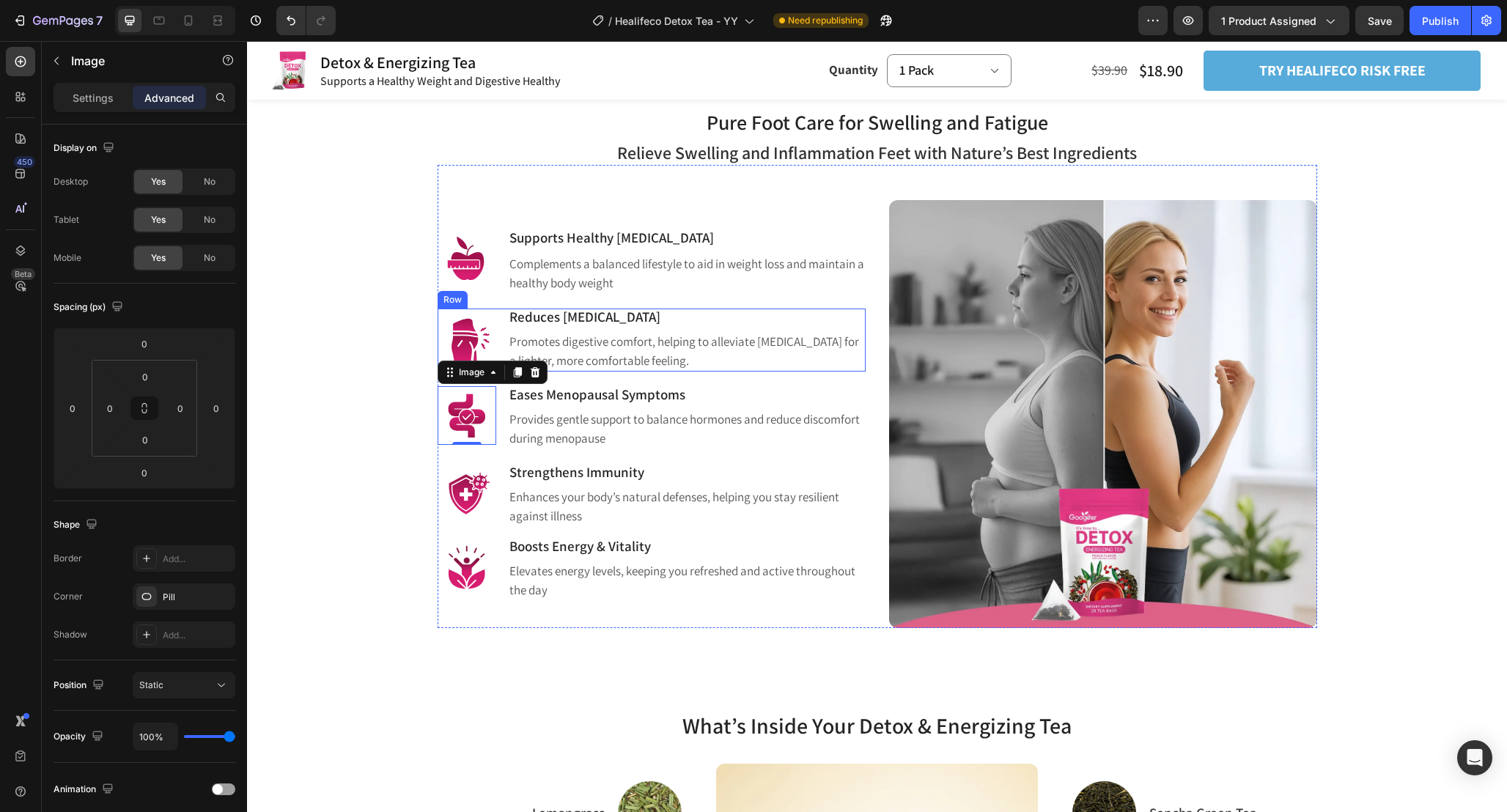
click at [458, 344] on img at bounding box center [467, 340] width 59 height 59
click at [478, 266] on img at bounding box center [467, 260] width 59 height 59
click at [325, 278] on div "Pure Foot Care for Swelling and Fatigue Heading Row Relieve Swelling and Inflam…" at bounding box center [877, 355] width 1239 height 545
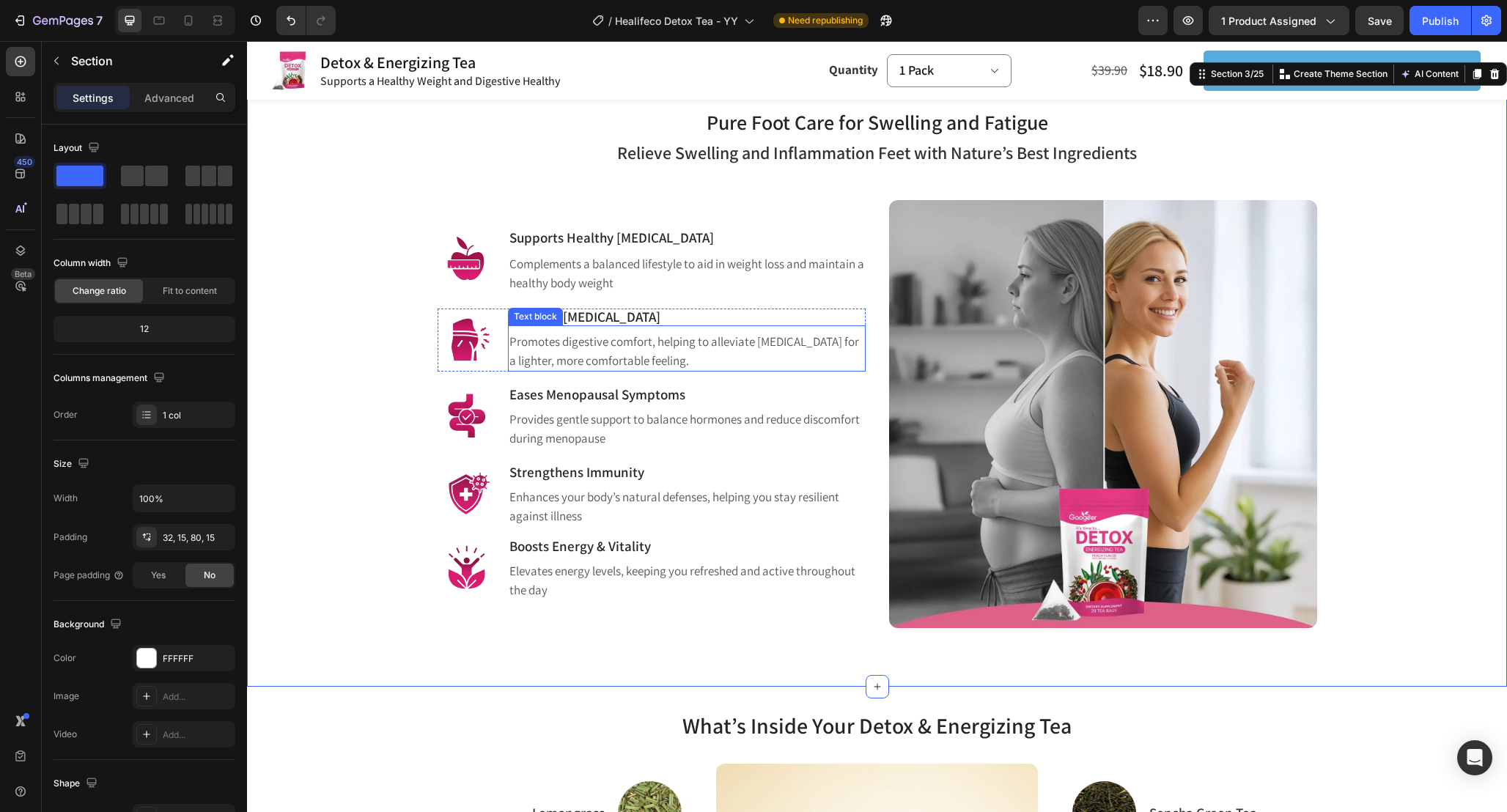
scroll to position [998, 0]
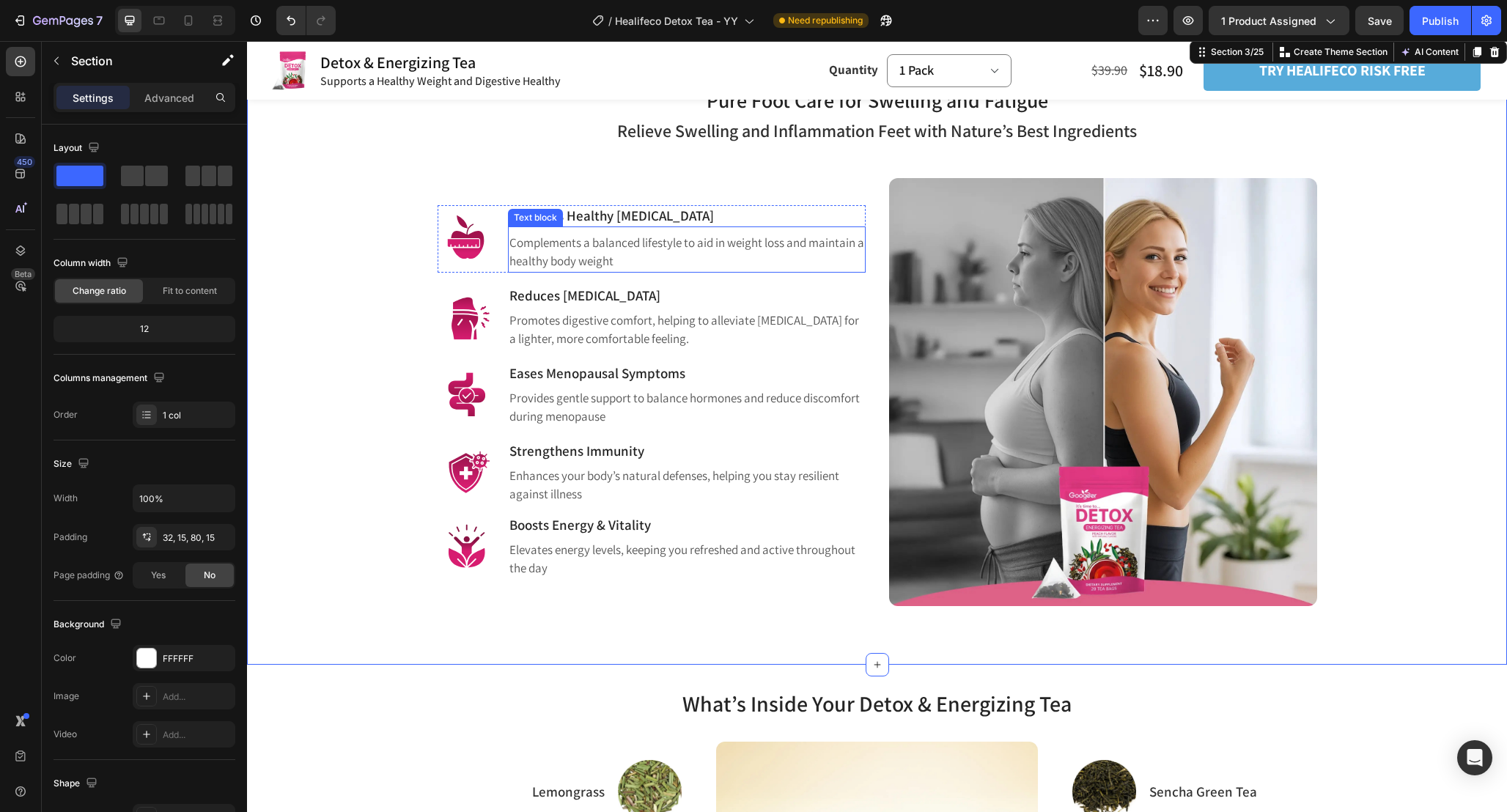
click at [731, 251] on p "Complements a balanced lifestyle to aid in weight loss and maintain a healthy b…" at bounding box center [687, 252] width 355 height 37
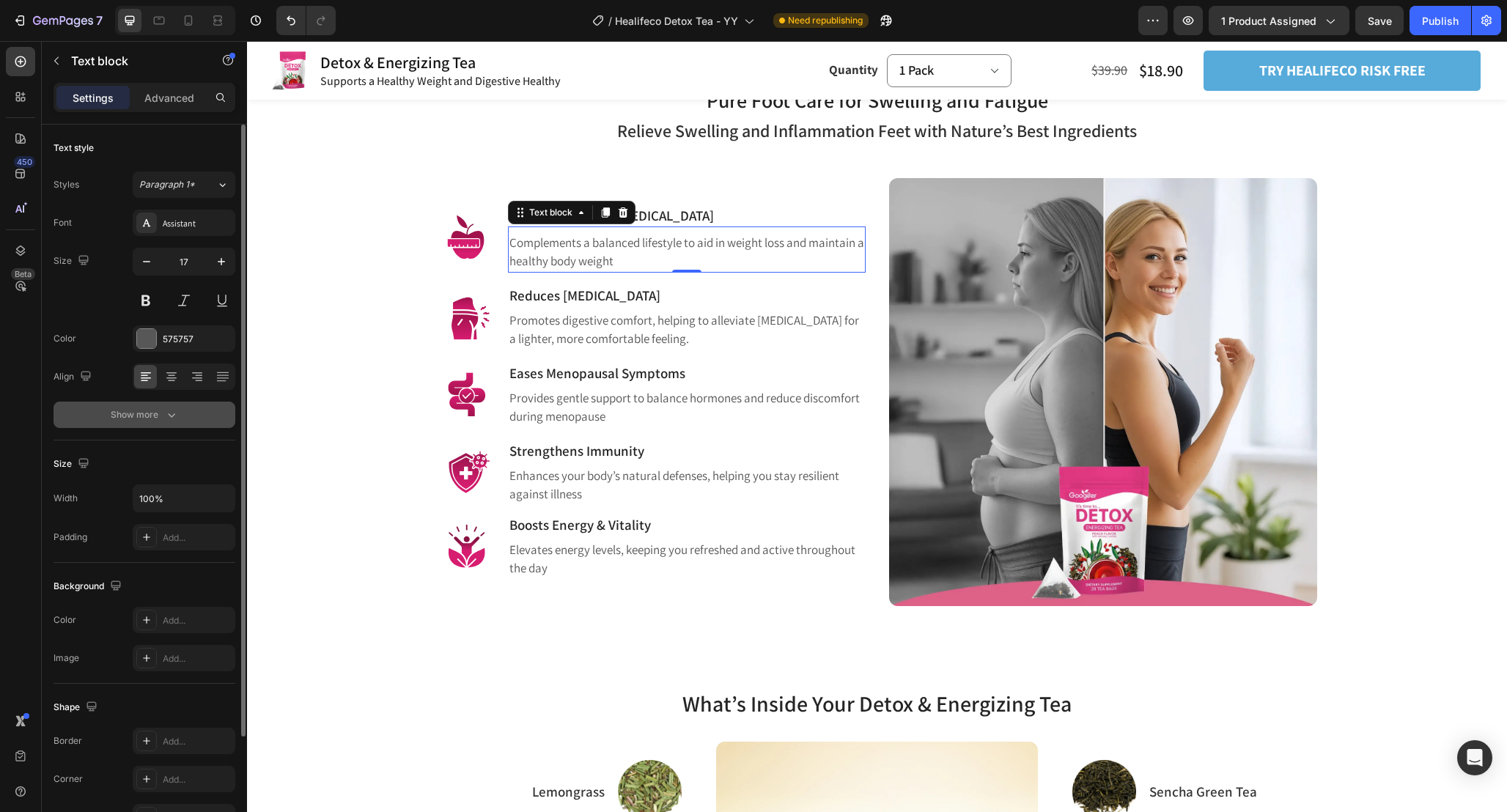
click at [183, 423] on button "Show more" at bounding box center [144, 414] width 182 height 26
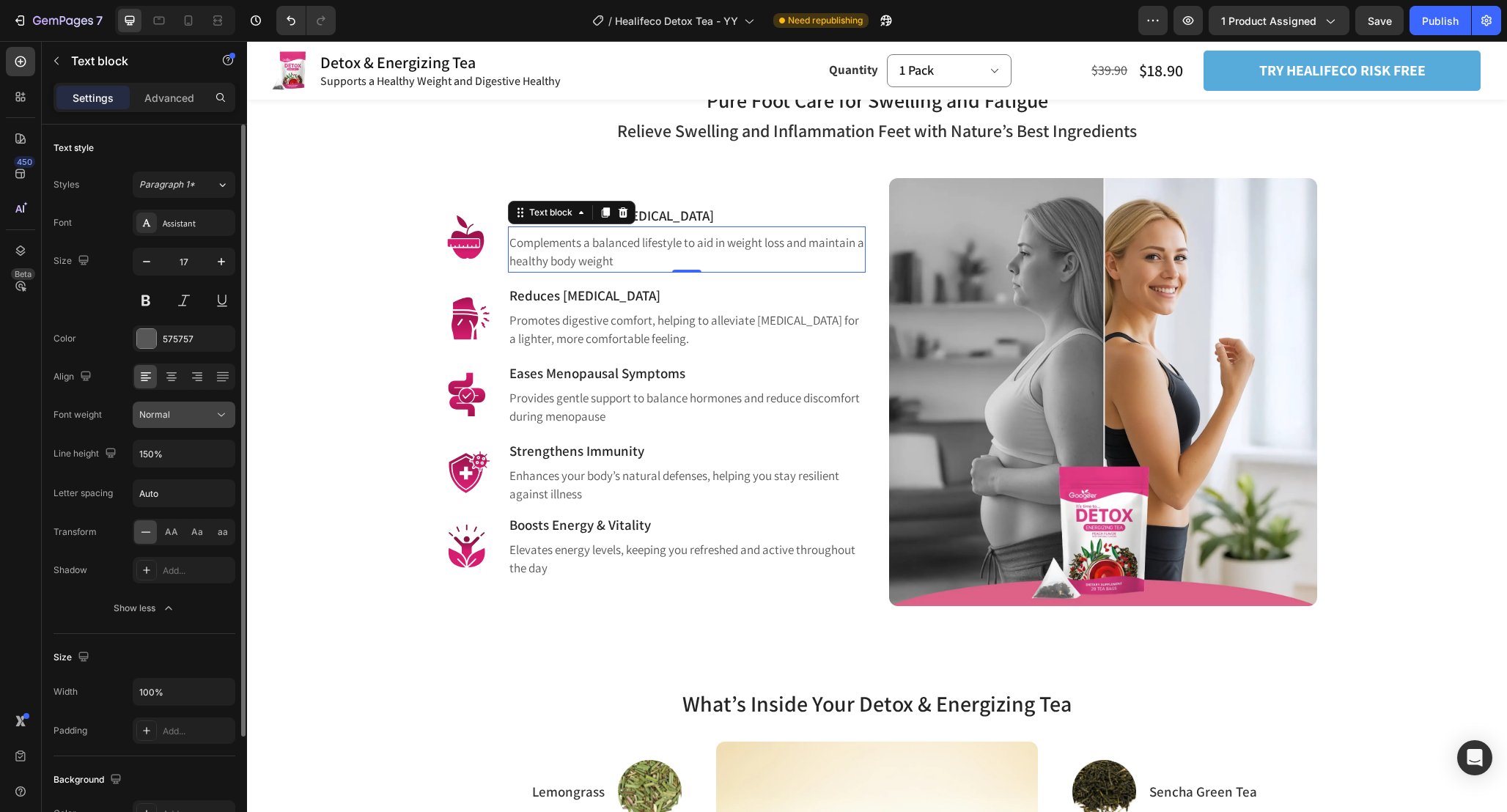
click at [216, 423] on button "Normal" at bounding box center [184, 414] width 103 height 26
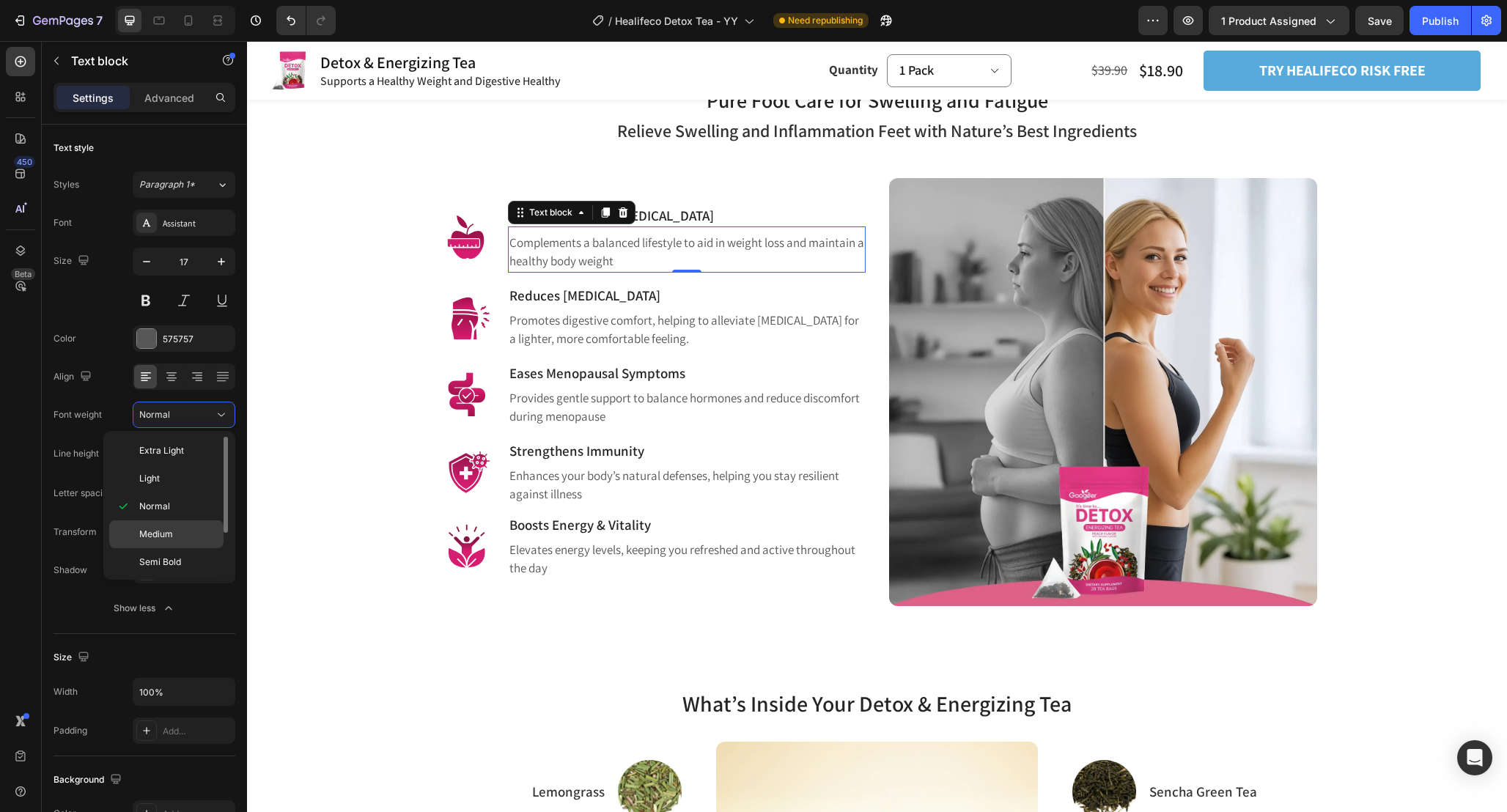
click at [202, 536] on p "Medium" at bounding box center [178, 534] width 77 height 13
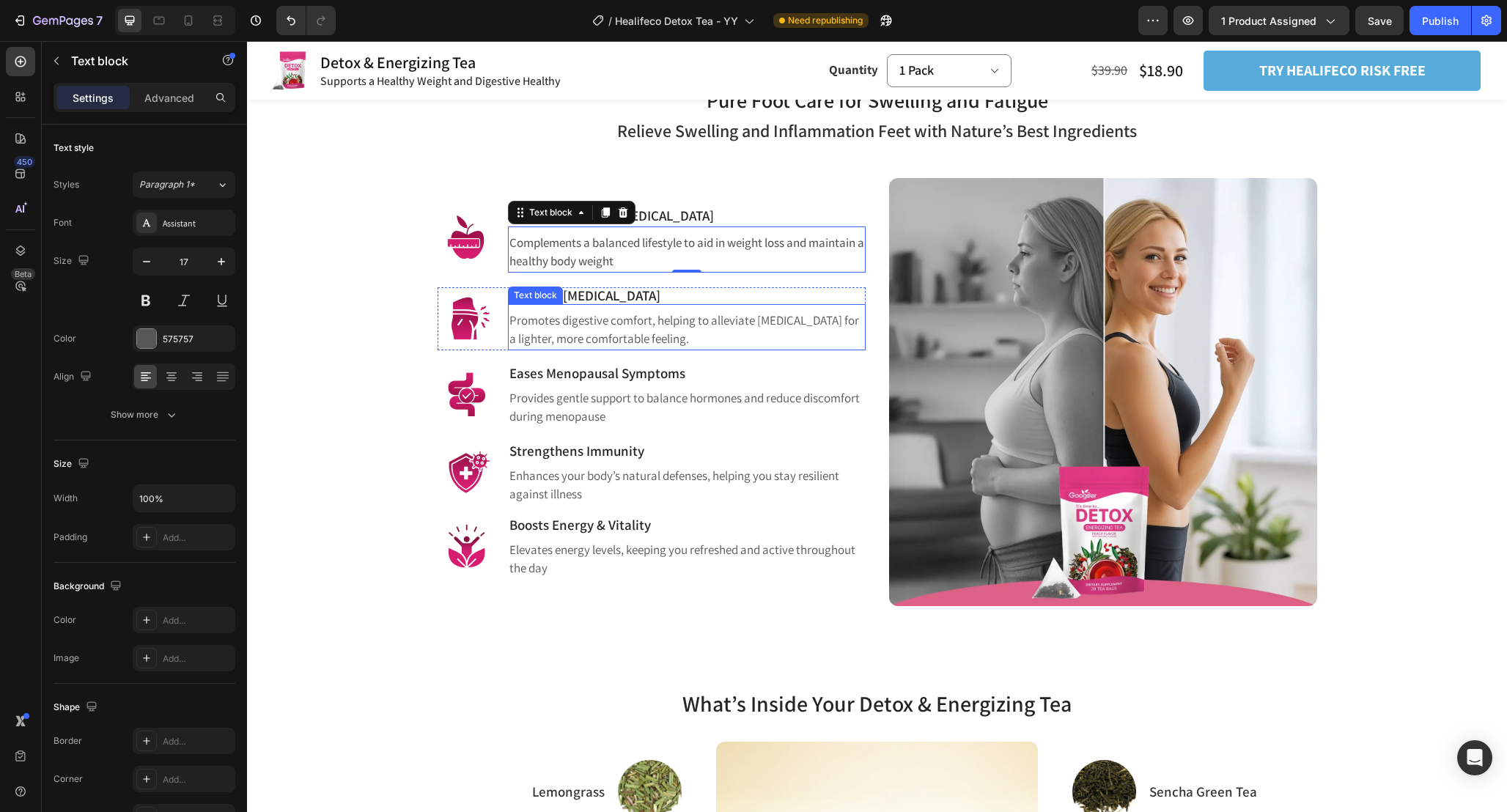
click at [716, 317] on p "Promotes digestive comfort, helping to alleviate [MEDICAL_DATA] for a lighter, …" at bounding box center [687, 330] width 355 height 37
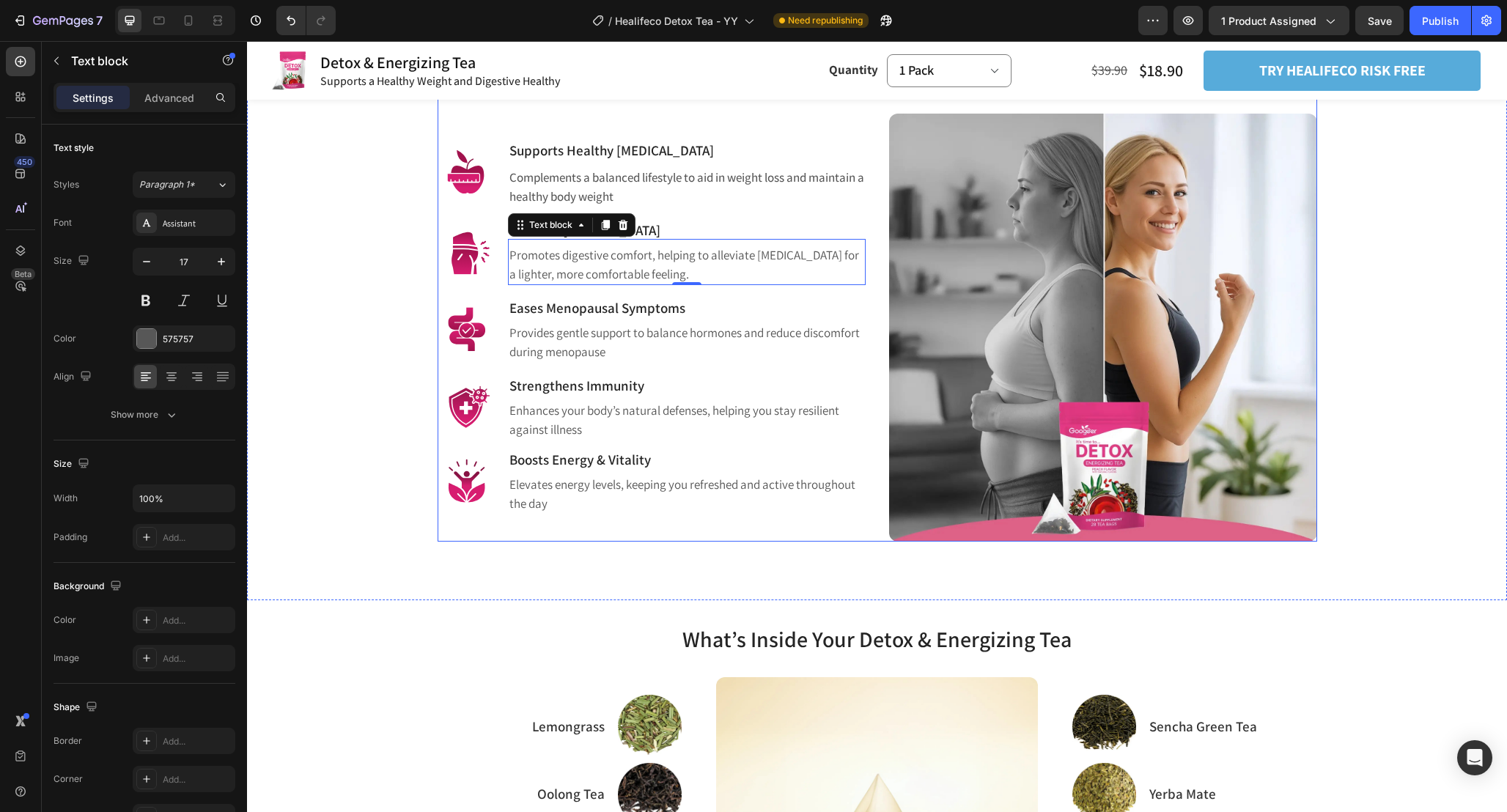
scroll to position [1001, 0]
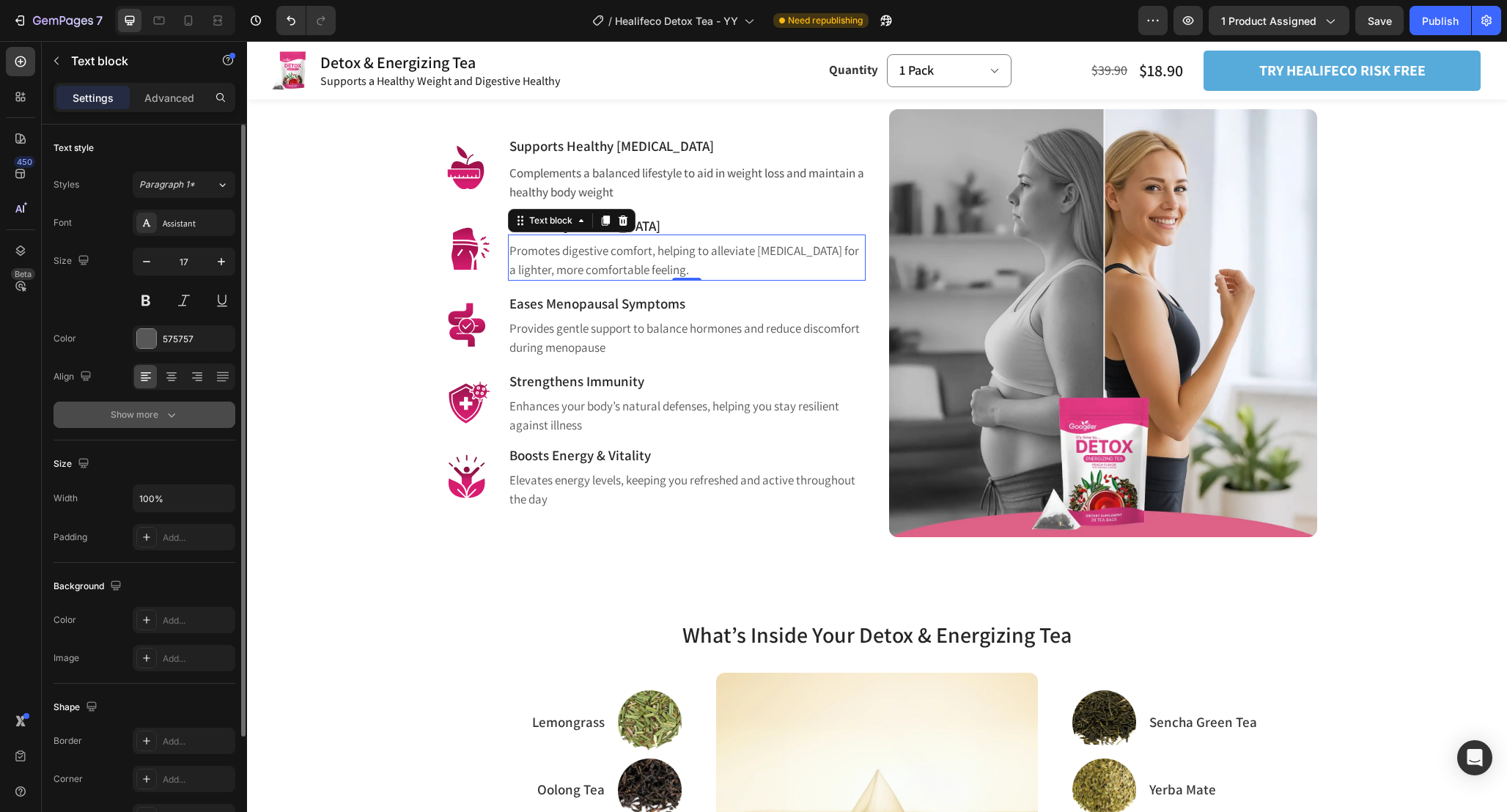
click at [186, 424] on button "Show more" at bounding box center [144, 414] width 182 height 26
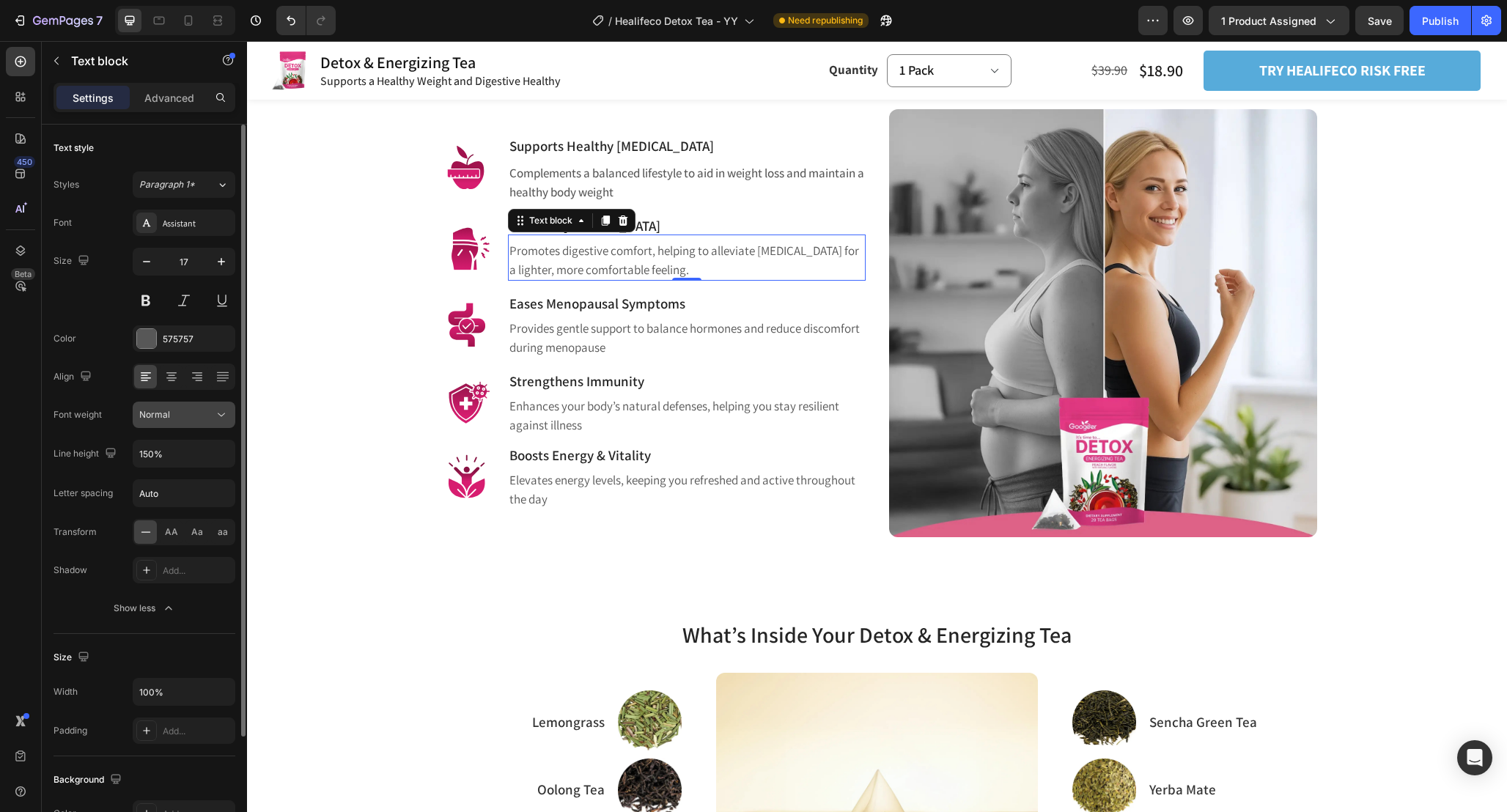
click at [202, 424] on button "Normal" at bounding box center [184, 414] width 103 height 26
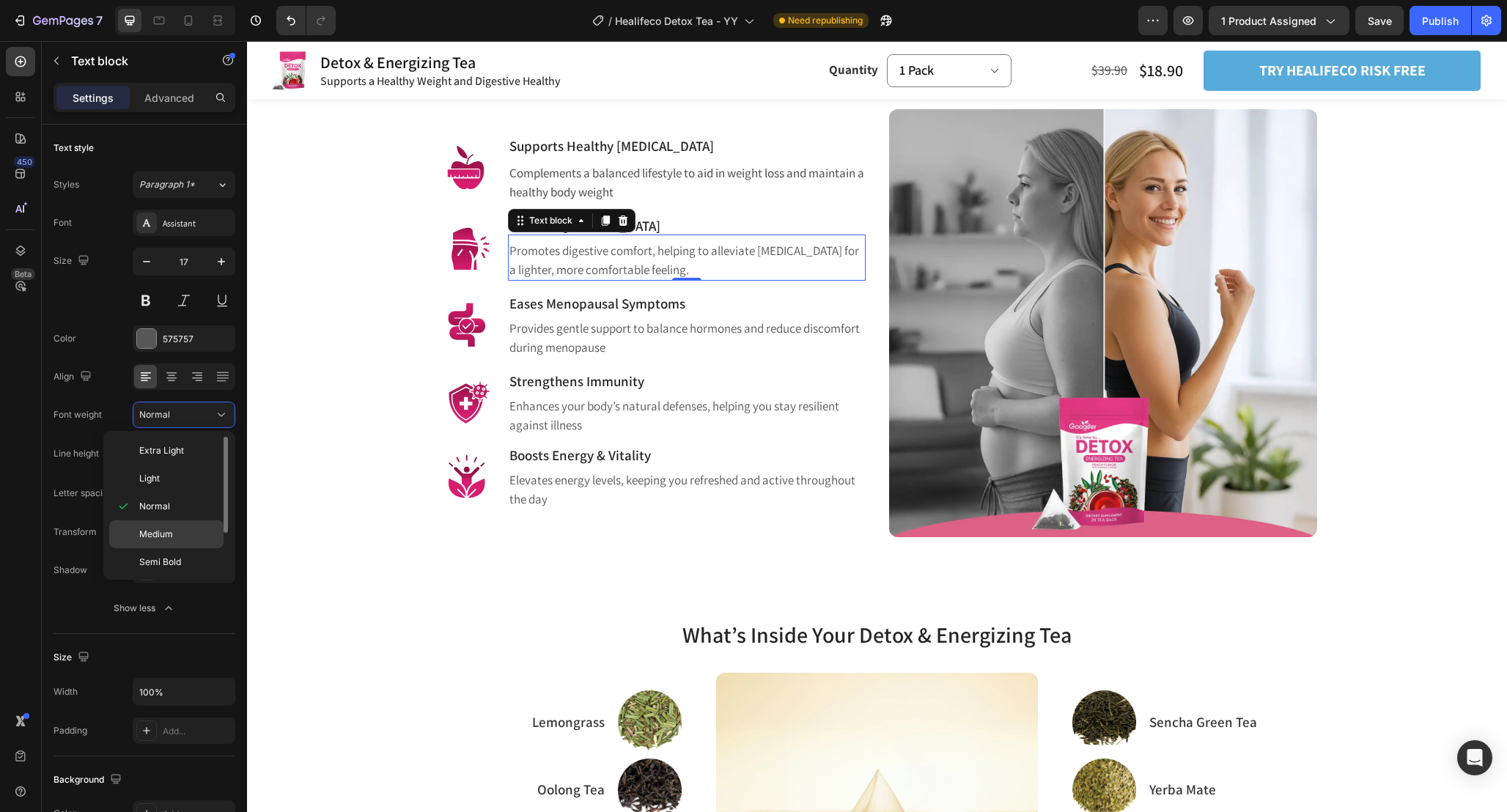
click at [186, 531] on p "Medium" at bounding box center [178, 534] width 77 height 13
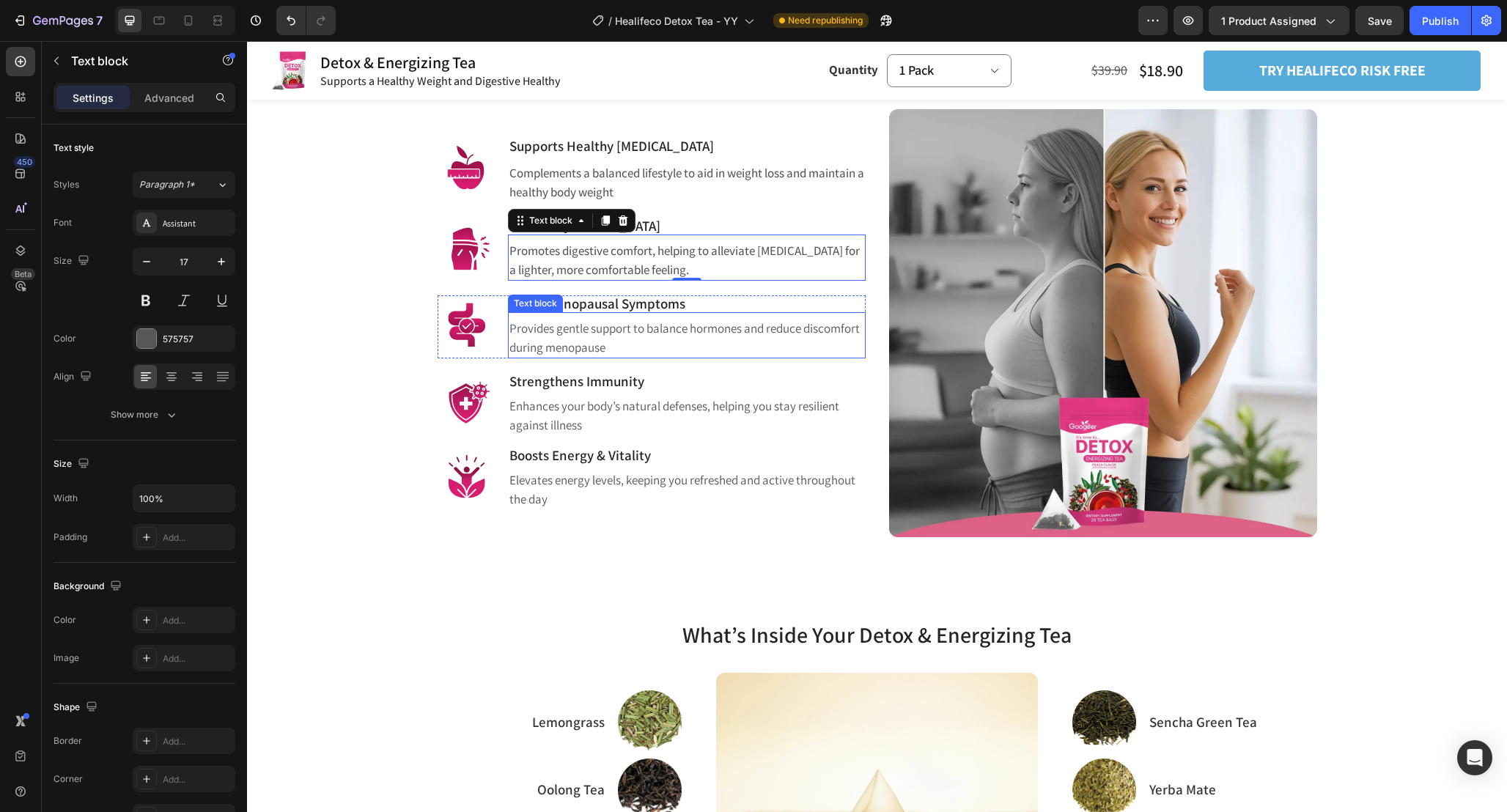
click at [713, 326] on p "Provides gentle support to balance hormones and reduce discomfort during menopa…" at bounding box center [687, 338] width 355 height 37
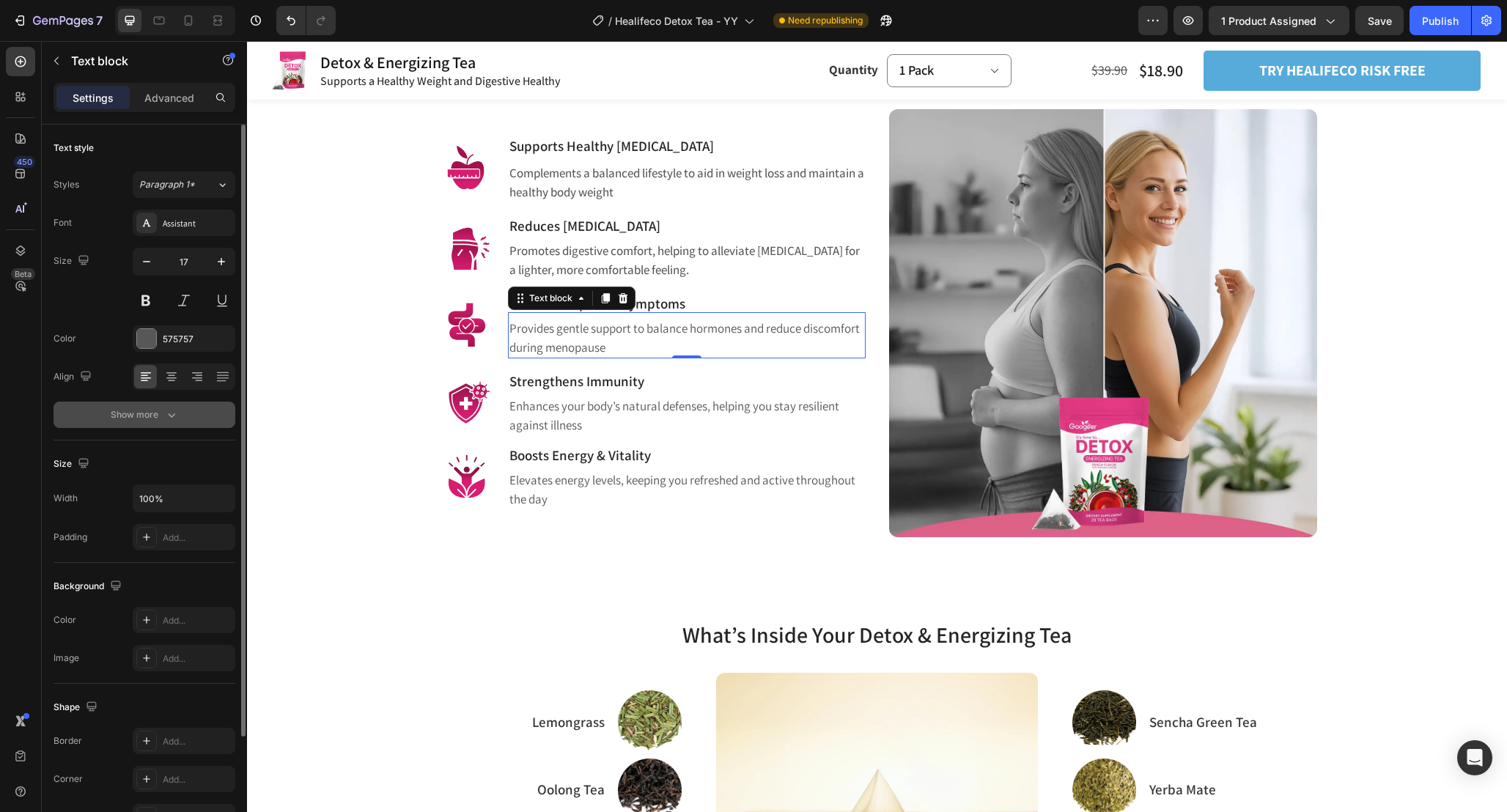
click at [156, 428] on button "Show more" at bounding box center [144, 414] width 182 height 26
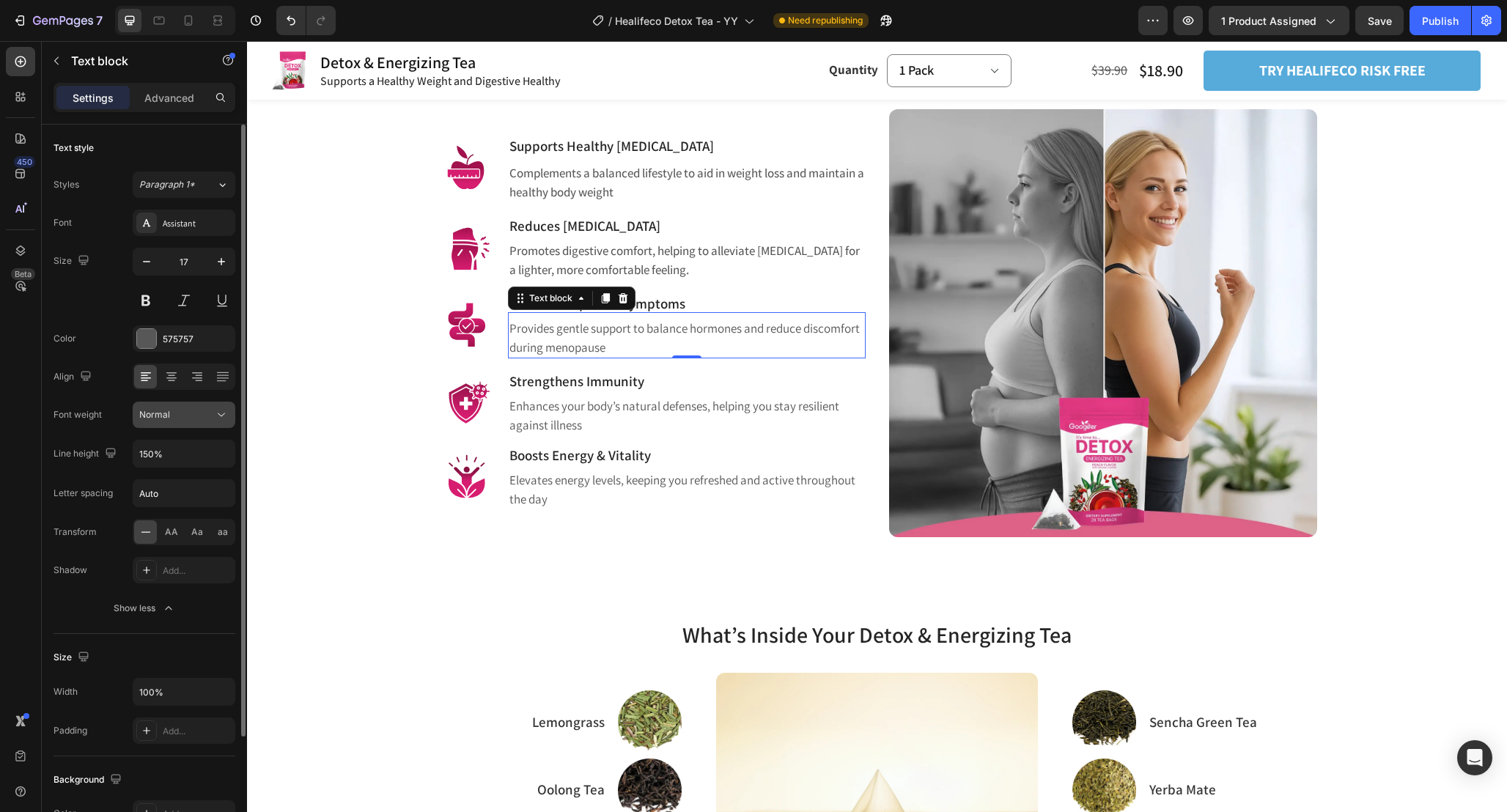
click at [219, 421] on icon at bounding box center [221, 414] width 15 height 15
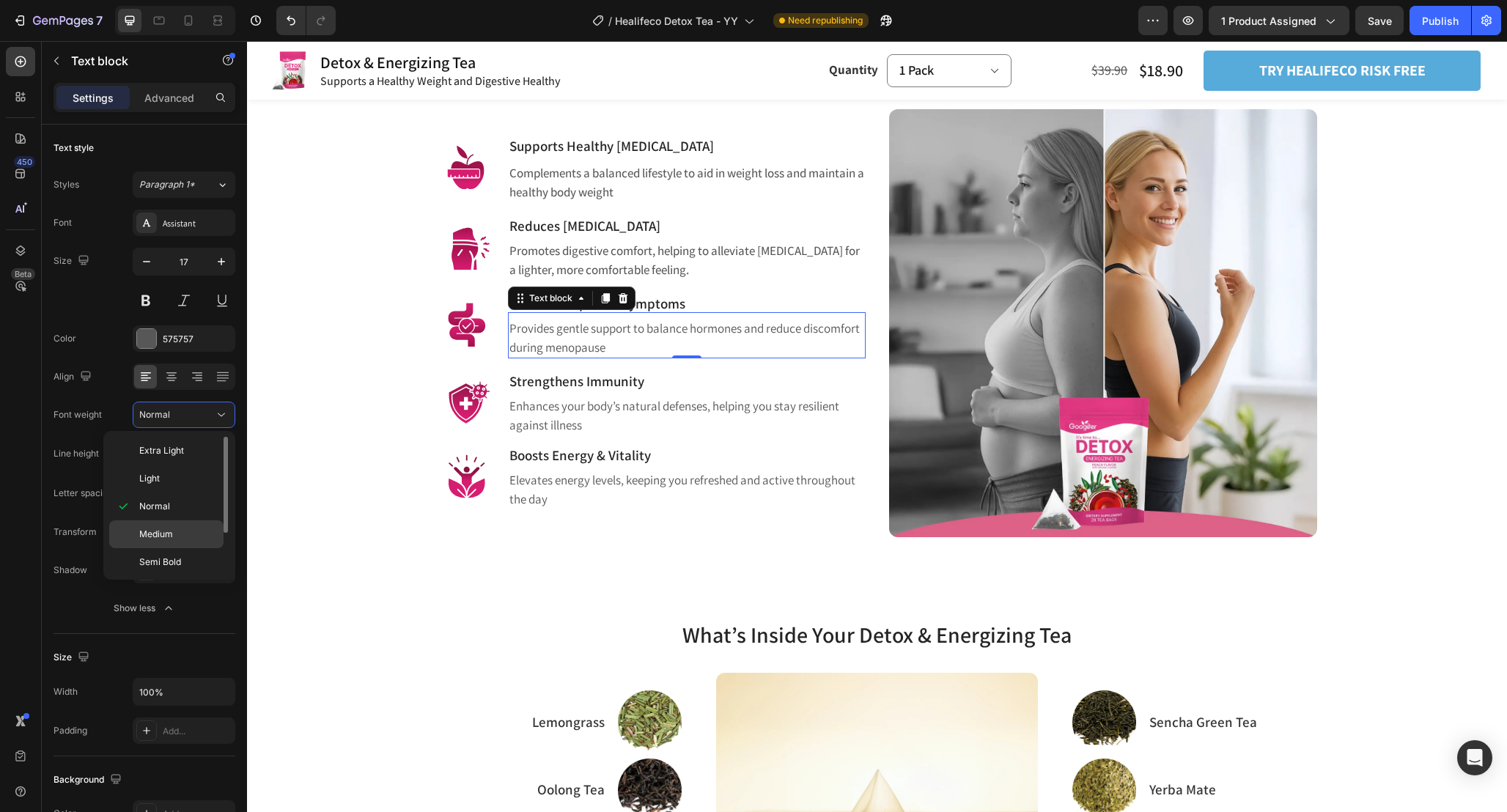
click at [203, 532] on p "Medium" at bounding box center [178, 534] width 77 height 13
click at [728, 408] on p "Enhances your body’s natural defenses, helping you stay resilient against illne…" at bounding box center [687, 415] width 355 height 37
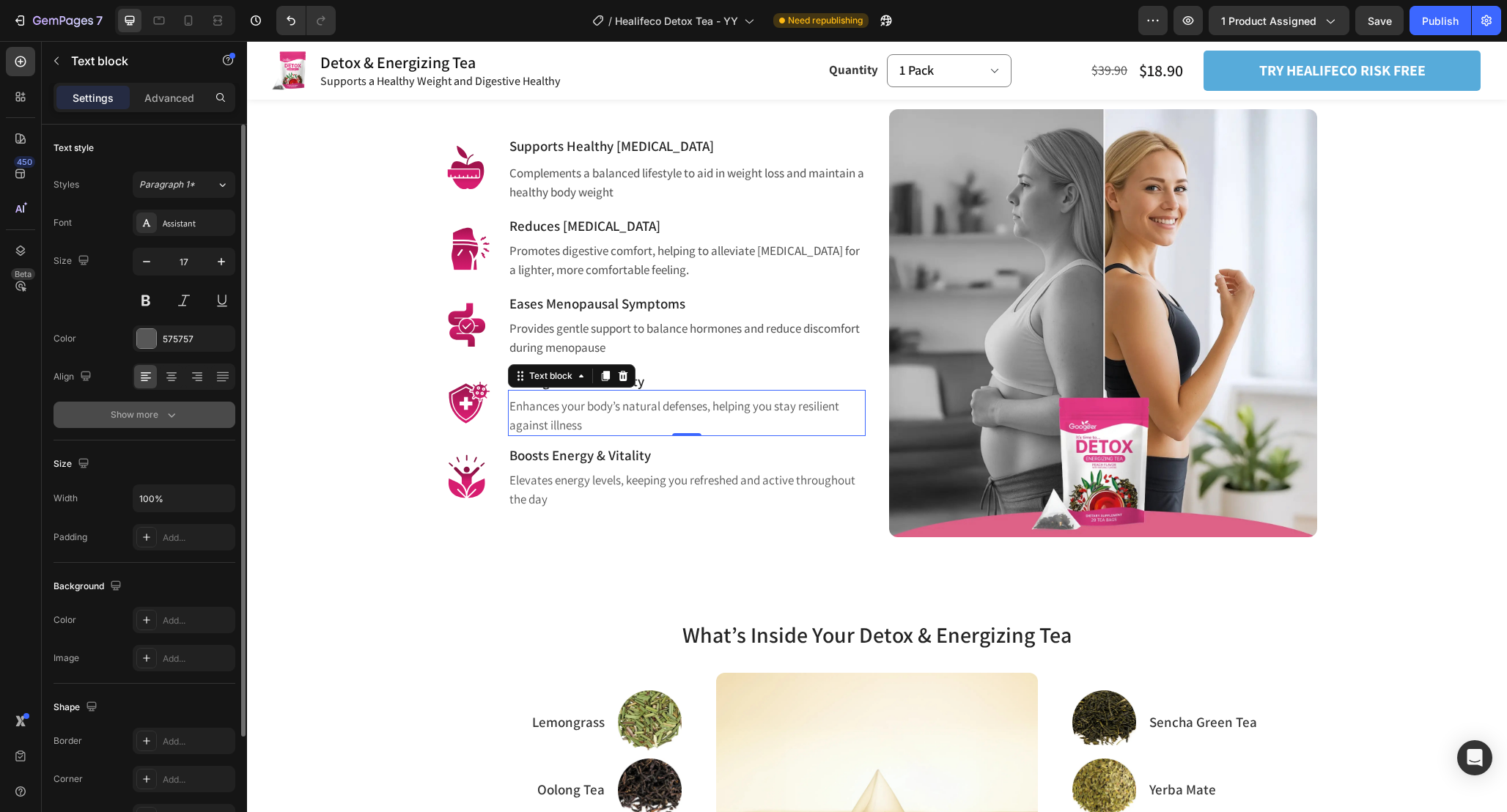
click at [158, 420] on div "Show more" at bounding box center [144, 414] width 68 height 15
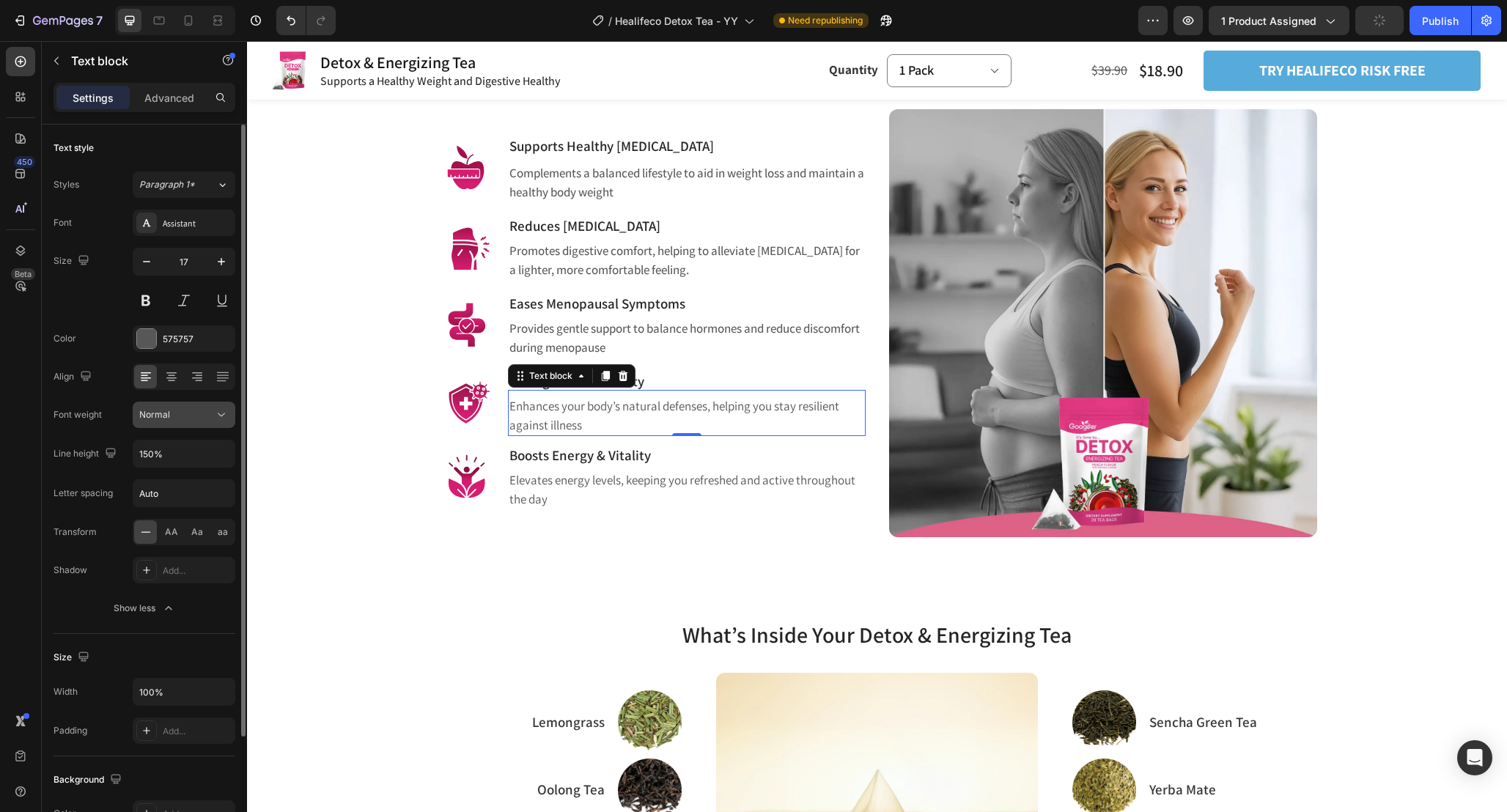
click at [222, 422] on button "Normal" at bounding box center [184, 414] width 103 height 26
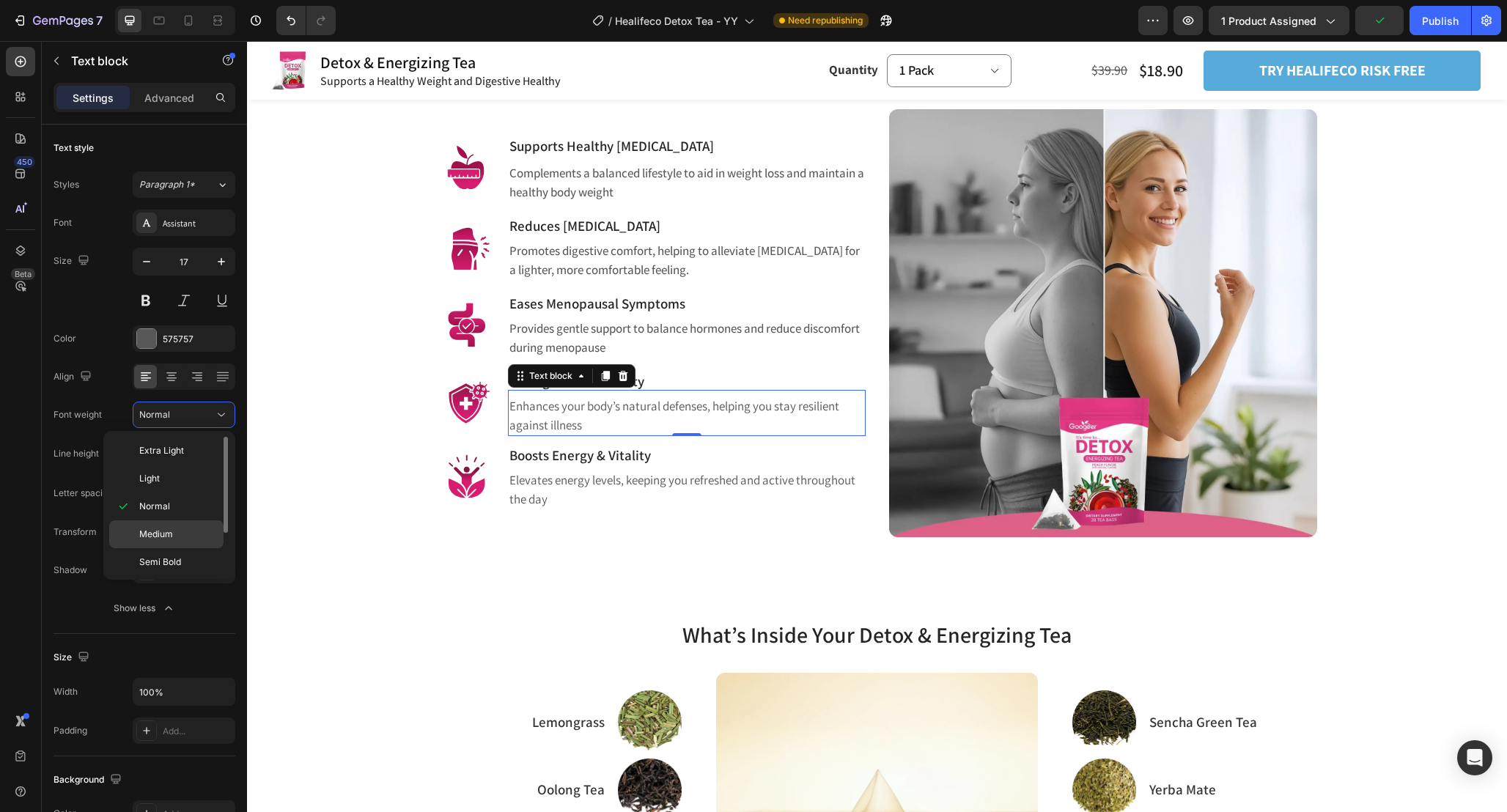
click at [189, 532] on p "Medium" at bounding box center [178, 534] width 77 height 13
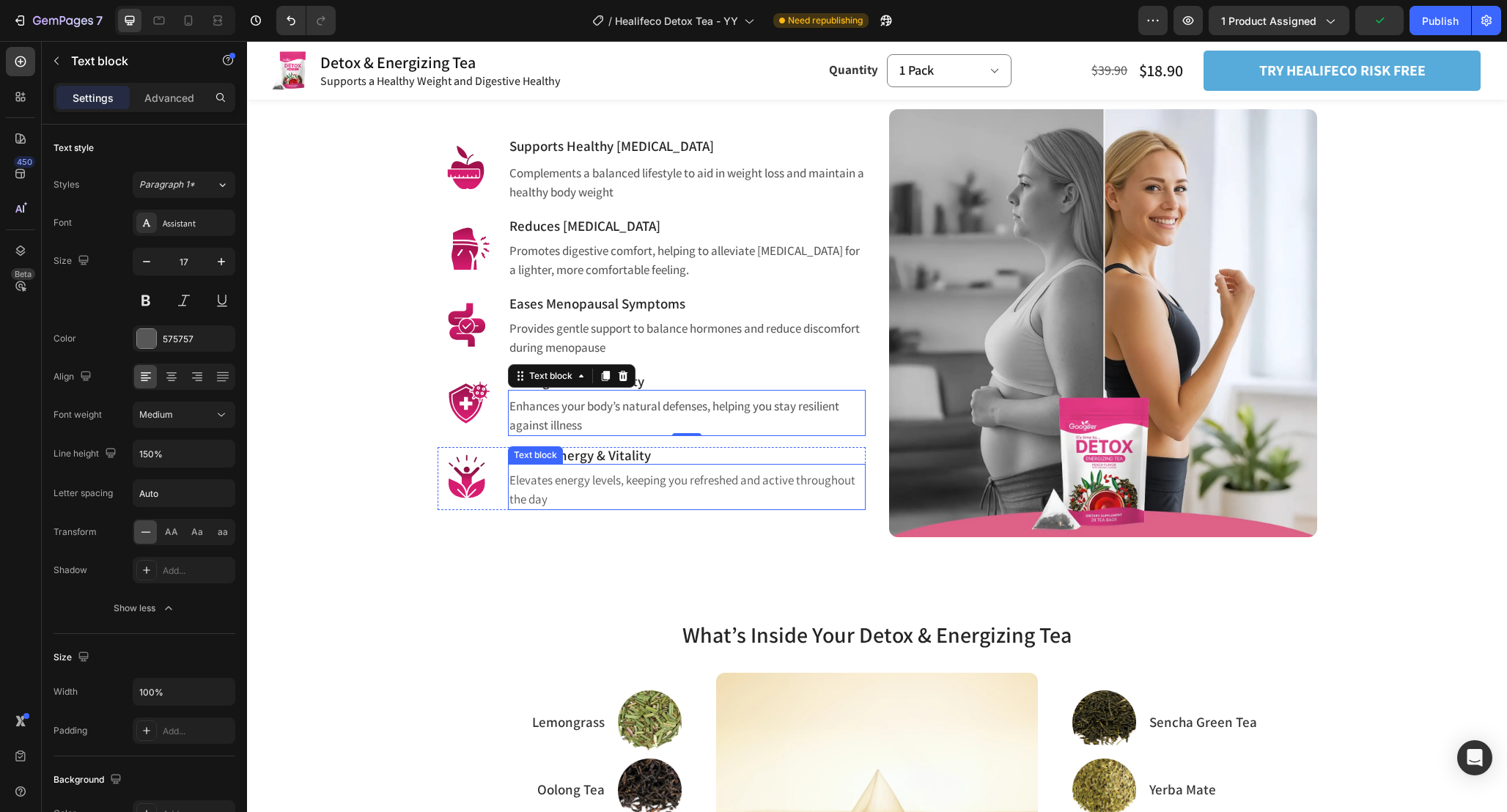
click at [649, 479] on p "Elevates energy levels, keeping you refreshed and active throughout the day" at bounding box center [687, 490] width 355 height 37
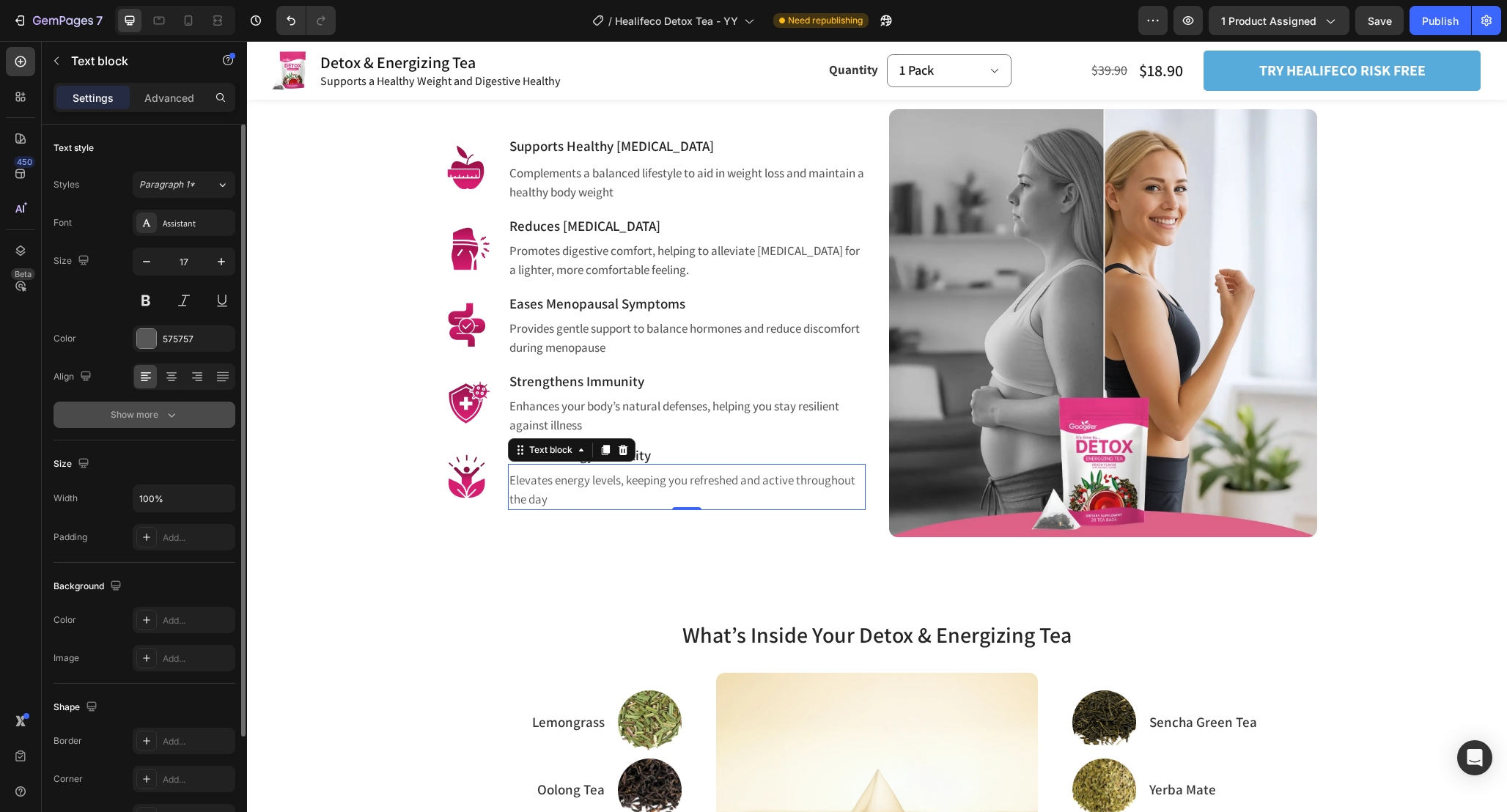
click at [162, 414] on div "Show more" at bounding box center [144, 414] width 68 height 15
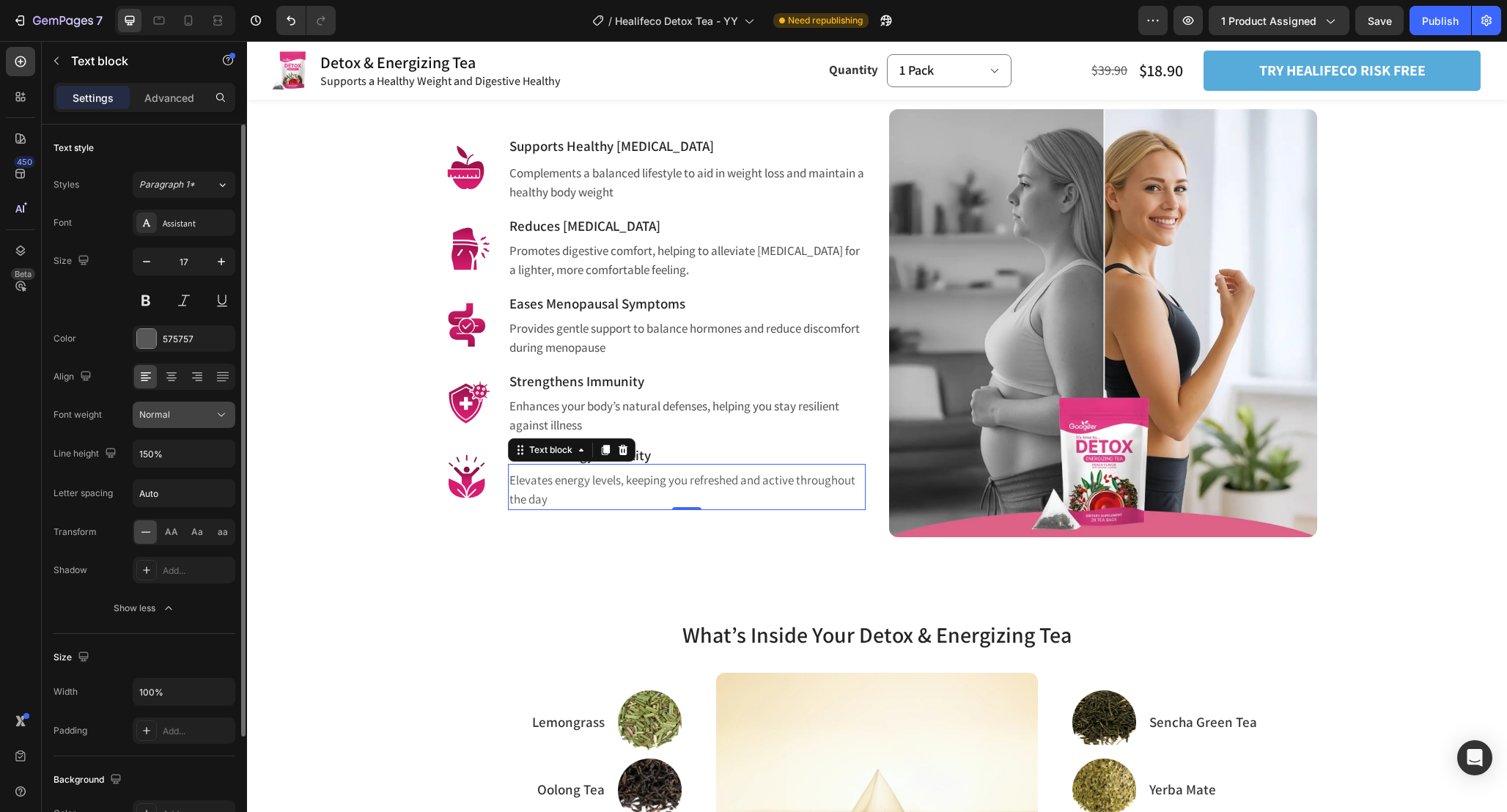
click at [197, 423] on button "Normal" at bounding box center [184, 414] width 103 height 26
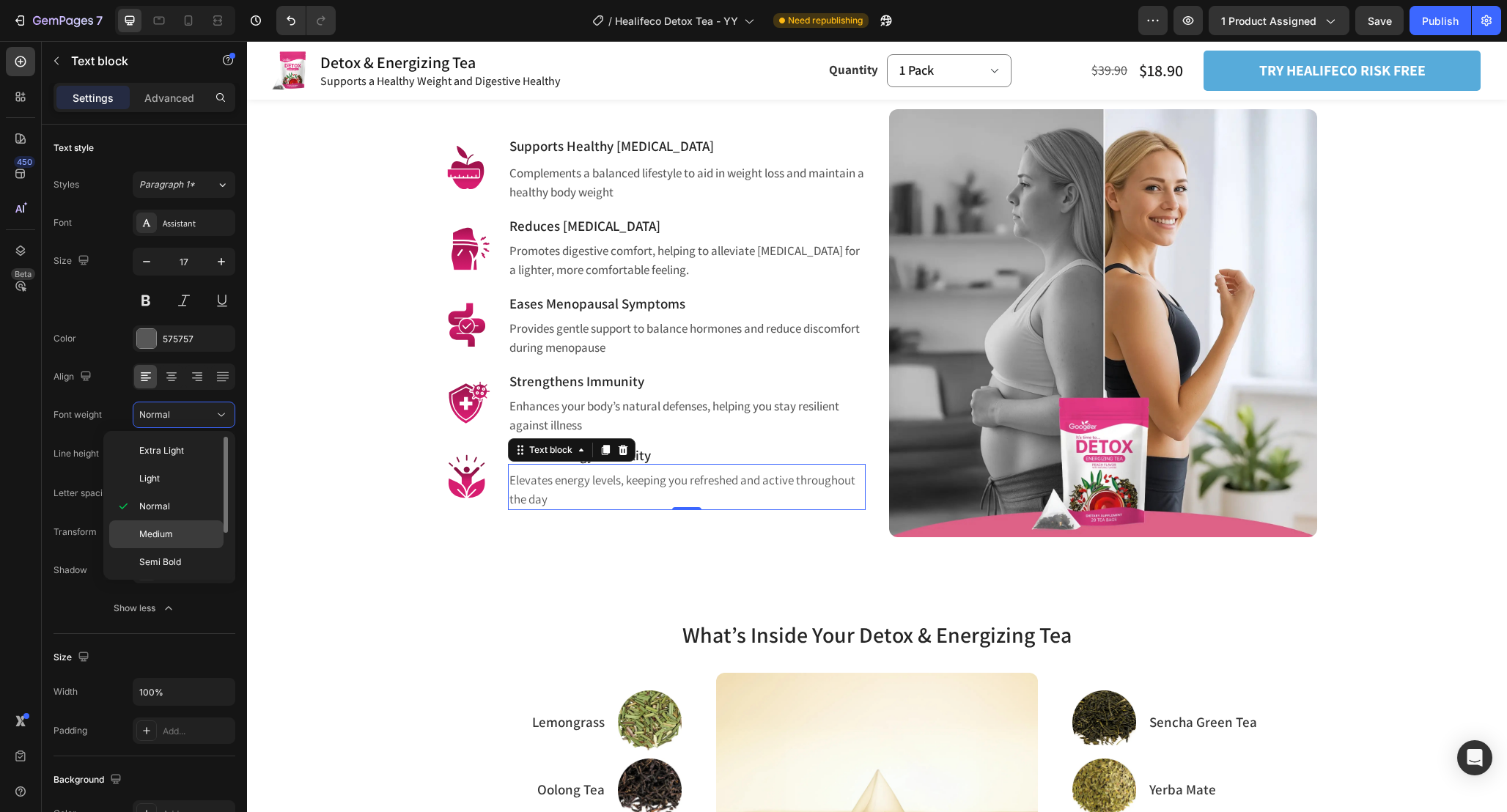
click at [195, 536] on p "Medium" at bounding box center [178, 534] width 77 height 13
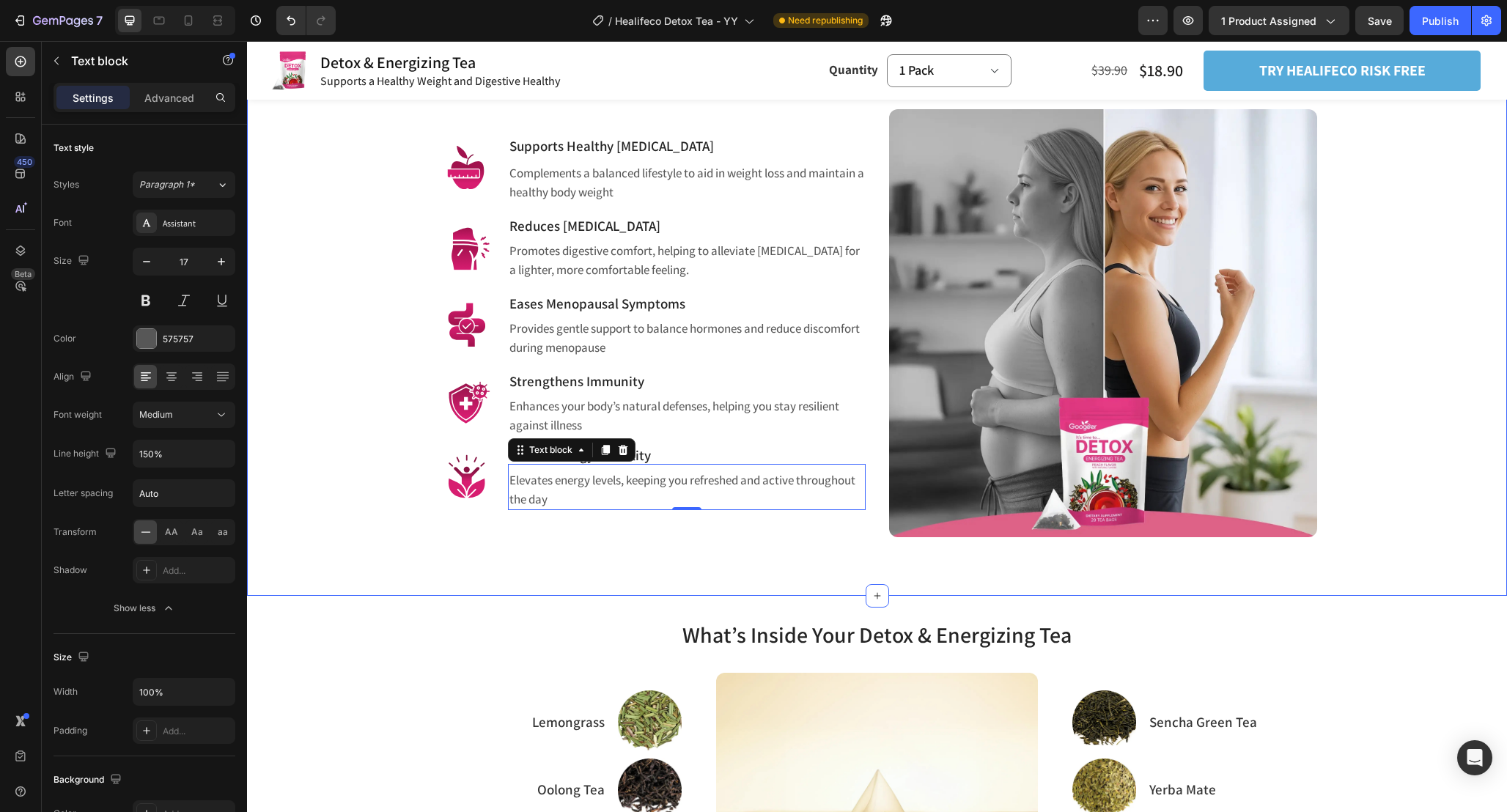
click at [653, 556] on div "Pure Foot Care for Swelling and Fatigue Heading Row Relieve Swelling and Inflam…" at bounding box center [878, 282] width 1261 height 627
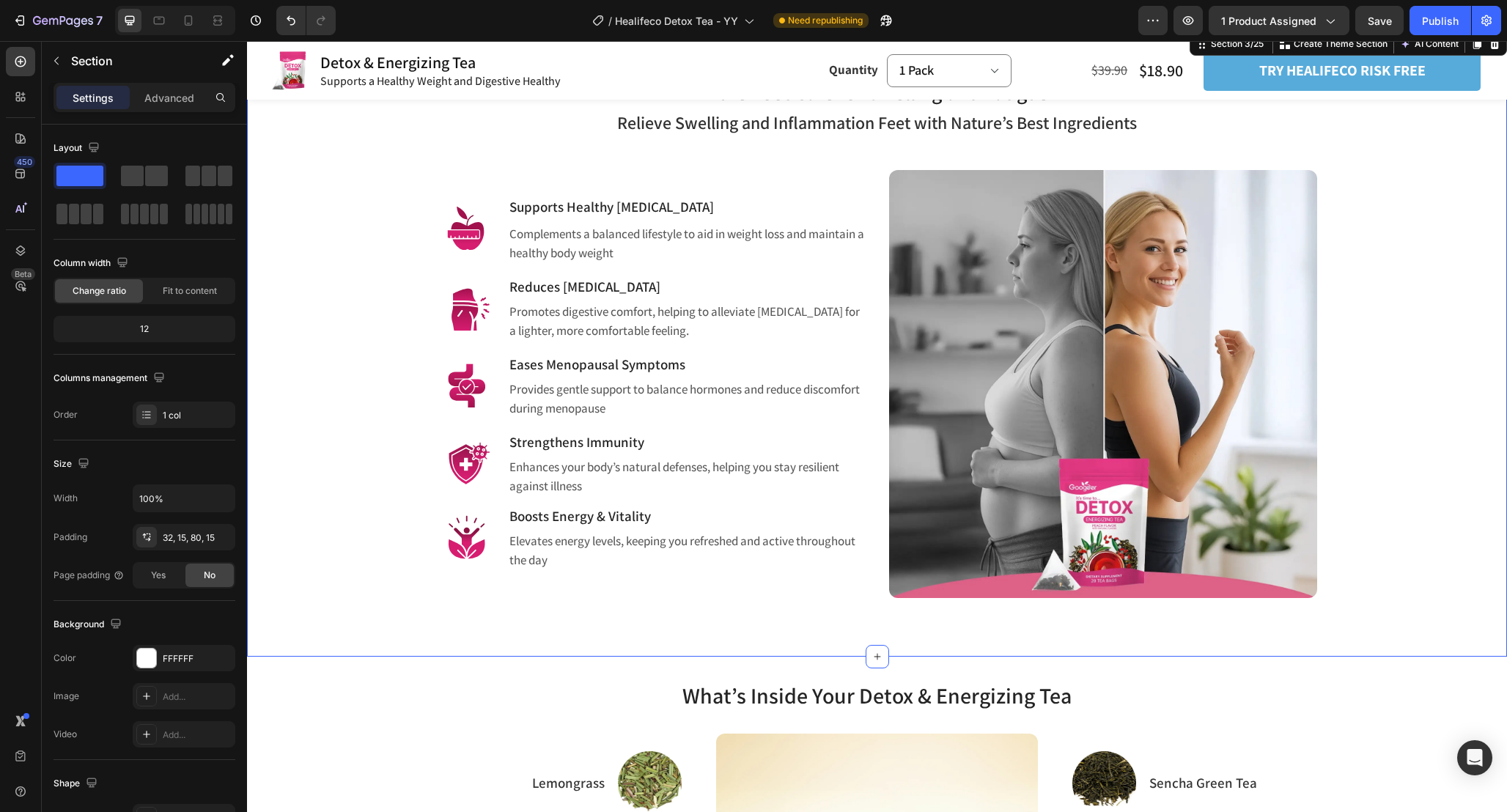
scroll to position [931, 0]
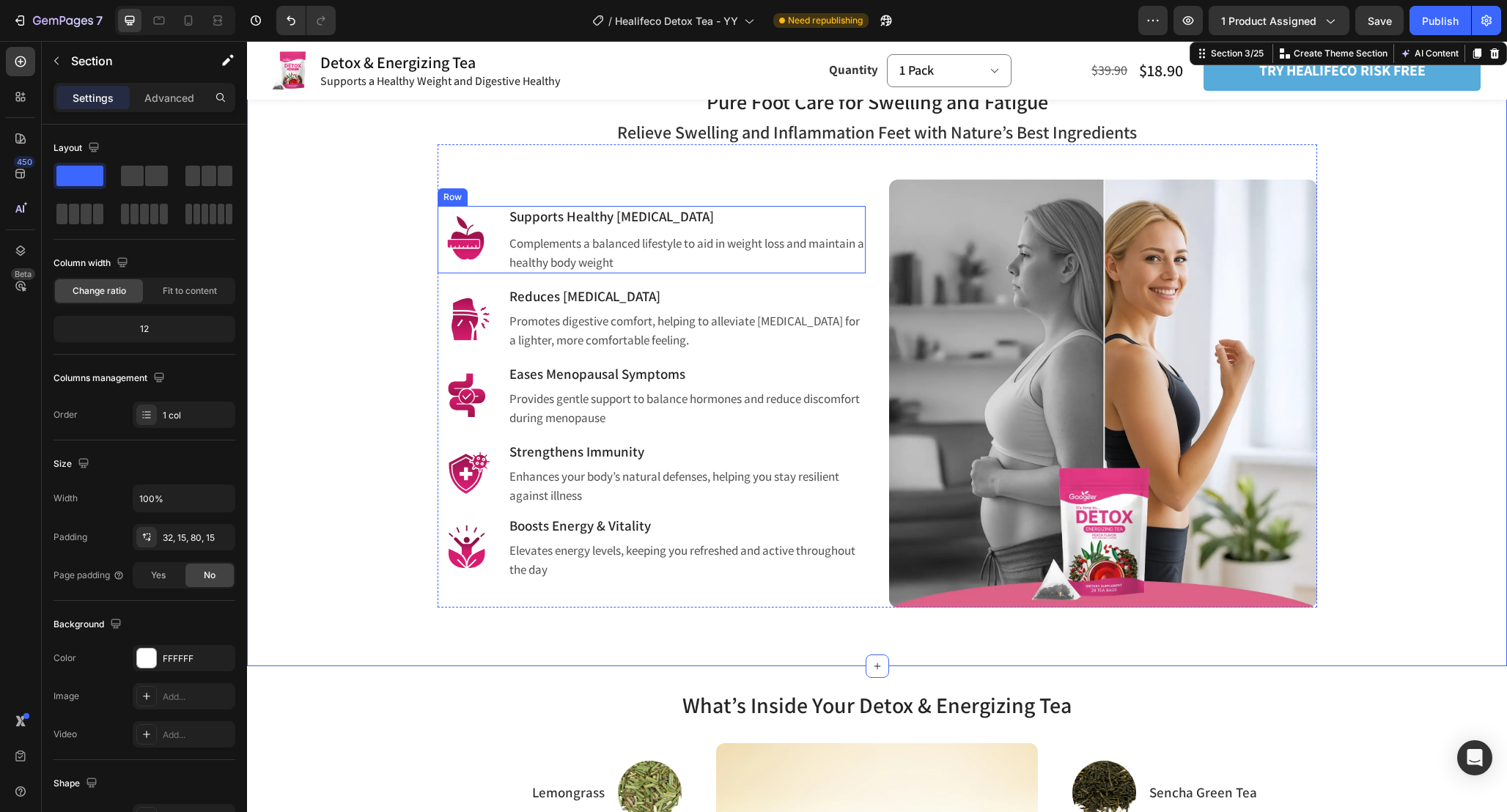
click at [497, 268] on div "Image Supports Healthy [MEDICAL_DATA] Heading Complements a balanced lifestyle …" at bounding box center [651, 239] width 428 height 68
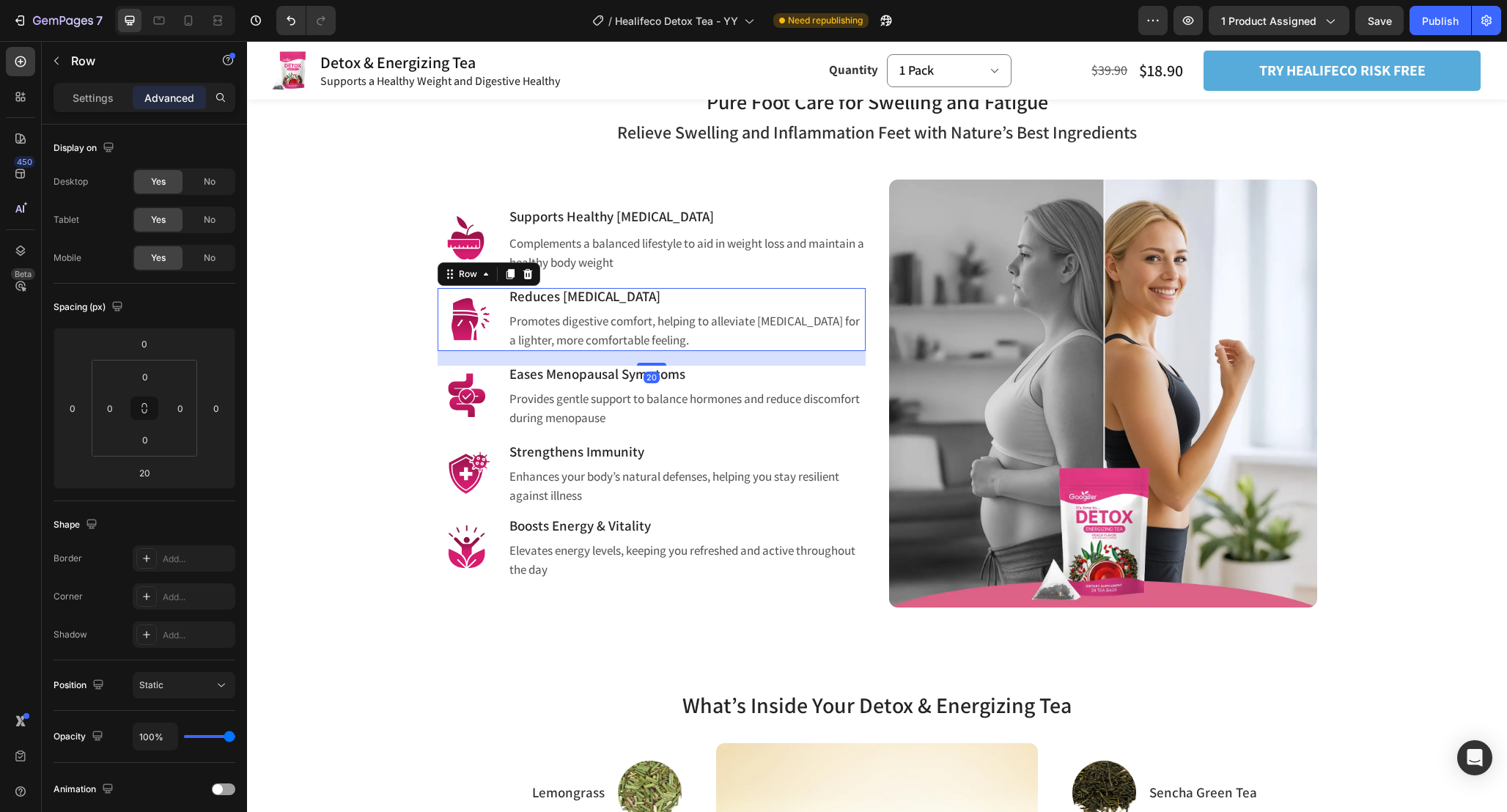
click at [498, 347] on div "Image Reduces [MEDICAL_DATA] Heading Promotes digestive comfort, helping to all…" at bounding box center [651, 319] width 428 height 63
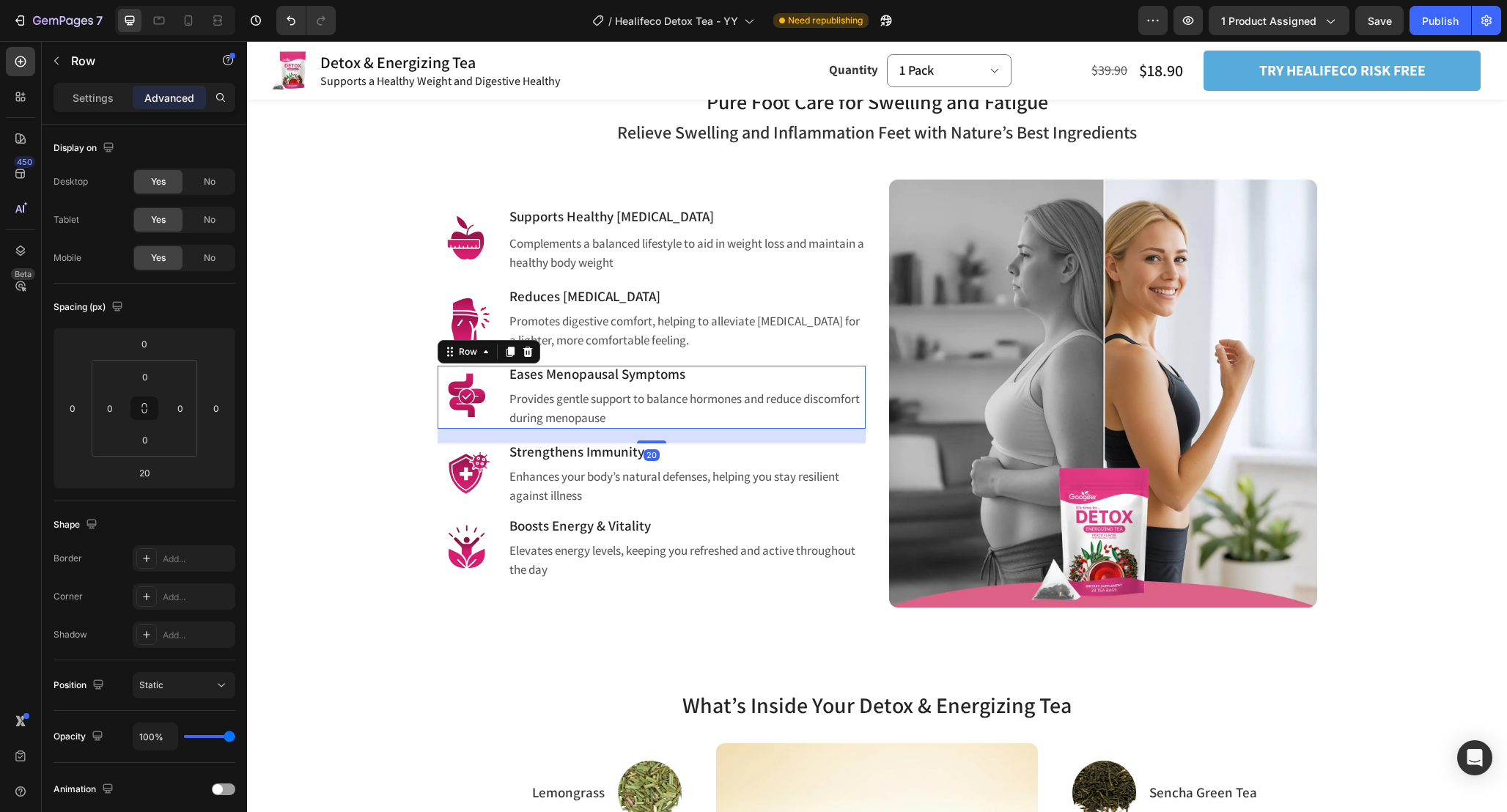
click at [498, 422] on div "Image Eases Menopausal Symptoms Heading Provides gentle support to balance horm…" at bounding box center [651, 398] width 428 height 63
click at [498, 502] on div "Image Strengthens Immunity Heading Enhances your body’s natural defenses, helpi…" at bounding box center [651, 475] width 428 height 63
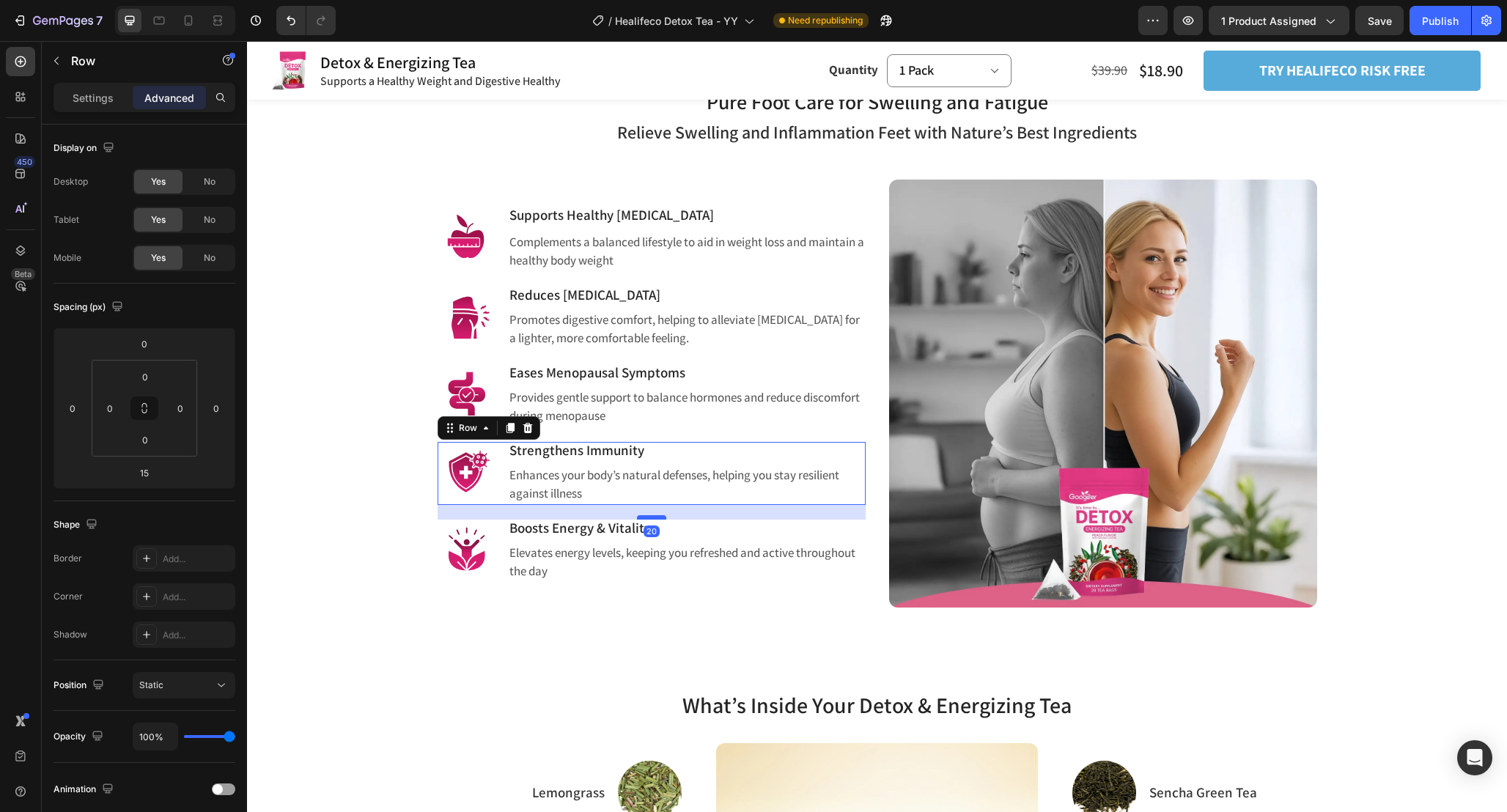
click at [656, 518] on div at bounding box center [651, 517] width 29 height 4
type input "20"
click at [872, 587] on div "Image Supports Healthy [MEDICAL_DATA] Heading Complements a balanced lifestyle …" at bounding box center [877, 376] width 879 height 463
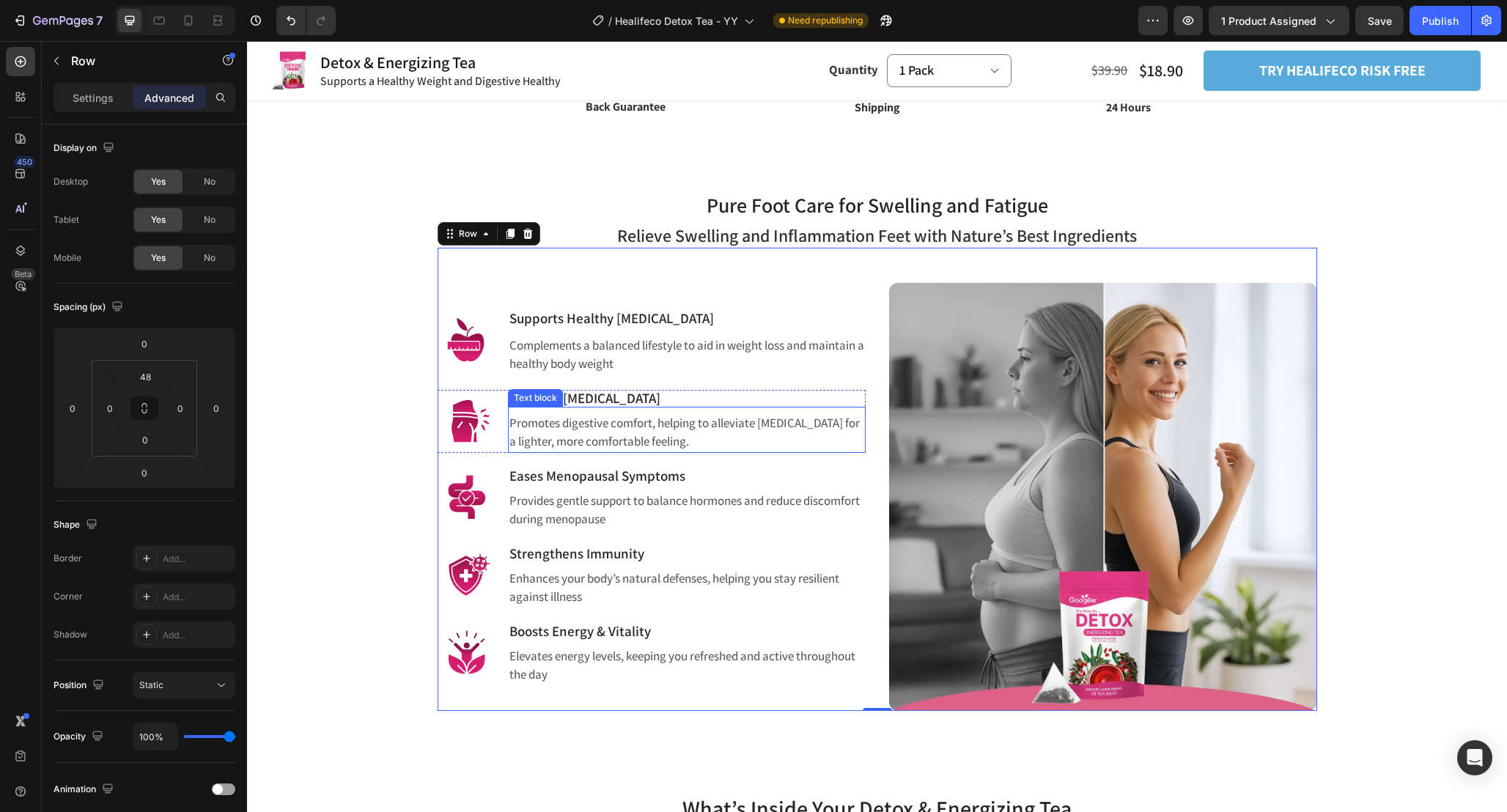
scroll to position [896, 0]
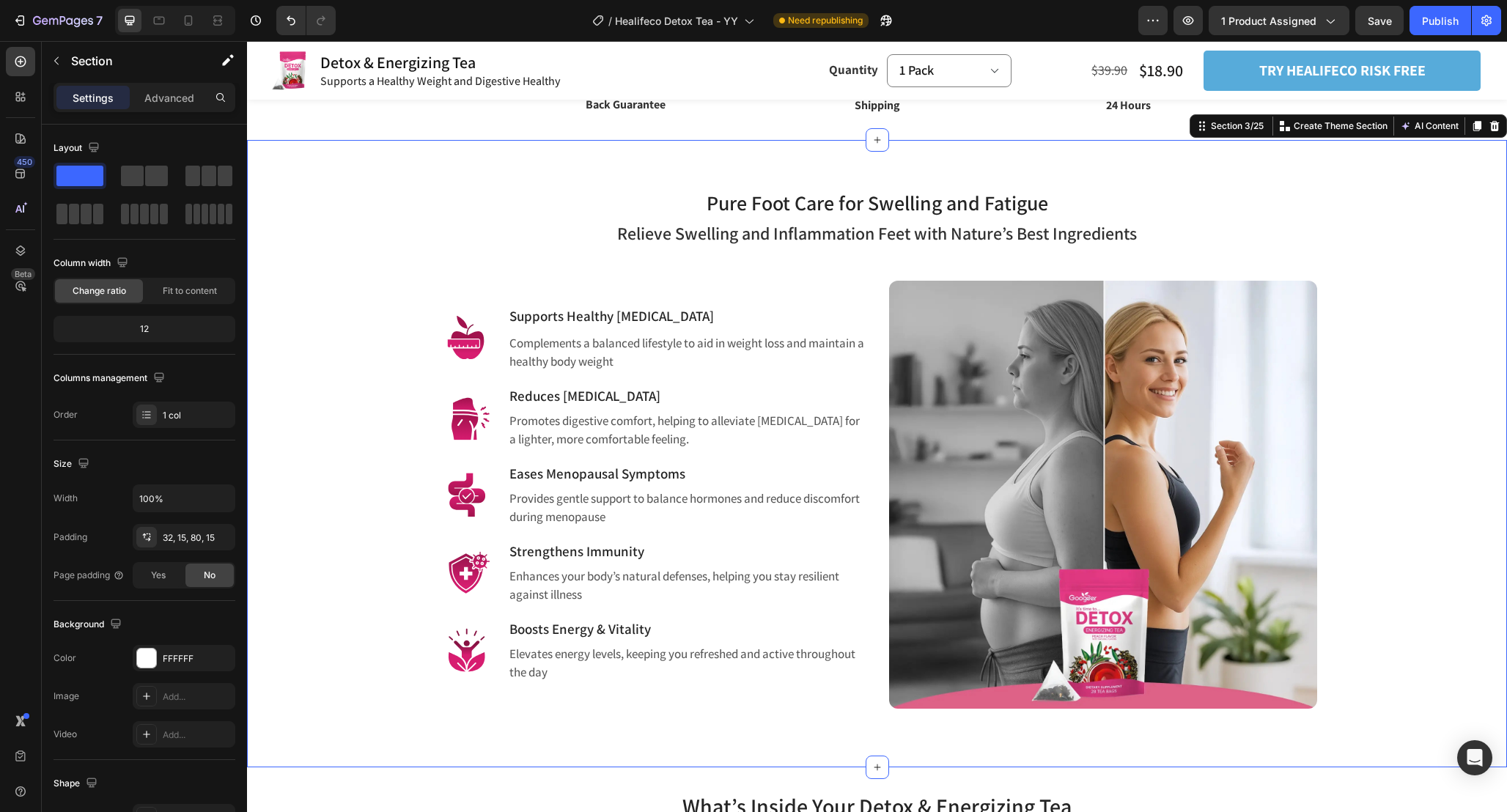
click at [1391, 302] on div "Pure Foot Care for Swelling and Fatigue Heading Row Relieve Swelling and Inflam…" at bounding box center [877, 436] width 1239 height 545
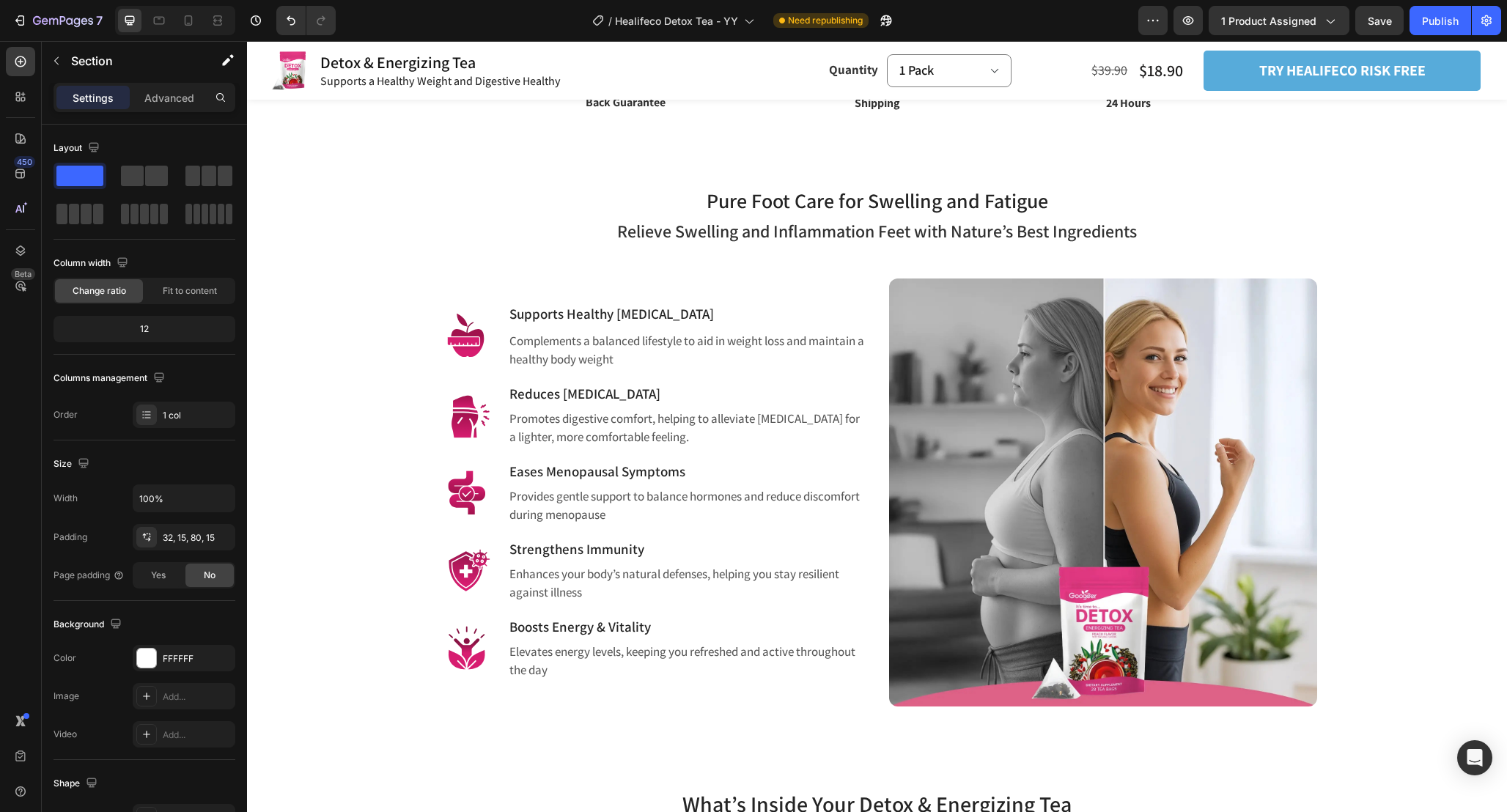
scroll to position [901, 0]
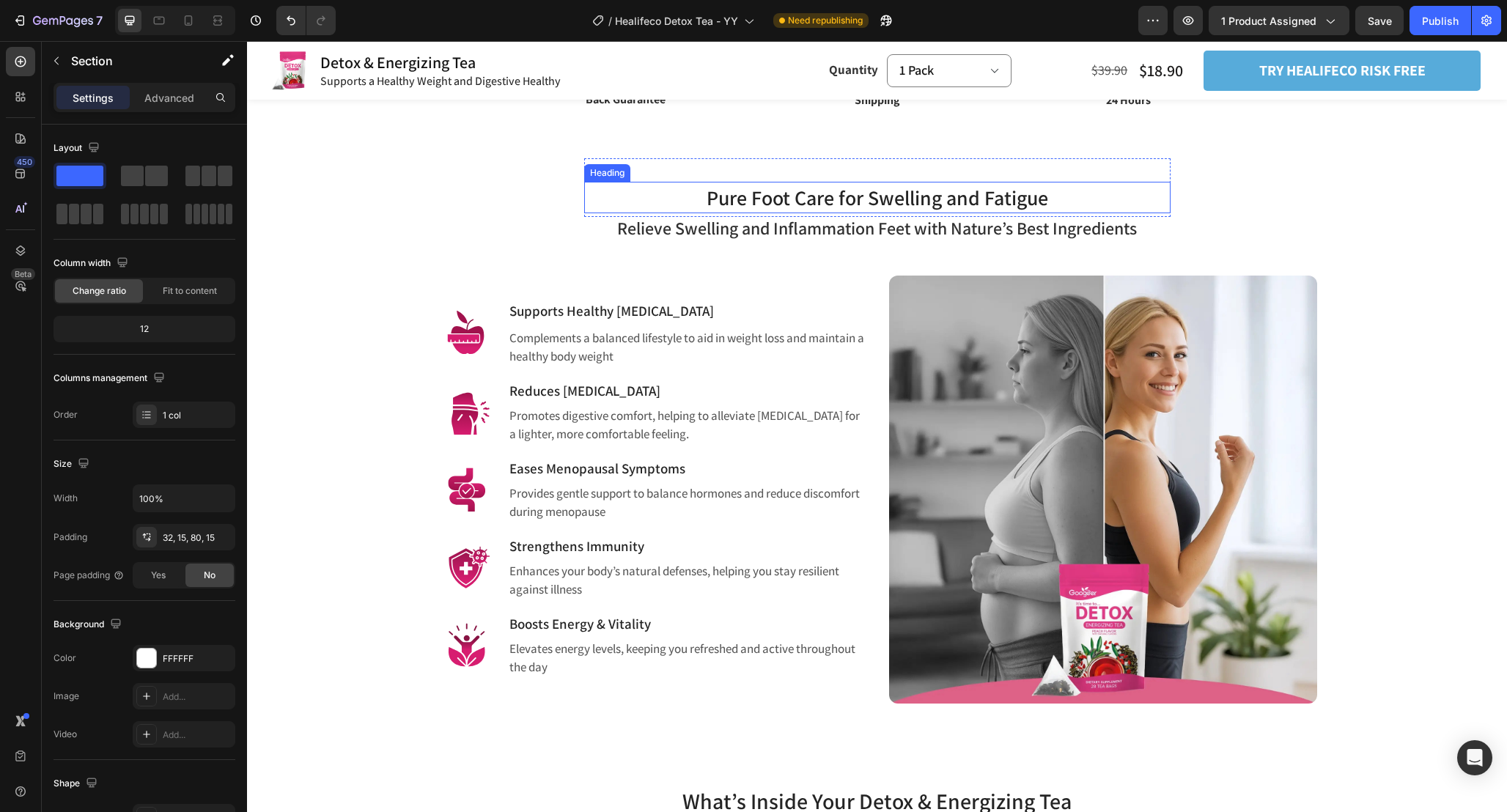
click at [861, 202] on span "Pure Foot Care for Swelling and Fatigue" at bounding box center [878, 197] width 342 height 27
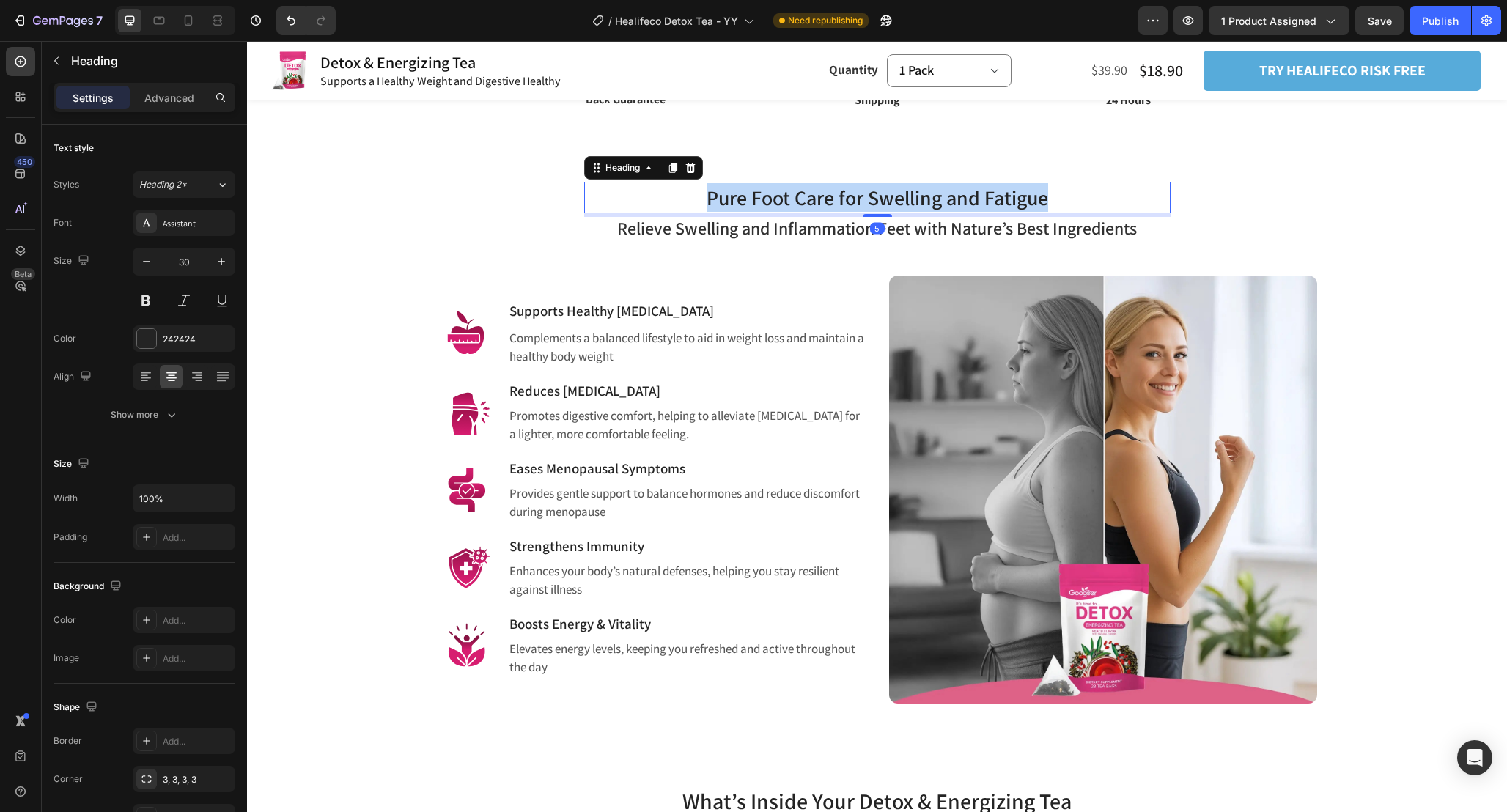
click at [861, 202] on span "Pure Foot Care for Swelling and Fatigue" at bounding box center [878, 197] width 342 height 27
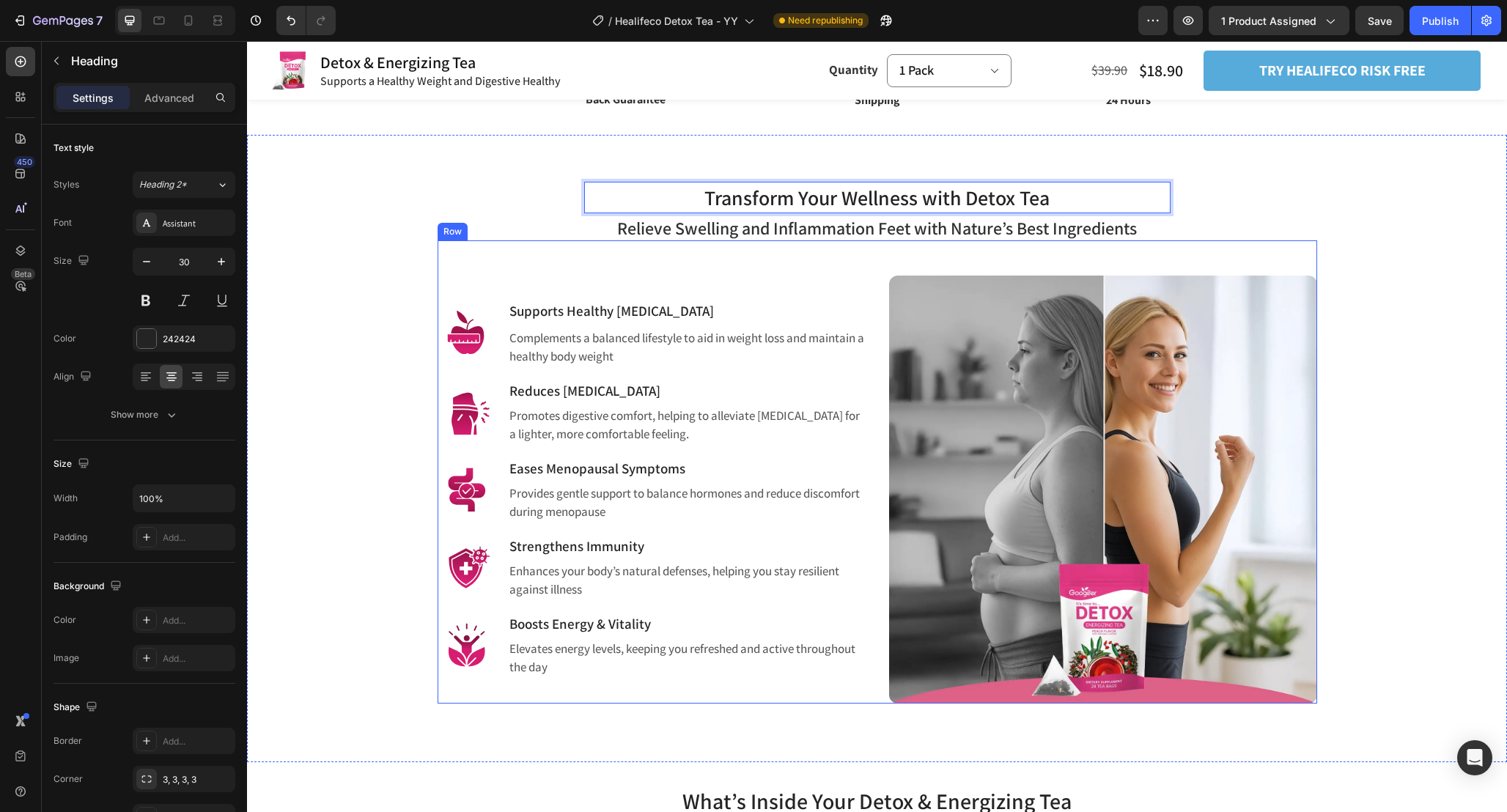
click at [883, 233] on span "Relieve Swelling and Inflammation Feet with Nature’s Best Ingredients" at bounding box center [877, 228] width 520 height 24
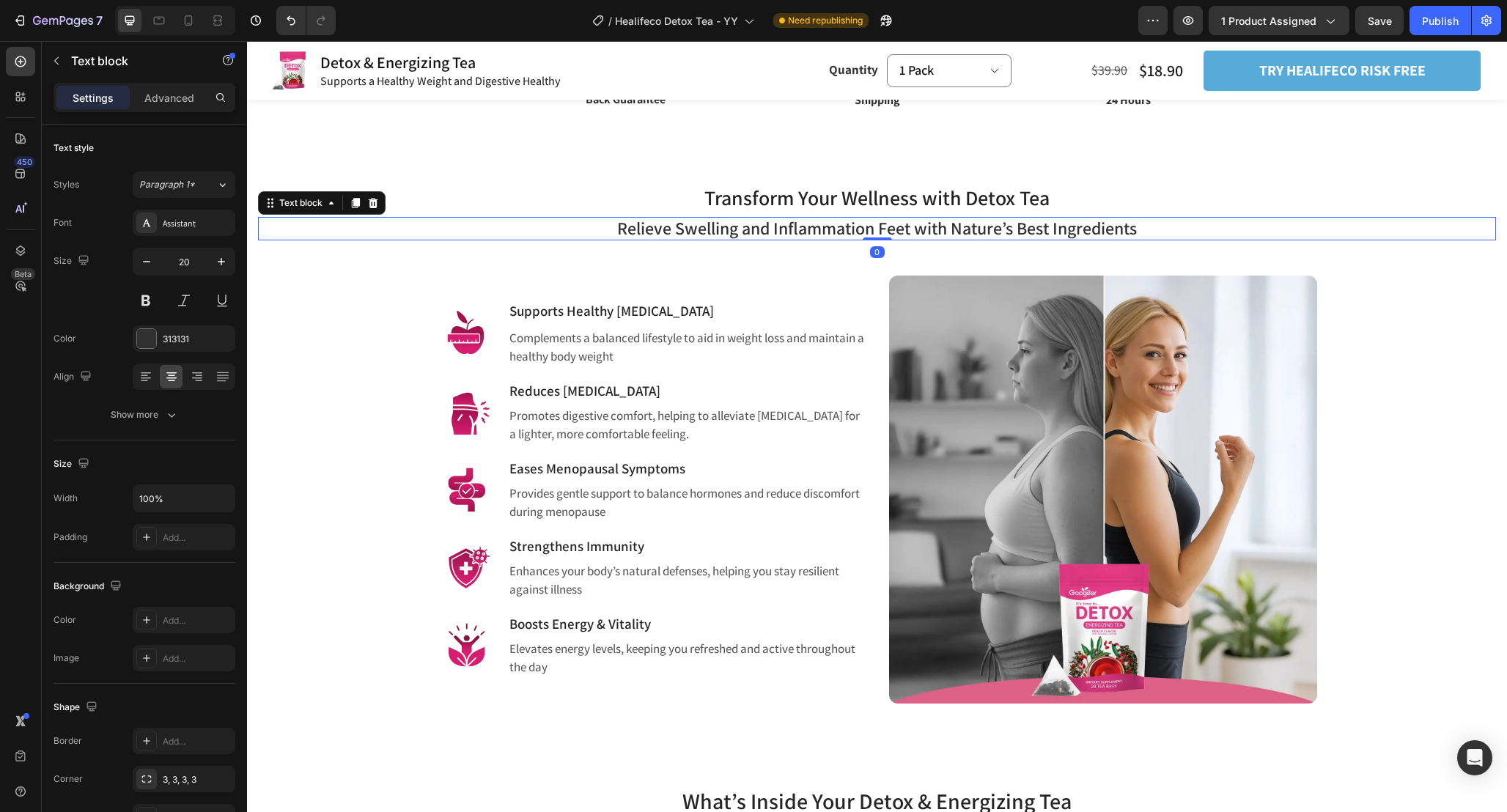
click at [883, 233] on span "Relieve Swelling and Inflammation Feet with Nature’s Best Ingredients" at bounding box center [877, 228] width 520 height 24
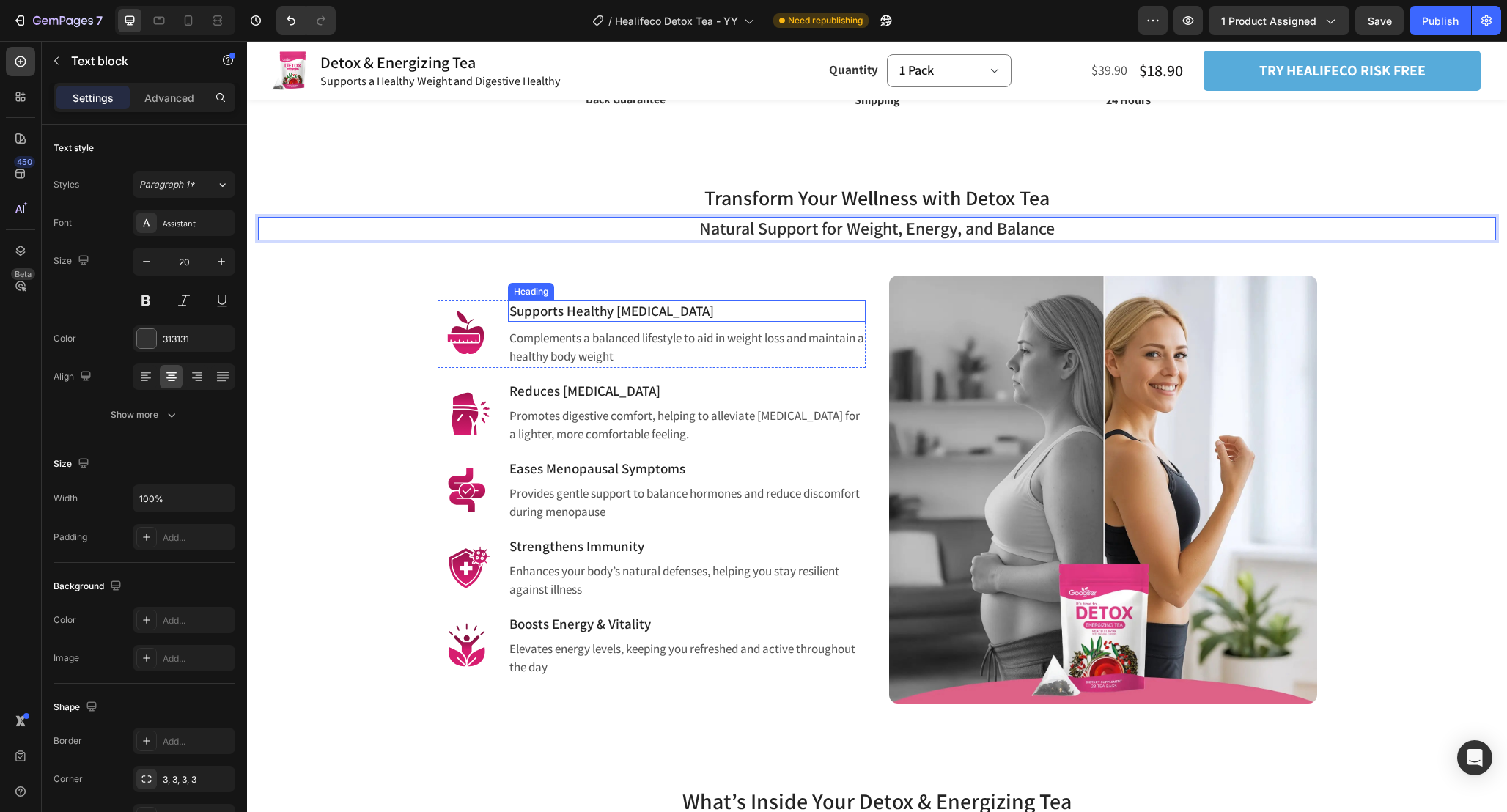
click at [875, 334] on div "Image Supports Healthy [MEDICAL_DATA] Heading Complements a balanced lifestyle …" at bounding box center [877, 472] width 879 height 463
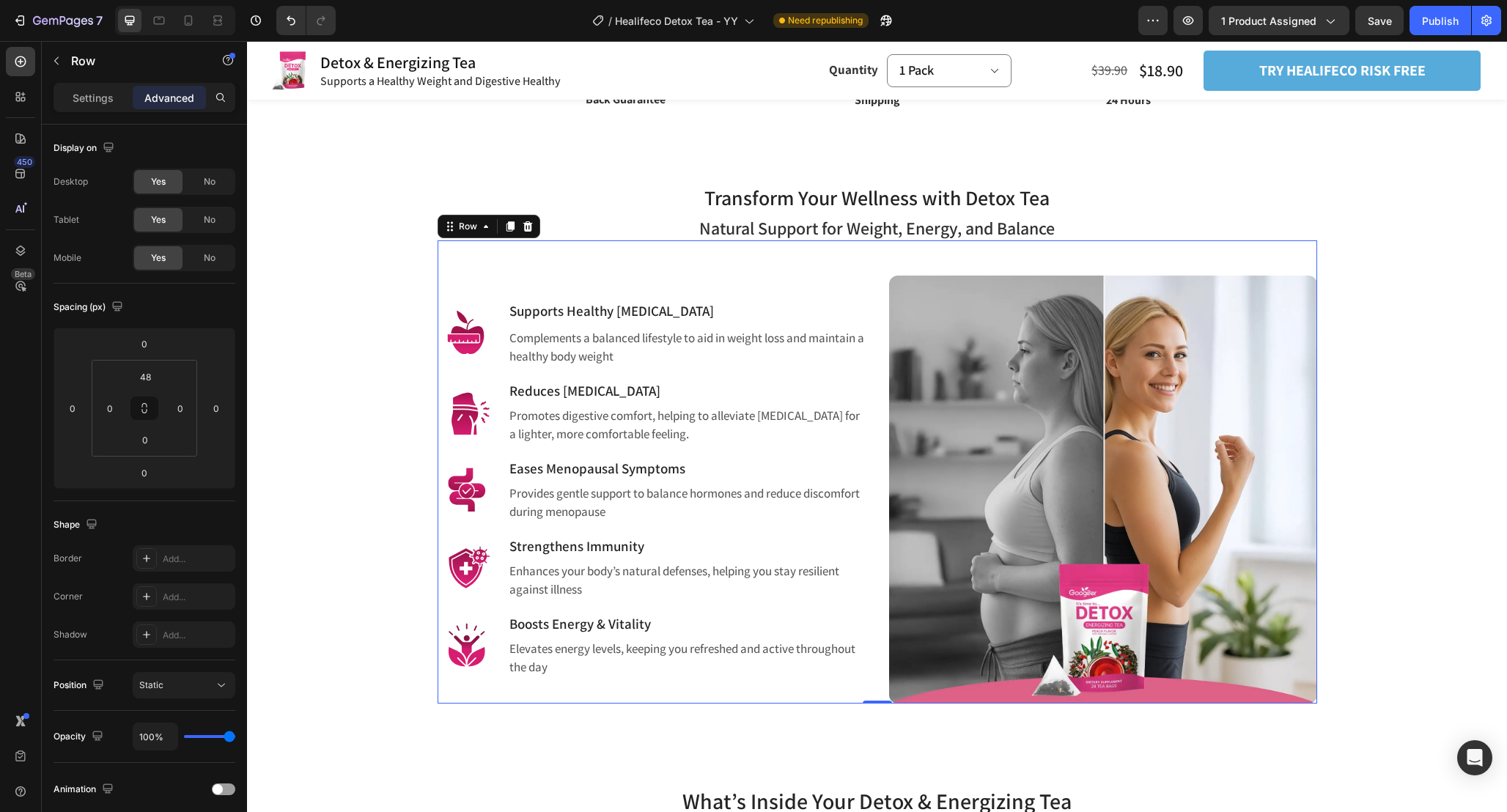
scroll to position [879, 0]
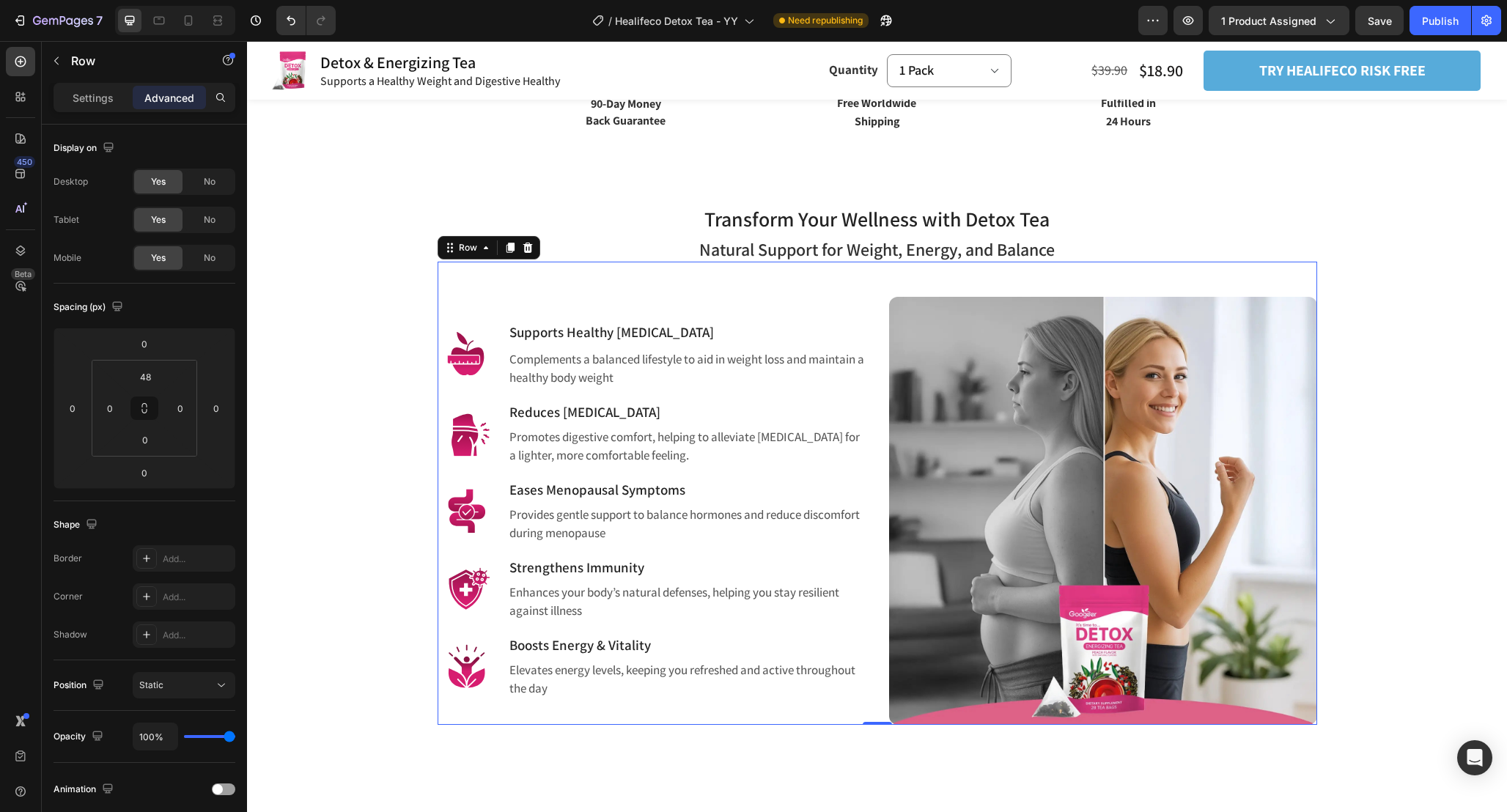
click at [878, 251] on span "Natural Support for Weight, Energy, and Balance" at bounding box center [878, 249] width 356 height 24
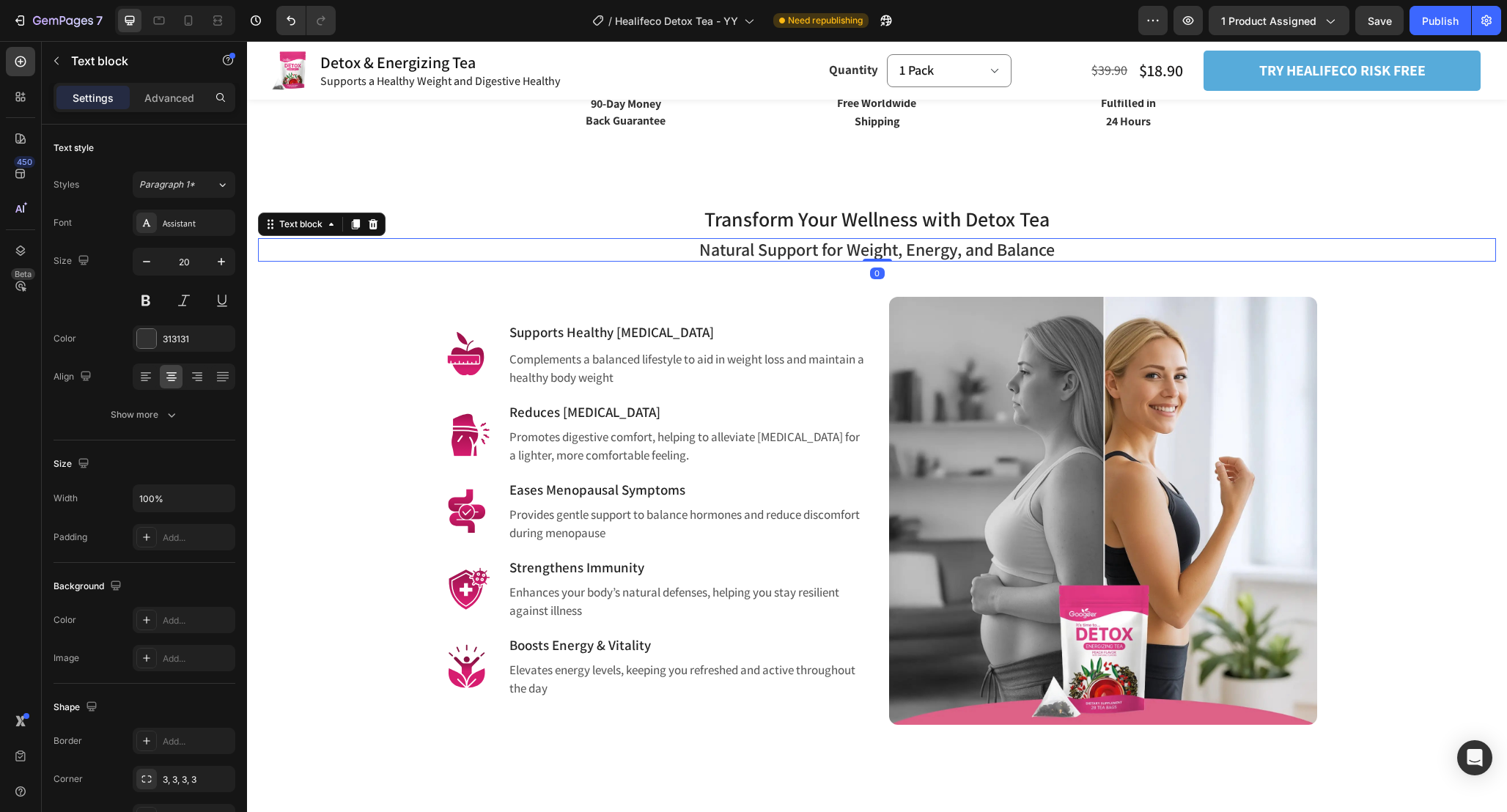
click at [866, 222] on span "Transform Your Wellness with Detox Tea" at bounding box center [877, 218] width 345 height 27
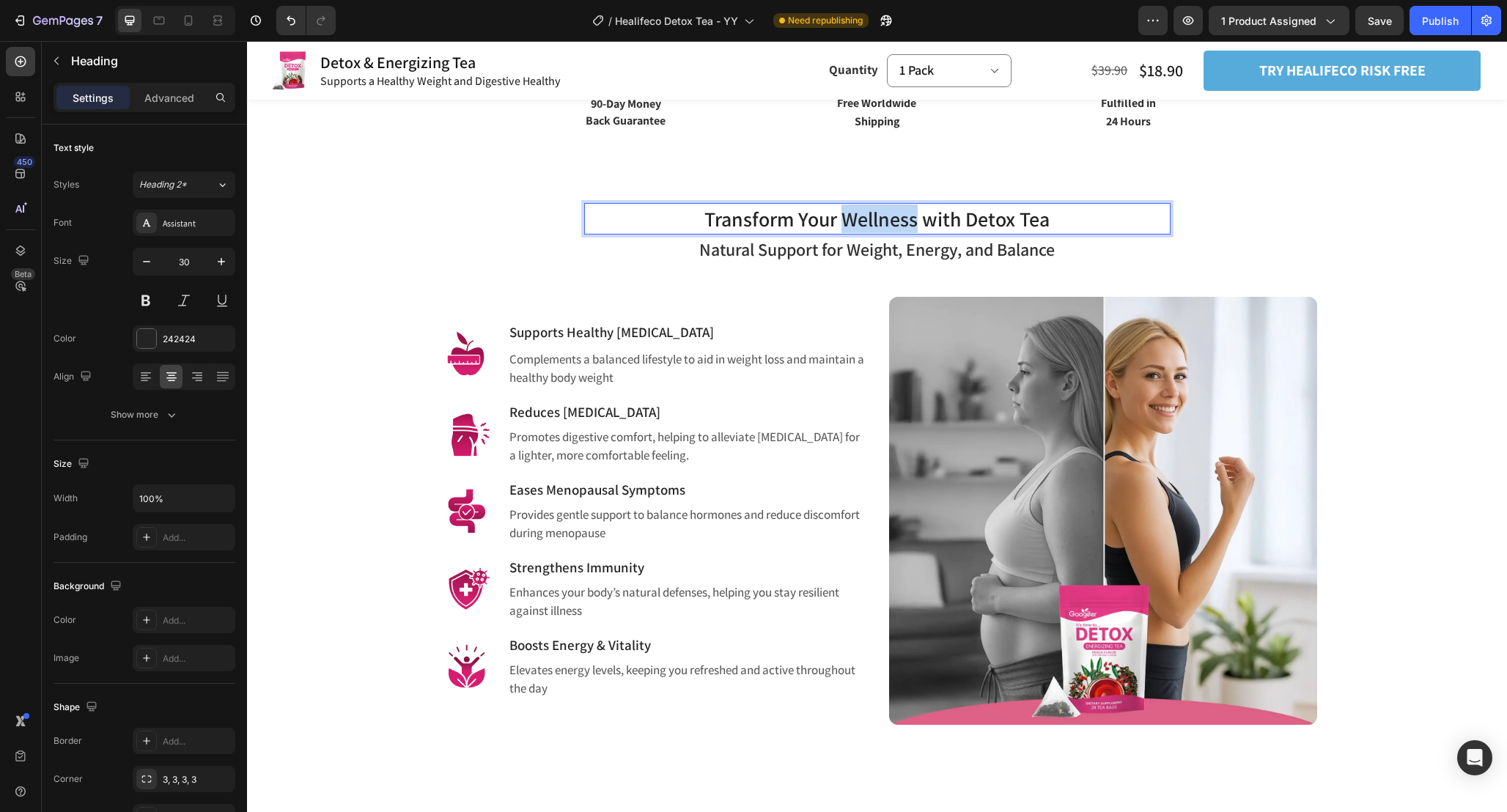
click at [901, 210] on span "Transform Your Wellness with Detox Tea" at bounding box center [877, 218] width 345 height 27
click at [898, 244] on span "Natural Support for Weight, Energy, and Balance" at bounding box center [878, 249] width 356 height 24
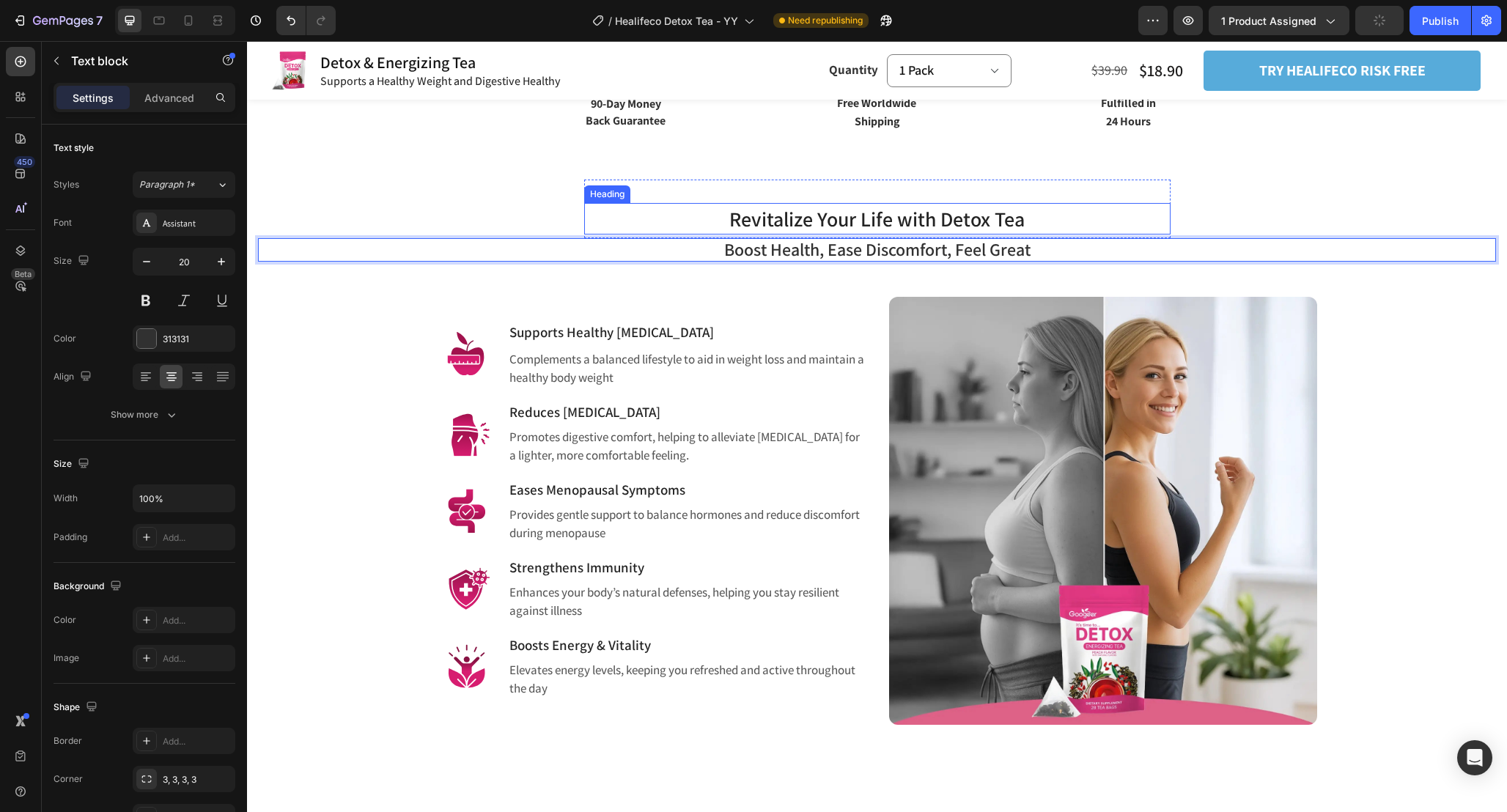
click at [1040, 217] on p "⁠⁠⁠⁠⁠⁠⁠ Revitalize Your Life with Detox Tea" at bounding box center [877, 218] width 584 height 28
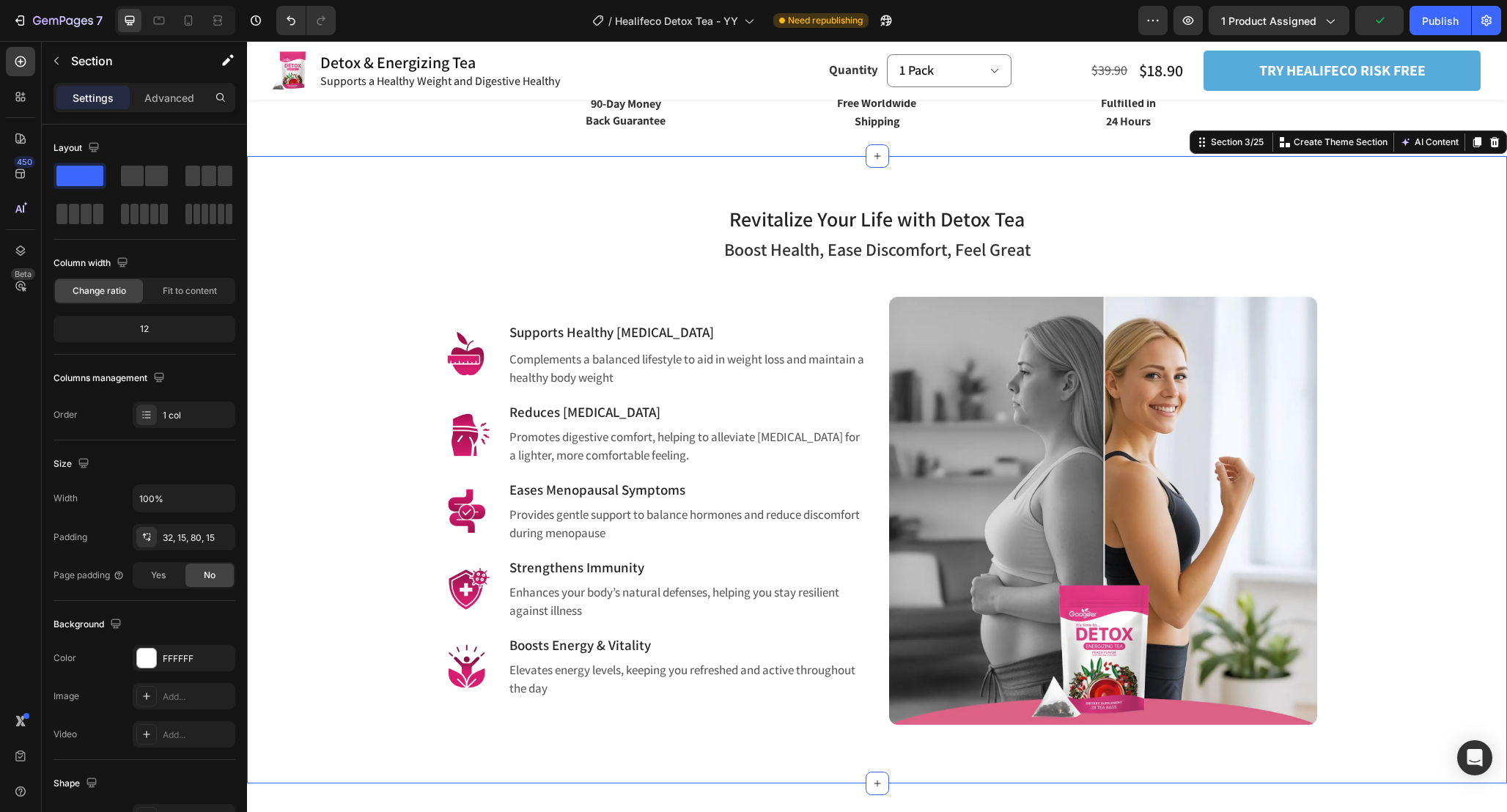
click at [1400, 335] on div "⁠⁠⁠⁠⁠⁠⁠ Revitalize Your Life with Detox Tea Heading Row Boost Health, Ease Disc…" at bounding box center [877, 452] width 1239 height 545
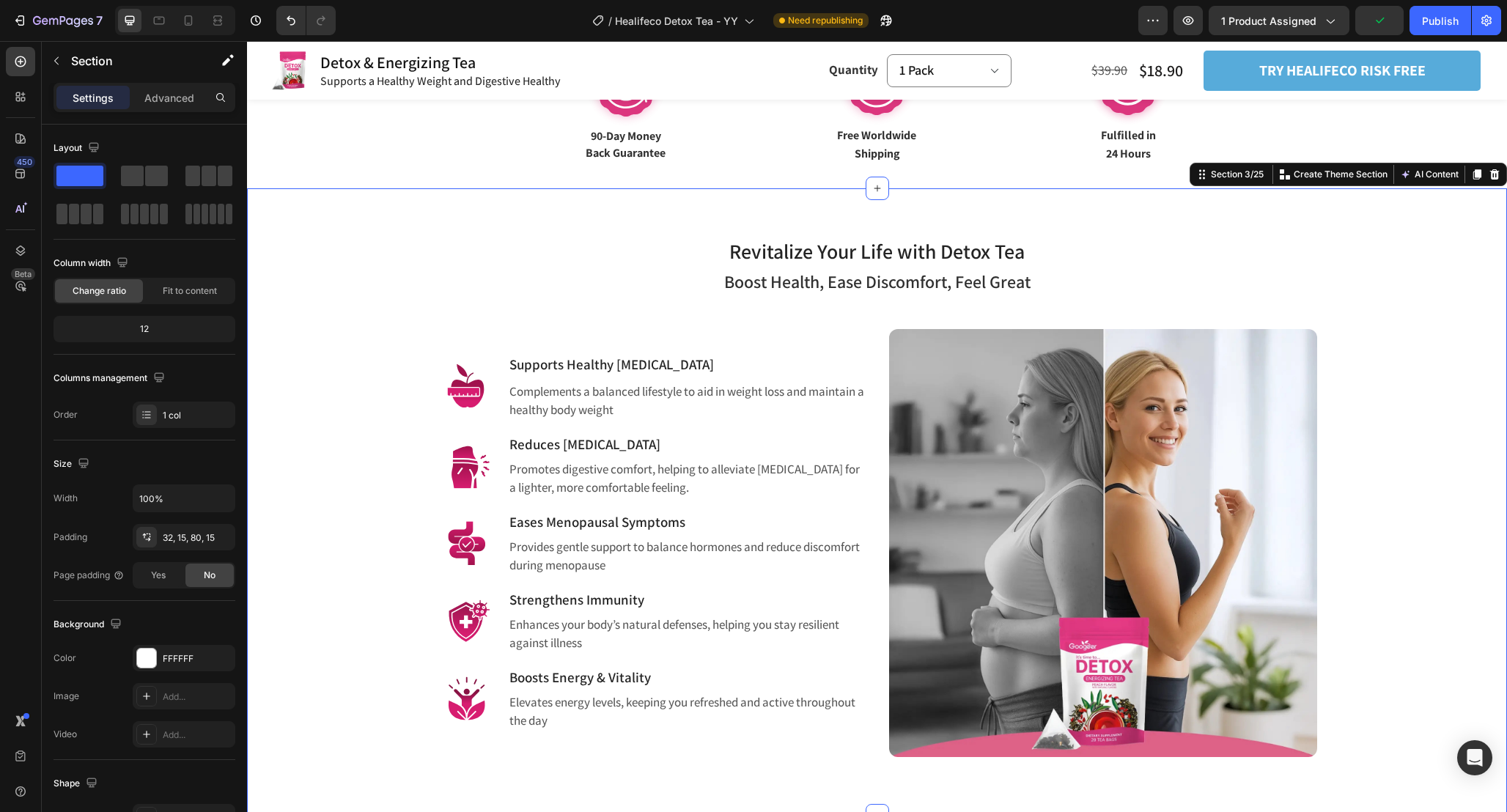
scroll to position [848, 0]
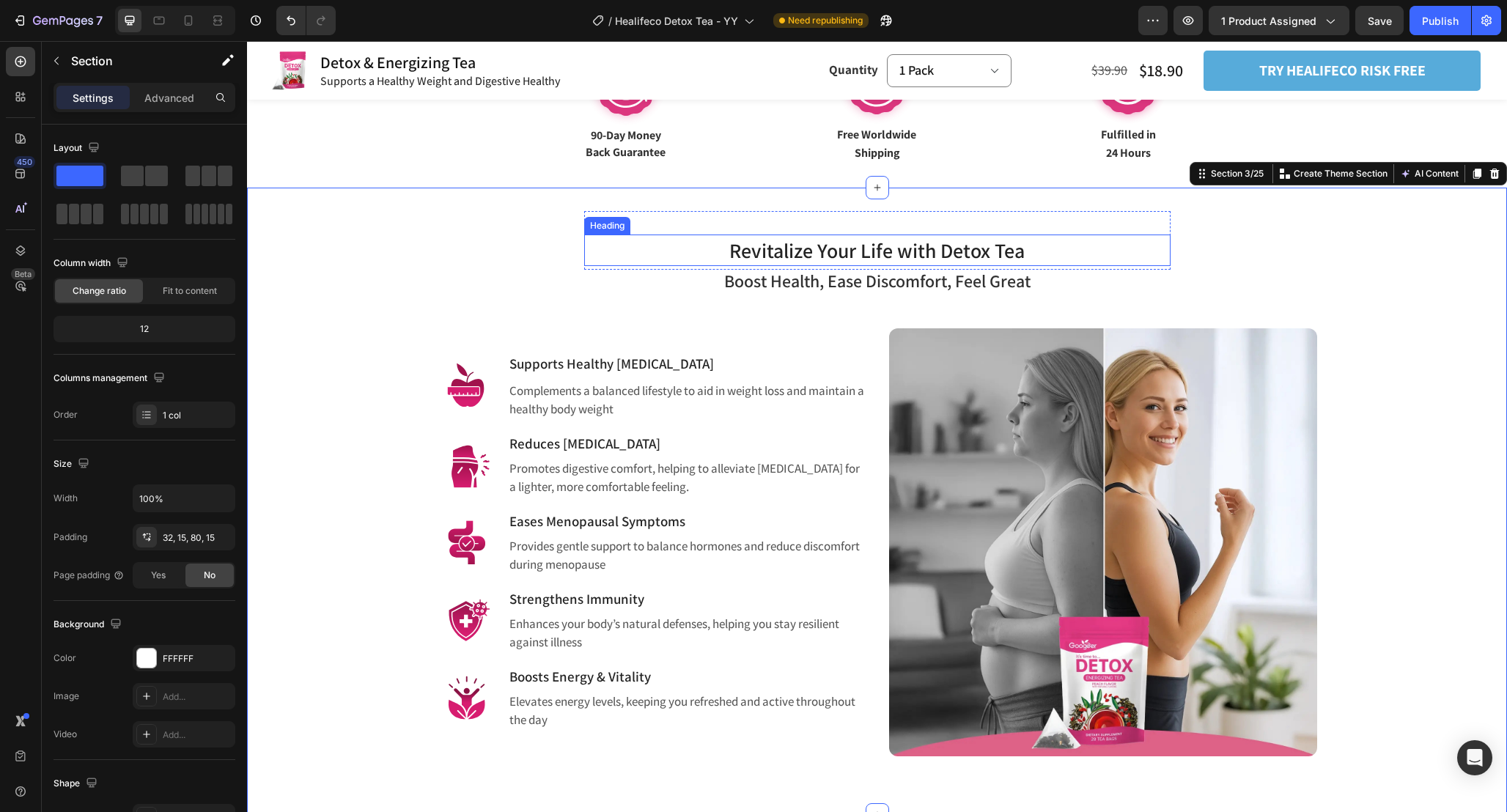
click at [1059, 252] on p "⁠⁠⁠⁠⁠⁠⁠ Revitalize Your Life with Detox Tea" at bounding box center [877, 250] width 584 height 28
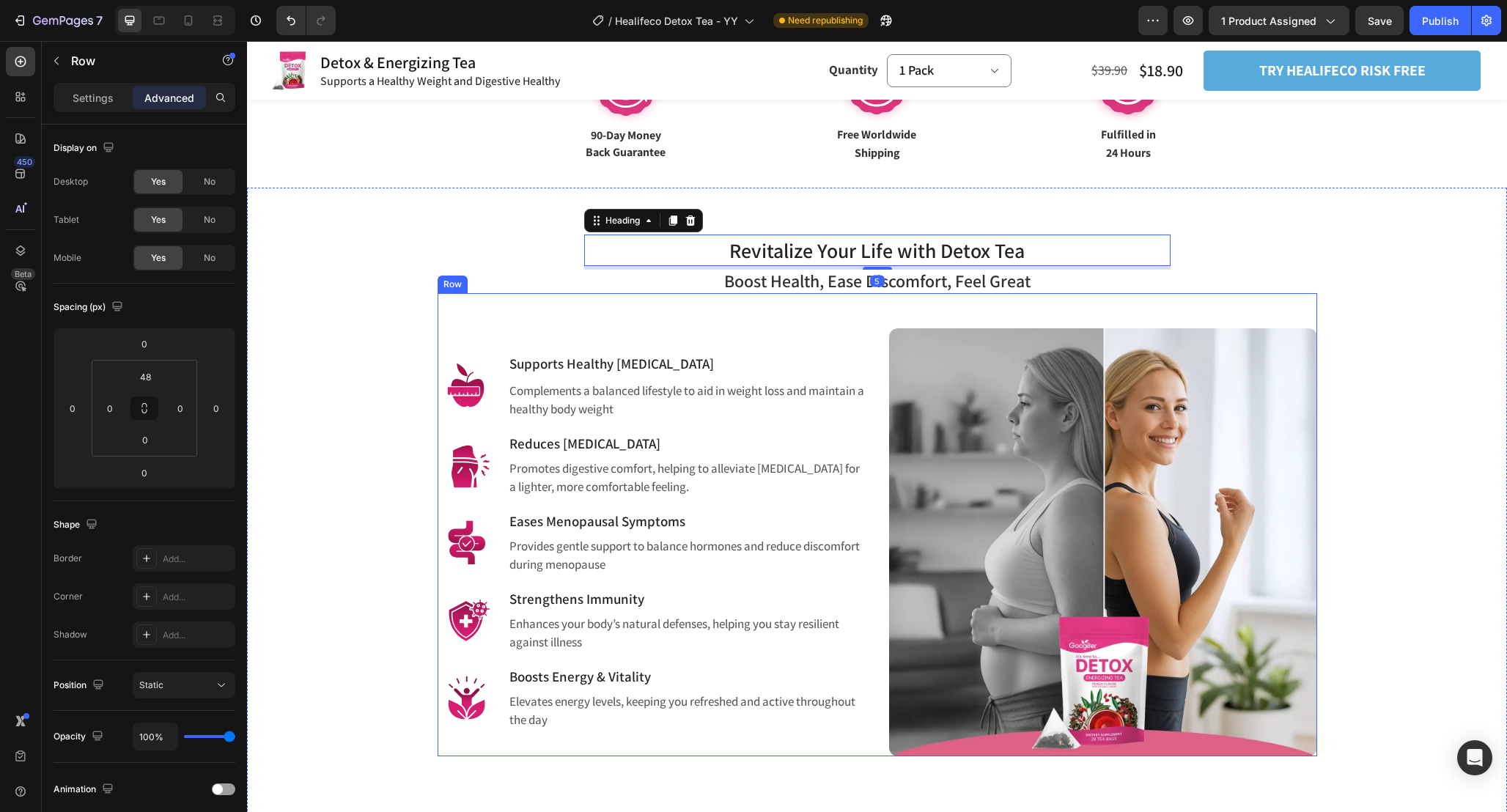
click at [819, 316] on div "Image Supports Healthy [MEDICAL_DATA] Heading Complements a balanced lifestyle …" at bounding box center [877, 524] width 879 height 463
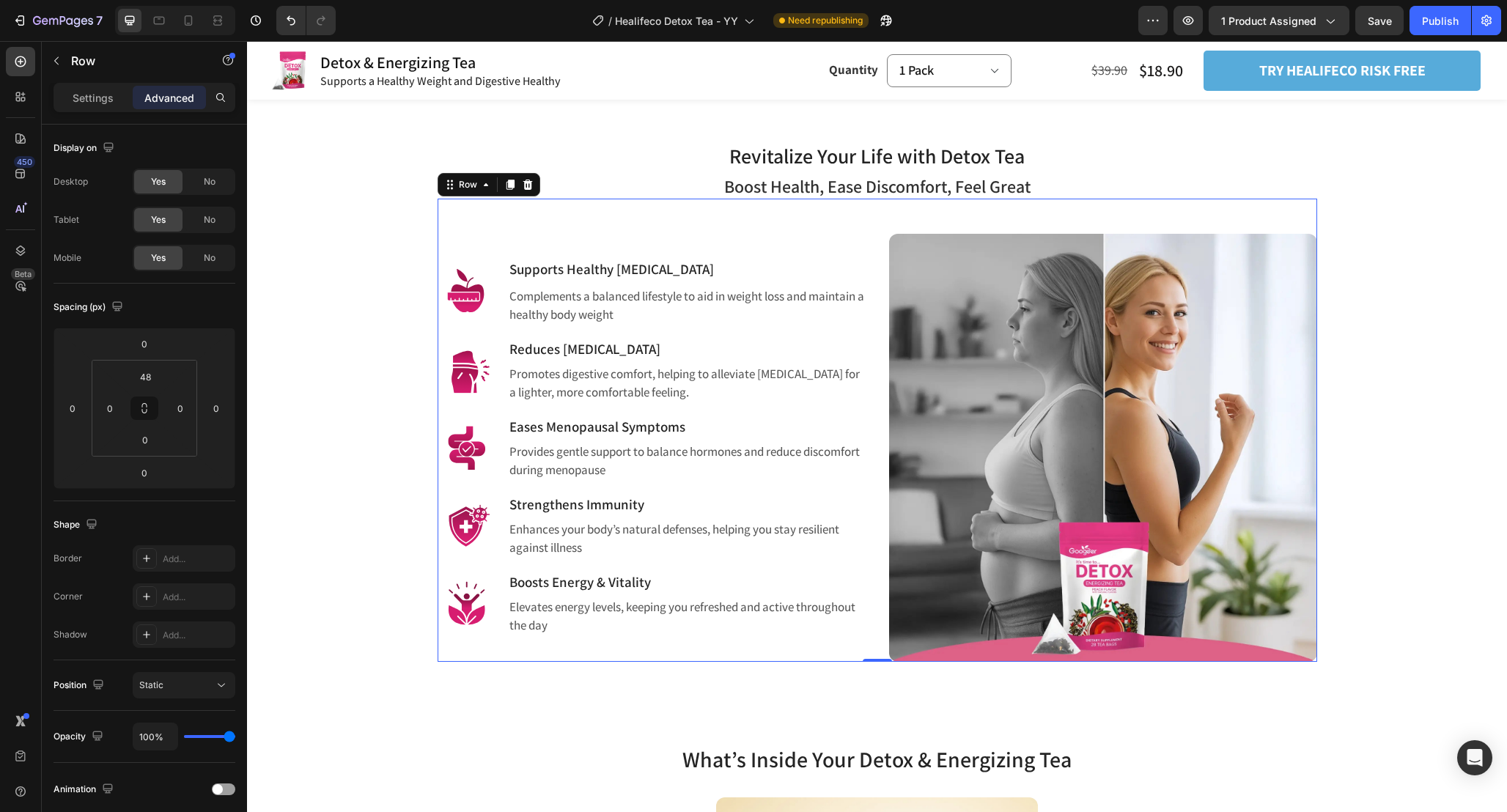
scroll to position [951, 0]
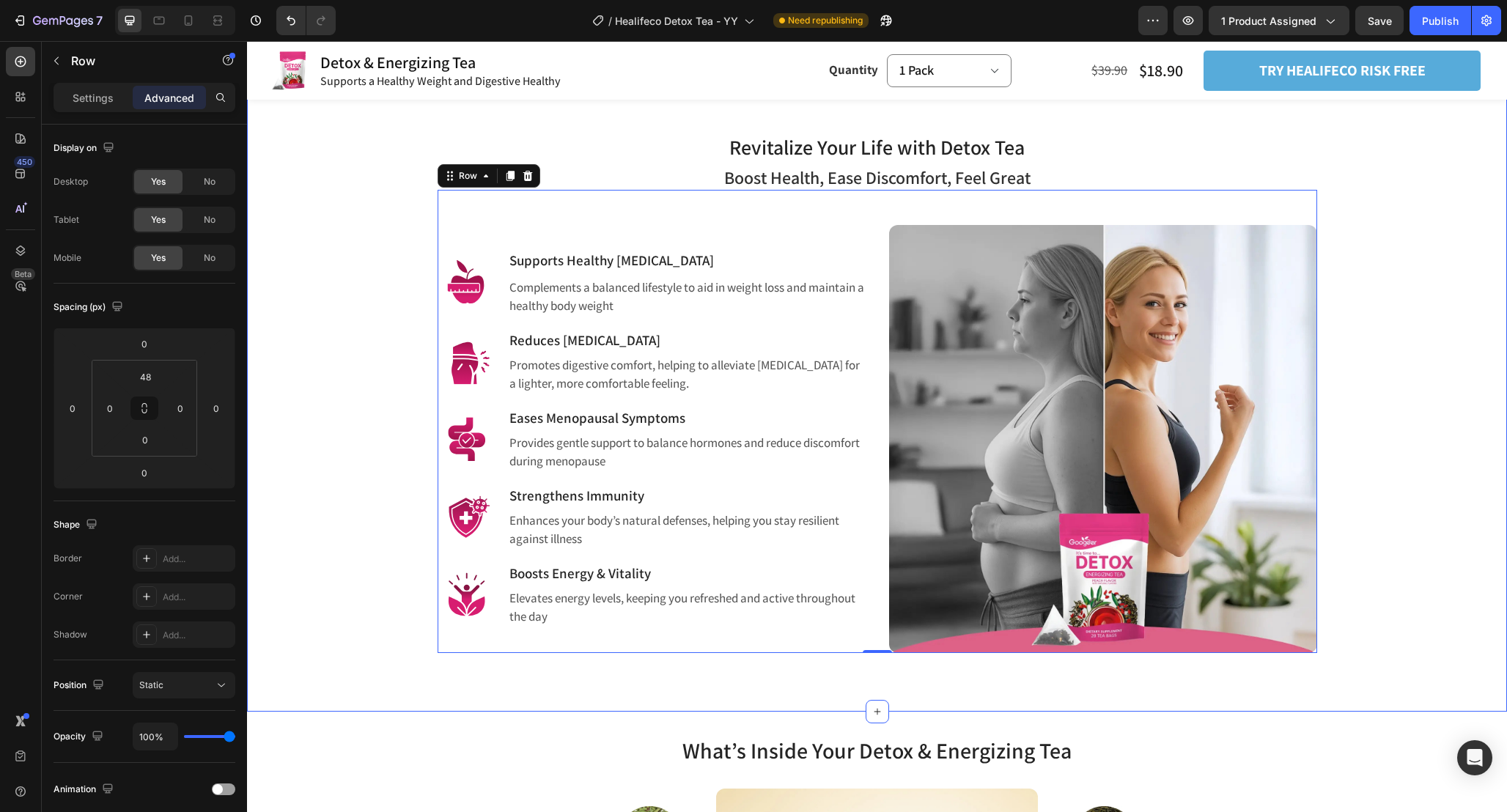
click at [1493, 225] on div "⁠⁠⁠⁠⁠⁠⁠ Revitalize Your Life with Detox Tea Heading Row Boost Health, Ease Disc…" at bounding box center [877, 380] width 1239 height 545
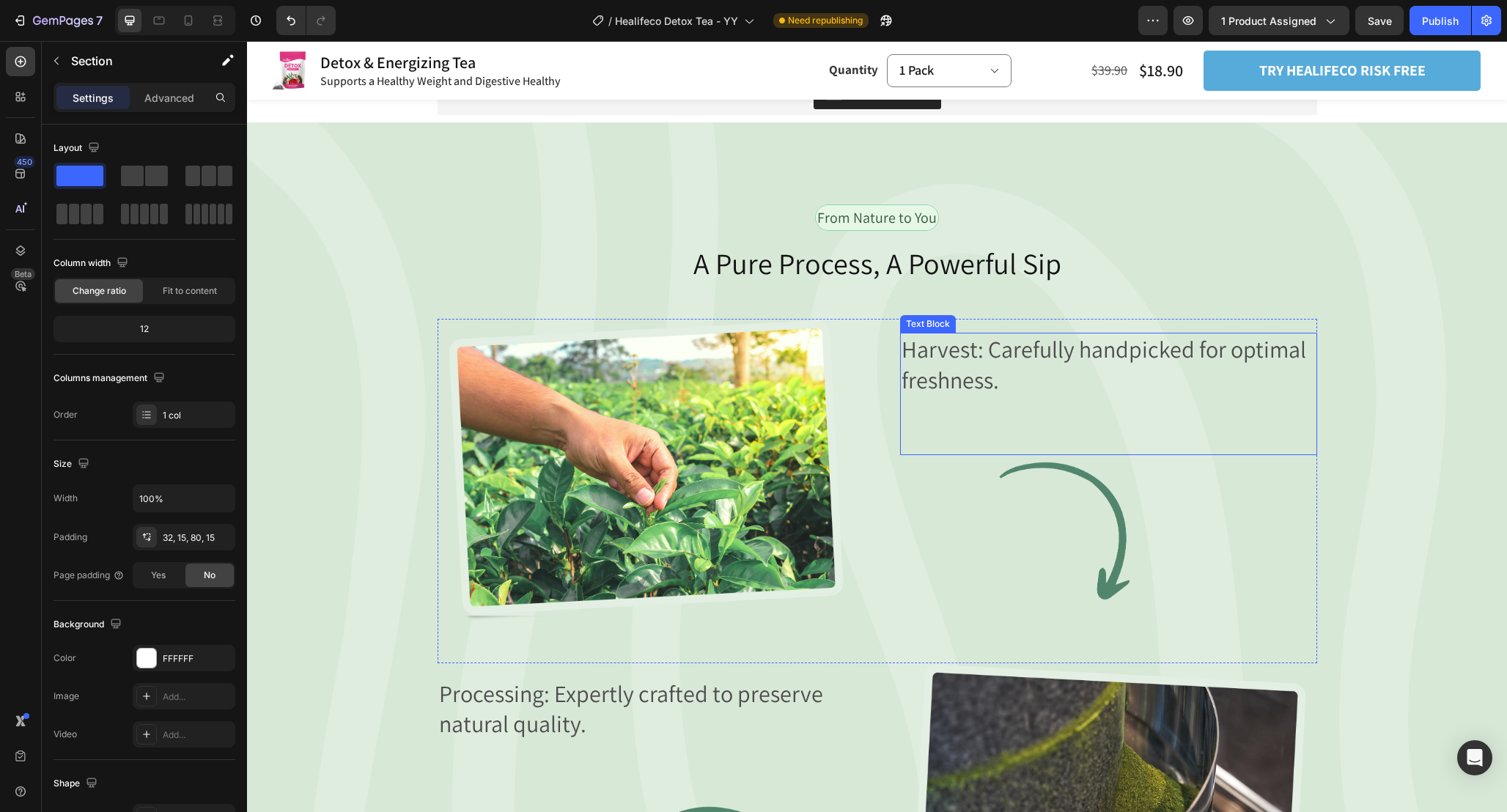
scroll to position [6820, 0]
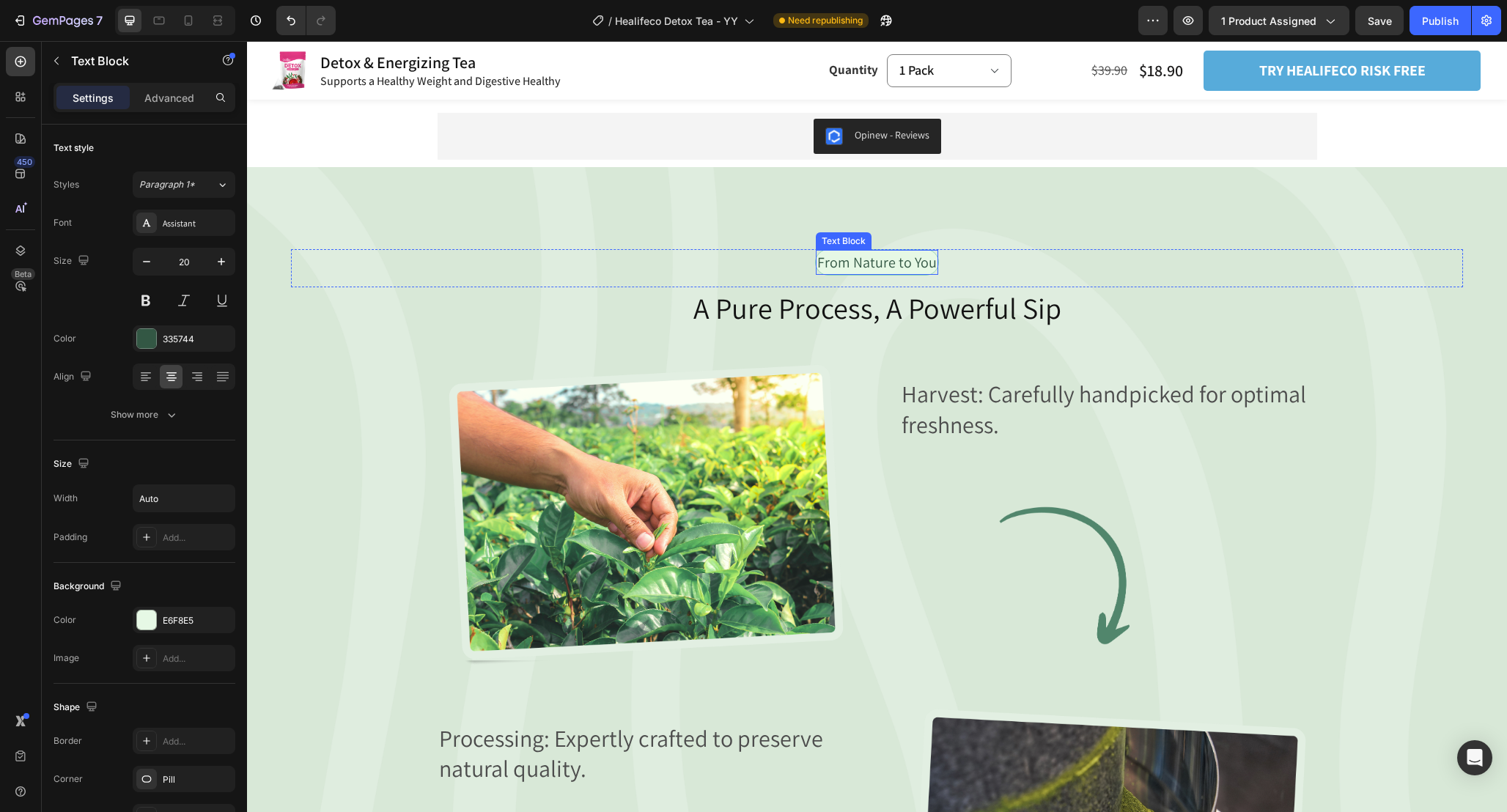
click at [937, 260] on p "From Nature to You" at bounding box center [878, 262] width 120 height 22
click at [1025, 273] on div "From Nature to You Text Block 0 Row" at bounding box center [878, 267] width 1173 height 38
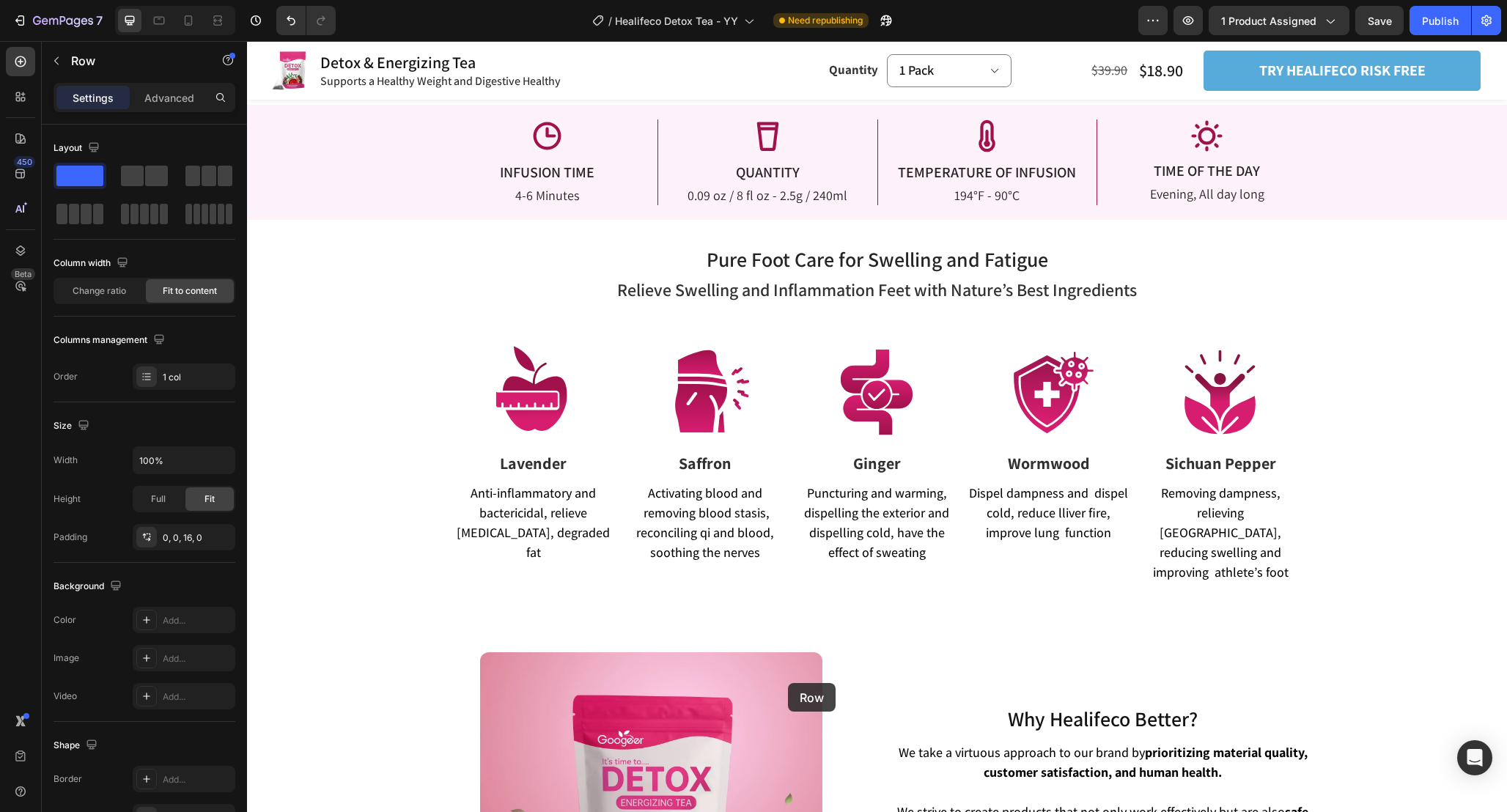
drag, startPoint x: 304, startPoint y: 239, endPoint x: 830, endPoint y: 725, distance: 716.2
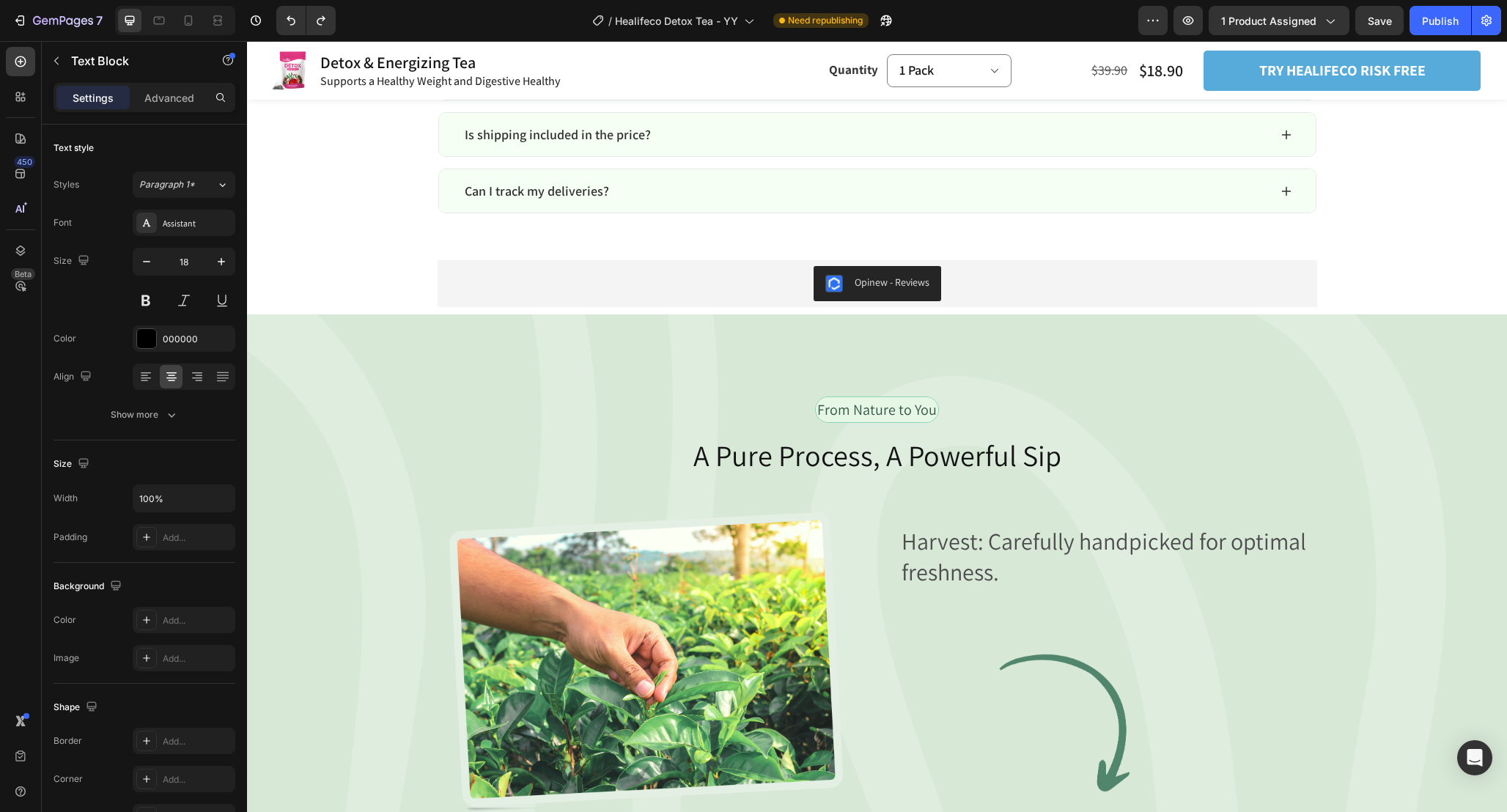
scroll to position [6655, 0]
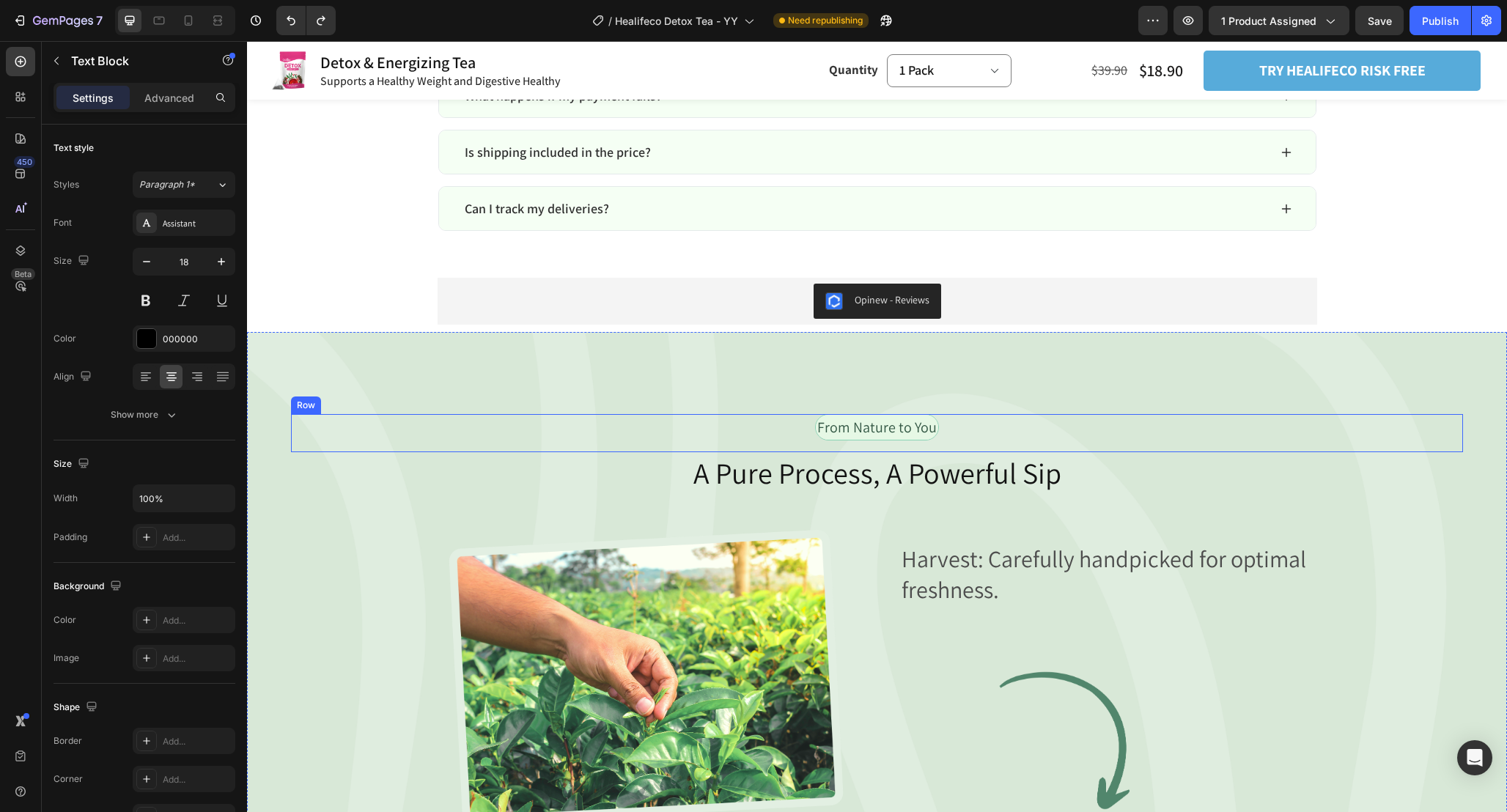
click at [961, 431] on div "From Nature to You Text Block Row" at bounding box center [878, 433] width 1173 height 38
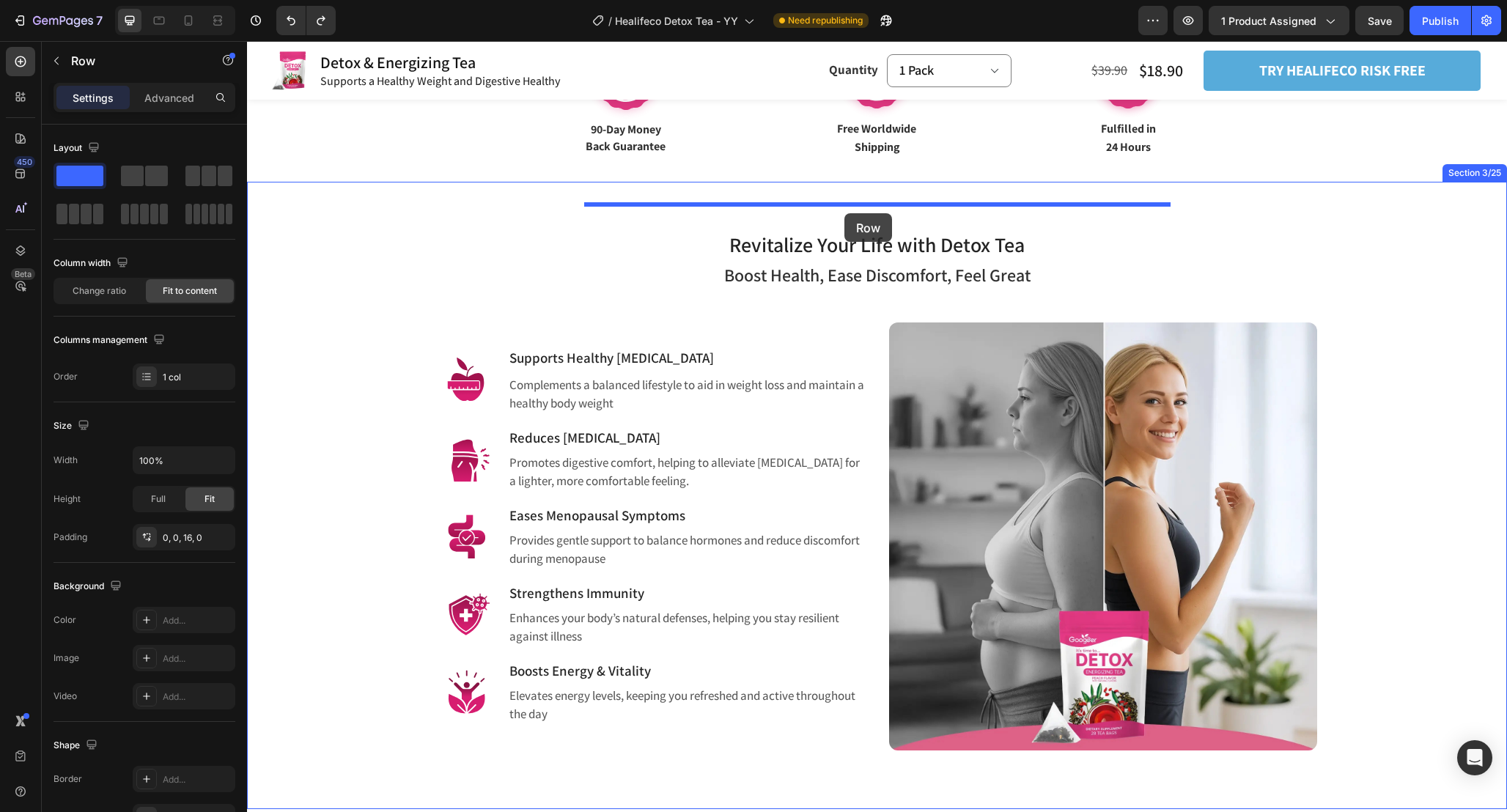
scroll to position [638, 0]
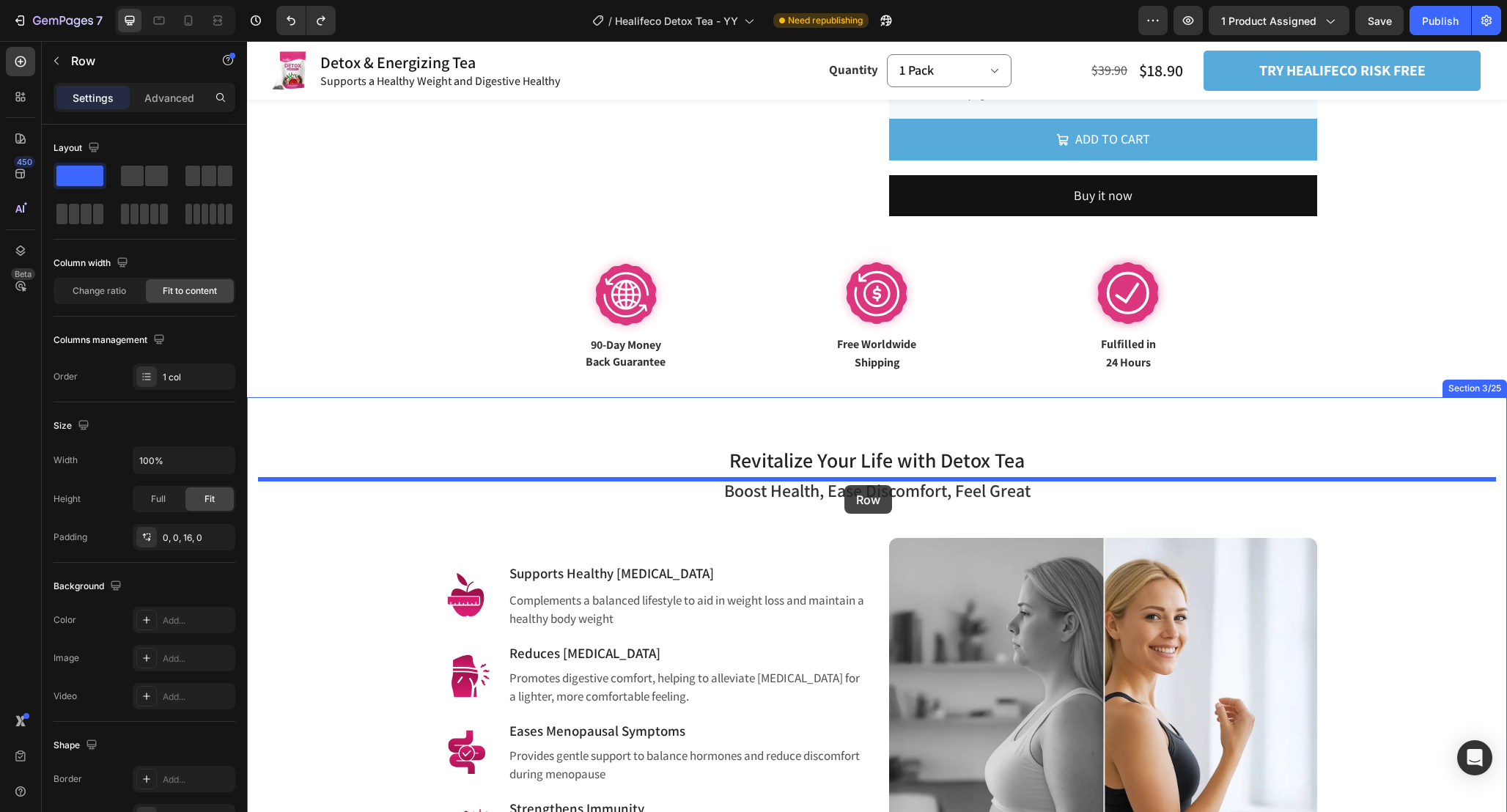
drag, startPoint x: 300, startPoint y: 402, endPoint x: 844, endPoint y: 485, distance: 550.3
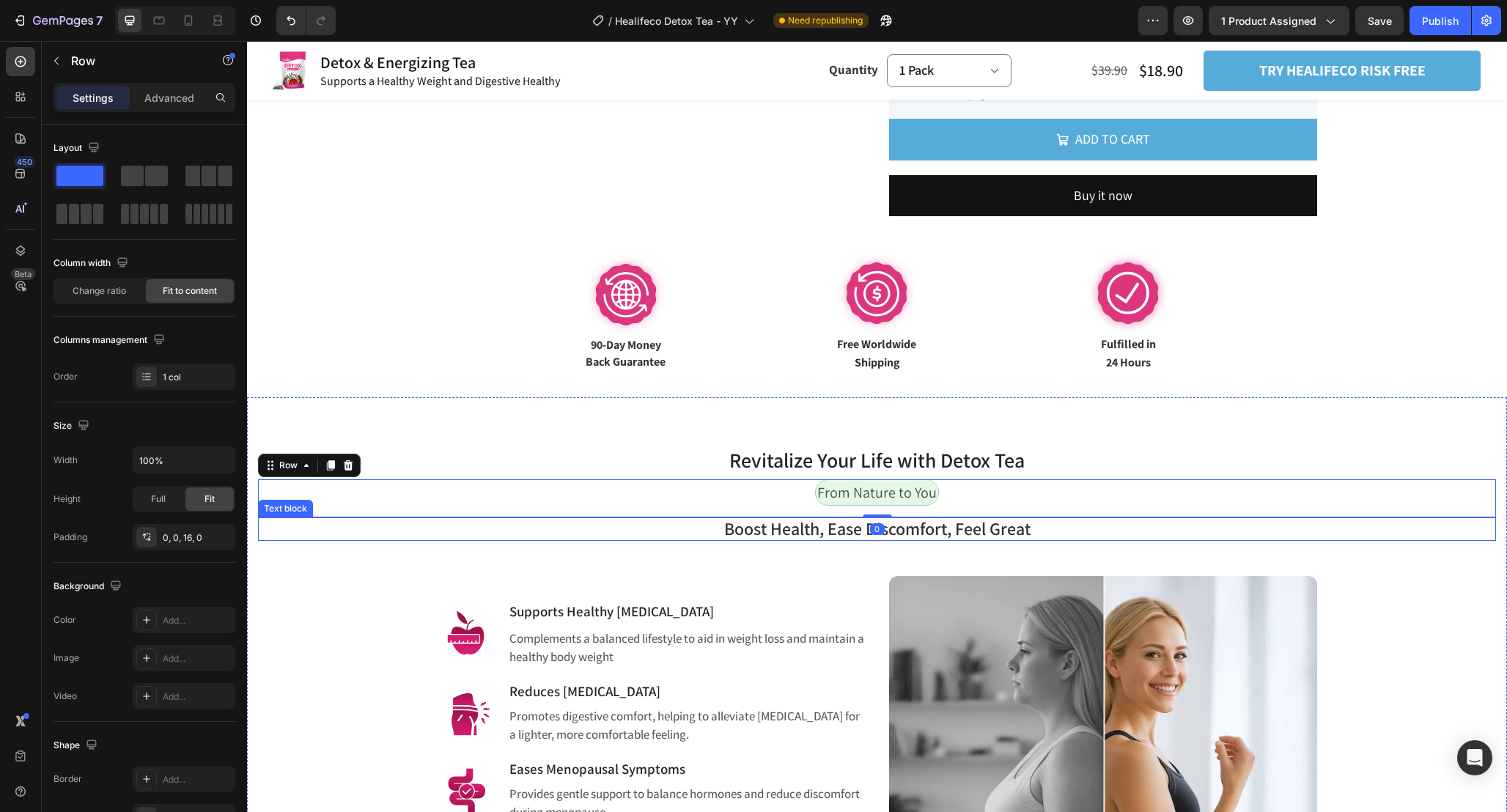
click at [1011, 529] on span "Boost Health, Ease Discomfort, Feel Great" at bounding box center [878, 528] width 306 height 24
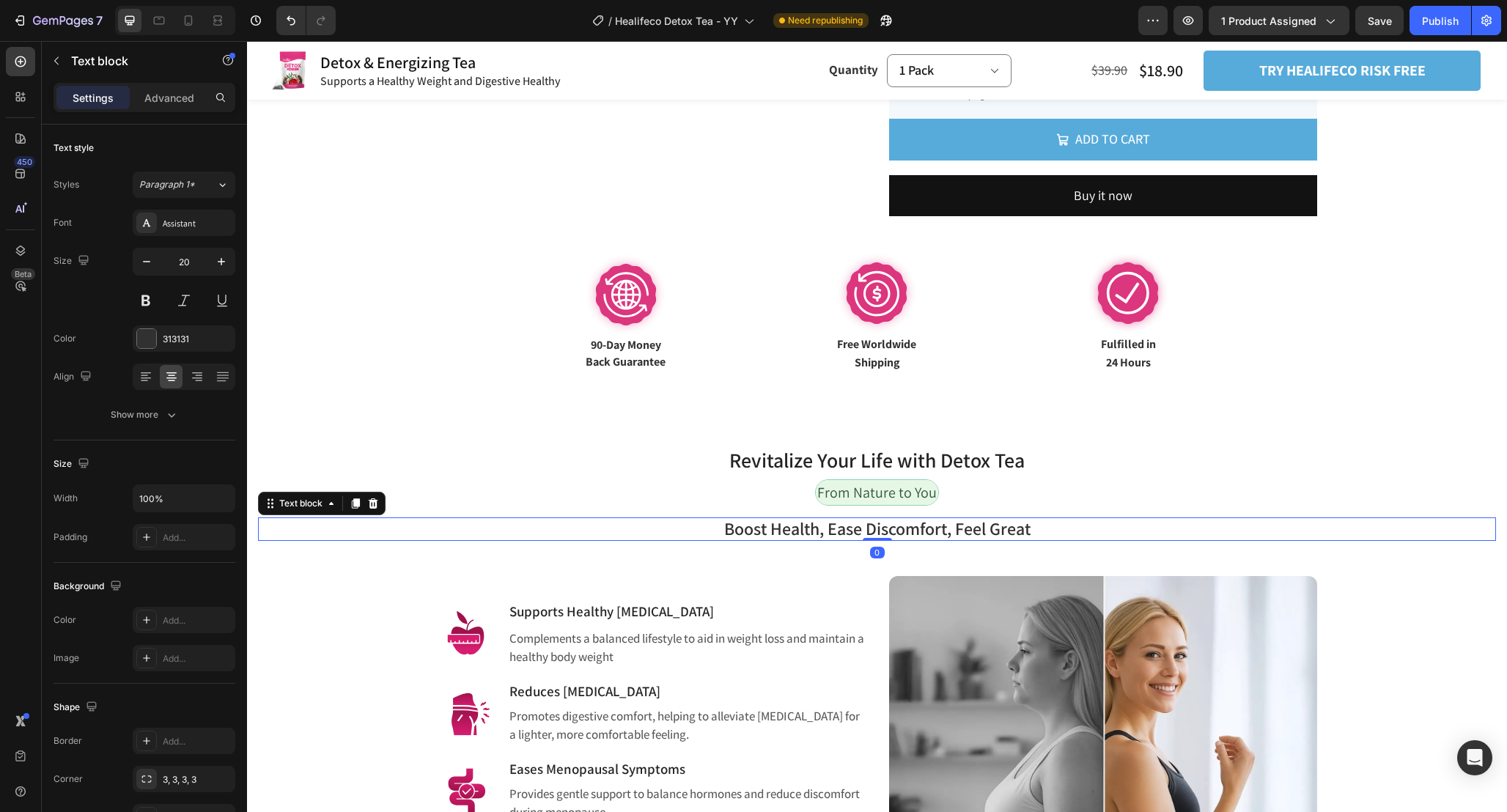
click at [1011, 529] on span "Boost Health, Ease Discomfort, Feel Great" at bounding box center [878, 528] width 306 height 24
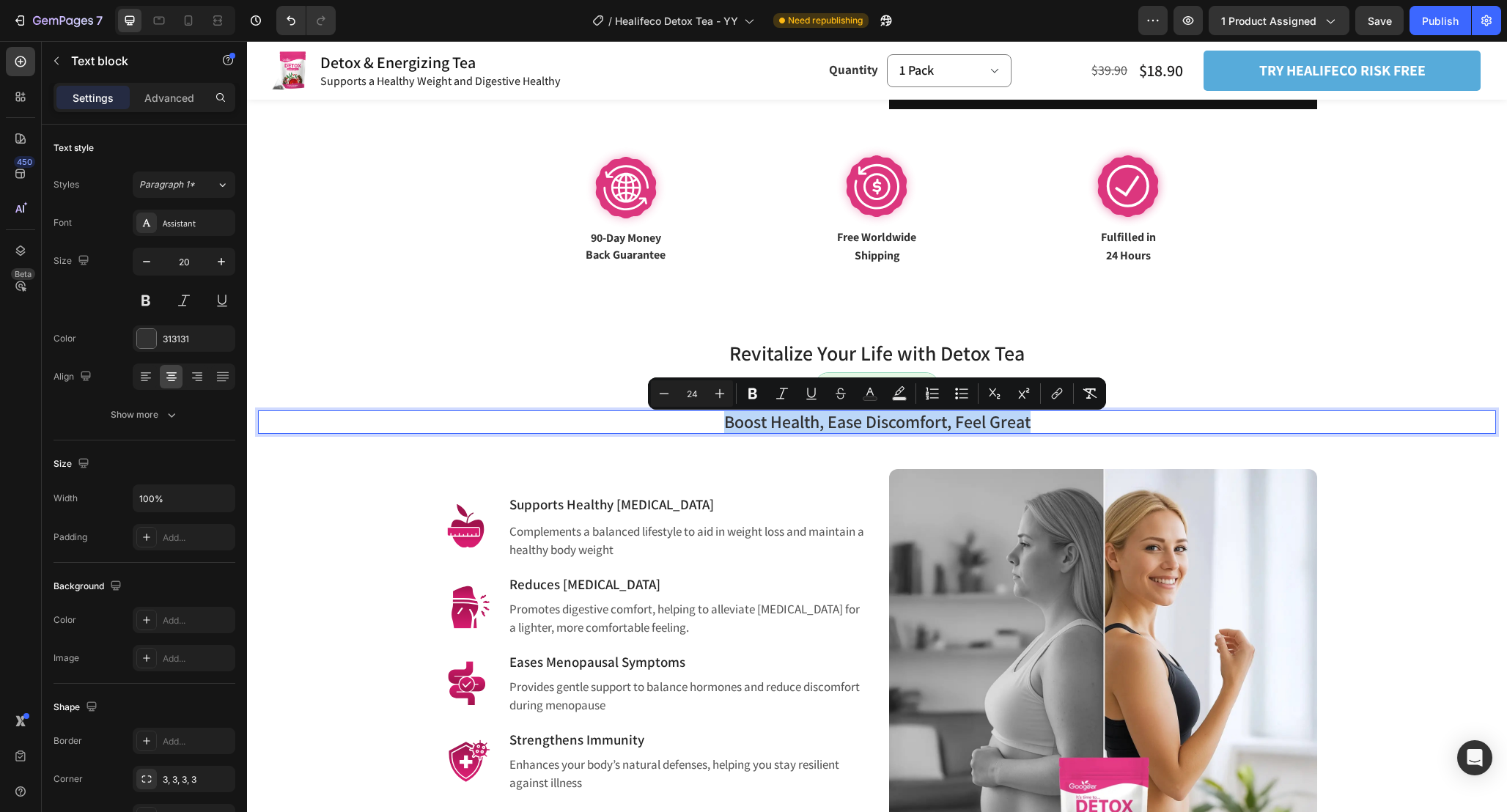
scroll to position [747, 0]
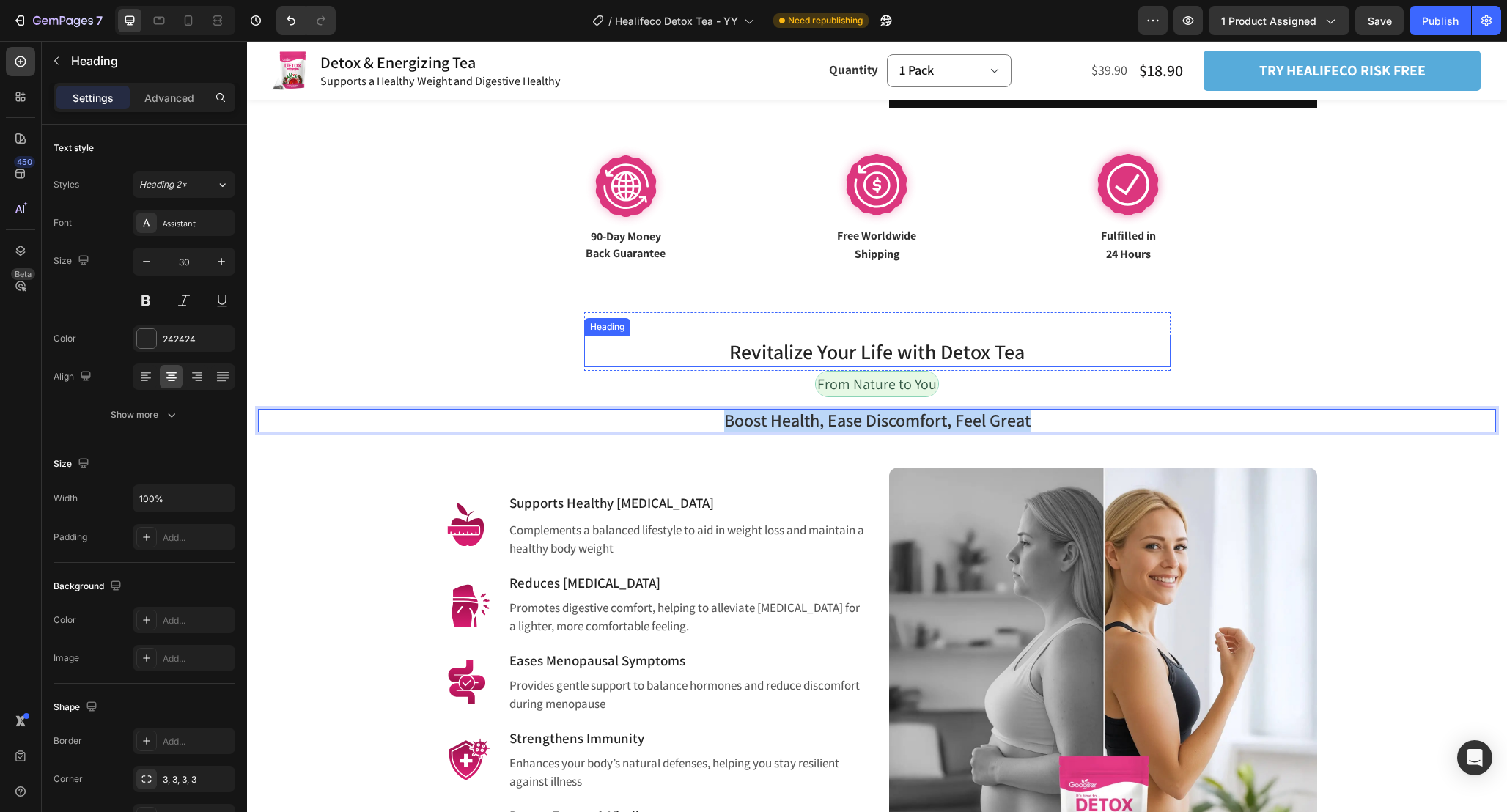
click at [1090, 336] on h2 "Revitalize Your Life with Detox Tea" at bounding box center [878, 351] width 586 height 32
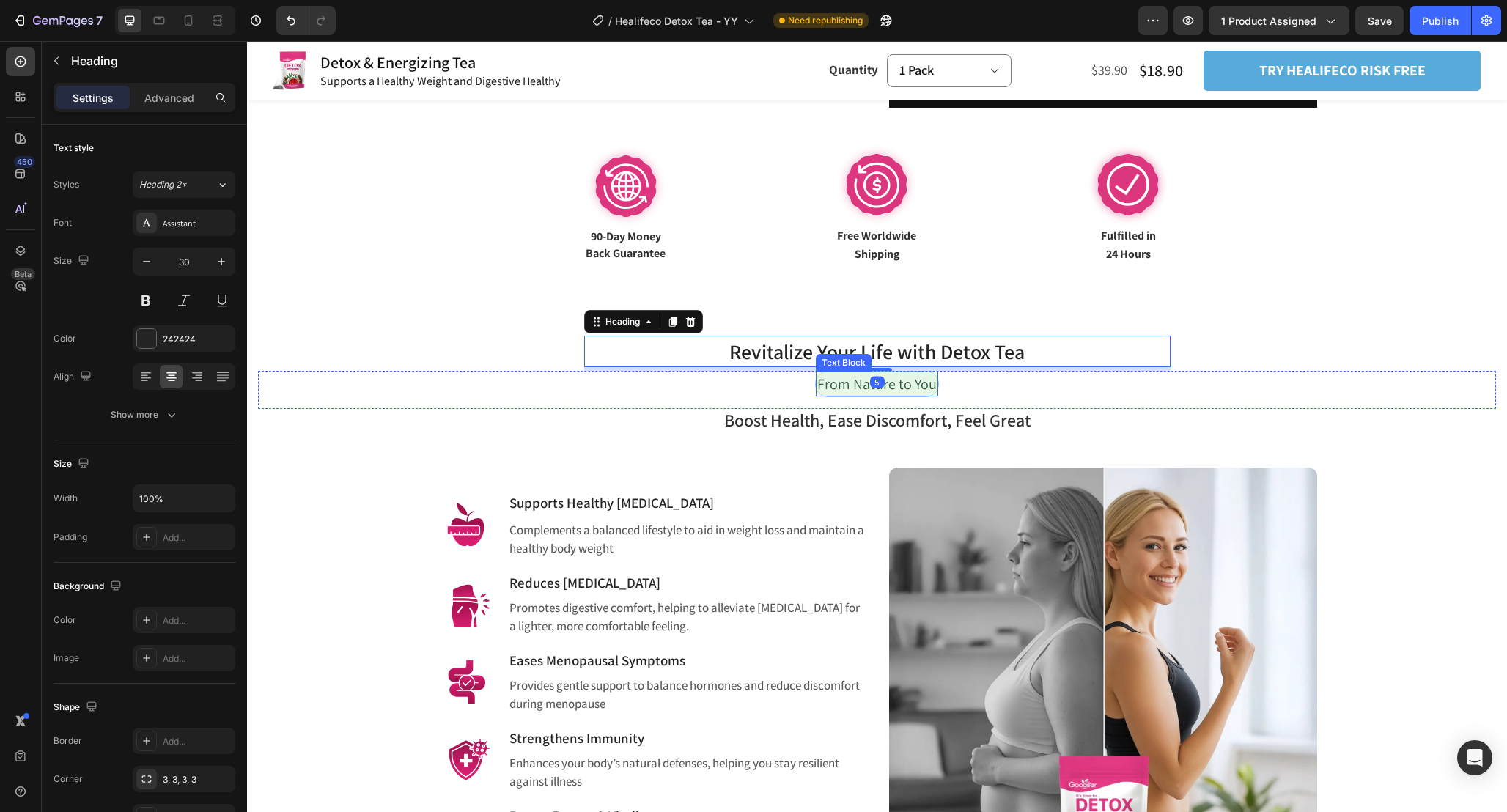
click at [924, 379] on p "From Nature to You" at bounding box center [878, 384] width 120 height 22
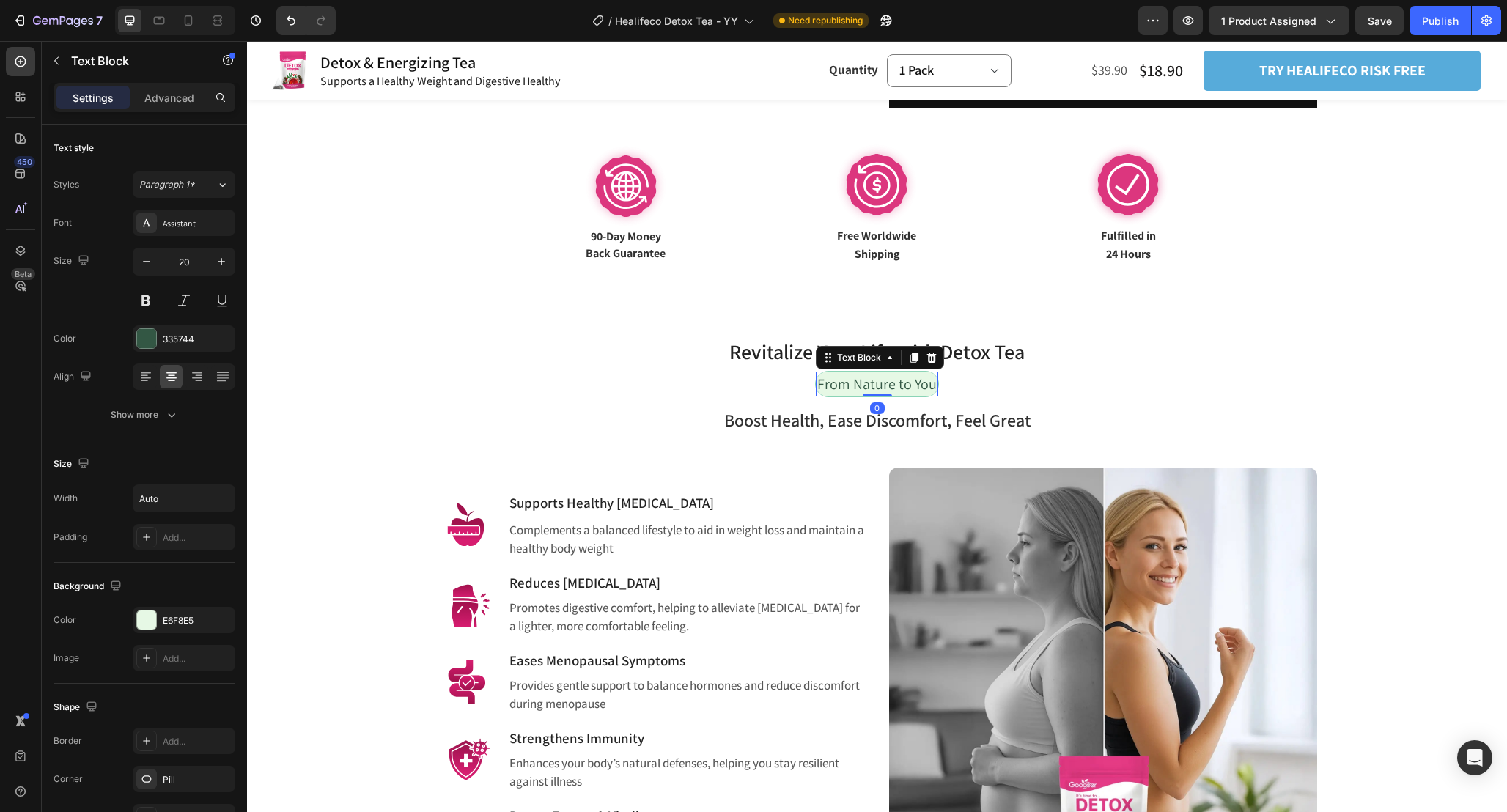
click at [924, 379] on p "From Nature to You" at bounding box center [878, 384] width 120 height 22
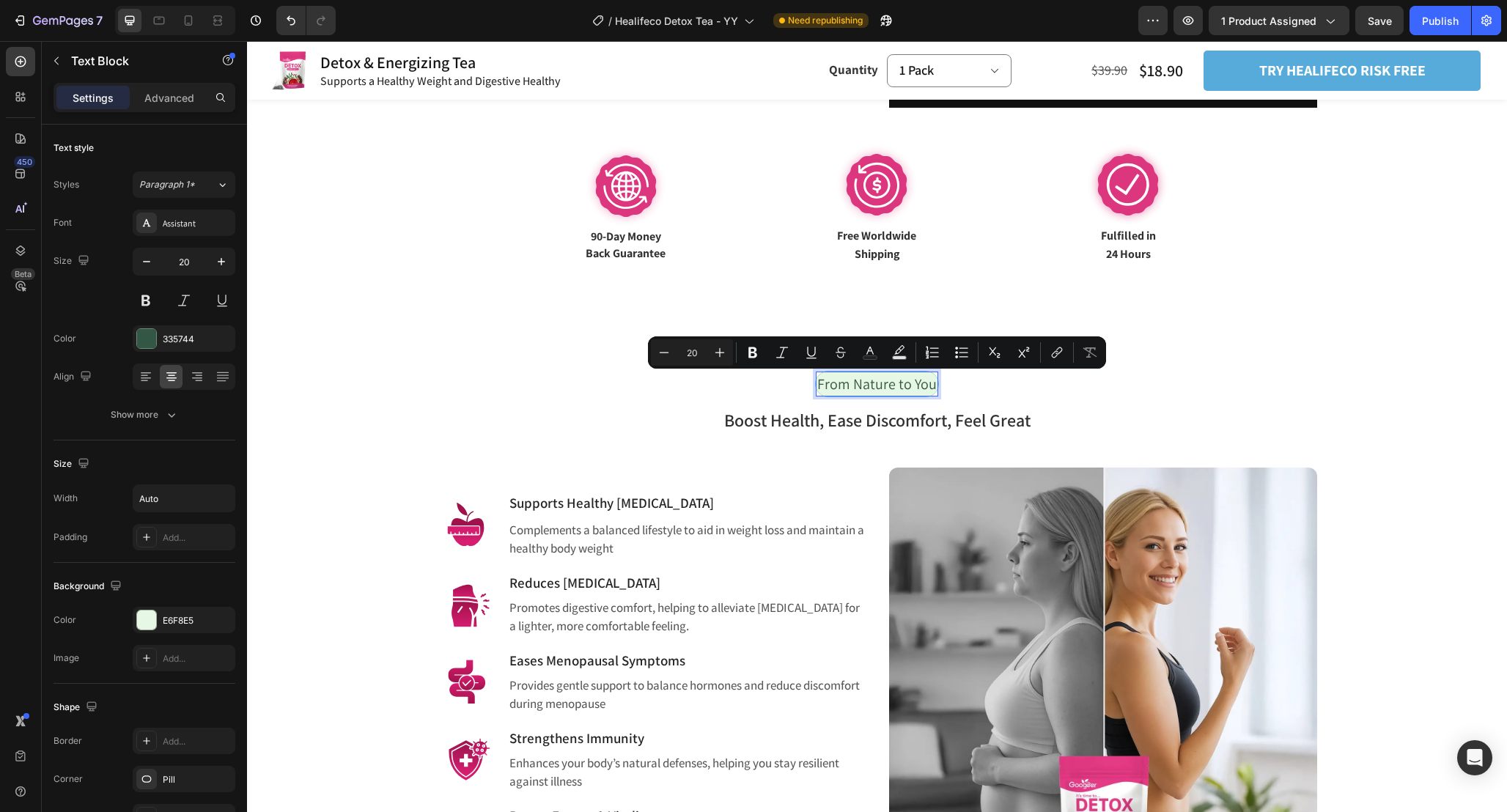
click at [909, 382] on p "From Nature to You" at bounding box center [878, 384] width 120 height 22
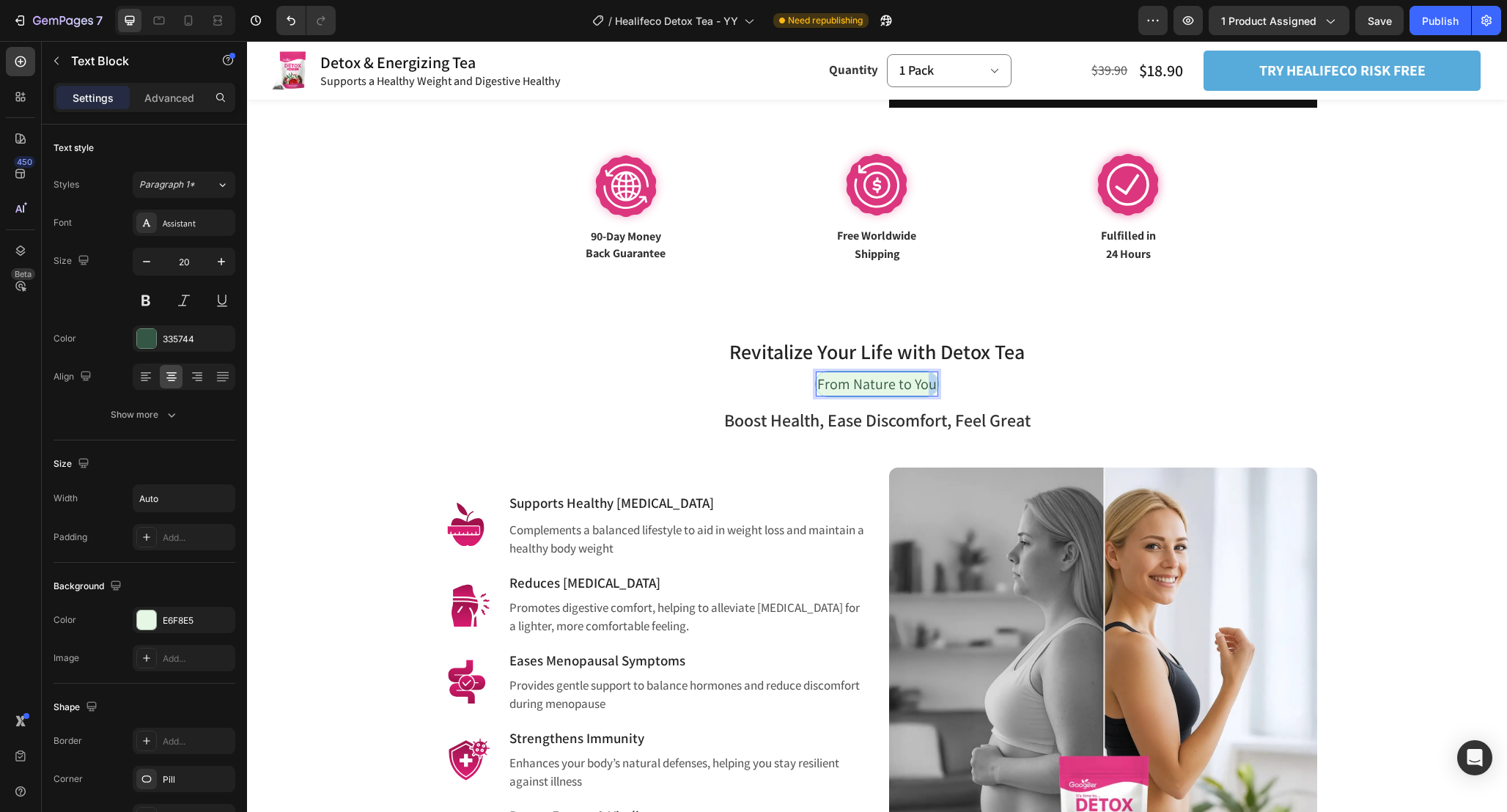
click at [909, 382] on p "From Nature to You" at bounding box center [878, 384] width 120 height 22
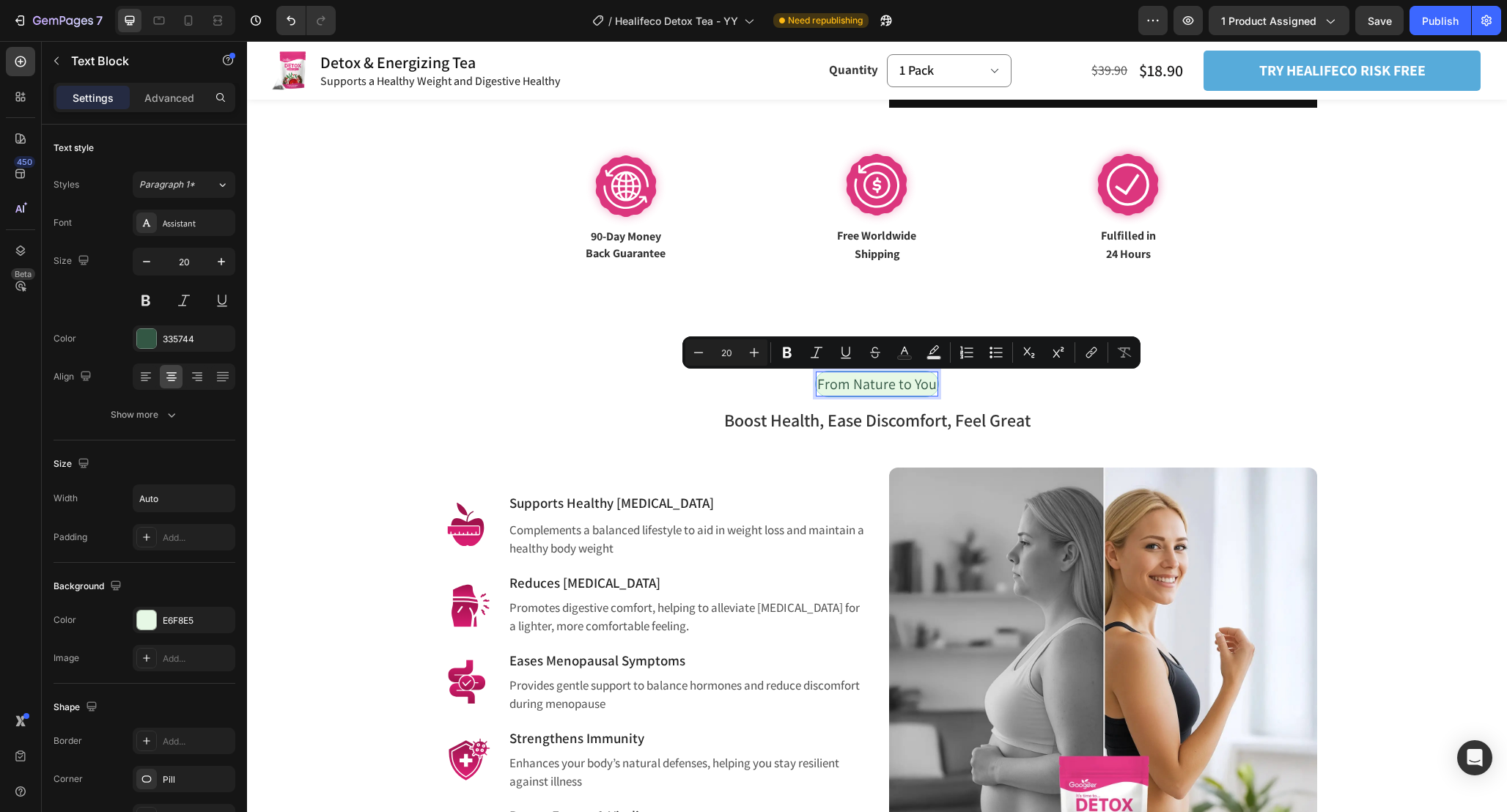
click at [934, 379] on p "From Nature to You" at bounding box center [878, 384] width 120 height 22
drag, startPoint x: 934, startPoint y: 387, endPoint x: 819, endPoint y: 387, distance: 115.0
click at [819, 387] on p "From Nature to You" at bounding box center [878, 384] width 120 height 22
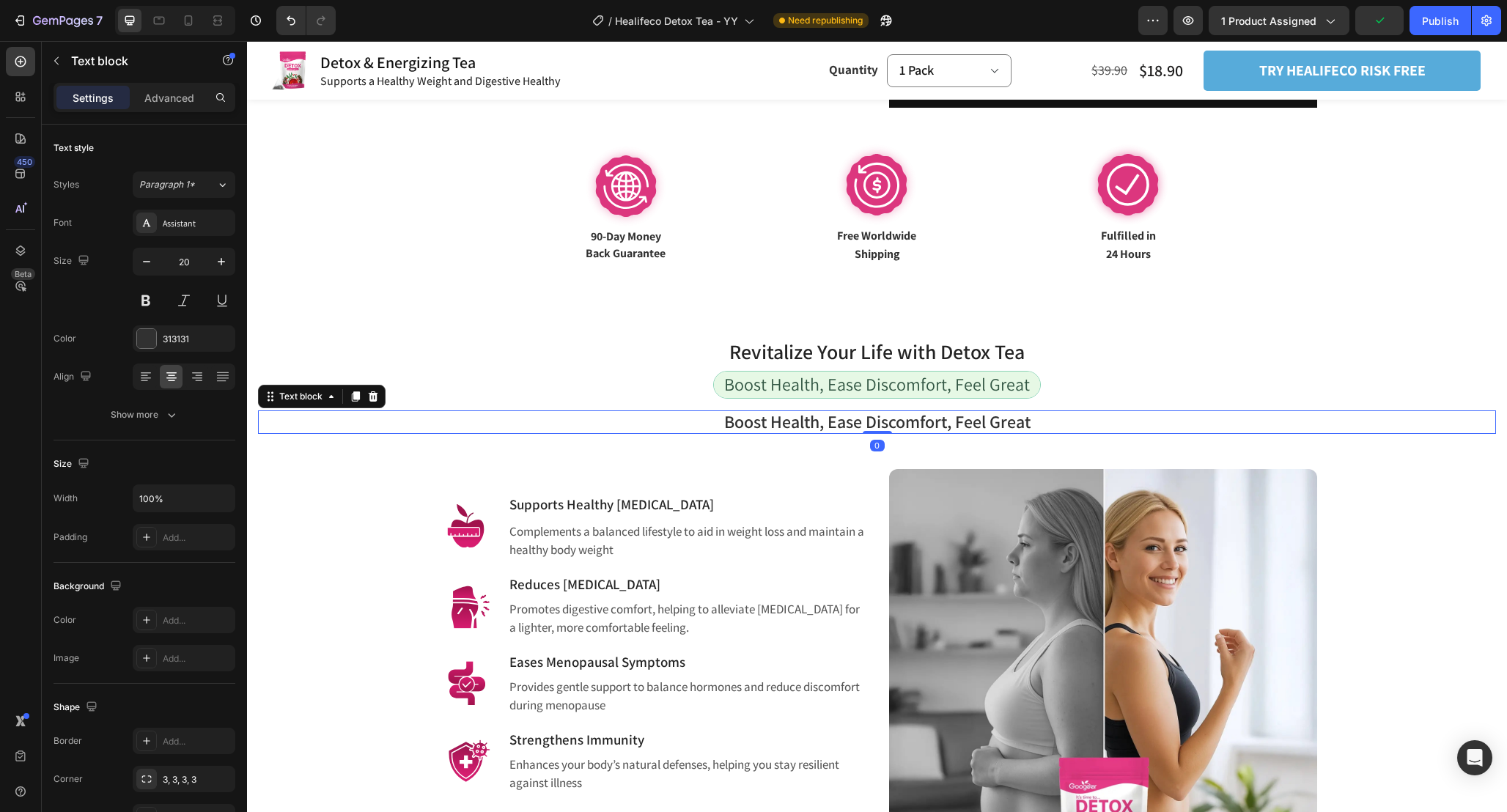
click at [1070, 420] on p "Boost Health, Ease Discomfort, Feel Great" at bounding box center [877, 421] width 1235 height 20
click at [374, 392] on icon at bounding box center [372, 396] width 11 height 11
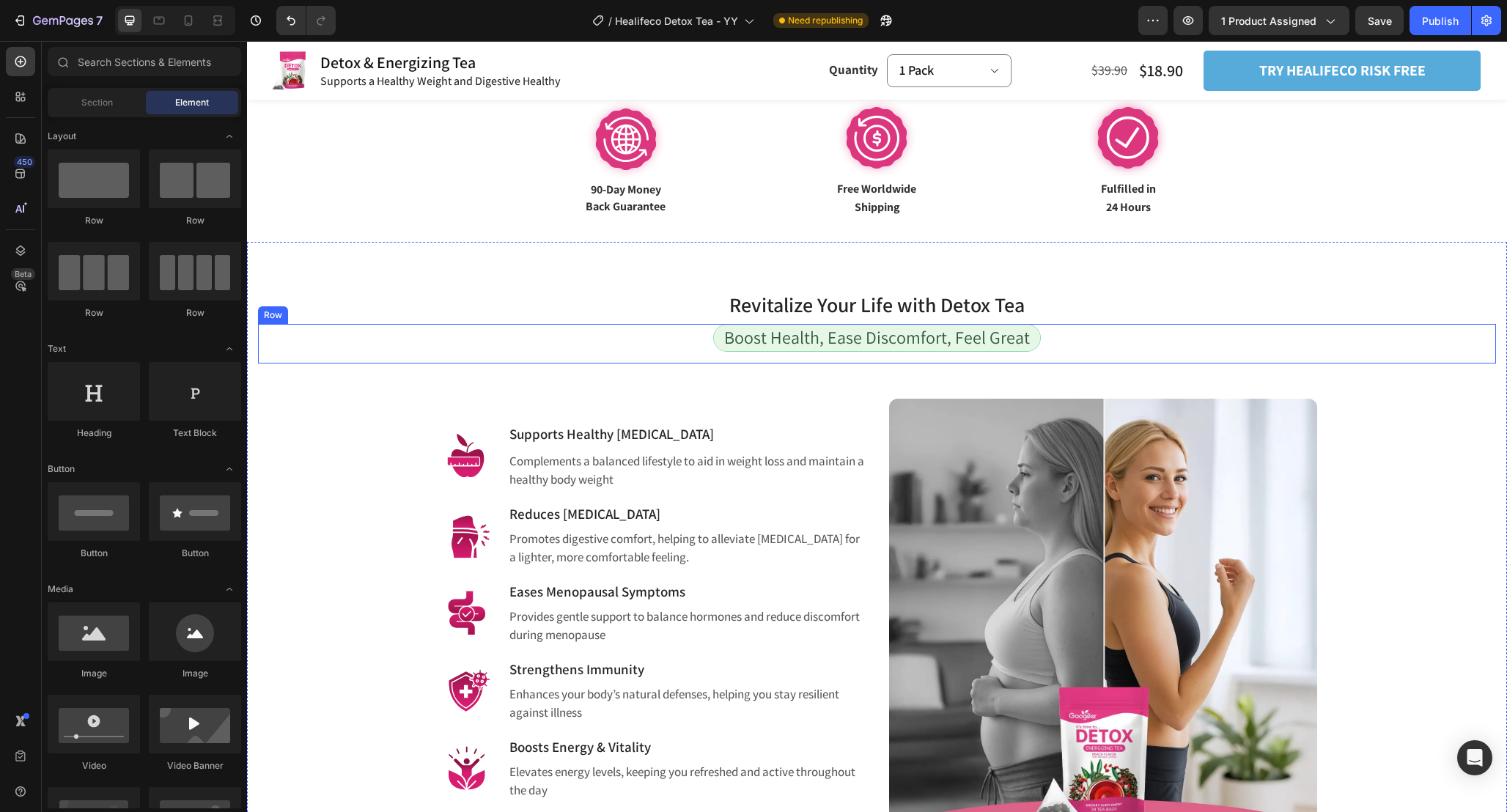
scroll to position [794, 0]
click at [1016, 313] on span "Revitalize Your Life with Detox Tea" at bounding box center [878, 304] width 296 height 27
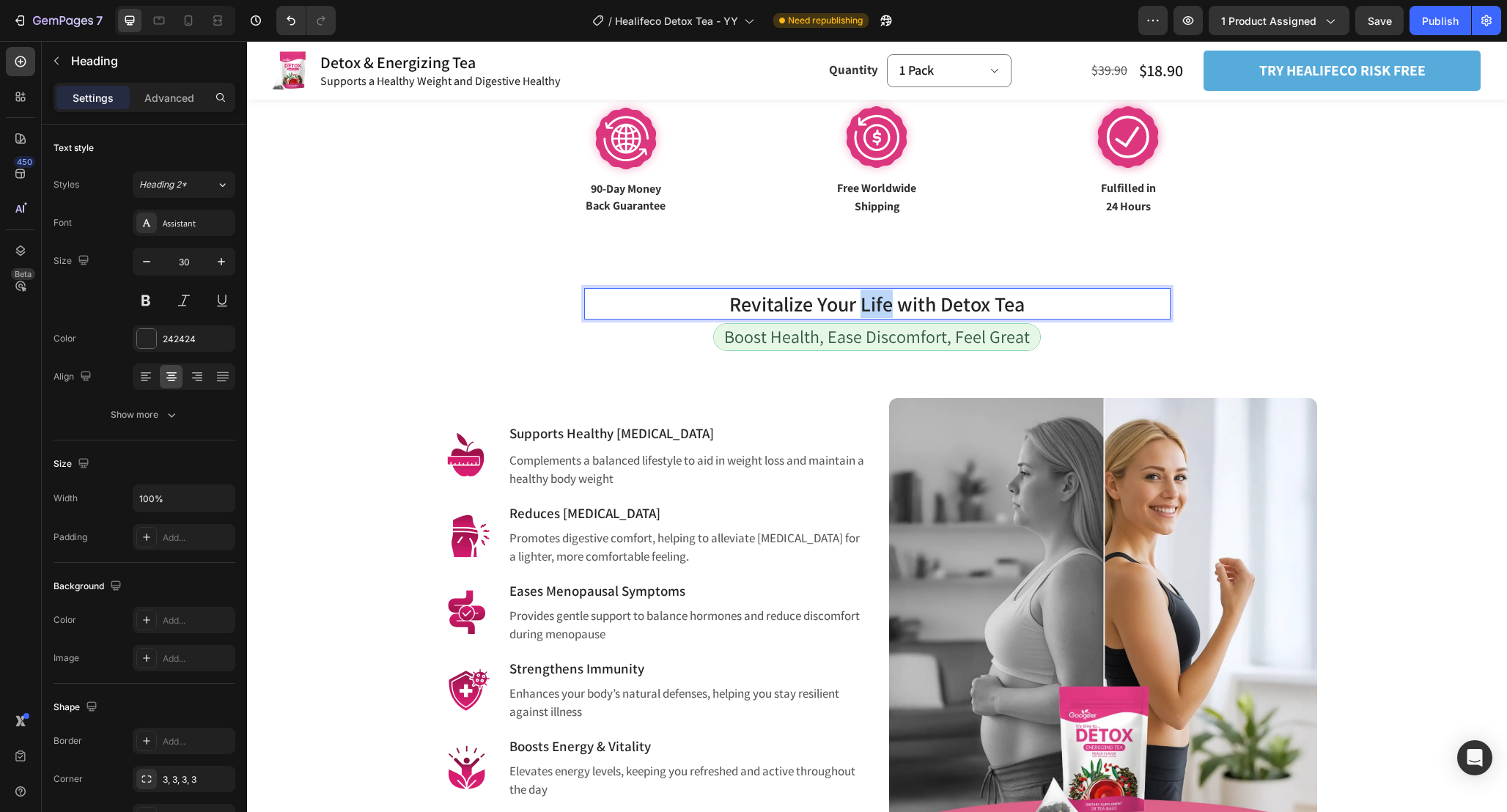
click at [881, 300] on span "Revitalize Your Life with Detox Tea" at bounding box center [878, 304] width 296 height 27
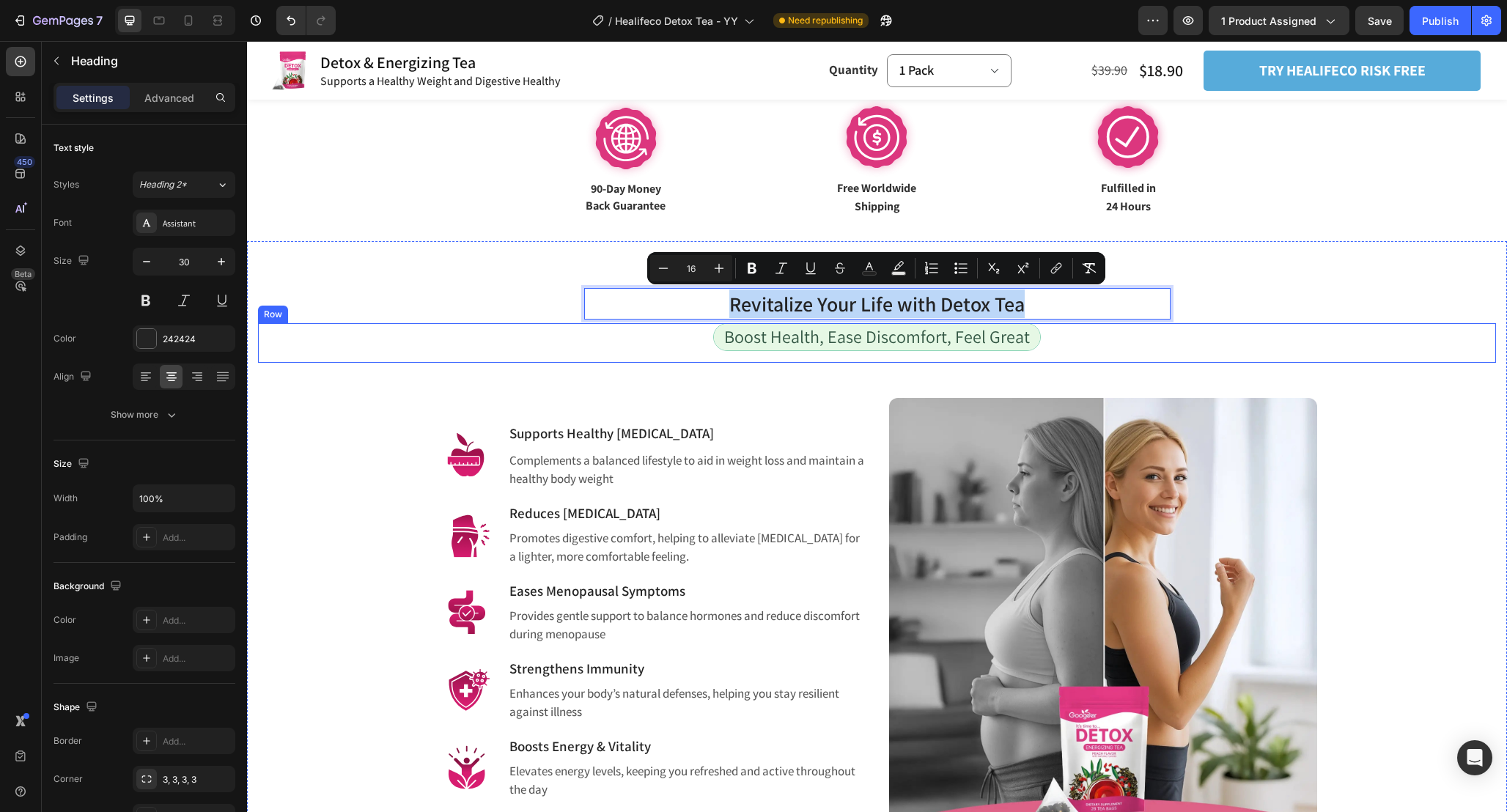
click at [1040, 333] on div "Boost Health, Ease Discomfort, Feel Great Text Block Row" at bounding box center [877, 342] width 1239 height 40
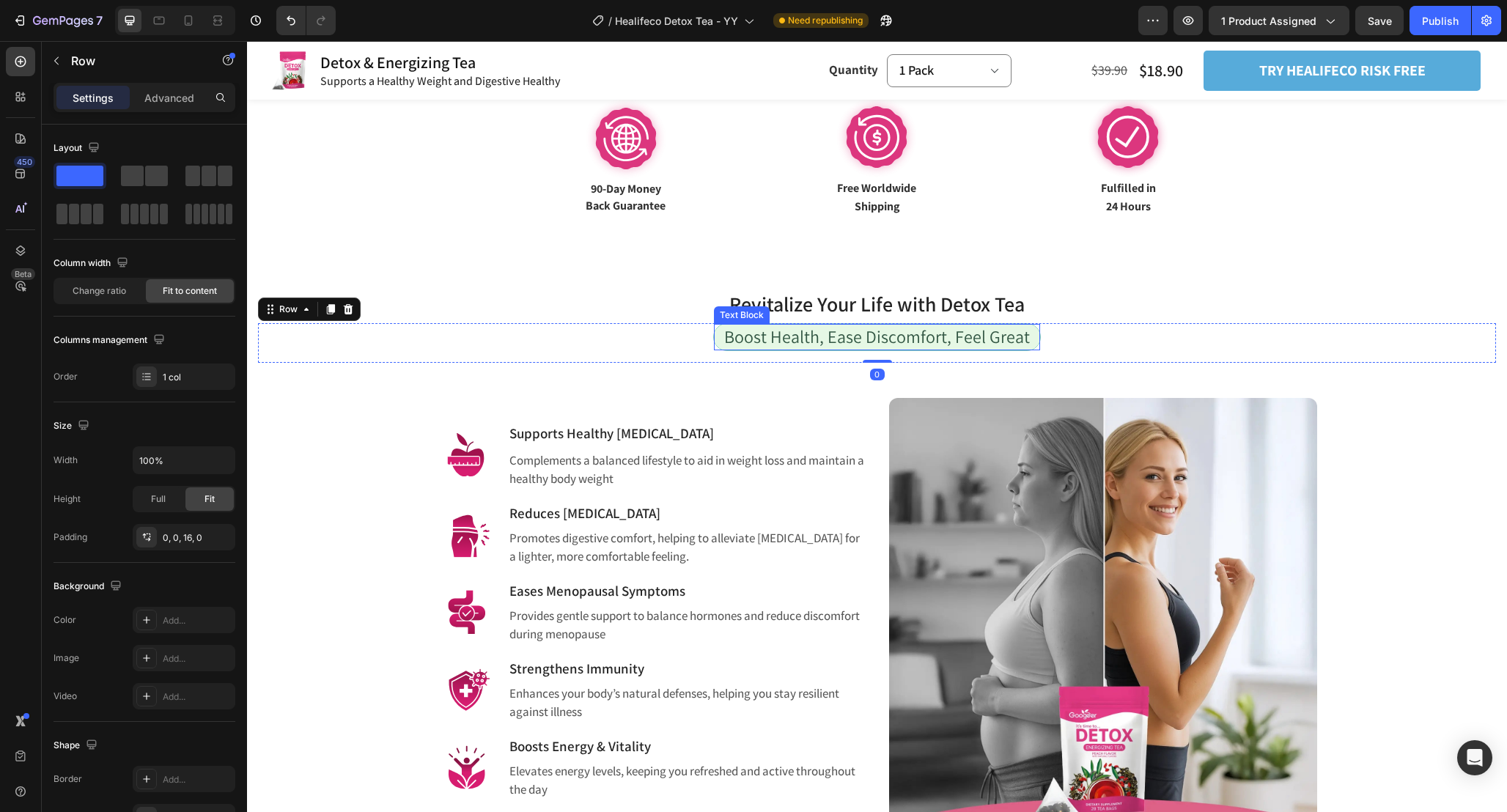
click at [1011, 334] on span "Boost Health, Ease Discomfort, Feel Great" at bounding box center [877, 336] width 305 height 24
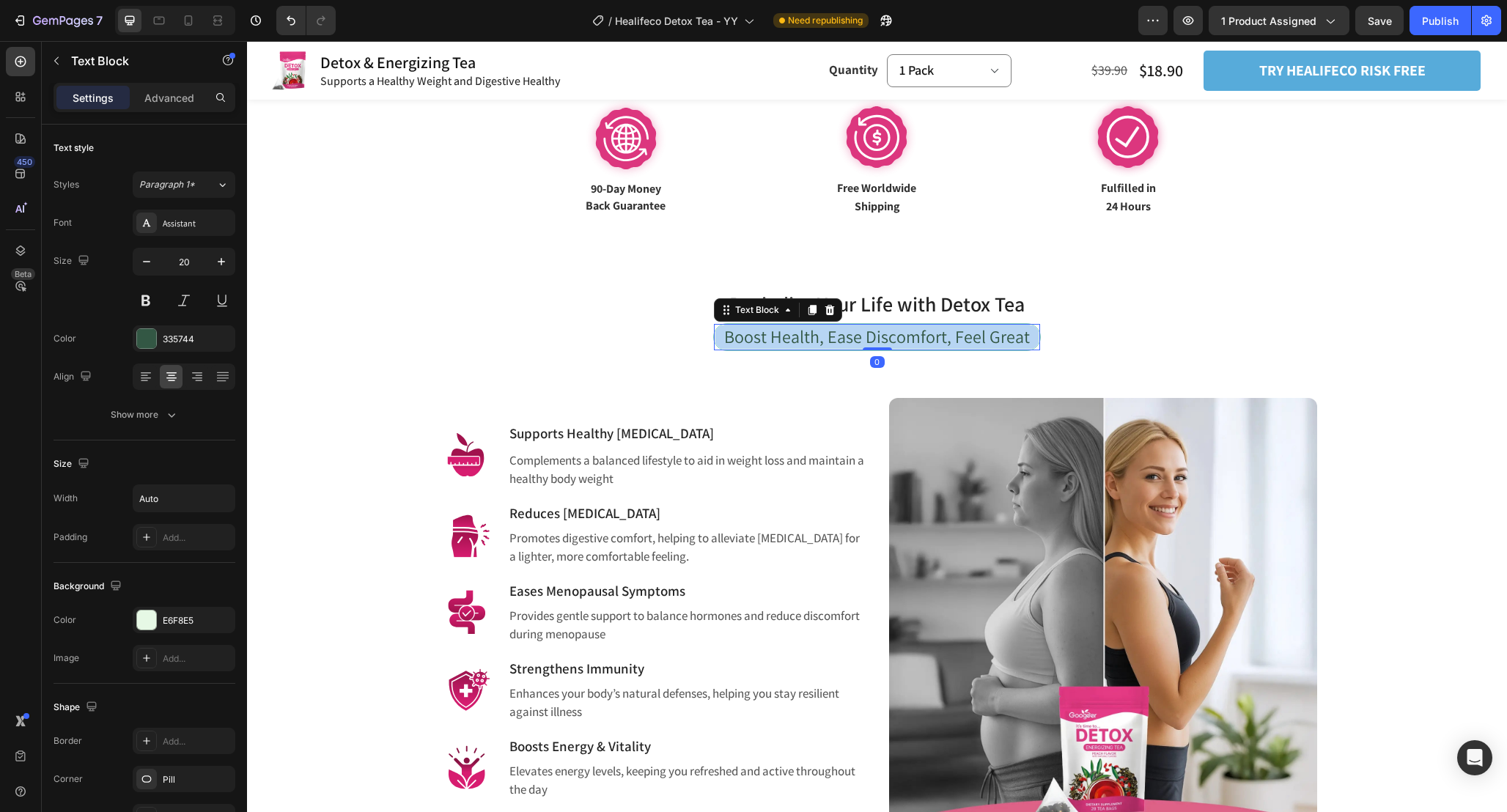
click at [1011, 334] on span "Boost Health, Ease Discomfort, Feel Great" at bounding box center [877, 336] width 305 height 24
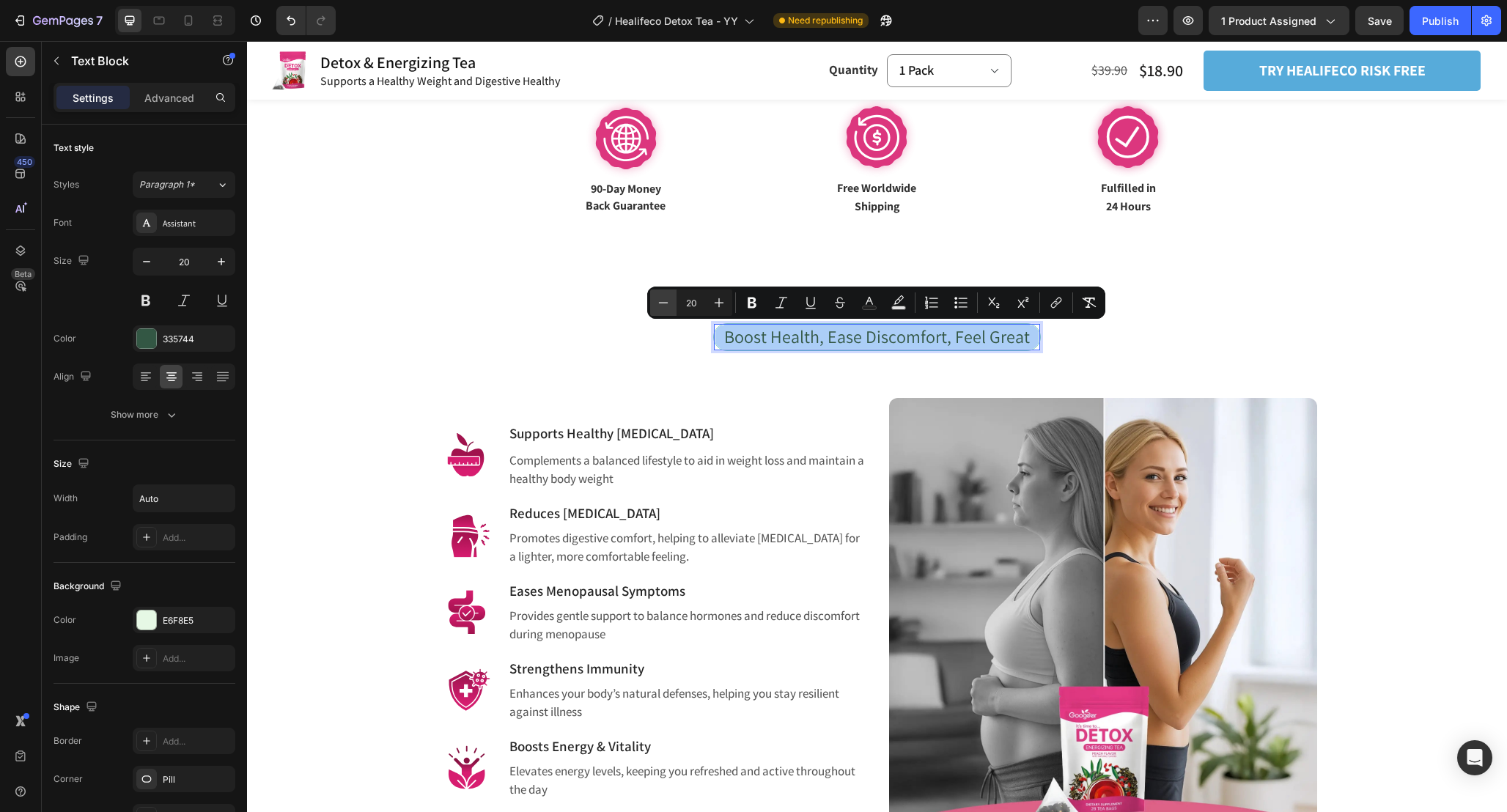
click at [663, 305] on icon "Editor contextual toolbar" at bounding box center [663, 303] width 15 height 15
click at [721, 298] on icon "Editor contextual toolbar" at bounding box center [719, 303] width 15 height 15
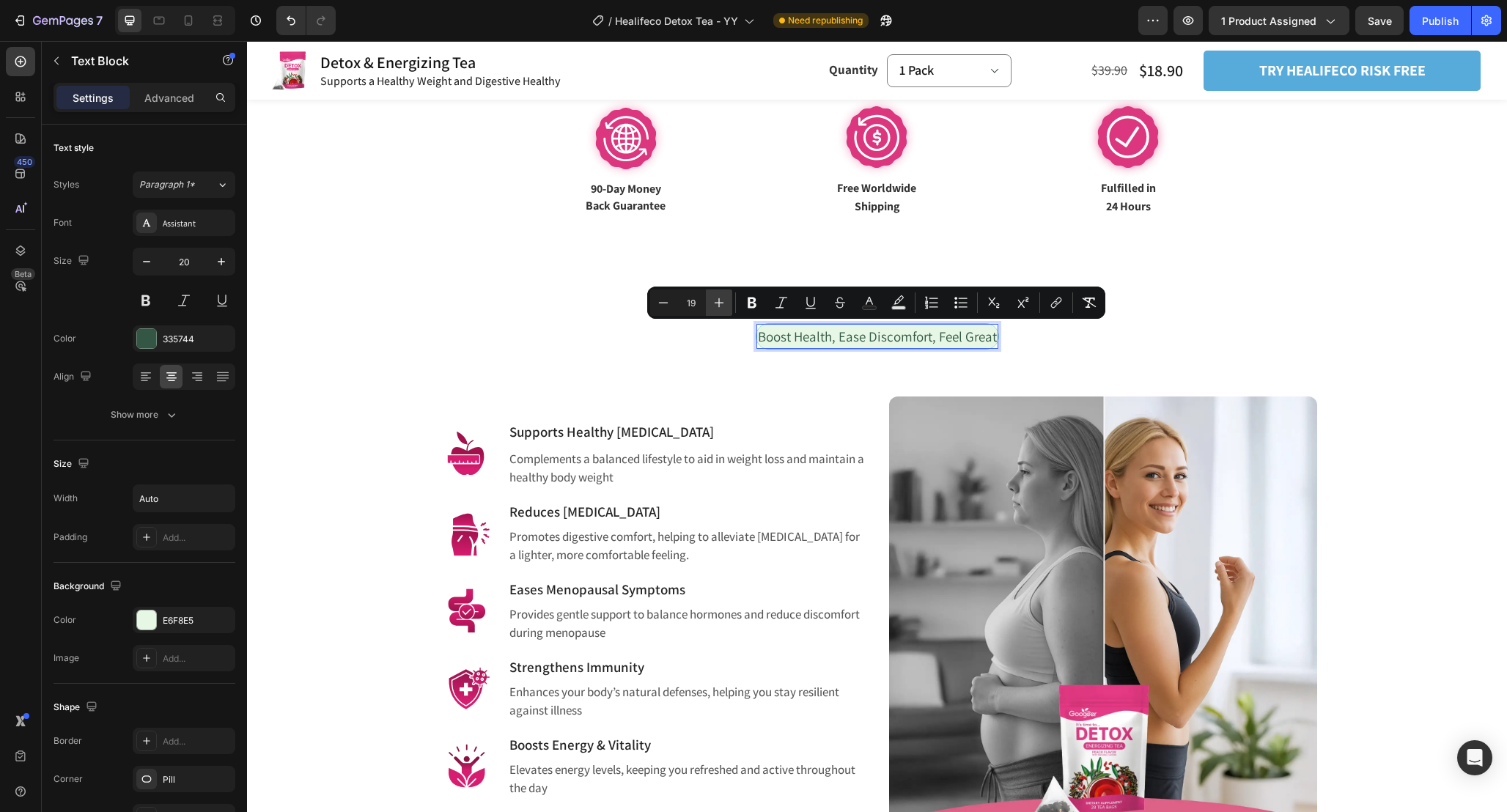
click at [721, 298] on icon "Editor contextual toolbar" at bounding box center [719, 303] width 15 height 15
type input "20"
click at [763, 382] on div "Image Supports Healthy [MEDICAL_DATA] Heading Complements a balanced lifestyle …" at bounding box center [877, 593] width 879 height 463
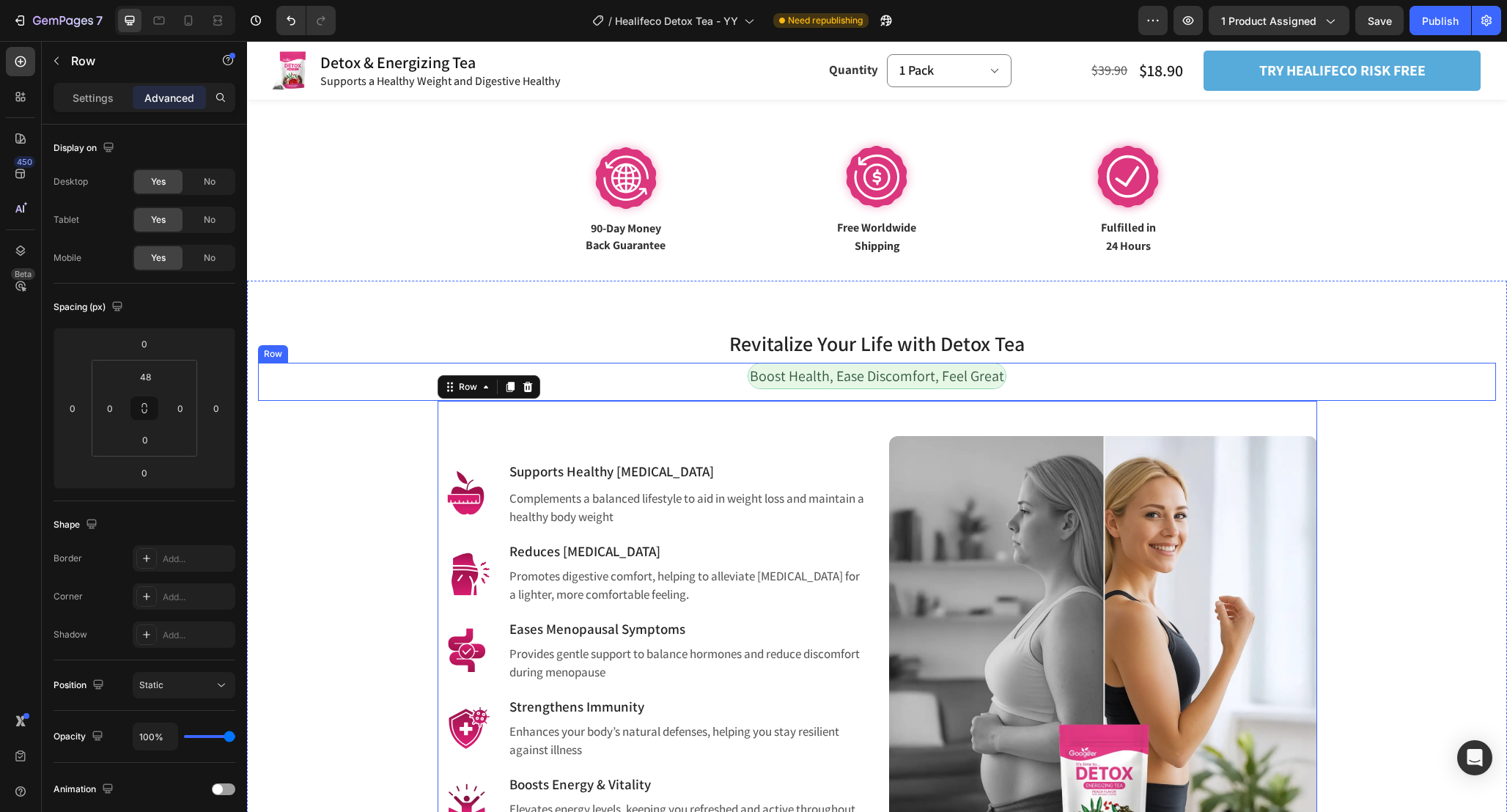
scroll to position [730, 0]
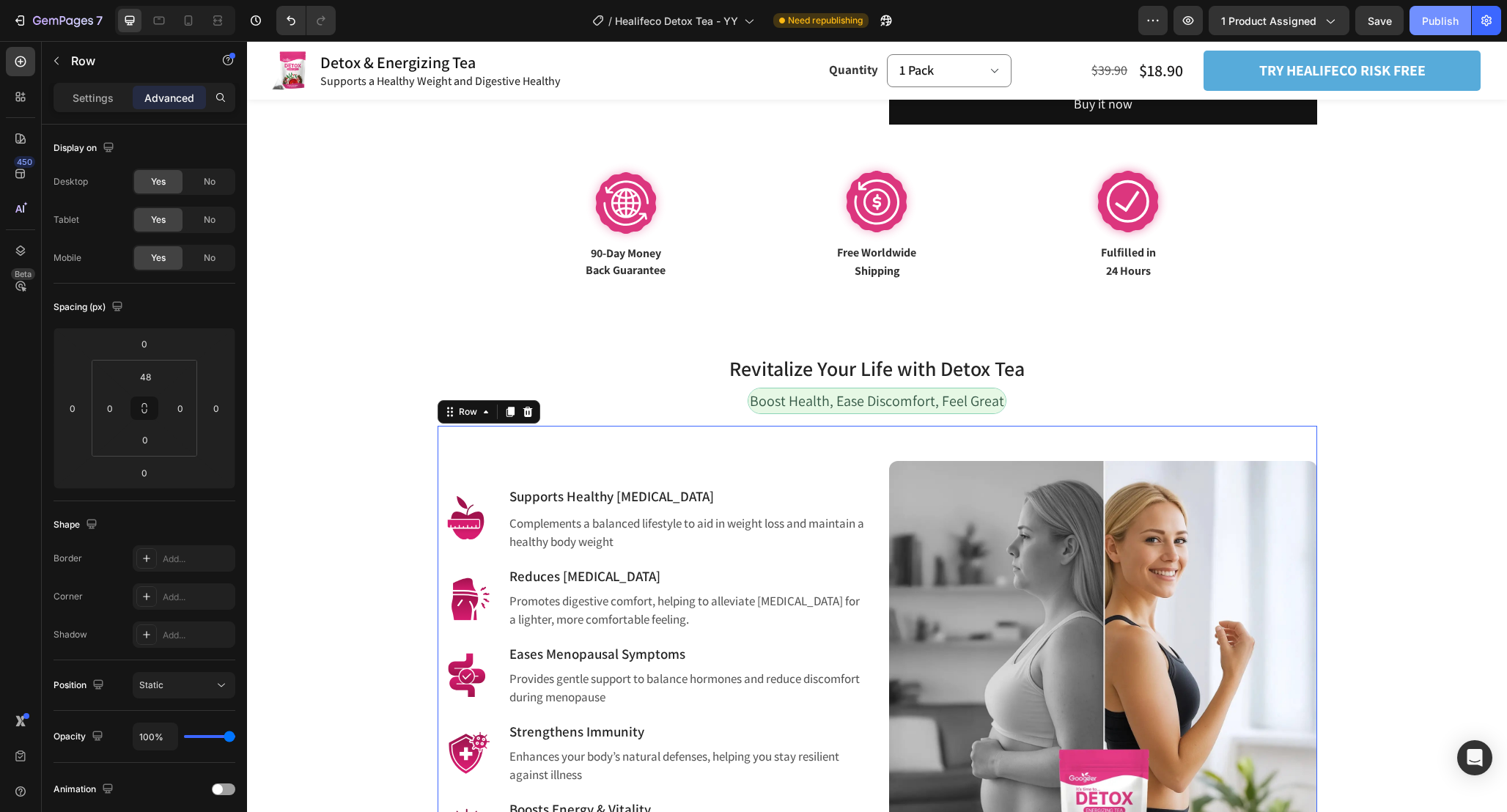
click at [1448, 18] on div "Publish" at bounding box center [1441, 20] width 37 height 15
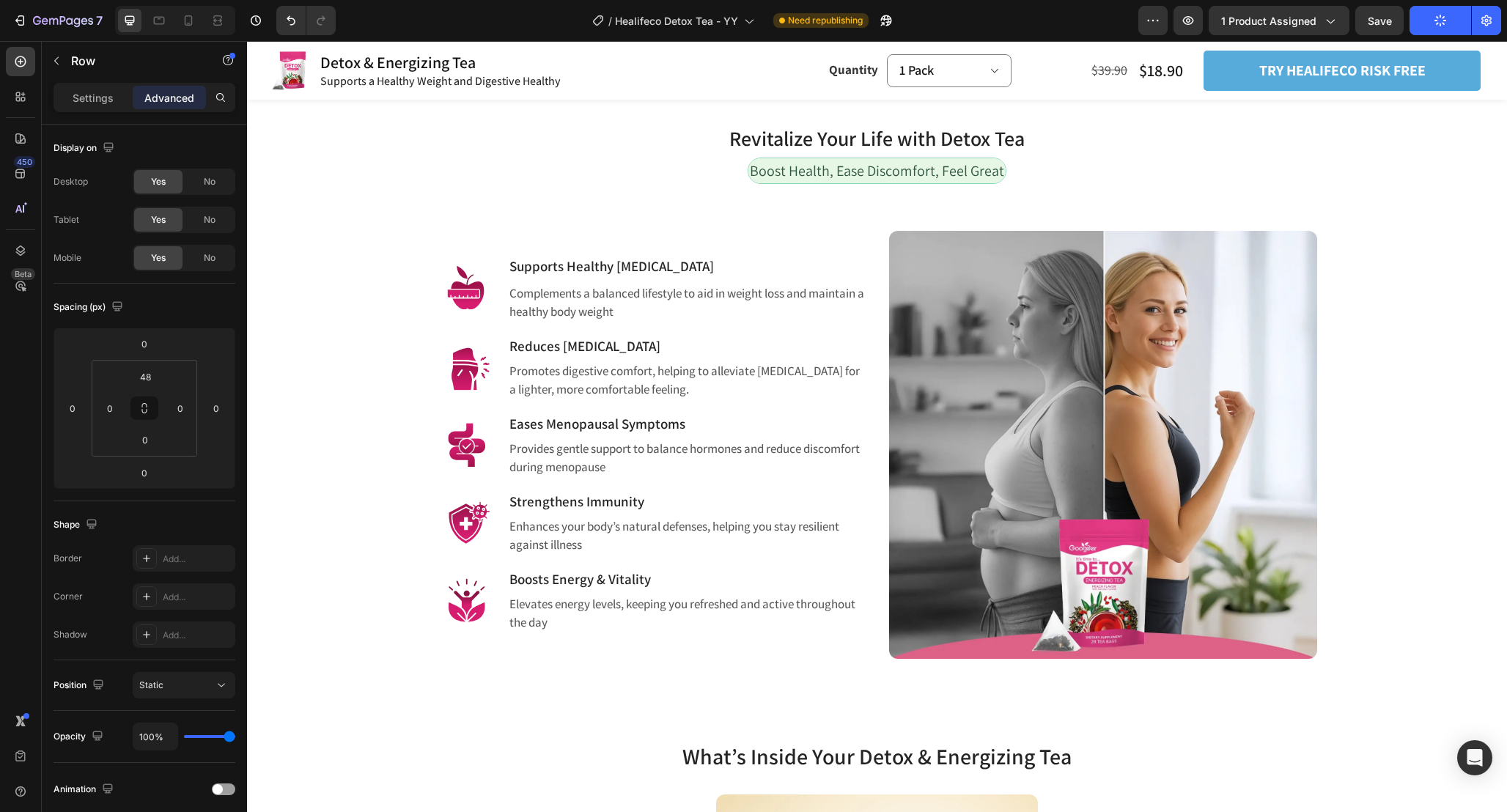
scroll to position [952, 0]
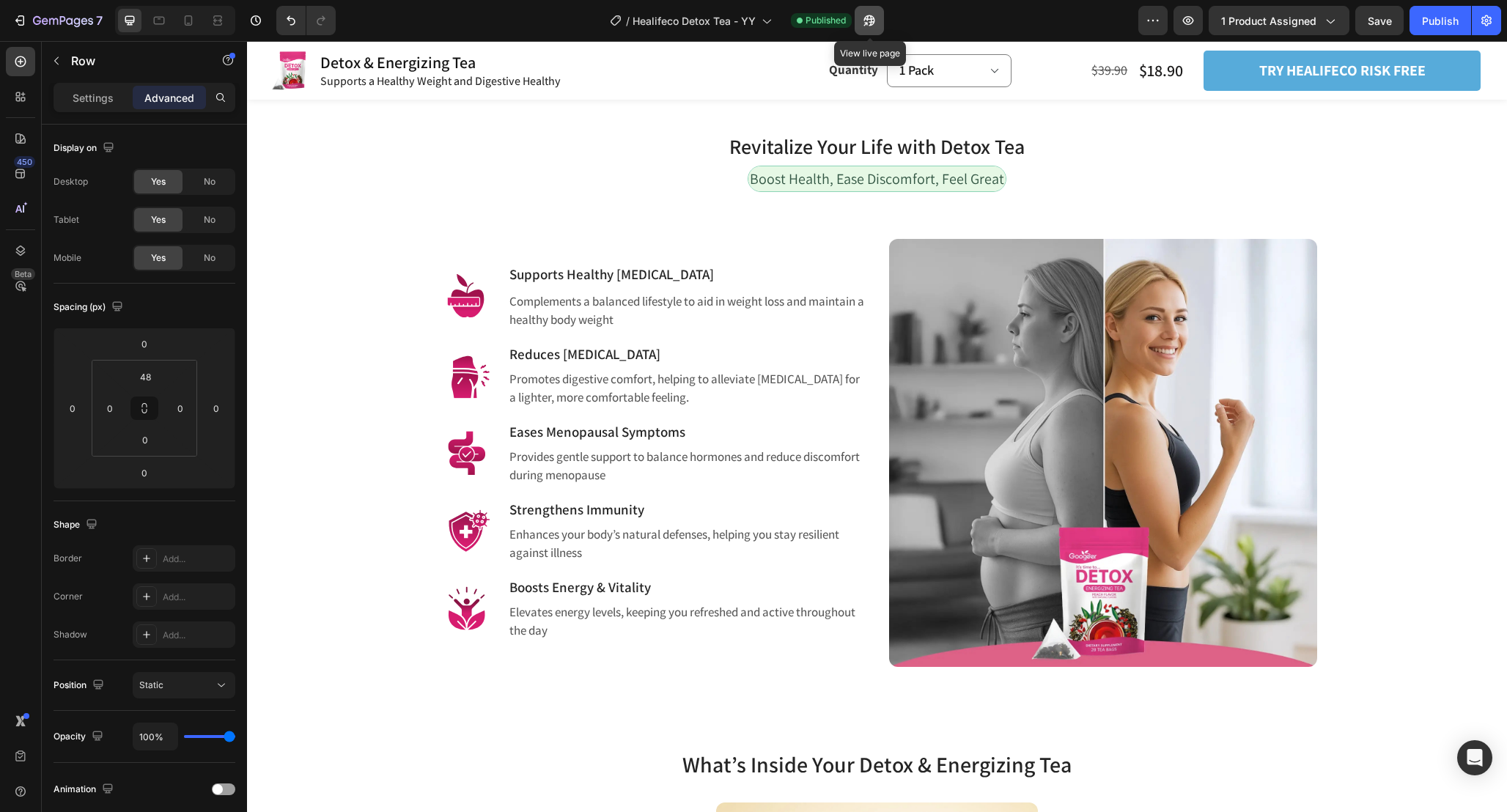
click at [863, 7] on button "button" at bounding box center [869, 20] width 29 height 29
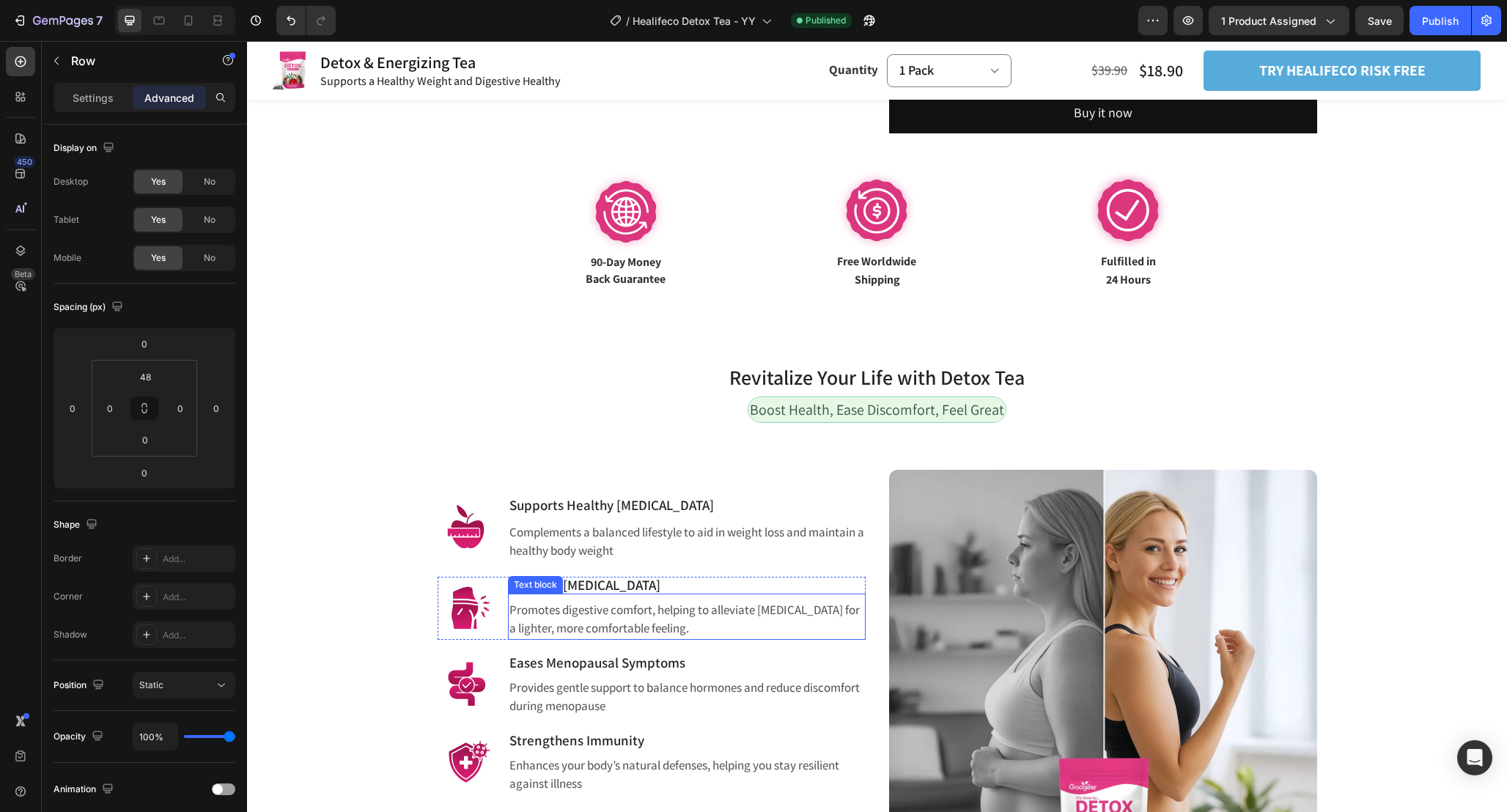
scroll to position [705, 0]
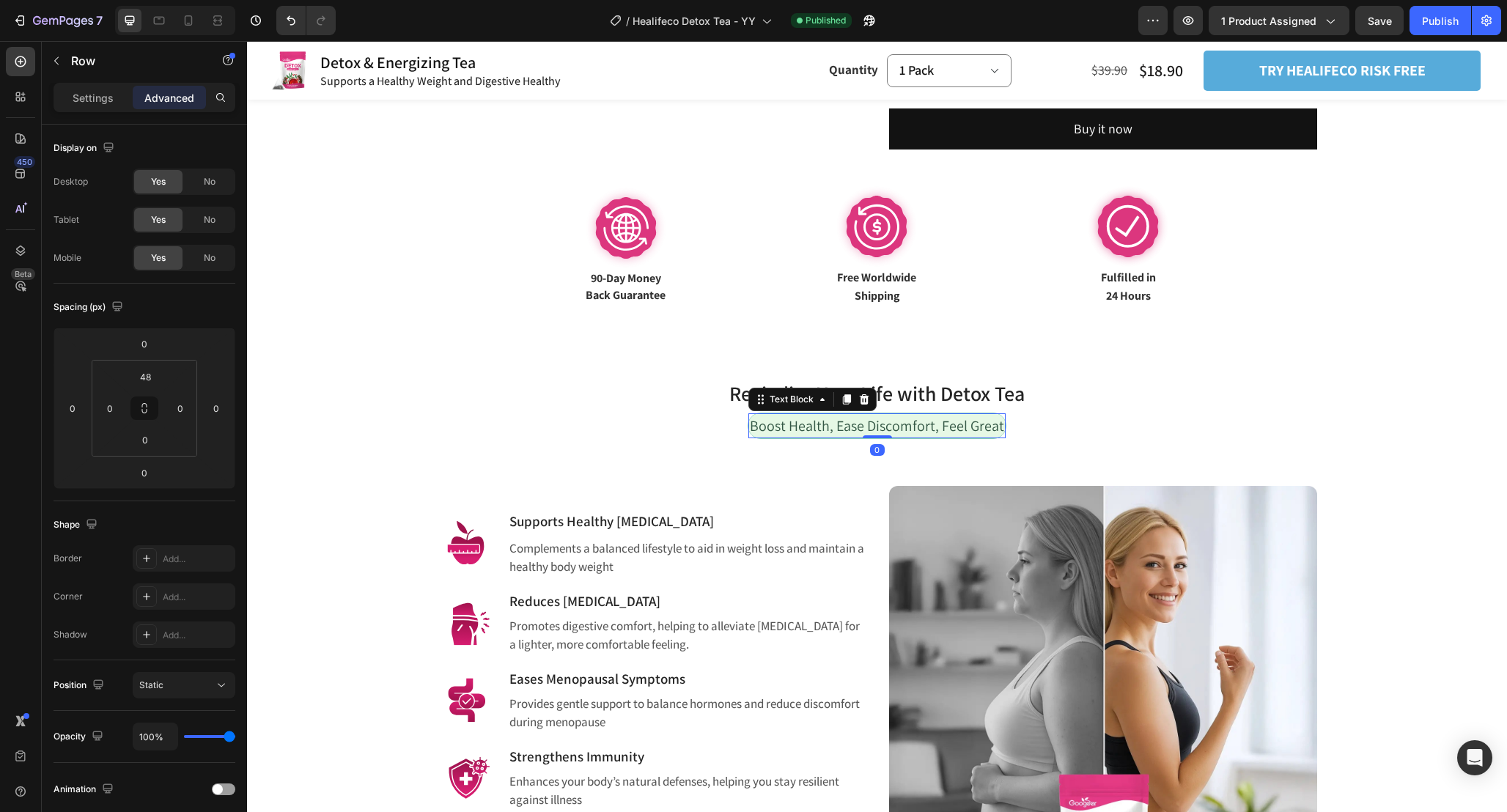
click at [1004, 423] on span "Boost Health, Ease Discomfort, Feel Great" at bounding box center [877, 426] width 254 height 19
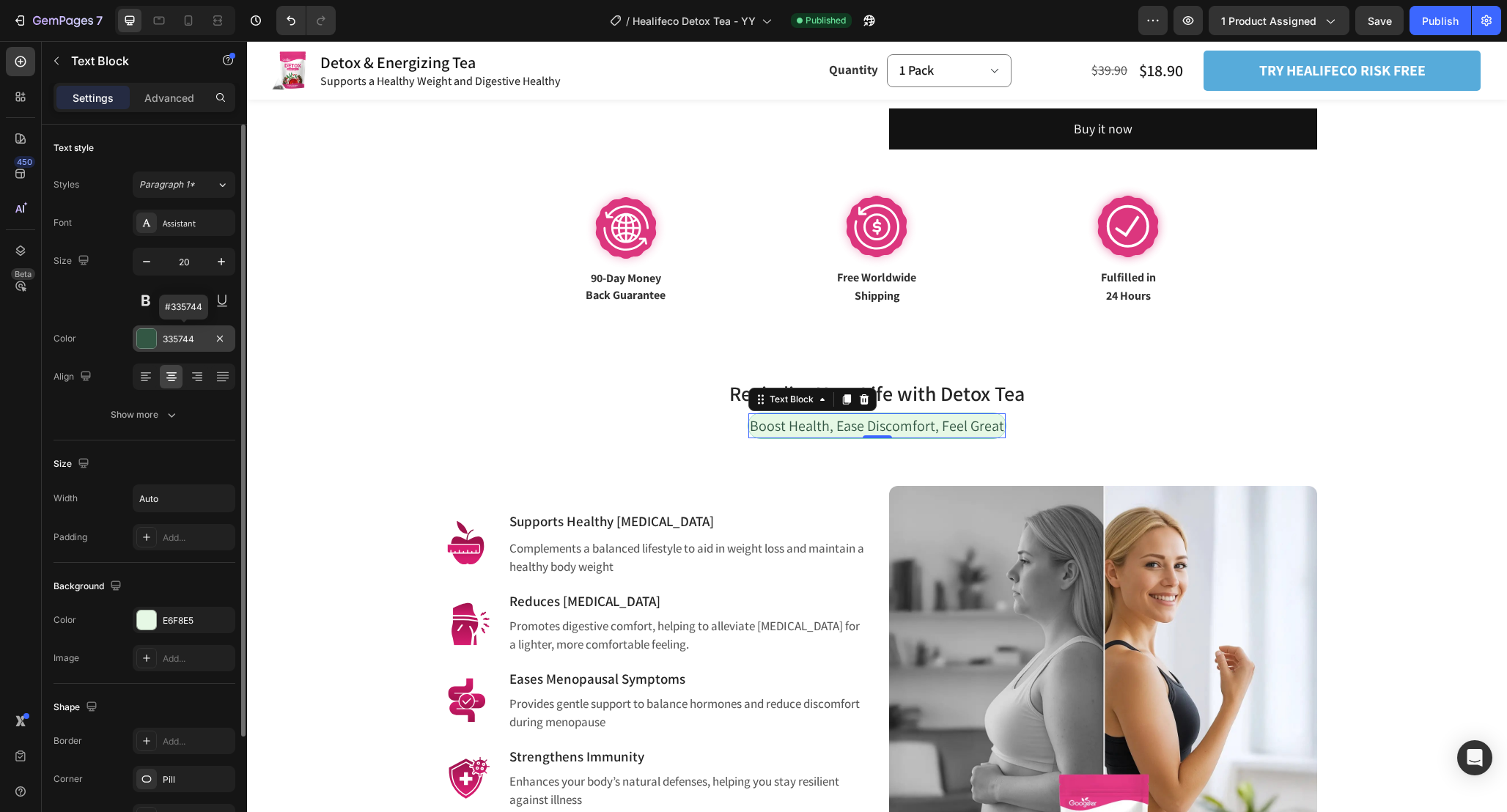
click at [144, 340] on div at bounding box center [147, 339] width 19 height 19
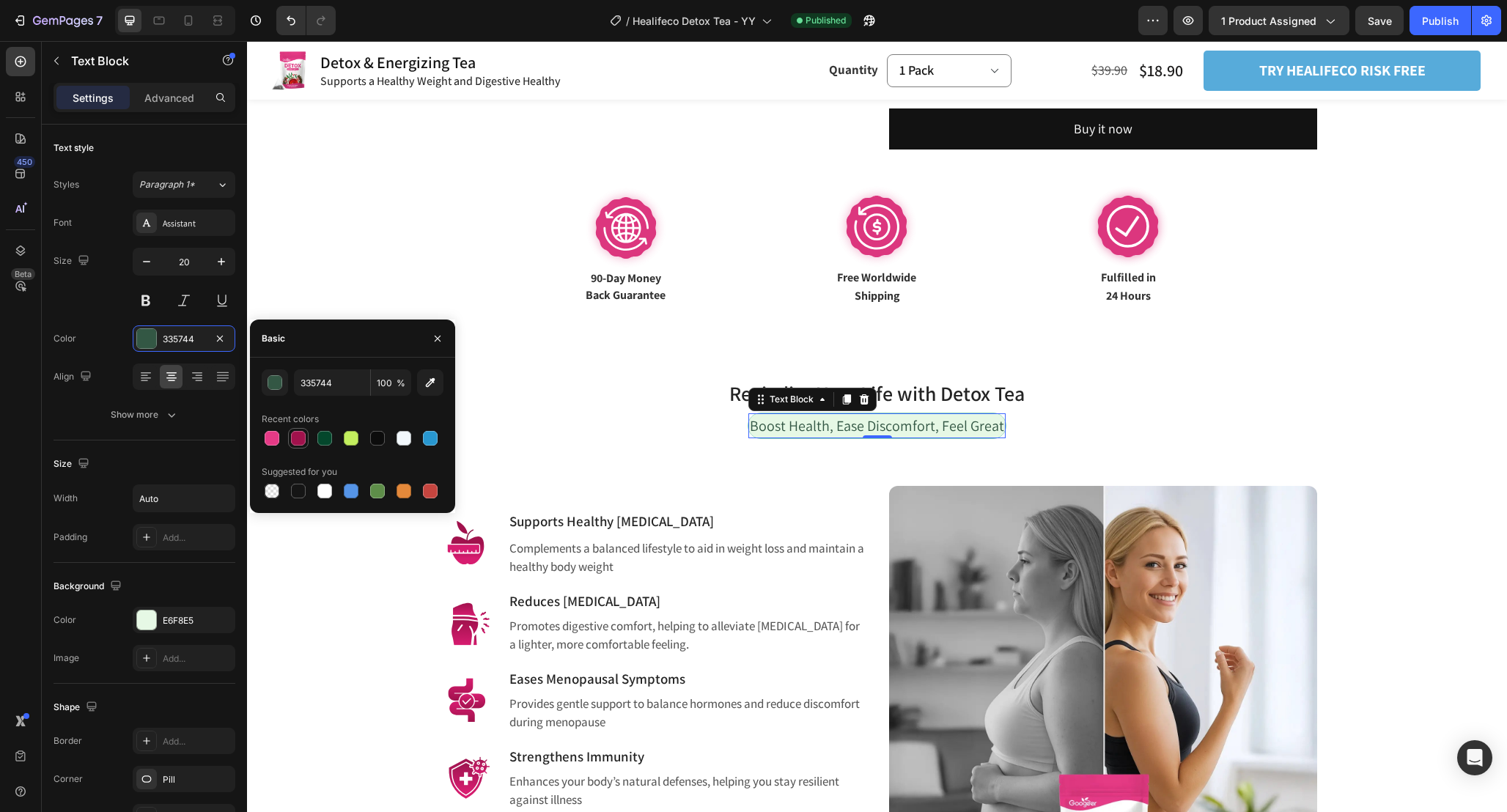
click at [296, 437] on div at bounding box center [298, 438] width 15 height 15
click at [302, 444] on div at bounding box center [298, 438] width 15 height 15
type input "A1124C"
click at [134, 618] on div "E6F8E5" at bounding box center [184, 620] width 103 height 26
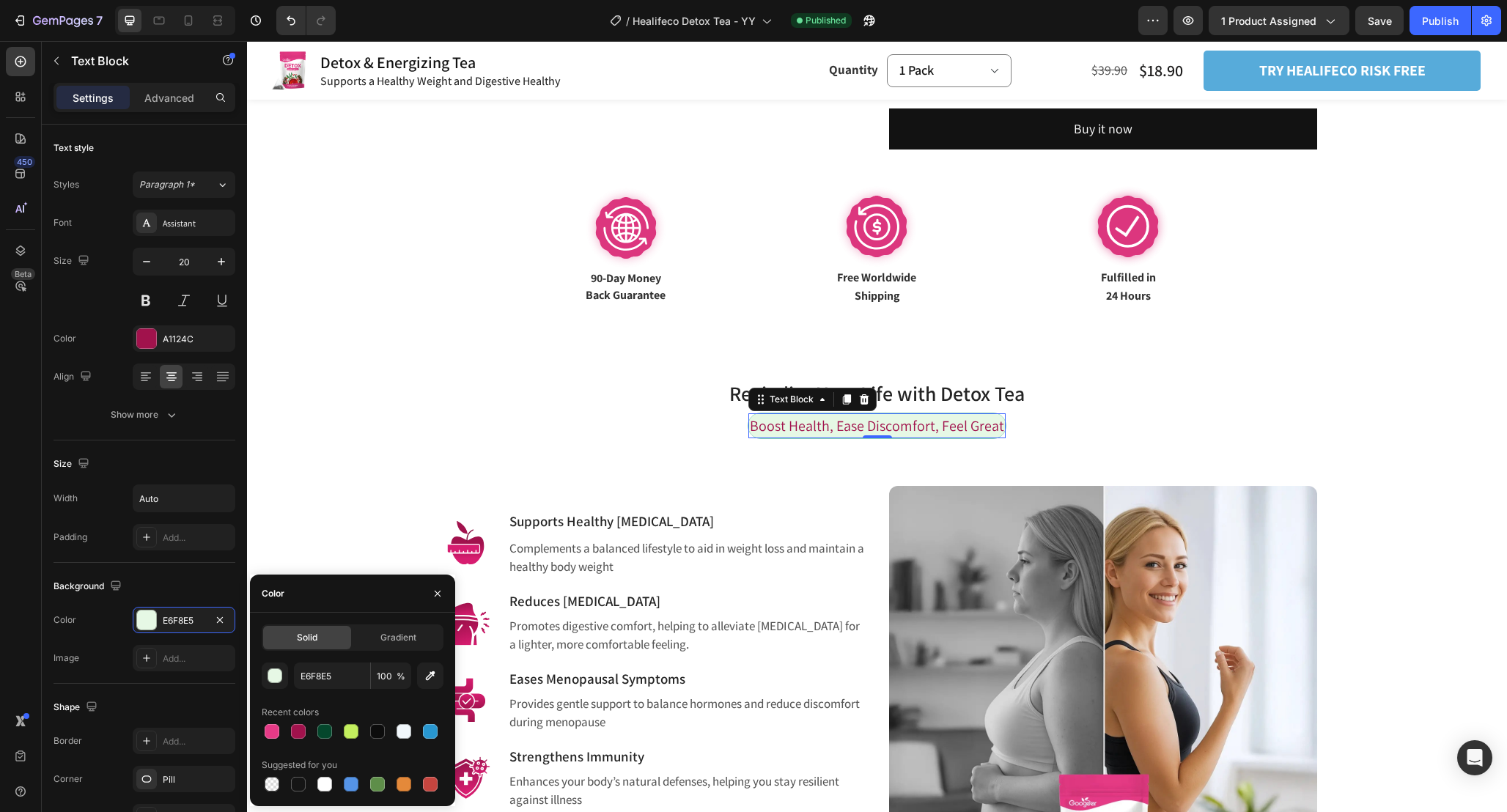
scroll to position [0, 0]
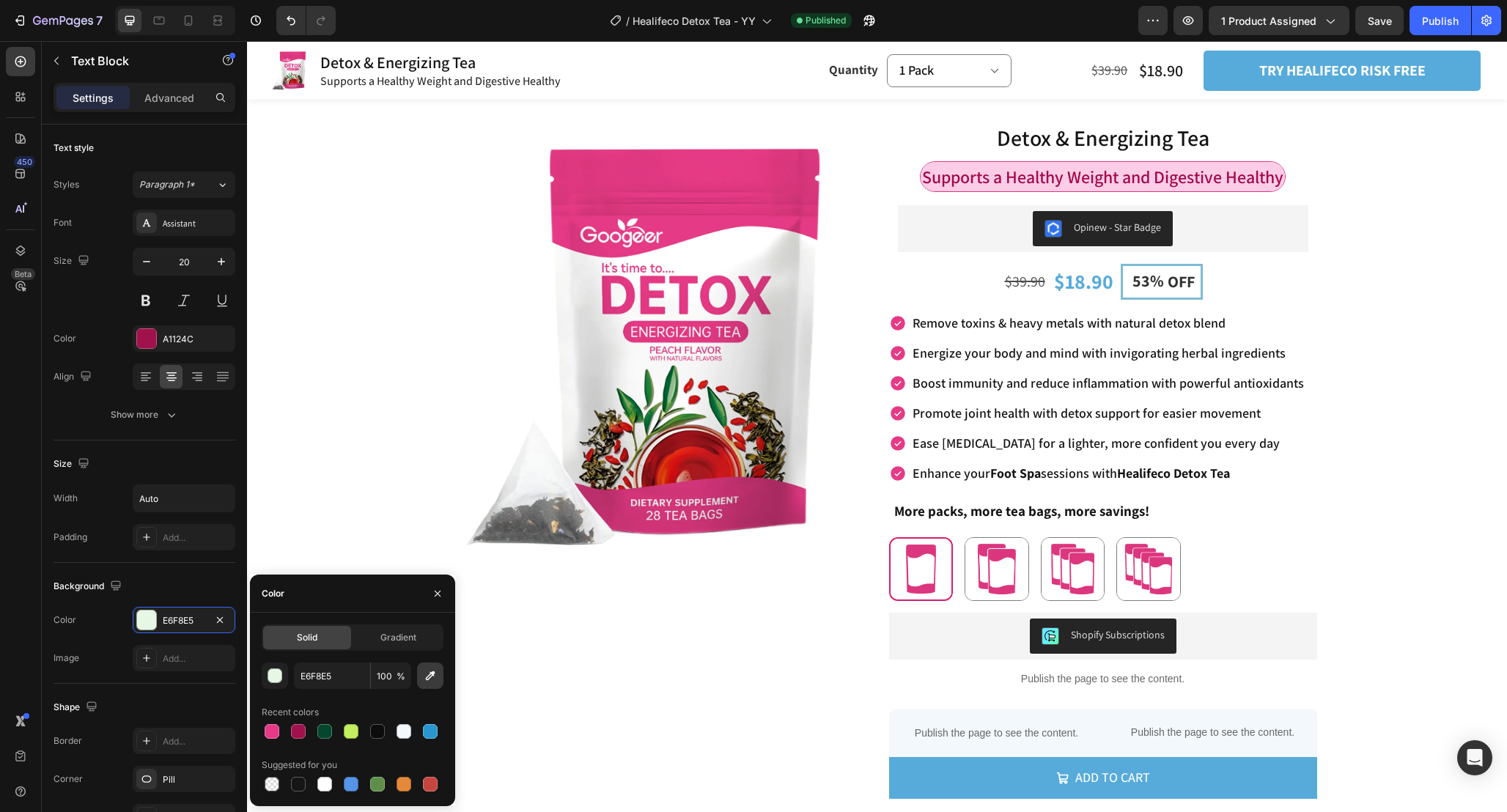
click at [432, 673] on icon "button" at bounding box center [430, 676] width 10 height 10
type input "FDCDE7"
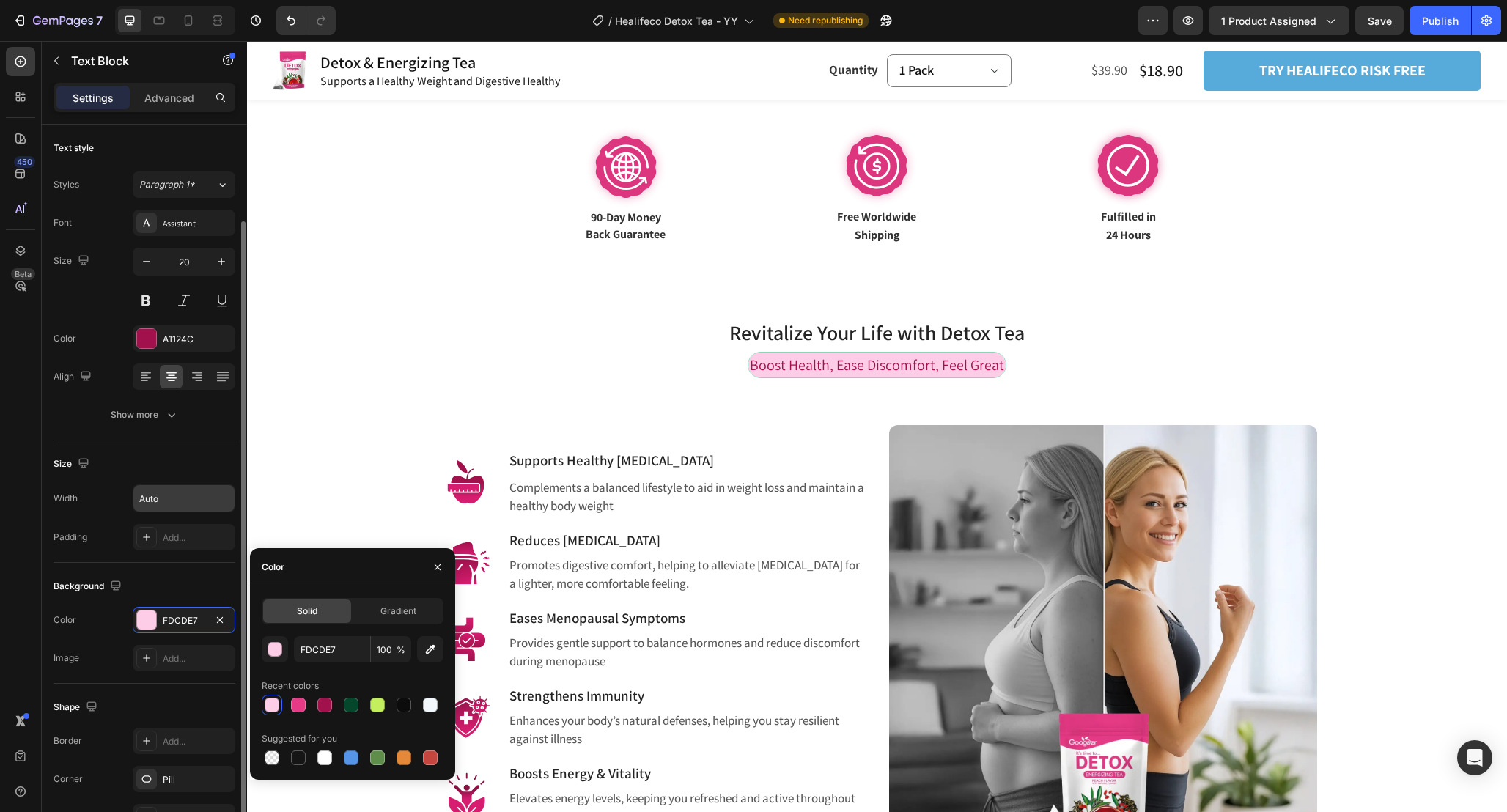
scroll to position [139, 0]
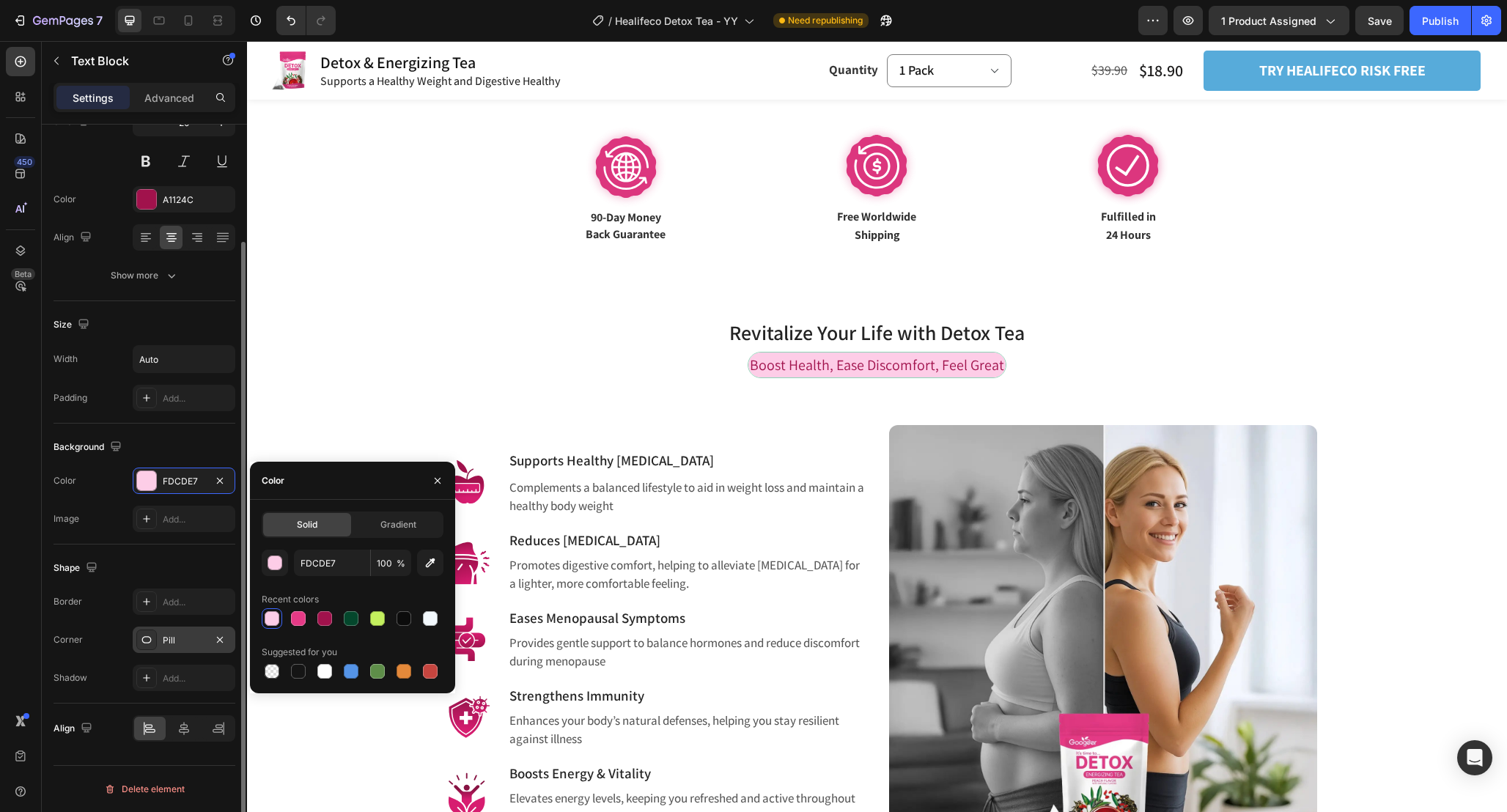
click at [187, 649] on div "Pill" at bounding box center [184, 640] width 103 height 26
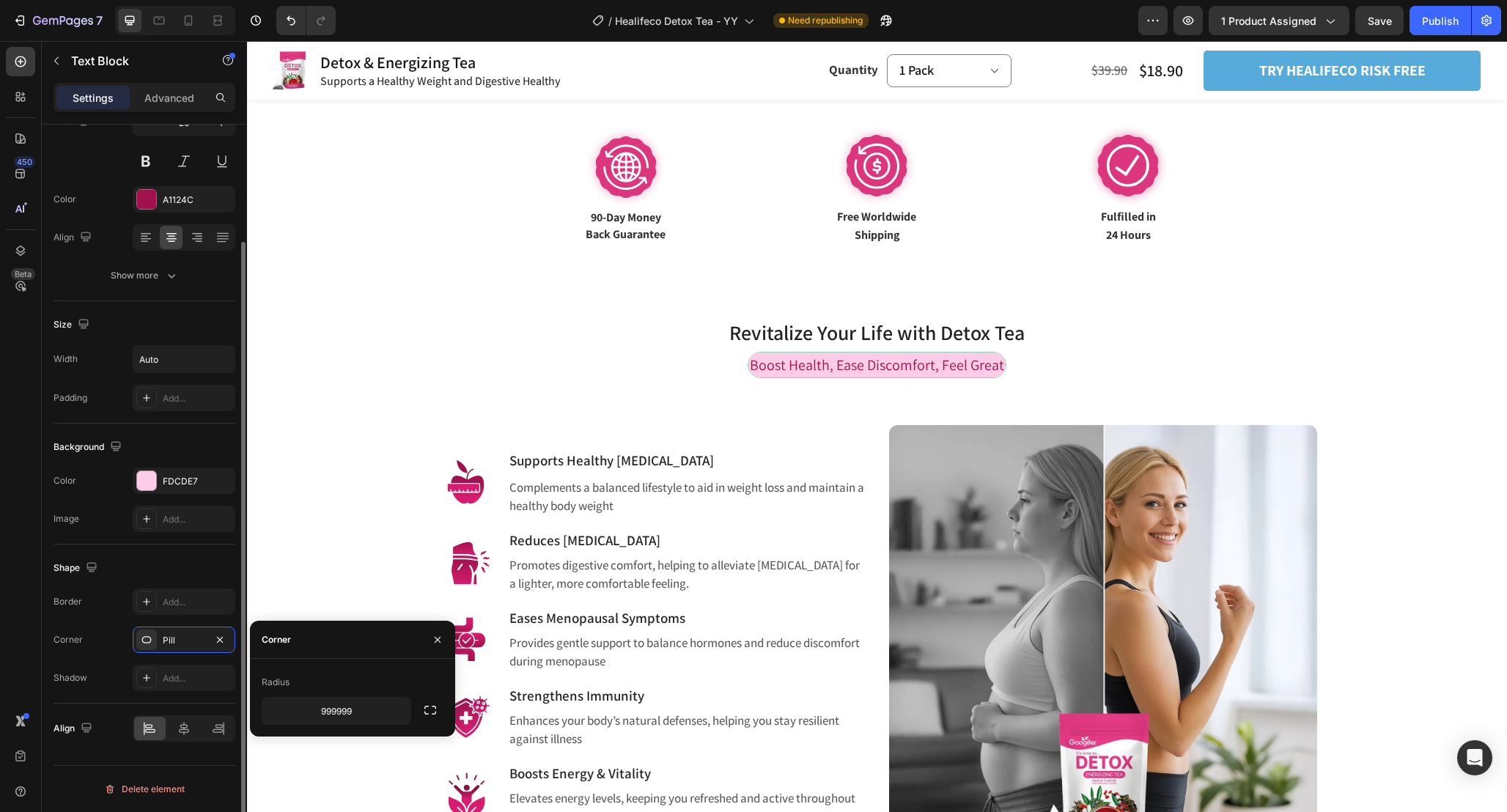
click at [160, 554] on div "Shape Border Add... Corner Pill Shadow Add..." at bounding box center [144, 624] width 182 height 159
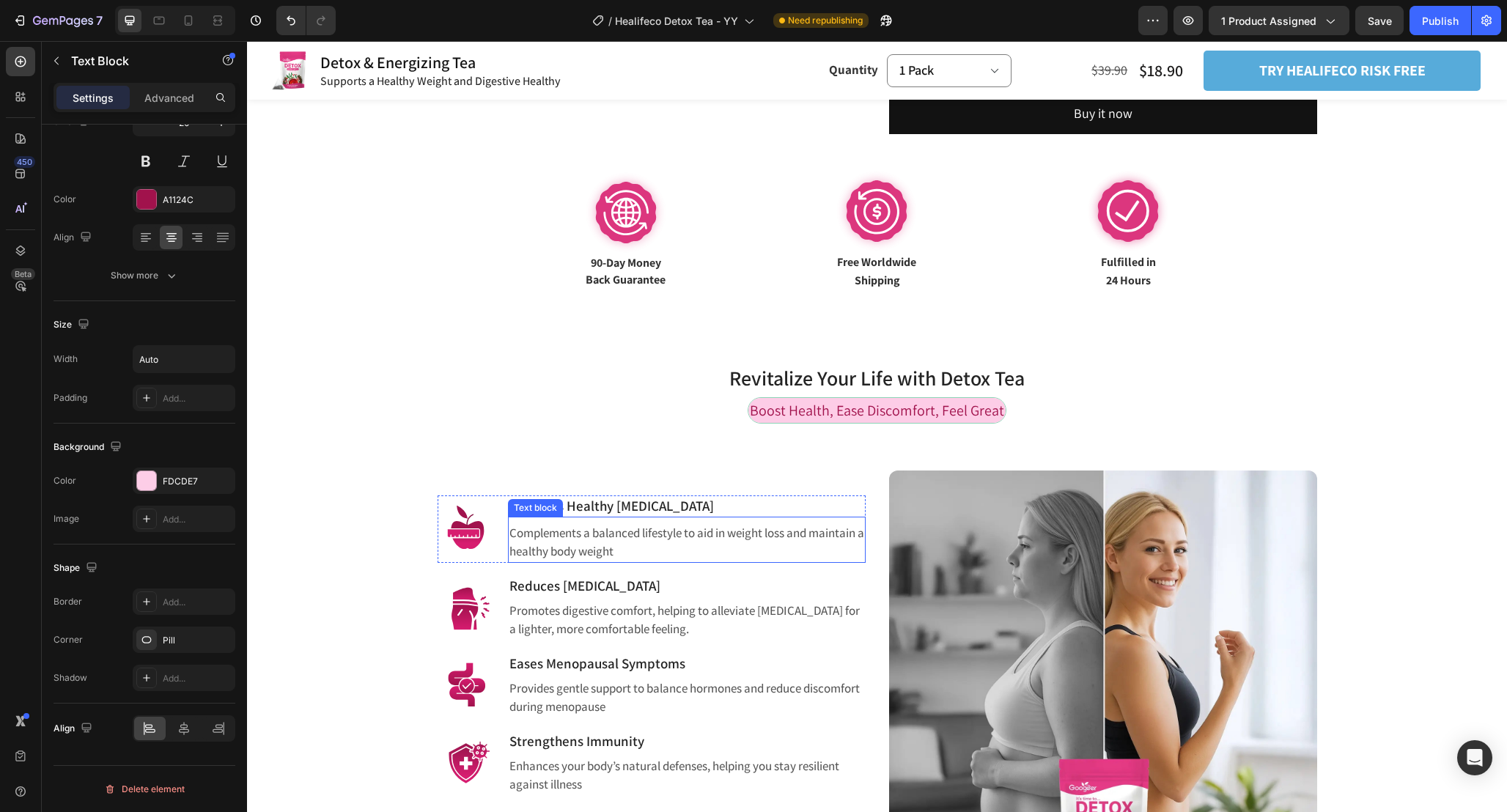
scroll to position [713, 0]
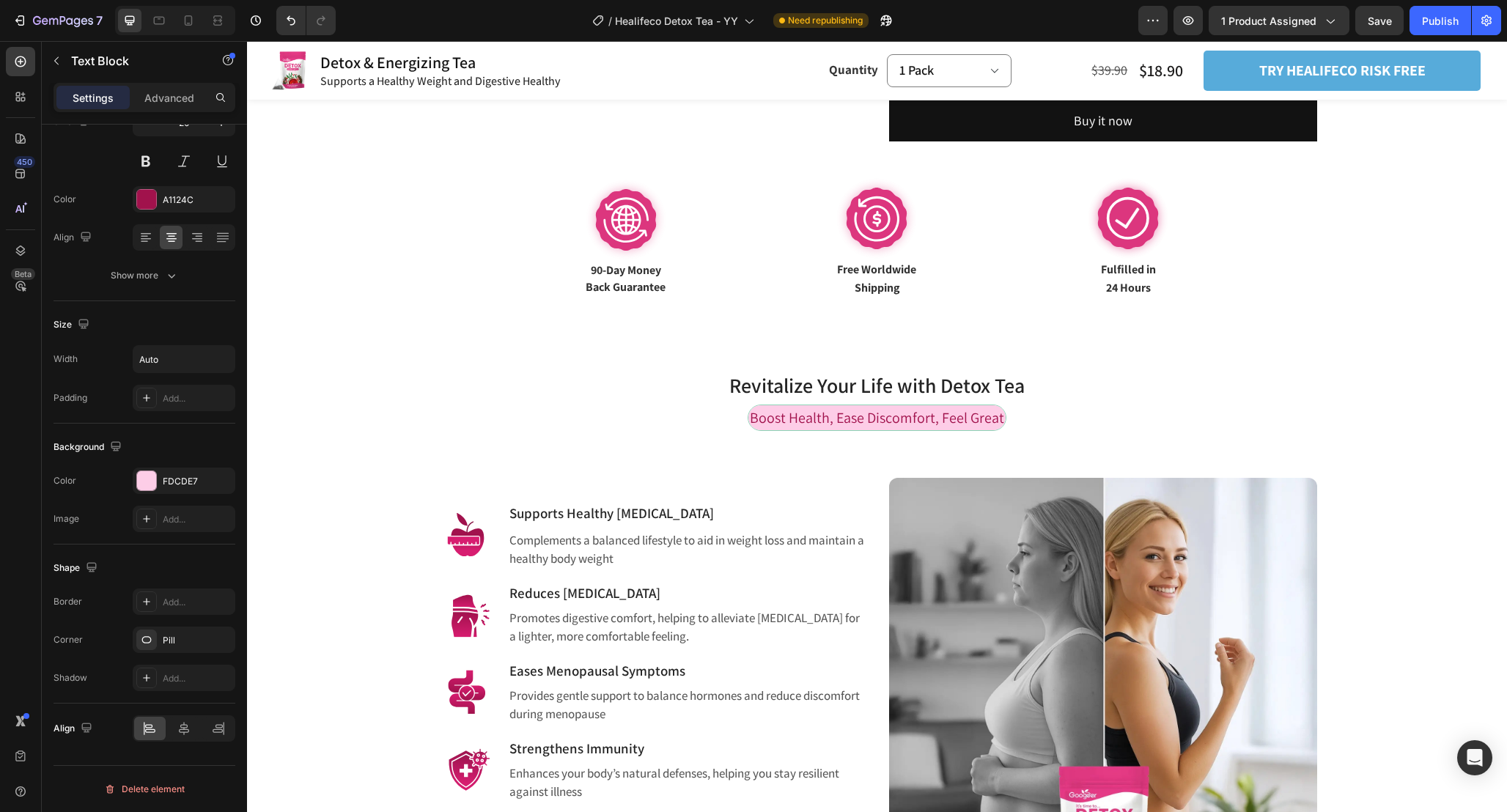
click at [1004, 414] on span "Boost Health, Ease Discomfort, Feel Great" at bounding box center [877, 418] width 254 height 19
click at [1013, 414] on div "Boost Health, Ease Discomfort, Feel Great Text Block Row" at bounding box center [877, 423] width 1239 height 38
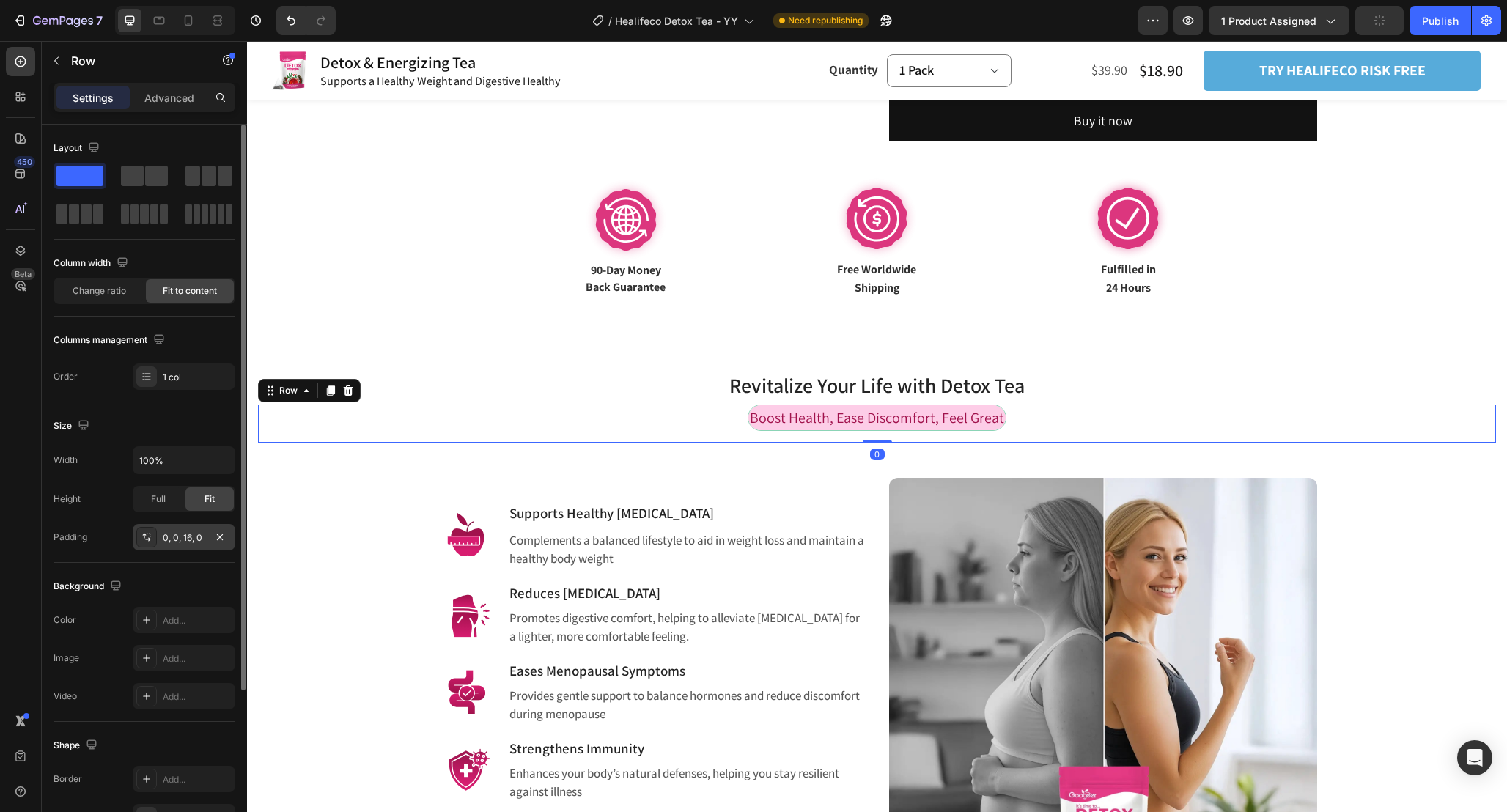
scroll to position [209, 0]
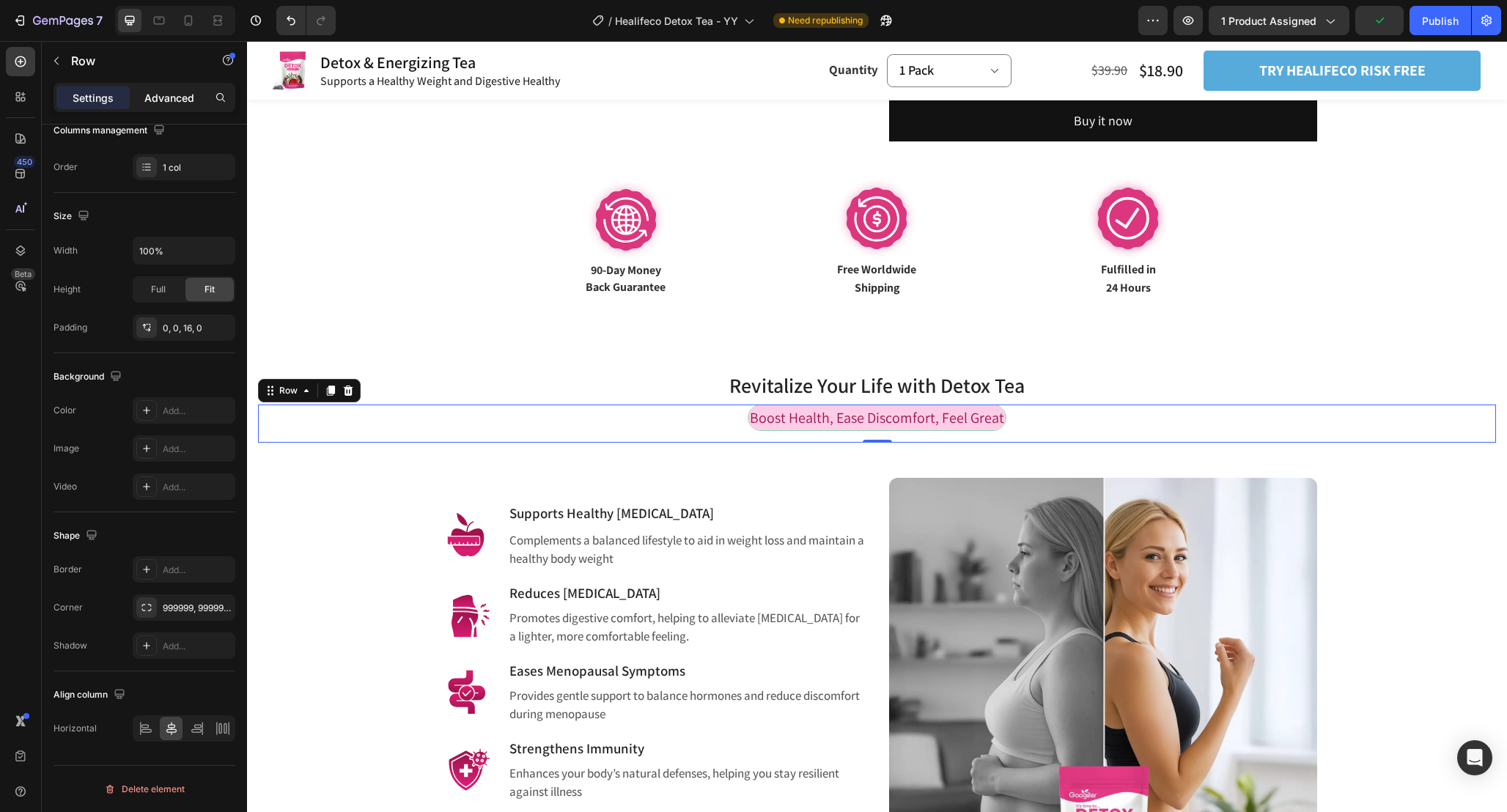
click at [171, 89] on div "Advanced" at bounding box center [169, 97] width 73 height 24
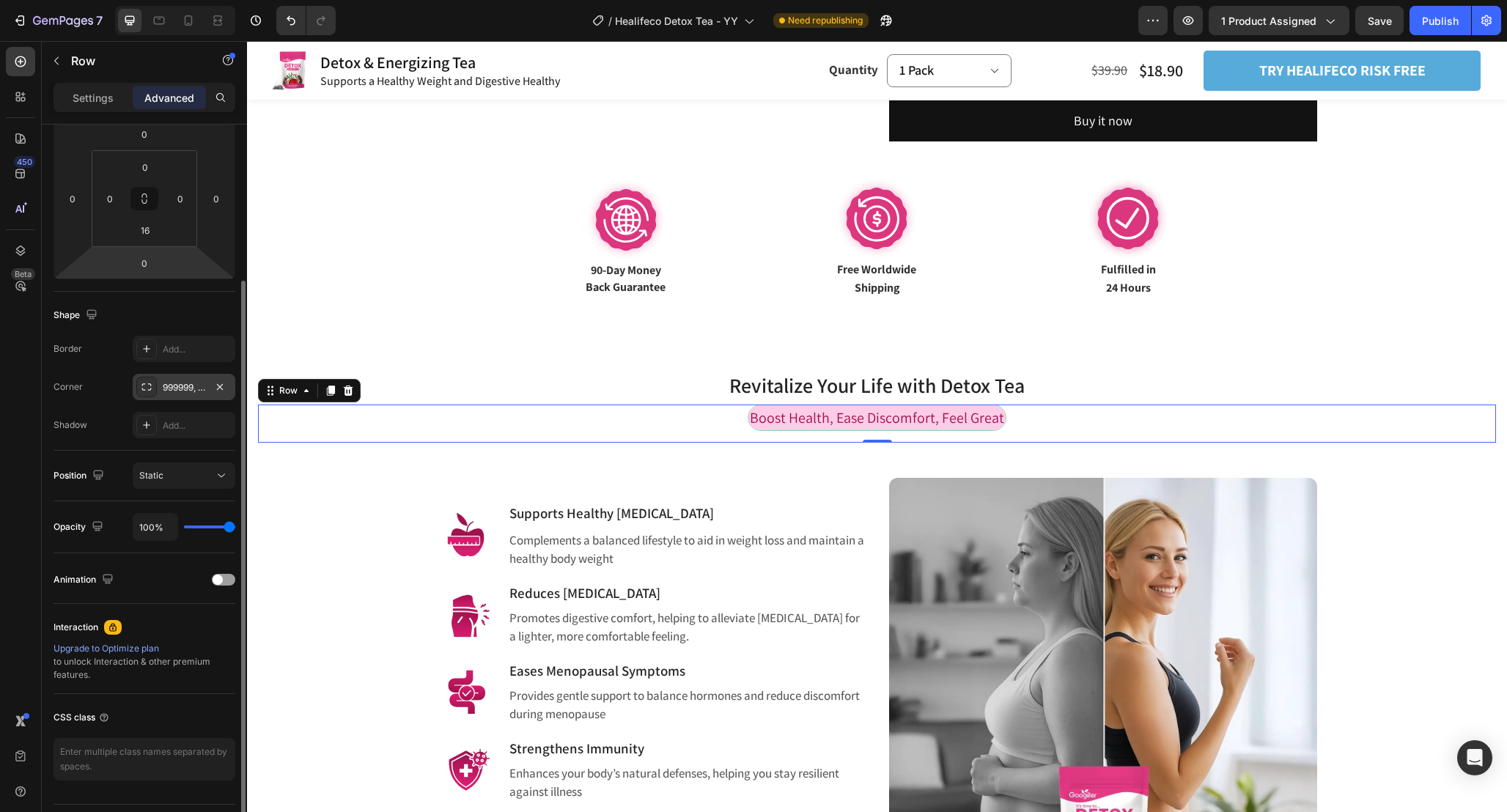
click at [140, 386] on div at bounding box center [146, 386] width 20 height 20
click at [106, 375] on div "Corner 999999, 999999, 999999, 999999" at bounding box center [144, 387] width 182 height 26
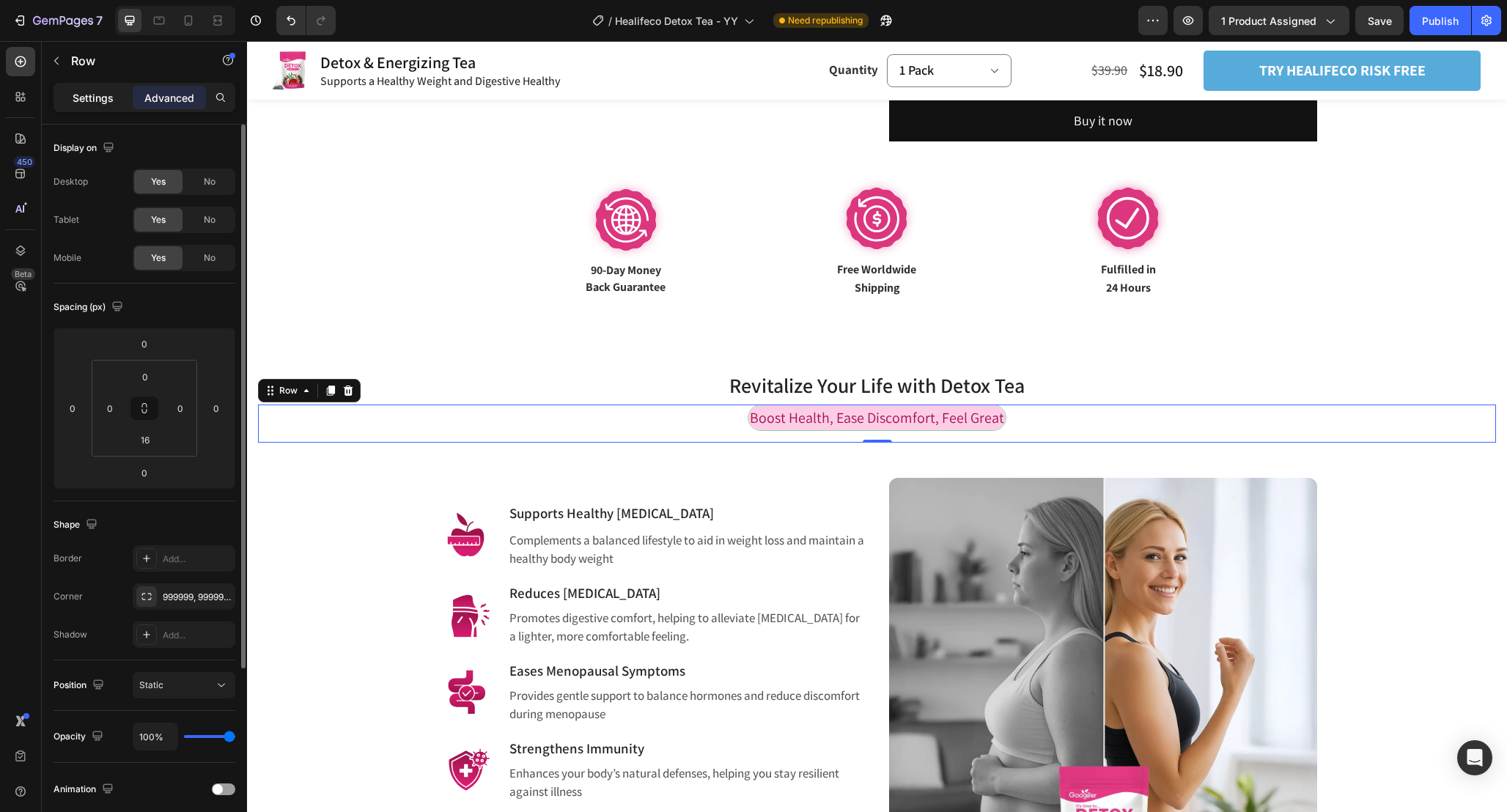
click at [92, 101] on p "Settings" at bounding box center [92, 97] width 41 height 15
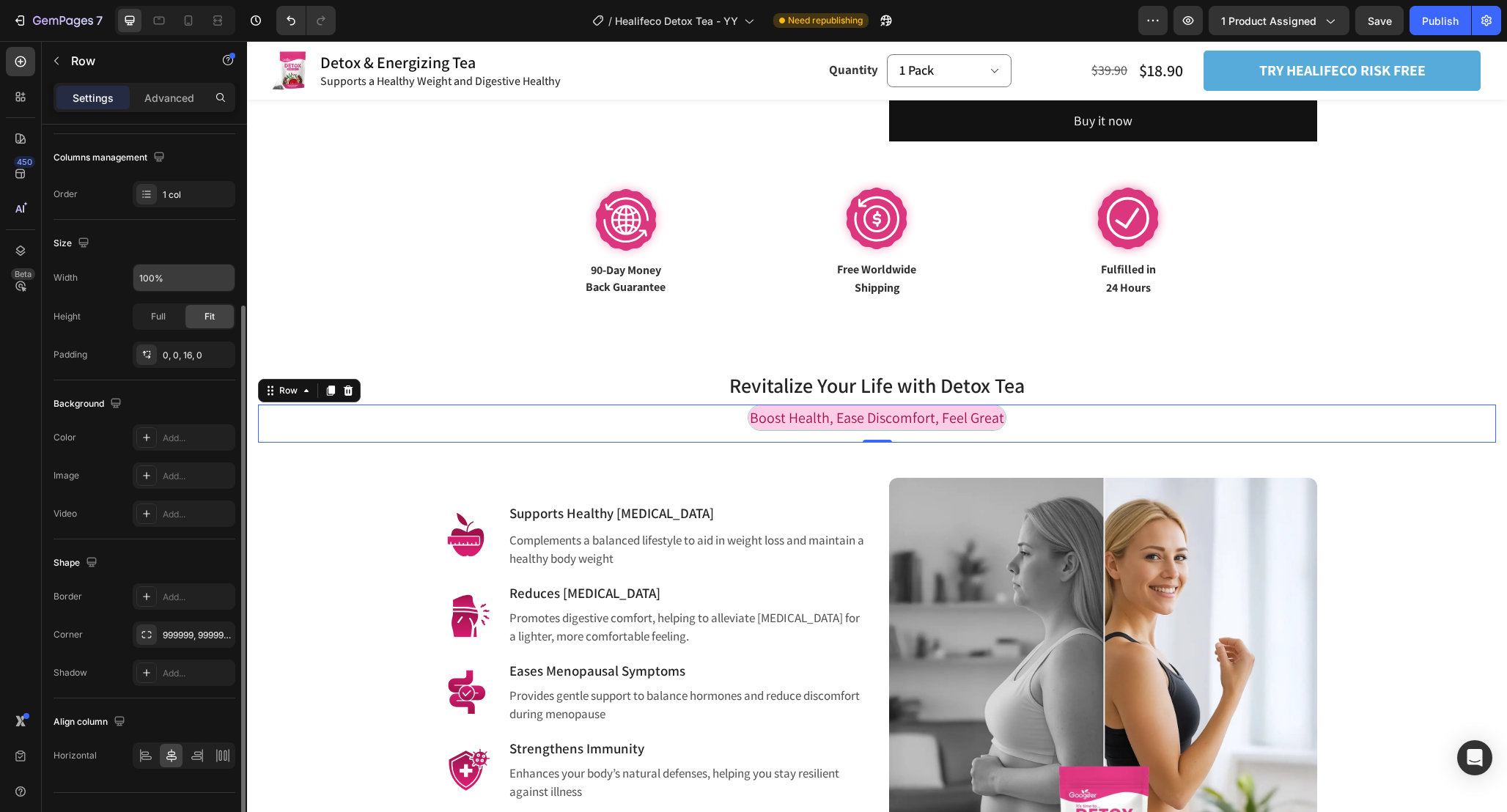
scroll to position [209, 0]
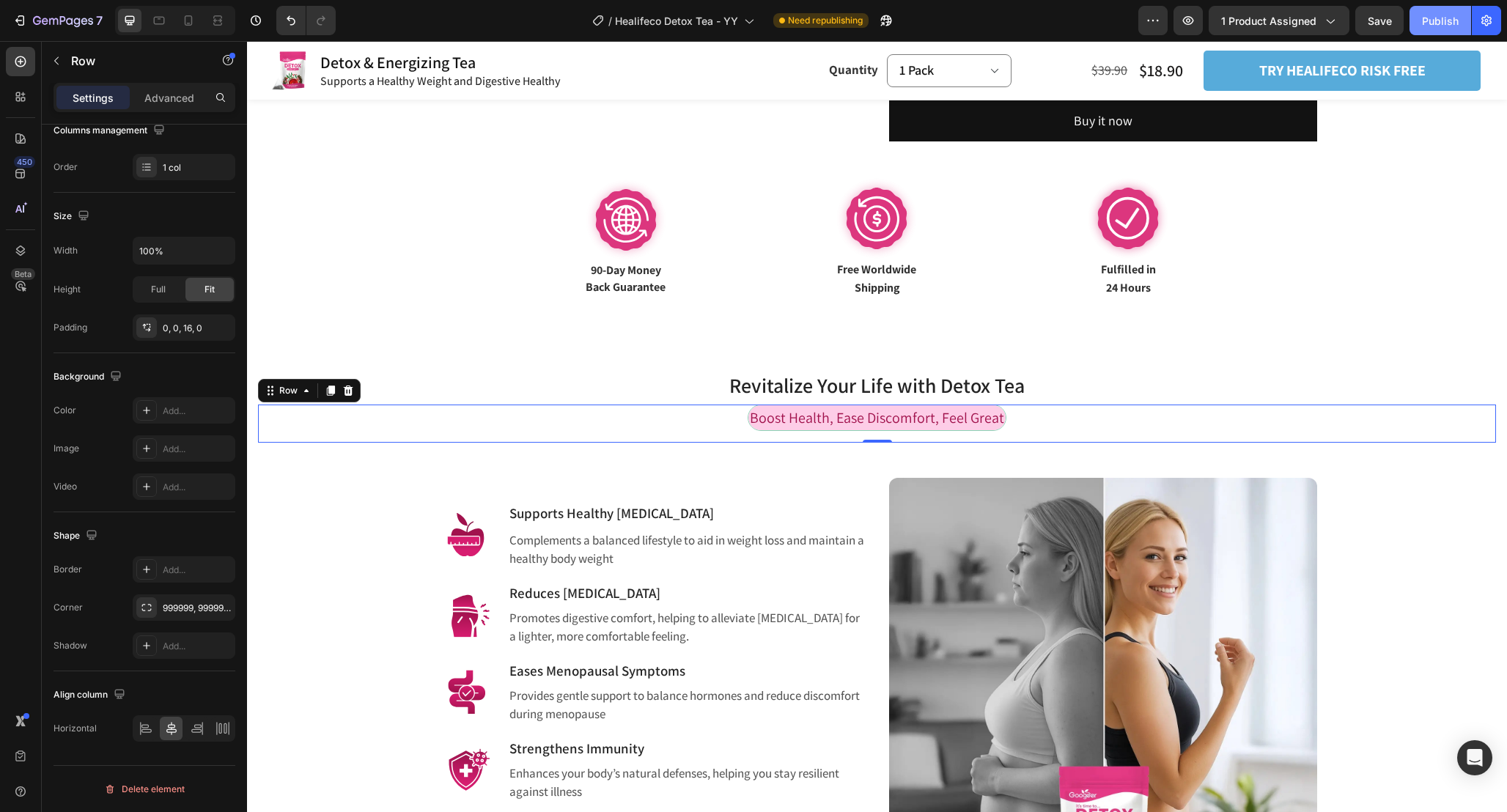
click at [1444, 26] on div "Publish" at bounding box center [1441, 20] width 37 height 15
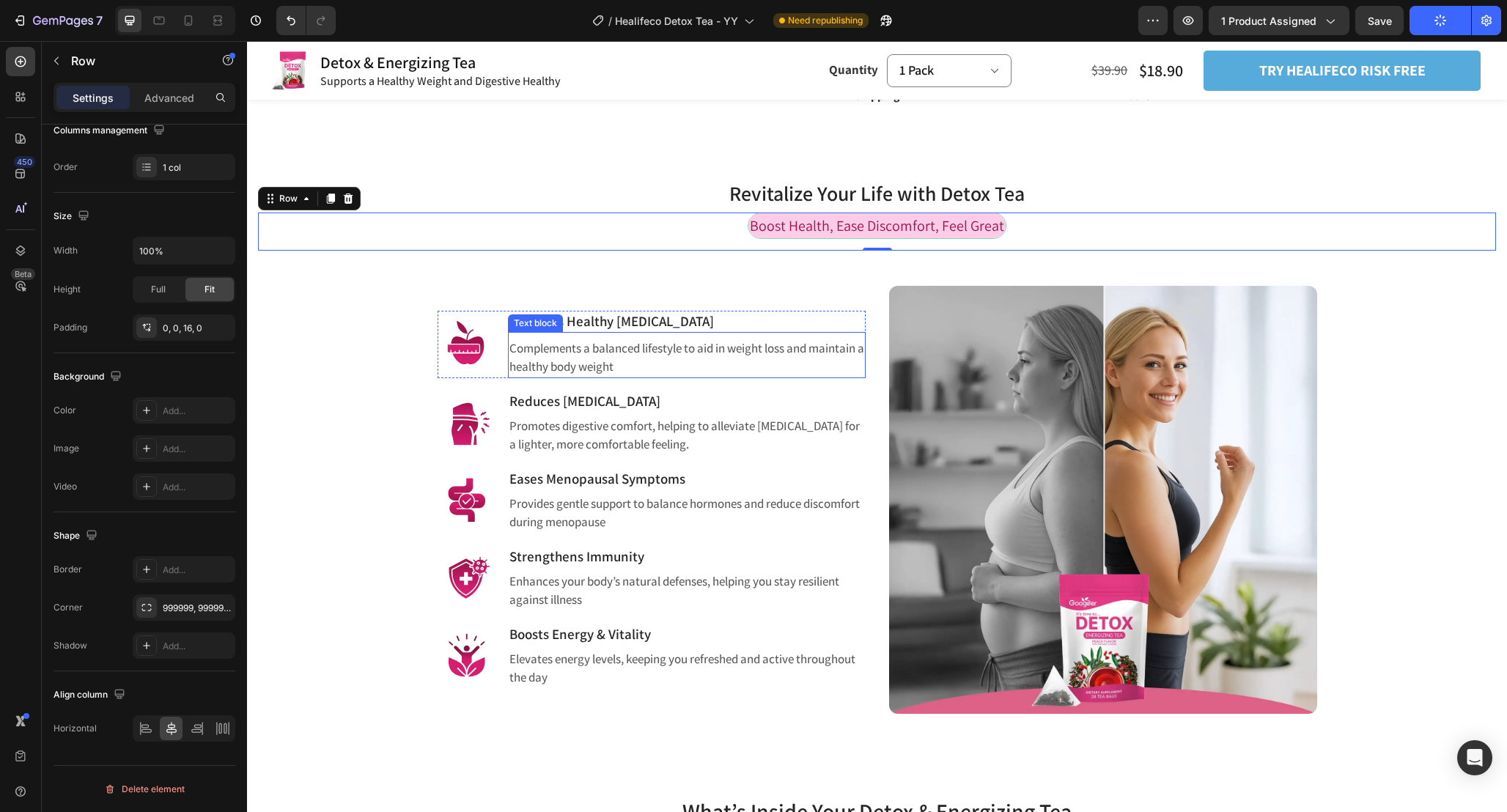
scroll to position [901, 0]
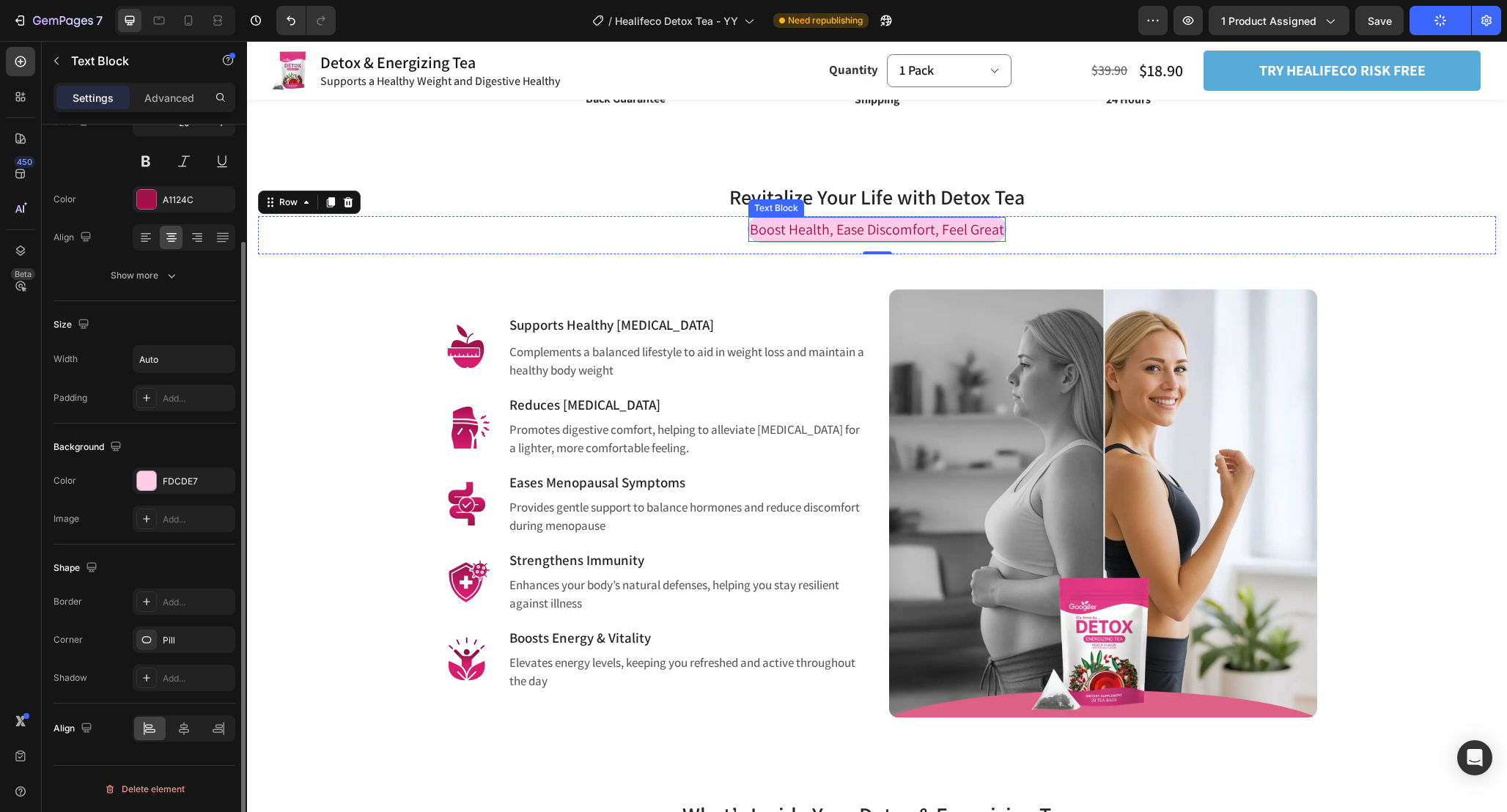
click at [1004, 232] on span "Boost Health, Ease Discomfort, Feel Great" at bounding box center [877, 230] width 254 height 19
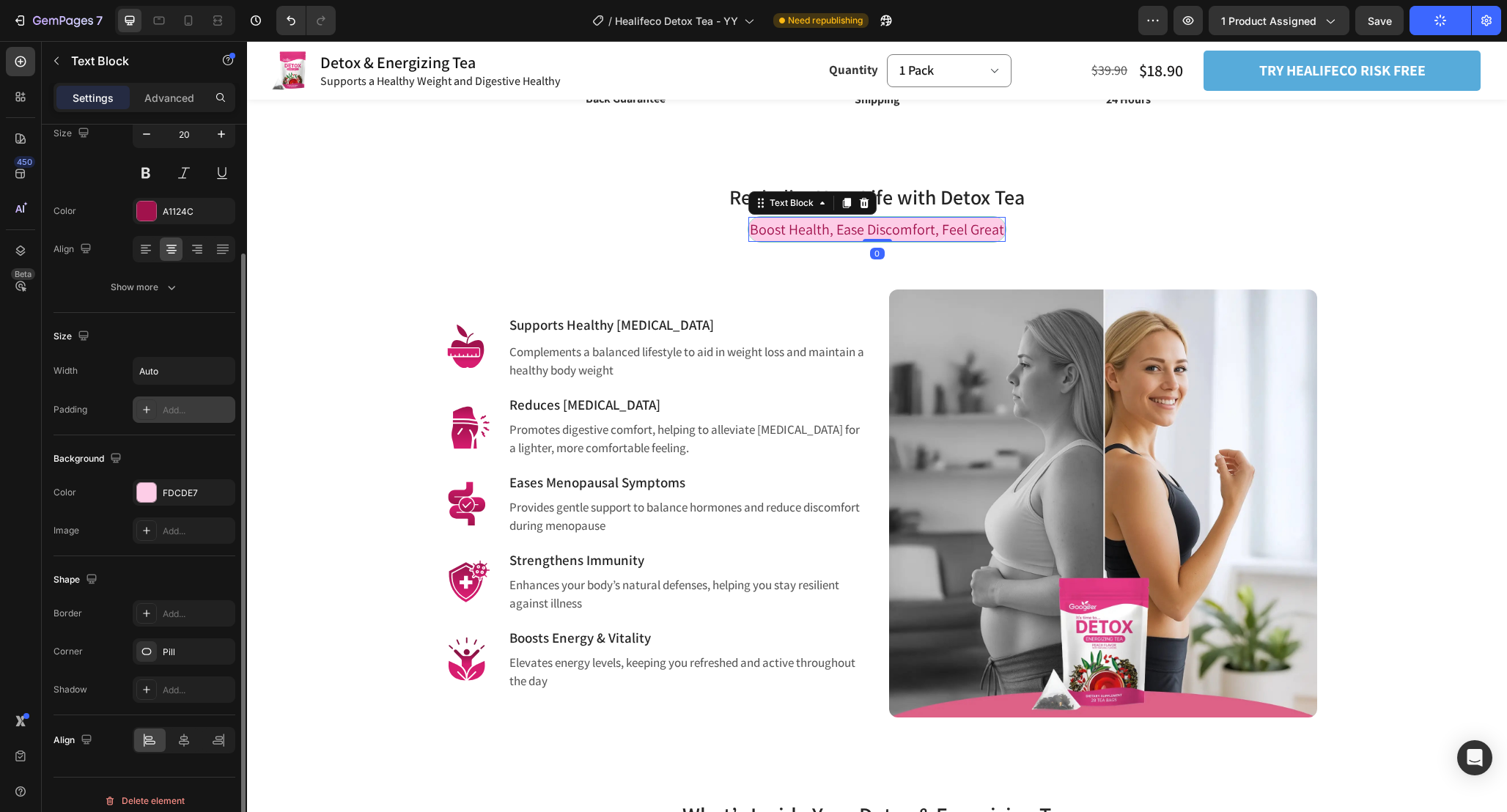
scroll to position [139, 0]
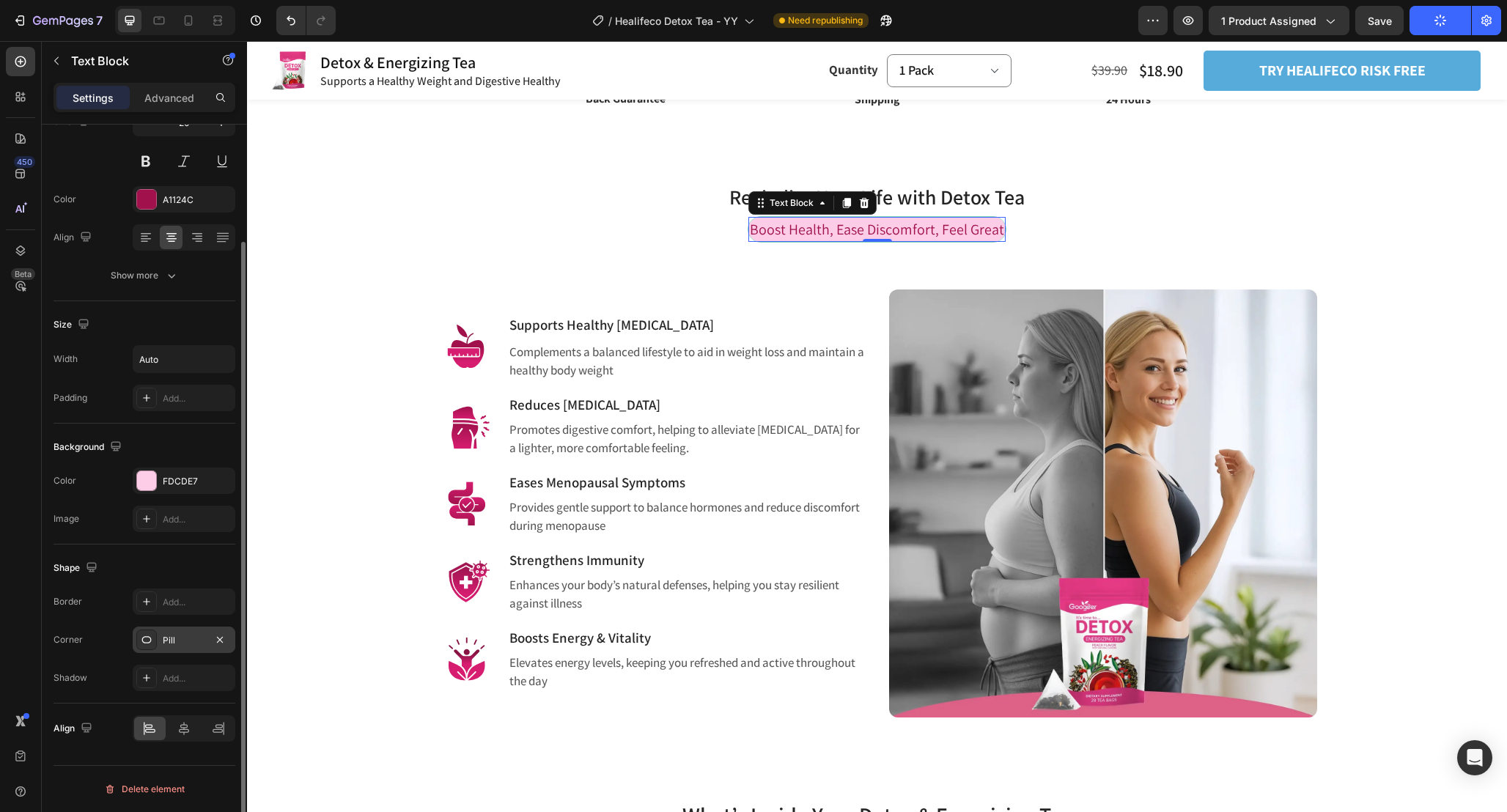
click at [177, 647] on div "Pill" at bounding box center [184, 640] width 42 height 13
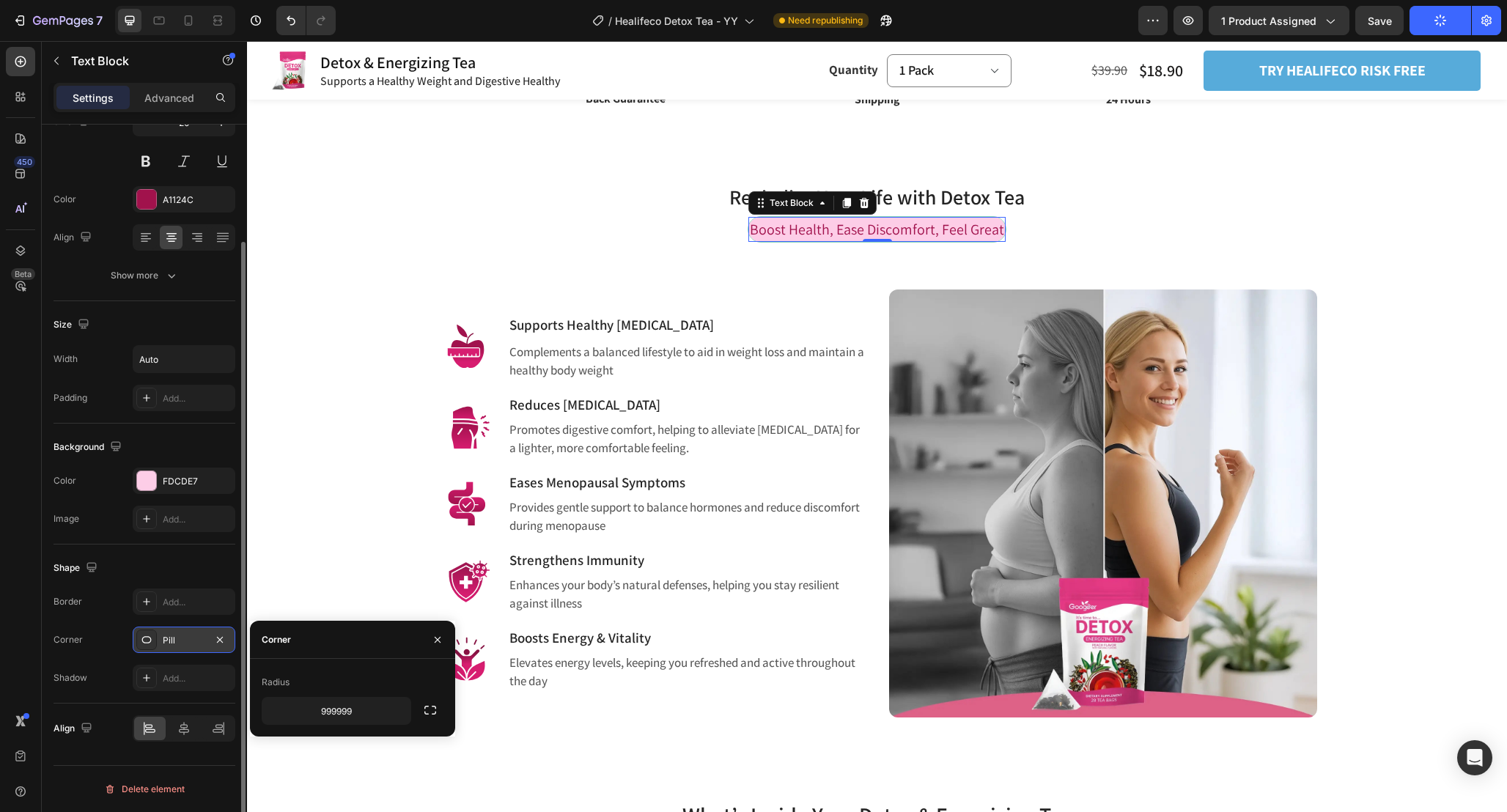
click at [177, 647] on div "Pill" at bounding box center [184, 640] width 42 height 13
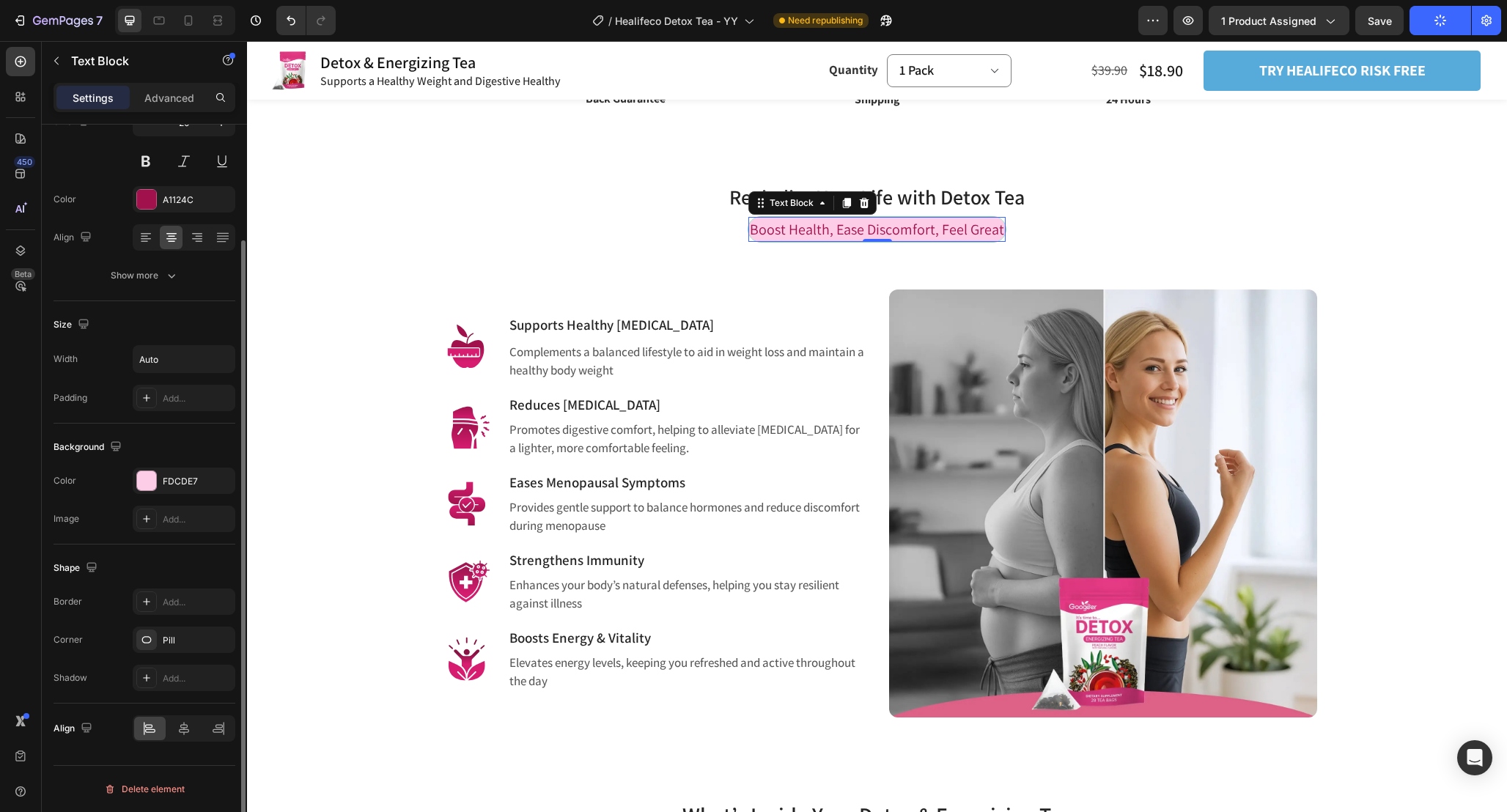
scroll to position [0, 0]
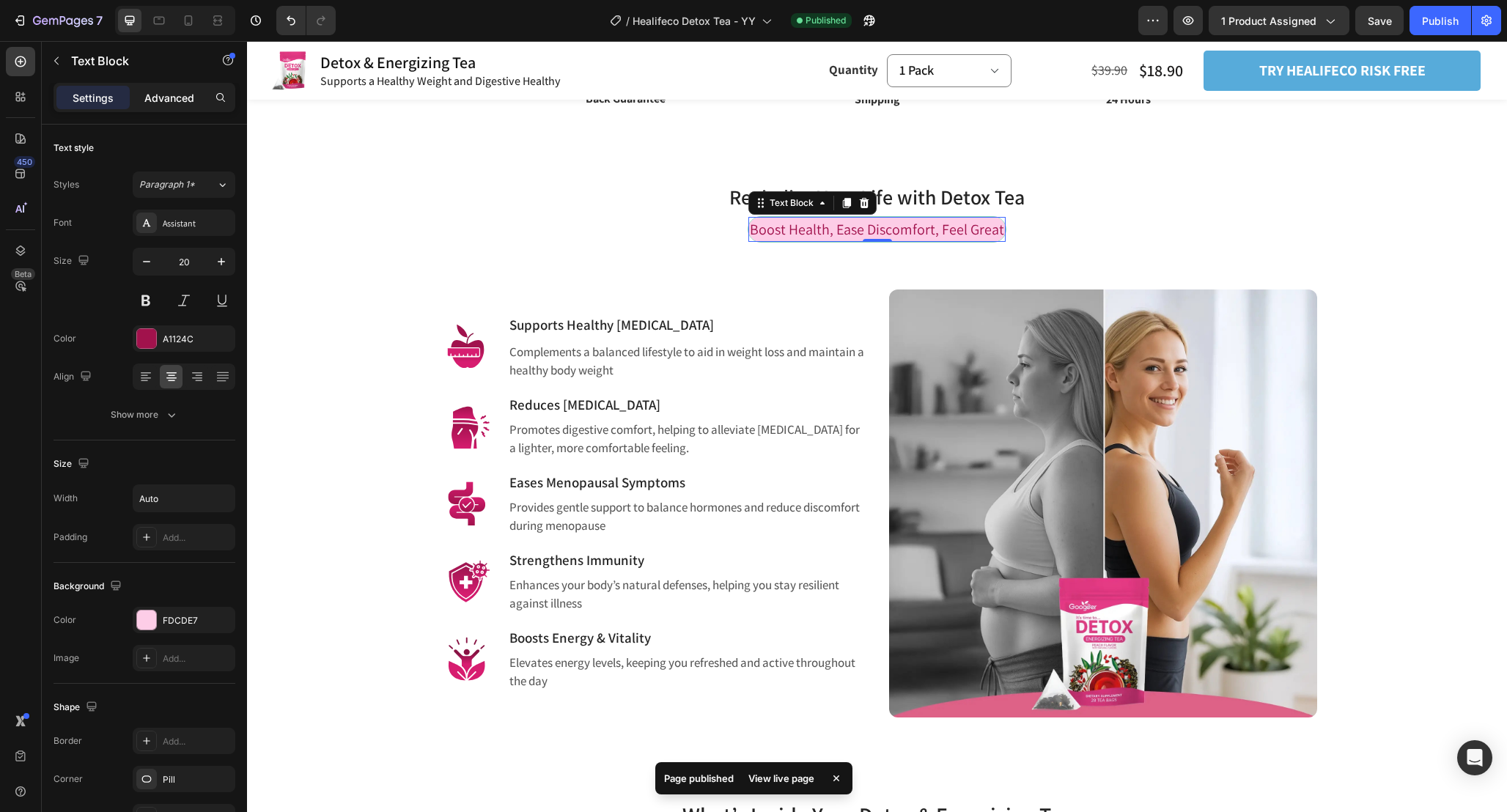
click at [172, 99] on p "Advanced" at bounding box center [169, 97] width 50 height 15
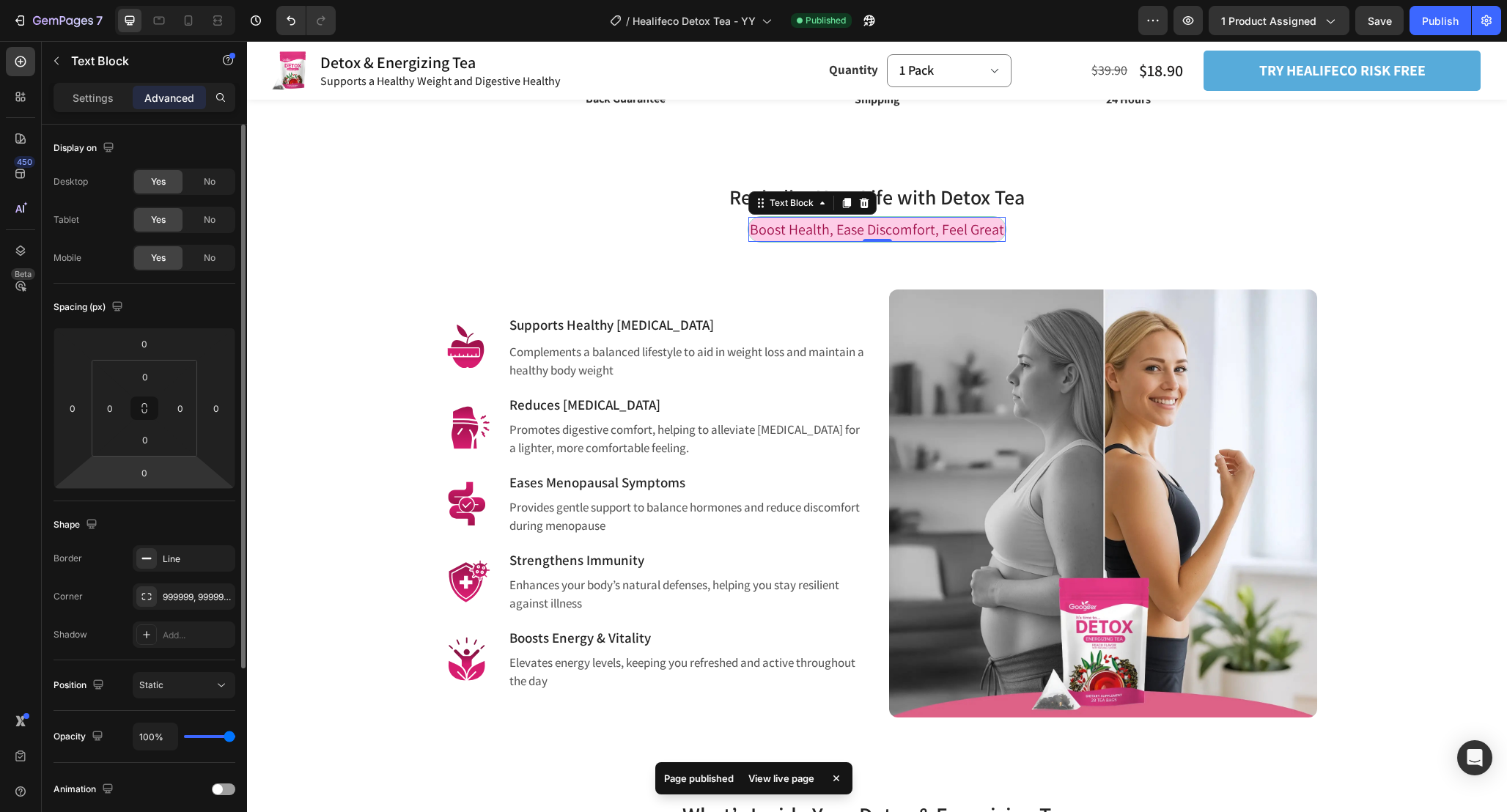
scroll to position [248, 0]
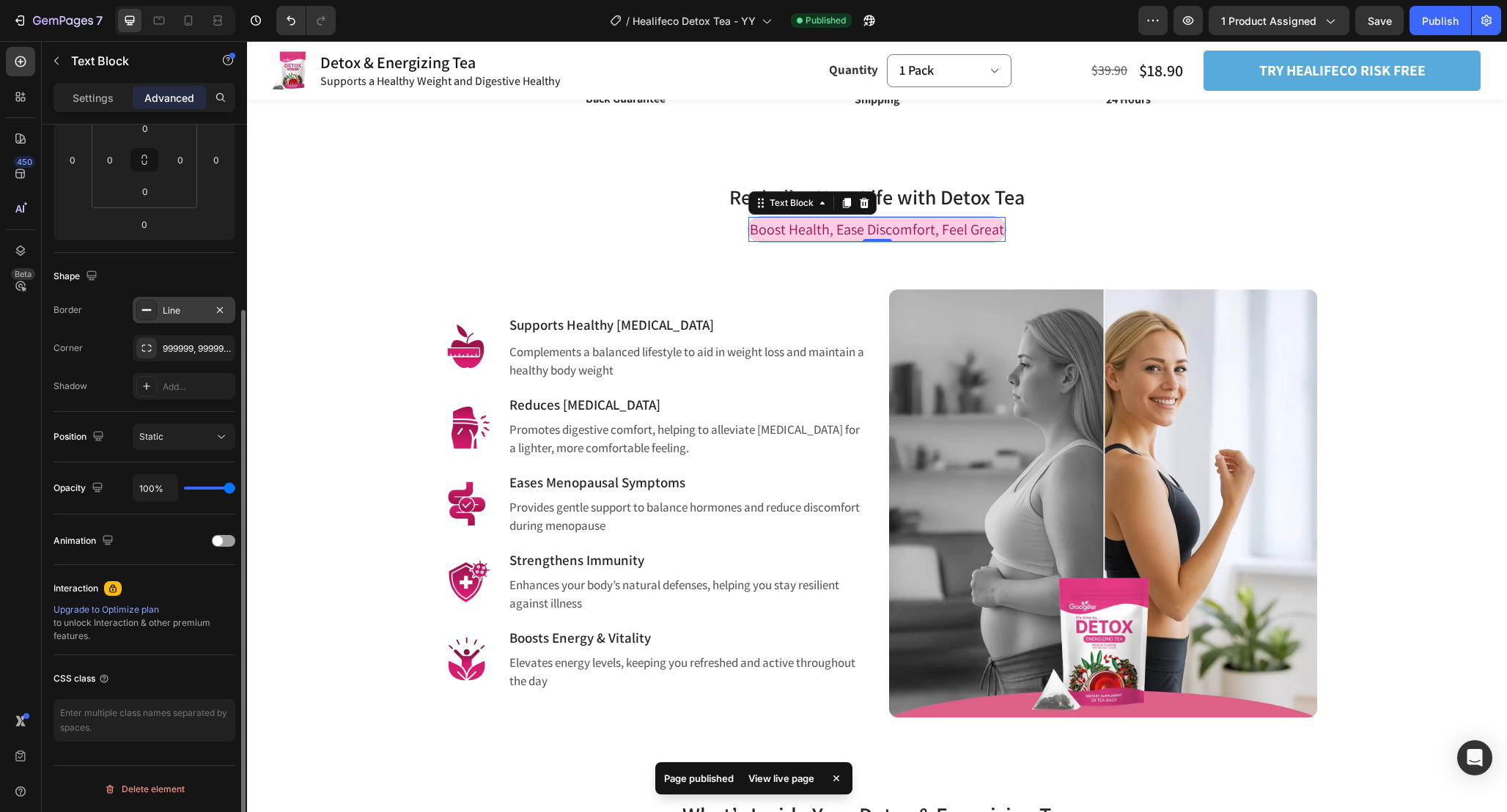
click at [190, 310] on div "Line" at bounding box center [184, 311] width 42 height 13
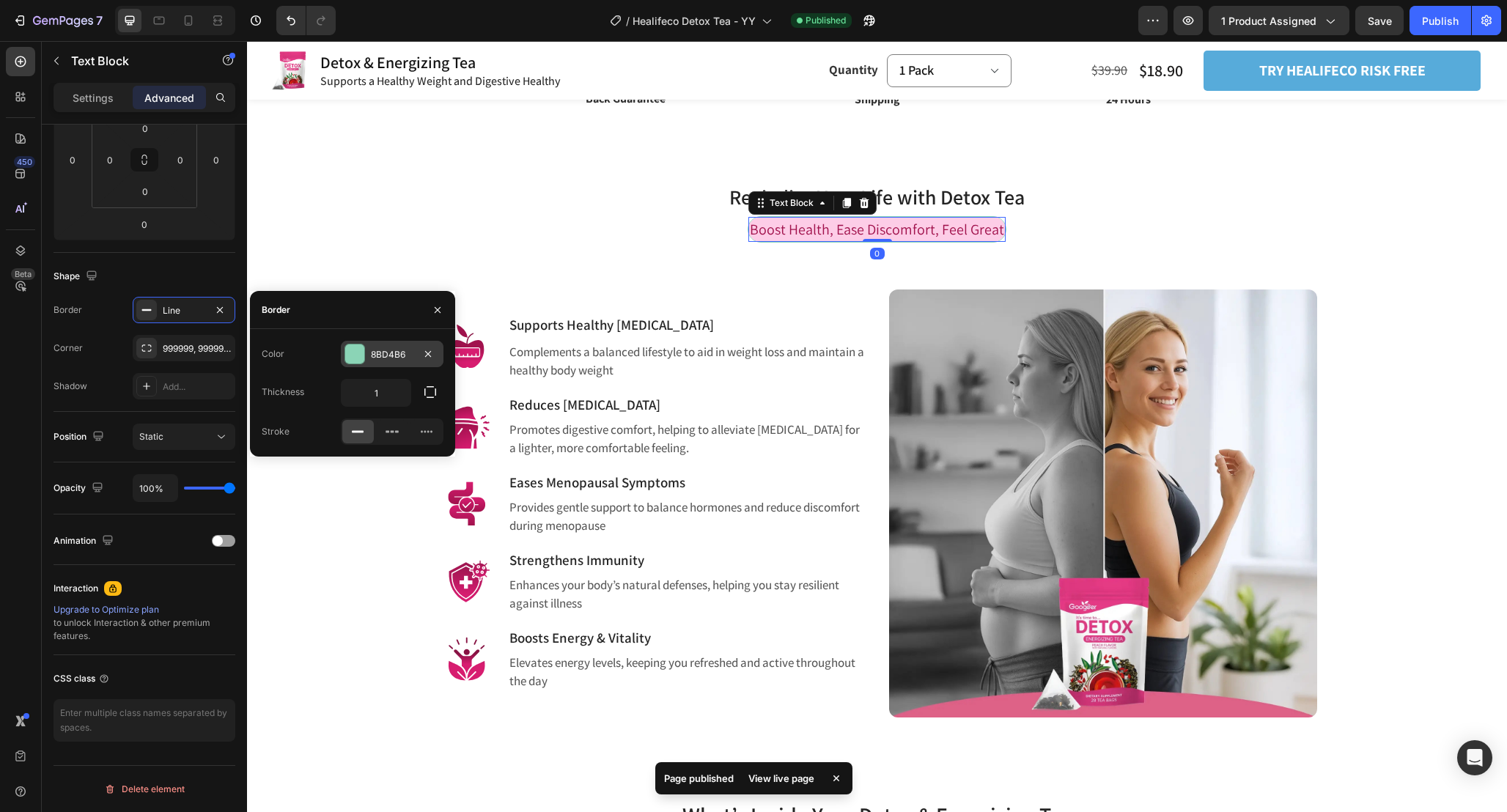
click at [362, 356] on div at bounding box center [355, 354] width 19 height 19
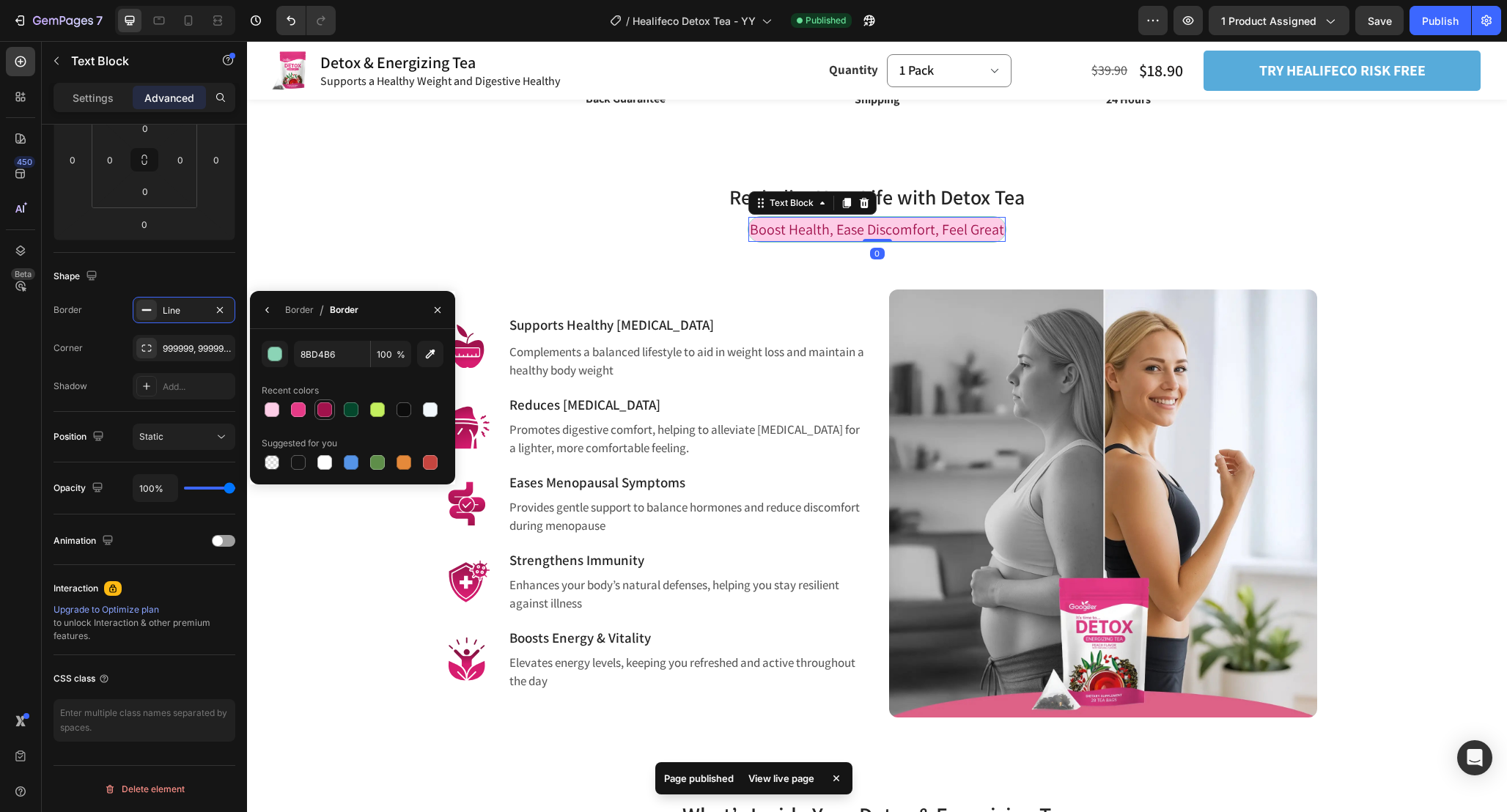
click at [322, 411] on div at bounding box center [325, 409] width 15 height 15
type input "A1124C"
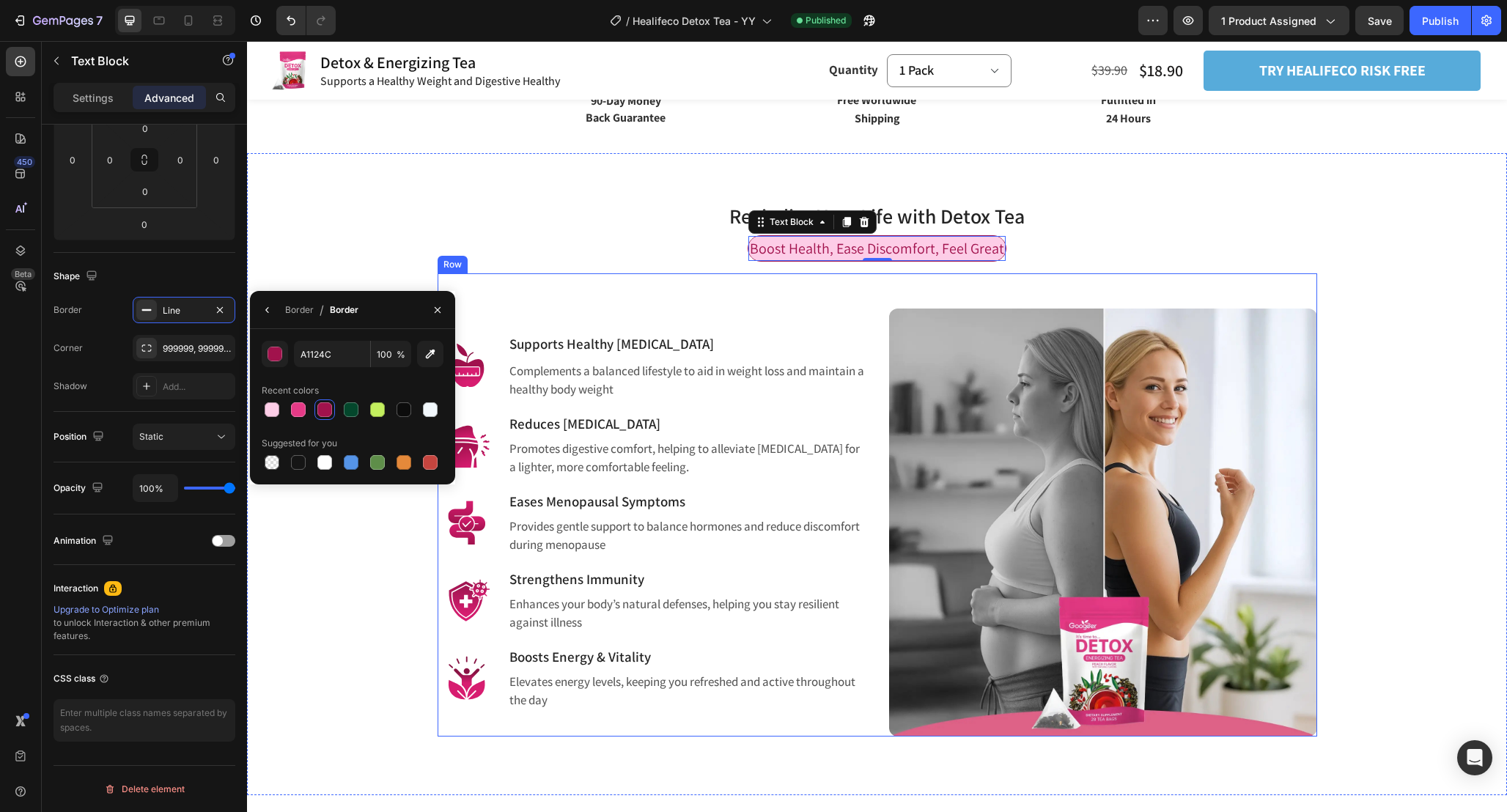
click at [1079, 262] on div "Boost Health, Ease Discomfort, Feel Great Text Block 0 Row" at bounding box center [877, 253] width 1239 height 38
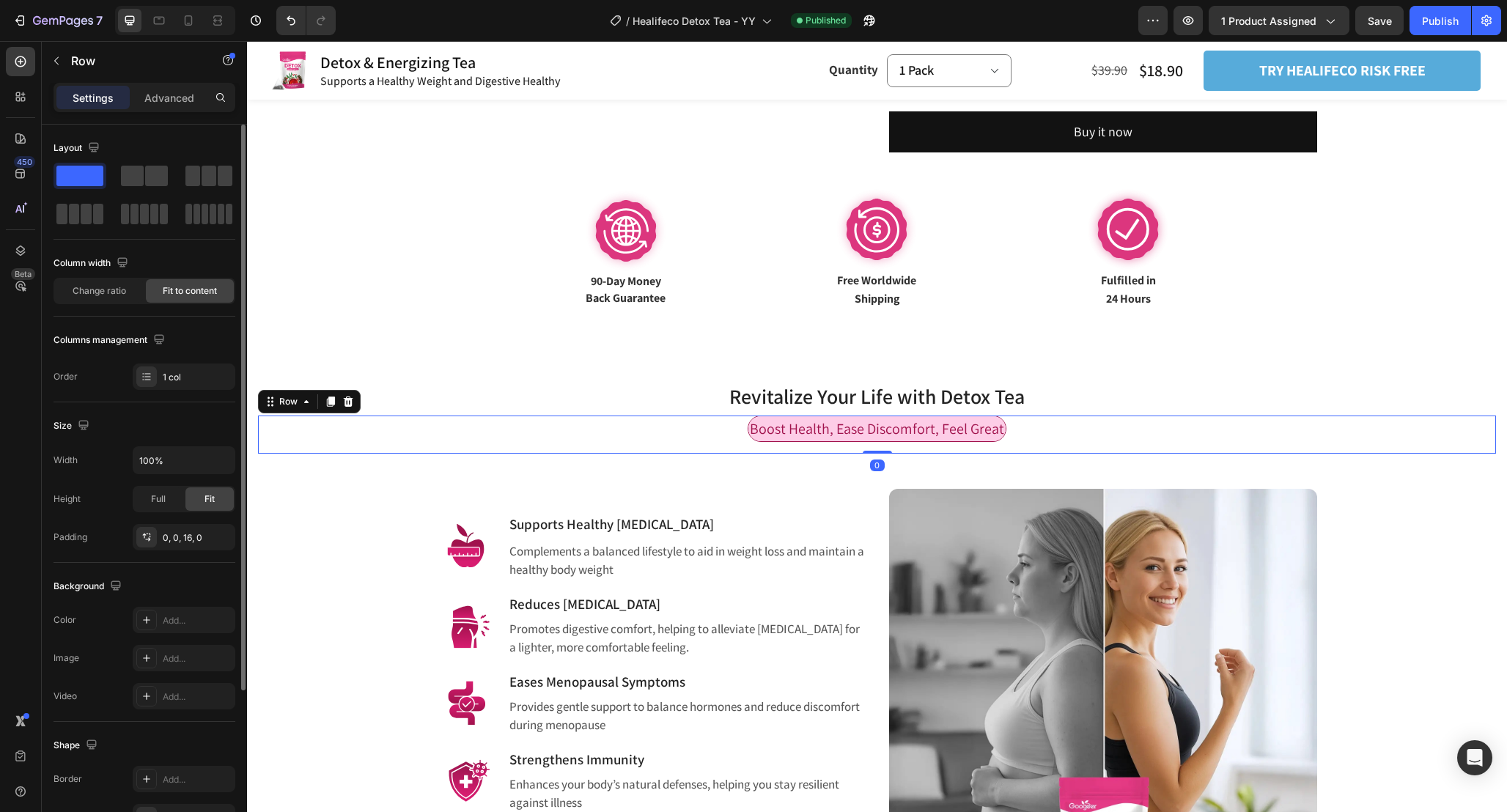
scroll to position [695, 0]
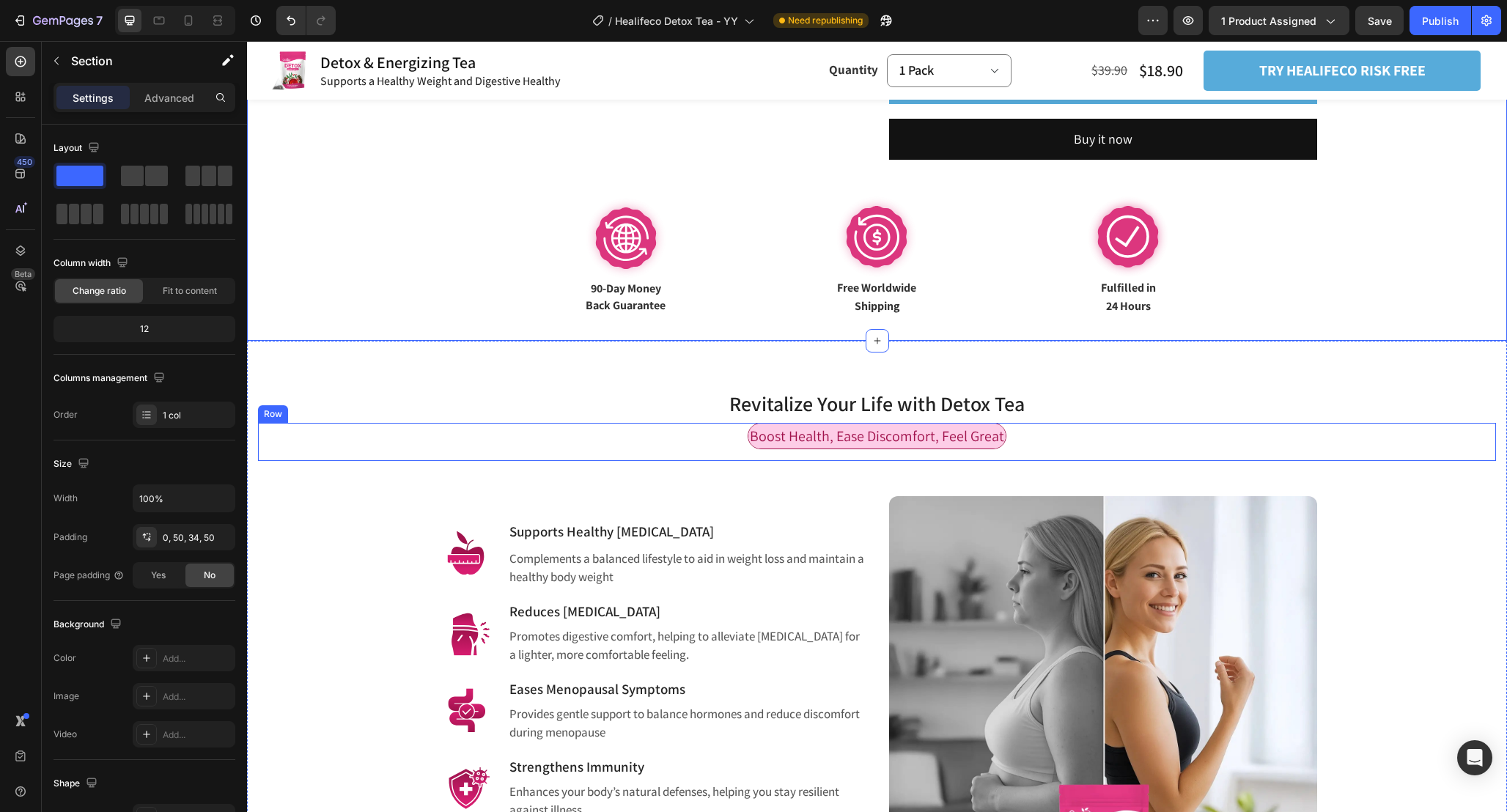
drag, startPoint x: 1016, startPoint y: 436, endPoint x: 1486, endPoint y: 168, distance: 541.0
click at [1040, 432] on div "Boost Health, Ease Discomfort, Feel Great Text Block Row" at bounding box center [877, 442] width 1239 height 38
